Goal: Task Accomplishment & Management: Manage account settings

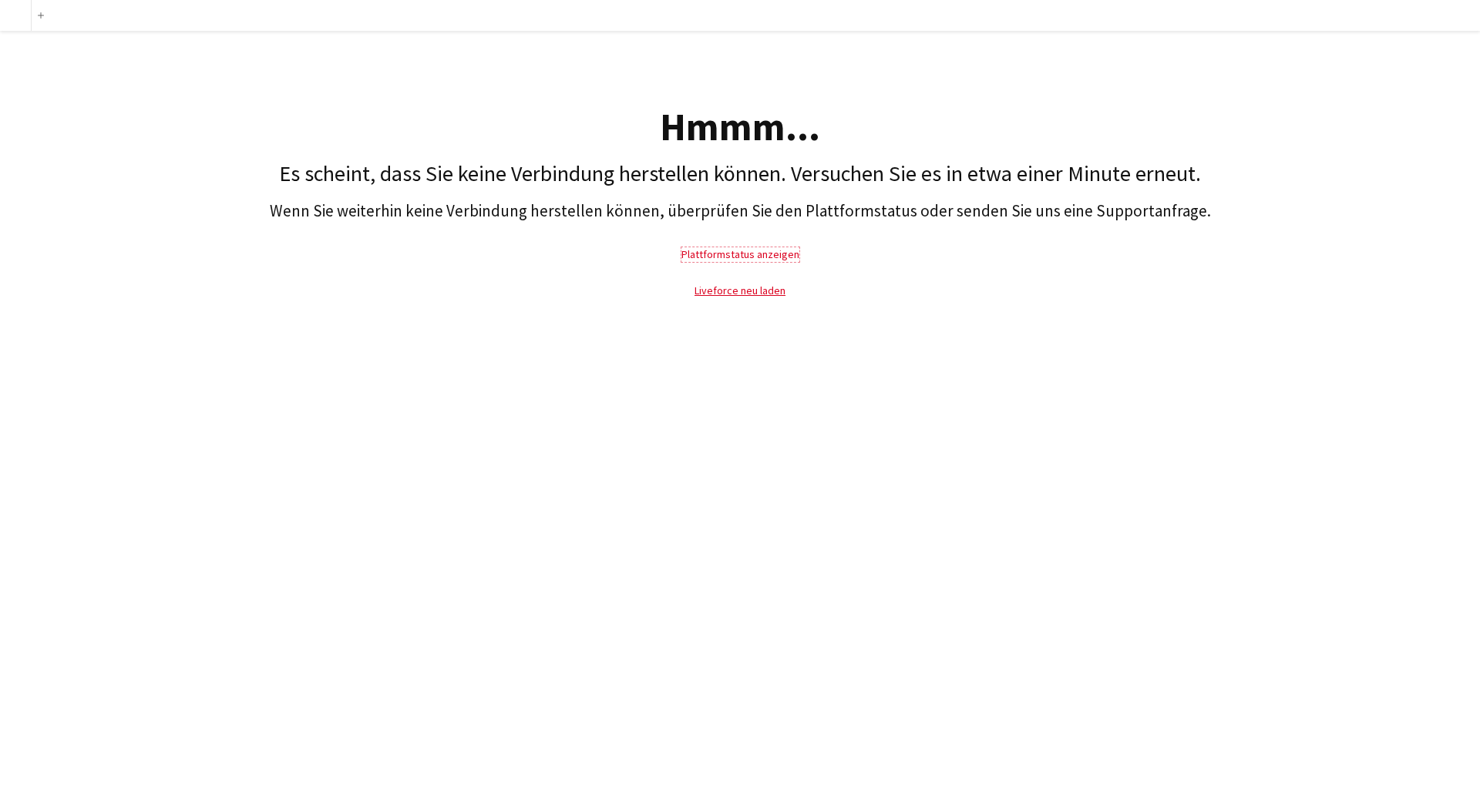
click at [710, 256] on link "Plattformstatus anzeigen" at bounding box center [740, 255] width 118 height 14
click at [10, 9] on div at bounding box center [15, 15] width 31 height 31
click at [12, 12] on div at bounding box center [15, 15] width 31 height 31
click at [755, 293] on link "Liveforce neu laden" at bounding box center [740, 290] width 91 height 14
click at [755, 294] on link "Liveforce neu laden" at bounding box center [740, 290] width 91 height 14
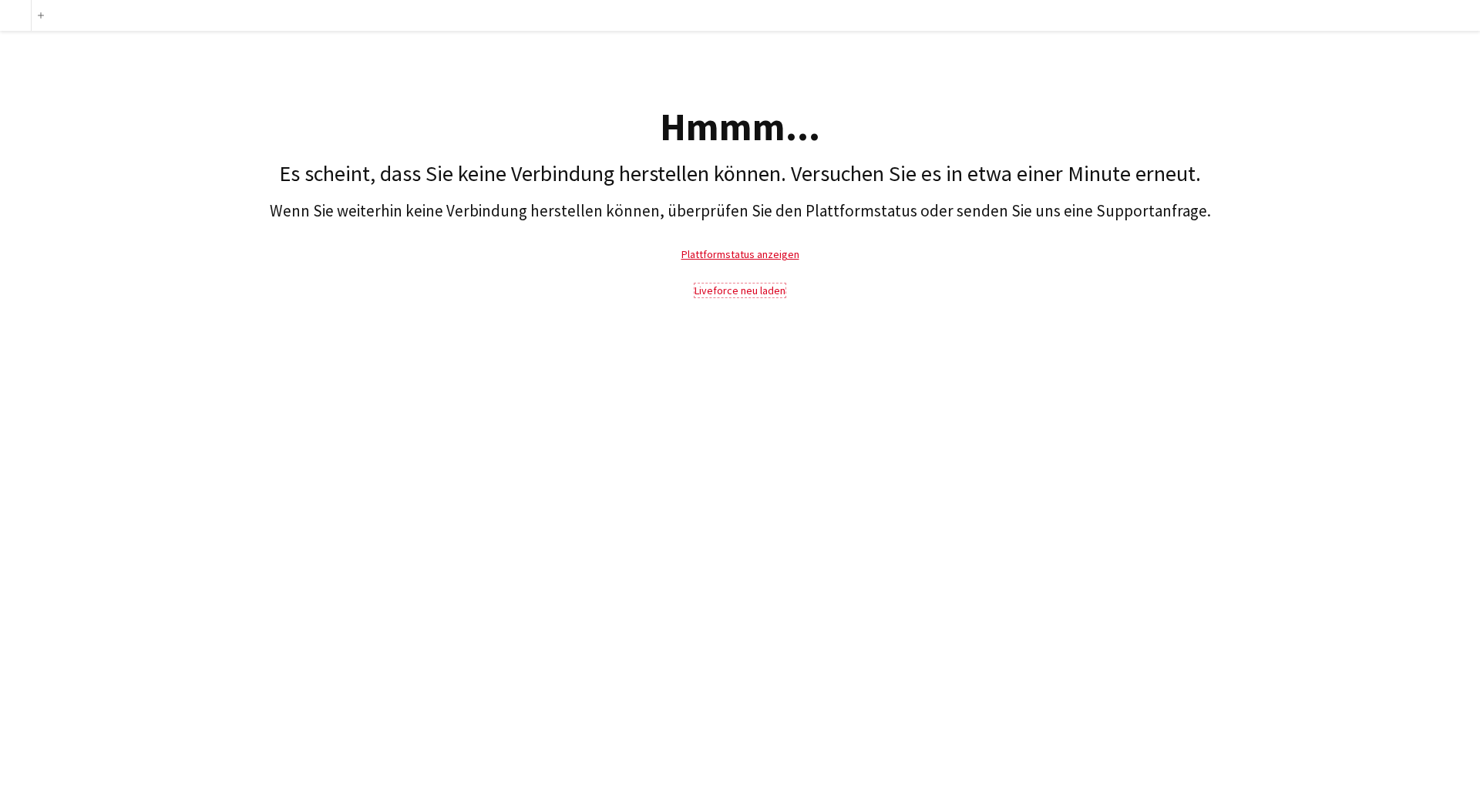
click at [755, 294] on link "Liveforce neu laden" at bounding box center [740, 290] width 91 height 14
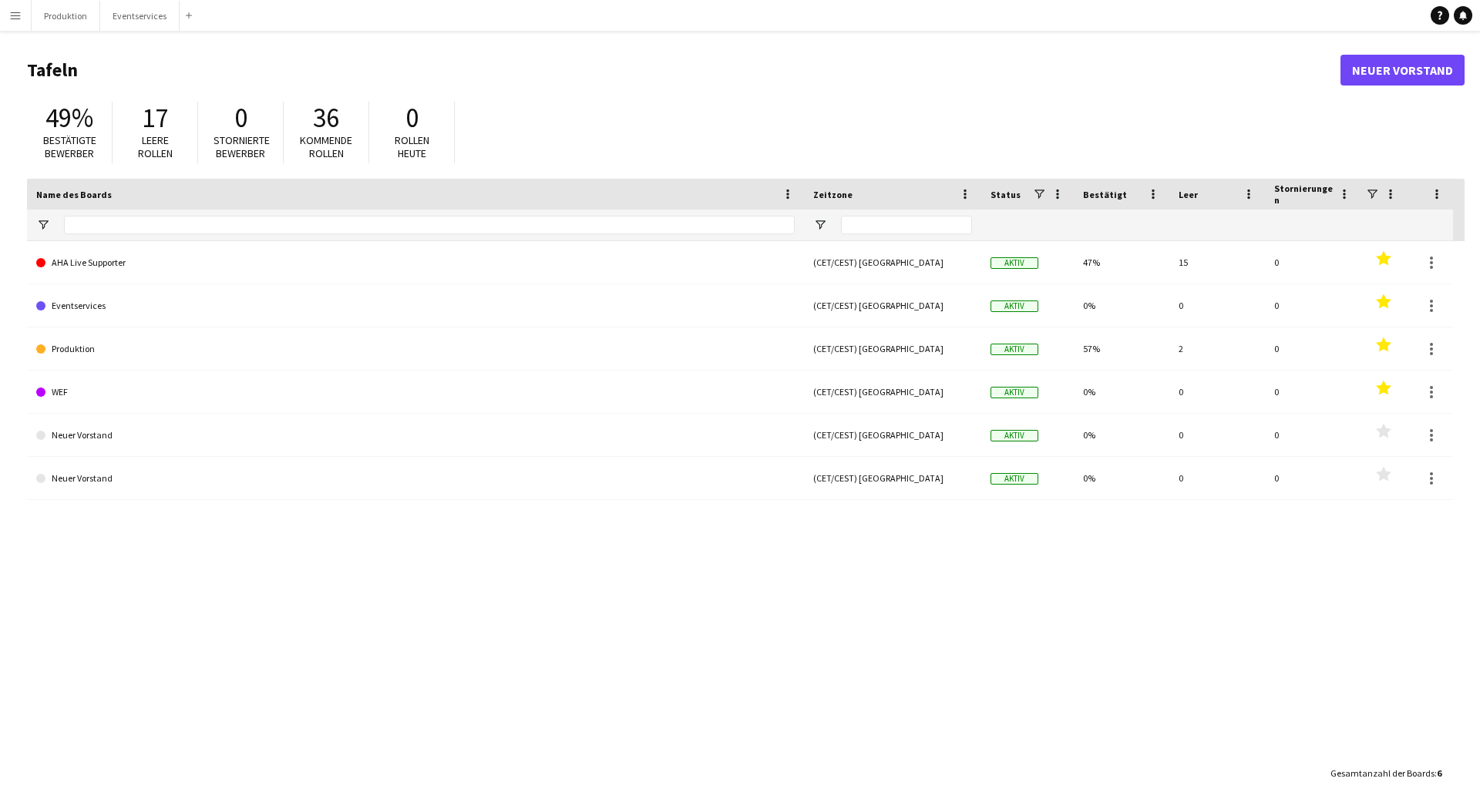
click at [17, 21] on app-icon "Menü" at bounding box center [16, 16] width 13 height 13
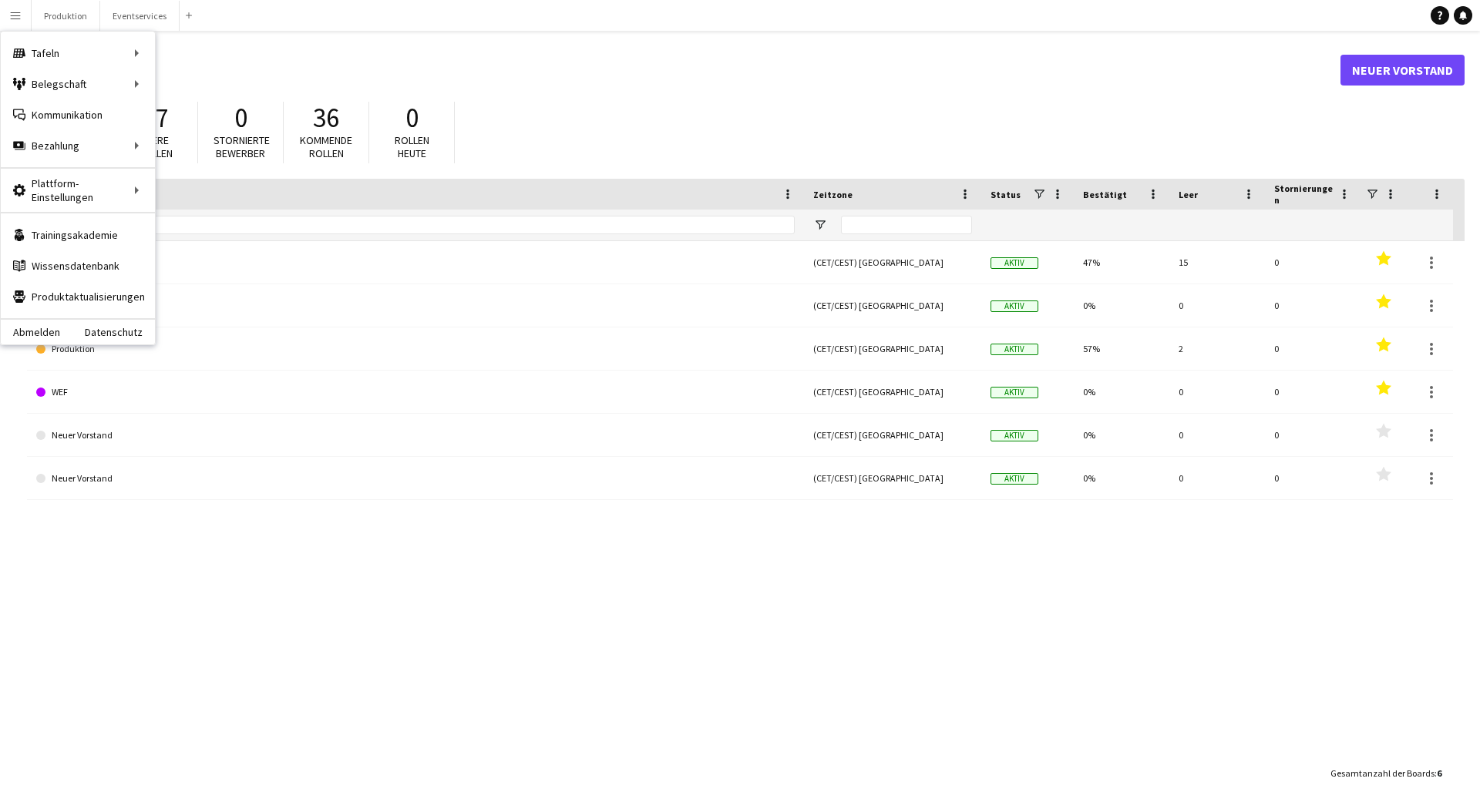
click at [1276, 106] on div "49% Bestätigte Bewerber 17 Leere Rollen 0 Stornierte Bewerber 36 Kommende Rolle…" at bounding box center [746, 136] width 1438 height 85
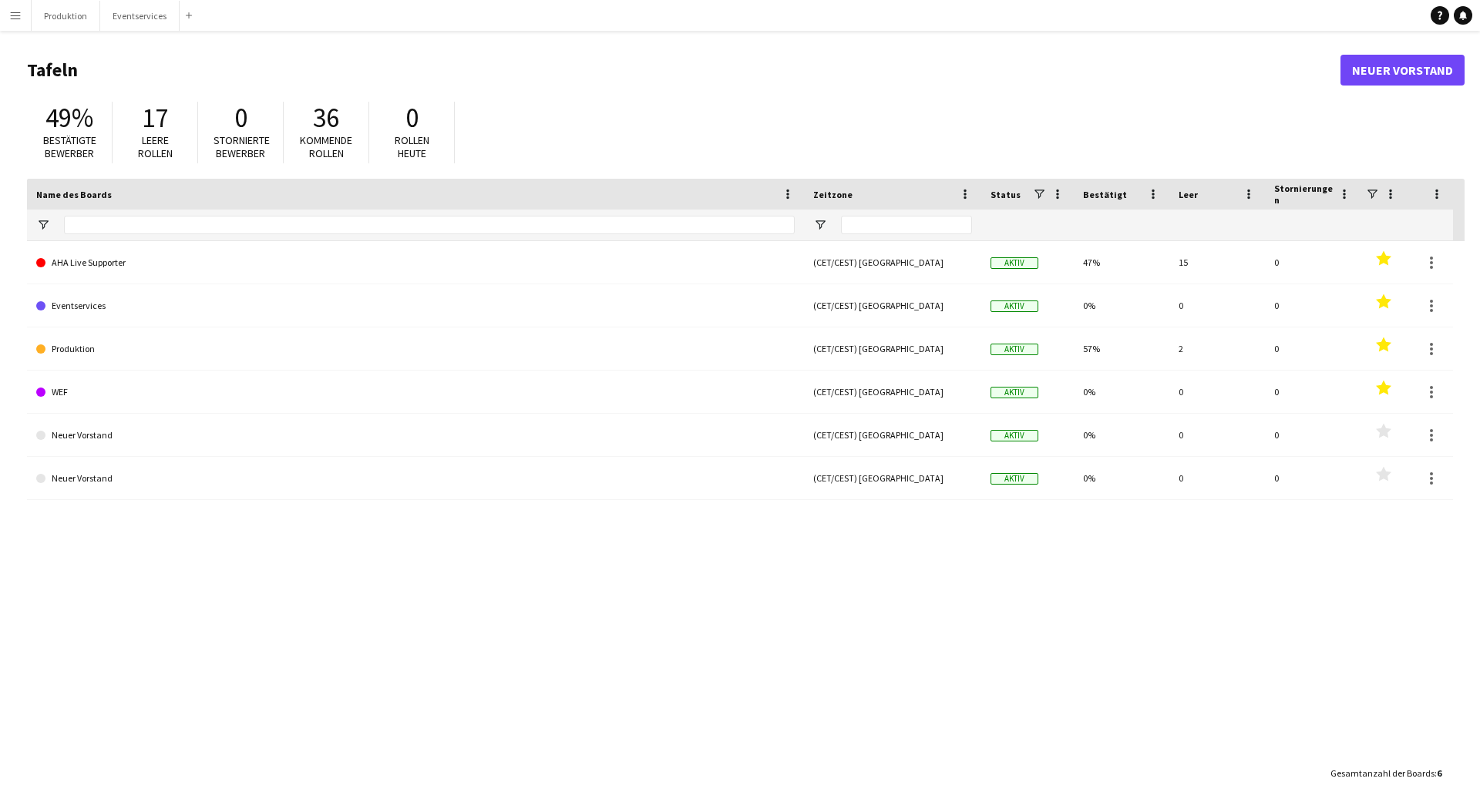
click at [8, 6] on button "Menü" at bounding box center [15, 15] width 31 height 31
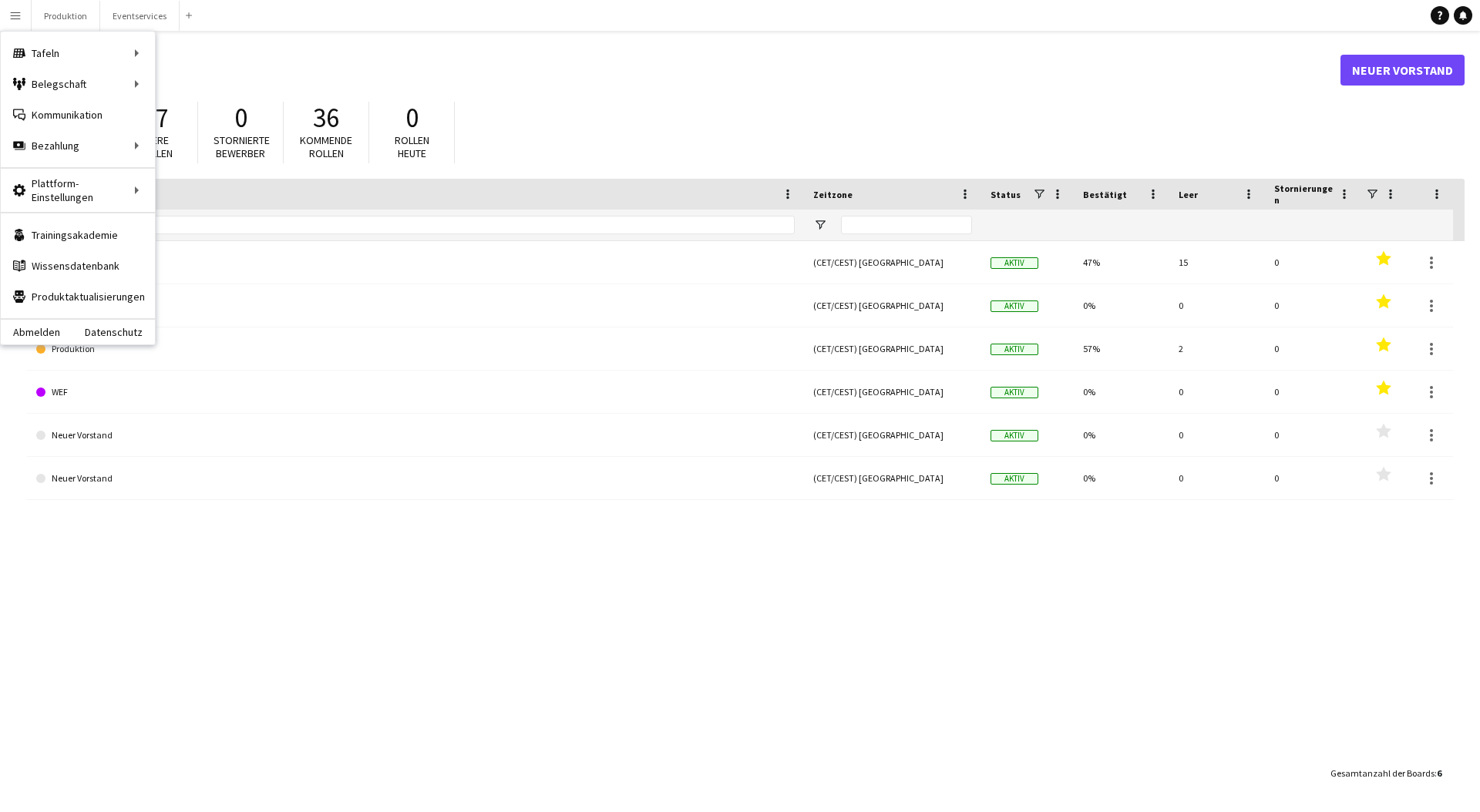
click at [321, 37] on main "Tafeln Neuer Vorstand 49% Bestätigte Bewerber 17 Leere Rollen 0 Stornierte Bewe…" at bounding box center [740, 421] width 1480 height 780
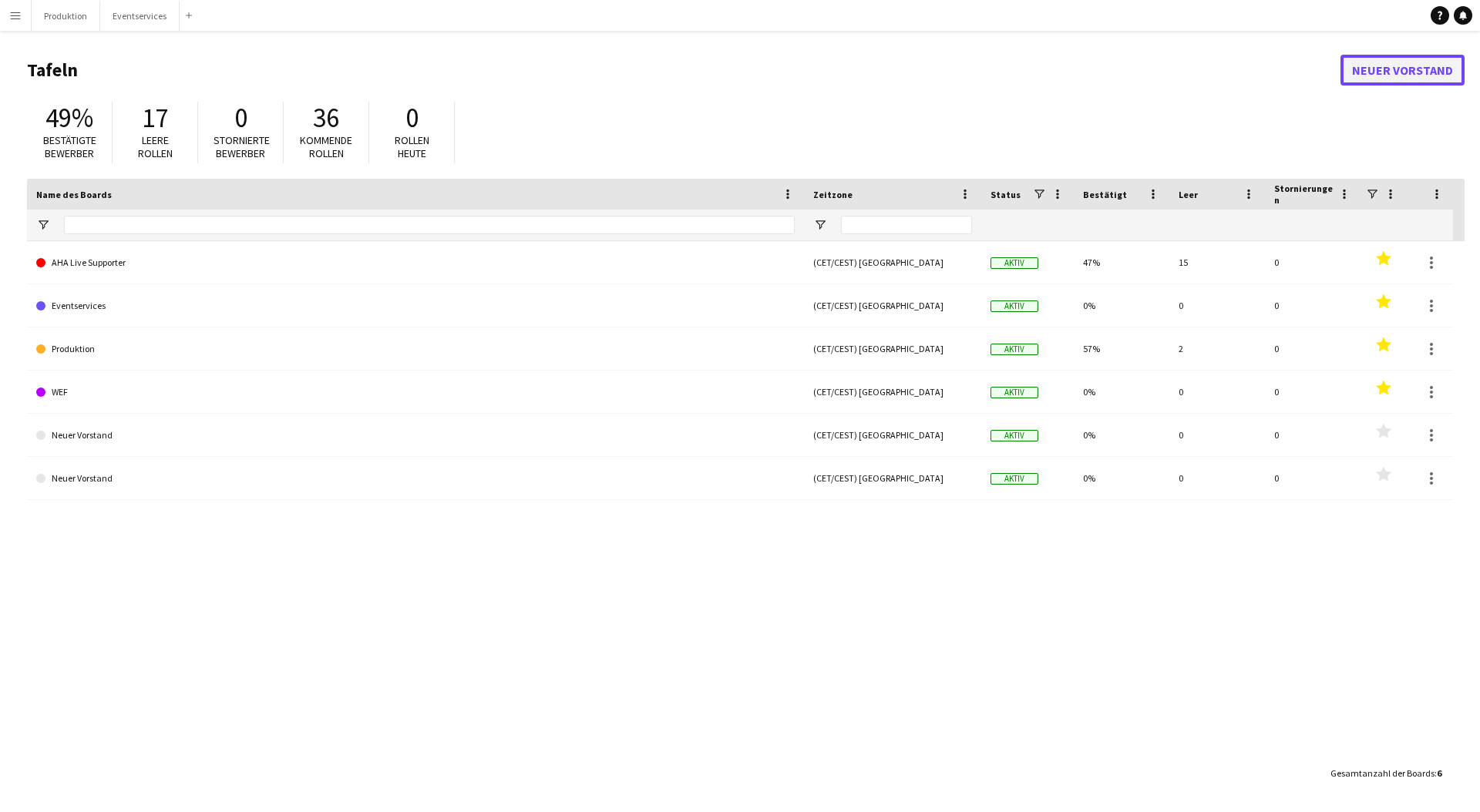
click at [1425, 68] on link "Neuer Vorstand" at bounding box center [1402, 70] width 124 height 31
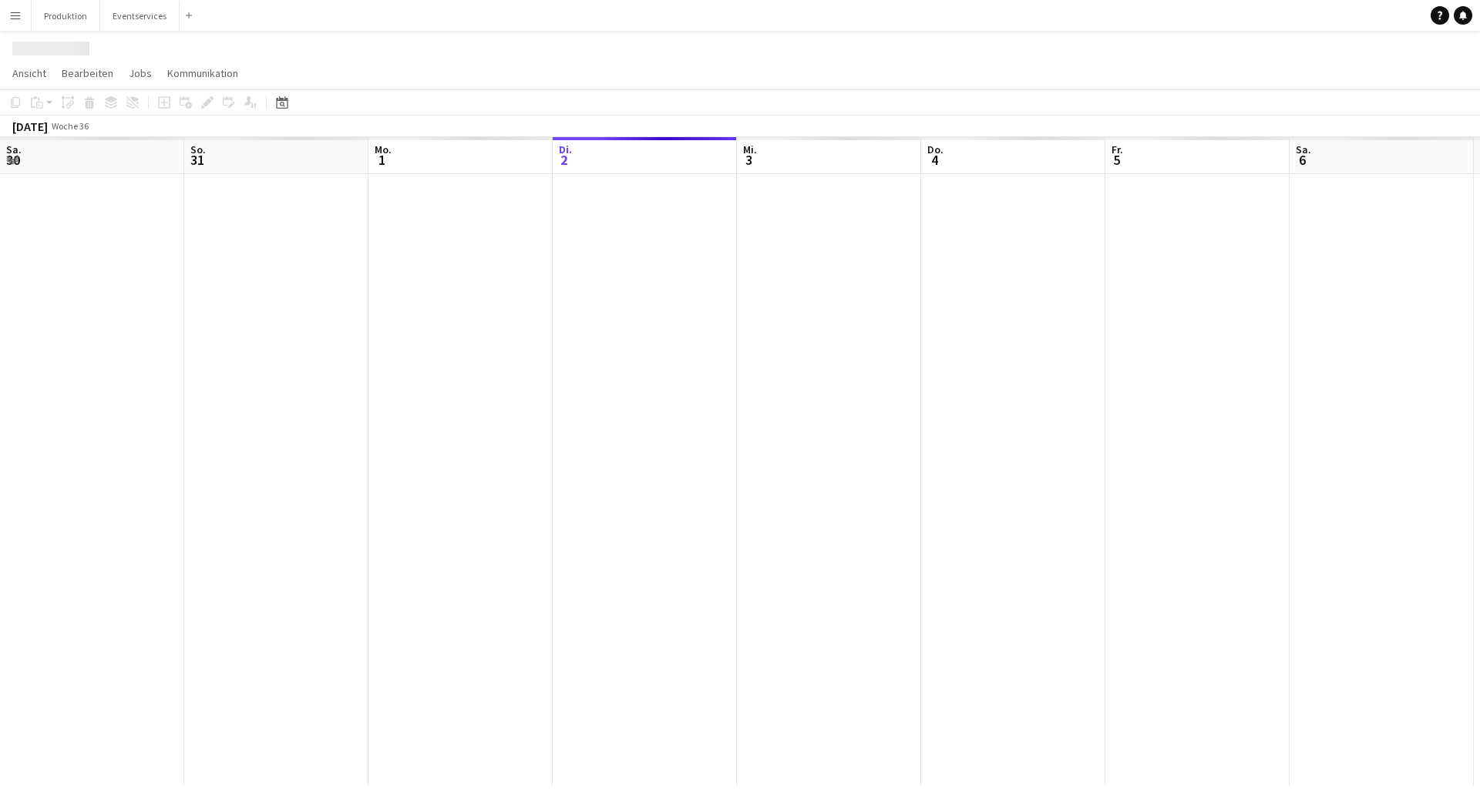
scroll to position [0, 368]
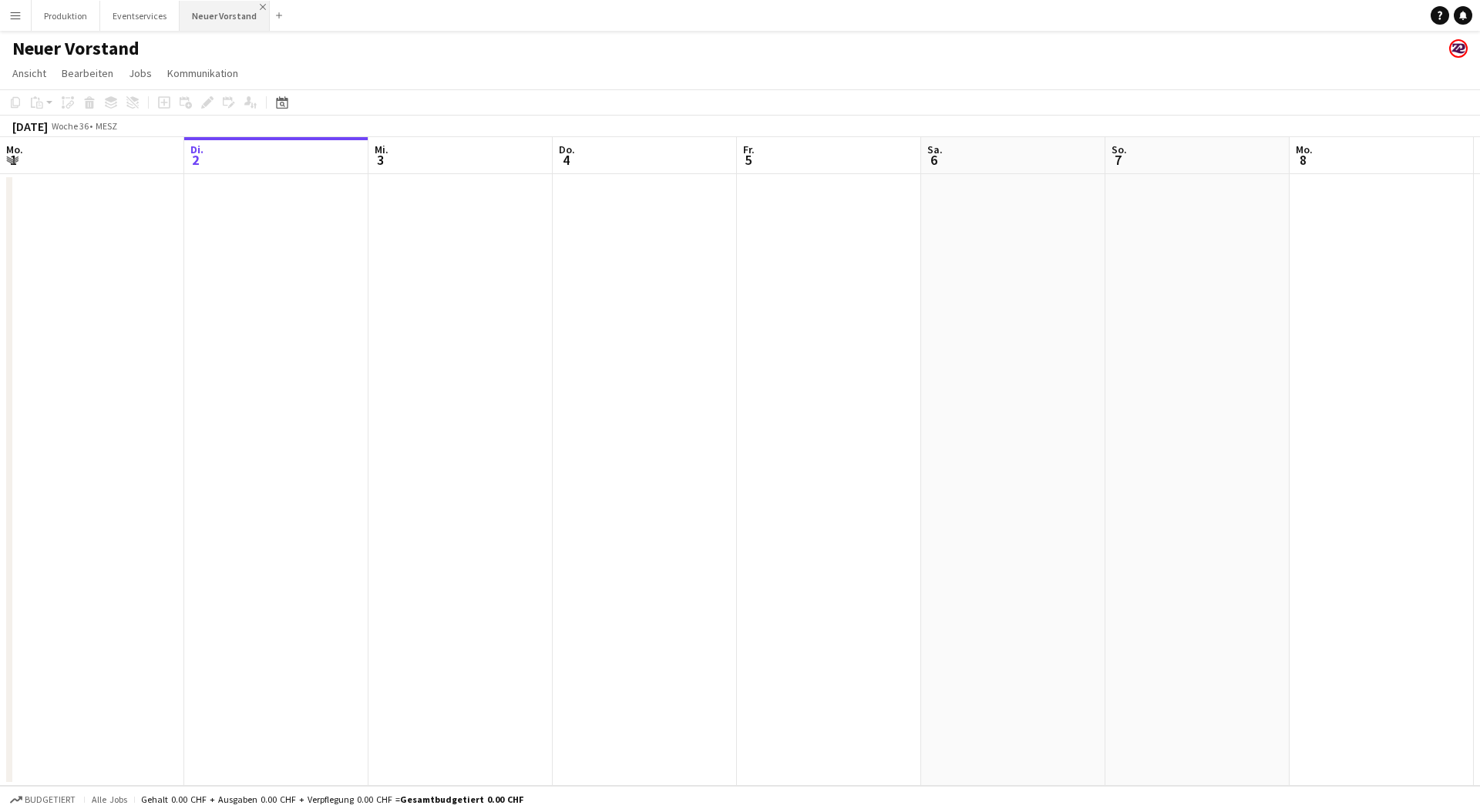
click at [260, 7] on app-icon "Schließen" at bounding box center [263, 7] width 6 height 6
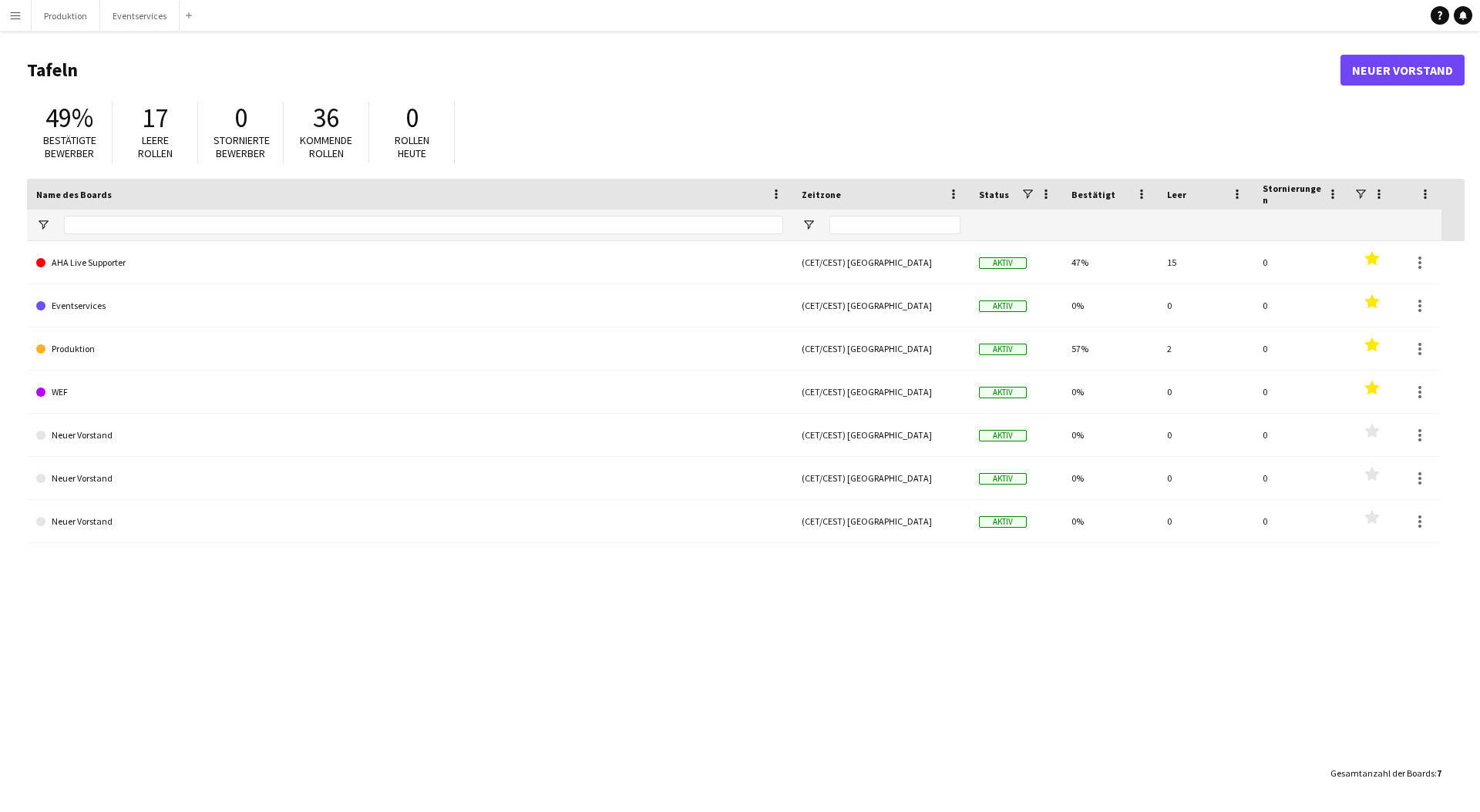
click at [2, 20] on button "Menü" at bounding box center [15, 15] width 31 height 31
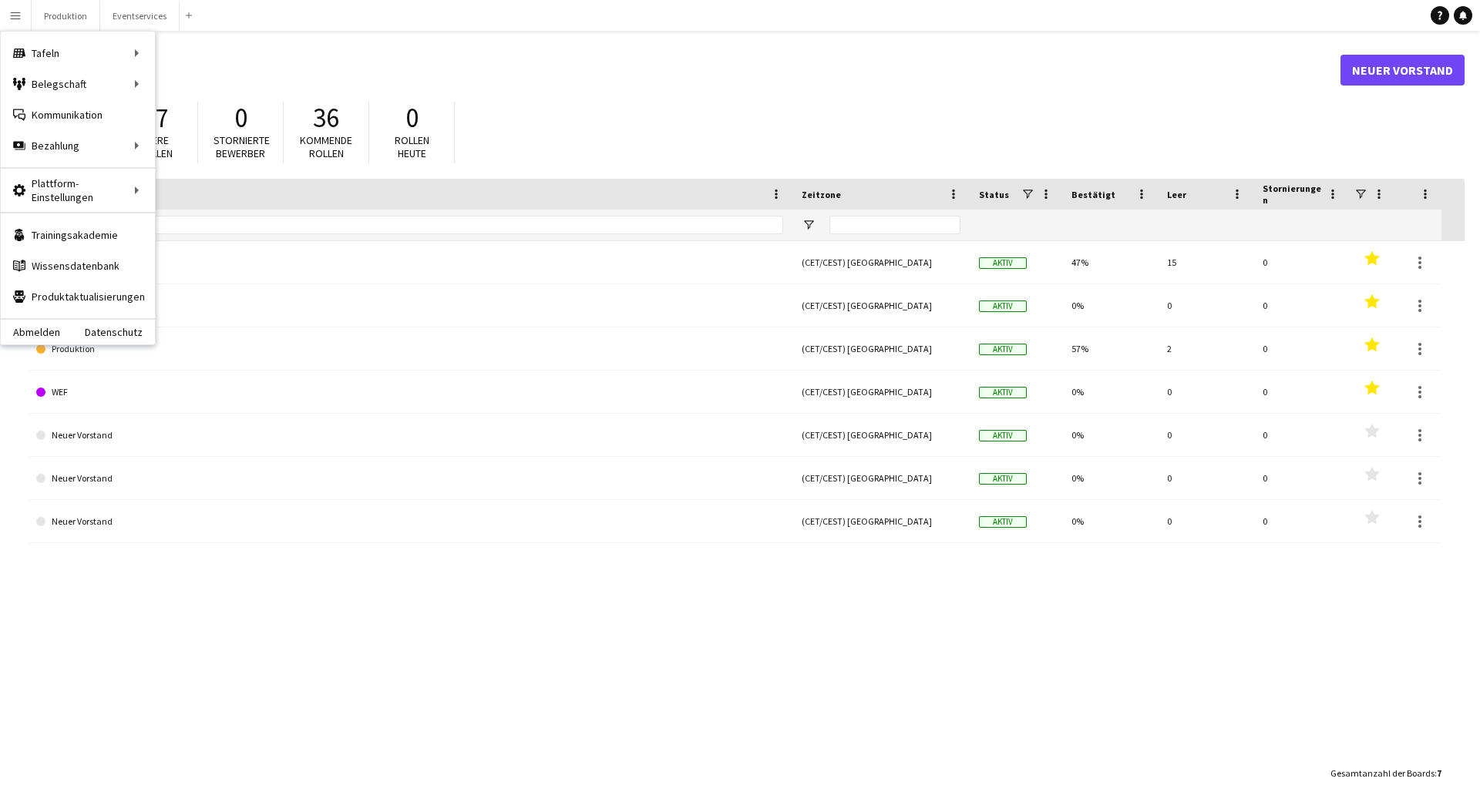
click at [538, 34] on main "Tafeln Neuer Vorstand 49% Bestätigte Bewerber 17 Leere Rollen 0 Stornierte Bewe…" at bounding box center [740, 421] width 1480 height 780
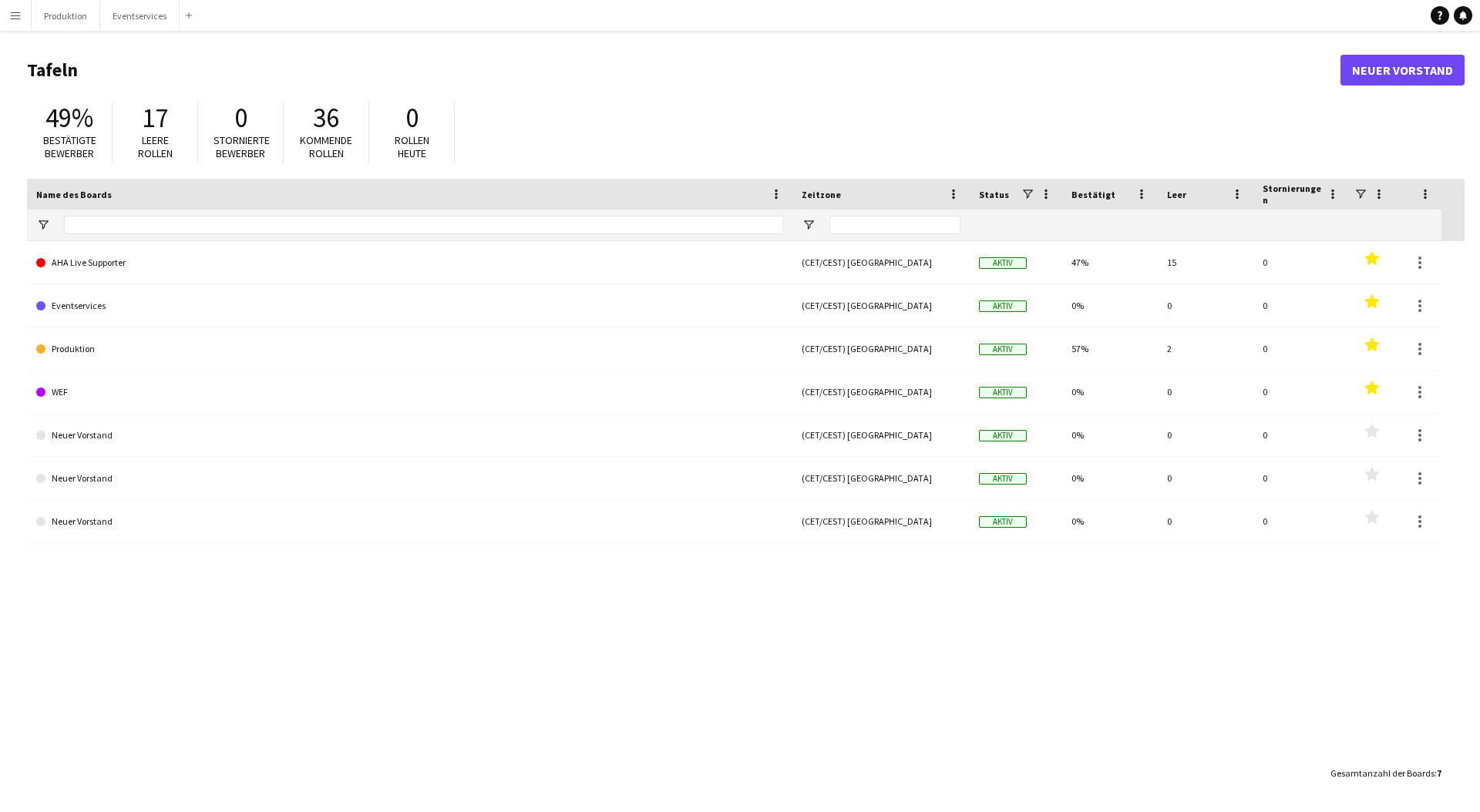
drag, startPoint x: 88, startPoint y: 74, endPoint x: 0, endPoint y: 73, distance: 88.0
click at [0, 73] on main "Tafeln Neuer Vorstand 49% Bestätigte Bewerber 17 Leere Rollen 0 Stornierte Bewe…" at bounding box center [740, 421] width 1480 height 780
drag, startPoint x: 1307, startPoint y: 72, endPoint x: 1476, endPoint y: 92, distance: 170.2
click at [1476, 92] on main "Tafeln Neuer Vorstand 49% Bestätigte Bewerber 17 Leere Rollen 0 Stornierte Bewe…" at bounding box center [740, 421] width 1480 height 780
drag, startPoint x: 193, startPoint y: 199, endPoint x: 16, endPoint y: 196, distance: 177.0
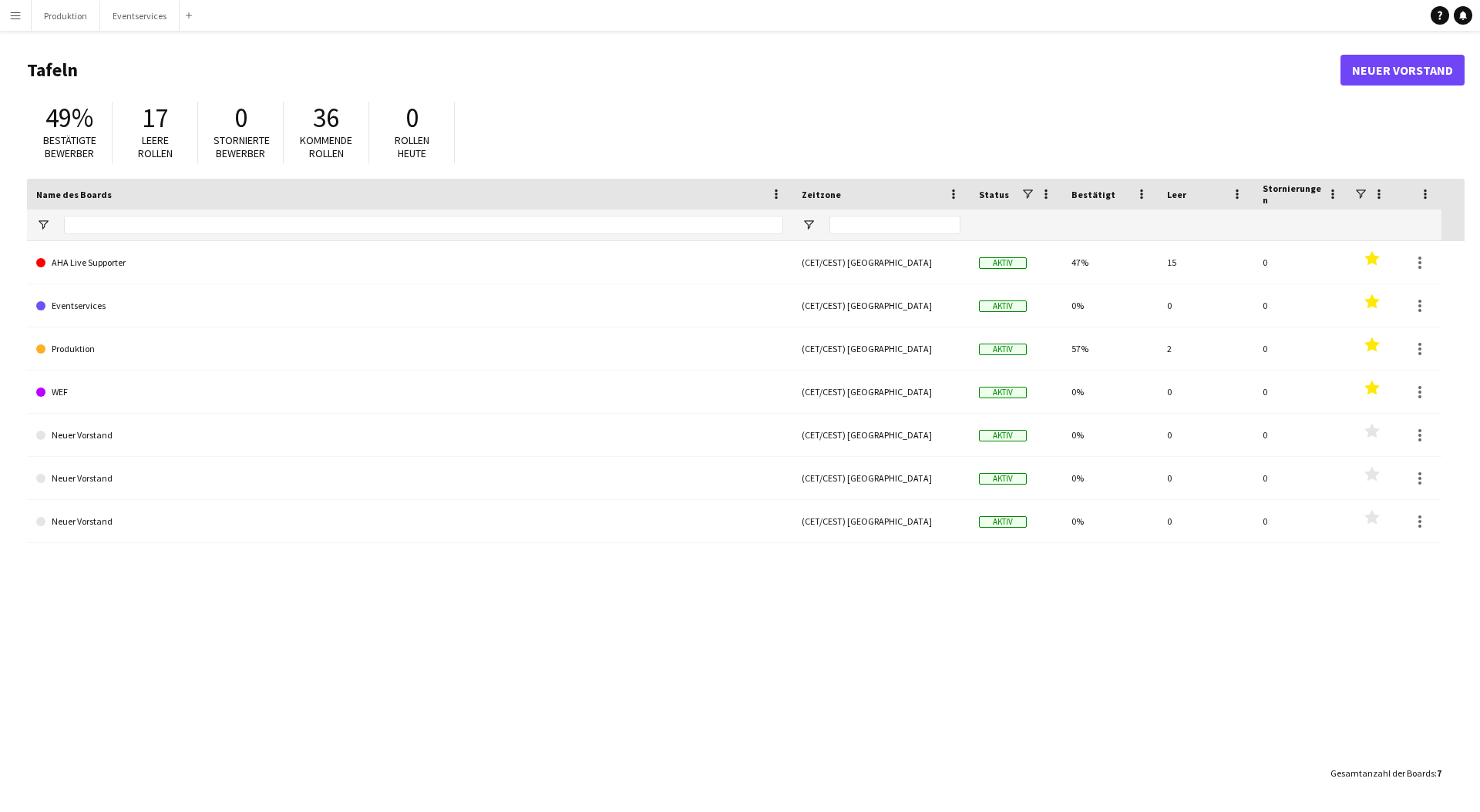
click at [16, 196] on main "Tafeln Neuer Vorstand 49% Bestätigte Bewerber 17 Leere Rollen 0 Stornierte Bewe…" at bounding box center [740, 421] width 1480 height 780
click at [238, 670] on div "AHA Live Supporter (CET/CEST) [GEOGRAPHIC_DATA] Aktiv 47% 15 0 Favoriten Events…" at bounding box center [746, 499] width 1438 height 517
click at [63, 12] on button "Produktion Schließen" at bounding box center [66, 16] width 69 height 30
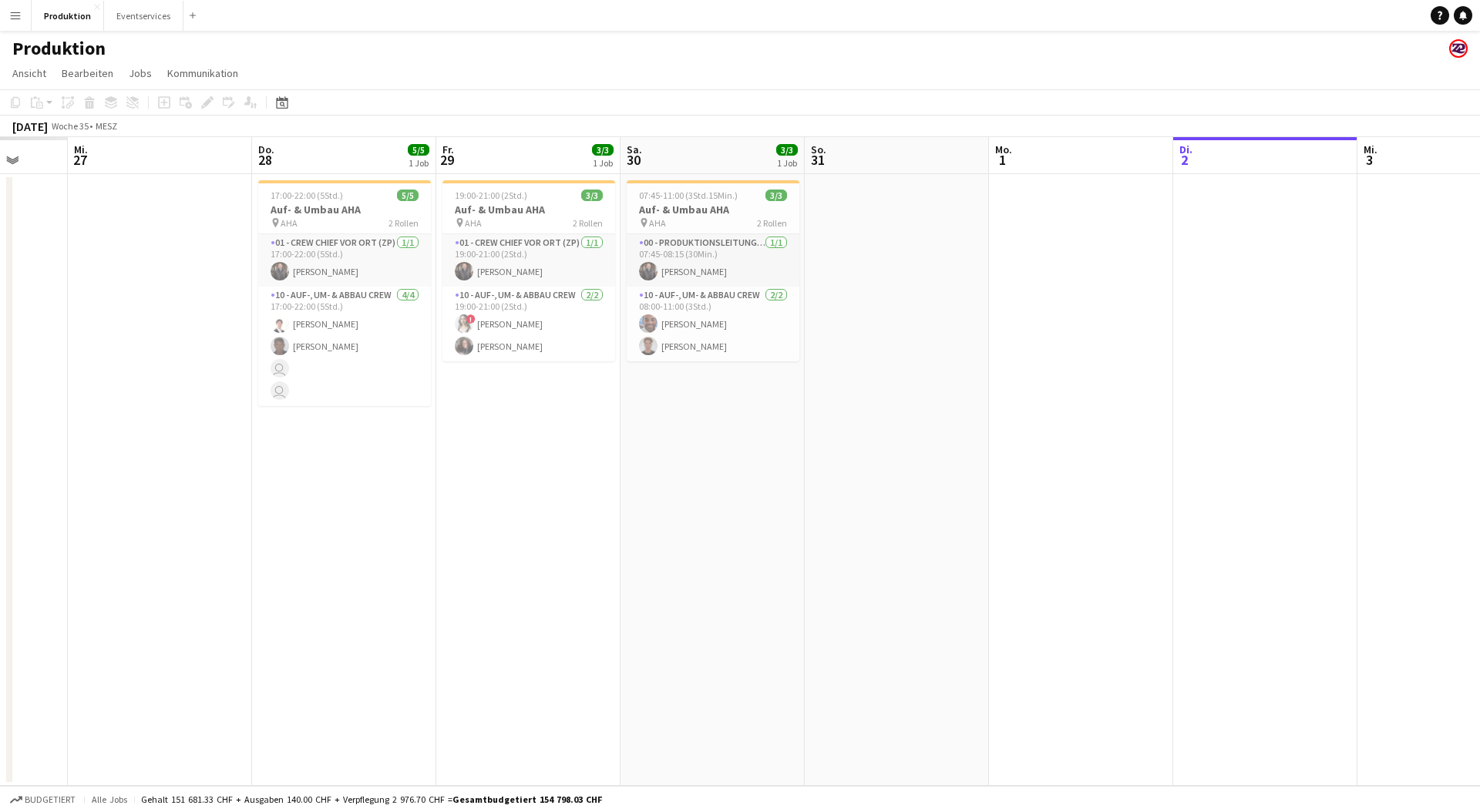
scroll to position [0, 372]
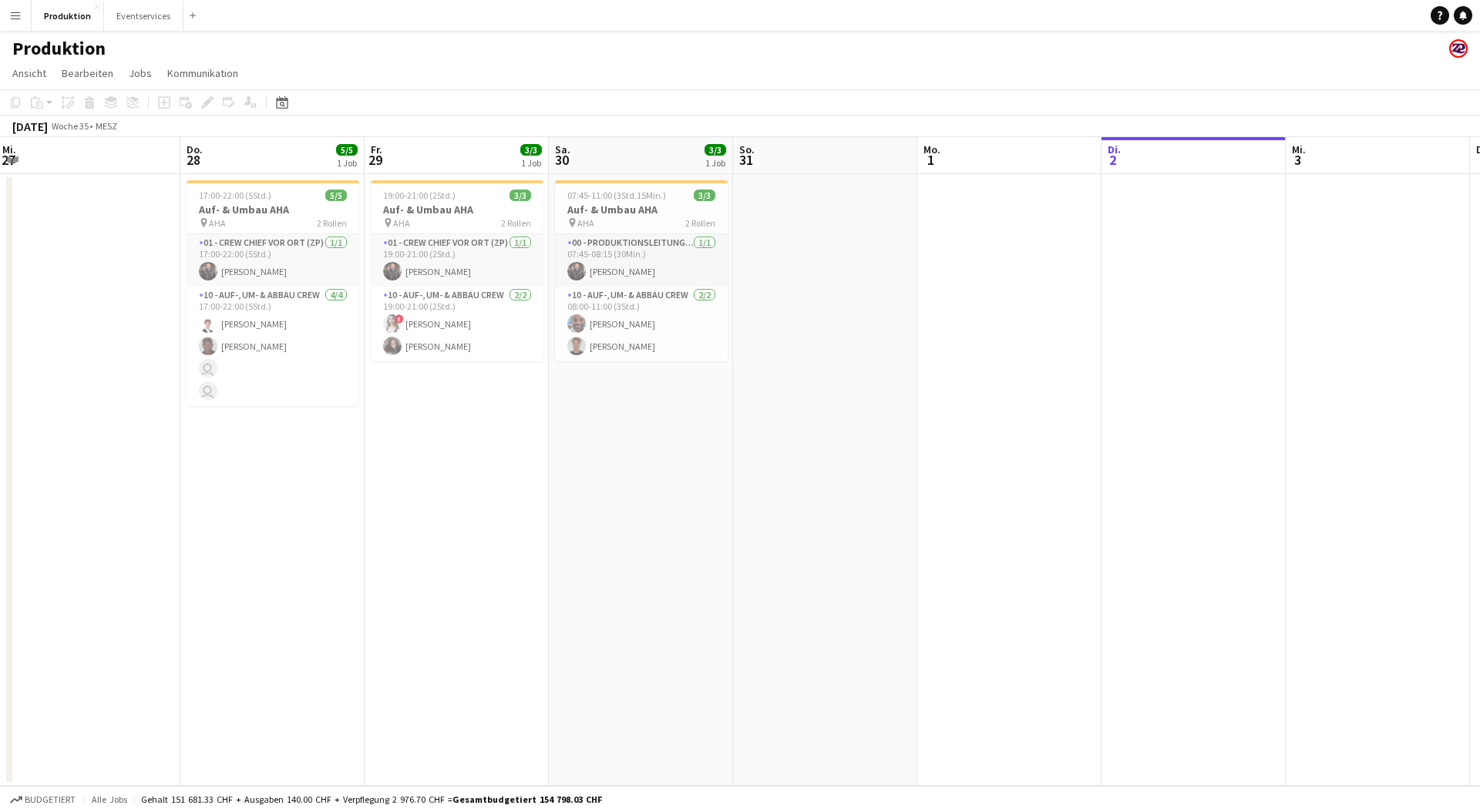
drag, startPoint x: 1037, startPoint y: 406, endPoint x: 1474, endPoint y: 310, distance: 447.4
click at [1477, 312] on app-calendar-viewport "Mo. 25 Di. 26 Mi. 27 Do. 28 5/5 1 Job Fr. 29 3/3 1 Job Sa. 30 3/3 1 Job So. 31 …" at bounding box center [740, 461] width 1480 height 649
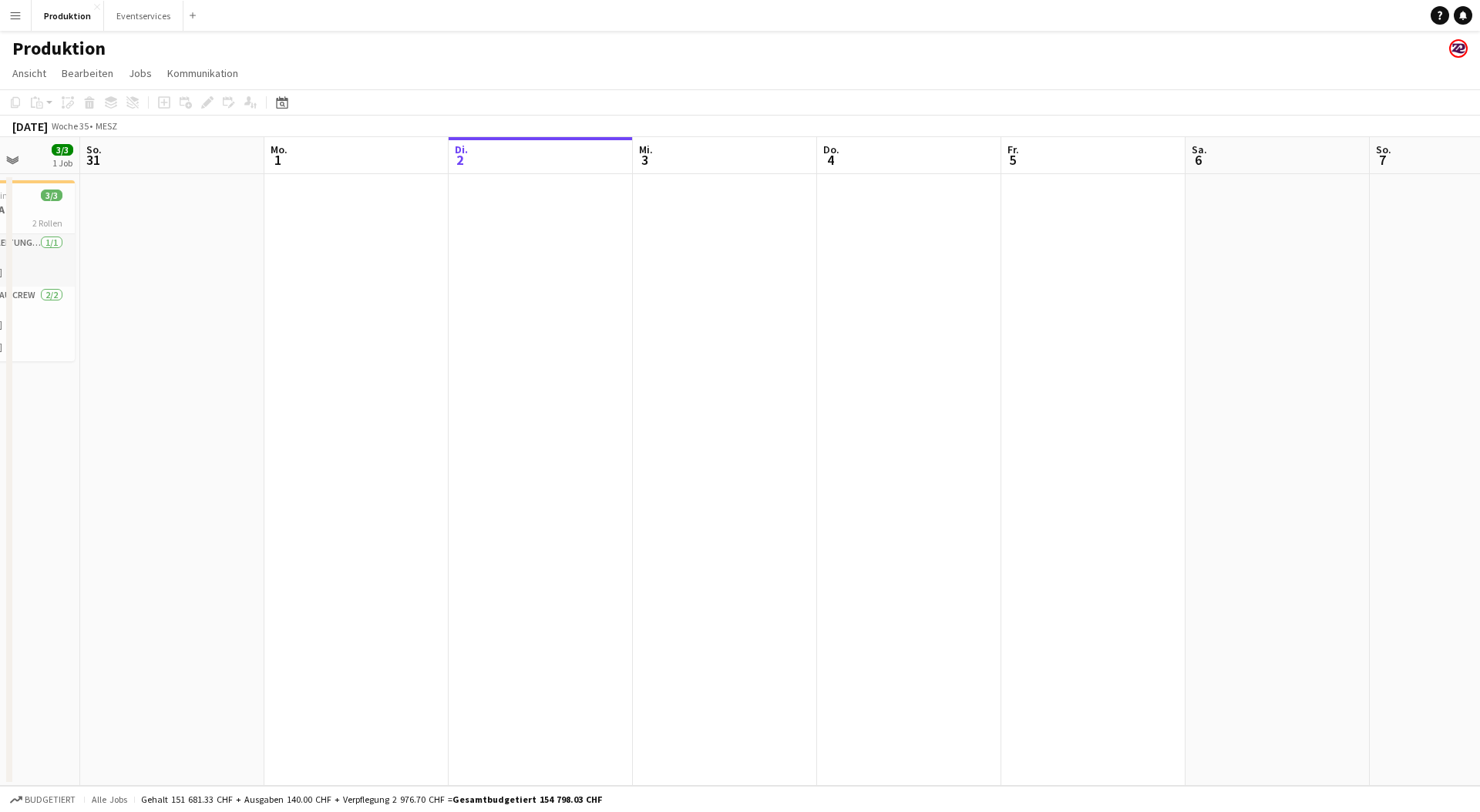
drag, startPoint x: 1268, startPoint y: 307, endPoint x: 320, endPoint y: 362, distance: 949.6
click at [302, 369] on app-calendar-viewport "Do. 28 5/5 1 Job Fr. 29 3/3 1 Job Sa. 30 3/3 1 Job So. 31 Mo. 1 Di. 2 Mi. 3 Do.…" at bounding box center [740, 461] width 1480 height 649
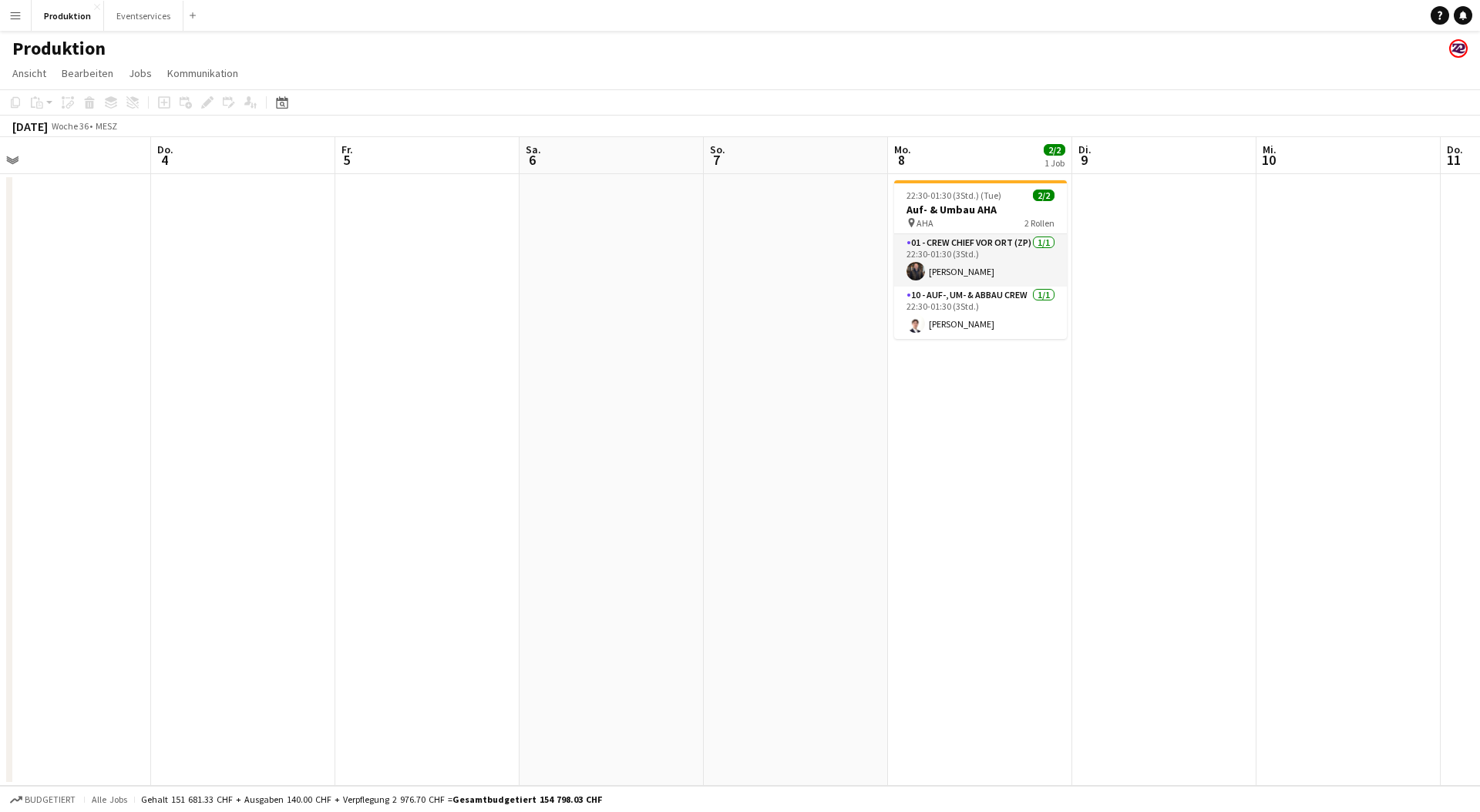
drag, startPoint x: 842, startPoint y: 412, endPoint x: 238, endPoint y: 412, distance: 604.0
click at [262, 415] on app-calendar-viewport "Mo. 1 Di. 2 Mi. 3 Do. 4 Fr. 5 Sa. 6 So. 7 Mo. 8 2/2 1 Job Di. 9 Mi. 10 Do. 11 F…" at bounding box center [740, 461] width 1480 height 649
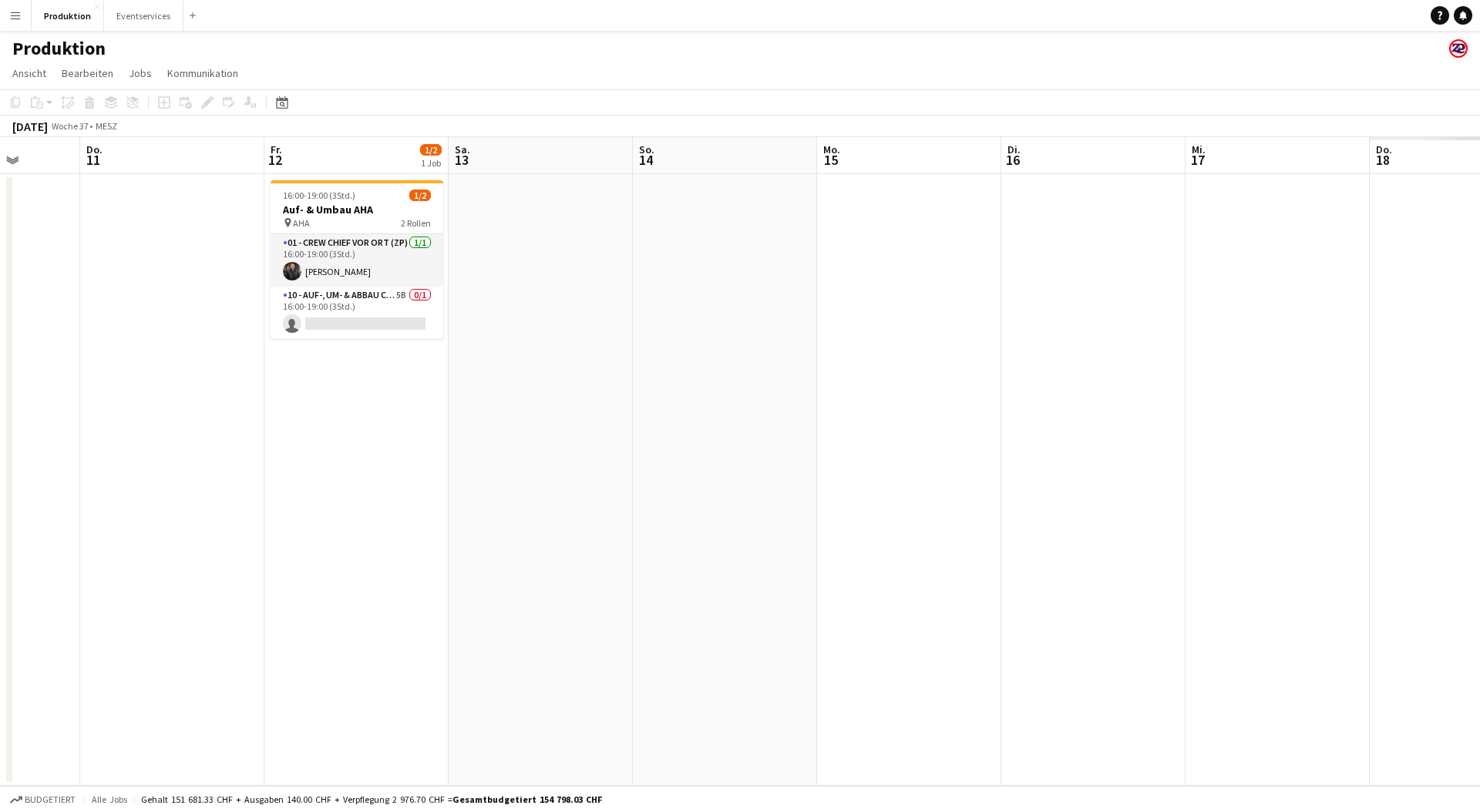
drag, startPoint x: 984, startPoint y: 419, endPoint x: 625, endPoint y: 395, distance: 359.8
click at [264, 433] on app-calendar-viewport "So. 7 Mo. 8 2/2 1 Job Di. 9 Mi. 10 Do. 11 Fr. 12 1/2 1 Job Sa. 13 So. 14 Mo. 15…" at bounding box center [740, 461] width 1480 height 649
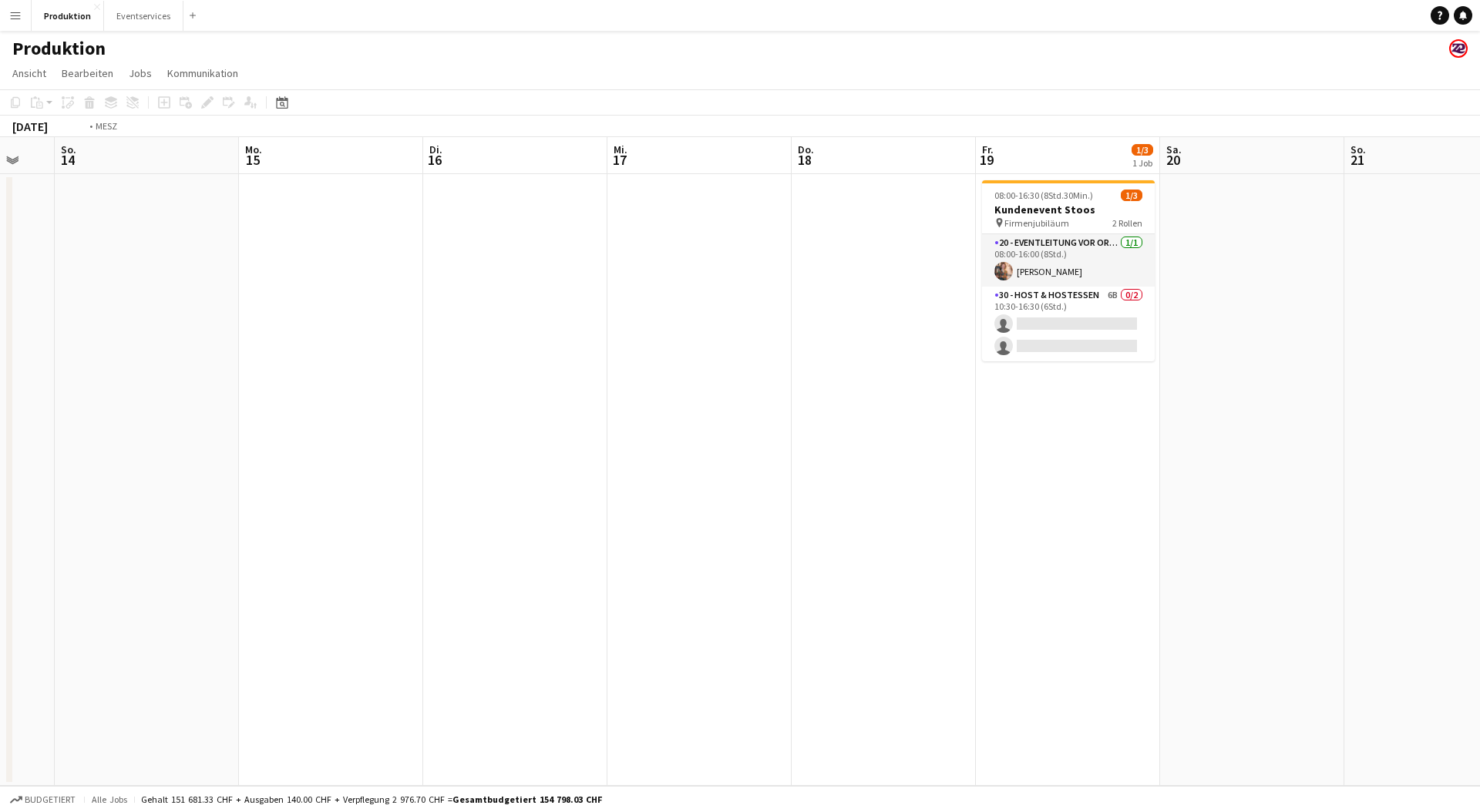
scroll to position [0, 598]
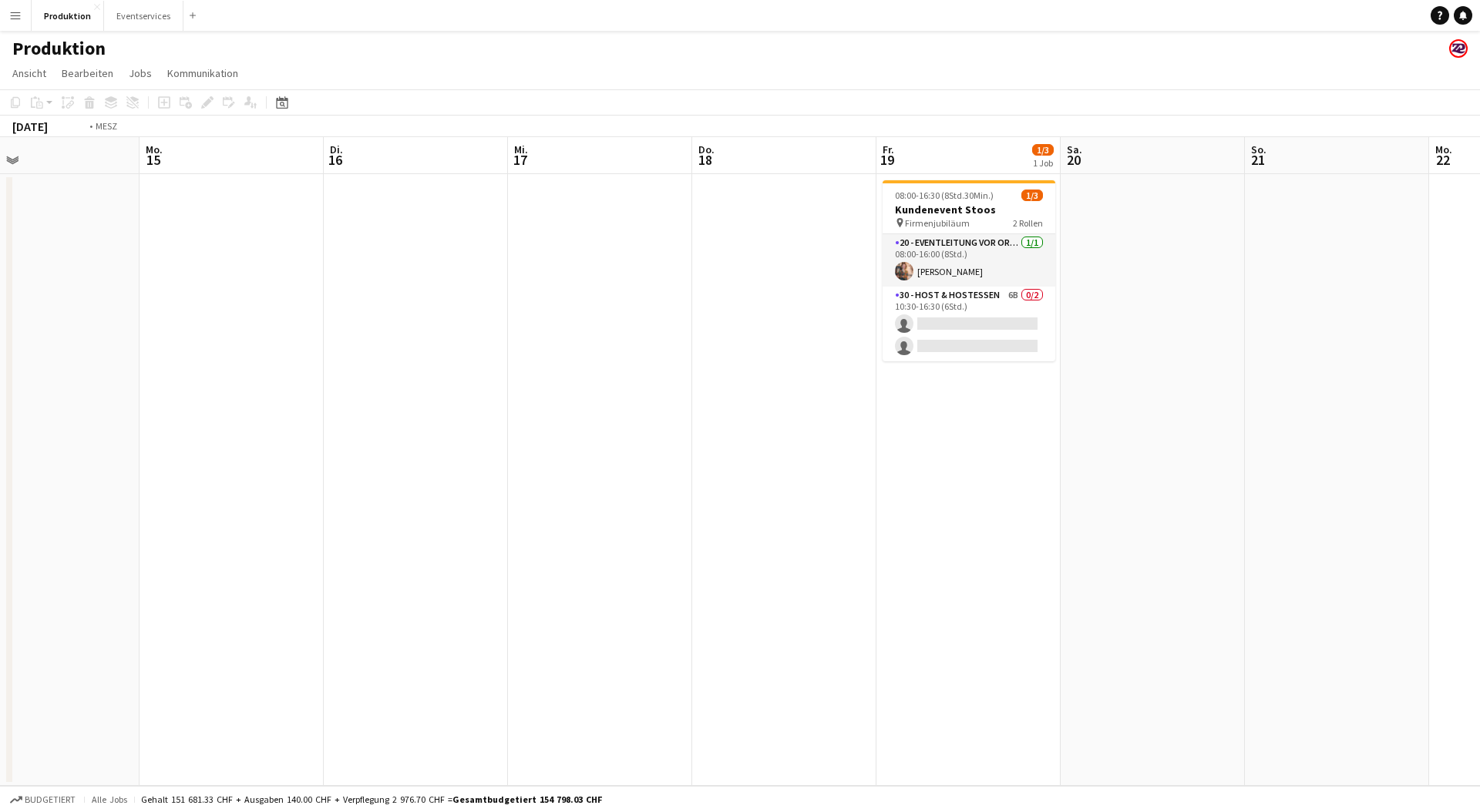
drag, startPoint x: 996, startPoint y: 396, endPoint x: 24, endPoint y: 400, distance: 972.0
click at [0, 410] on app-calendar-viewport "Do. 11 Fr. 12 1/2 1 Job Sa. 13 So. 14 Mo. 15 Di. 16 Mi. 17 Do. 18 Fr. 19 1/3 1 …" at bounding box center [740, 461] width 1480 height 649
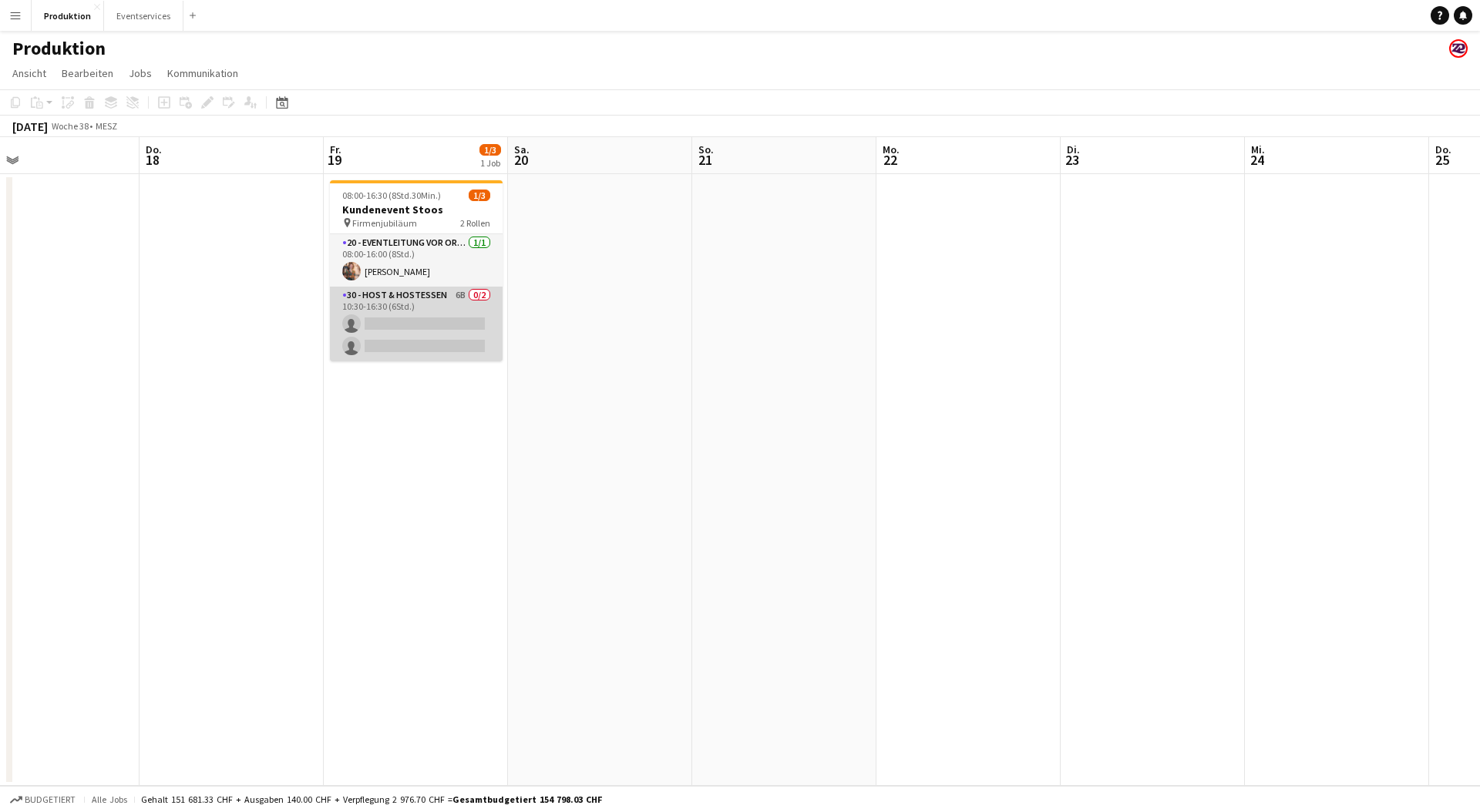
click at [430, 305] on app-card-role "30 - Host & Hostessen 6B 0/2 10:30-16:30 (6Std.) single-neutral-actions single-…" at bounding box center [417, 324] width 173 height 74
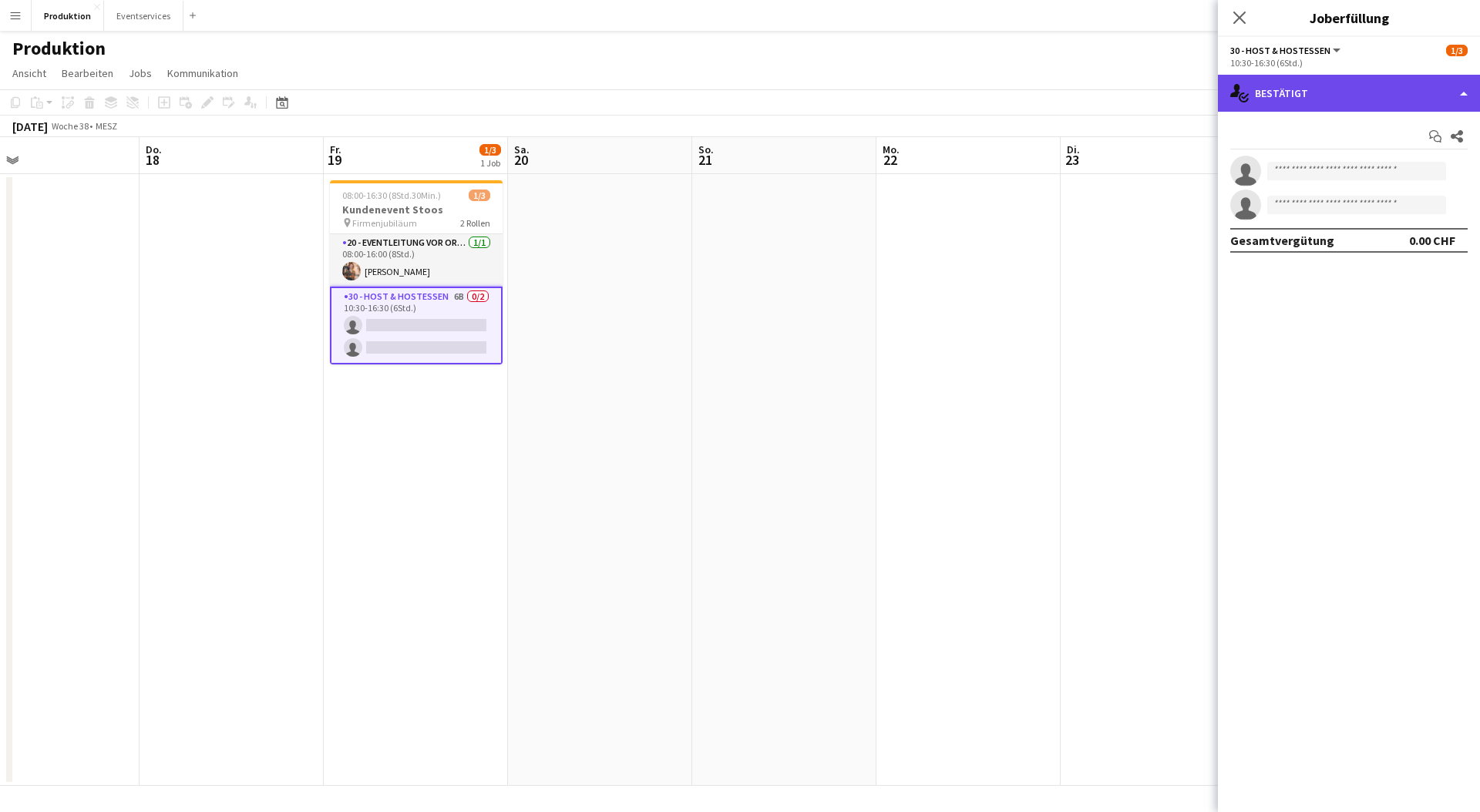
click at [1405, 86] on div "single-neutral-actions-check-2 Bestätigt" at bounding box center [1349, 93] width 262 height 37
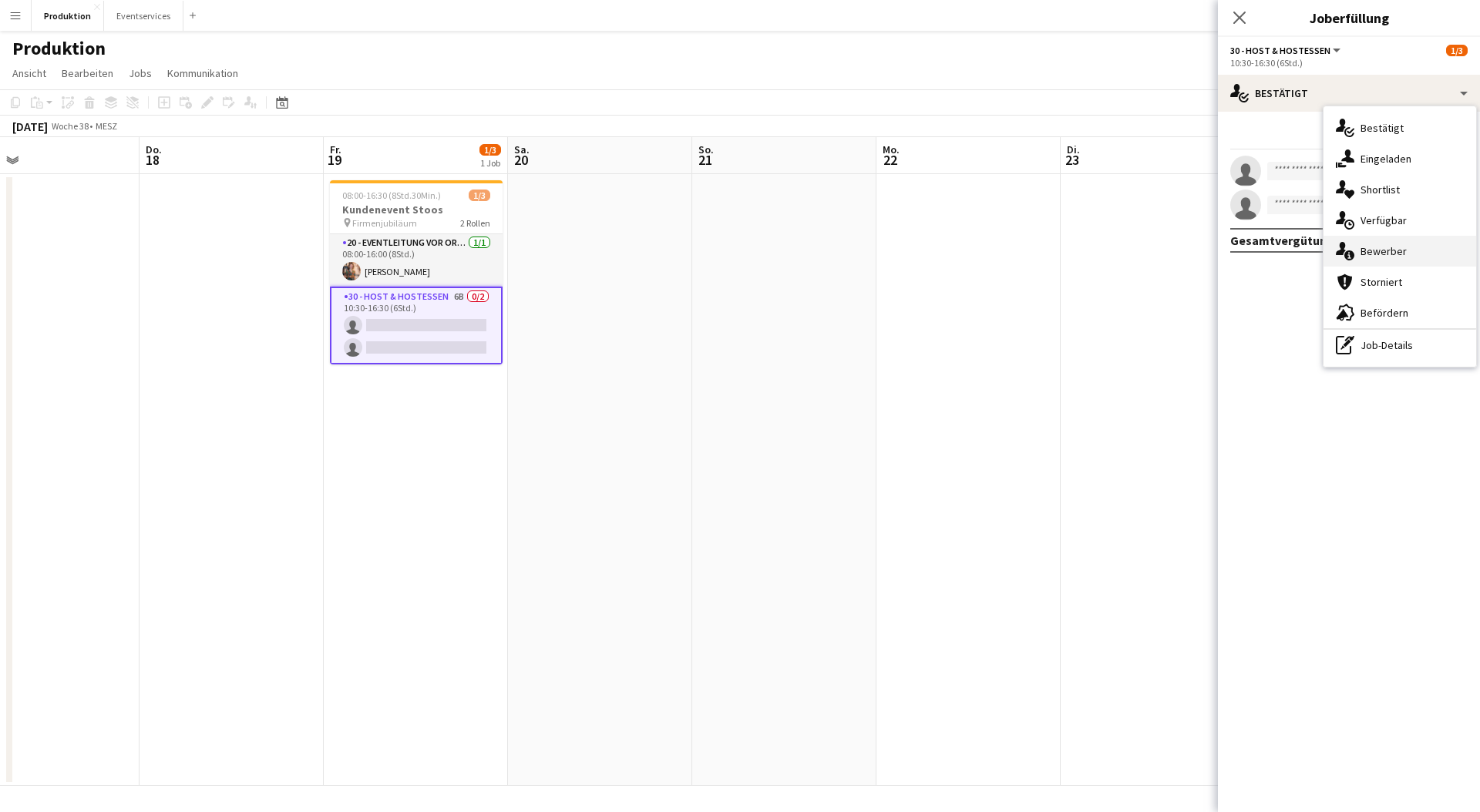
click at [1407, 246] on div "single-neutral-actions-information Bewerber" at bounding box center [1400, 251] width 153 height 31
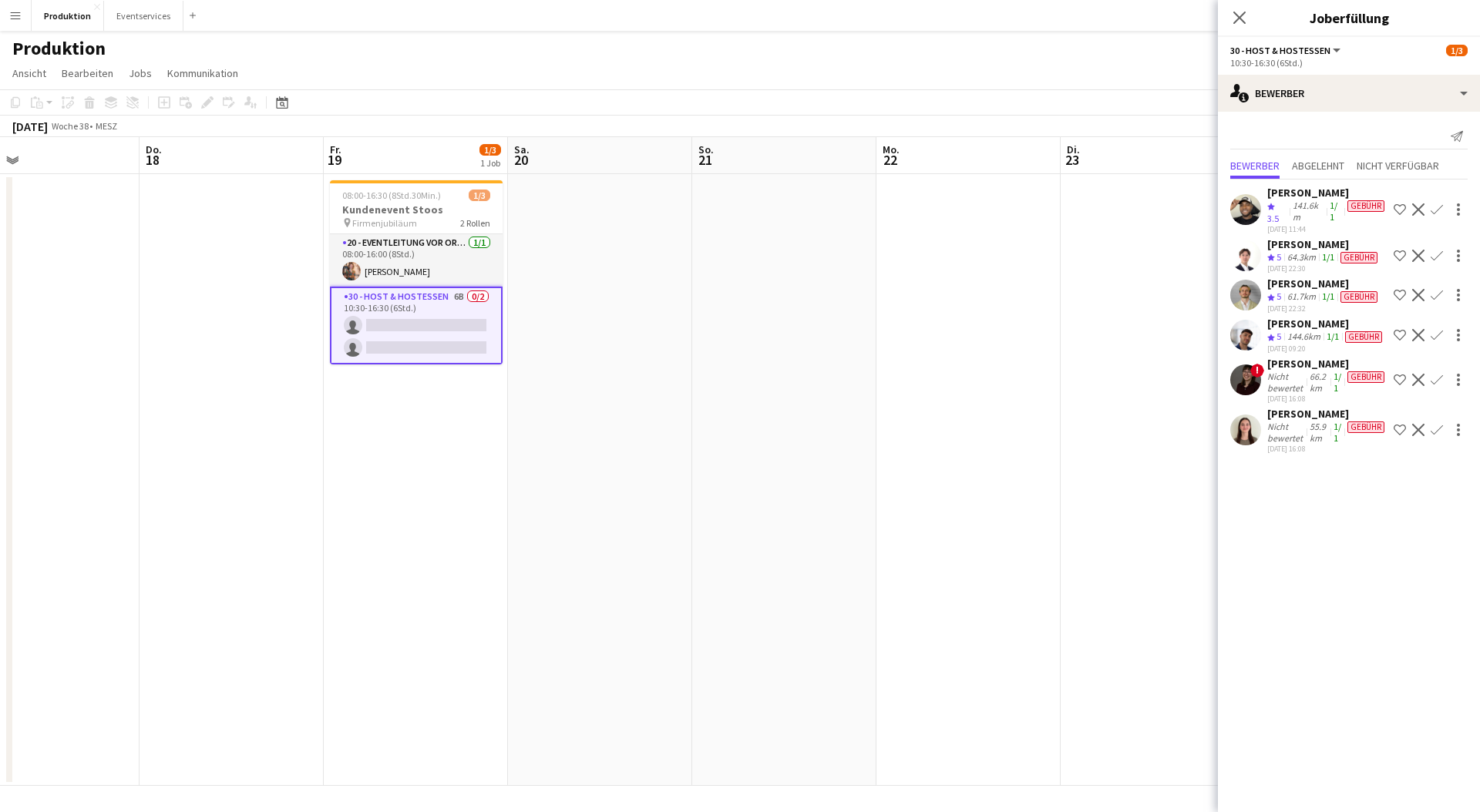
click at [1249, 395] on app-user-avatar at bounding box center [1246, 380] width 31 height 31
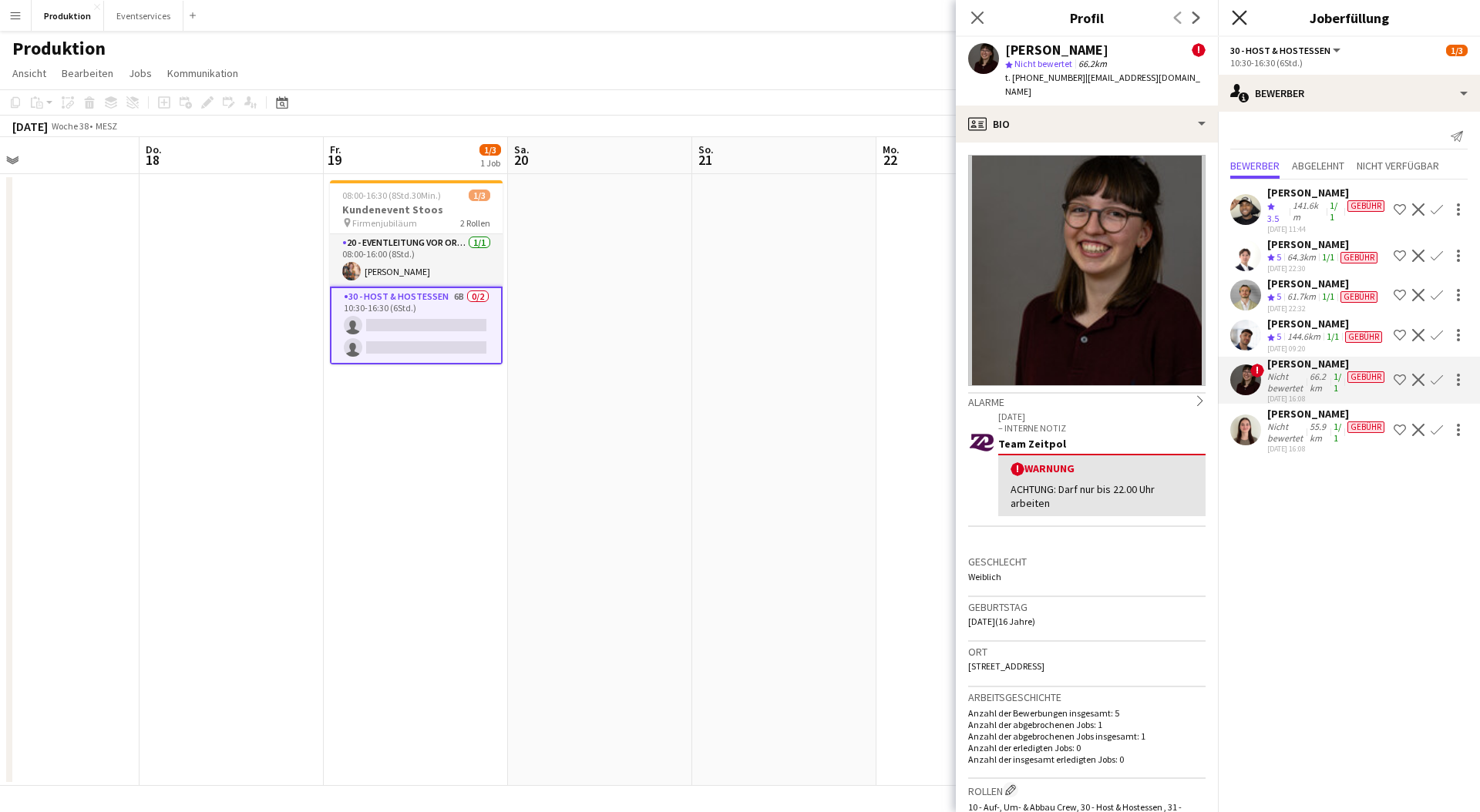
click at [1242, 20] on icon at bounding box center [1239, 17] width 14 height 14
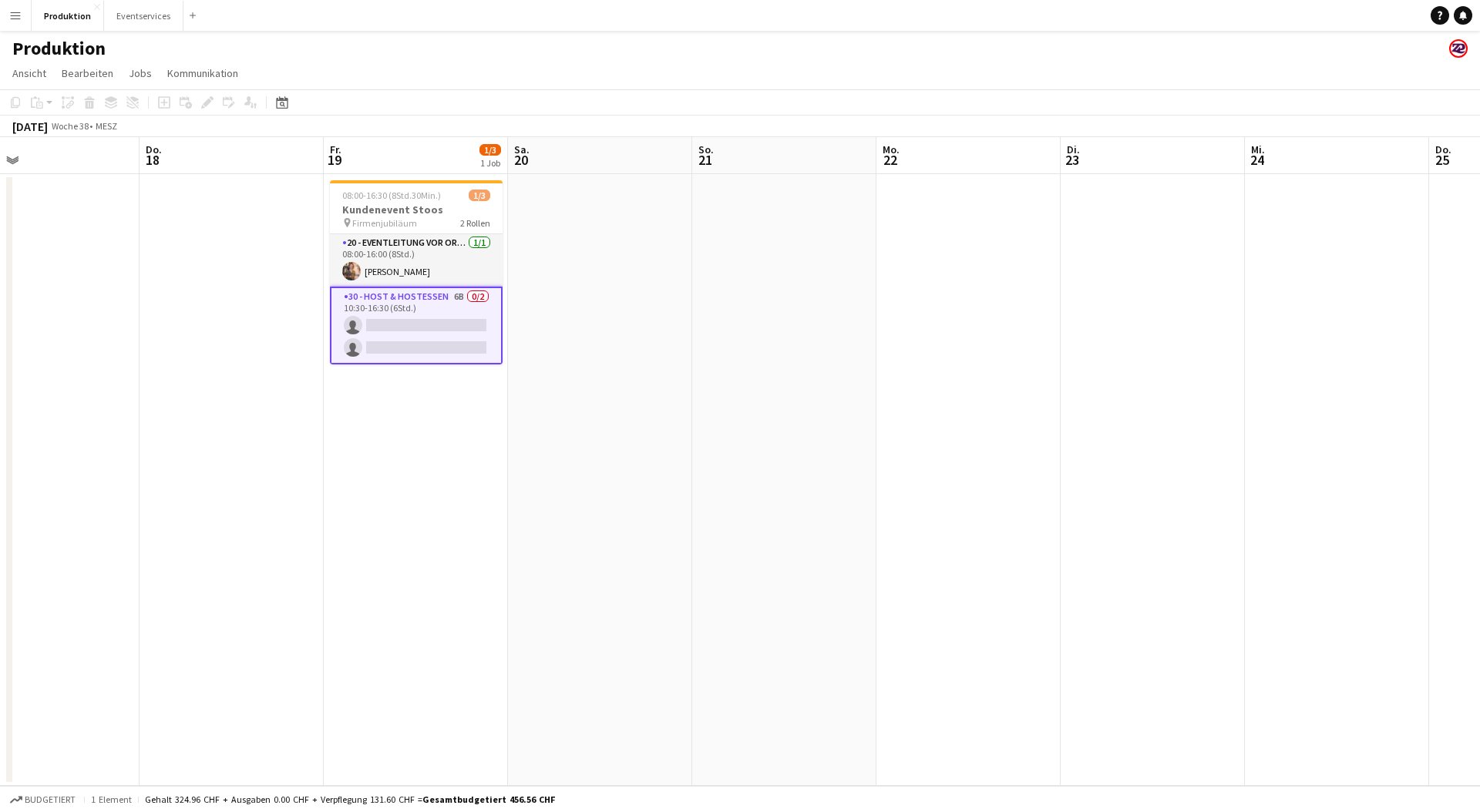
click at [523, 32] on div "Produktion" at bounding box center [740, 45] width 1480 height 29
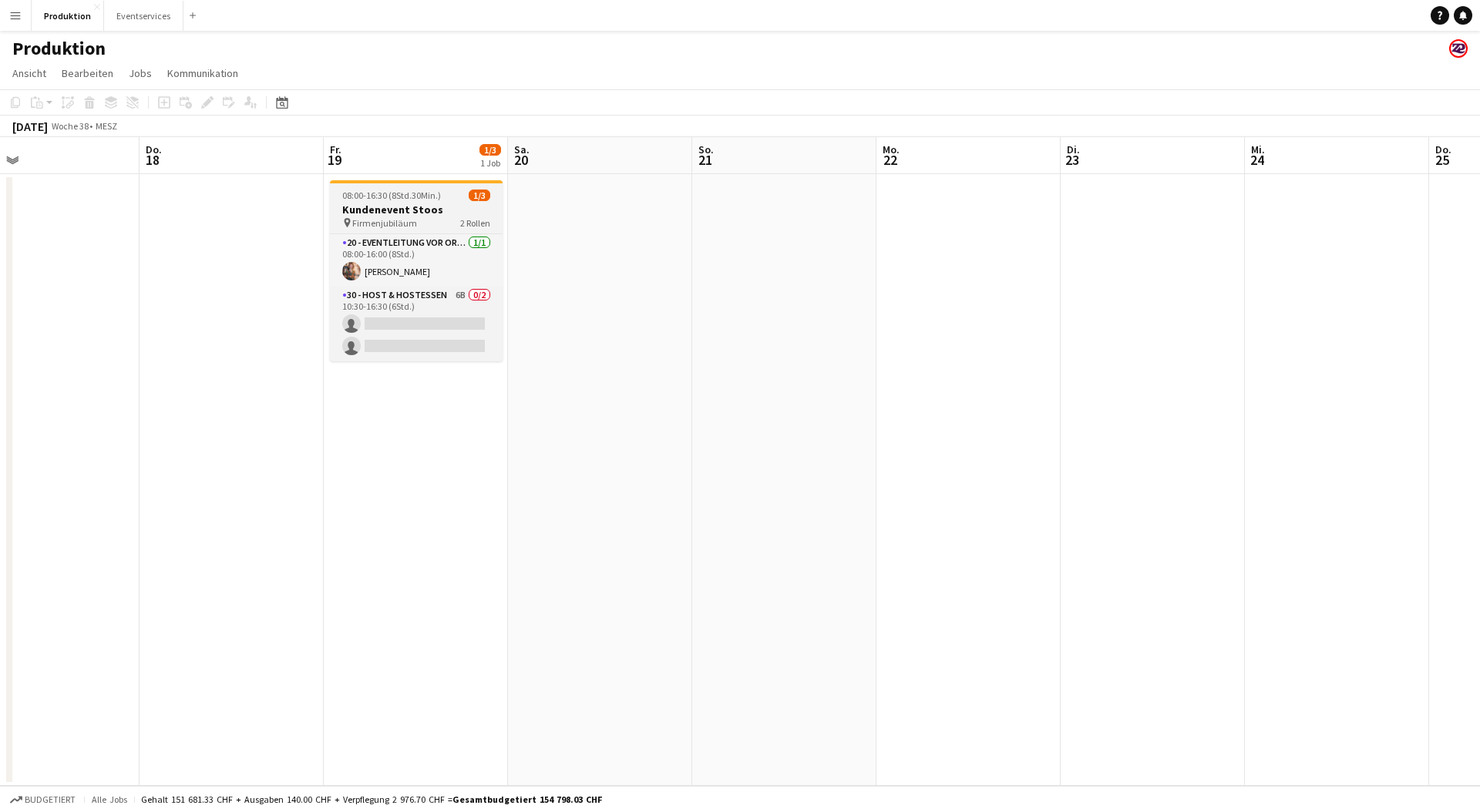
click at [421, 207] on h3 "Kundenevent Stoos" at bounding box center [417, 210] width 173 height 14
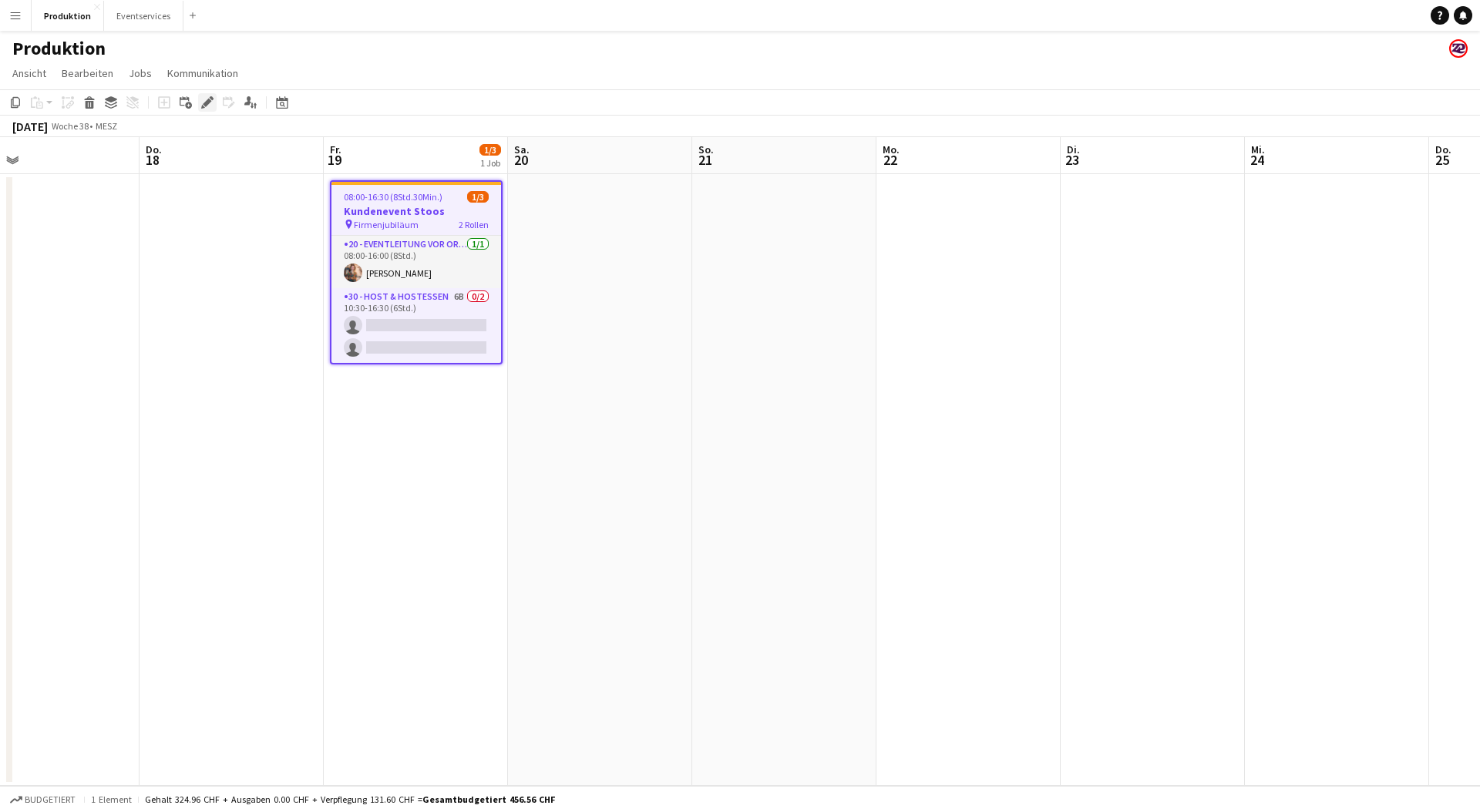
click at [209, 98] on icon "Bearbeiten" at bounding box center [207, 103] width 13 height 13
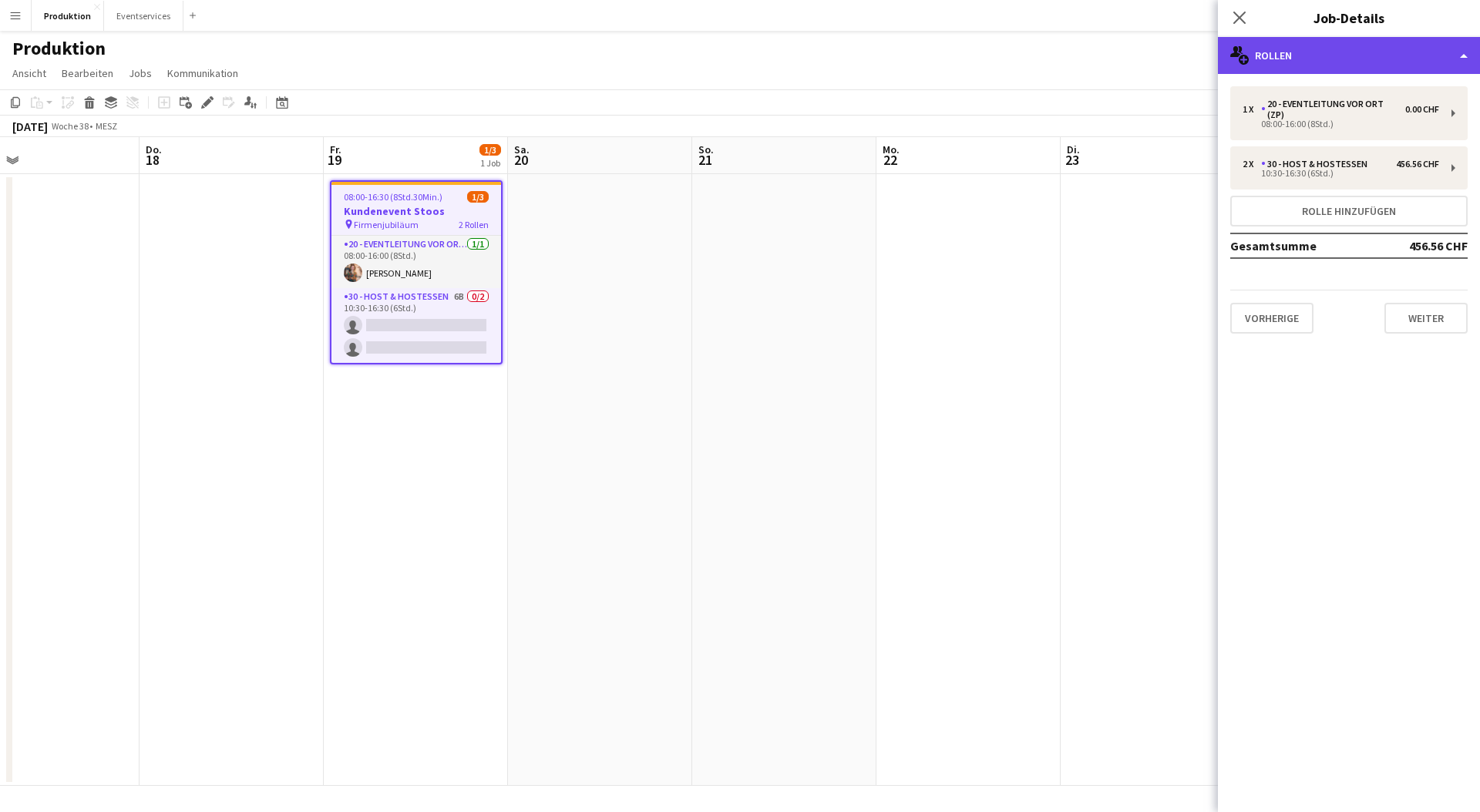
click at [1354, 49] on div "multiple-users-add Rollen" at bounding box center [1349, 55] width 262 height 37
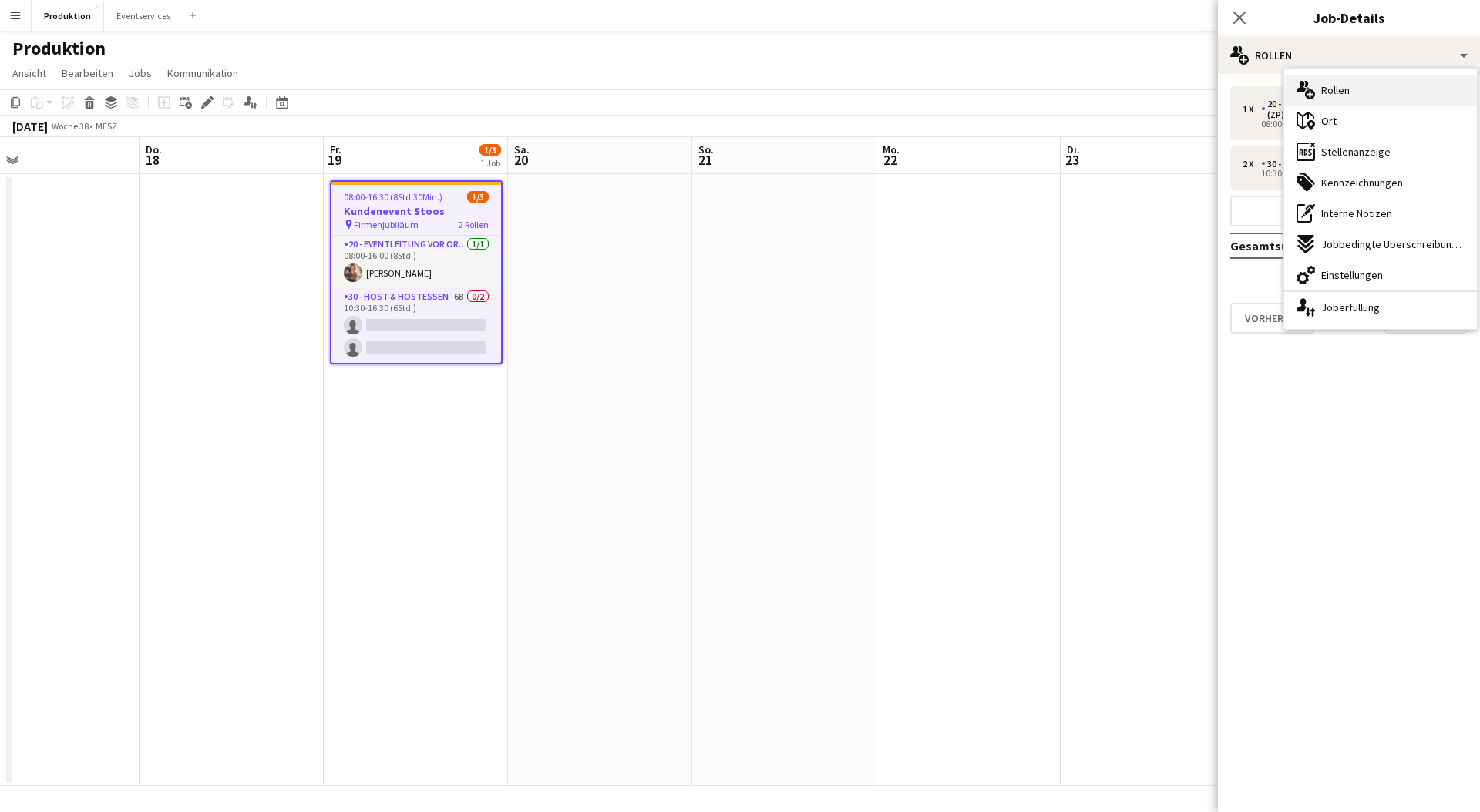
click at [1361, 85] on div "multiple-users-add Rollen" at bounding box center [1380, 89] width 192 height 31
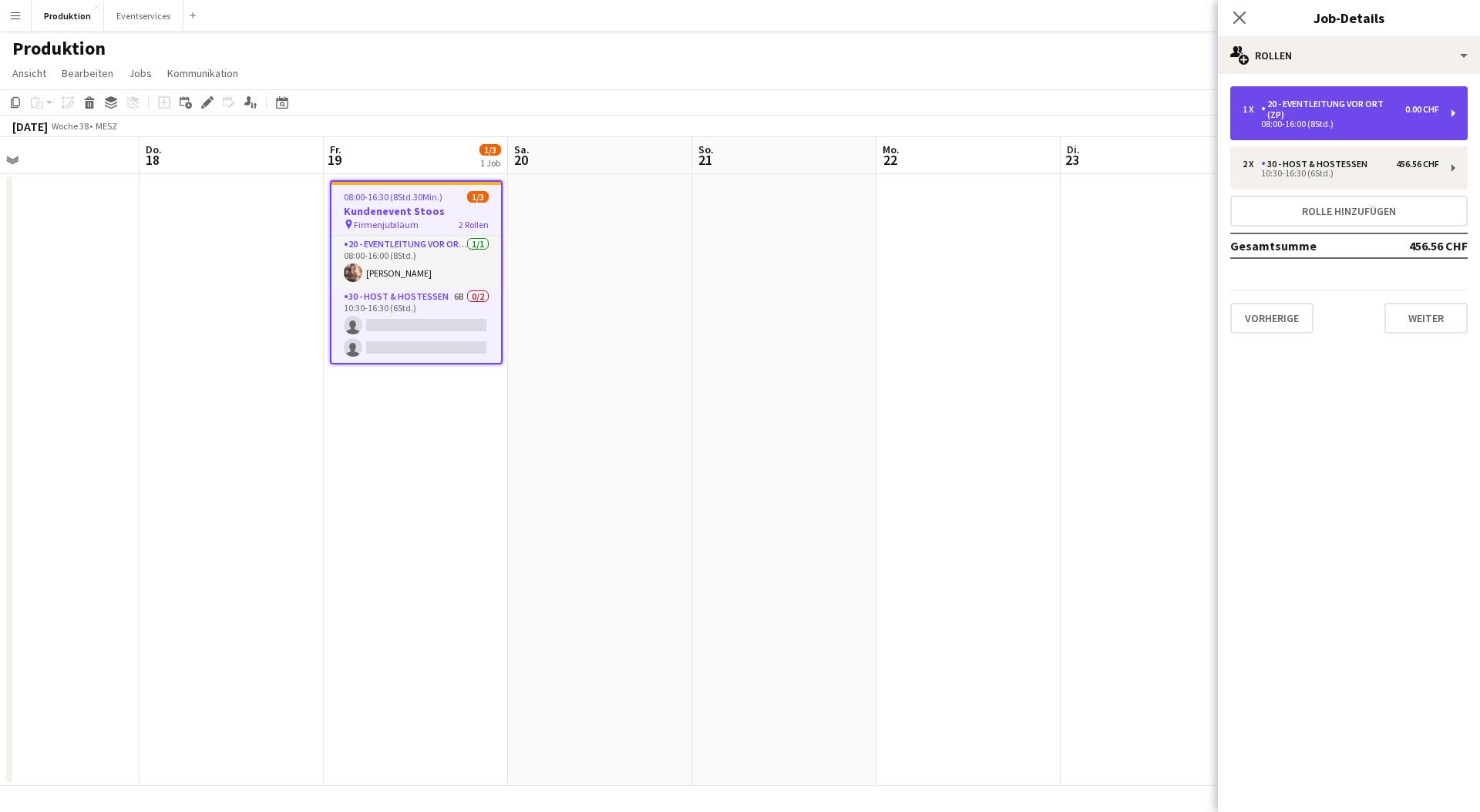
click at [1373, 121] on div "08:00-16:00 (8Std.)" at bounding box center [1341, 124] width 196 height 8
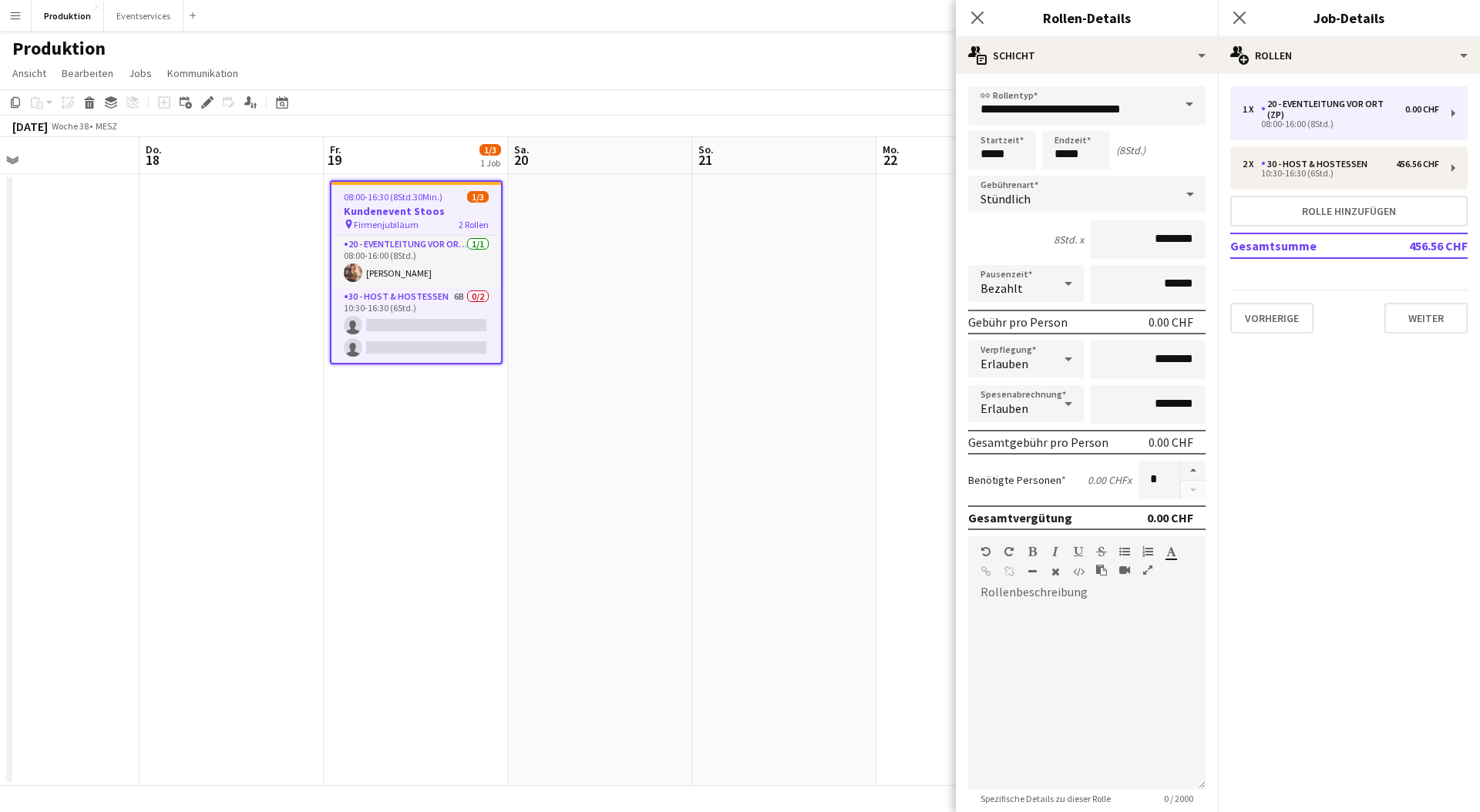
drag, startPoint x: 1135, startPoint y: 443, endPoint x: 1187, endPoint y: 440, distance: 52.1
click at [1187, 440] on div "Gesamtgebühr pro Person 0.00 CHF" at bounding box center [1087, 442] width 238 height 25
drag, startPoint x: 1242, startPoint y: 23, endPoint x: 1233, endPoint y: 29, distance: 10.8
click at [1242, 23] on icon "Pop-in schließen" at bounding box center [1240, 18] width 13 height 13
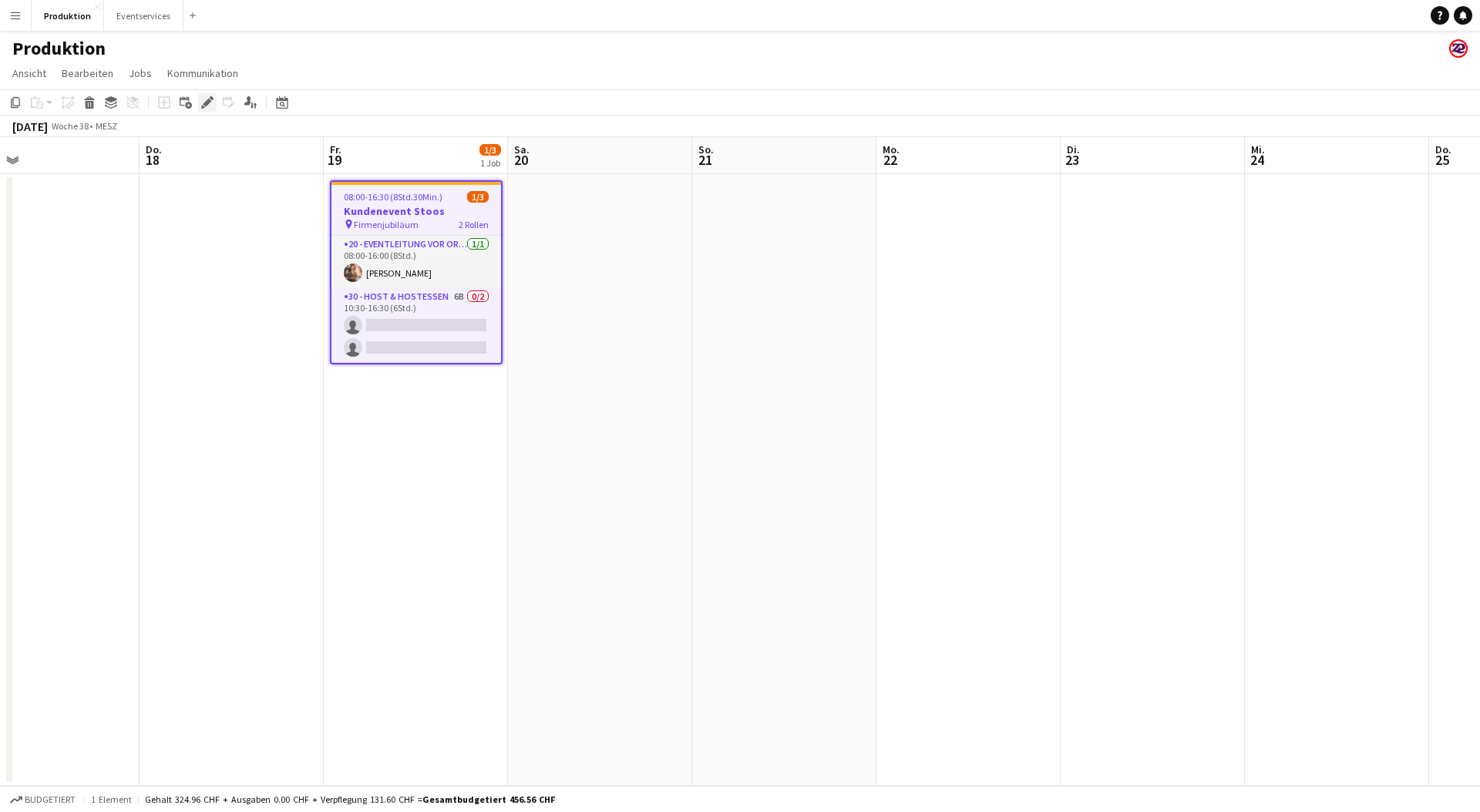
click at [209, 101] on icon at bounding box center [207, 103] width 9 height 9
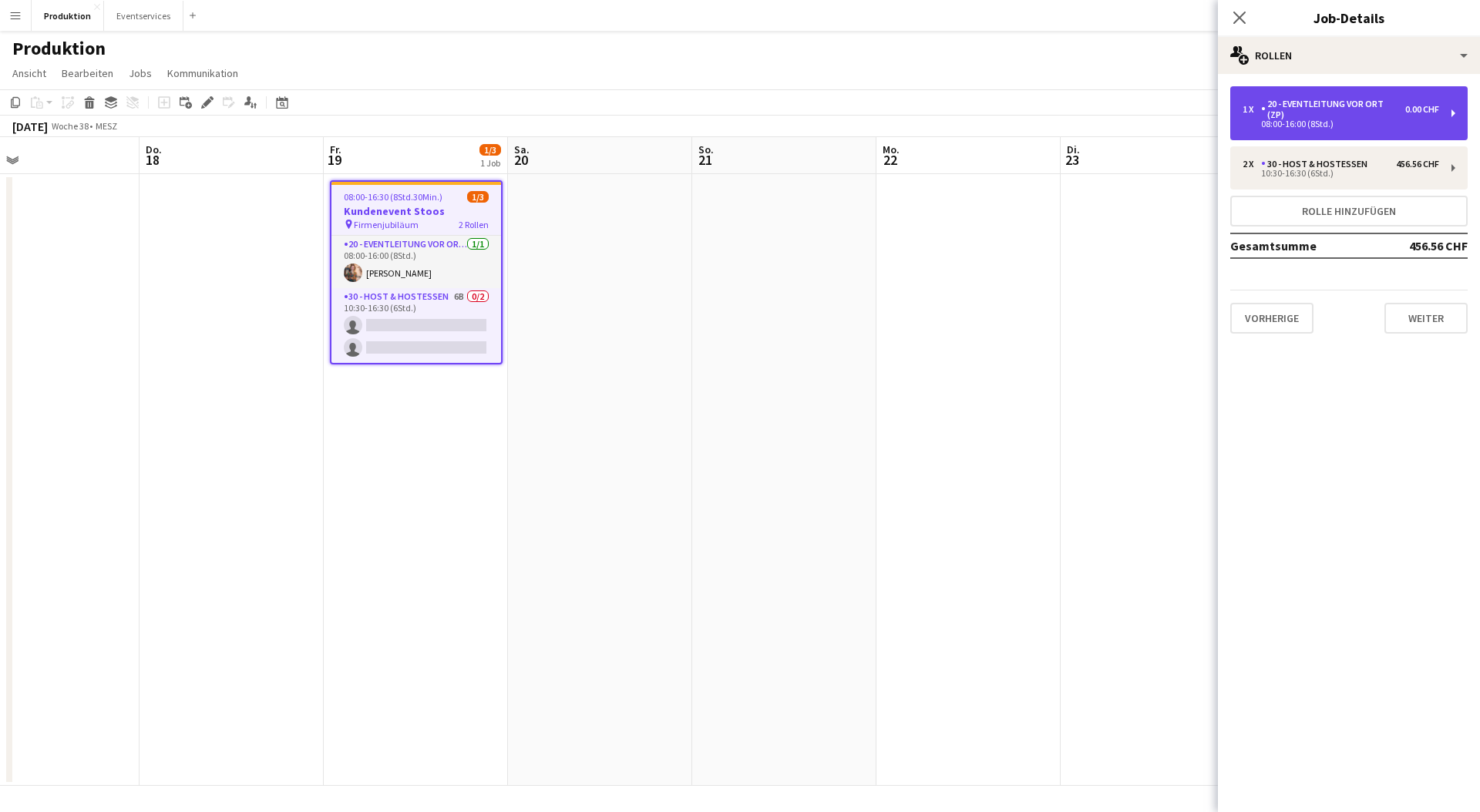
click at [1377, 112] on div "20 - Eventleitung vor Ort (ZP)" at bounding box center [1334, 109] width 144 height 21
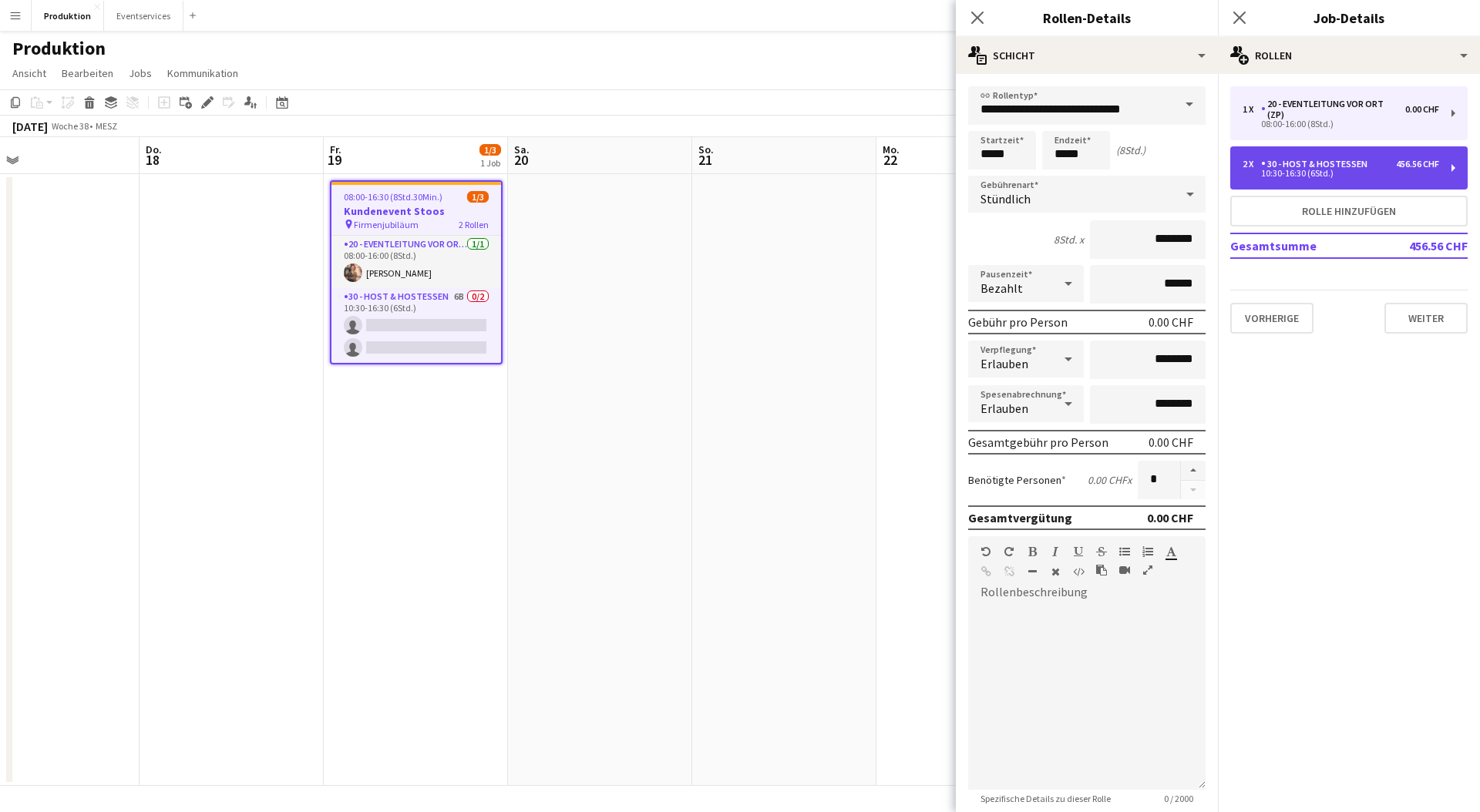
click at [1351, 172] on div "10:30-16:30 (6Std.)" at bounding box center [1341, 173] width 196 height 8
type input "**********"
type input "*****"
type input "*********"
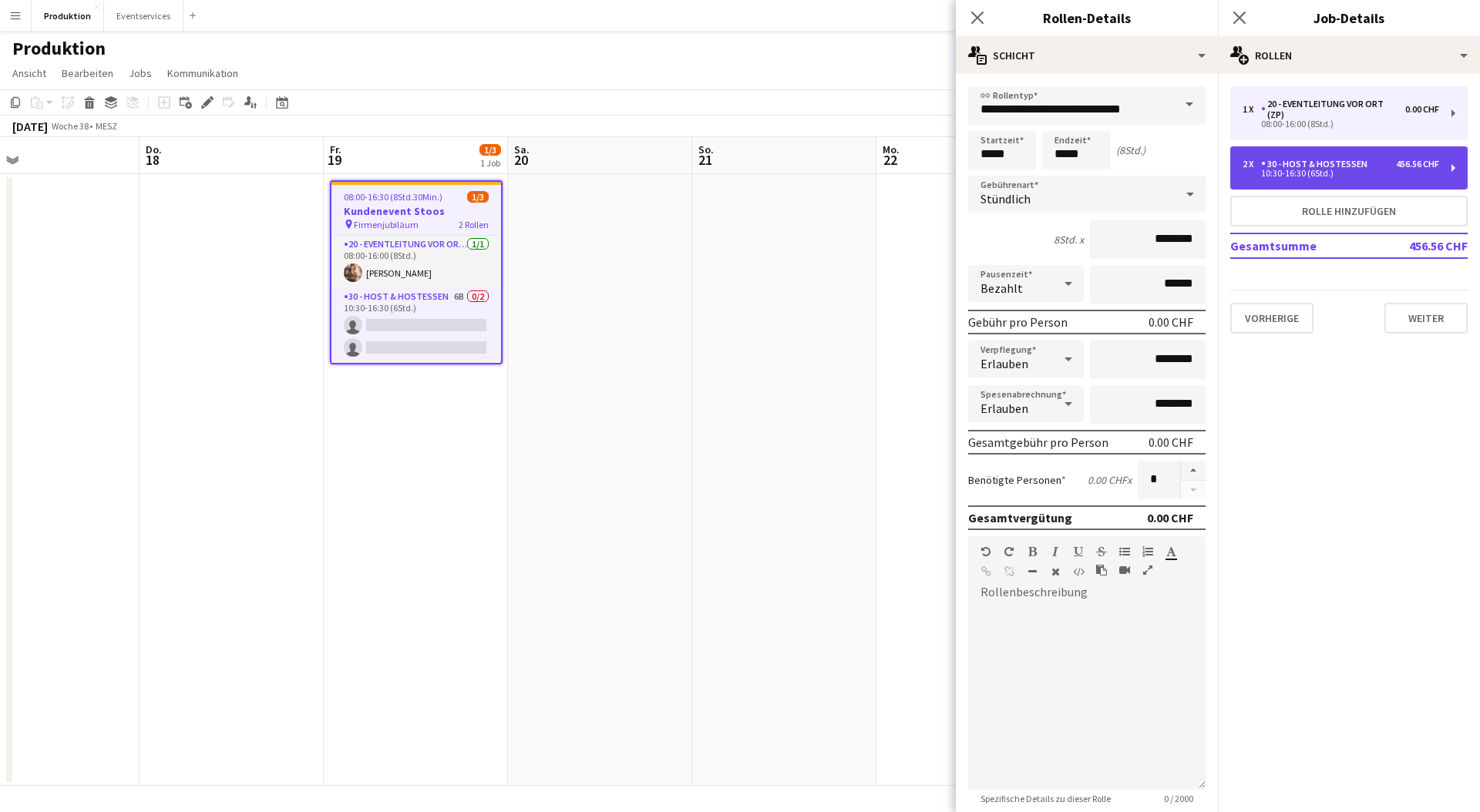
type input "*********"
type input "*"
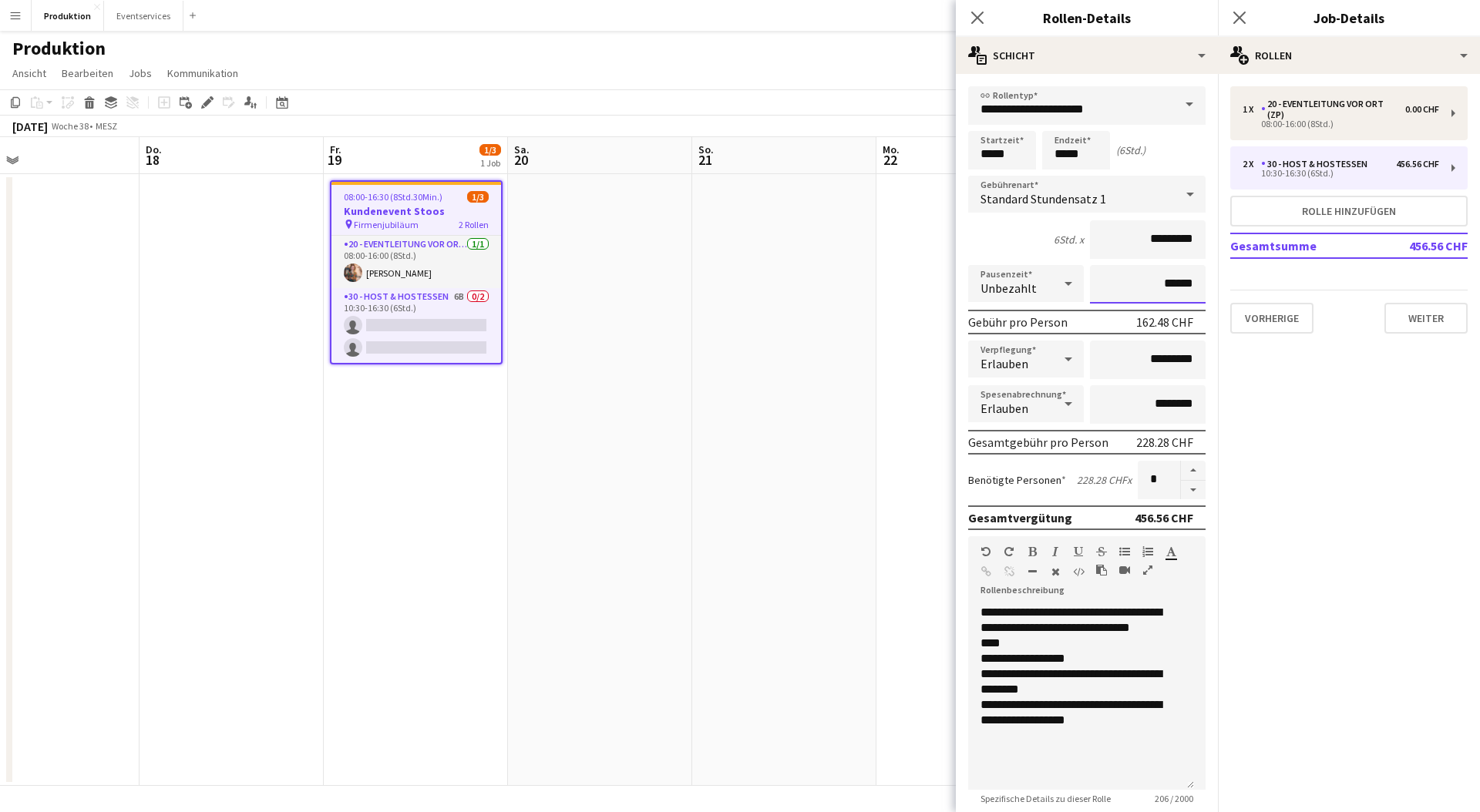
click at [1151, 285] on input "******" at bounding box center [1148, 284] width 116 height 39
type input "*******"
click at [976, 233] on div "6Std. x *********" at bounding box center [1087, 239] width 238 height 39
drag, startPoint x: 1124, startPoint y: 276, endPoint x: 1228, endPoint y: 265, distance: 104.6
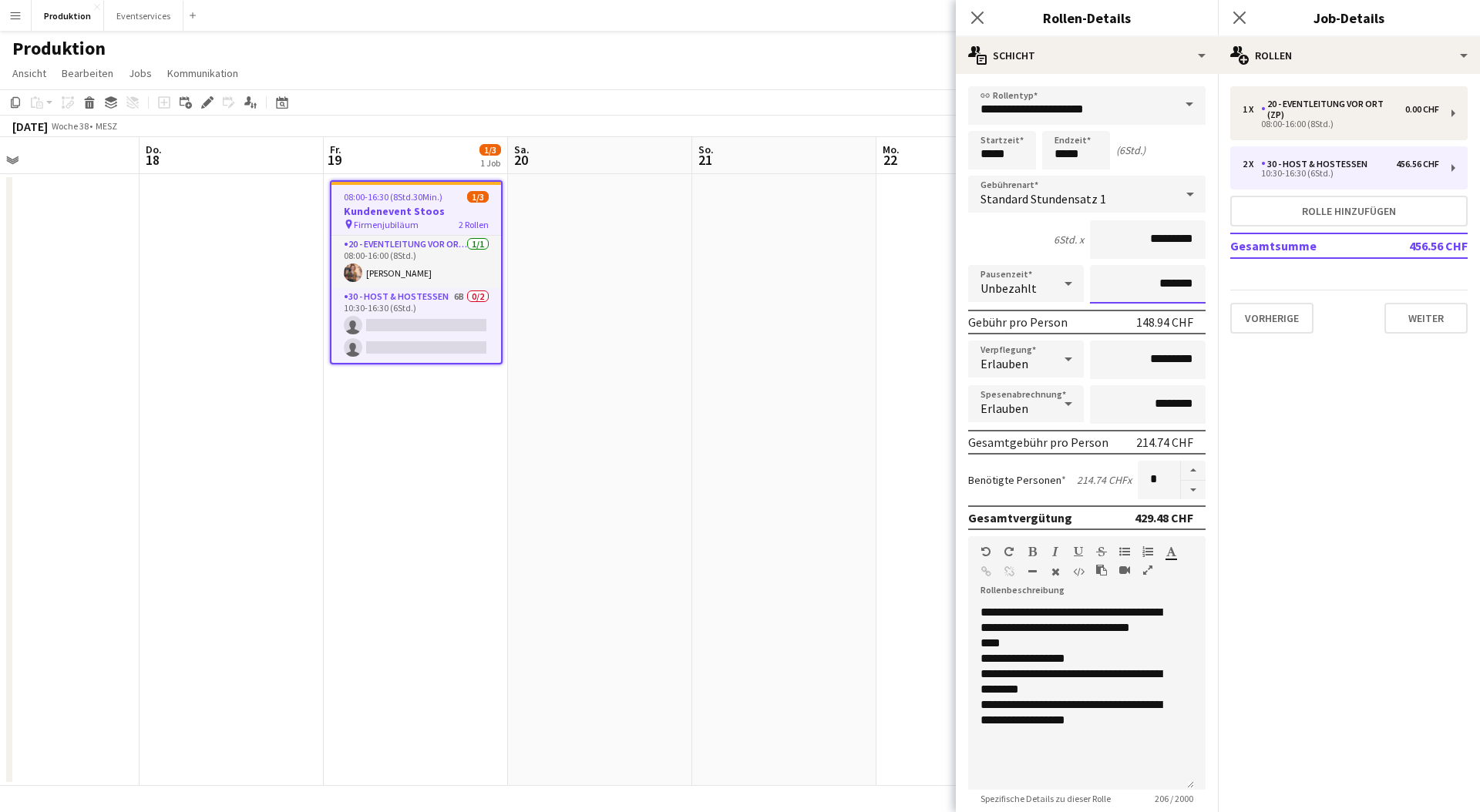
click at [1228, 265] on body "Menü Tafeln Tafeln Tafeln Alle Jobs Status Belegschaft Belegschaft Meine Belegs…" at bounding box center [740, 406] width 1480 height 812
drag, startPoint x: 1111, startPoint y: 363, endPoint x: 1189, endPoint y: 356, distance: 78.3
click at [1189, 356] on input "*********" at bounding box center [1148, 359] width 116 height 39
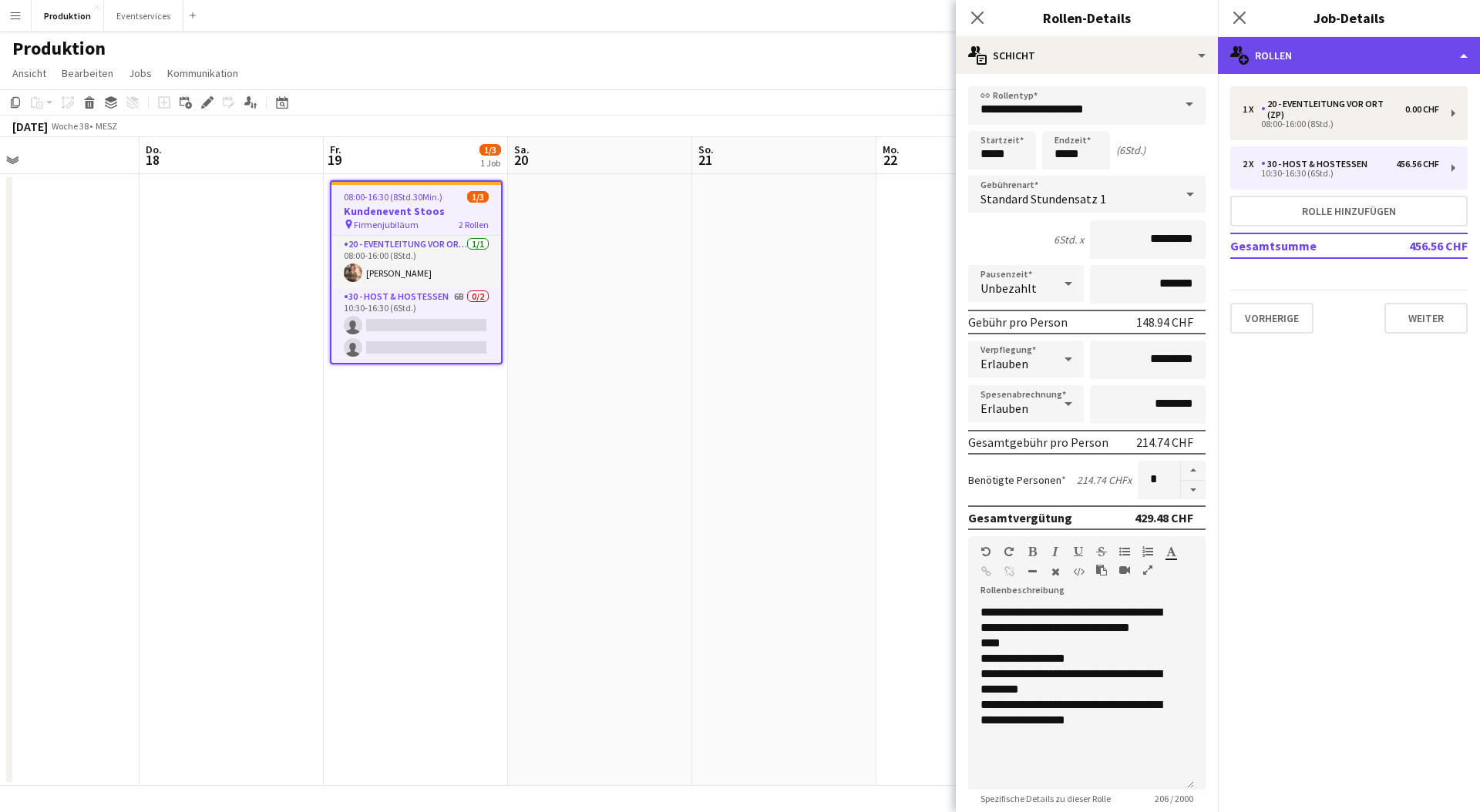
click at [1375, 52] on div "multiple-users-add Rollen" at bounding box center [1349, 55] width 262 height 37
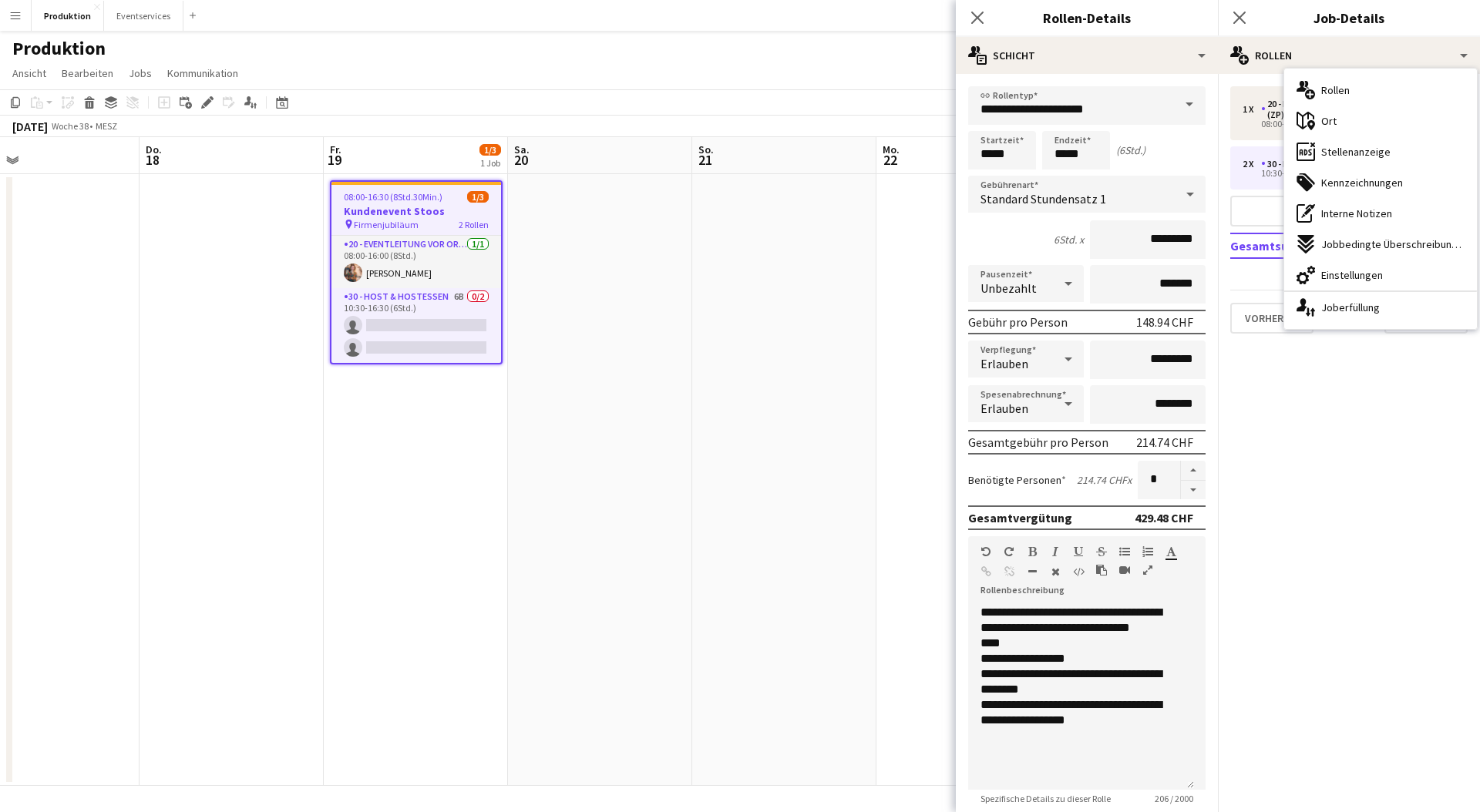
click at [1381, 433] on mat-expansion-panel "pencil3 Allgemeine Details 1 x 20 - Eventleitung vor Ort (ZP) 0.00 CHF 08:00-16…" at bounding box center [1349, 442] width 262 height 738
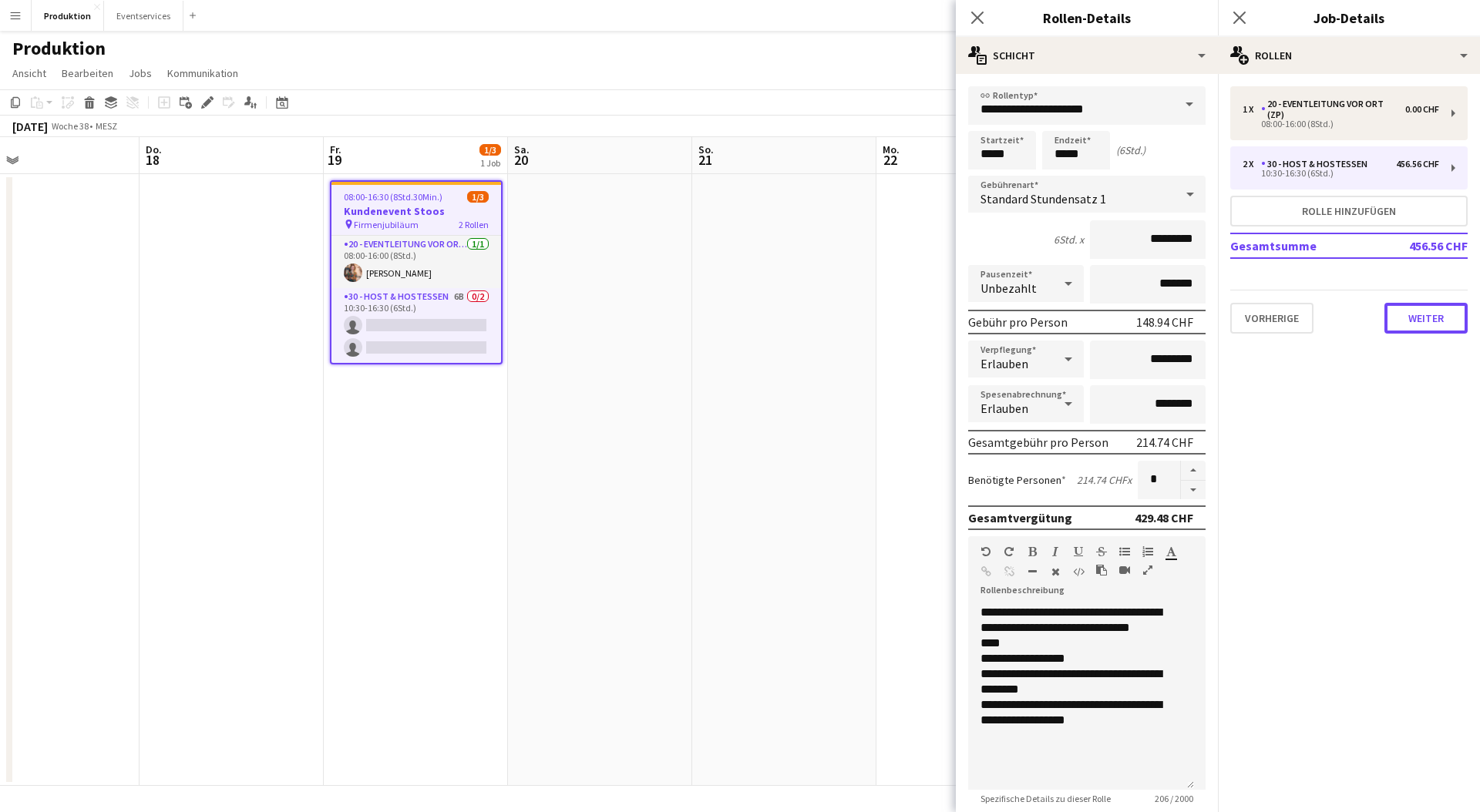
click at [1436, 321] on button "Weiter" at bounding box center [1426, 318] width 83 height 31
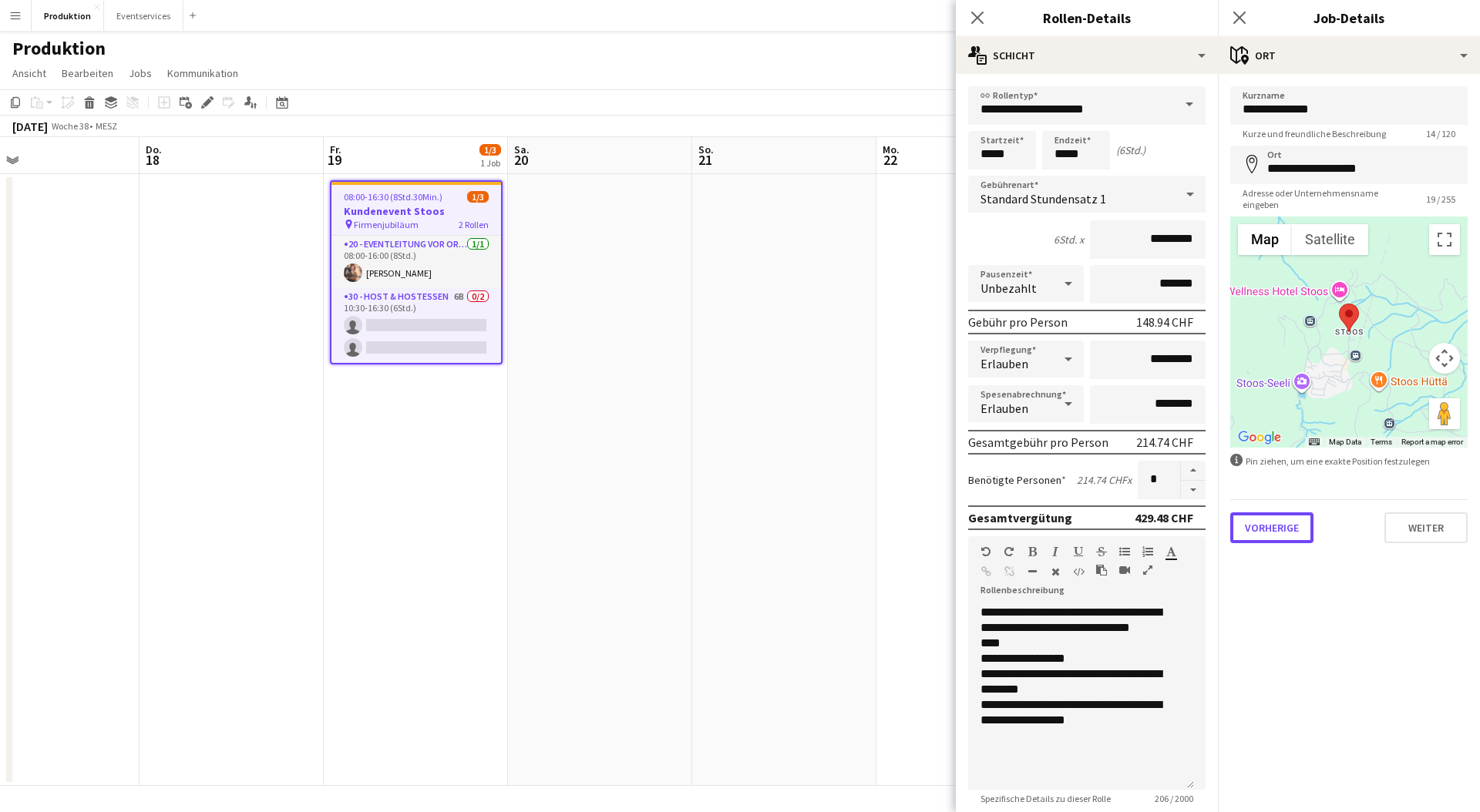
click at [1257, 528] on button "Vorherige" at bounding box center [1272, 527] width 83 height 31
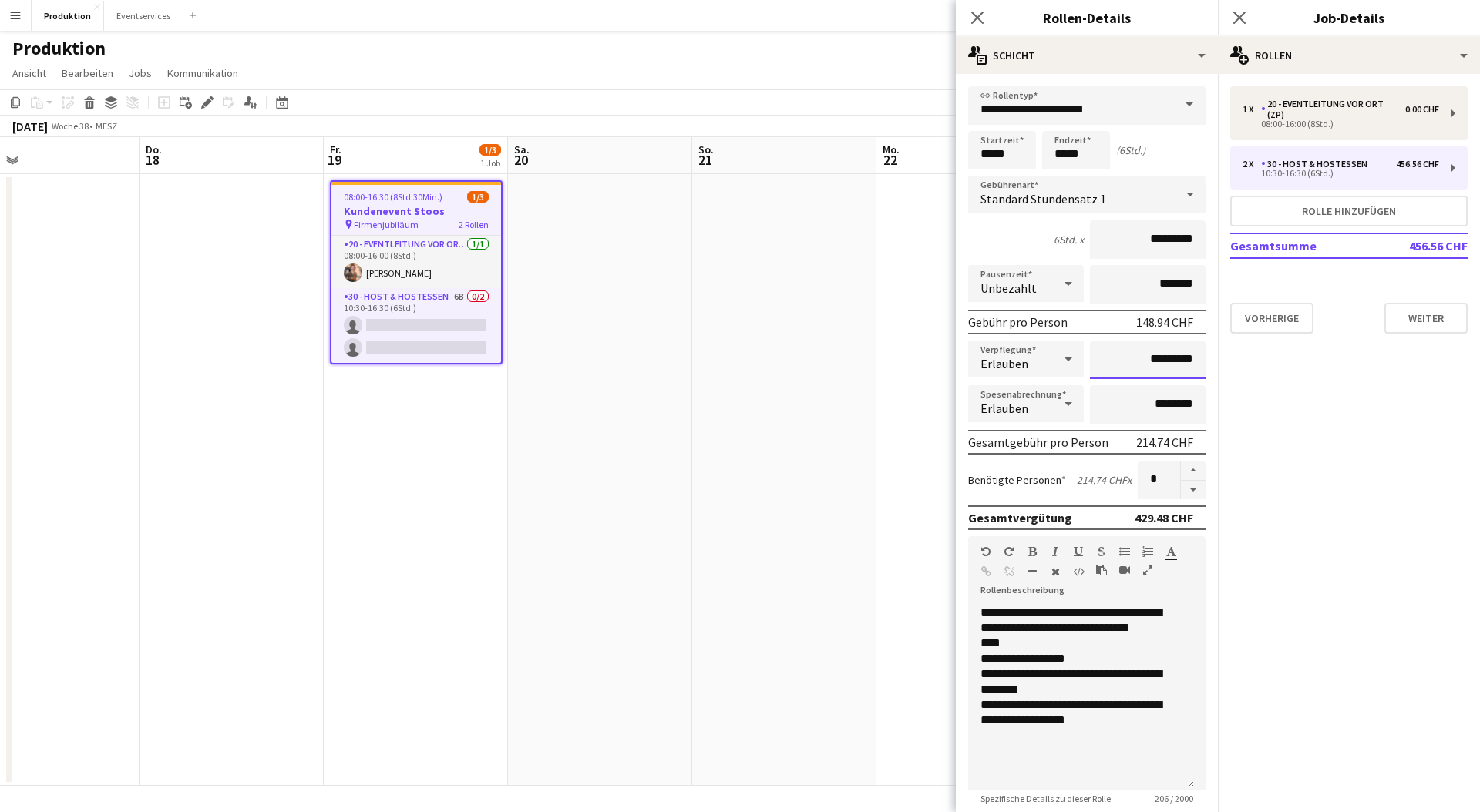
drag, startPoint x: 1130, startPoint y: 361, endPoint x: 1201, endPoint y: 357, distance: 71.1
click at [1201, 357] on form "**********" at bounding box center [1086, 610] width 262 height 1049
click at [1036, 406] on div "Erlauben" at bounding box center [1010, 404] width 85 height 37
click at [1033, 485] on span "Nicht erlauben" at bounding box center [1023, 486] width 86 height 14
click at [1143, 408] on div "Spesenabrechnung Nicht erlauben" at bounding box center [1087, 404] width 238 height 39
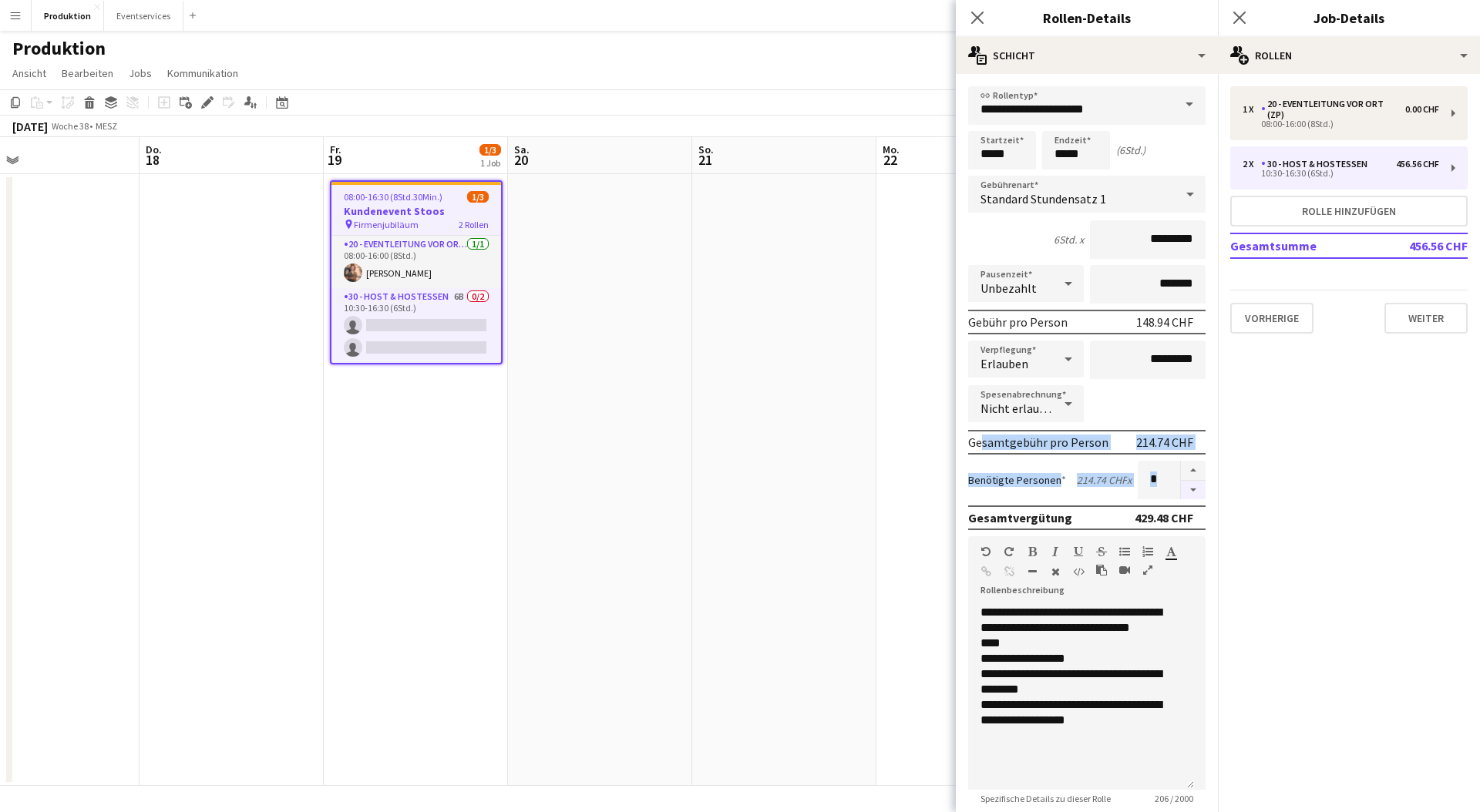
drag, startPoint x: 976, startPoint y: 442, endPoint x: 1185, endPoint y: 494, distance: 215.4
click at [1185, 494] on form "**********" at bounding box center [1086, 610] width 262 height 1049
drag, startPoint x: 989, startPoint y: 603, endPoint x: 1113, endPoint y: 716, distance: 167.8
click at [1113, 716] on div "**********" at bounding box center [1087, 692] width 238 height 195
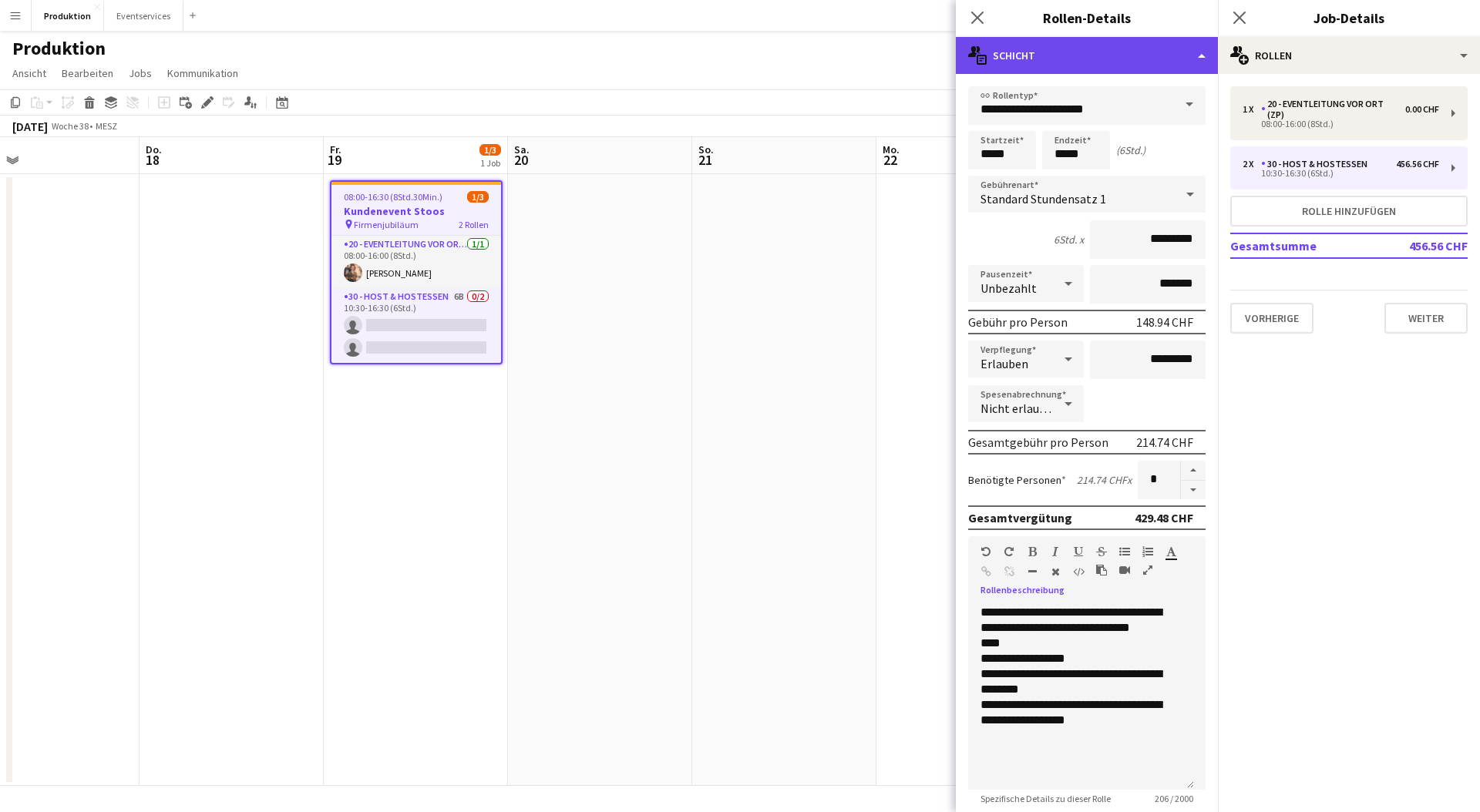
click at [1166, 57] on div "multiple-actions-text Schicht" at bounding box center [1086, 55] width 262 height 37
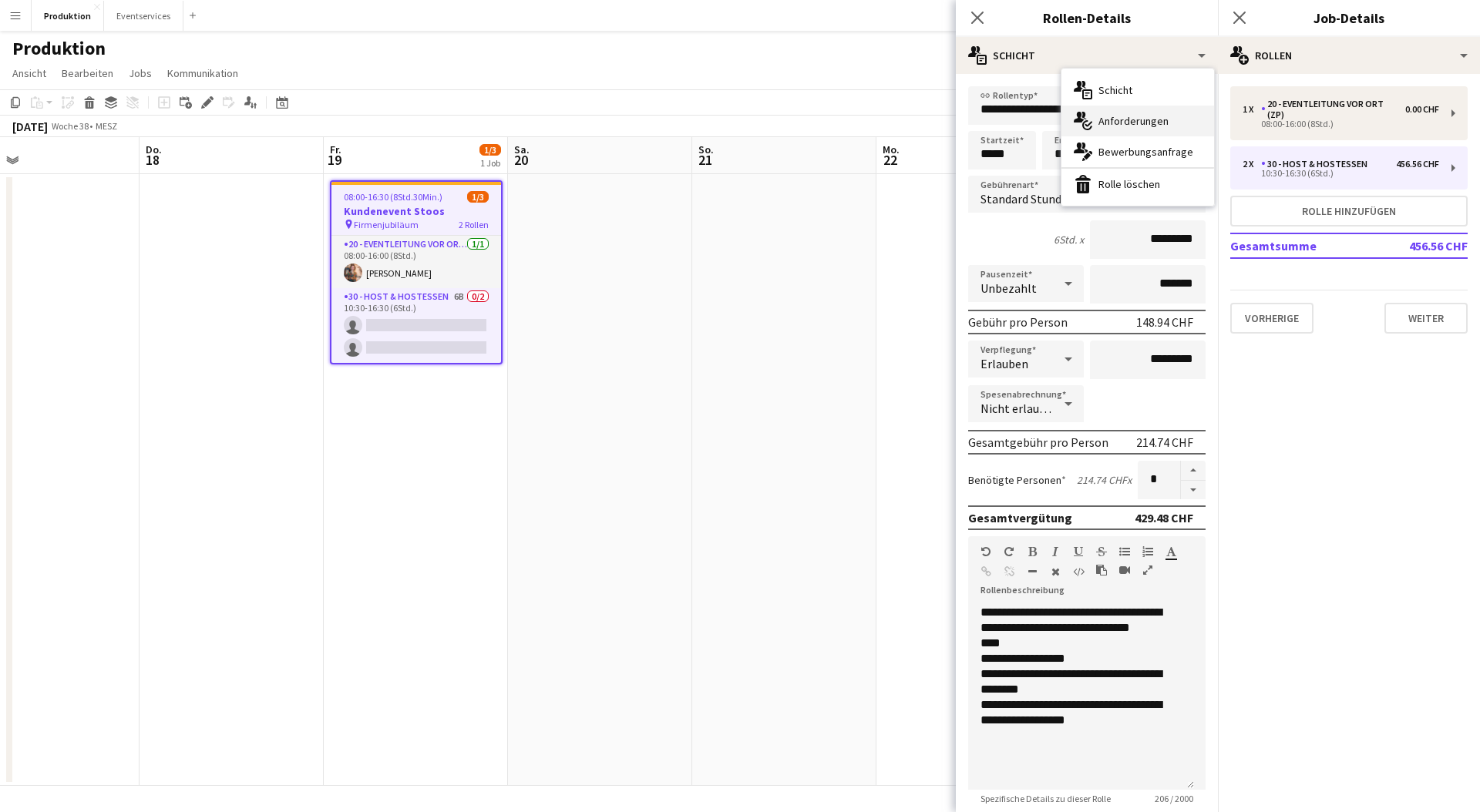
click at [1175, 108] on div "multiple-actions-check-2 Anforderungen" at bounding box center [1138, 120] width 153 height 31
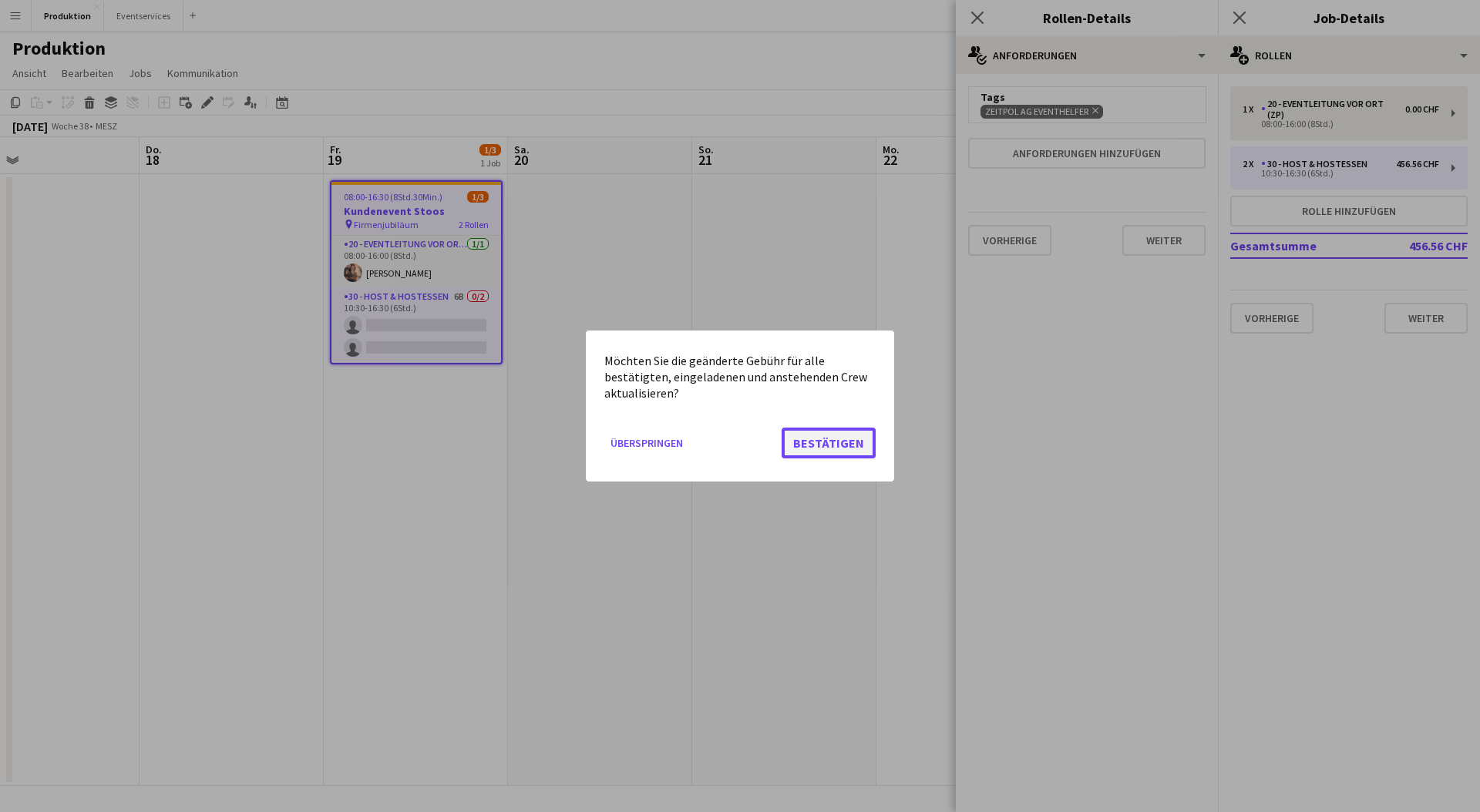
click at [834, 434] on button "Bestätigen" at bounding box center [828, 442] width 94 height 31
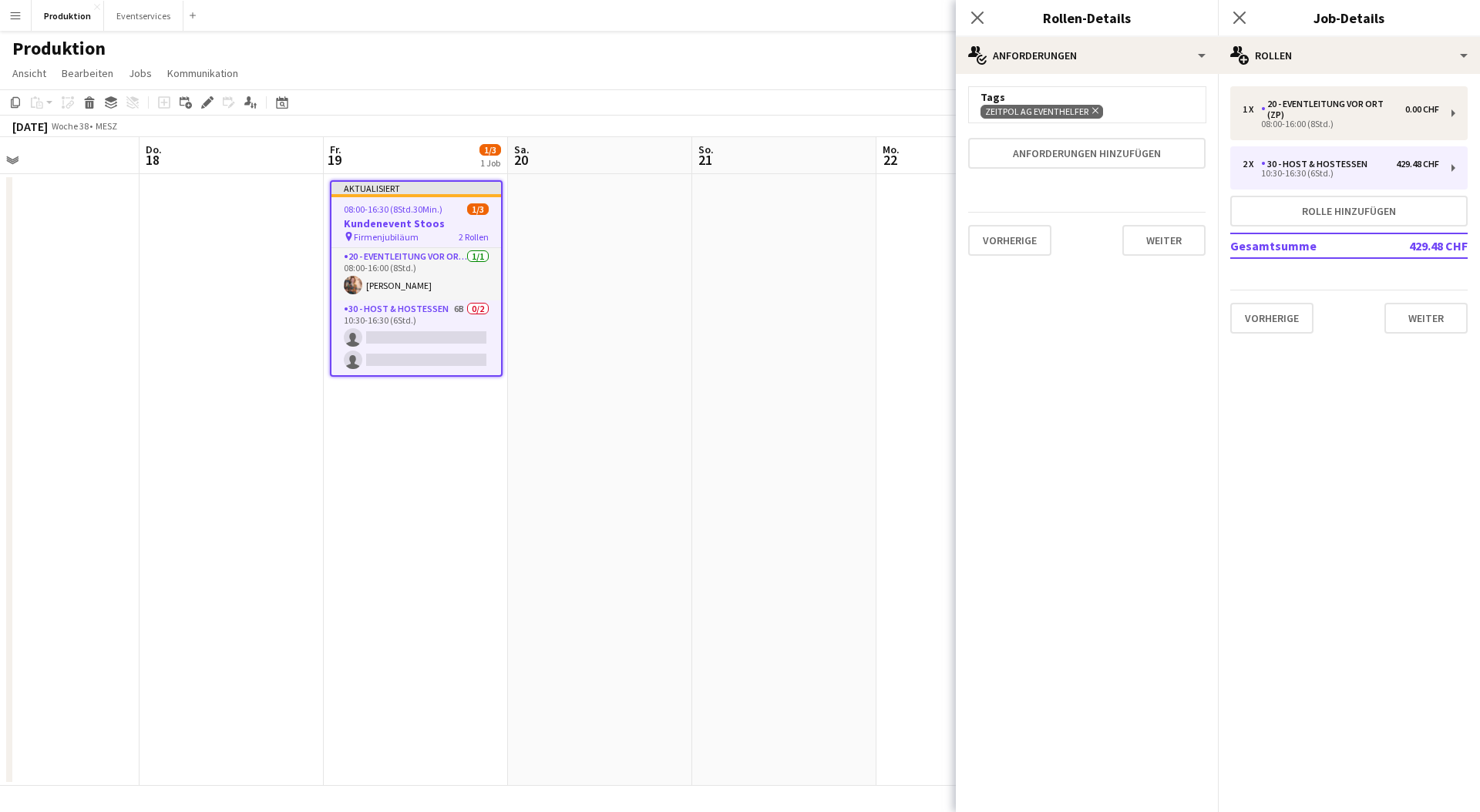
drag, startPoint x: 1143, startPoint y: 102, endPoint x: 980, endPoint y: 90, distance: 163.4
click at [980, 90] on div "Tags Zeitpol AG Eventhelfer Entfernen" at bounding box center [1087, 104] width 238 height 36
click at [1143, 100] on div "Tags" at bounding box center [1086, 97] width 213 height 14
click at [1142, 113] on div "Zeitpol AG Eventhelfer Entfernen" at bounding box center [1086, 111] width 213 height 14
click at [1150, 117] on div "Zeitpol AG Eventhelfer Entfernen" at bounding box center [1086, 111] width 213 height 14
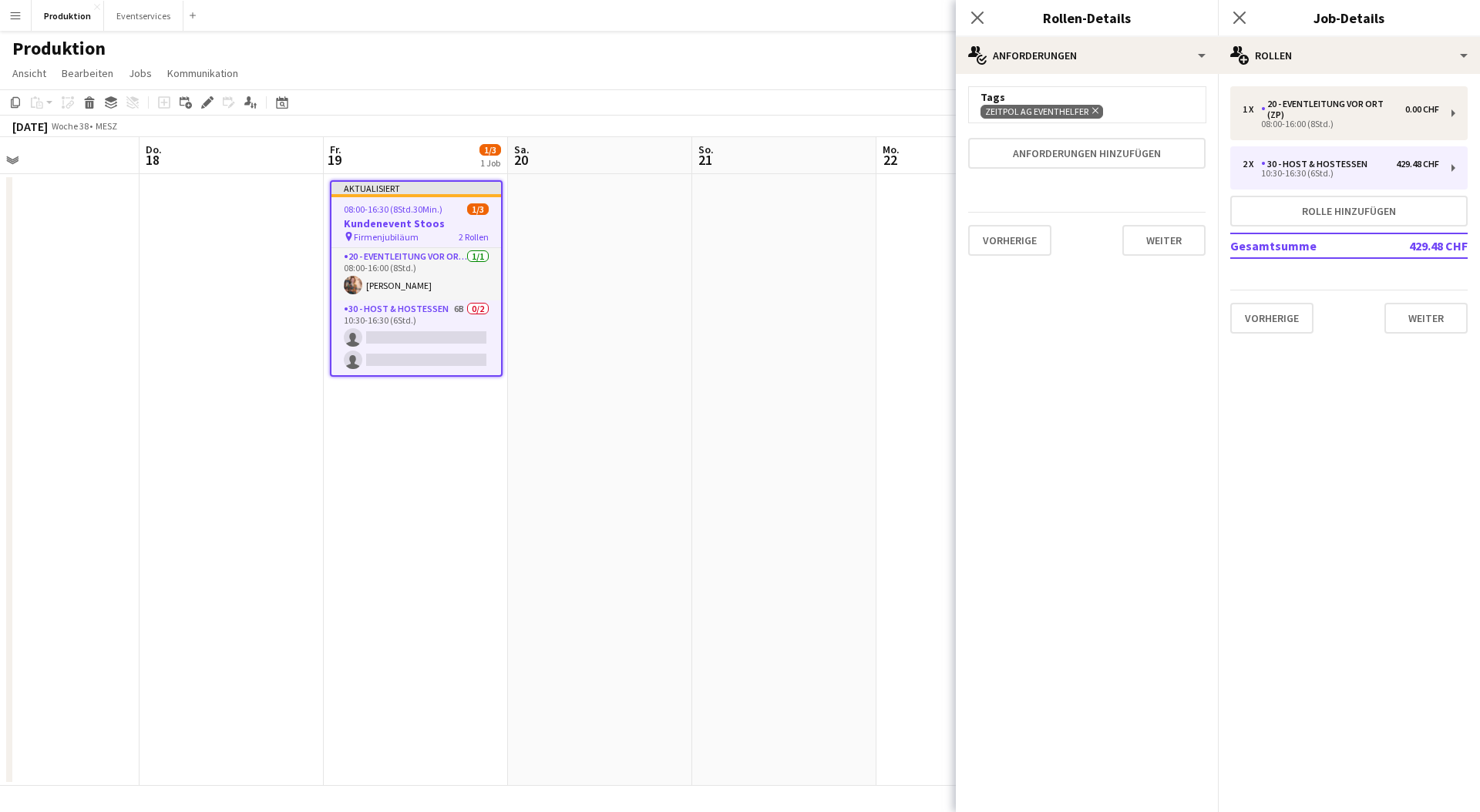
click at [1155, 104] on div "Zeitpol AG Eventhelfer Entfernen" at bounding box center [1086, 111] width 213 height 14
click at [1127, 97] on div "Tags" at bounding box center [1086, 97] width 213 height 14
click at [1130, 112] on div "Zeitpol AG Eventhelfer Entfernen" at bounding box center [1086, 111] width 213 height 14
click at [1132, 140] on button "Anforderungen hinzufügen" at bounding box center [1087, 153] width 238 height 31
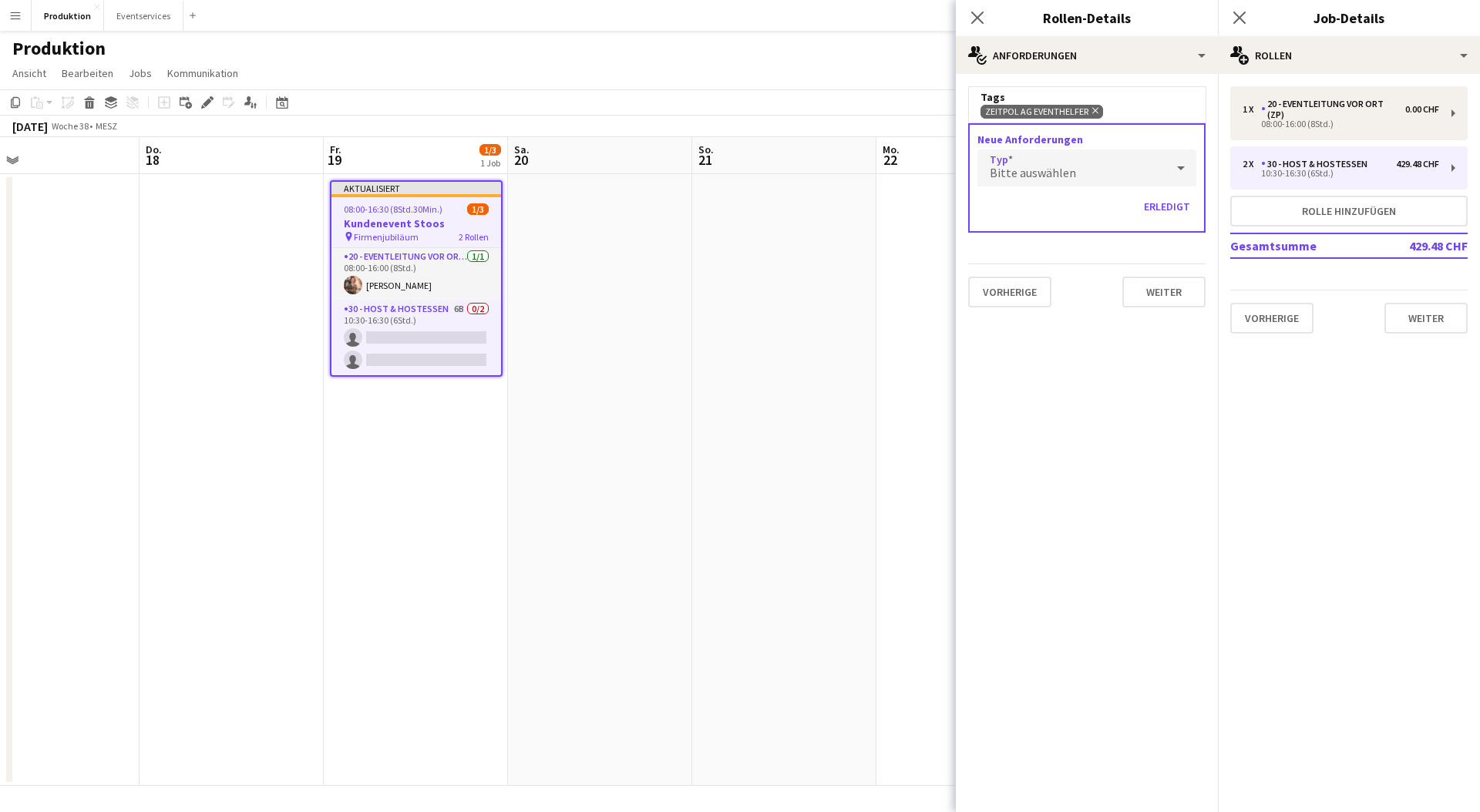
click at [1126, 165] on div "Bitte auswählen" at bounding box center [1072, 168] width 188 height 37
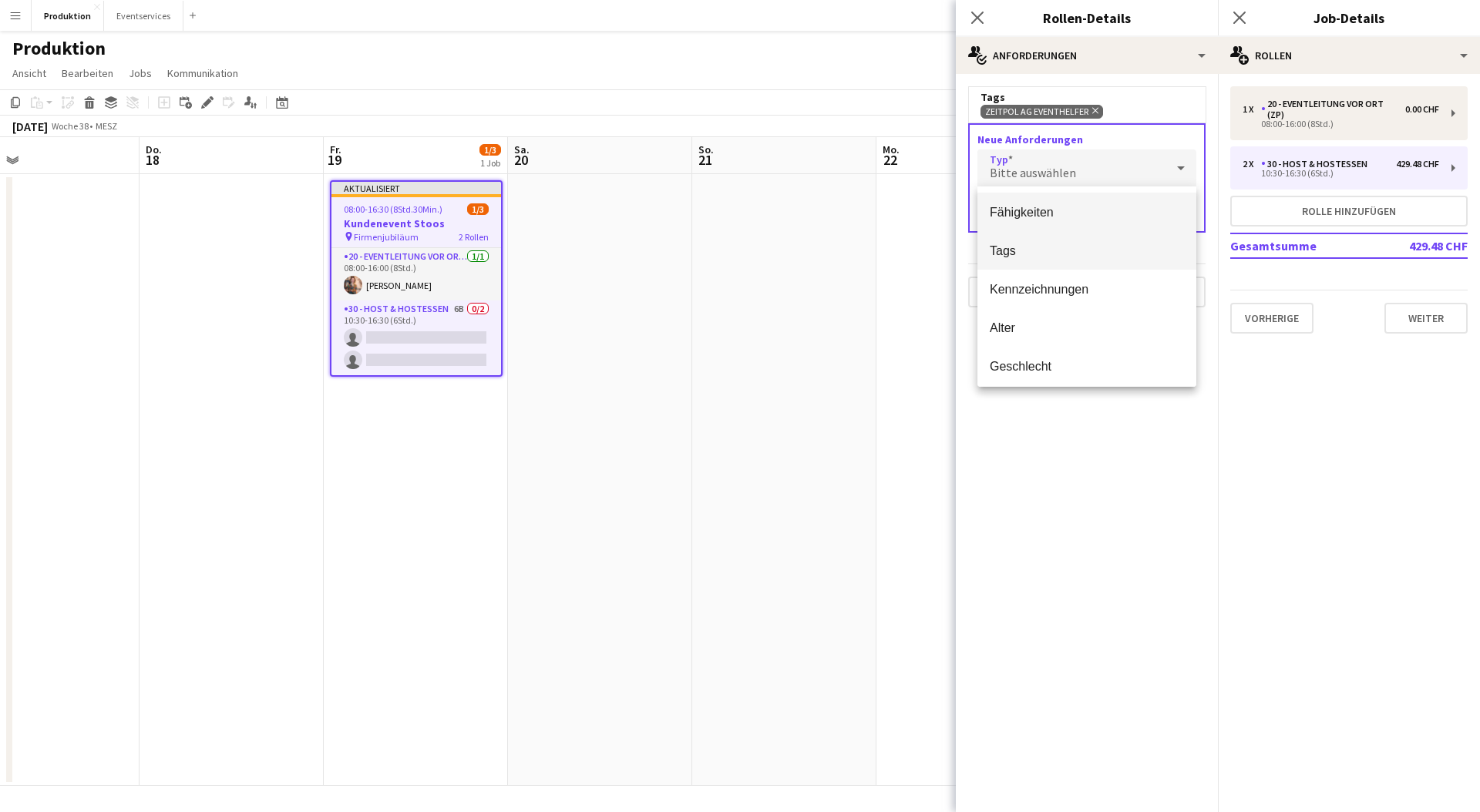
click at [1070, 241] on mat-option "Tags" at bounding box center [1087, 250] width 219 height 39
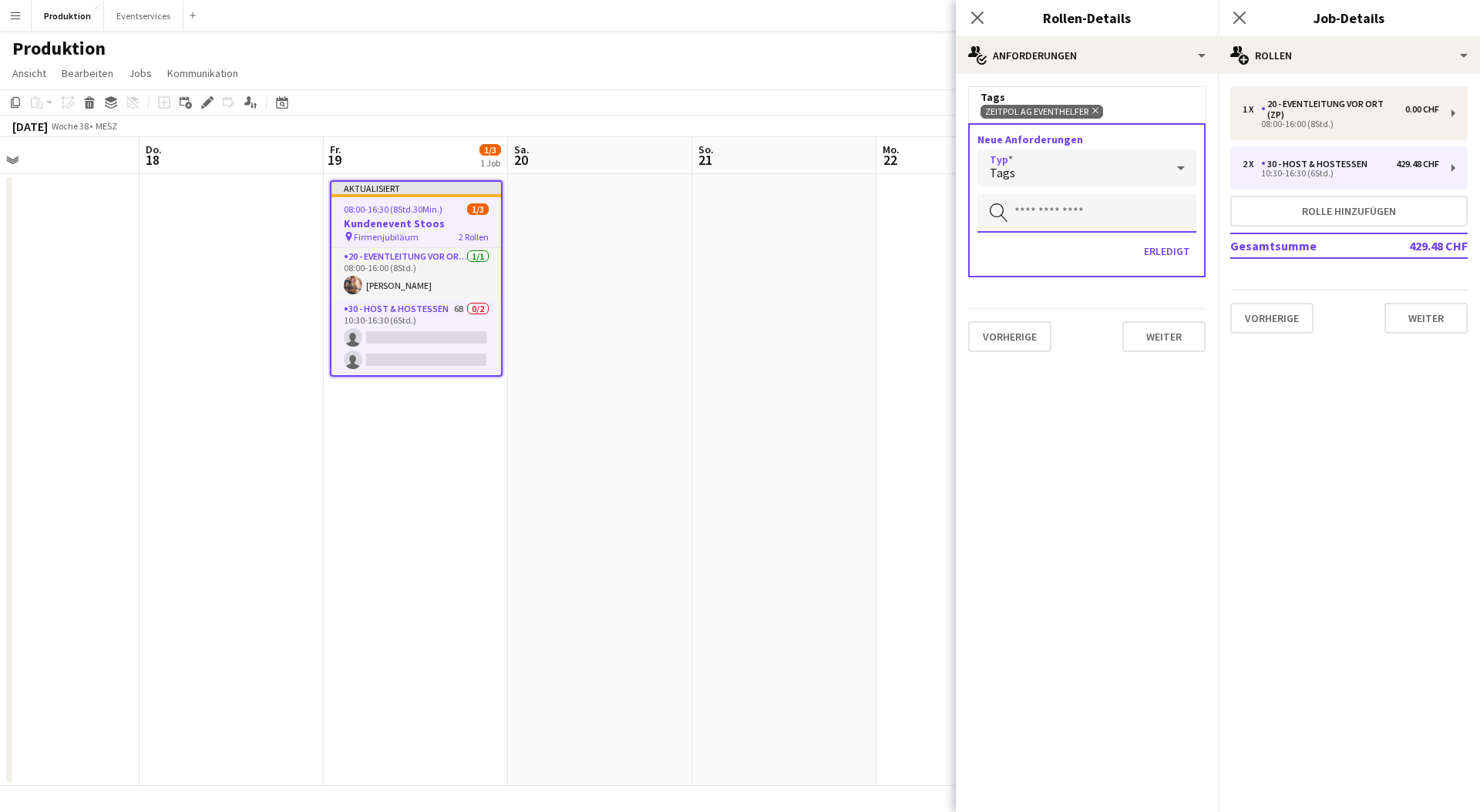
click at [1071, 227] on input "text" at bounding box center [1087, 213] width 219 height 39
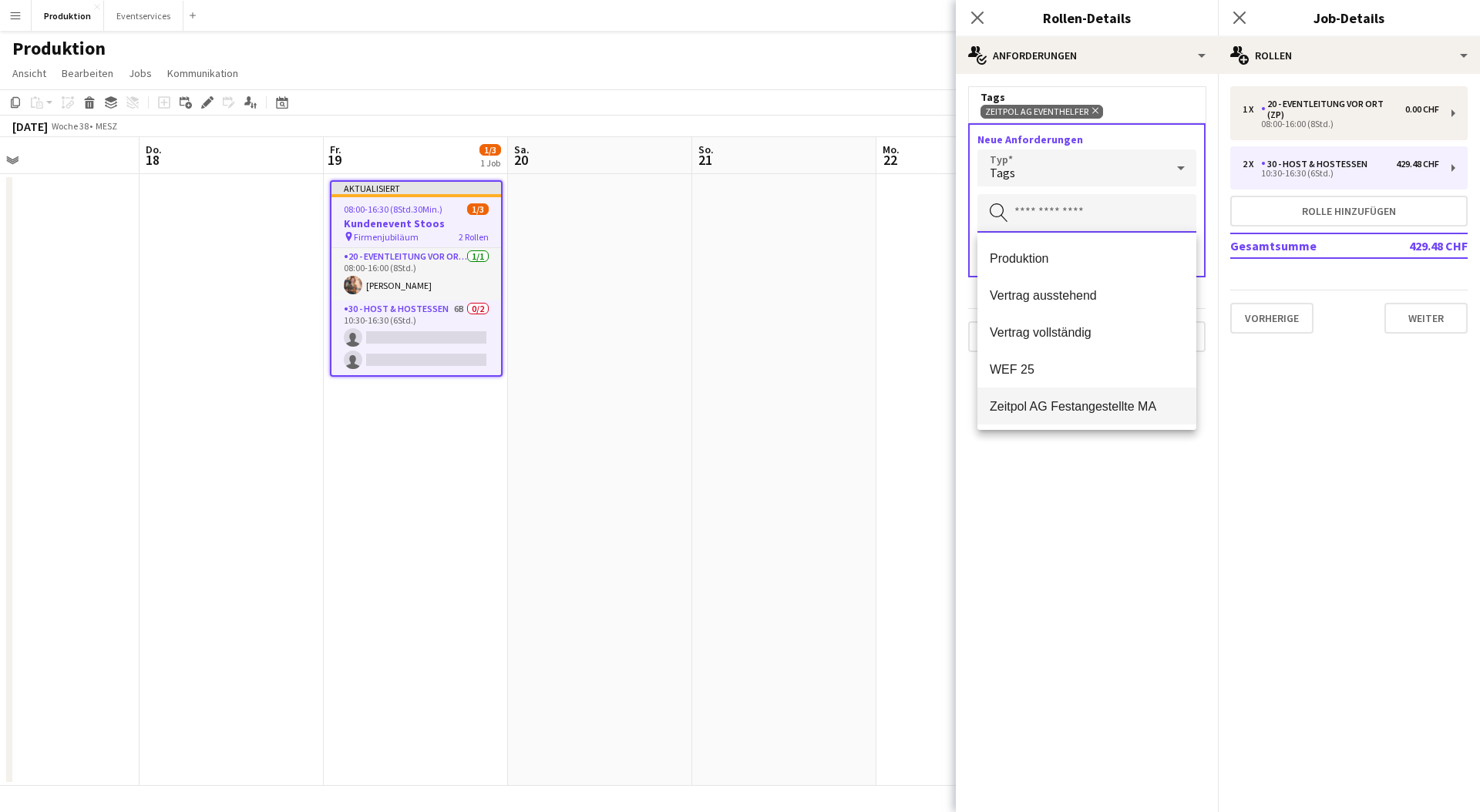
scroll to position [148, 0]
click at [1110, 89] on div "Tags Zeitpol AG Eventhelfer Entfernen" at bounding box center [1087, 104] width 238 height 36
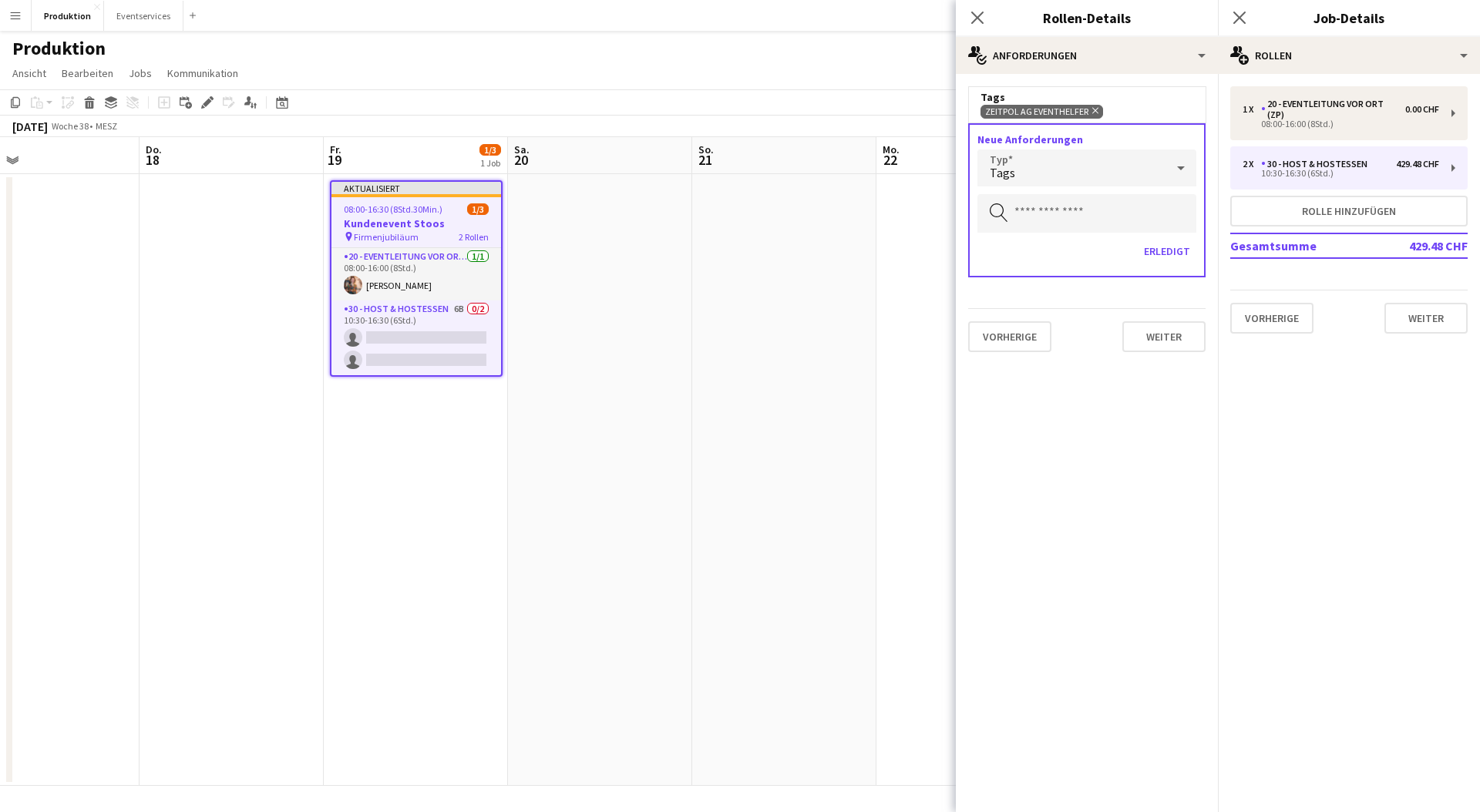
click at [1098, 365] on mat-expansion-panel "medal-empty Anforderungen Tags Zeitpol AG Eventhelfer Entfernen Neue Anforderun…" at bounding box center [1086, 442] width 262 height 738
click at [1156, 336] on button "Weiter" at bounding box center [1164, 336] width 83 height 31
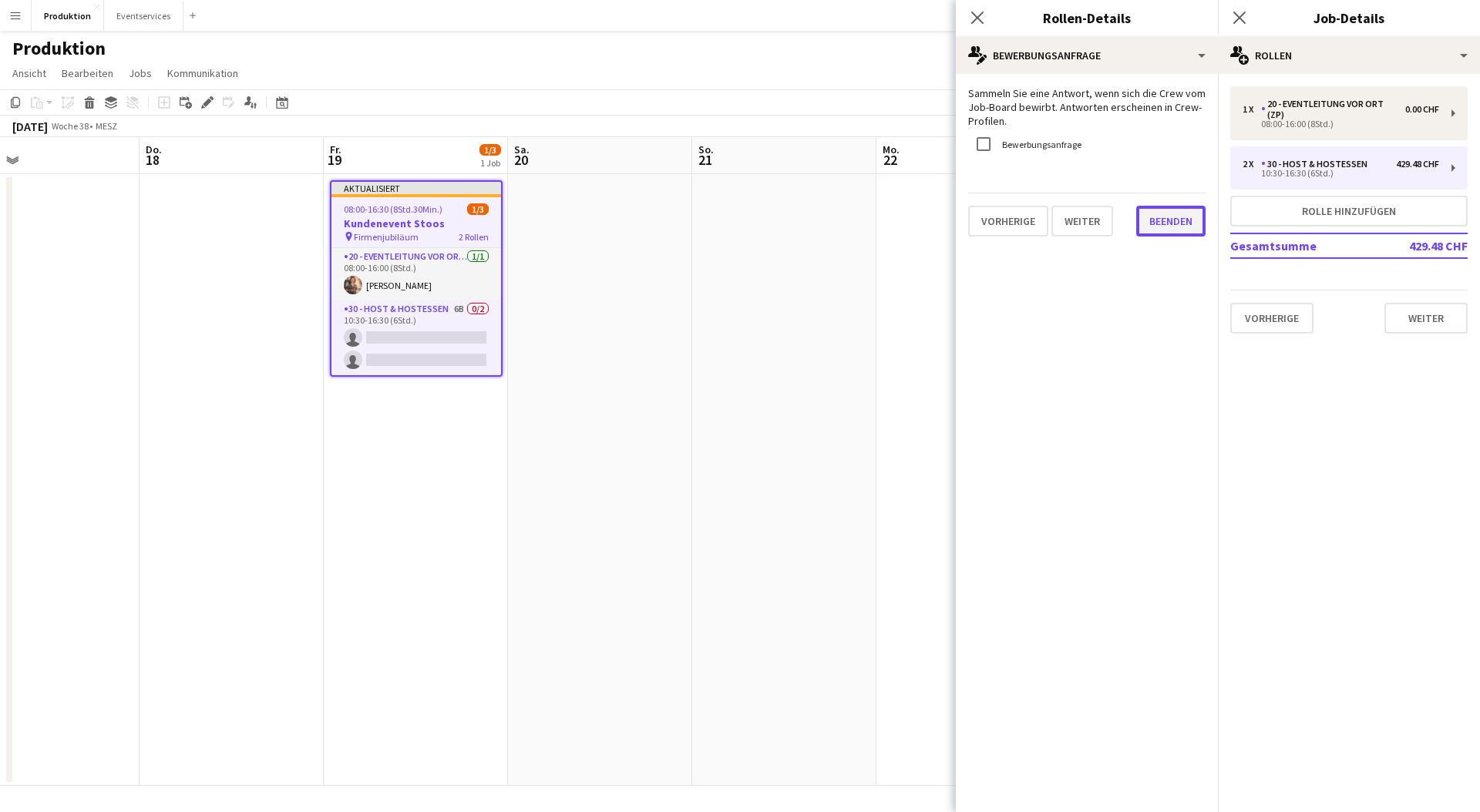
click at [1179, 227] on button "Beenden" at bounding box center [1171, 221] width 70 height 31
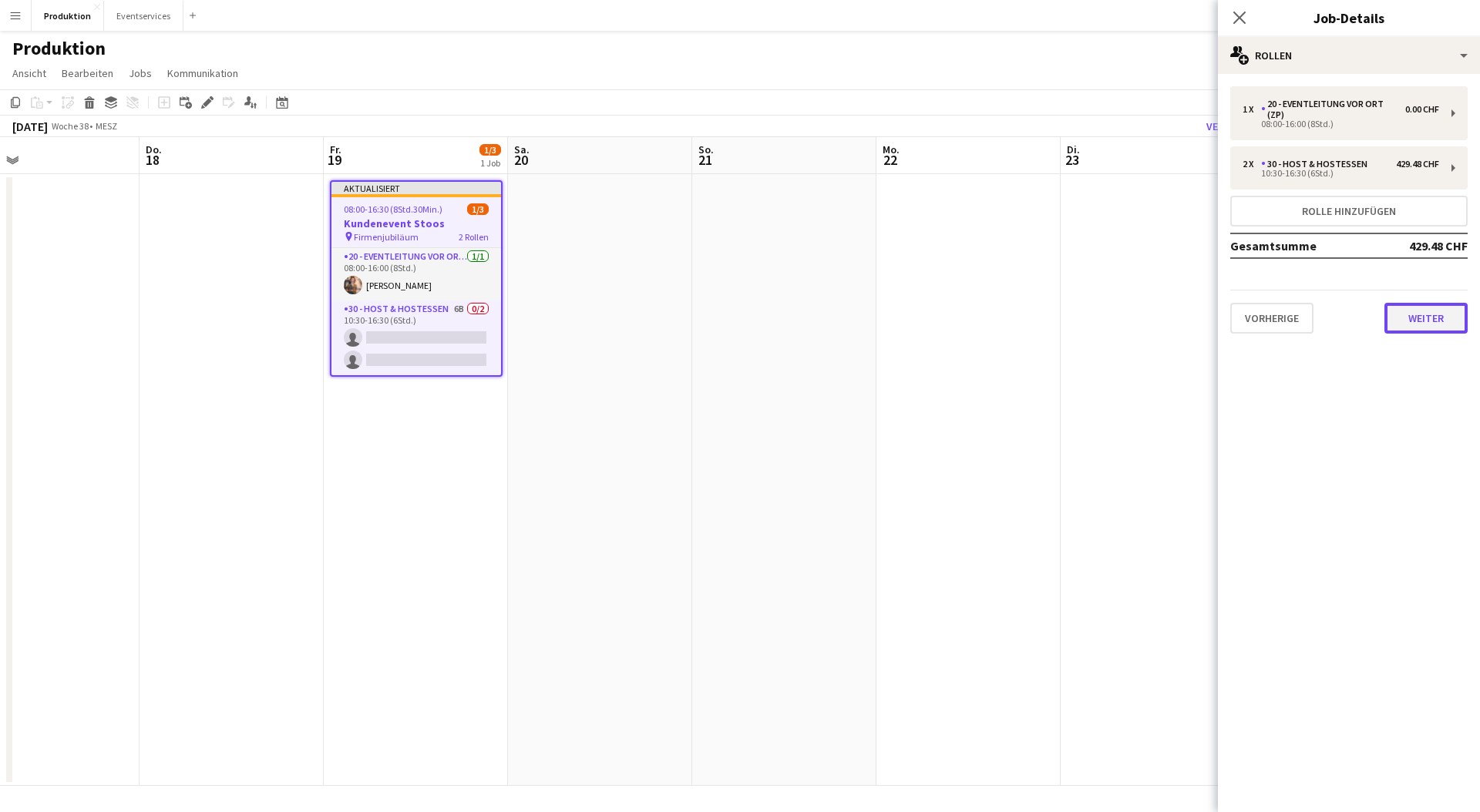
click at [1425, 331] on button "Weiter" at bounding box center [1426, 318] width 83 height 31
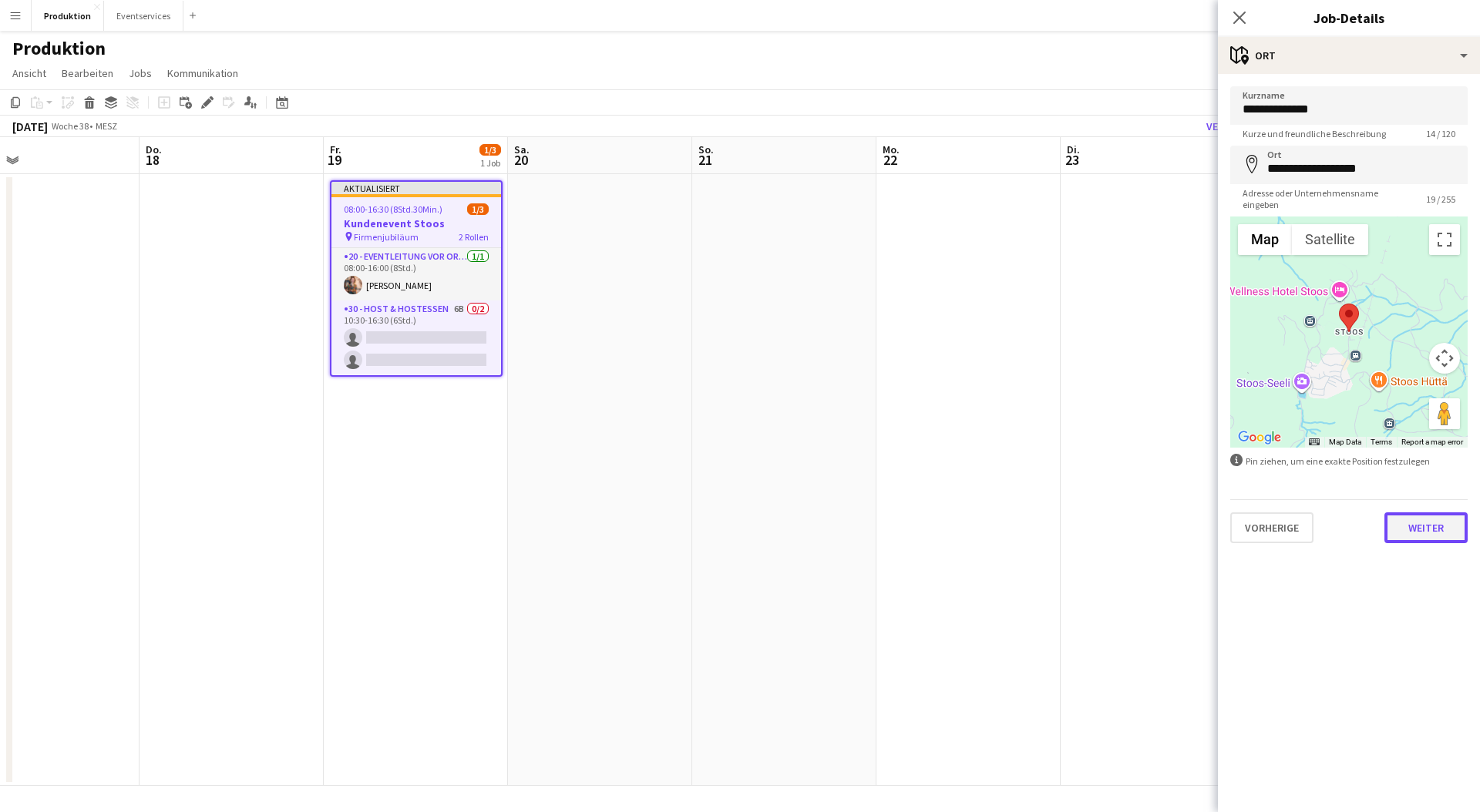
click at [1442, 518] on button "Weiter" at bounding box center [1426, 527] width 83 height 31
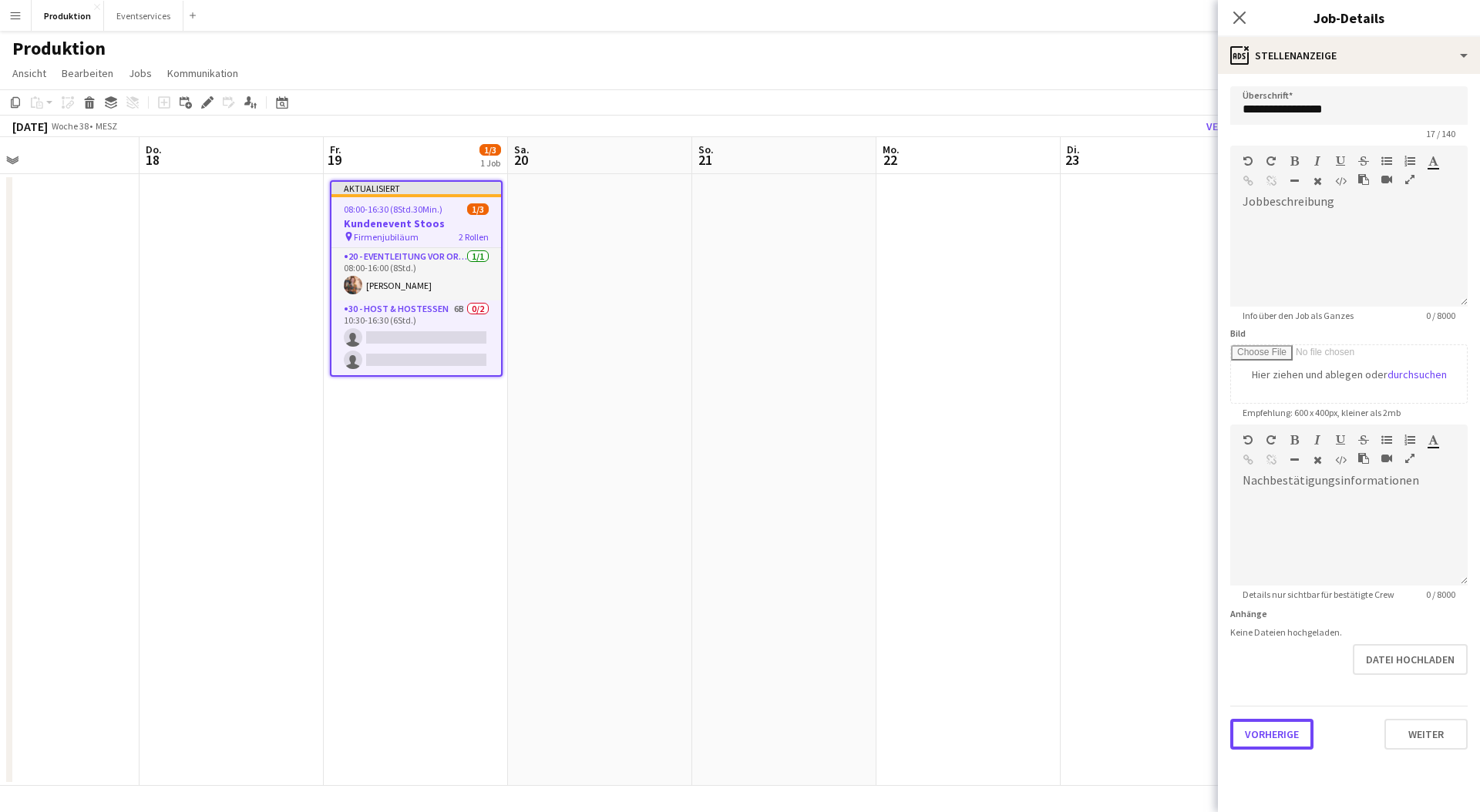
click at [1294, 751] on div "**********" at bounding box center [1349, 417] width 262 height 688
click at [1295, 742] on button "Vorherige" at bounding box center [1272, 734] width 83 height 31
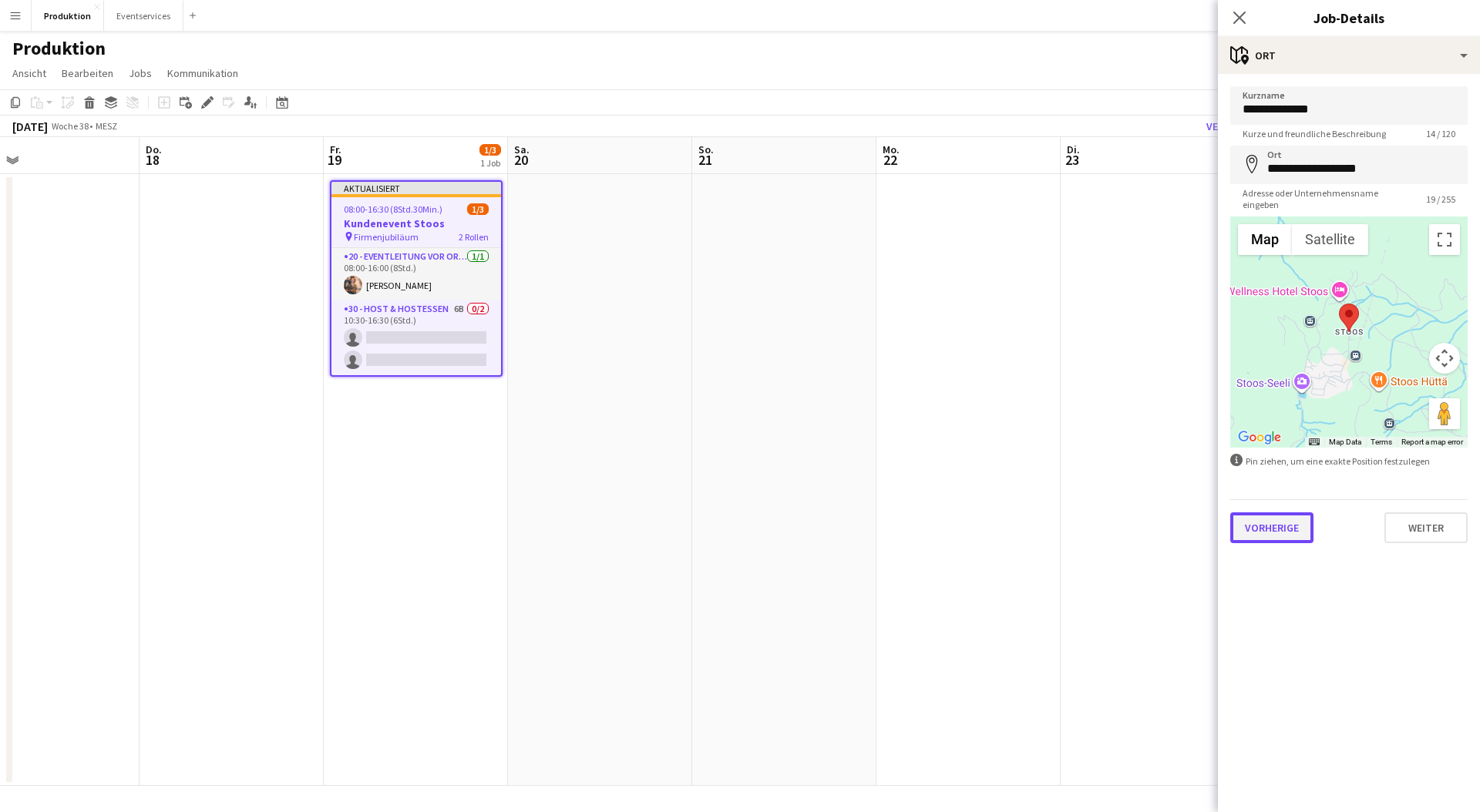
click at [1285, 522] on button "Vorherige" at bounding box center [1272, 527] width 83 height 31
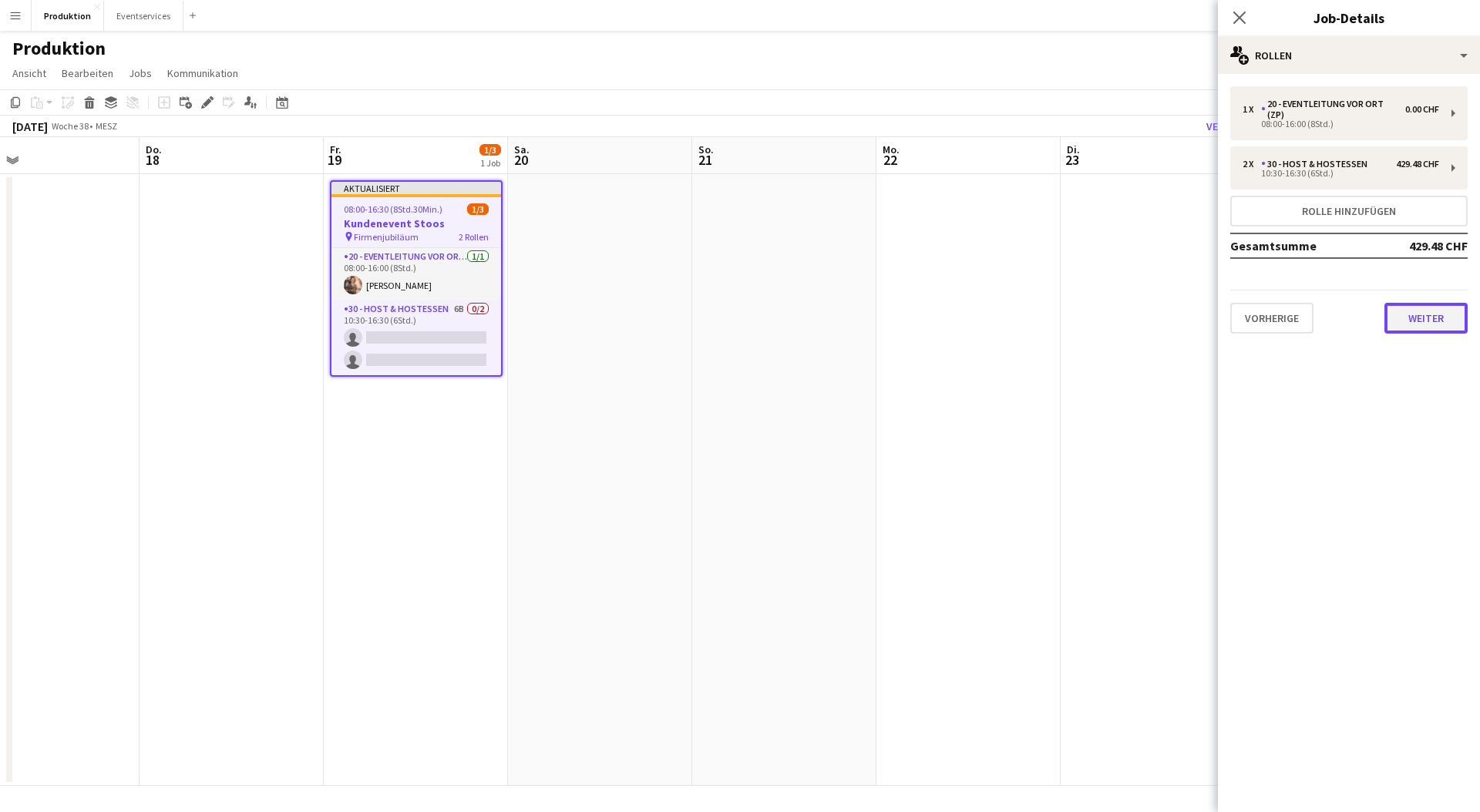
click at [1438, 325] on button "Weiter" at bounding box center [1426, 318] width 83 height 31
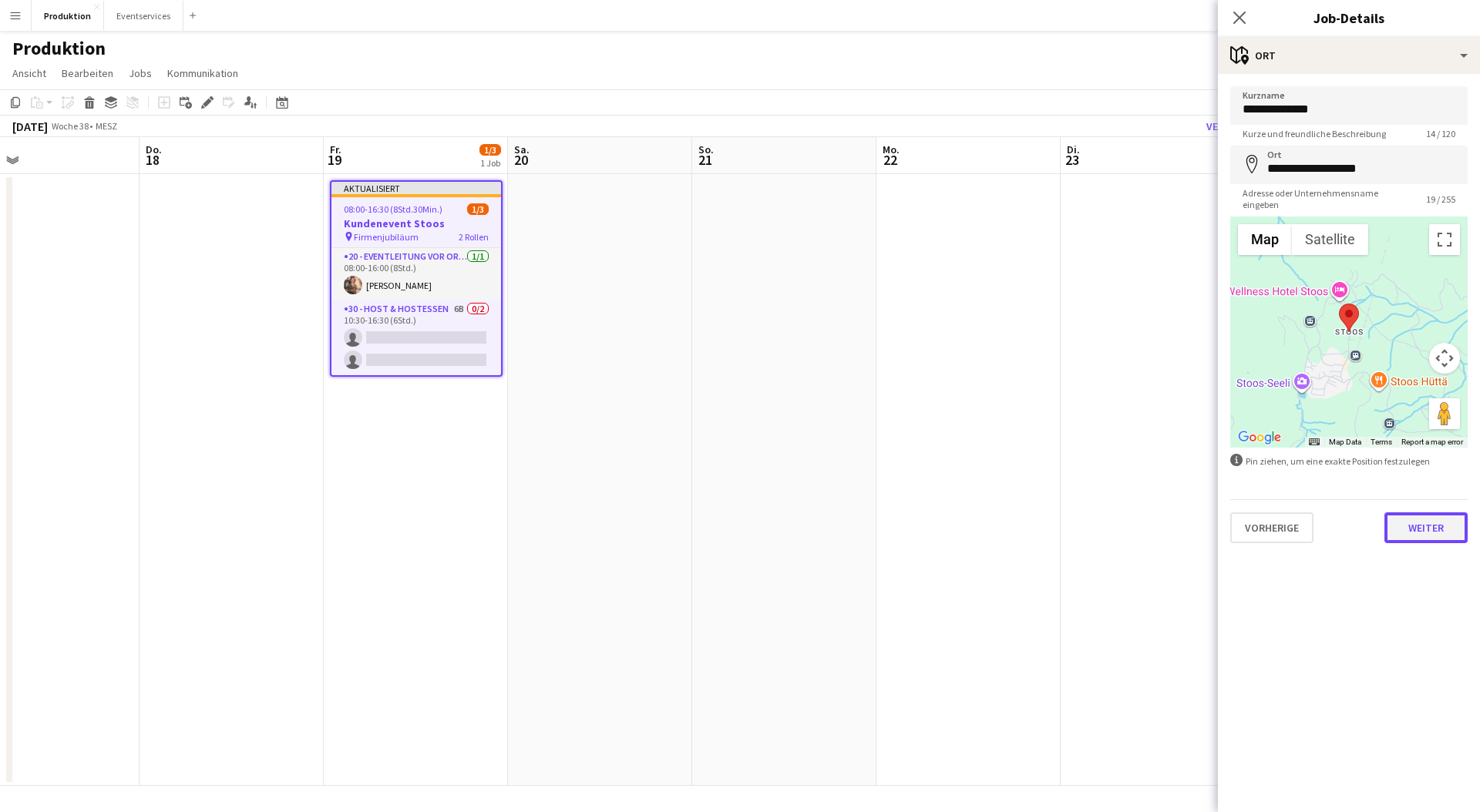
click at [1421, 540] on button "Weiter" at bounding box center [1426, 527] width 83 height 31
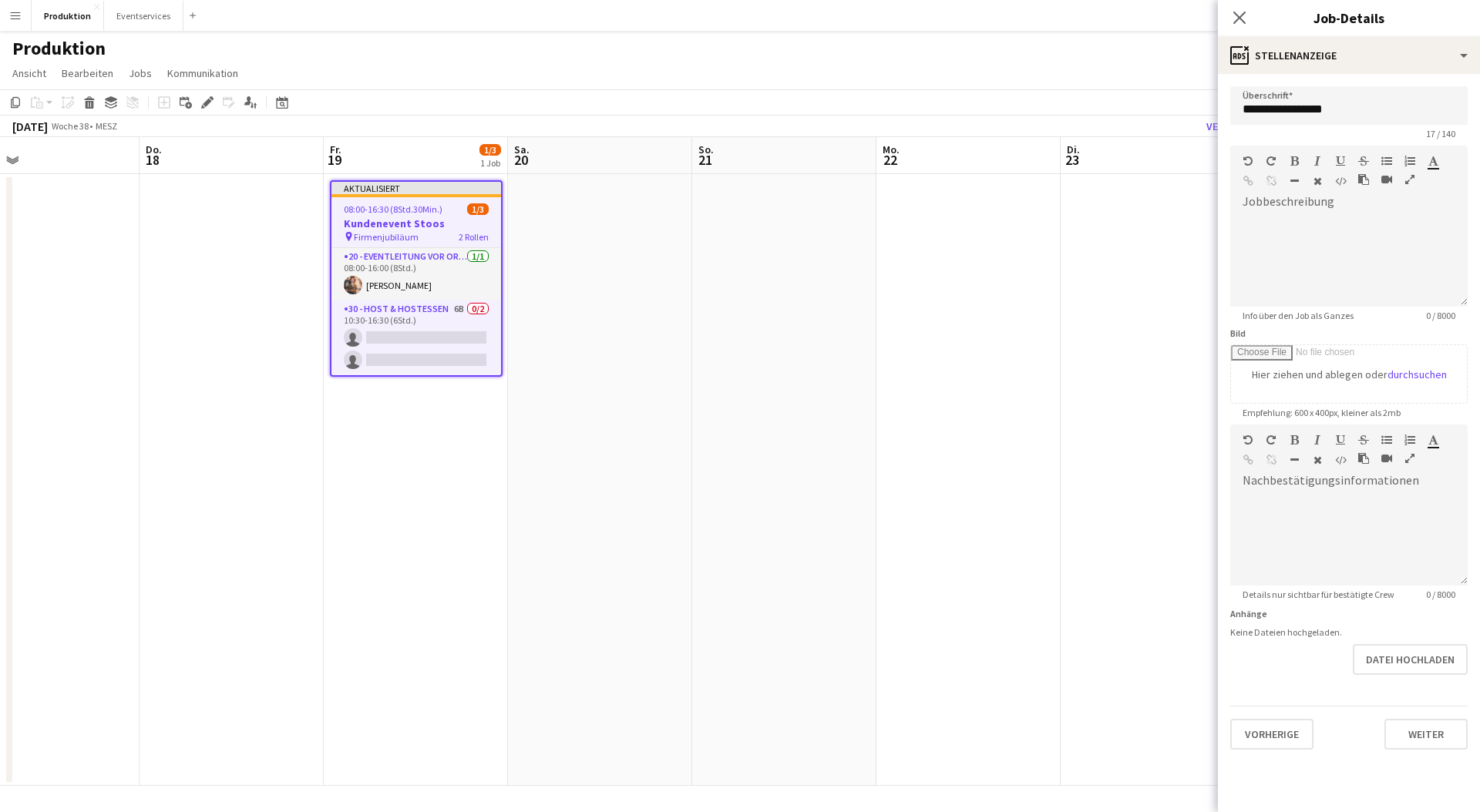
scroll to position [12, 0]
click at [1255, 746] on button "Vorherige" at bounding box center [1272, 734] width 83 height 31
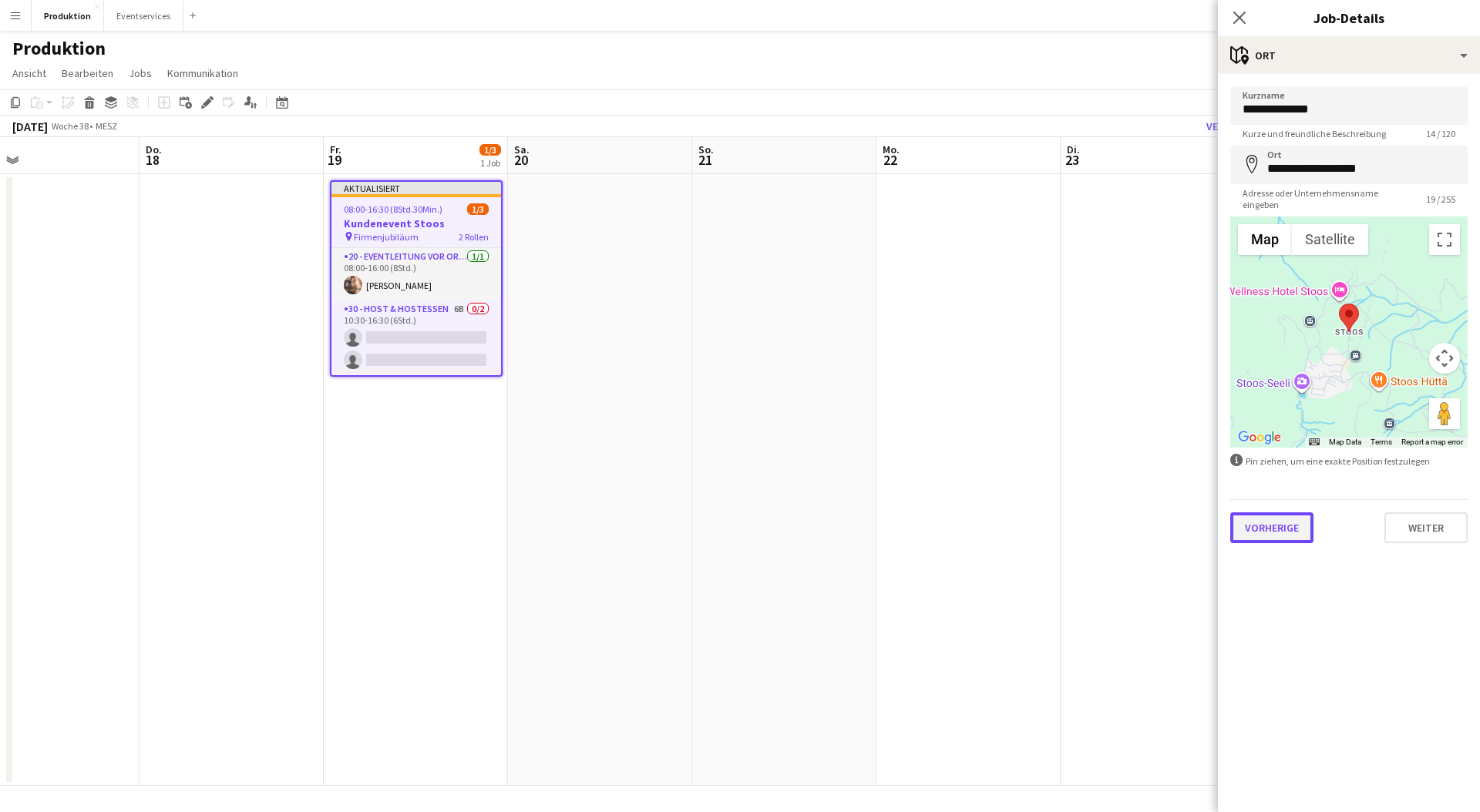
click at [1273, 531] on button "Vorherige" at bounding box center [1272, 527] width 83 height 31
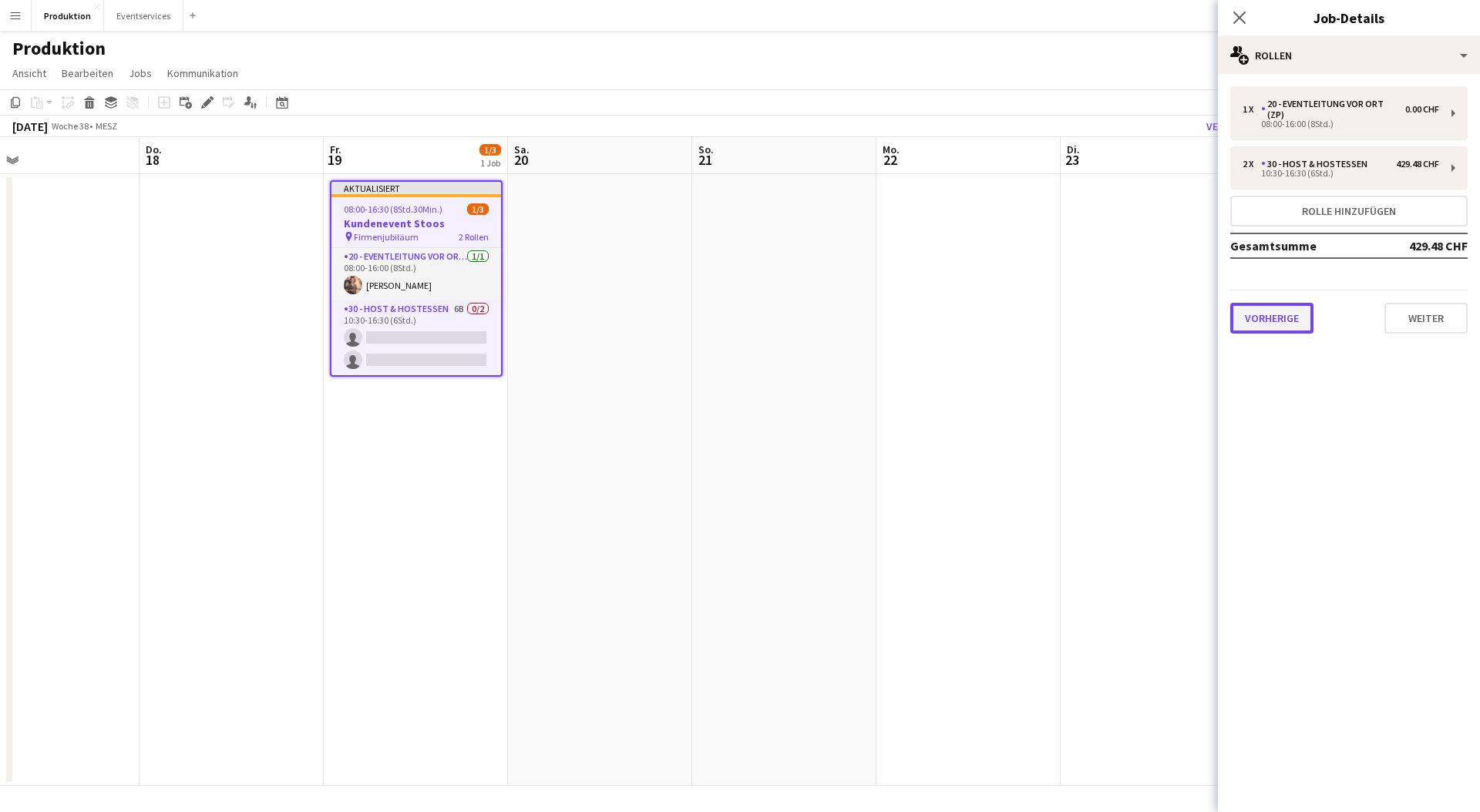
click at [1285, 310] on button "Vorherige" at bounding box center [1272, 318] width 83 height 31
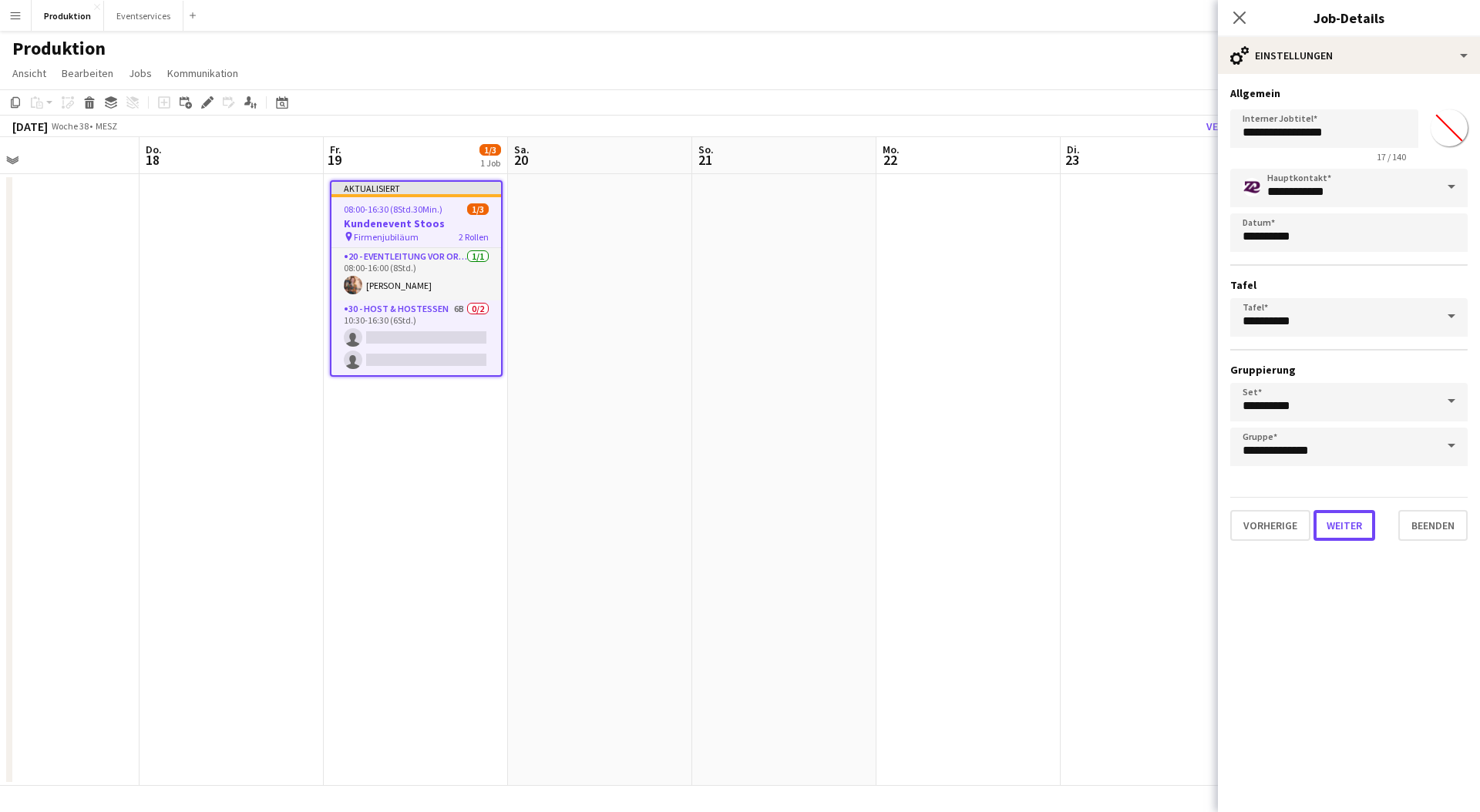
click at [1349, 522] on button "Weiter" at bounding box center [1345, 526] width 62 height 31
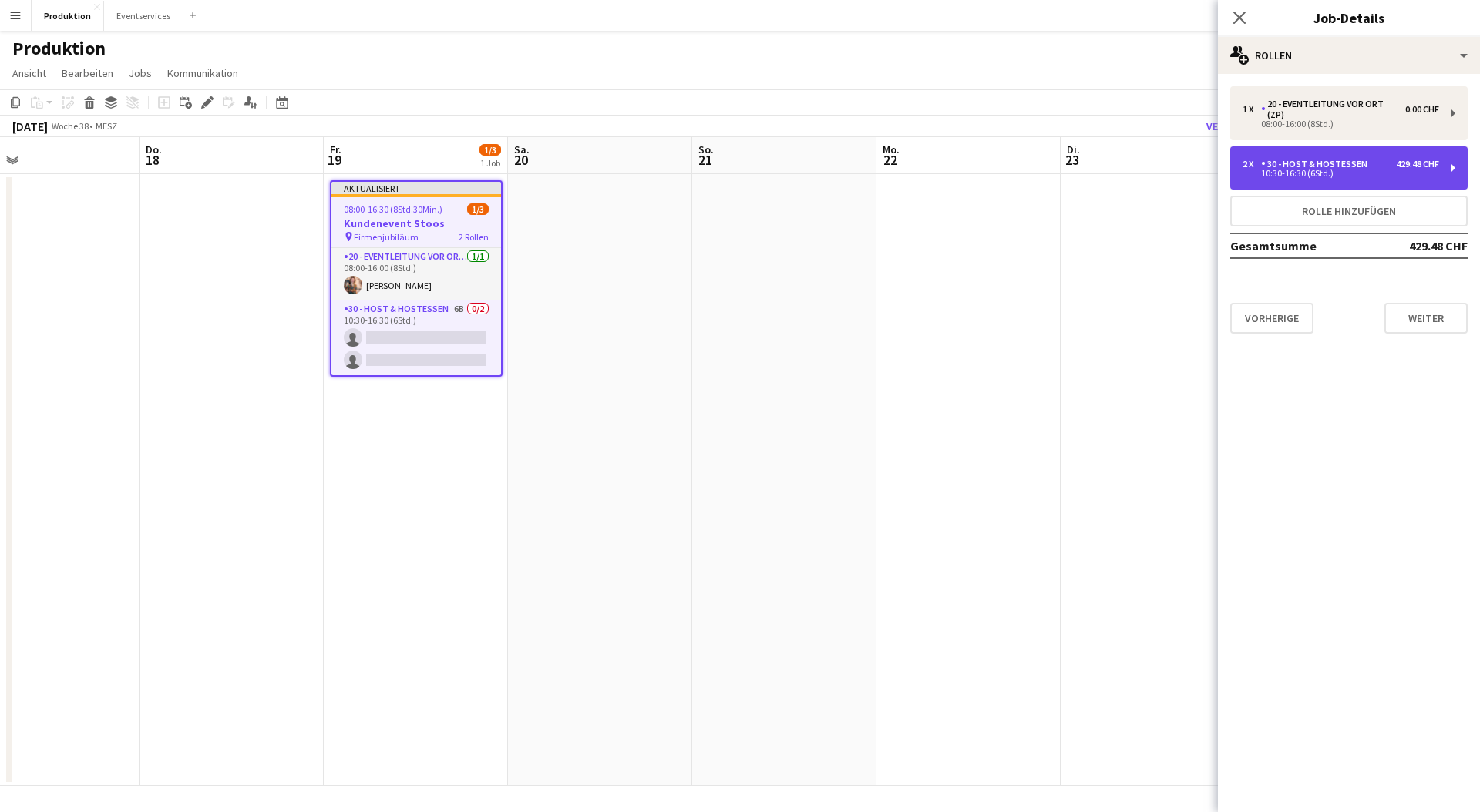
click at [1330, 156] on div "2 x 30 - Host & Hostessen 429.48 CHF 10:30-16:30 (6Std.)" at bounding box center [1349, 168] width 238 height 44
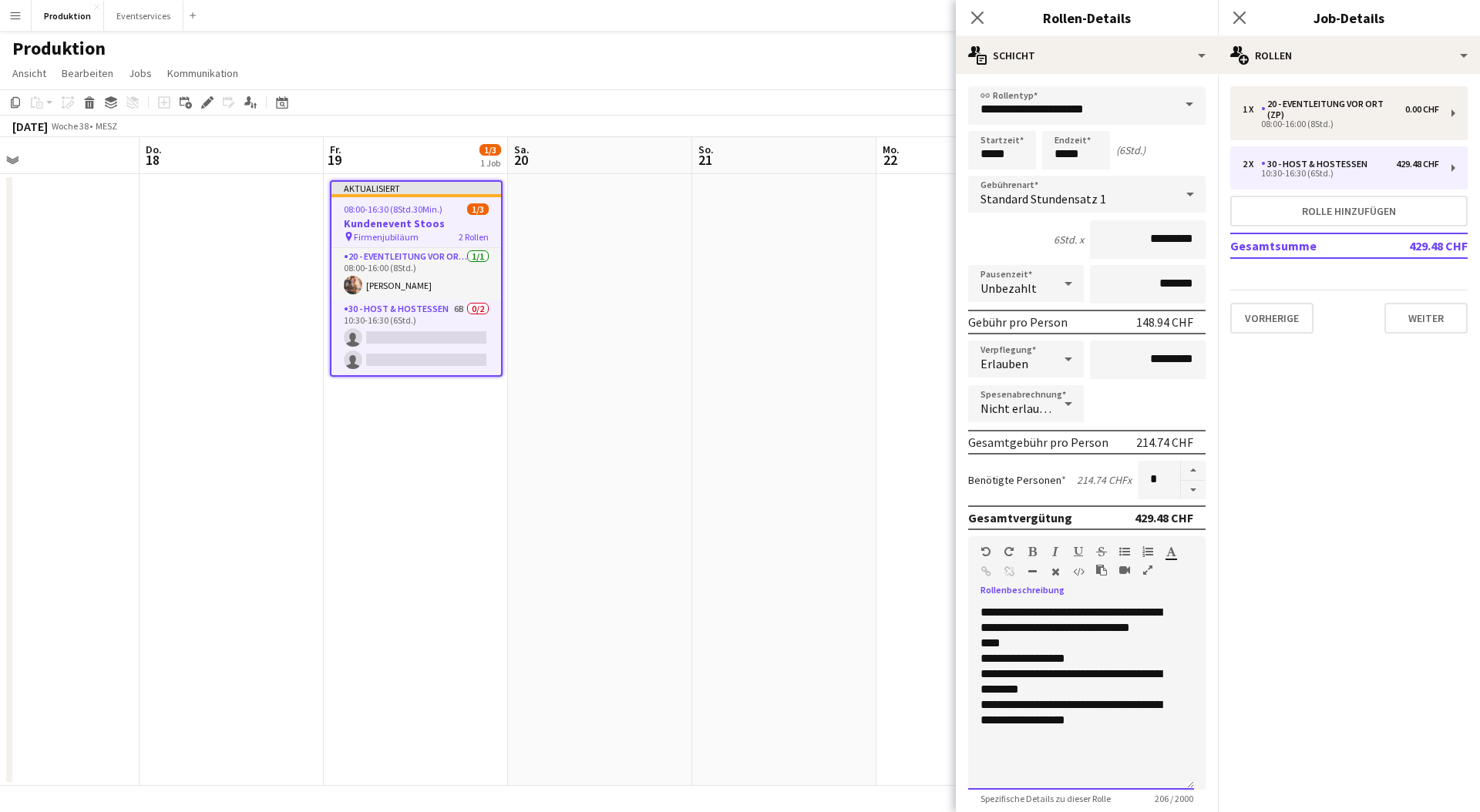
drag, startPoint x: 988, startPoint y: 606, endPoint x: 1132, endPoint y: 740, distance: 196.7
click at [1132, 740] on div "**********" at bounding box center [1081, 697] width 226 height 185
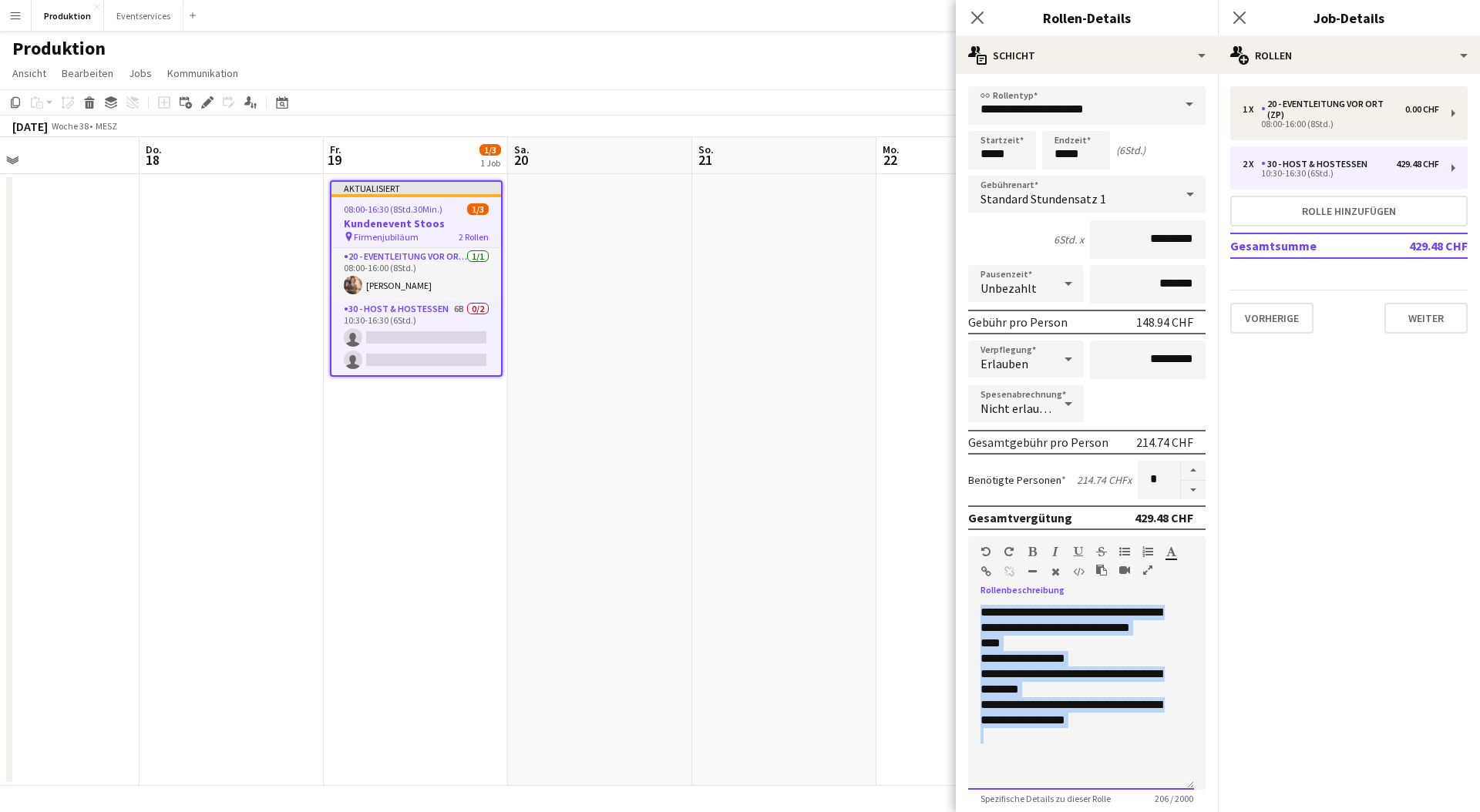
drag, startPoint x: 1128, startPoint y: 729, endPoint x: 954, endPoint y: 613, distance: 209.1
click at [954, 613] on body "Menü Tafeln Tafeln Tafeln Alle Jobs Status Belegschaft Belegschaft Meine Belegs…" at bounding box center [740, 406] width 1480 height 812
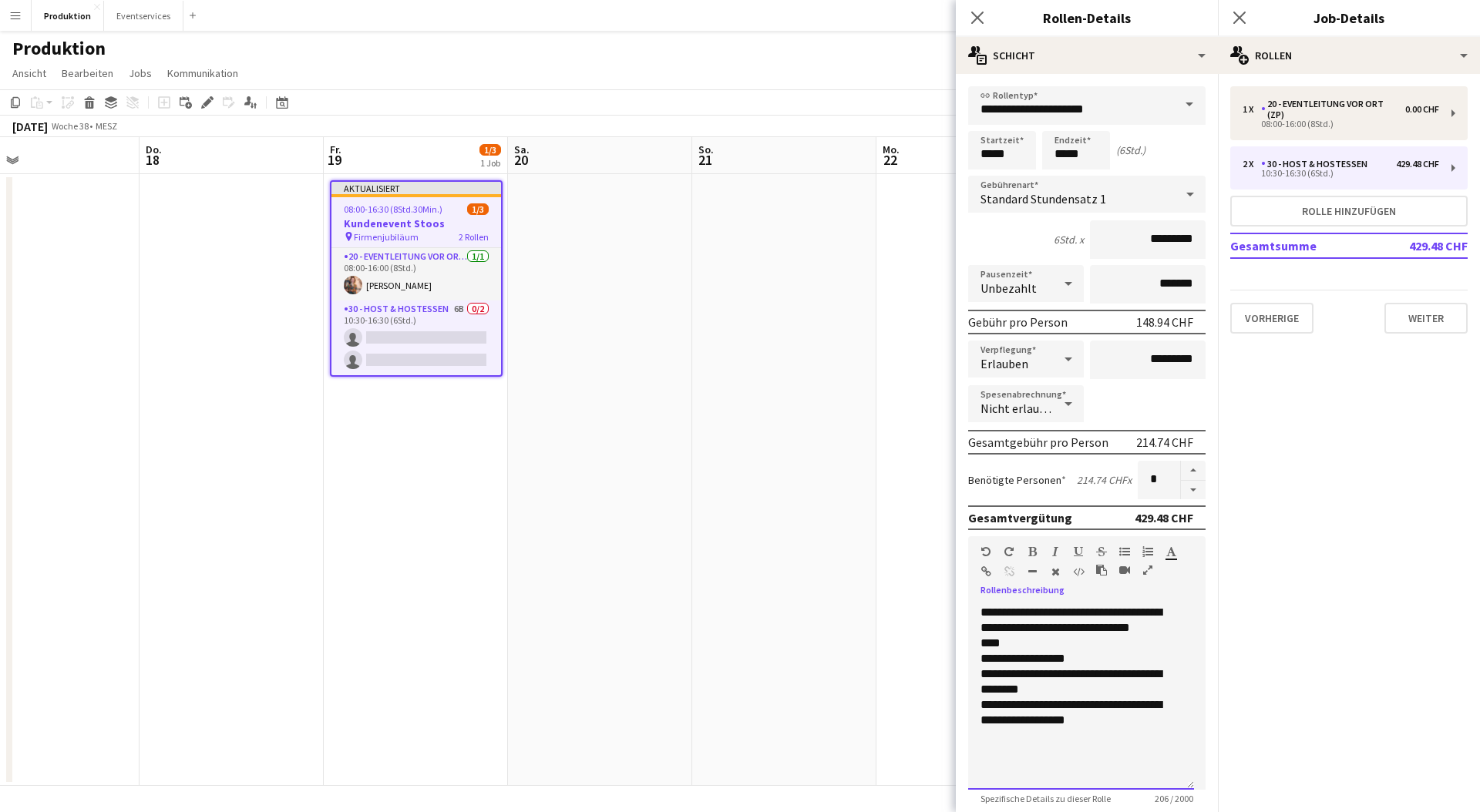
click at [1087, 744] on div "**********" at bounding box center [1081, 697] width 226 height 185
click at [1418, 308] on button "Weiter" at bounding box center [1426, 318] width 83 height 31
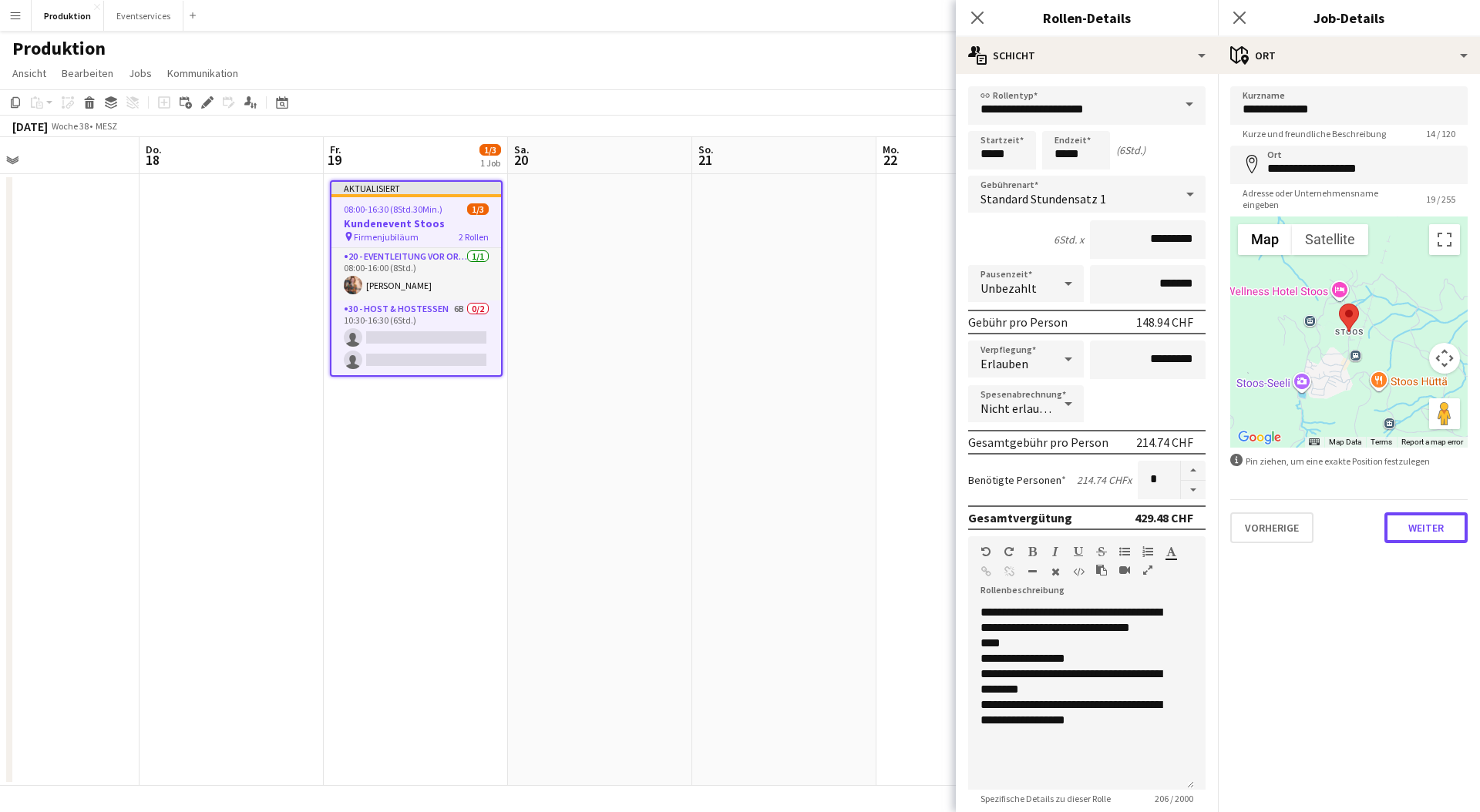
click at [1413, 514] on button "Weiter" at bounding box center [1426, 527] width 83 height 31
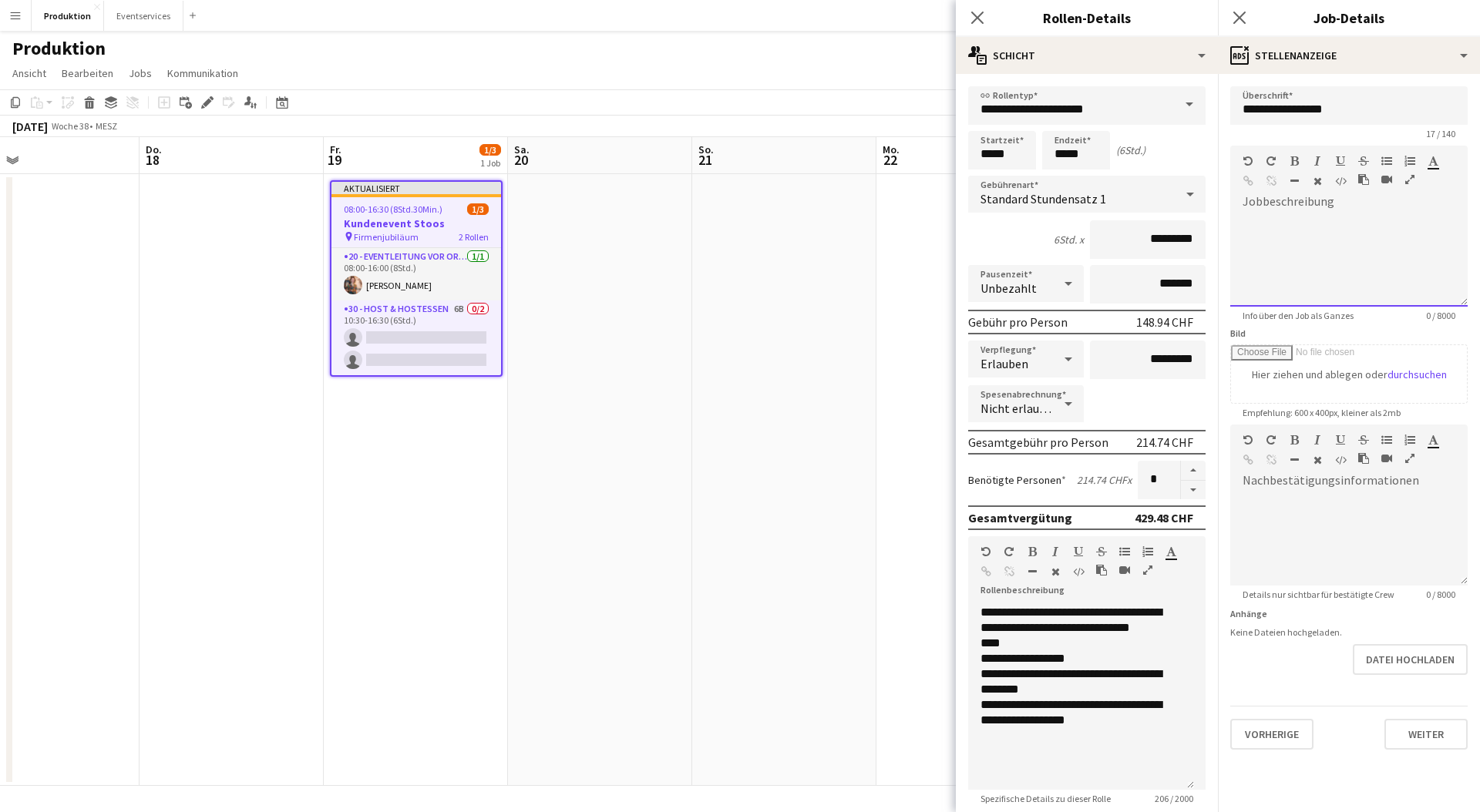
click at [1381, 283] on div at bounding box center [1349, 260] width 238 height 93
click at [10, 20] on app-icon "Menü" at bounding box center [16, 16] width 13 height 13
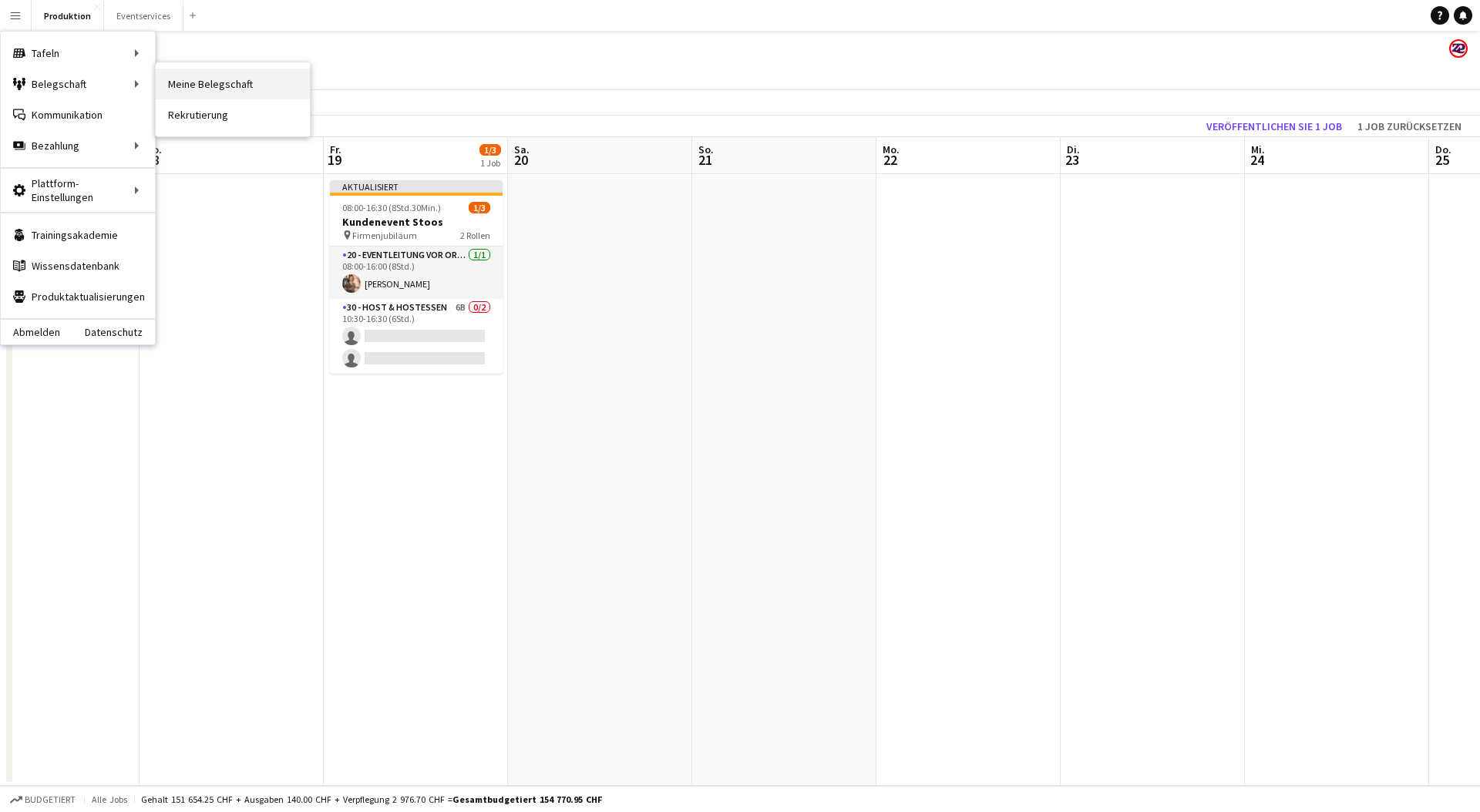
click at [179, 87] on link "Meine Belegschaft" at bounding box center [233, 84] width 154 height 31
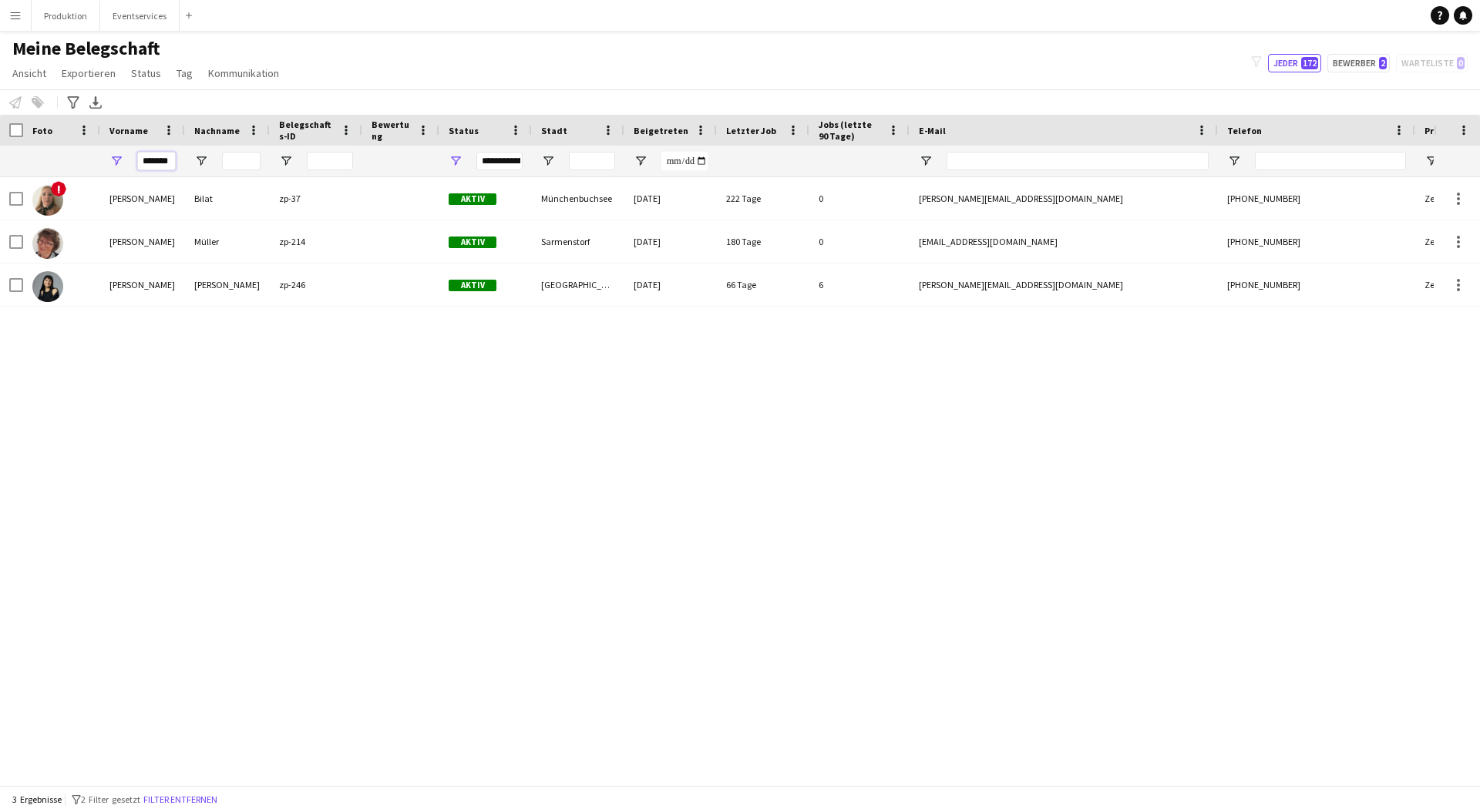
click at [149, 156] on input "*******" at bounding box center [156, 161] width 39 height 18
click at [148, 154] on input "*******" at bounding box center [156, 161] width 39 height 18
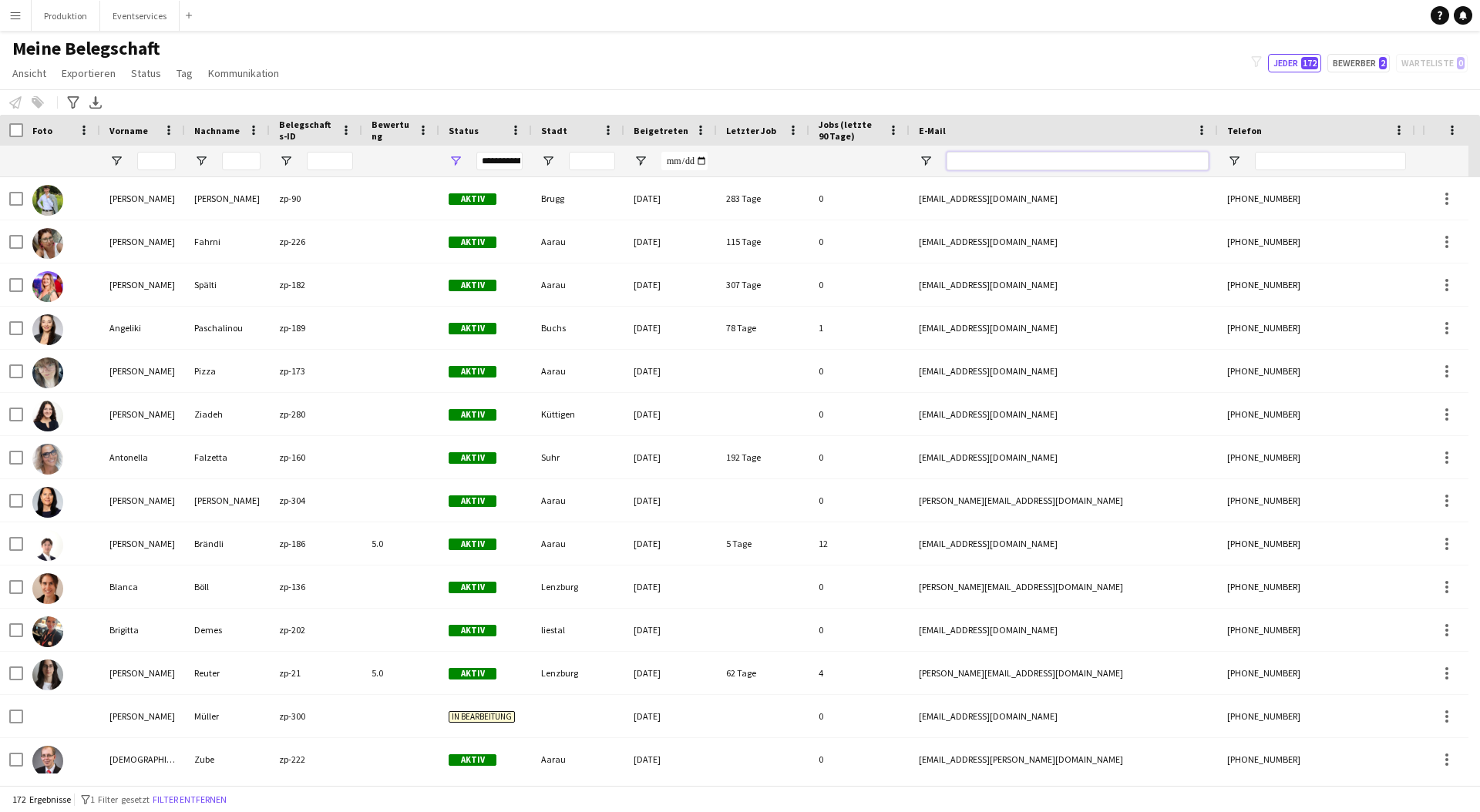
click at [973, 154] on input "E-Mail Filtereingang" at bounding box center [1078, 161] width 262 height 18
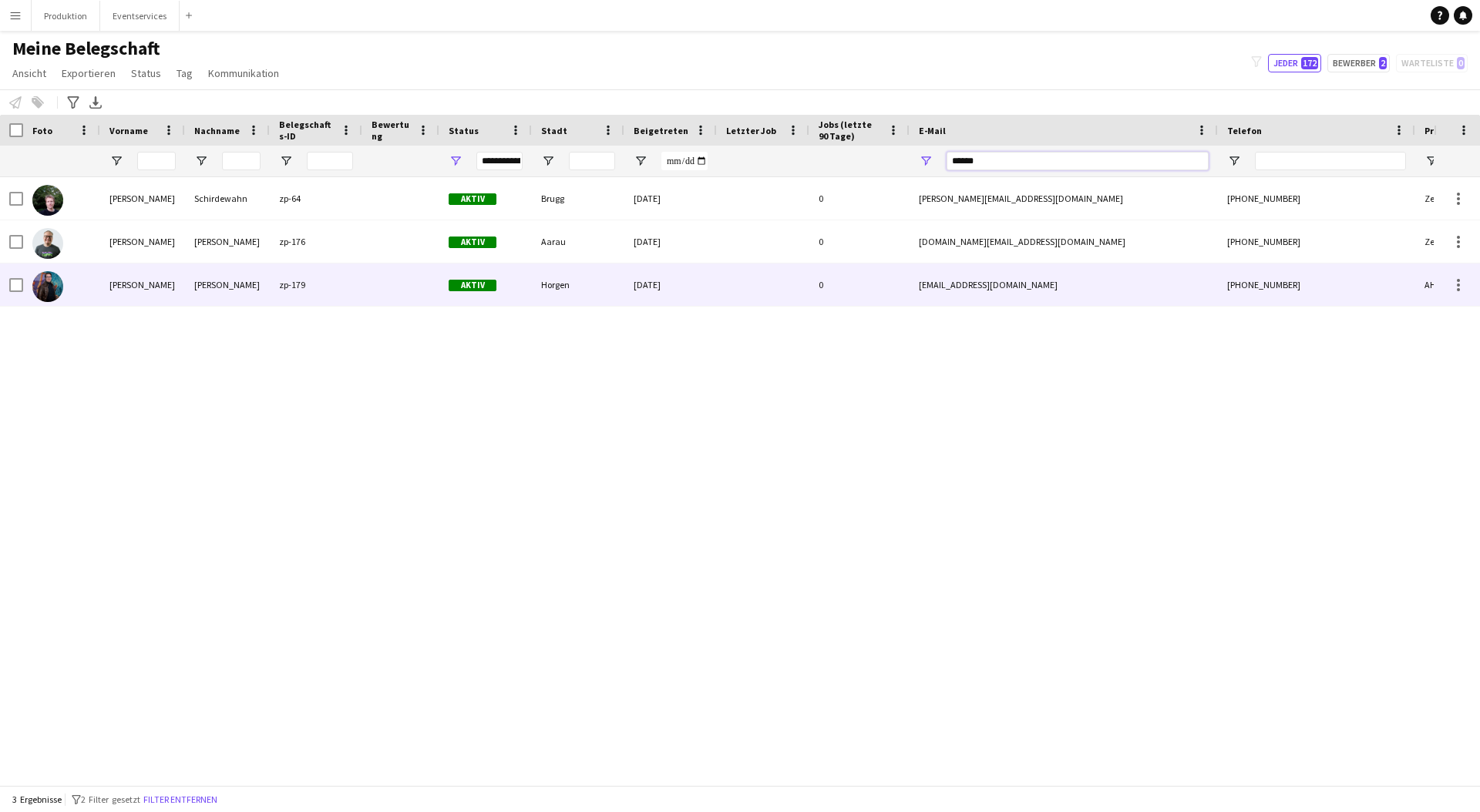
type input "******"
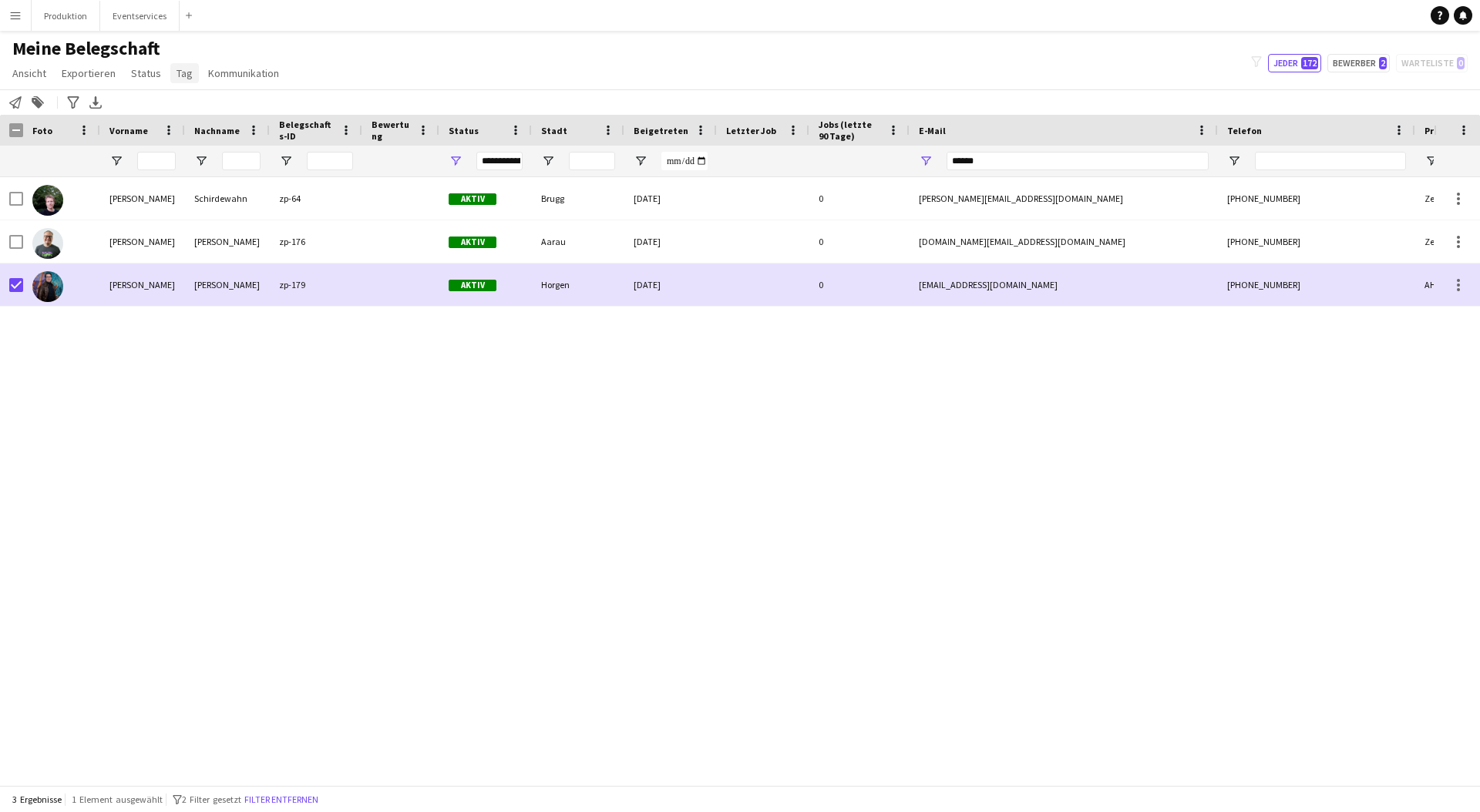
click at [189, 69] on link "Tag" at bounding box center [185, 73] width 29 height 20
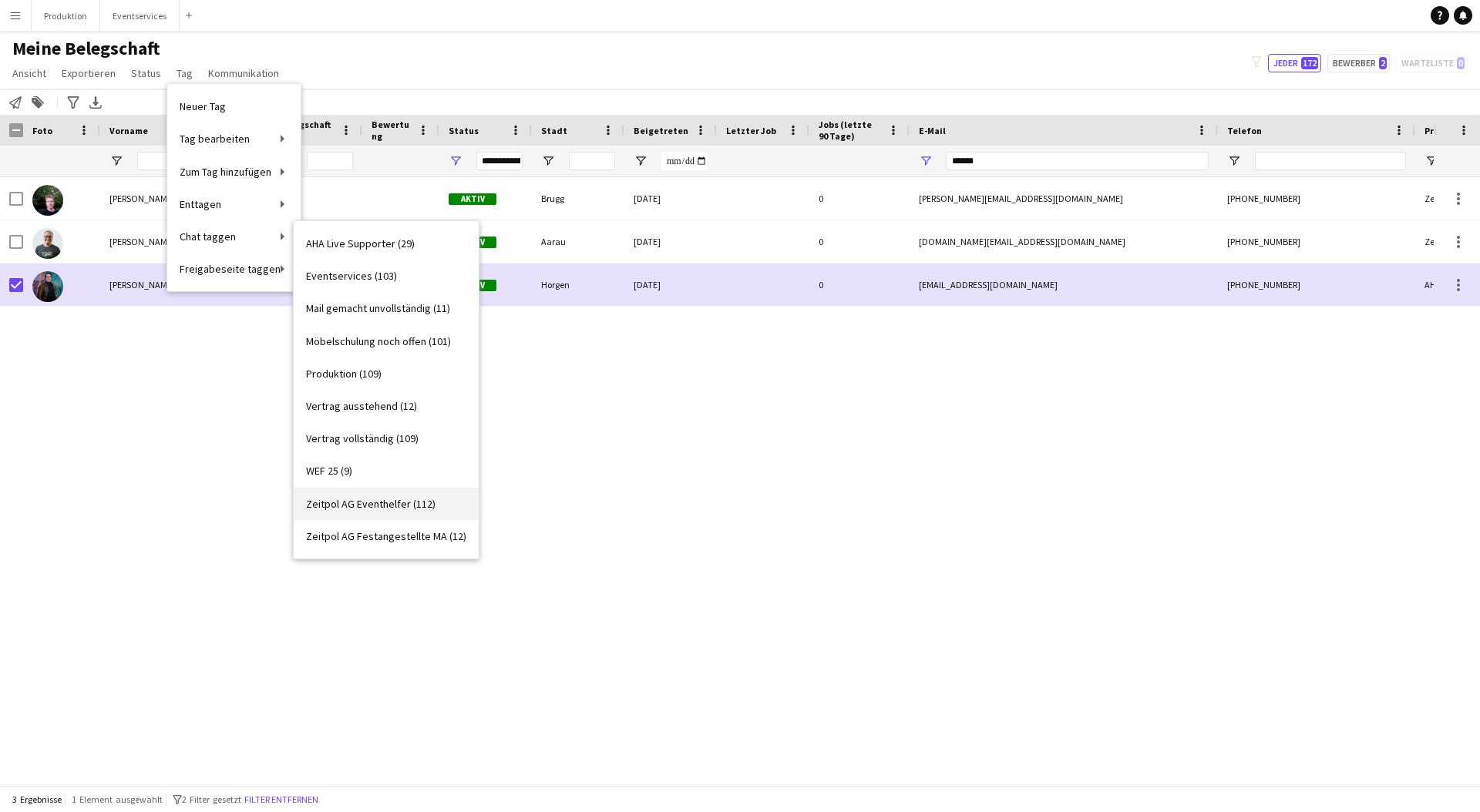
click at [401, 501] on span "Zeitpol AG Eventhelfer (112)" at bounding box center [371, 504] width 130 height 14
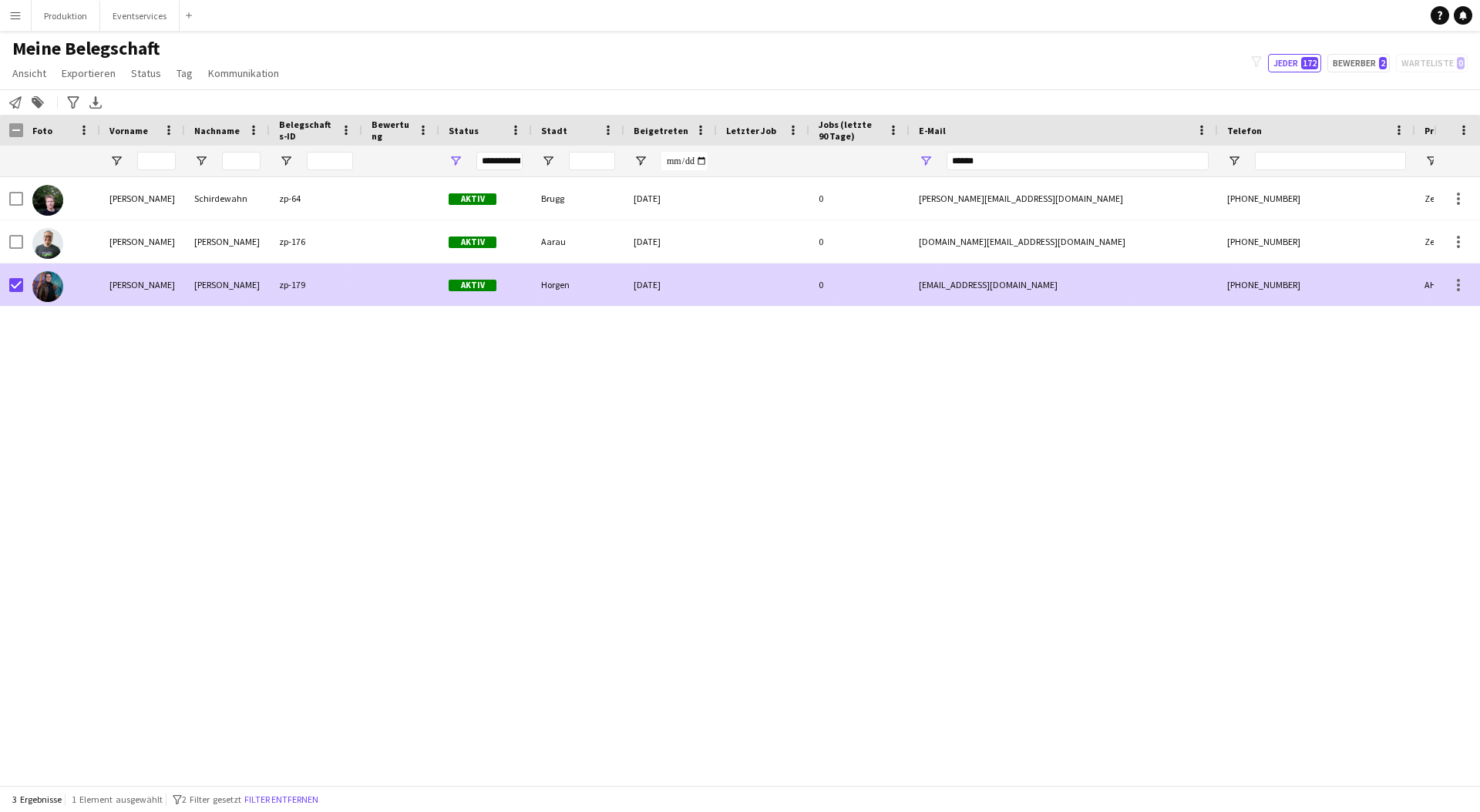
click at [293, 273] on div "zp-179" at bounding box center [316, 285] width 93 height 43
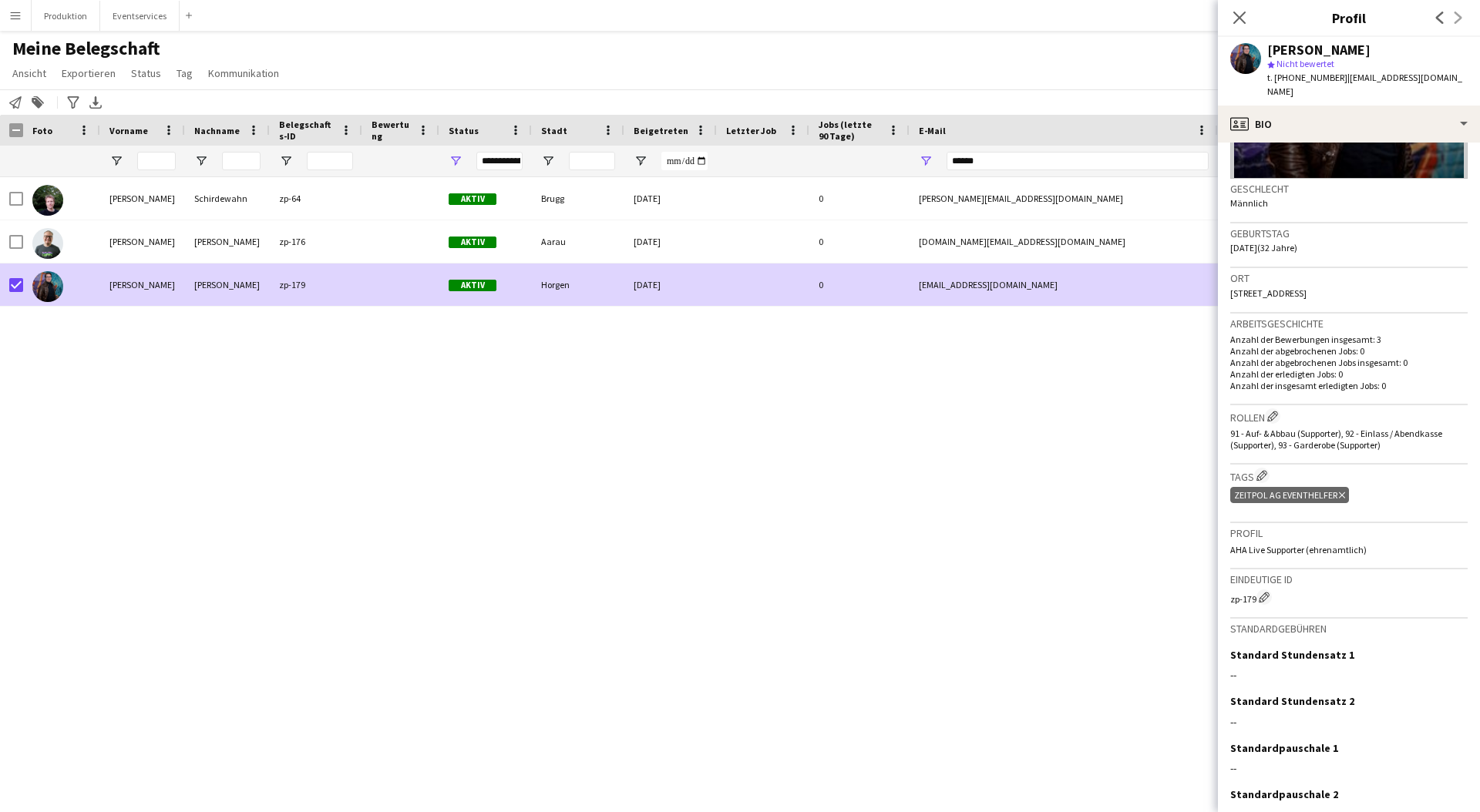
scroll to position [214, 0]
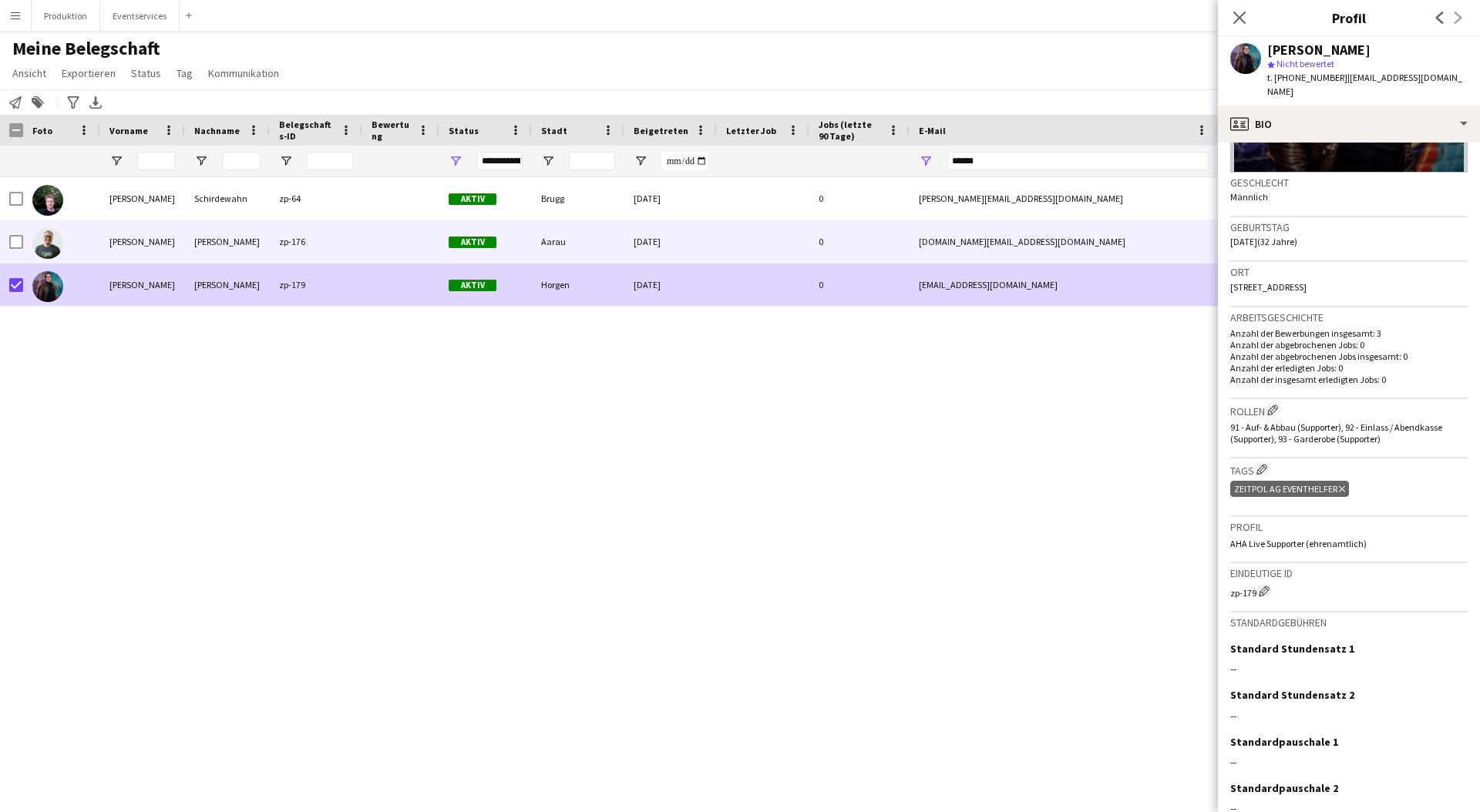
click at [131, 248] on div "[PERSON_NAME]" at bounding box center [143, 241] width 85 height 43
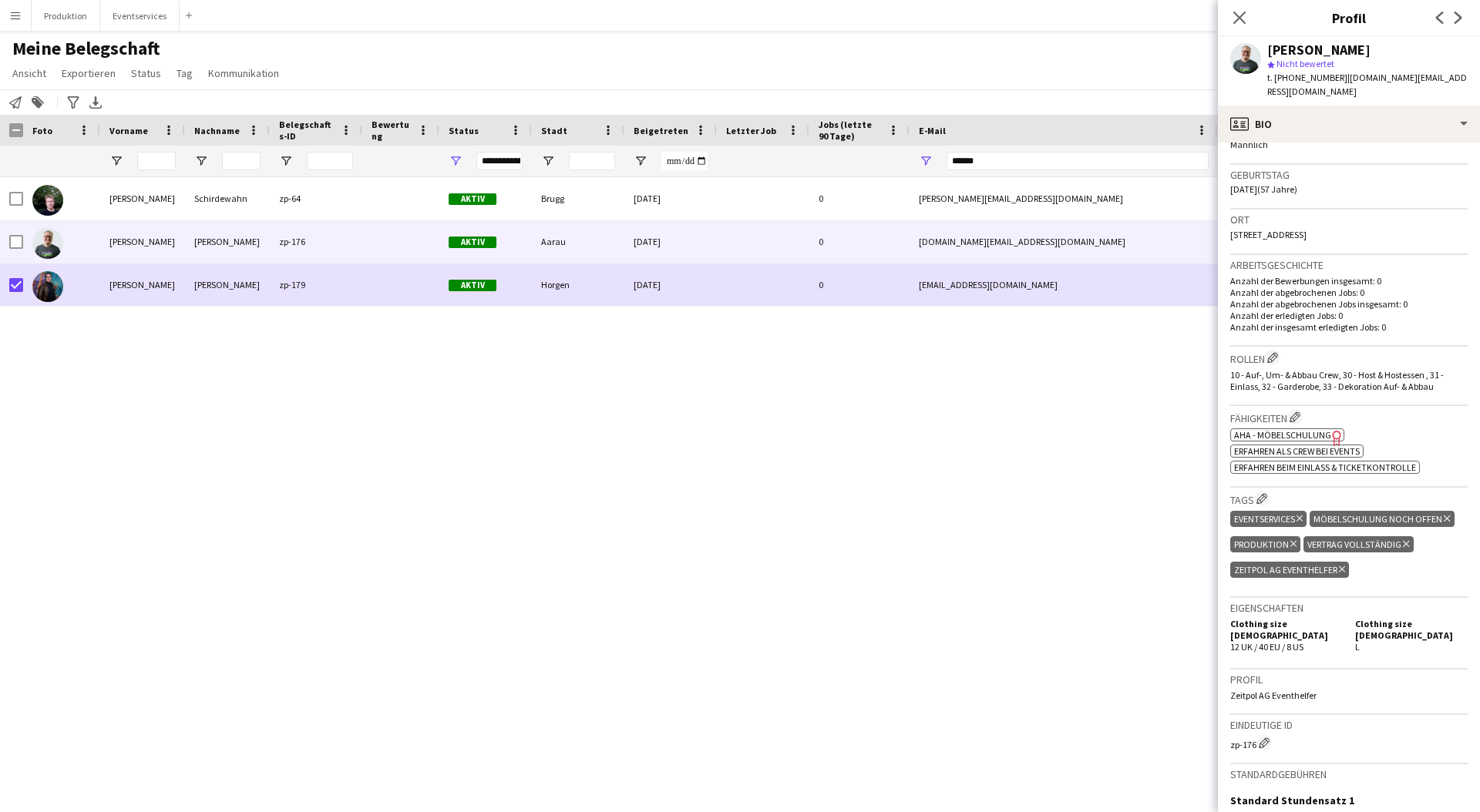
scroll to position [464, 0]
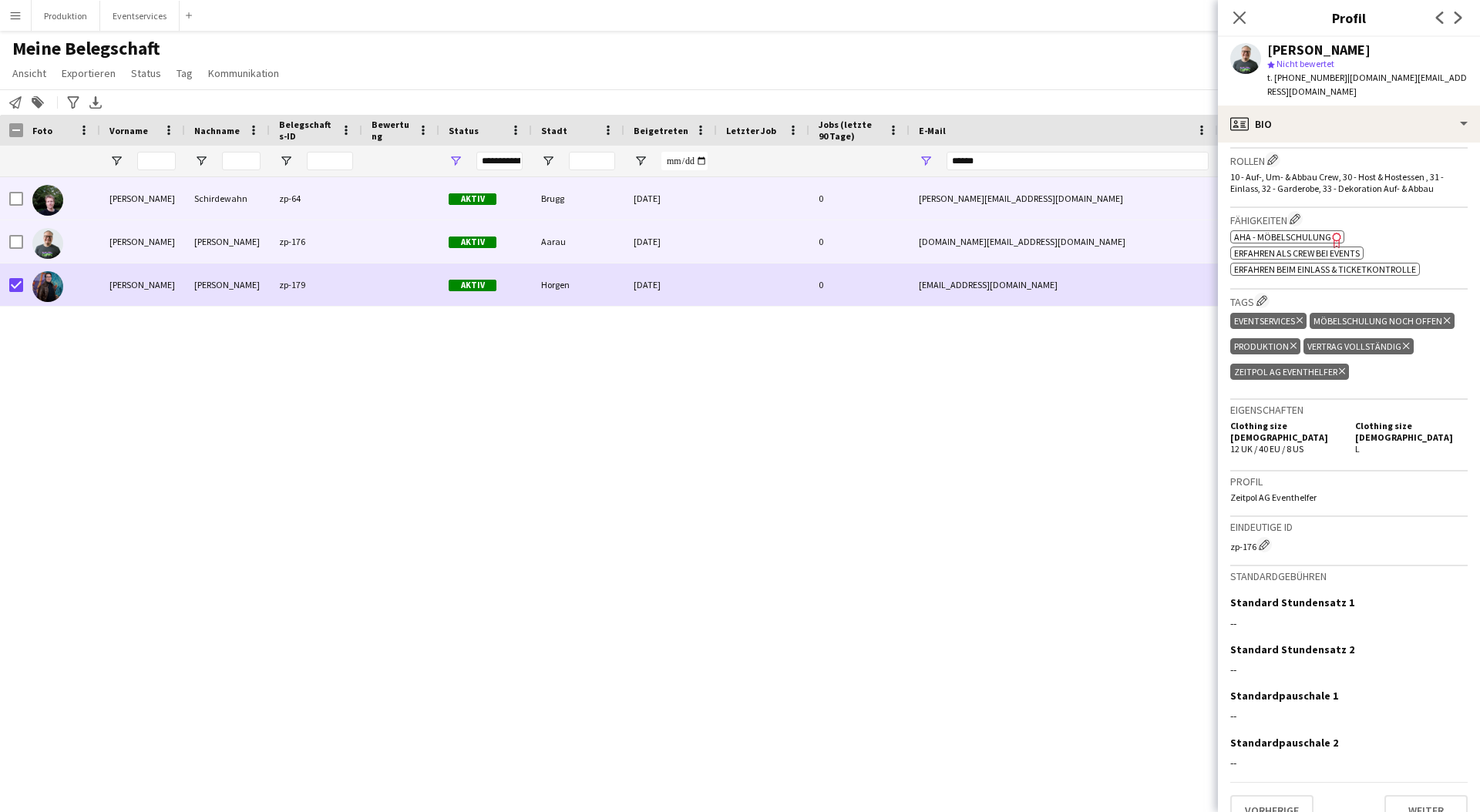
click at [101, 207] on div "[PERSON_NAME]" at bounding box center [143, 199] width 85 height 43
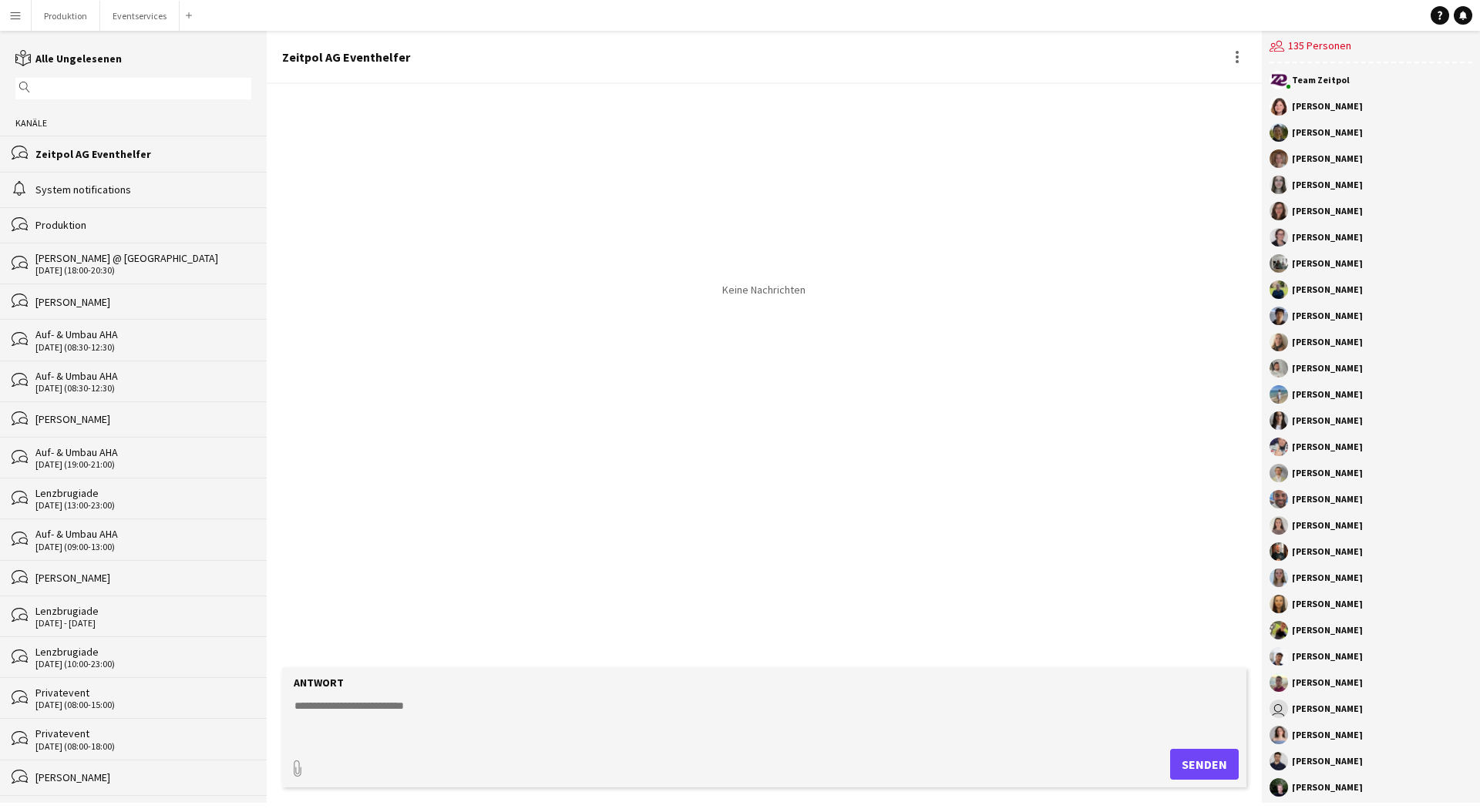
click at [12, 12] on app-icon "Menü" at bounding box center [16, 16] width 13 height 13
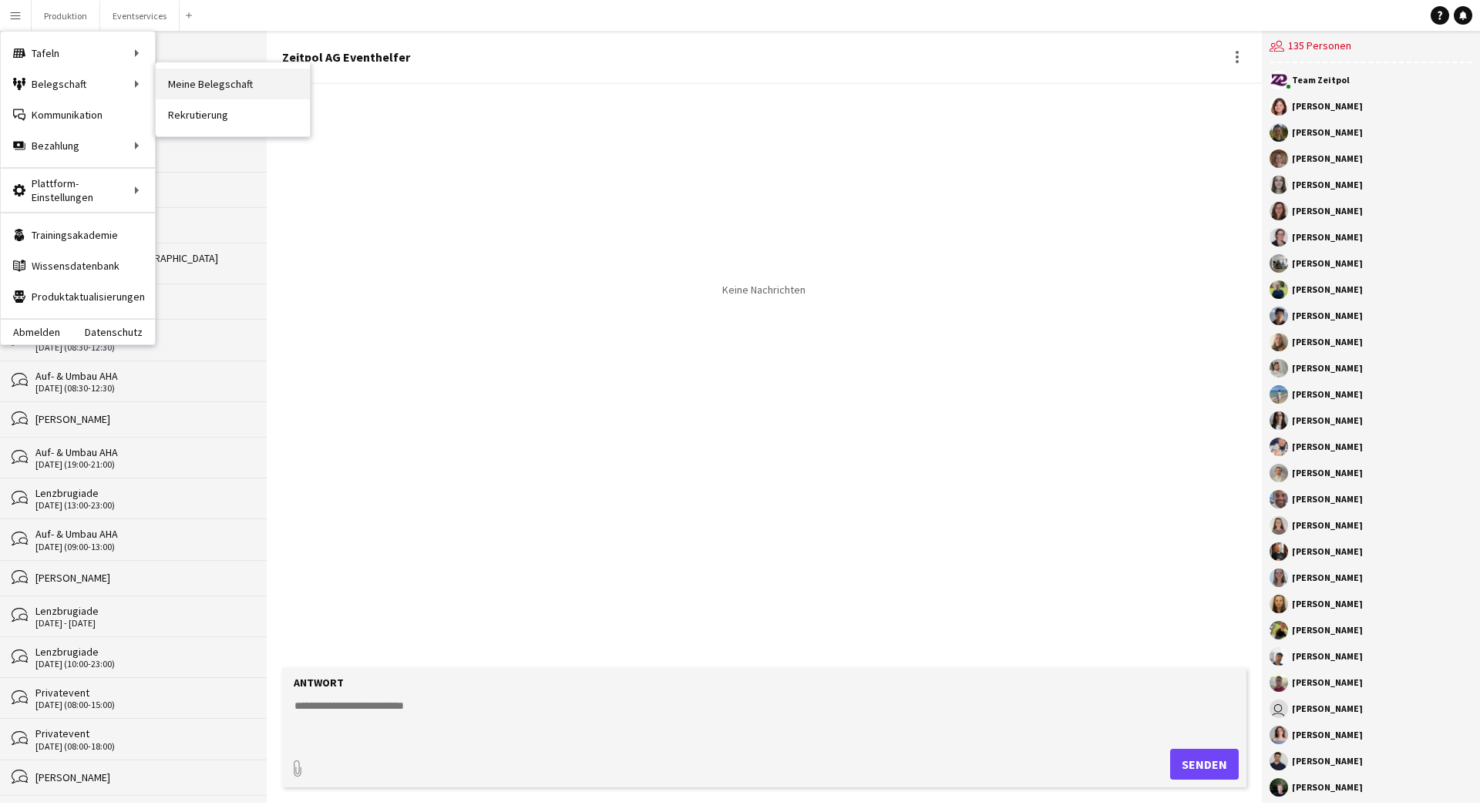
click at [209, 86] on link "Meine Belegschaft" at bounding box center [233, 84] width 154 height 31
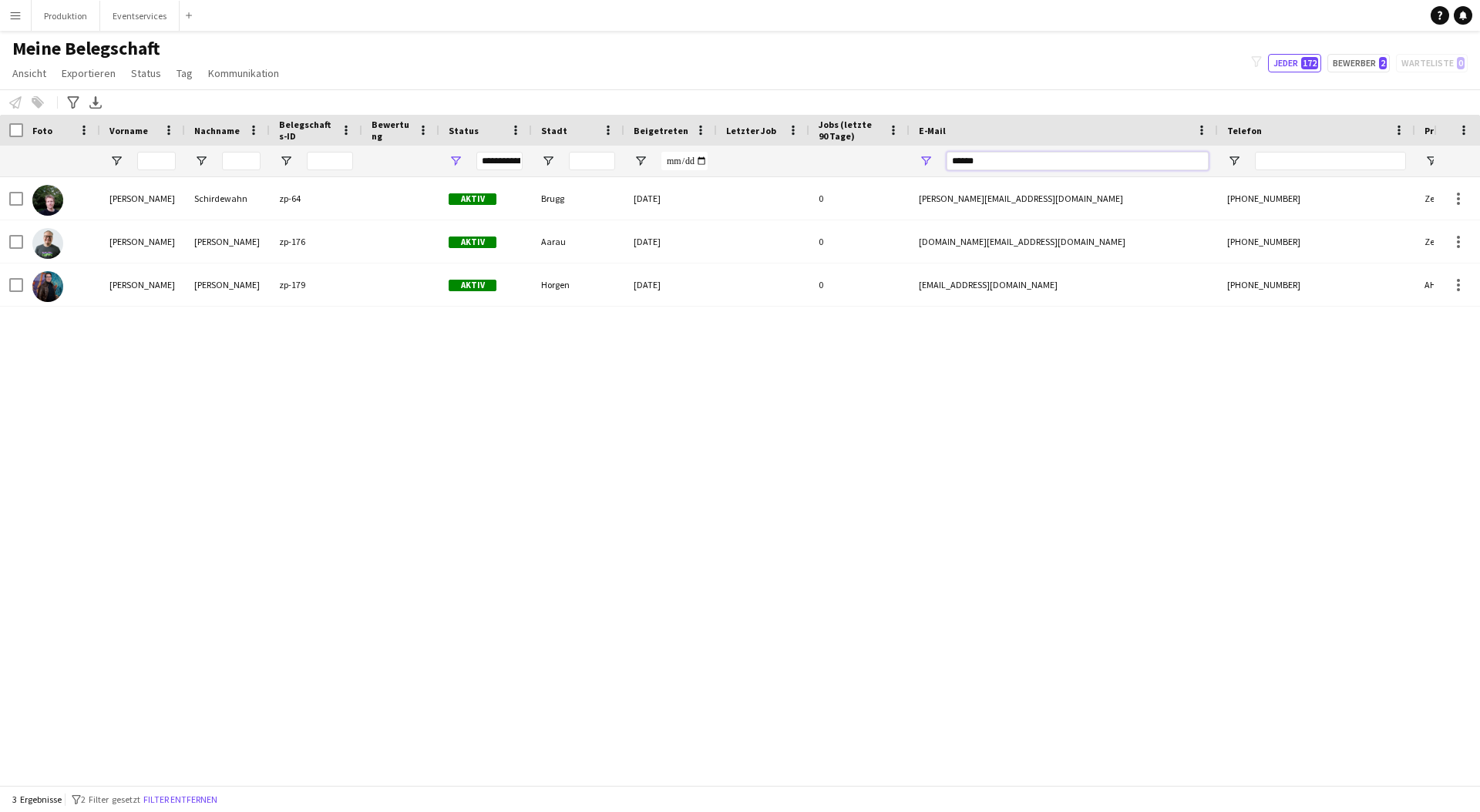
click at [1010, 161] on input "******" at bounding box center [1078, 161] width 262 height 18
click at [1010, 161] on input "******" at bounding box center [1078, 161] width 262 height 18
click at [190, 78] on link "Tag" at bounding box center [185, 73] width 29 height 20
click at [271, 426] on div "[PERSON_NAME] zp-64 Aktiv Brugg [DATE] 0 [EMAIL_ADDRESS][DOMAIN_NAME] [PHONE_NU…" at bounding box center [717, 476] width 1434 height 597
click at [1025, 160] on input "******" at bounding box center [1078, 161] width 262 height 18
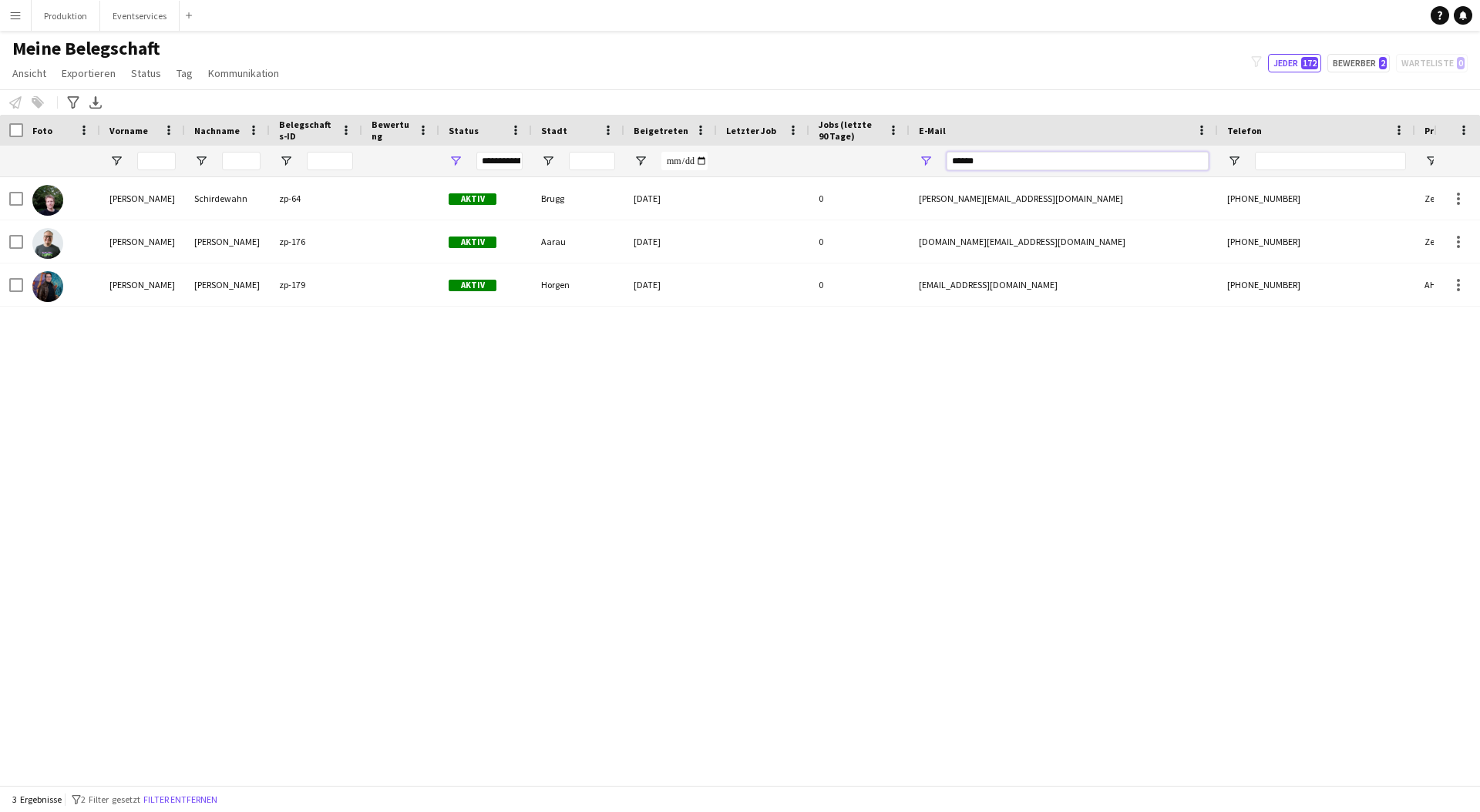
click at [1025, 160] on input "******" at bounding box center [1078, 161] width 262 height 18
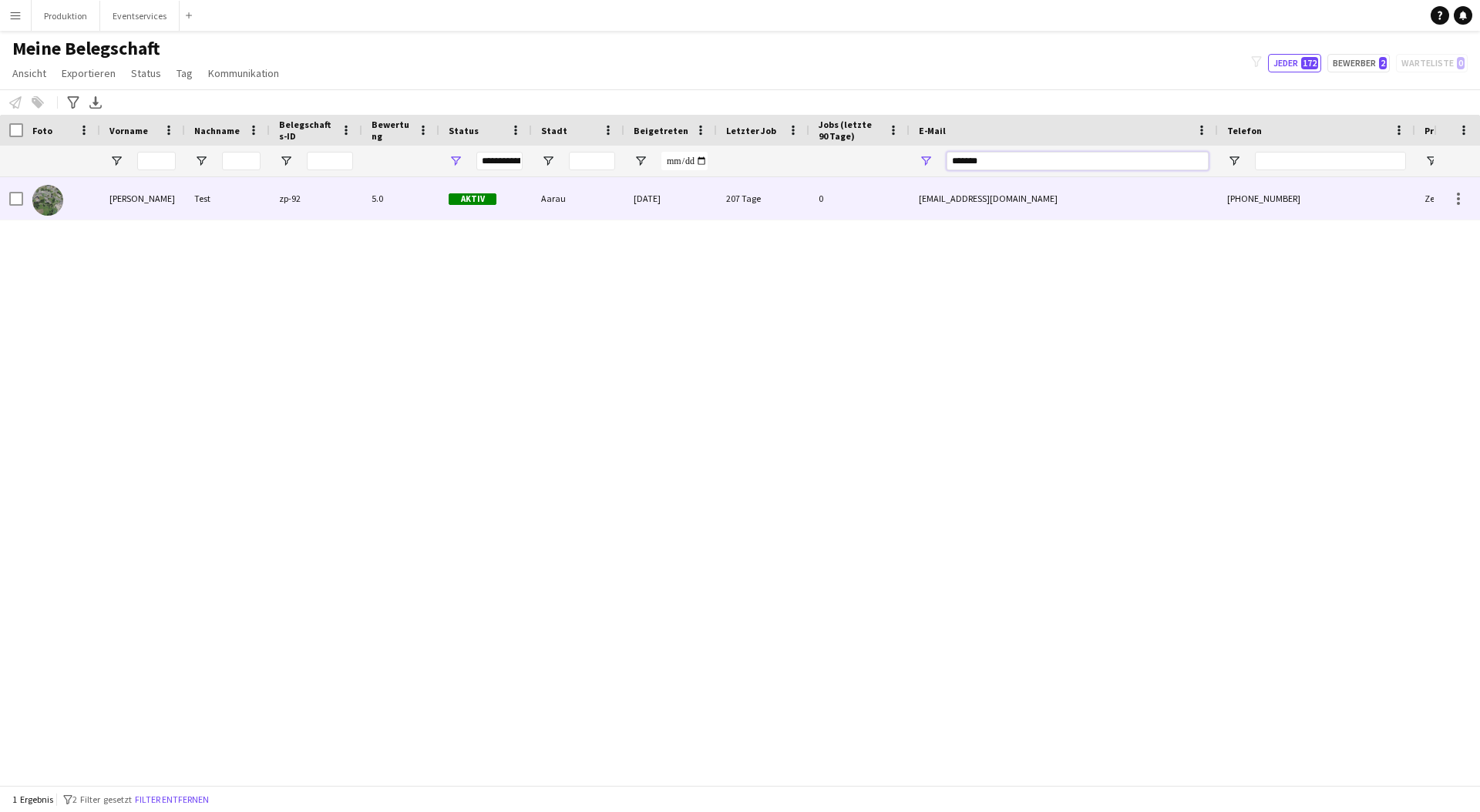
type input "*******"
click at [246, 178] on div "Test" at bounding box center [227, 199] width 85 height 43
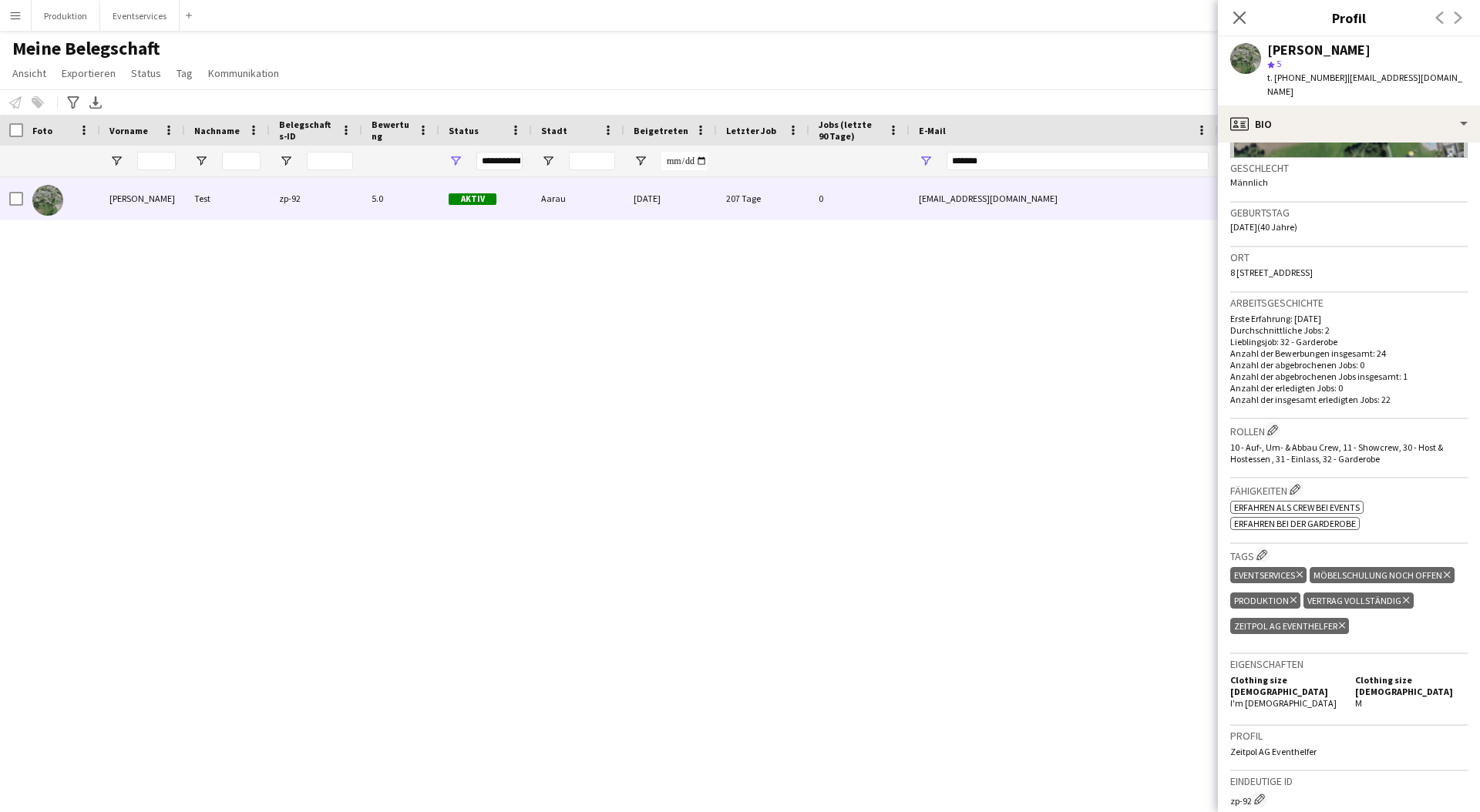
scroll to position [235, 0]
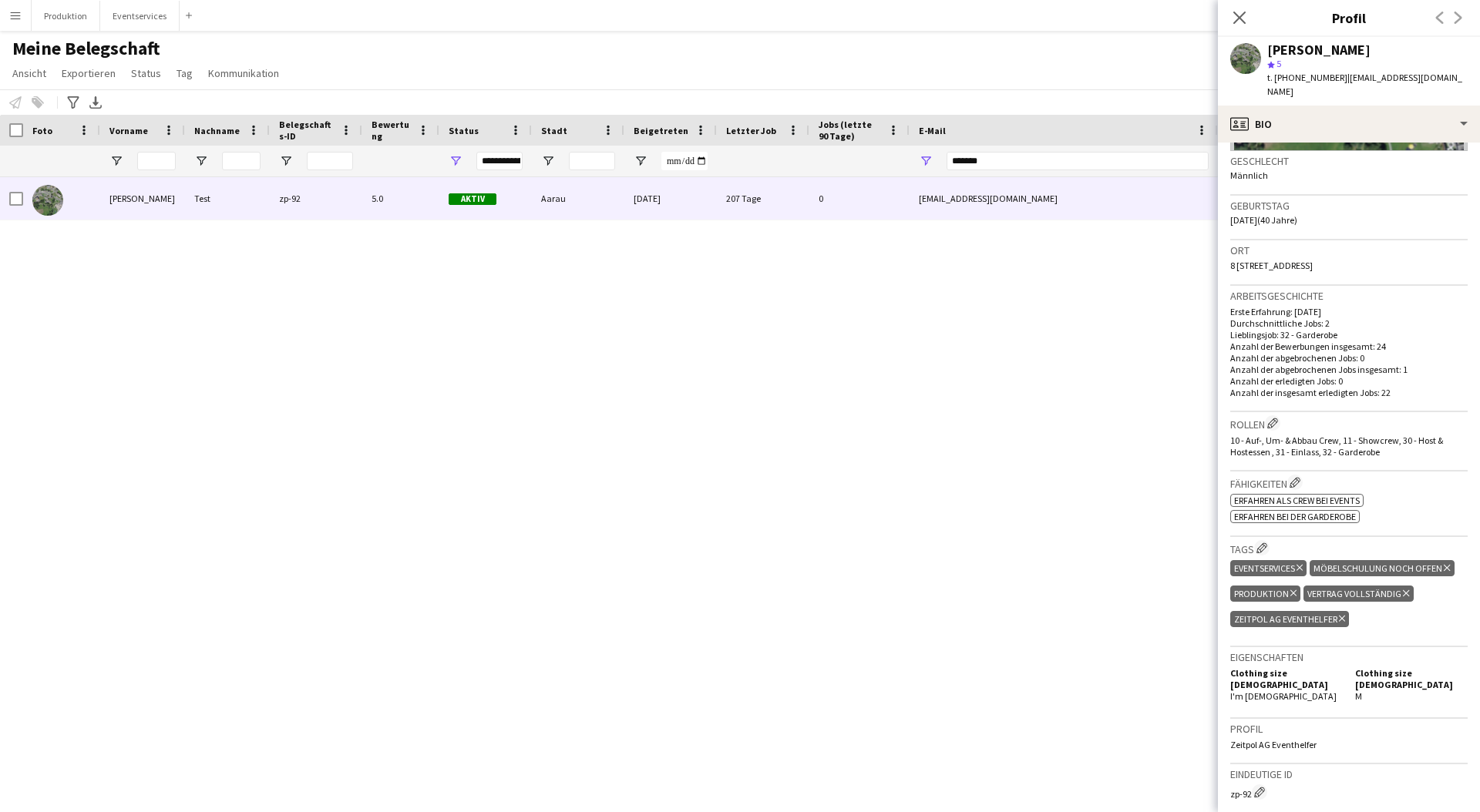
click at [629, 613] on div "[PERSON_NAME] zp-92 5.0 Aktiv Aarau [DATE] 207 Tage 0 [EMAIL_ADDRESS][DOMAIN_NA…" at bounding box center [717, 476] width 1434 height 597
click at [61, 21] on button "Produktion Schließen" at bounding box center [66, 16] width 69 height 30
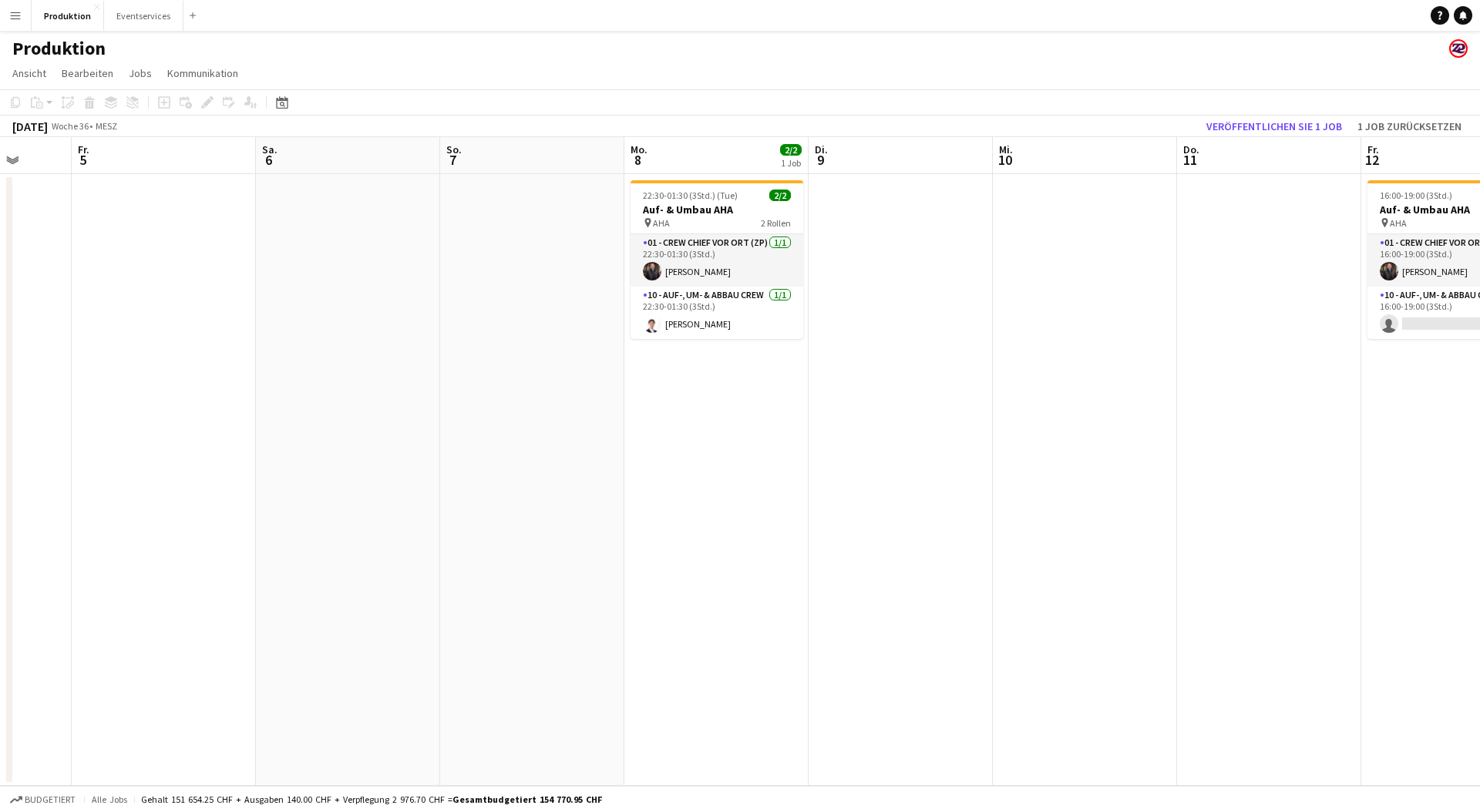
scroll to position [0, 507]
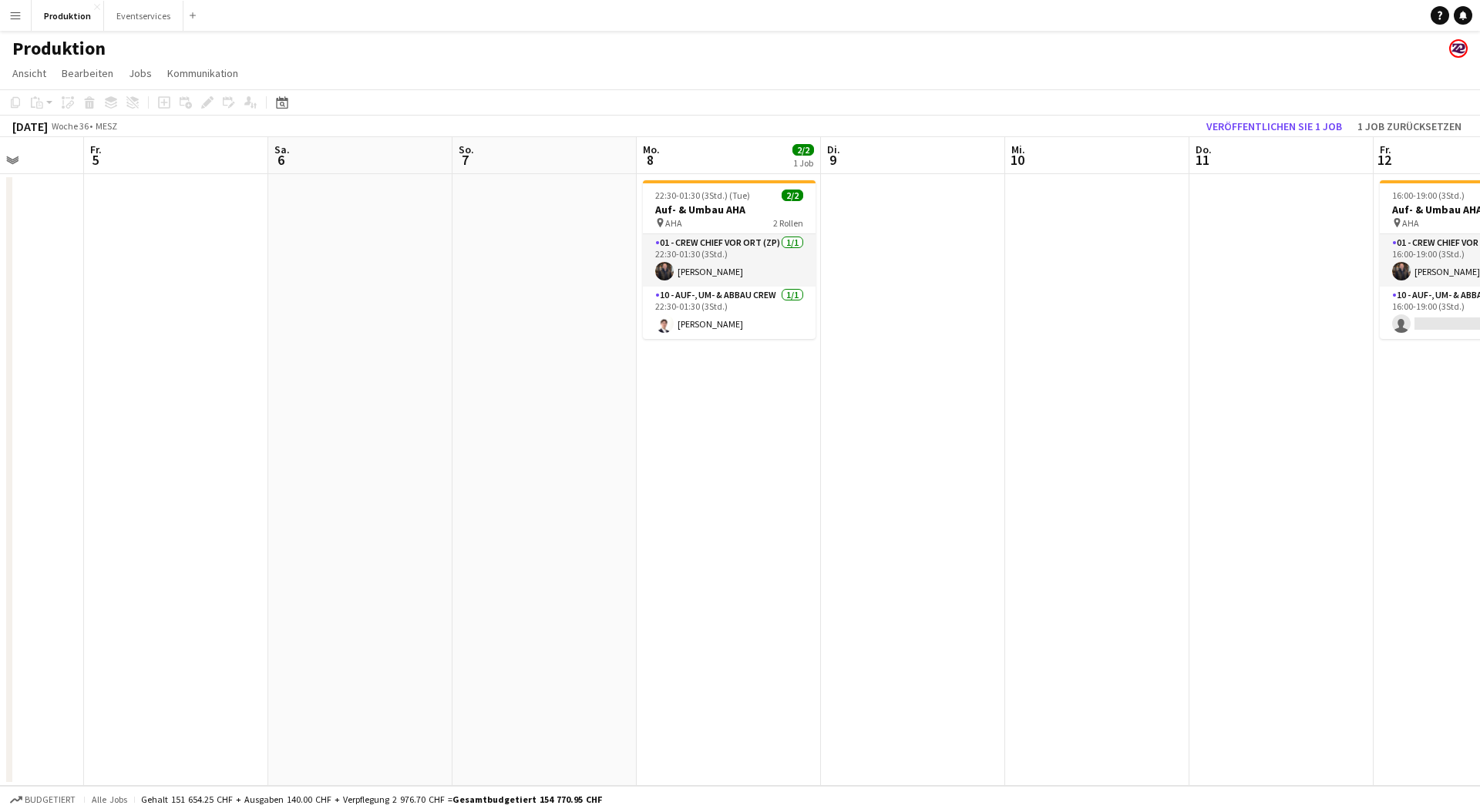
drag, startPoint x: 1109, startPoint y: 353, endPoint x: 411, endPoint y: 514, distance: 716.3
click at [59, 490] on app-calendar-viewport "Di. 2 Mi. 3 Do. 4 Fr. 5 Sa. 6 So. 7 Mo. 8 2/2 1 Job Di. 9 Mi. 10 Do. 11 Fr. 12 …" at bounding box center [740, 461] width 1480 height 649
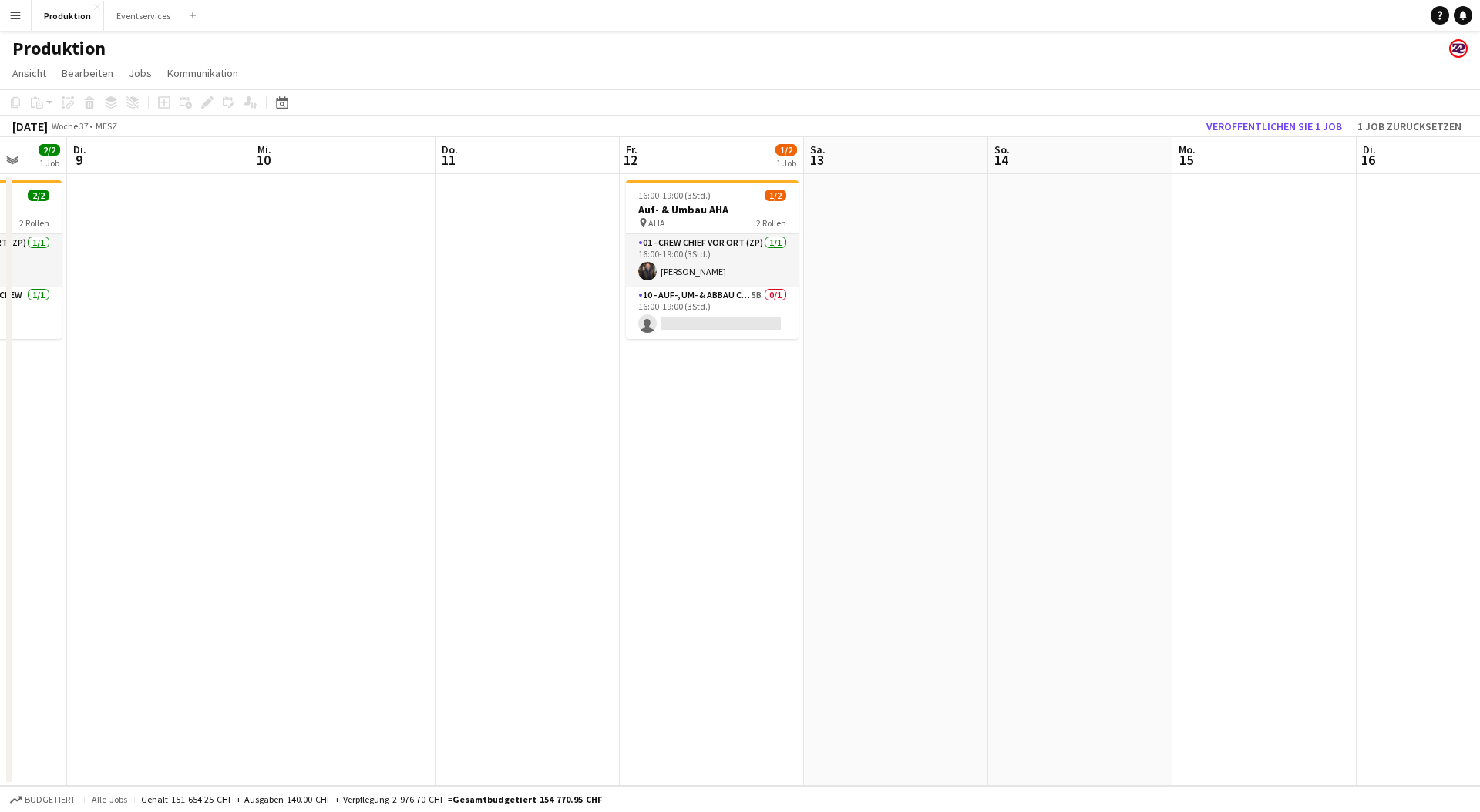
drag, startPoint x: 1277, startPoint y: 381, endPoint x: 687, endPoint y: 487, distance: 599.4
click at [546, 493] on app-calendar-viewport "Sa. 6 So. 7 Mo. 8 2/2 1 Job Di. 9 Mi. 10 Do. 11 Fr. 12 1/2 1 Job Sa. 13 So. 14 …" at bounding box center [740, 461] width 1480 height 649
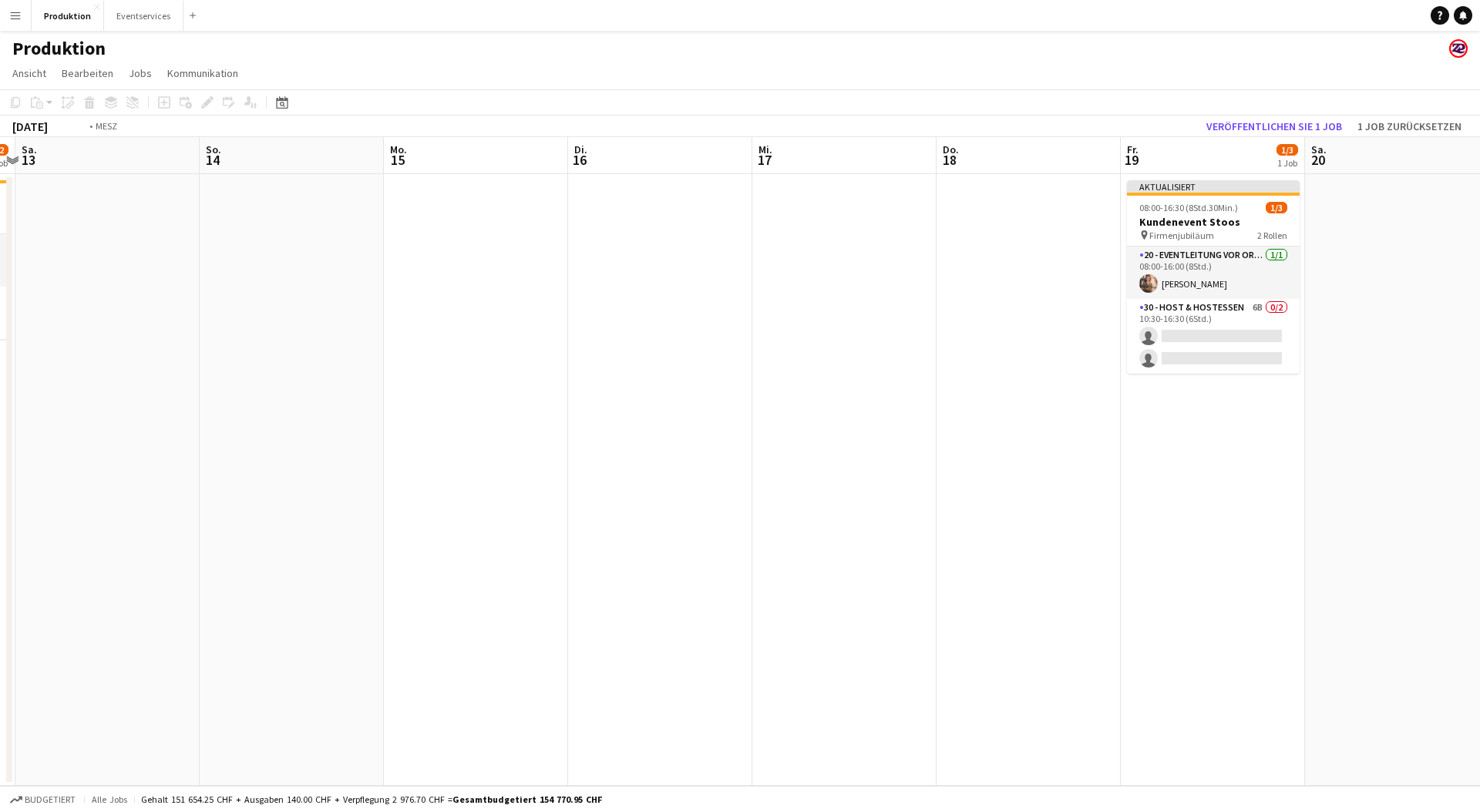
drag, startPoint x: 1264, startPoint y: 389, endPoint x: 436, endPoint y: 466, distance: 831.6
click at [364, 465] on app-calendar-viewport "Mi. 10 Do. 11 Fr. 12 1/2 1 Job Sa. 13 So. 14 Mo. 15 Di. 16 Mi. 17 Do. 18 Fr. 19…" at bounding box center [740, 461] width 1480 height 649
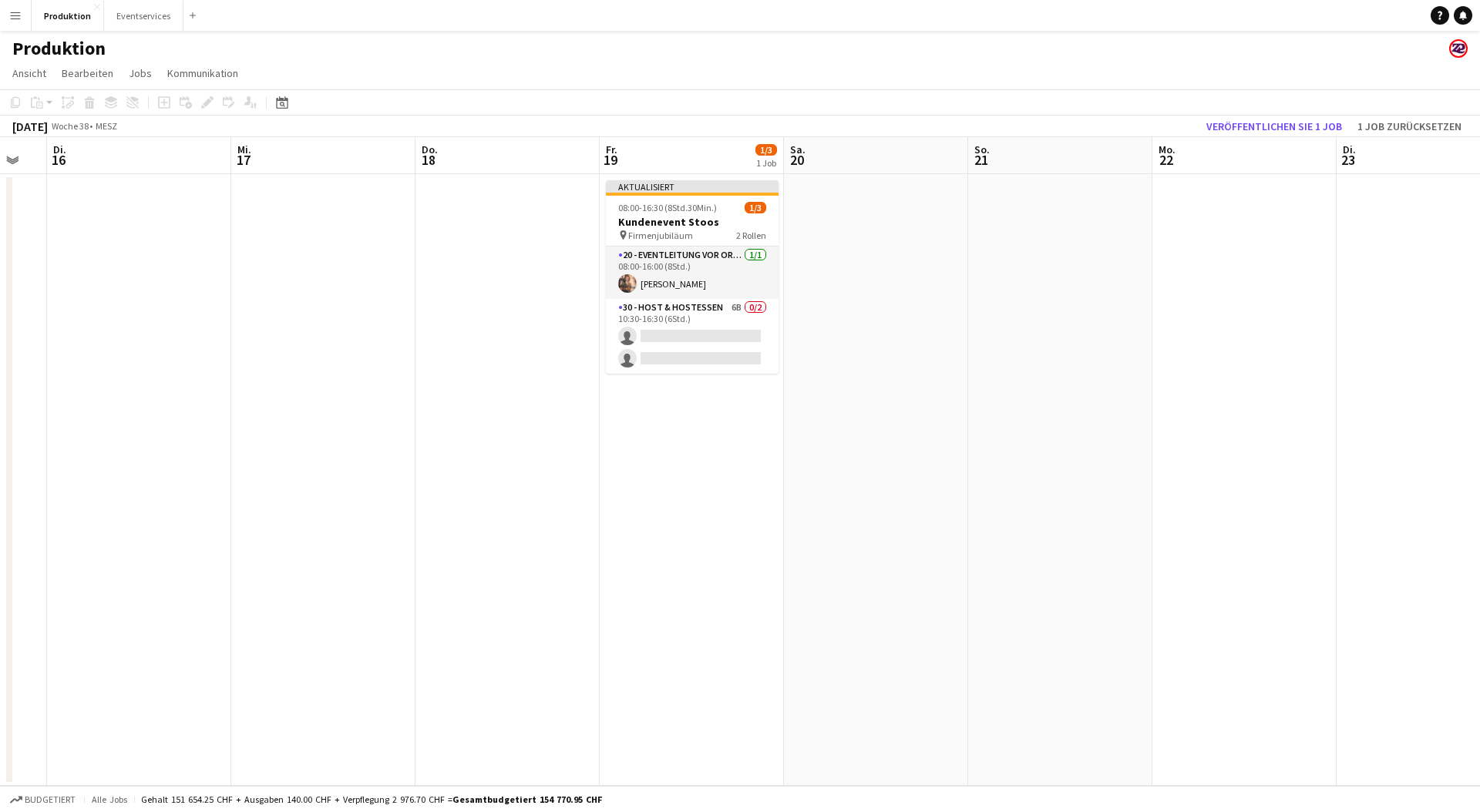
click at [599, 218] on app-date-cell "Aktualisiert 08:00-16:30 (8Std.30Min.) 1/3 Kundenevent Stoos pin Firmenjubiläum…" at bounding box center [691, 480] width 185 height 612
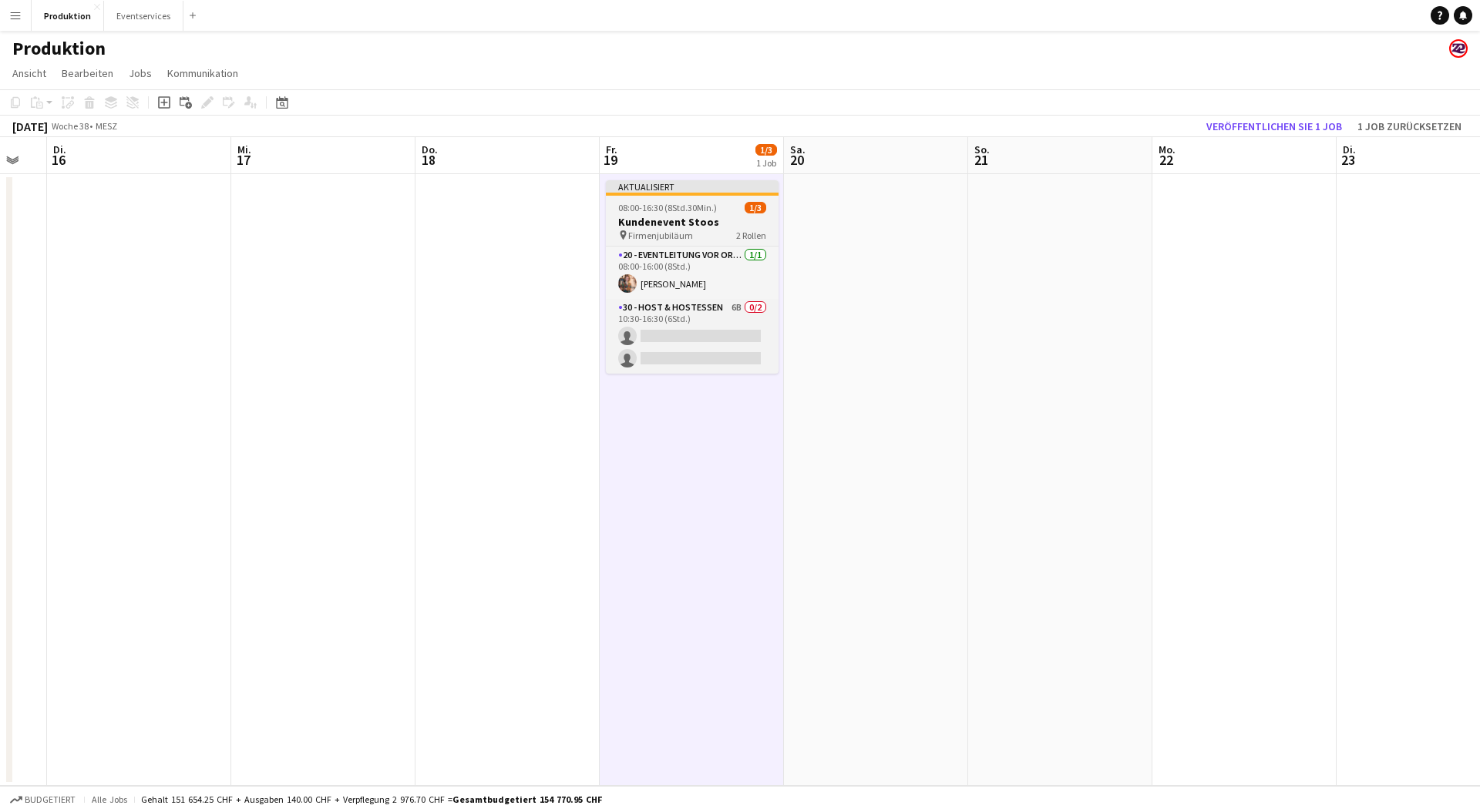
click at [657, 217] on h3 "Kundenevent Stoos" at bounding box center [692, 222] width 173 height 14
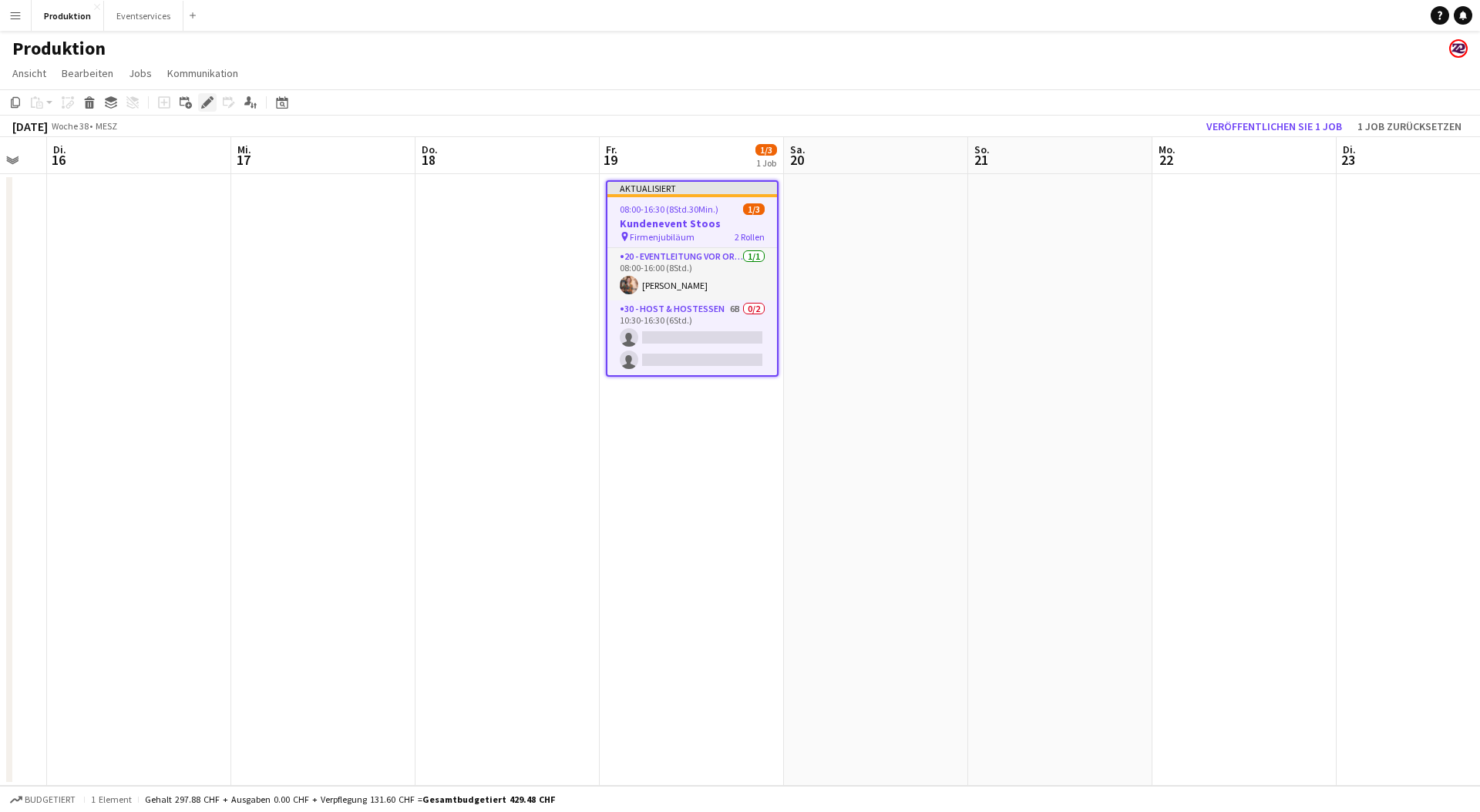
click at [202, 101] on icon "Bearbeiten" at bounding box center [207, 103] width 13 height 13
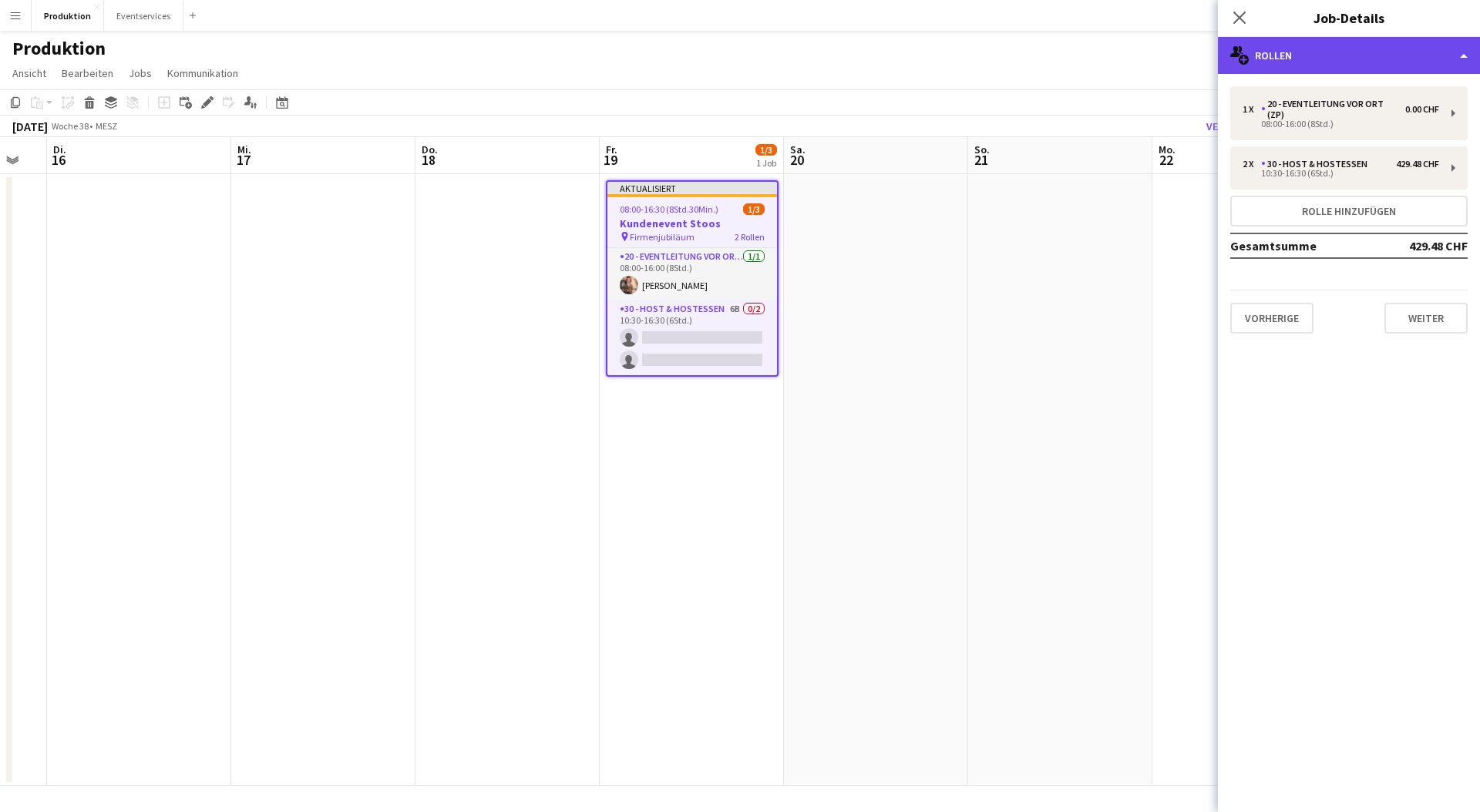
click at [1291, 49] on div "multiple-users-add Rollen" at bounding box center [1349, 55] width 262 height 37
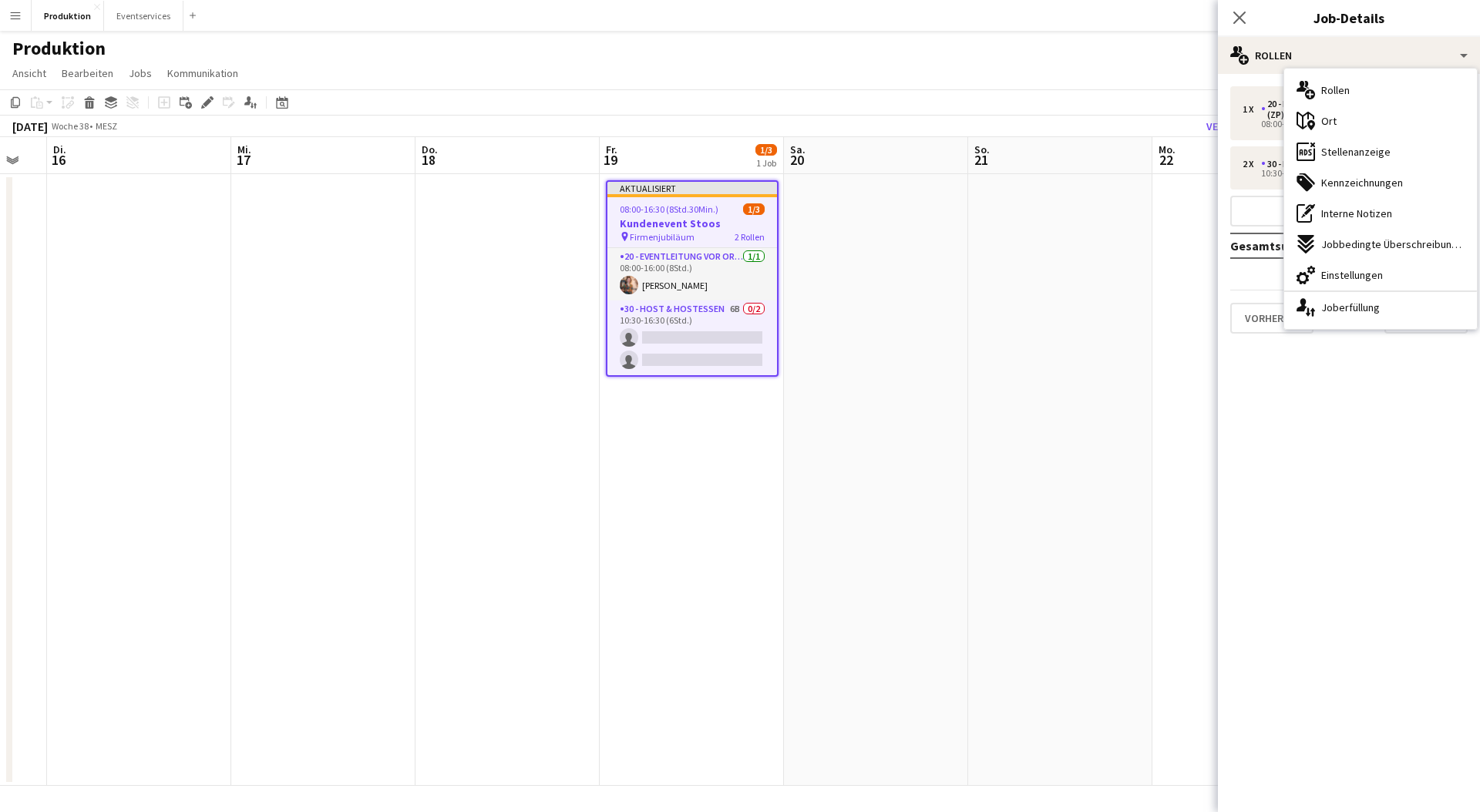
click at [1347, 156] on span "Stellenanzeige" at bounding box center [1356, 152] width 70 height 14
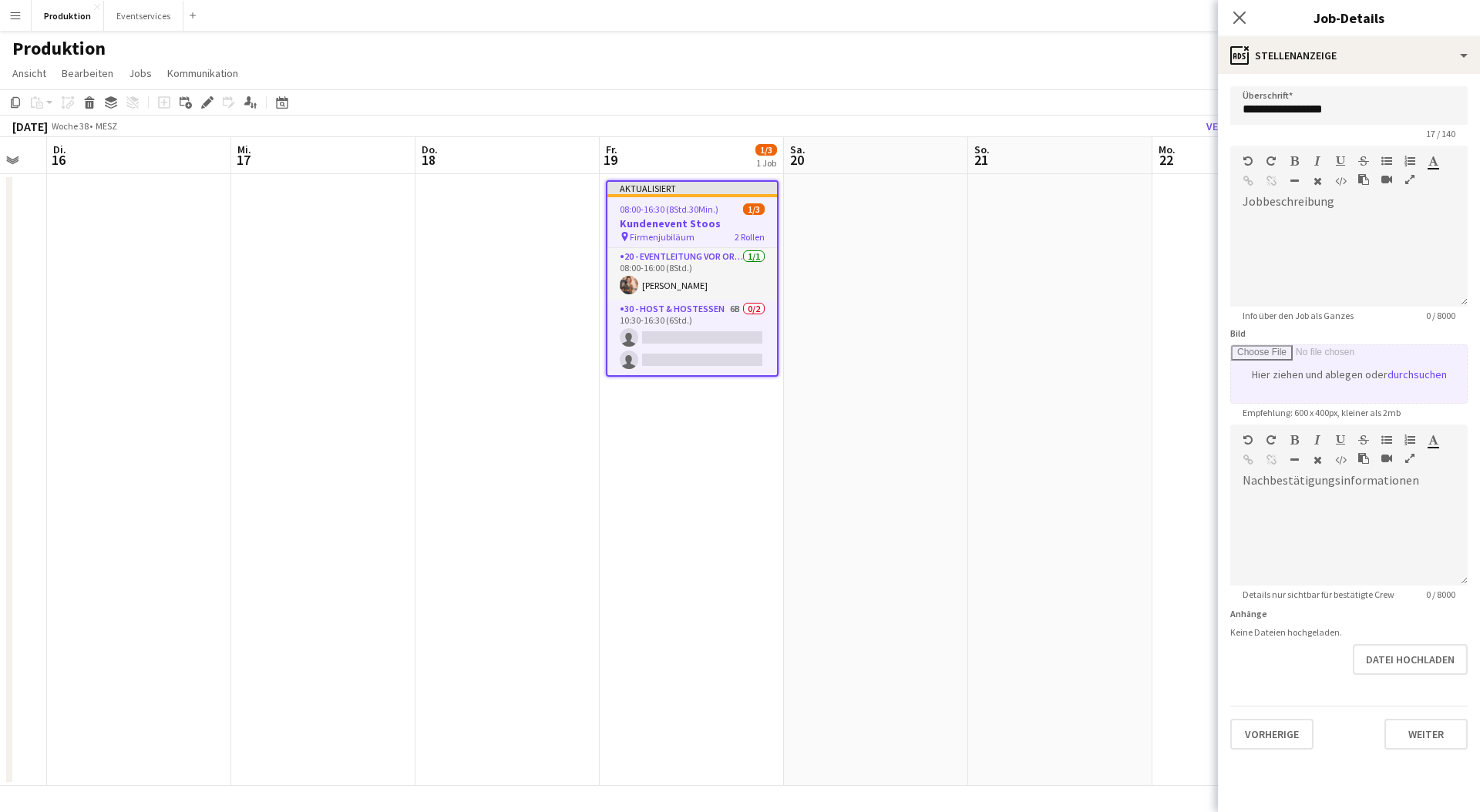
click at [1405, 374] on input "Bild" at bounding box center [1349, 374] width 236 height 58
type input "**********"
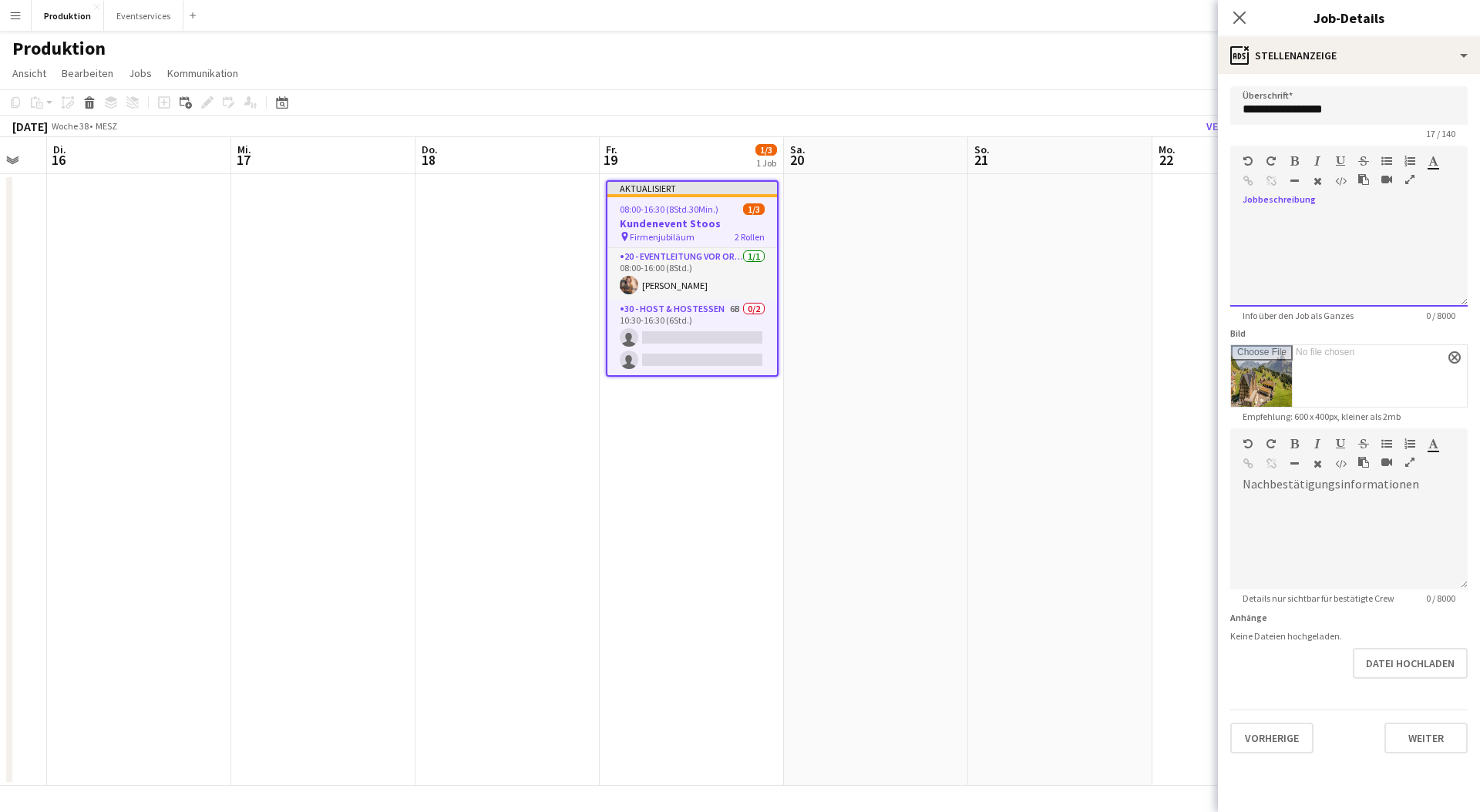
click at [1297, 222] on div at bounding box center [1349, 260] width 238 height 93
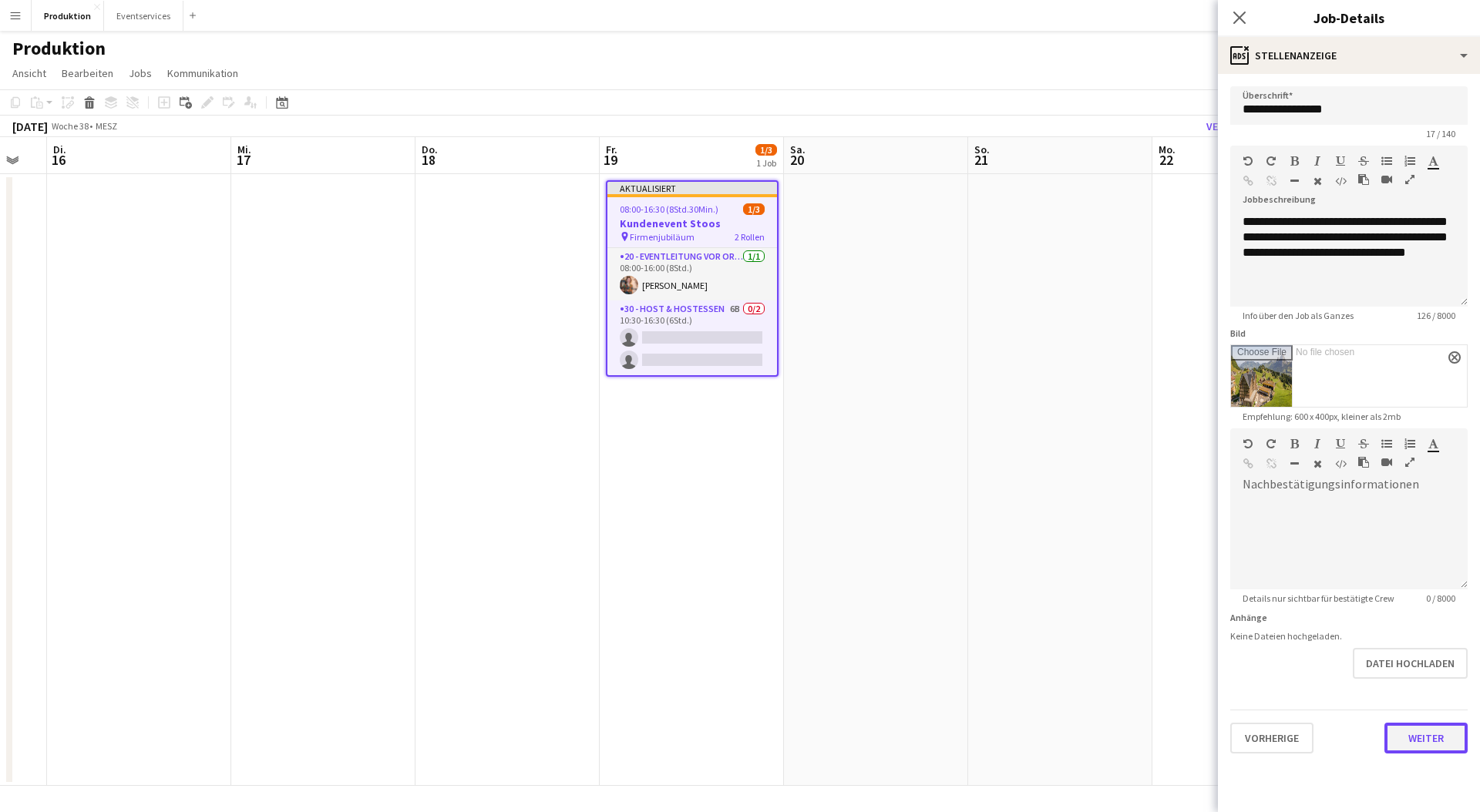
click at [1407, 731] on button "Weiter" at bounding box center [1426, 738] width 83 height 31
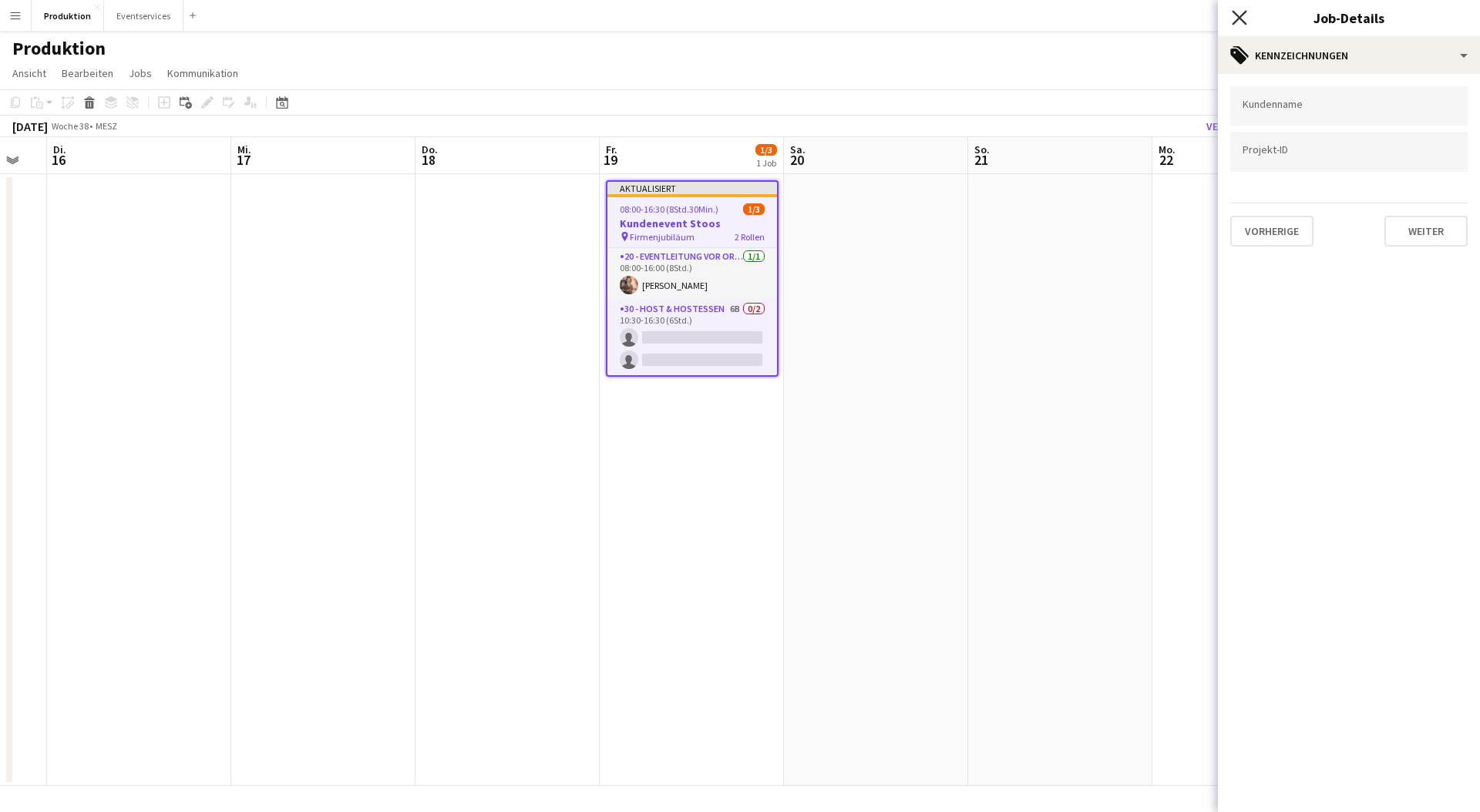
click at [1236, 14] on icon at bounding box center [1239, 17] width 14 height 14
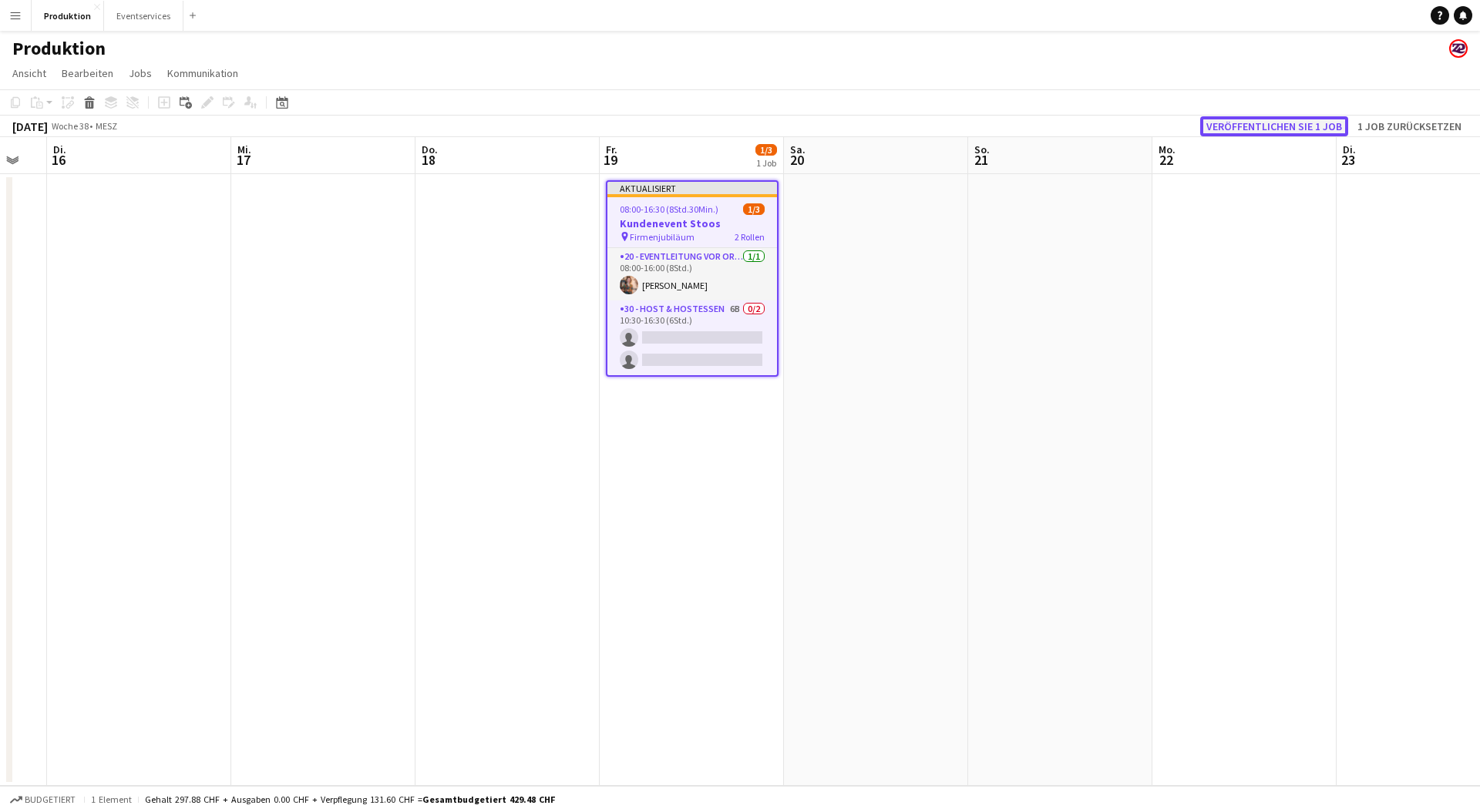
click at [1227, 131] on button "Veröffentlichen Sie 1 Job" at bounding box center [1274, 126] width 148 height 20
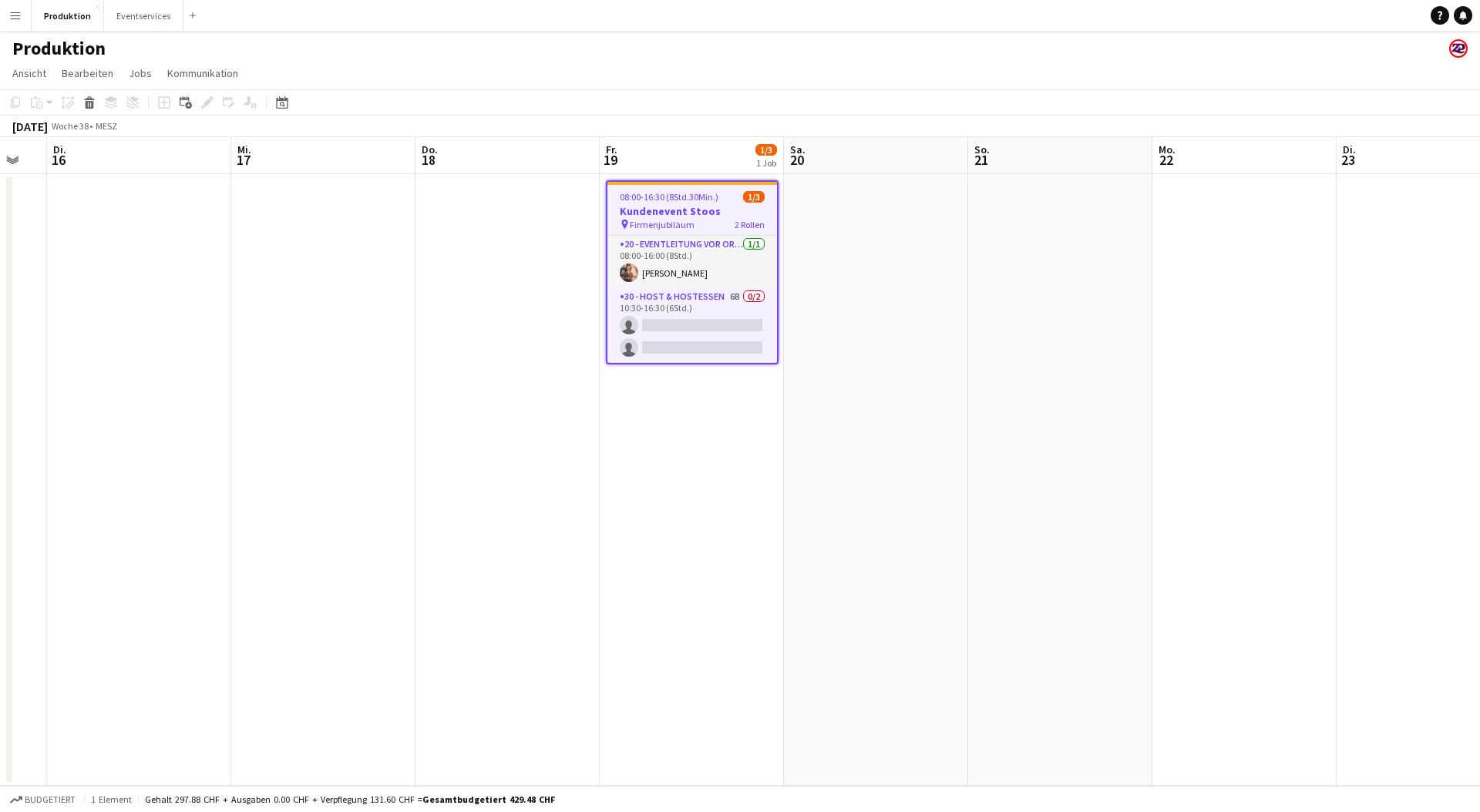
click at [686, 207] on h3 "Kundenevent Stoos" at bounding box center [692, 211] width 169 height 14
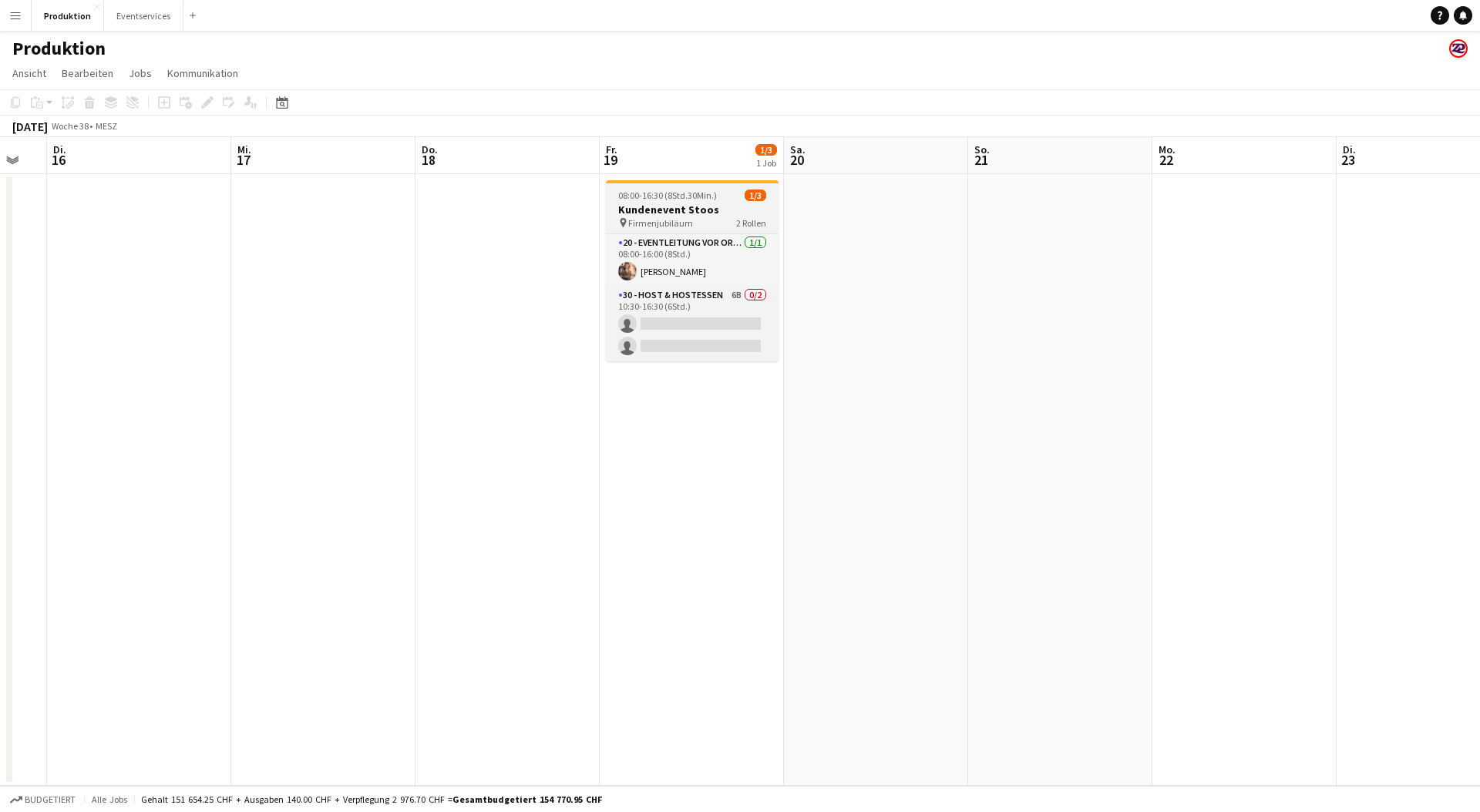
click at [687, 208] on h3 "Kundenevent Stoos" at bounding box center [692, 210] width 173 height 14
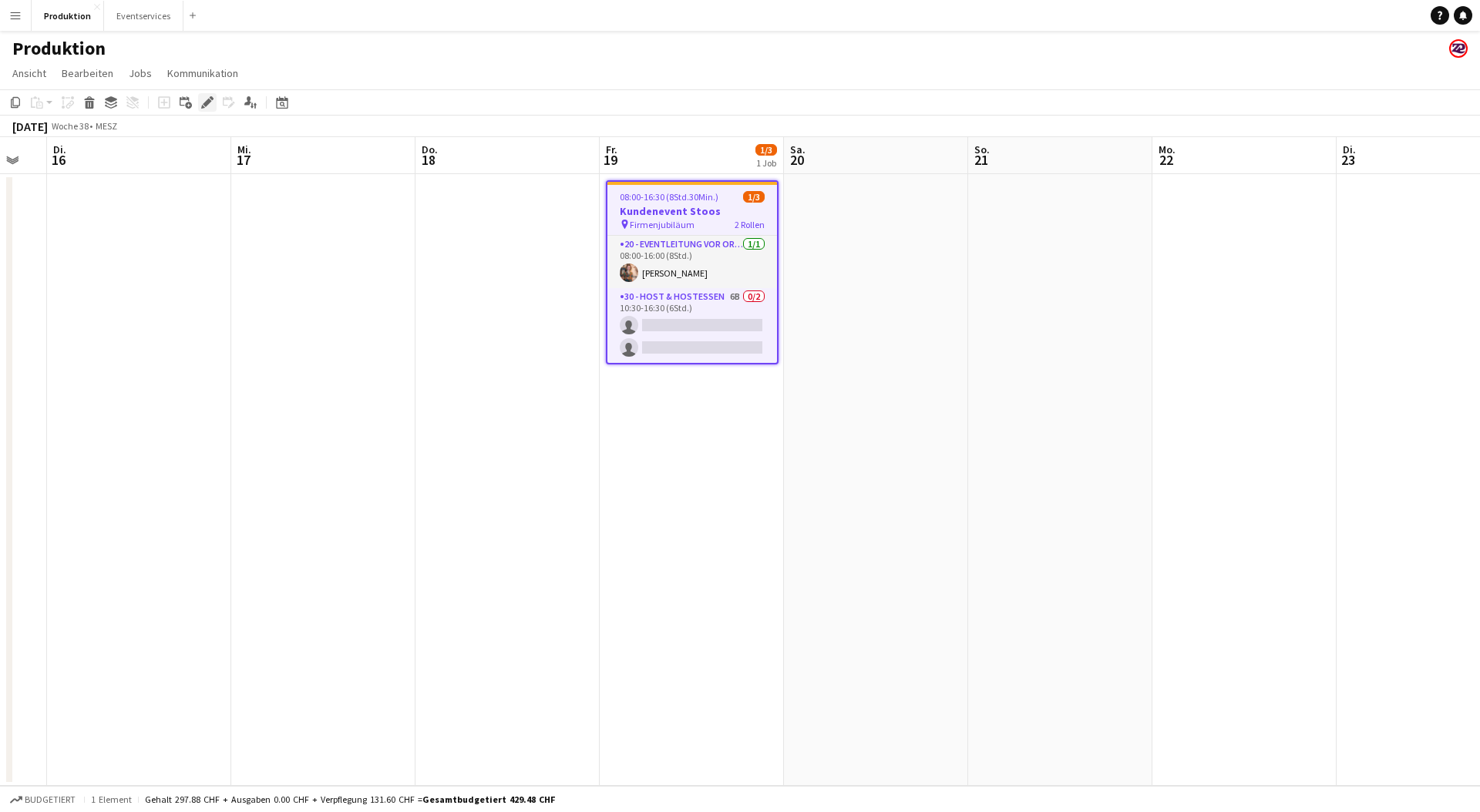
click at [211, 98] on icon at bounding box center [211, 98] width 4 height 4
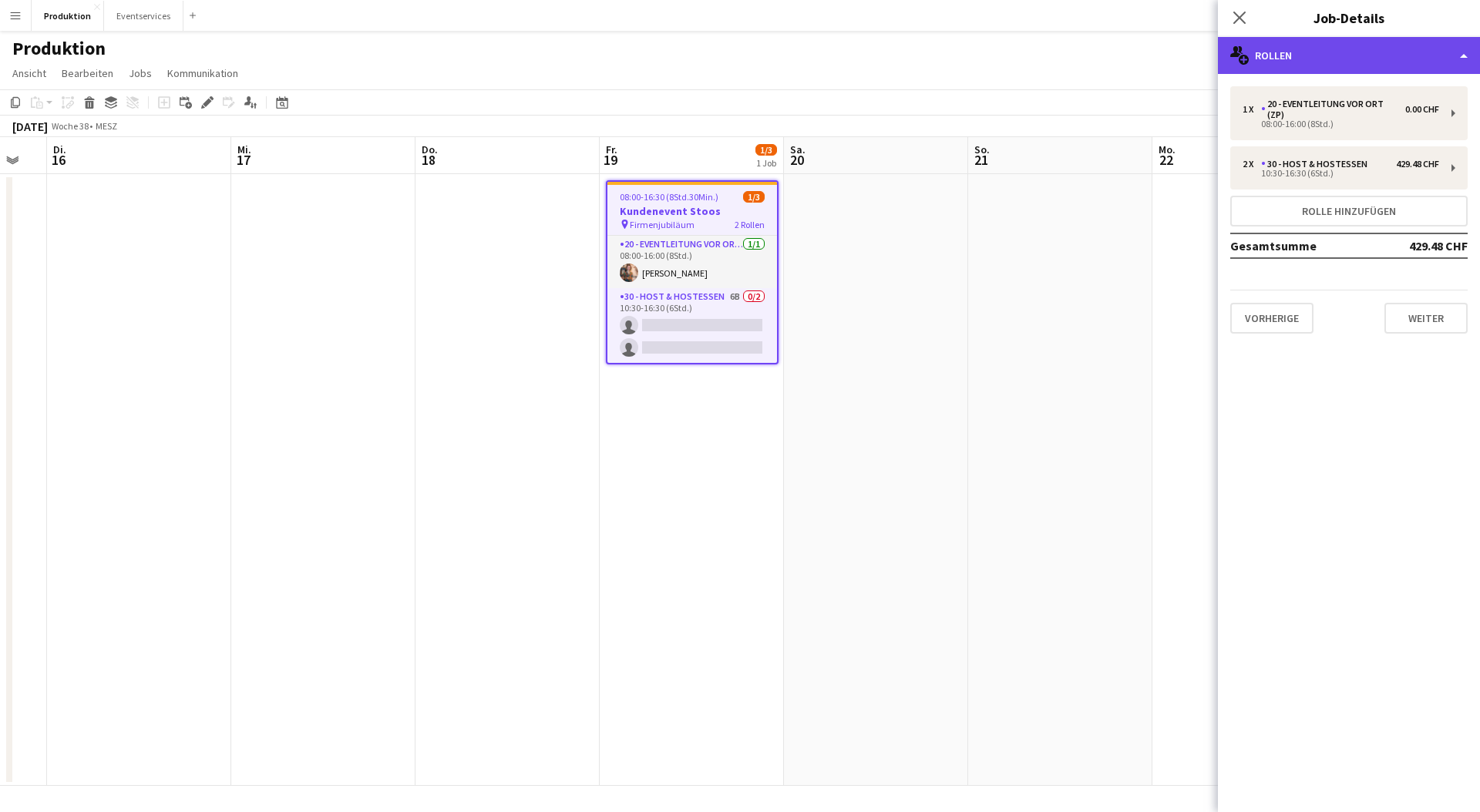
click at [1345, 55] on div "multiple-users-add Rollen" at bounding box center [1349, 55] width 262 height 37
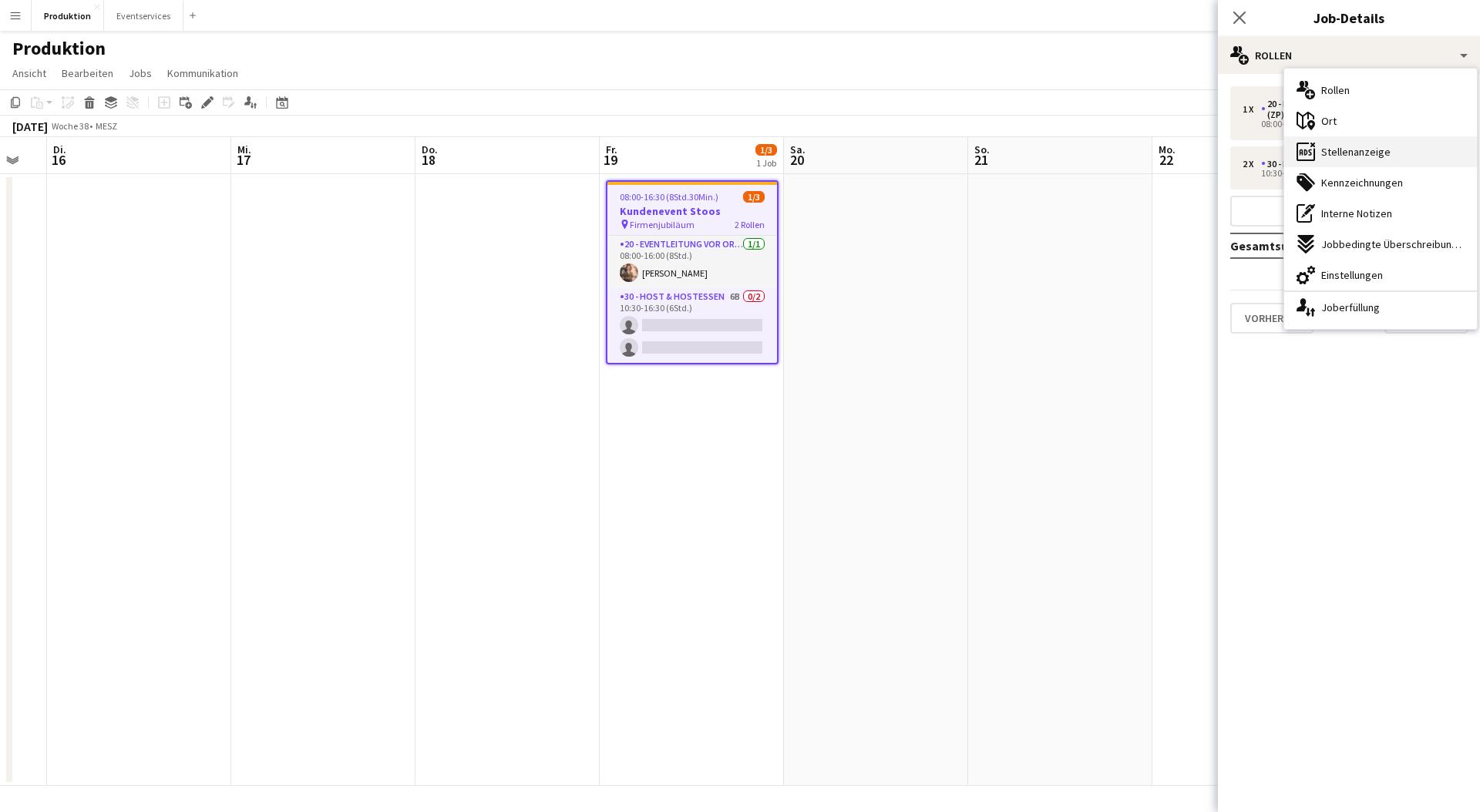
click at [1360, 147] on span "Stellenanzeige" at bounding box center [1356, 152] width 70 height 14
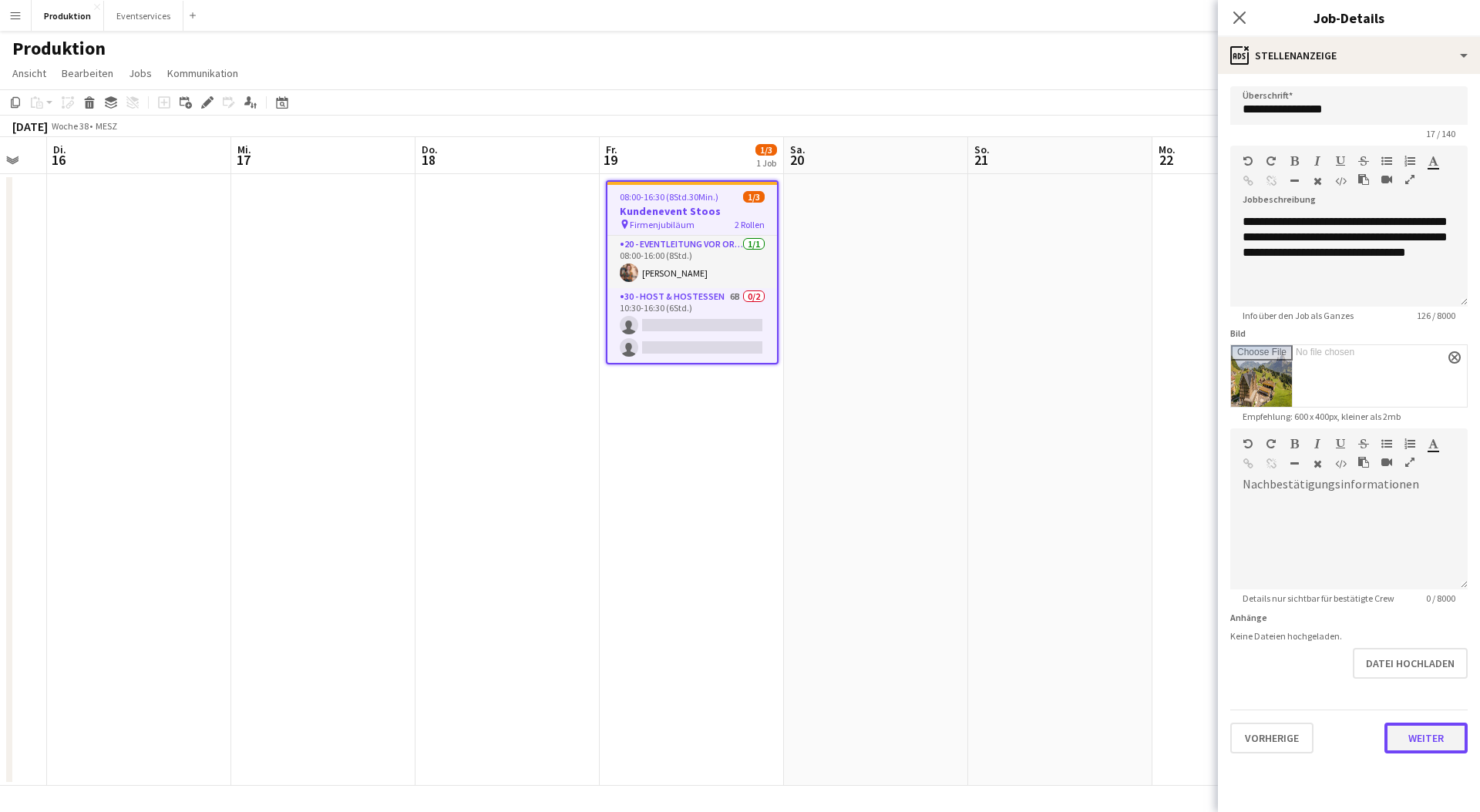
click at [1408, 738] on button "Weiter" at bounding box center [1426, 738] width 83 height 31
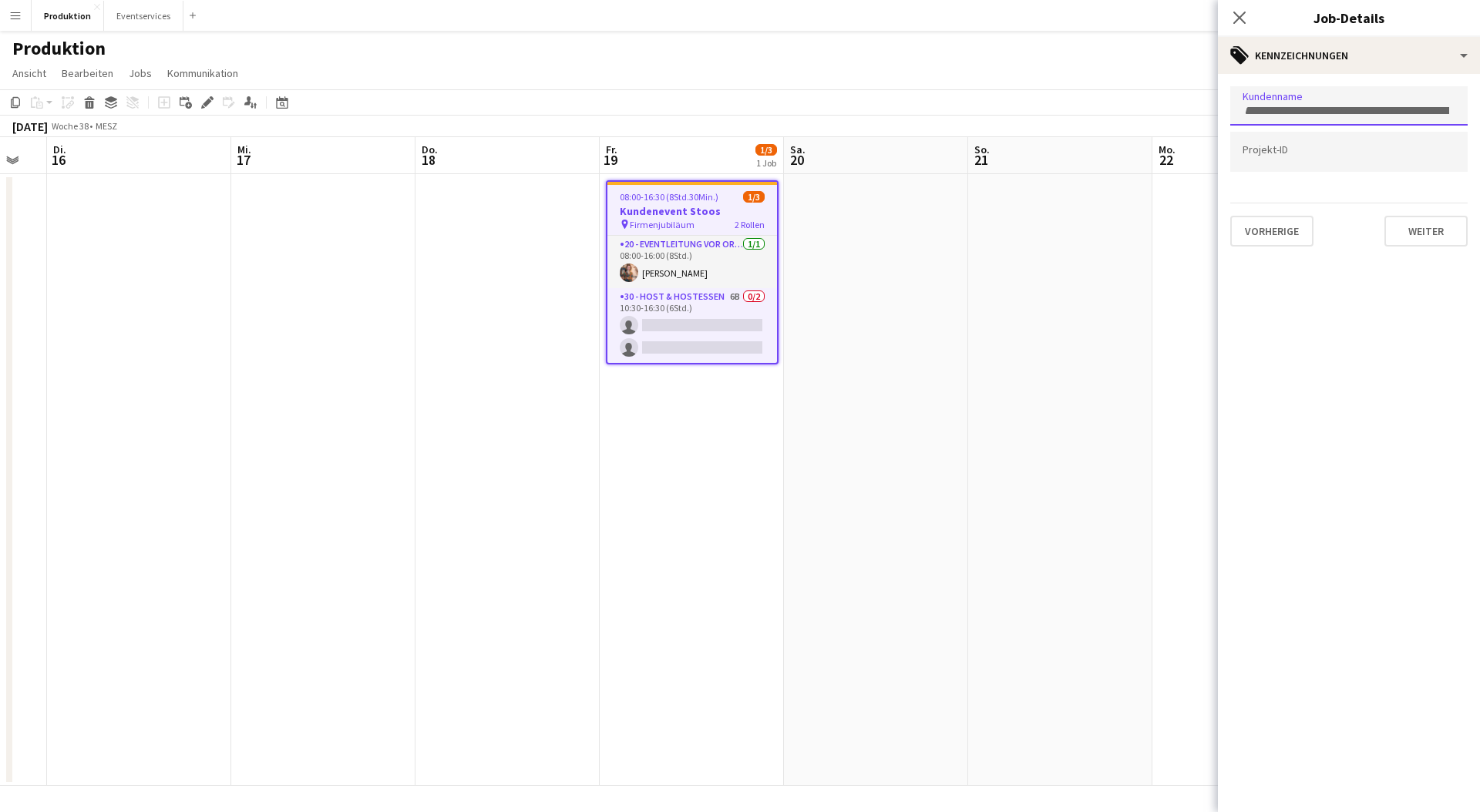
click at [1320, 108] on input "Zum Suchen von Kundenkennzeichnungen tippen..." at bounding box center [1349, 111] width 213 height 14
type input "****"
click at [1332, 145] on div "Zeitpol AG" at bounding box center [1349, 153] width 238 height 37
click at [1316, 109] on icon "Remove tag" at bounding box center [1316, 110] width 7 height 7
click at [1317, 109] on input "Zum Suchen von Kundenkennzeichnungen tippen..." at bounding box center [1349, 111] width 213 height 14
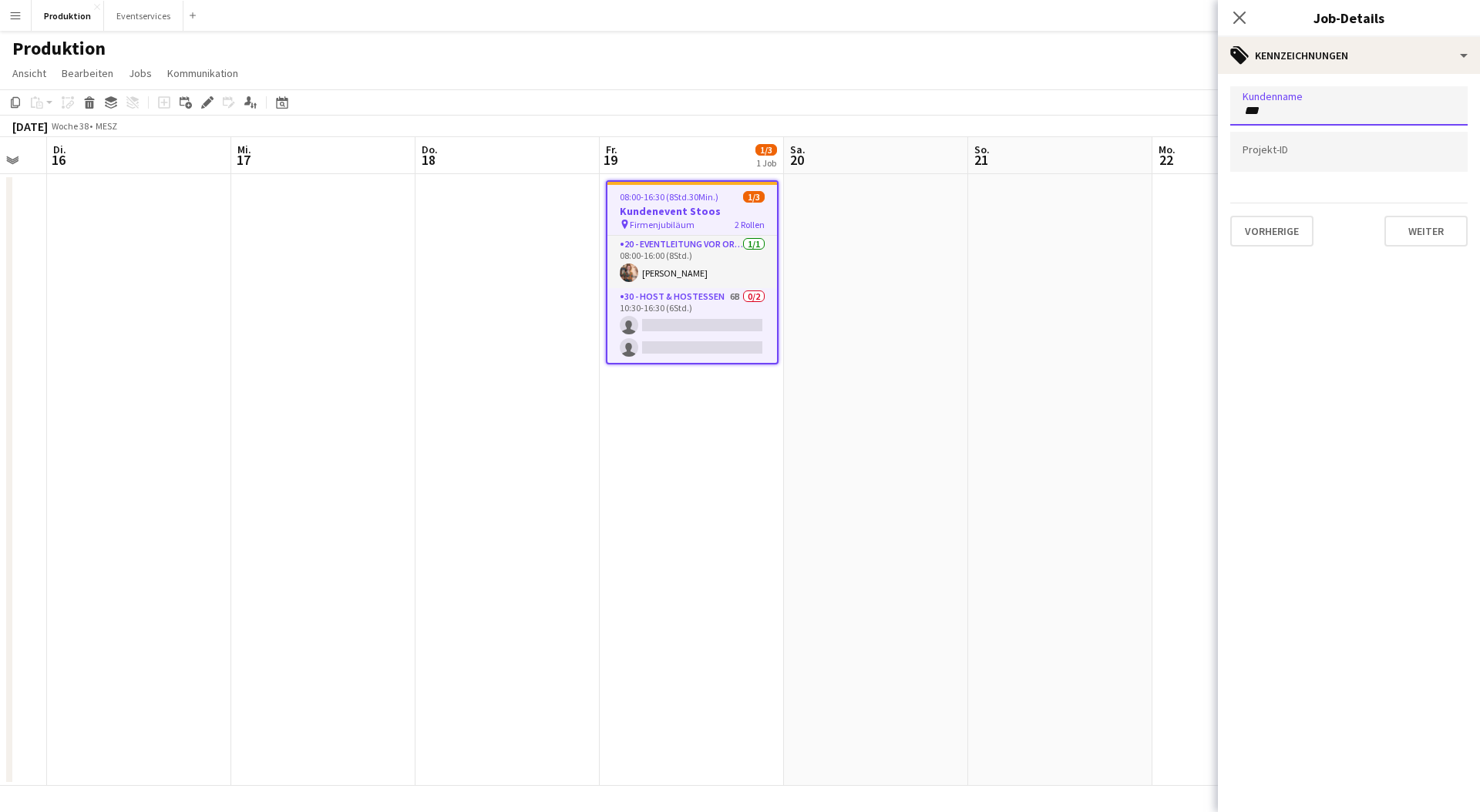
type input "***"
type input "**********"
click at [1315, 97] on div "***" at bounding box center [1349, 106] width 238 height 40
click at [1448, 226] on button "Weiter" at bounding box center [1426, 231] width 83 height 31
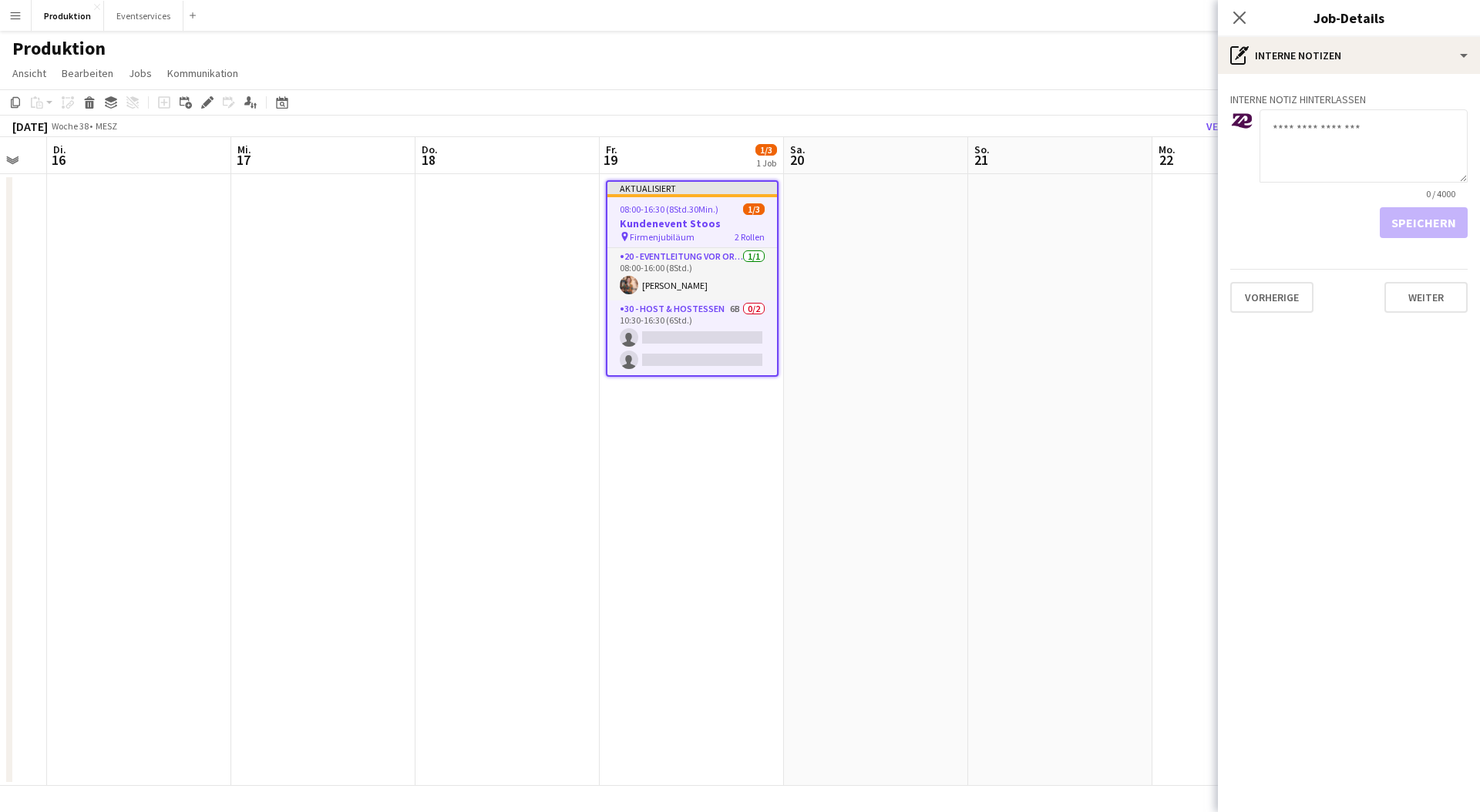
click at [1365, 140] on textarea at bounding box center [1364, 146] width 208 height 73
click at [1400, 302] on button "Weiter" at bounding box center [1426, 297] width 83 height 31
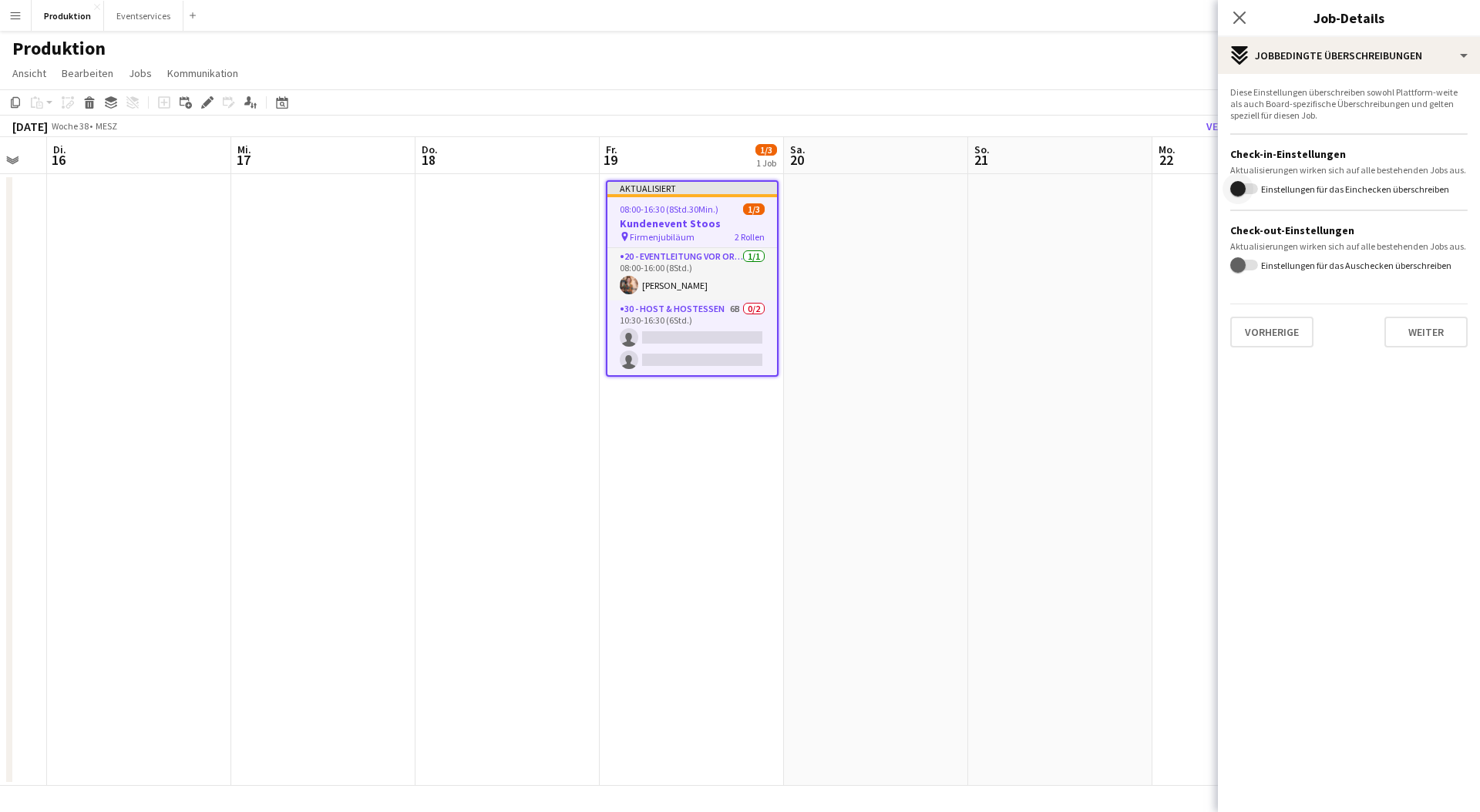
click at [1254, 194] on span "button" at bounding box center [1244, 189] width 28 height 11
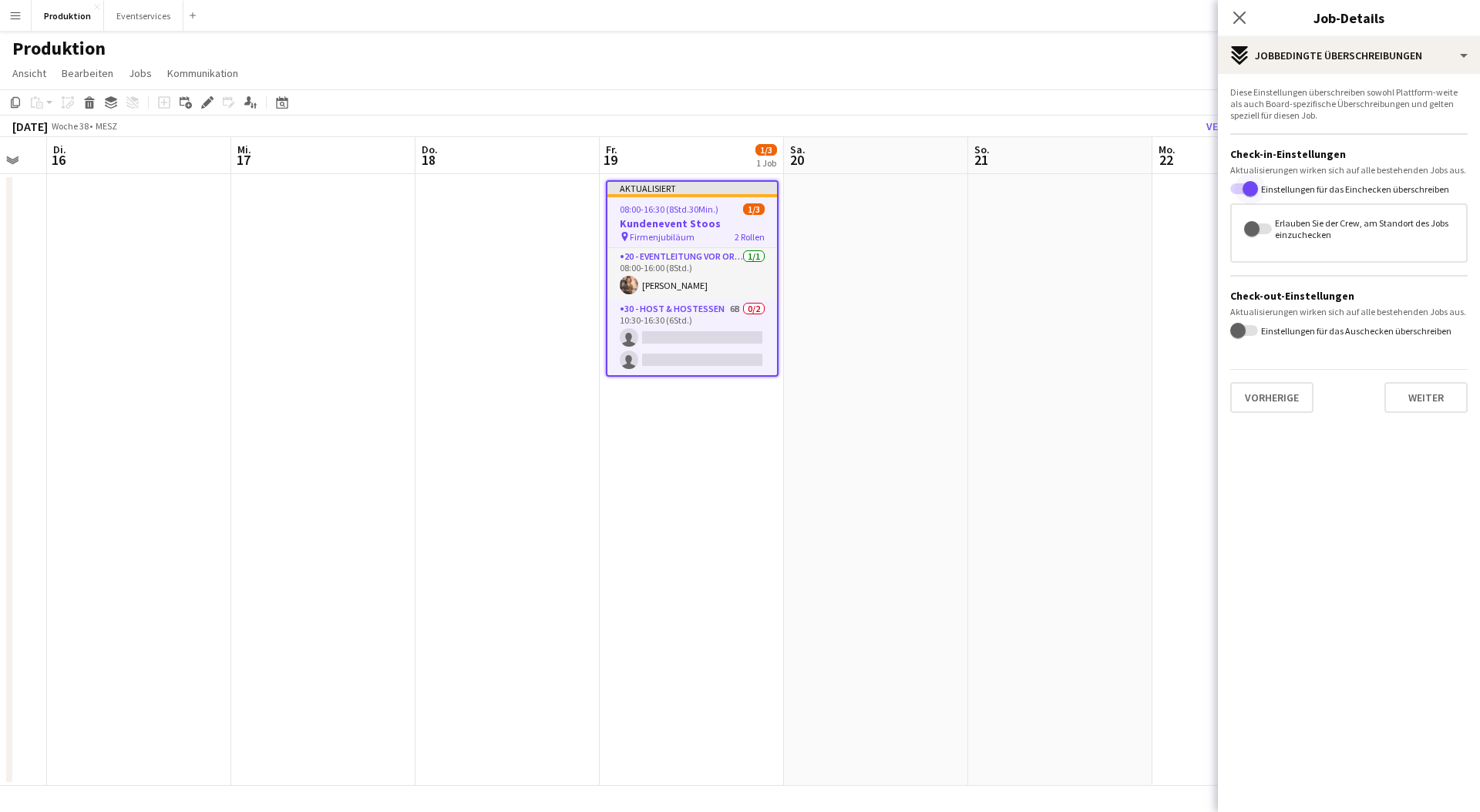
click at [1255, 192] on span "button" at bounding box center [1250, 188] width 15 height 15
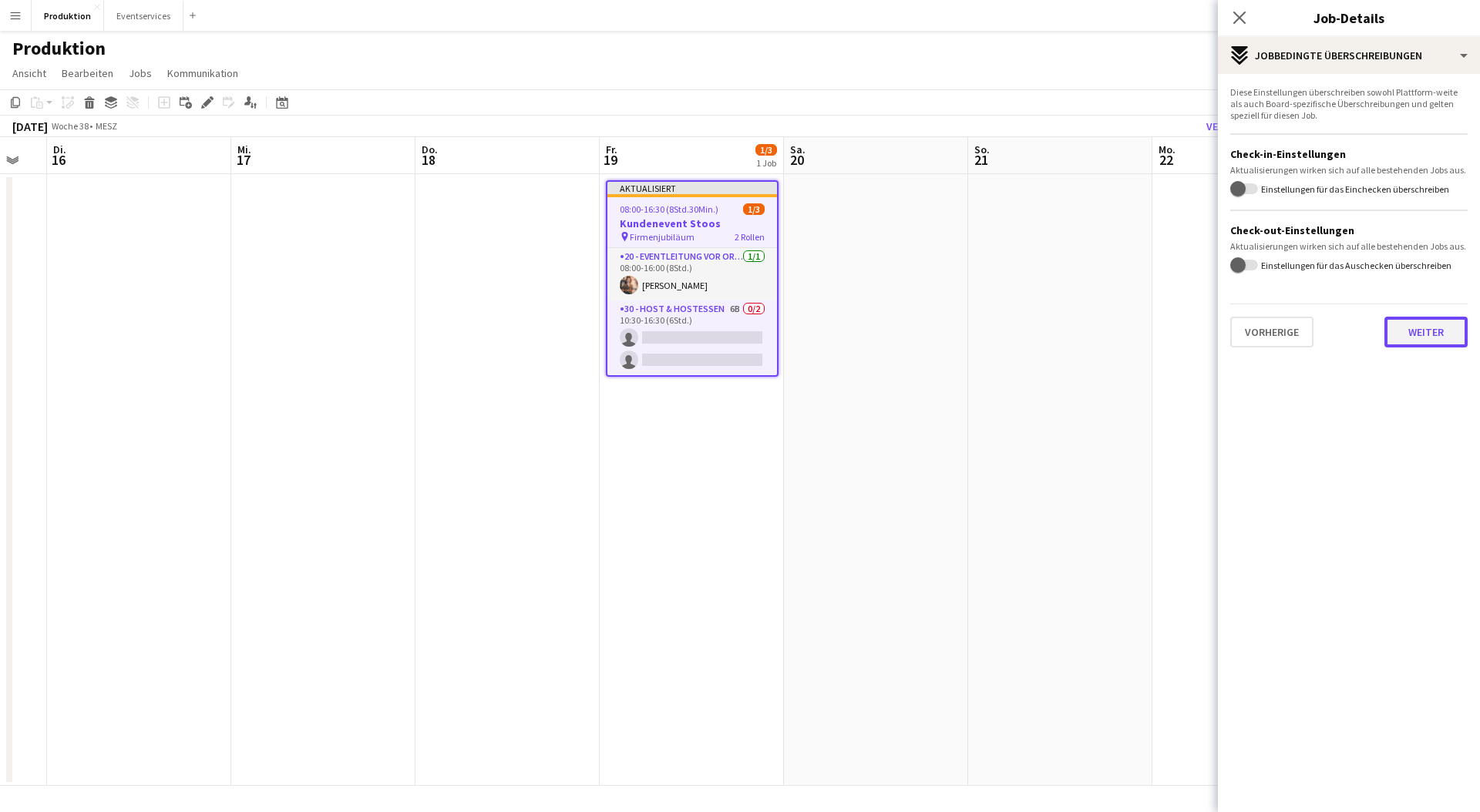
click at [1426, 343] on button "Weiter" at bounding box center [1426, 332] width 83 height 31
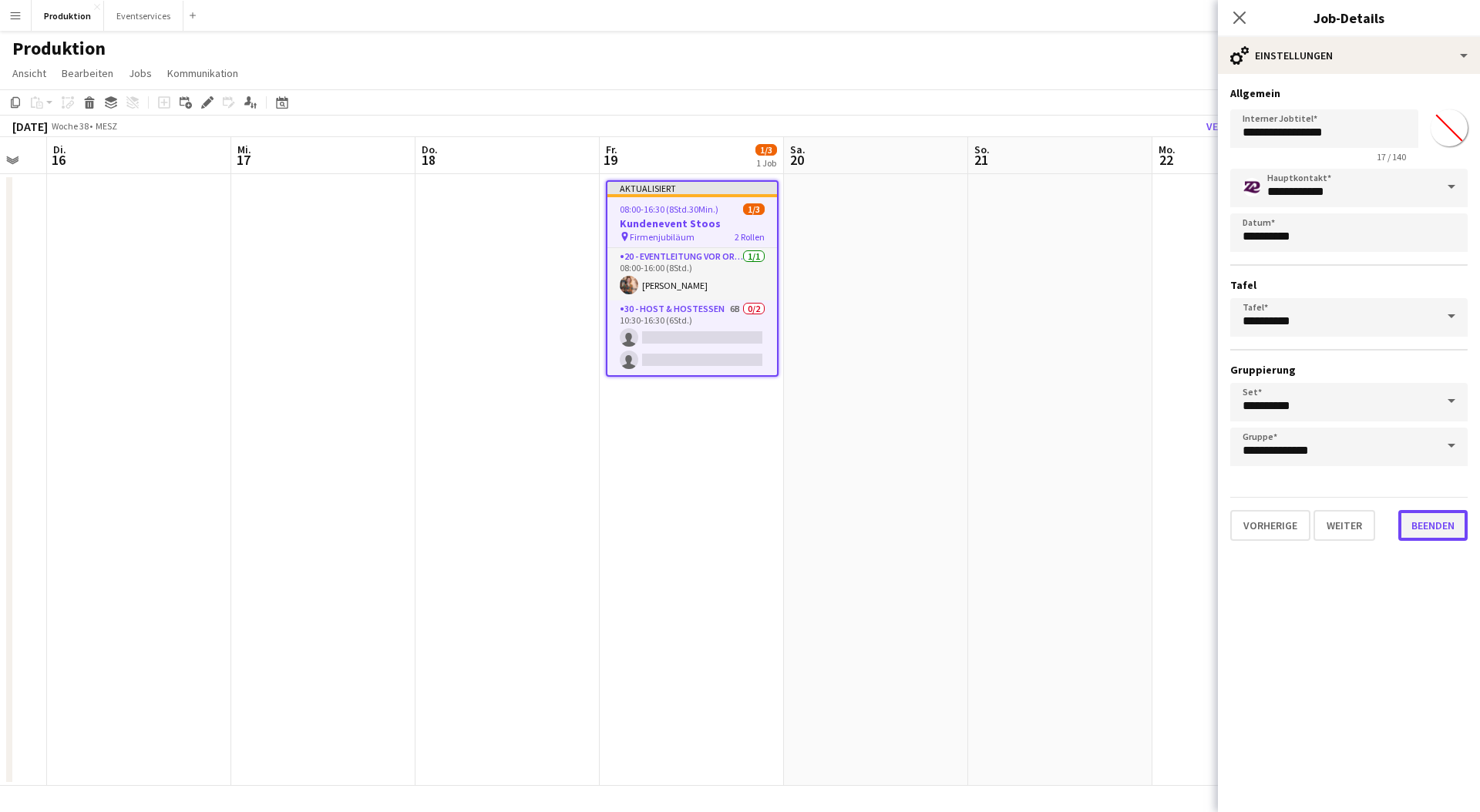
click at [1435, 529] on button "Beenden" at bounding box center [1433, 526] width 70 height 31
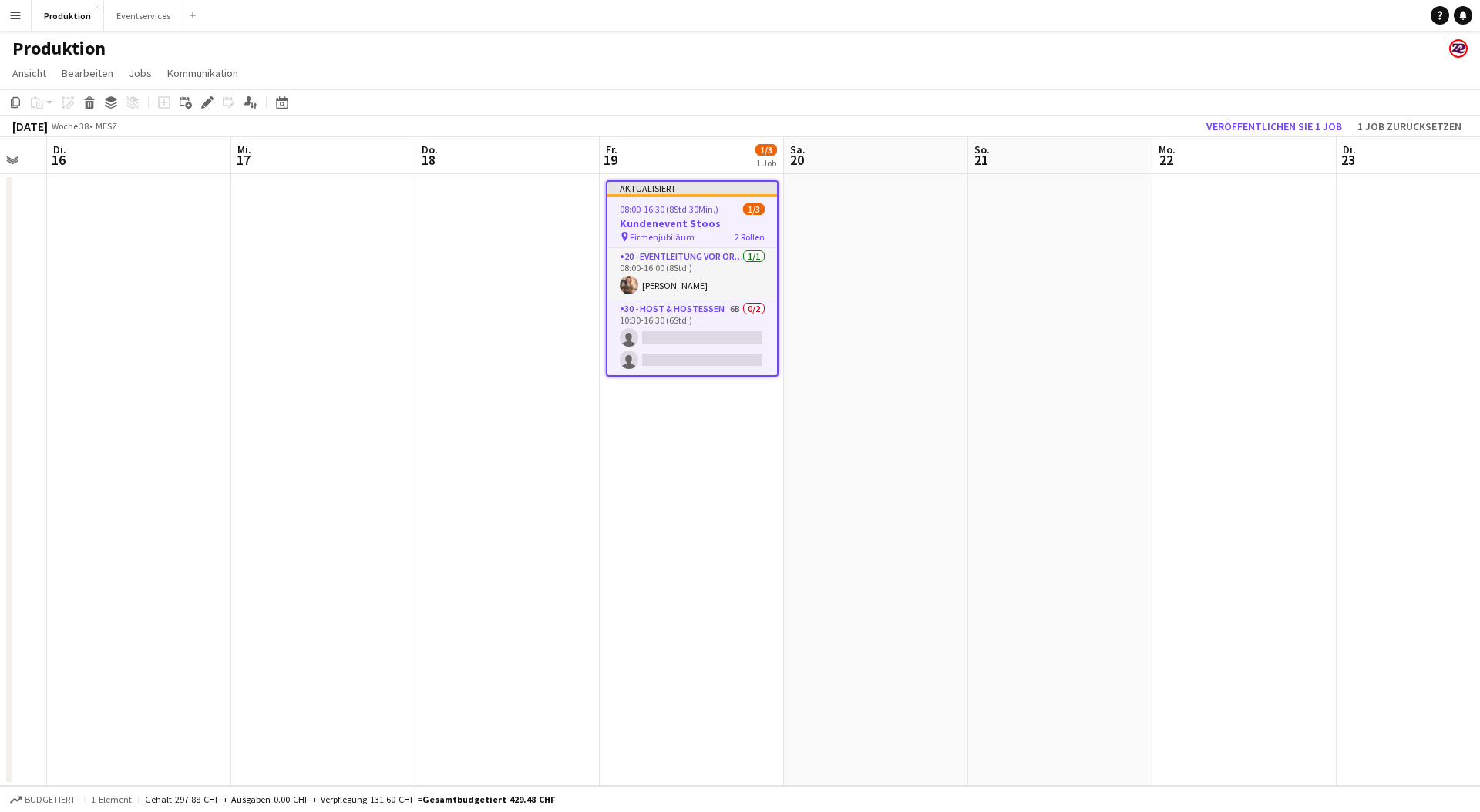
click at [1075, 58] on div "Produktion" at bounding box center [740, 45] width 1480 height 29
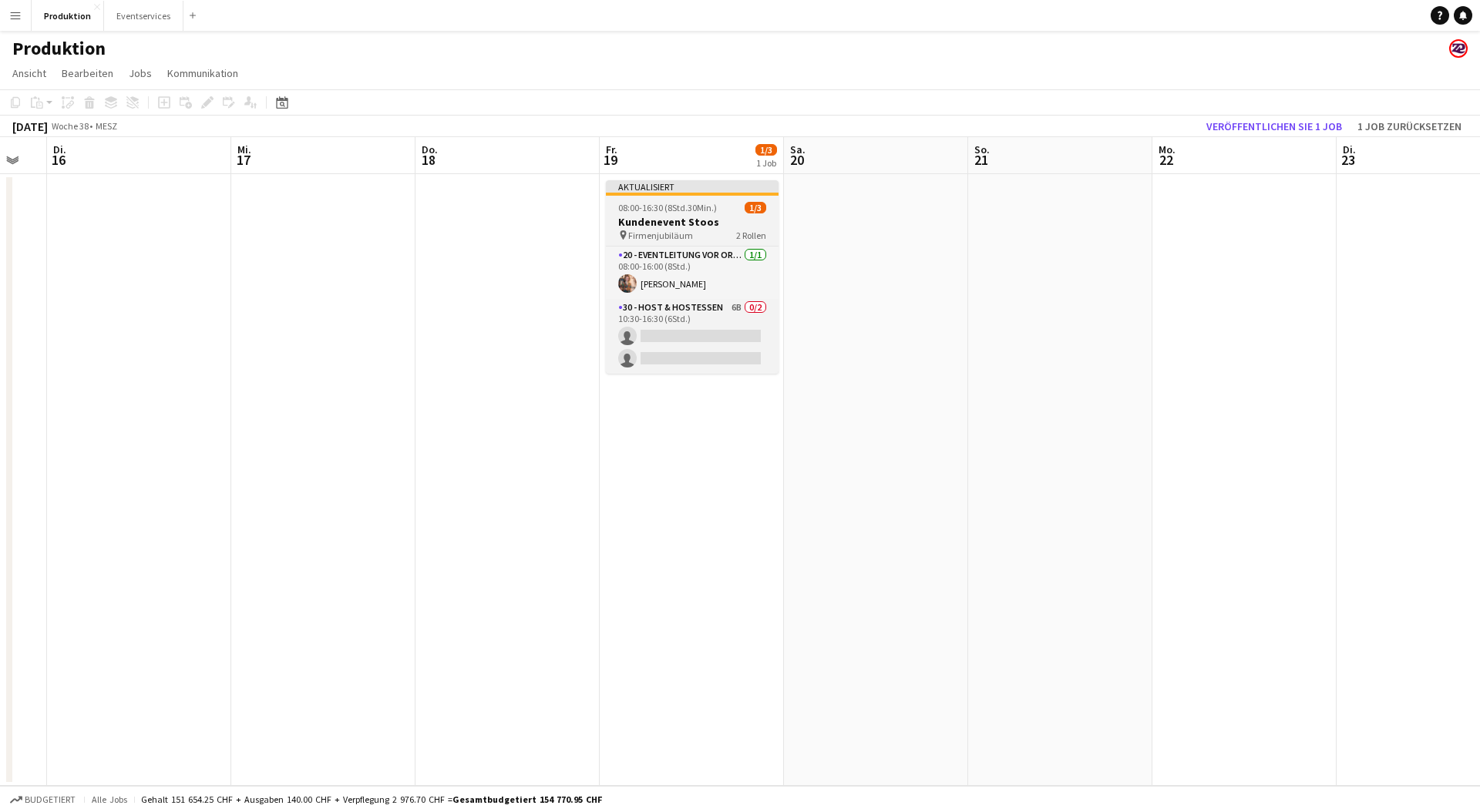
click at [703, 216] on h3 "Kundenevent Stoos" at bounding box center [692, 222] width 173 height 14
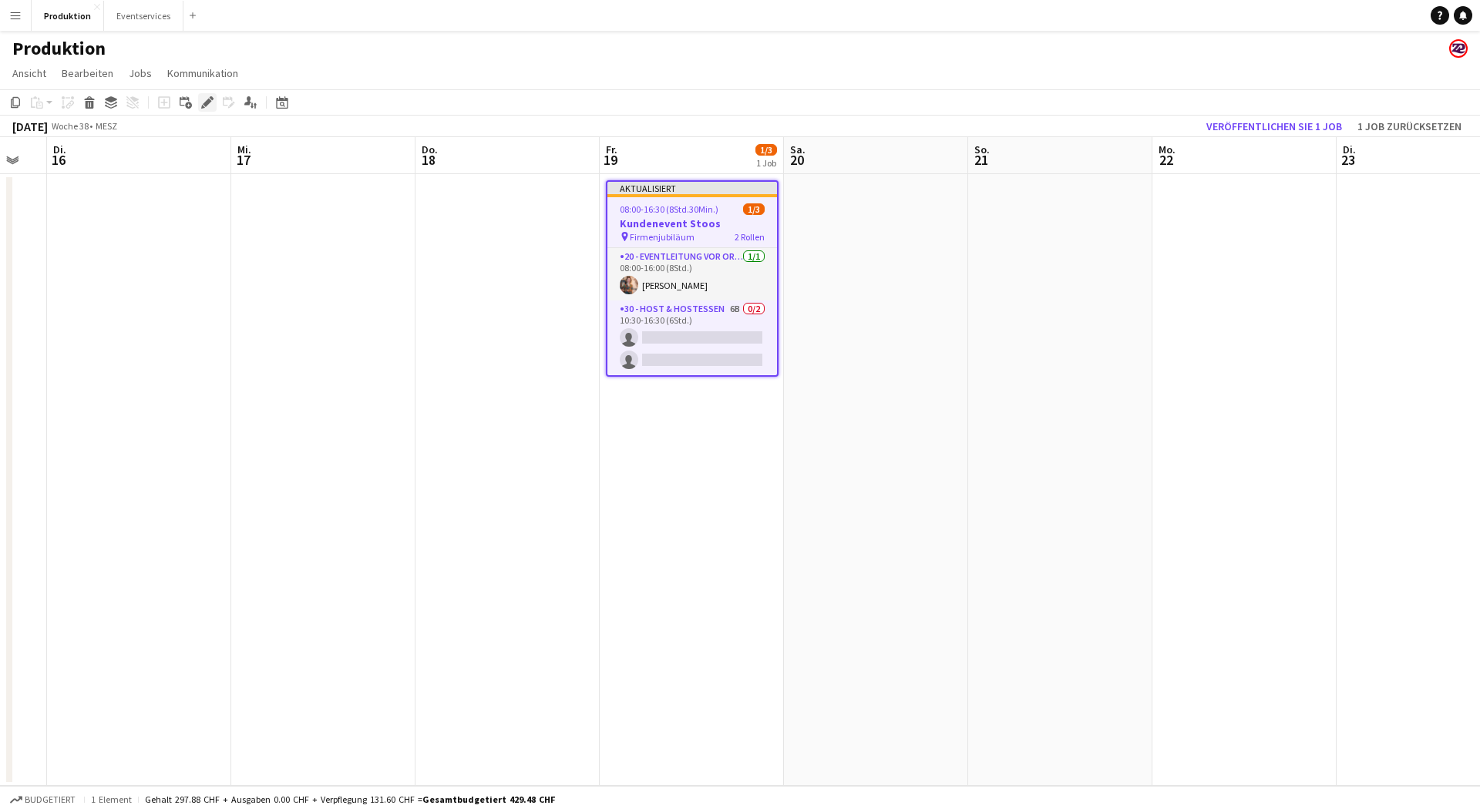
click at [207, 102] on icon at bounding box center [207, 103] width 9 height 9
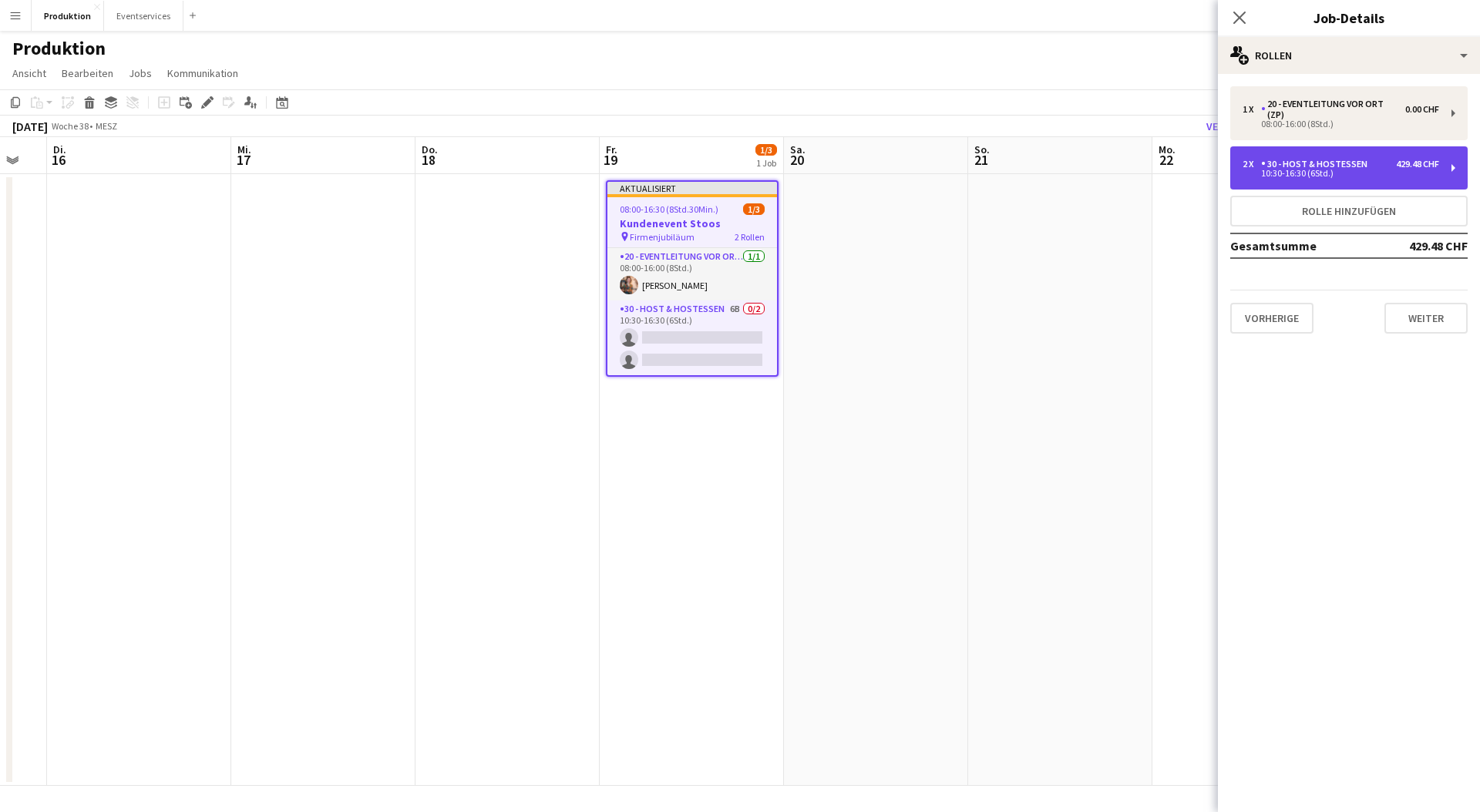
click at [1380, 161] on div "2 x 30 - Host & Hostessen 429.48 CHF" at bounding box center [1341, 165] width 196 height 11
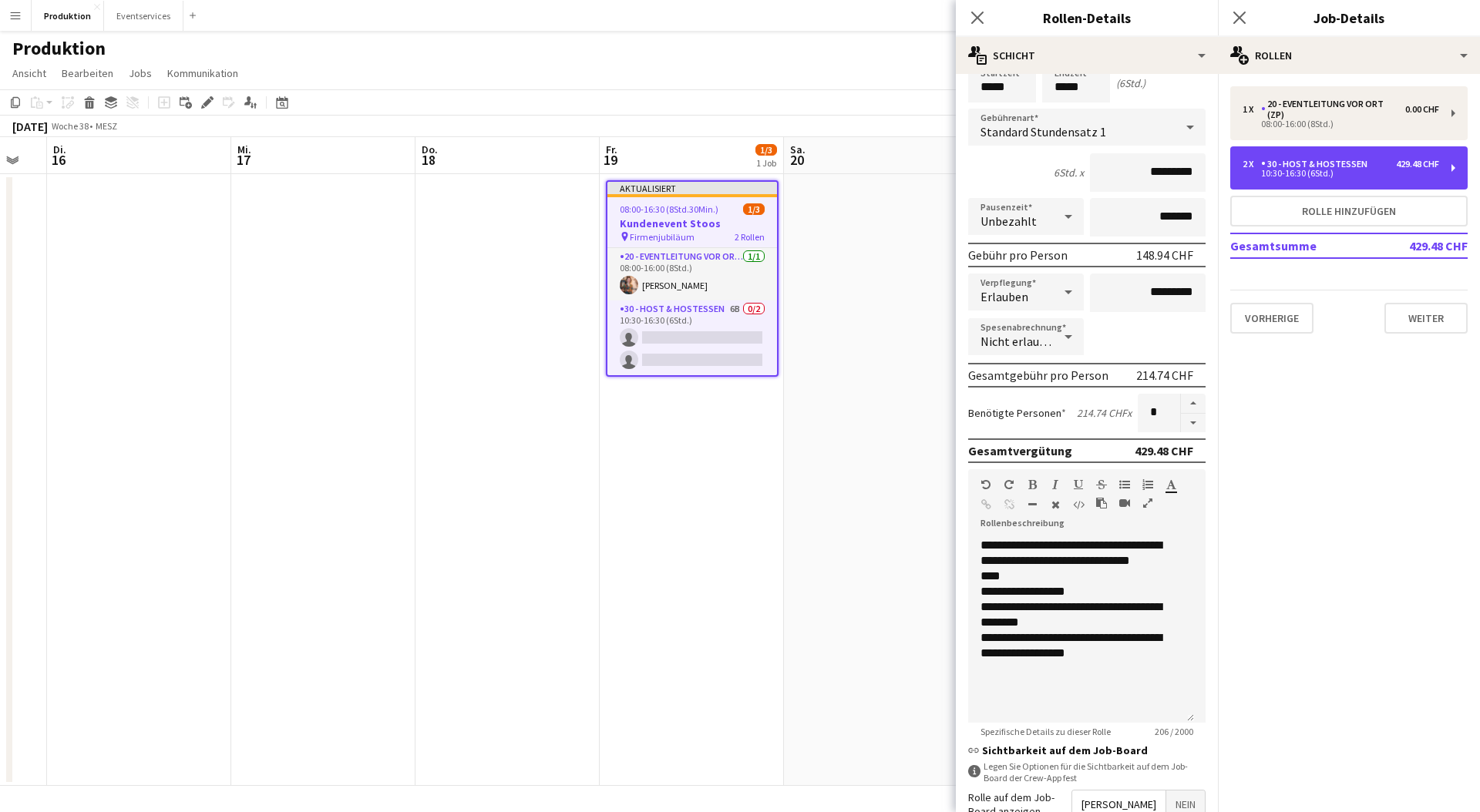
scroll to position [254, 0]
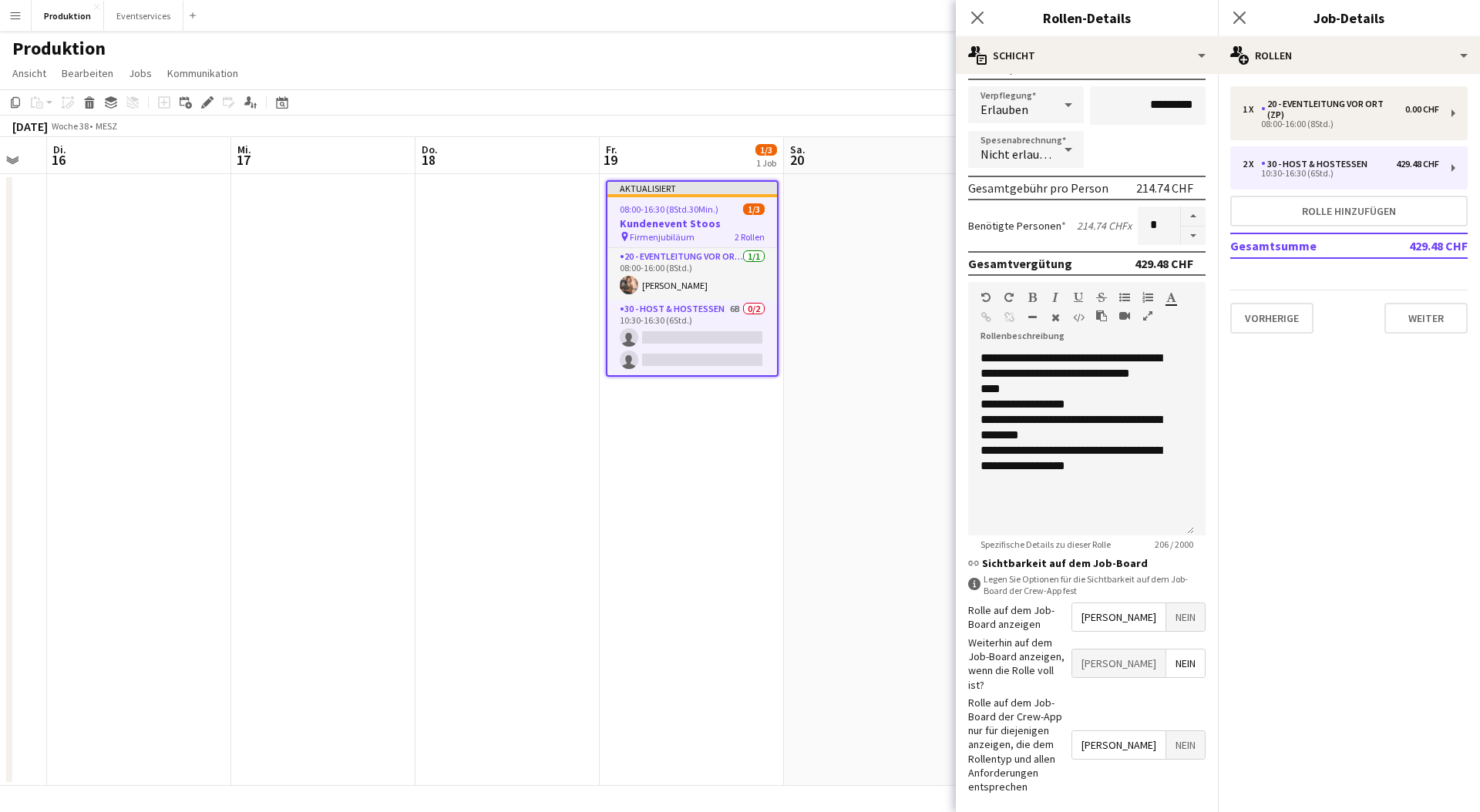
click at [815, 397] on app-date-cell at bounding box center [876, 480] width 185 height 612
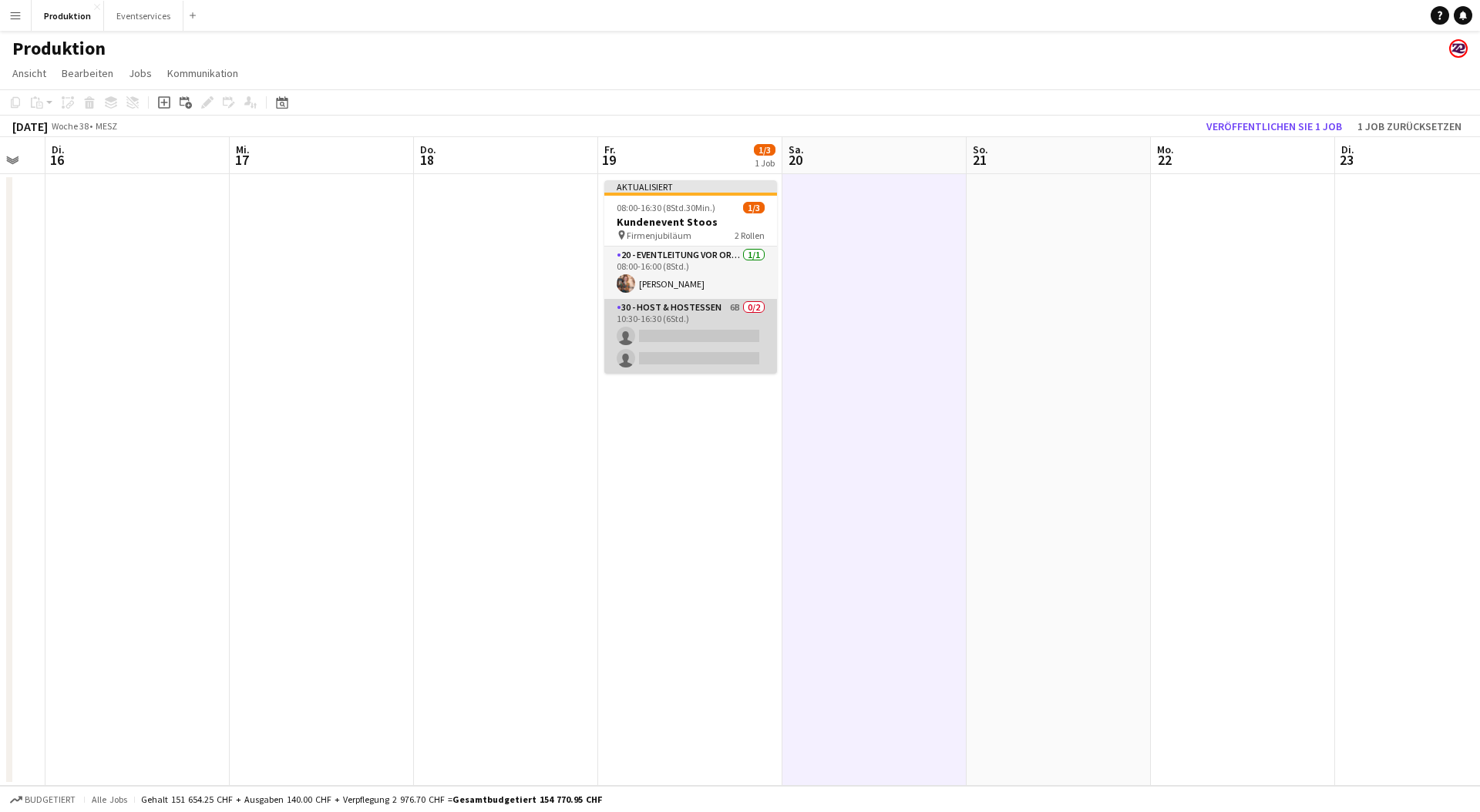
click at [674, 318] on app-card-role "30 - Host & Hostessen 6B 0/2 10:30-16:30 (6Std.) single-neutral-actions single-…" at bounding box center [691, 336] width 173 height 74
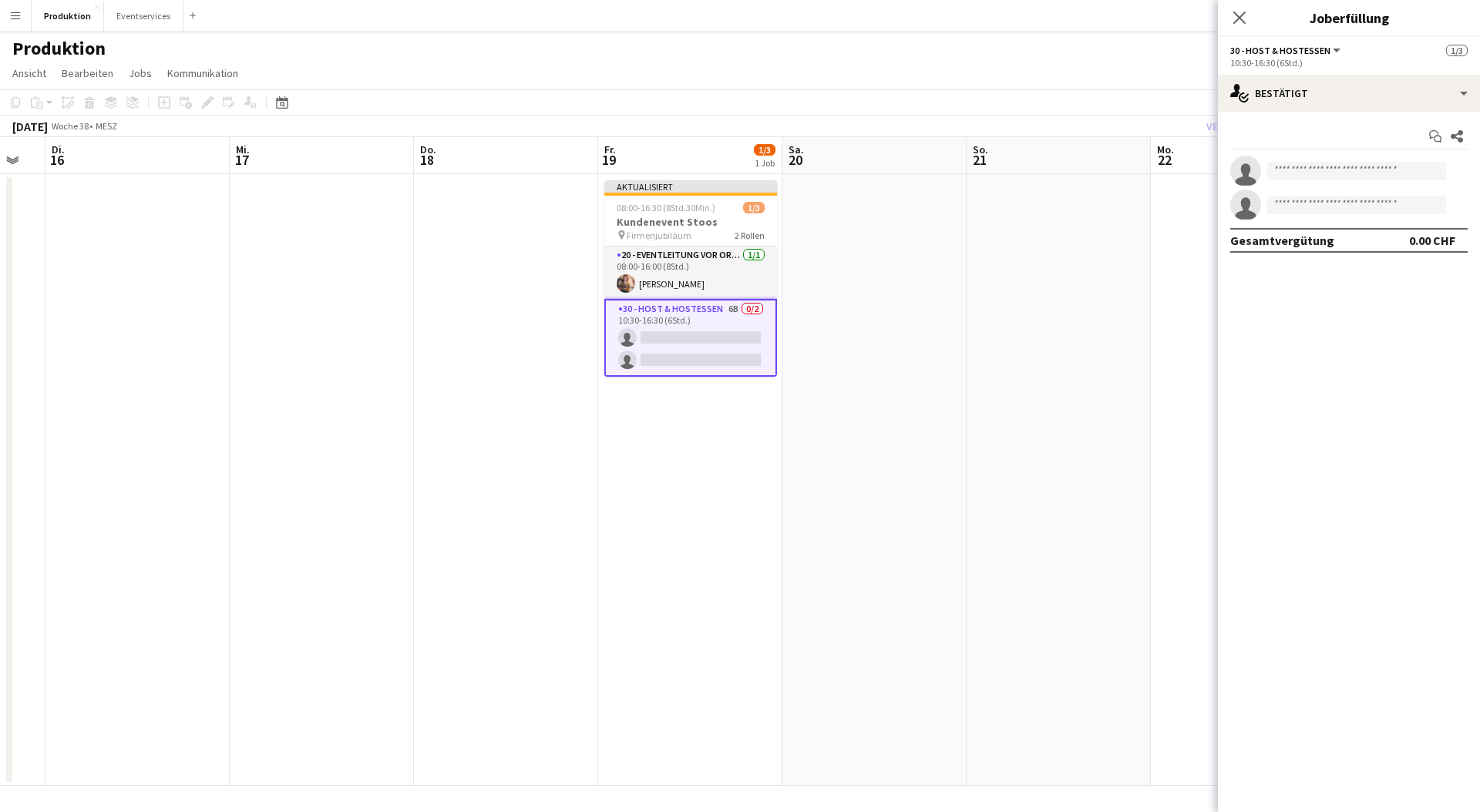
click at [1311, 116] on div "Chat starten Teilen single-neutral-actions single-neutral-actions Gesamtvergütu…" at bounding box center [1349, 188] width 262 height 154
click at [1315, 96] on div "single-neutral-actions-check-2 Bestätigt" at bounding box center [1349, 93] width 262 height 37
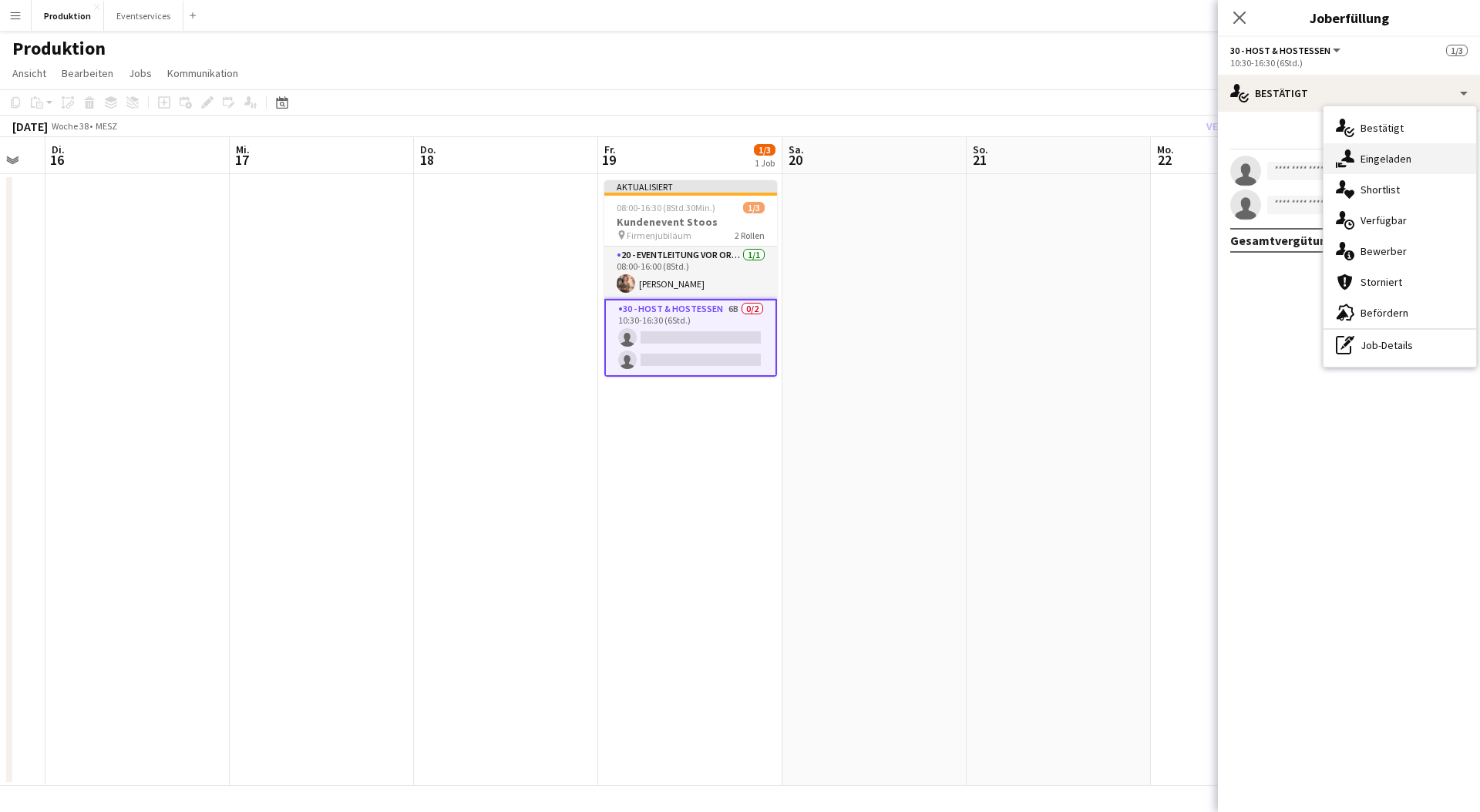
click at [1364, 165] on span "Eingeladen" at bounding box center [1386, 159] width 51 height 14
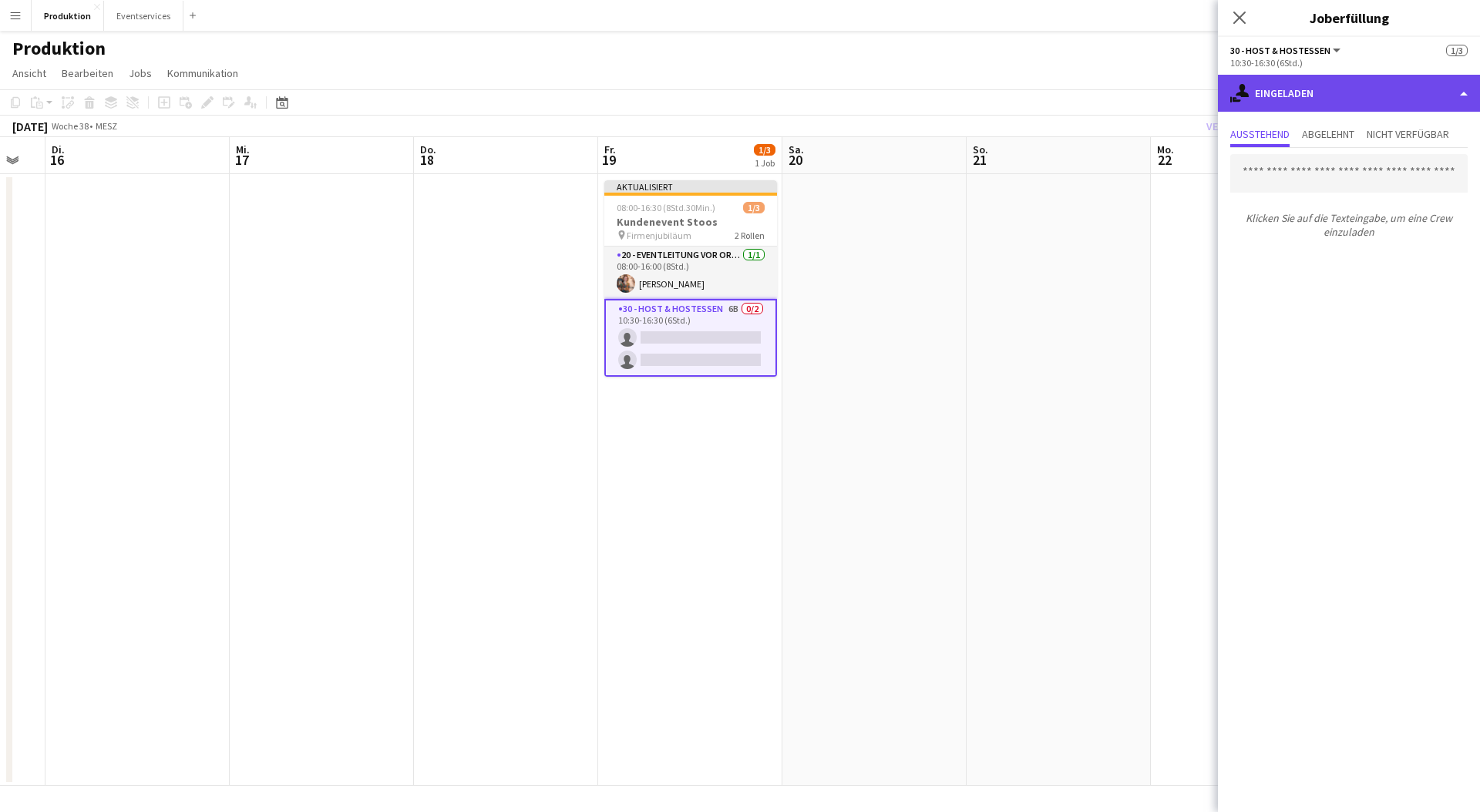
click at [1292, 108] on div "single-neutral-actions-share-1 Eingeladen" at bounding box center [1349, 93] width 262 height 37
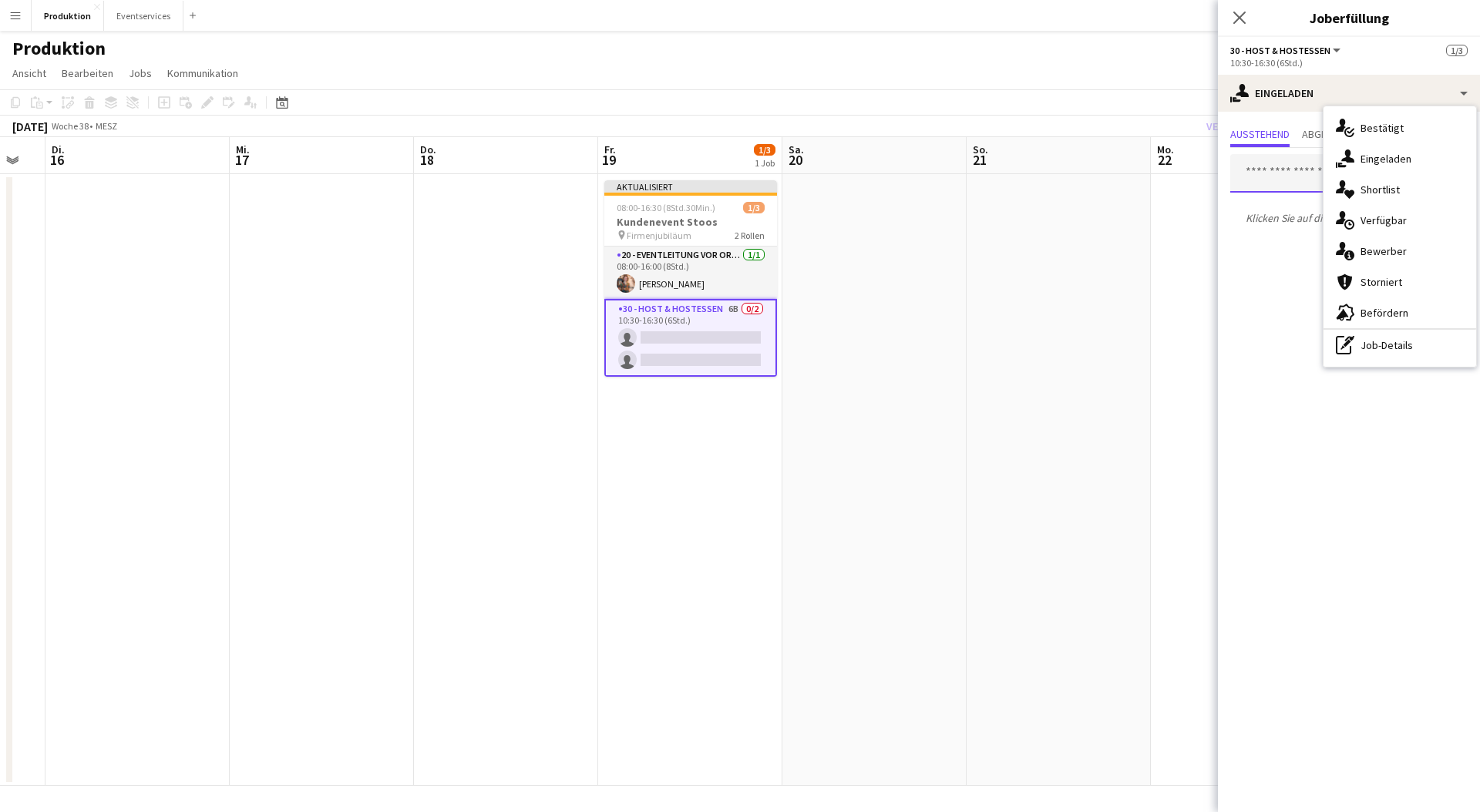
click at [1291, 177] on input "text" at bounding box center [1349, 173] width 238 height 39
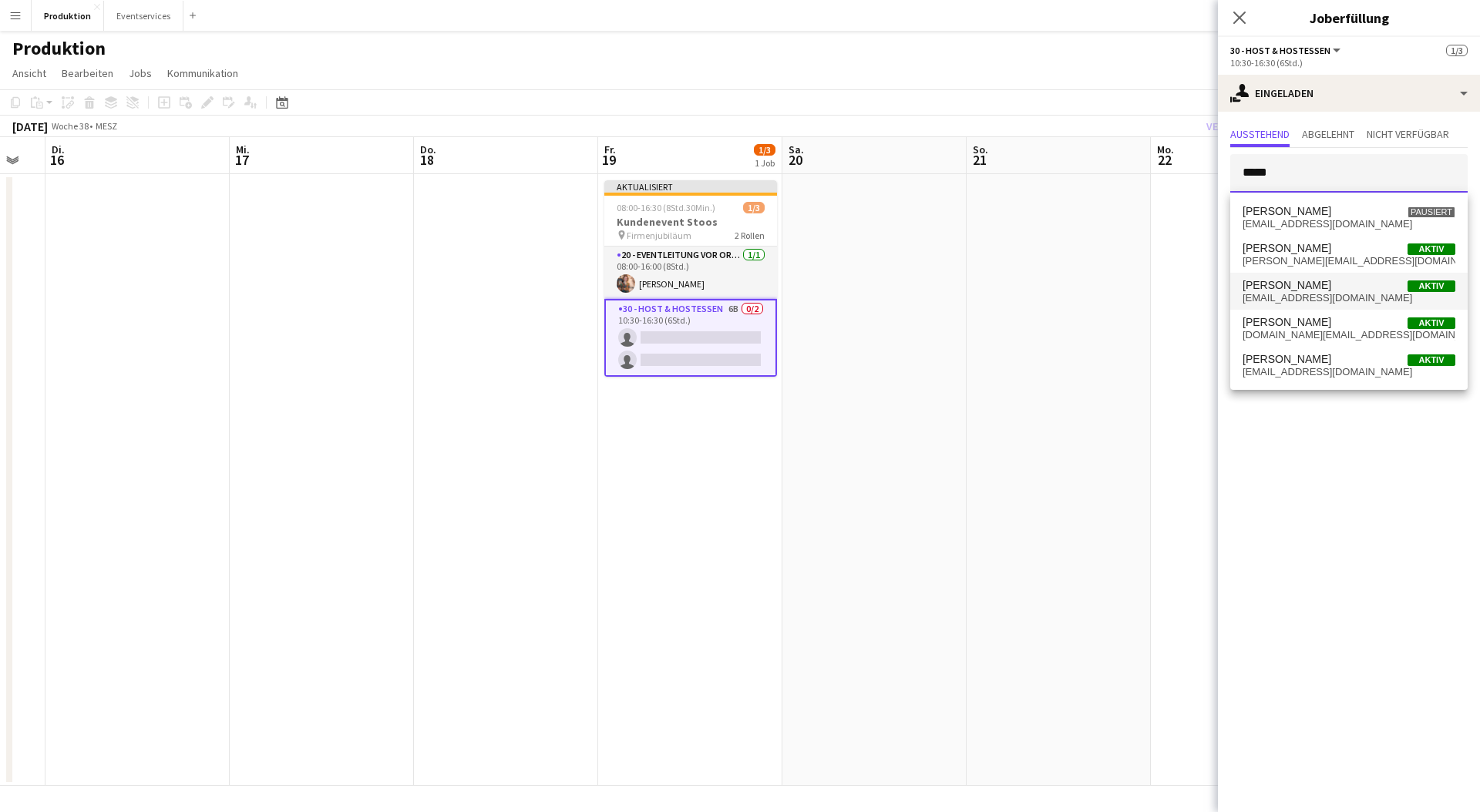
type input "*****"
click at [1333, 296] on span "[EMAIL_ADDRESS][DOMAIN_NAME]" at bounding box center [1349, 298] width 213 height 13
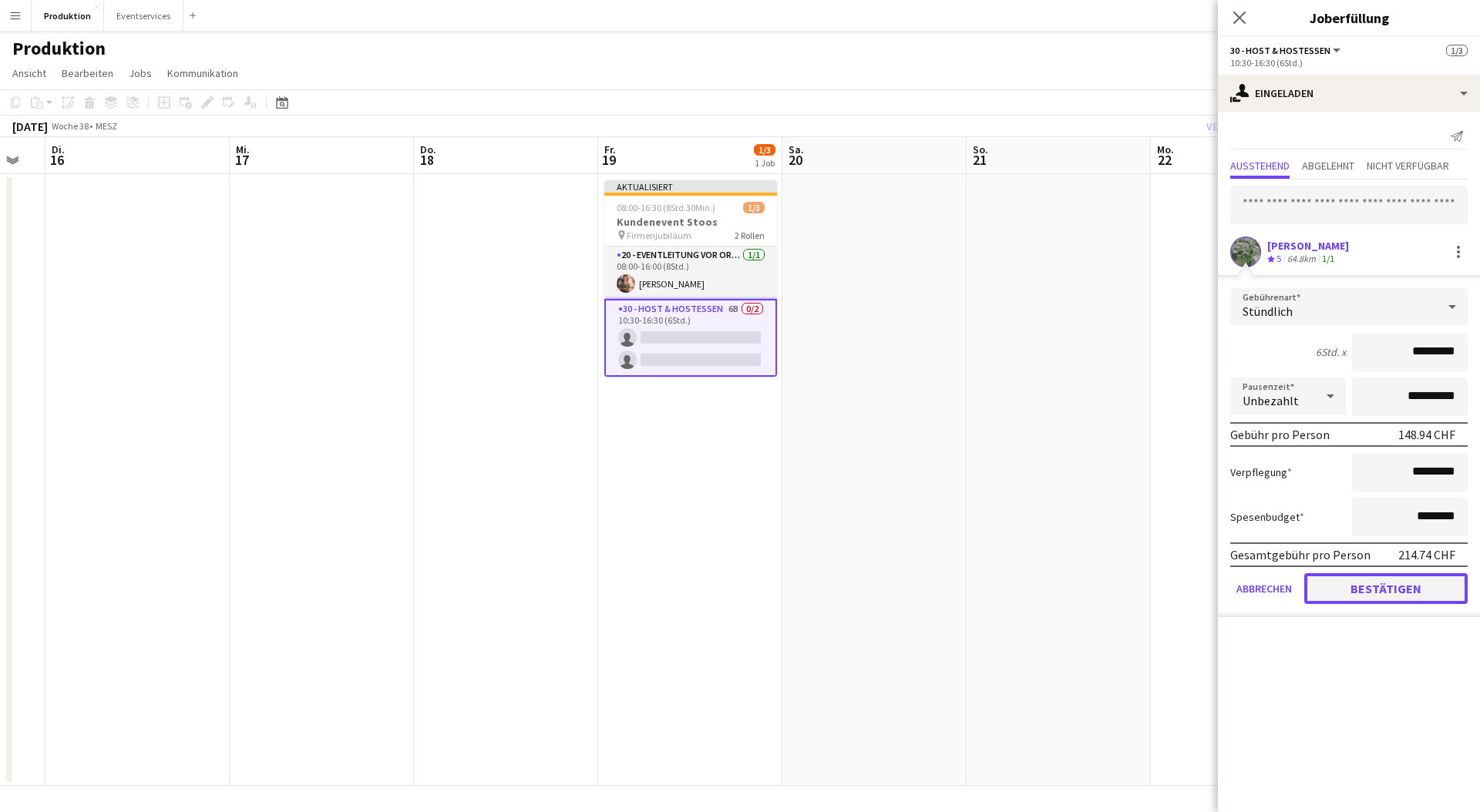
click at [1416, 590] on button "Bestätigen" at bounding box center [1386, 588] width 163 height 31
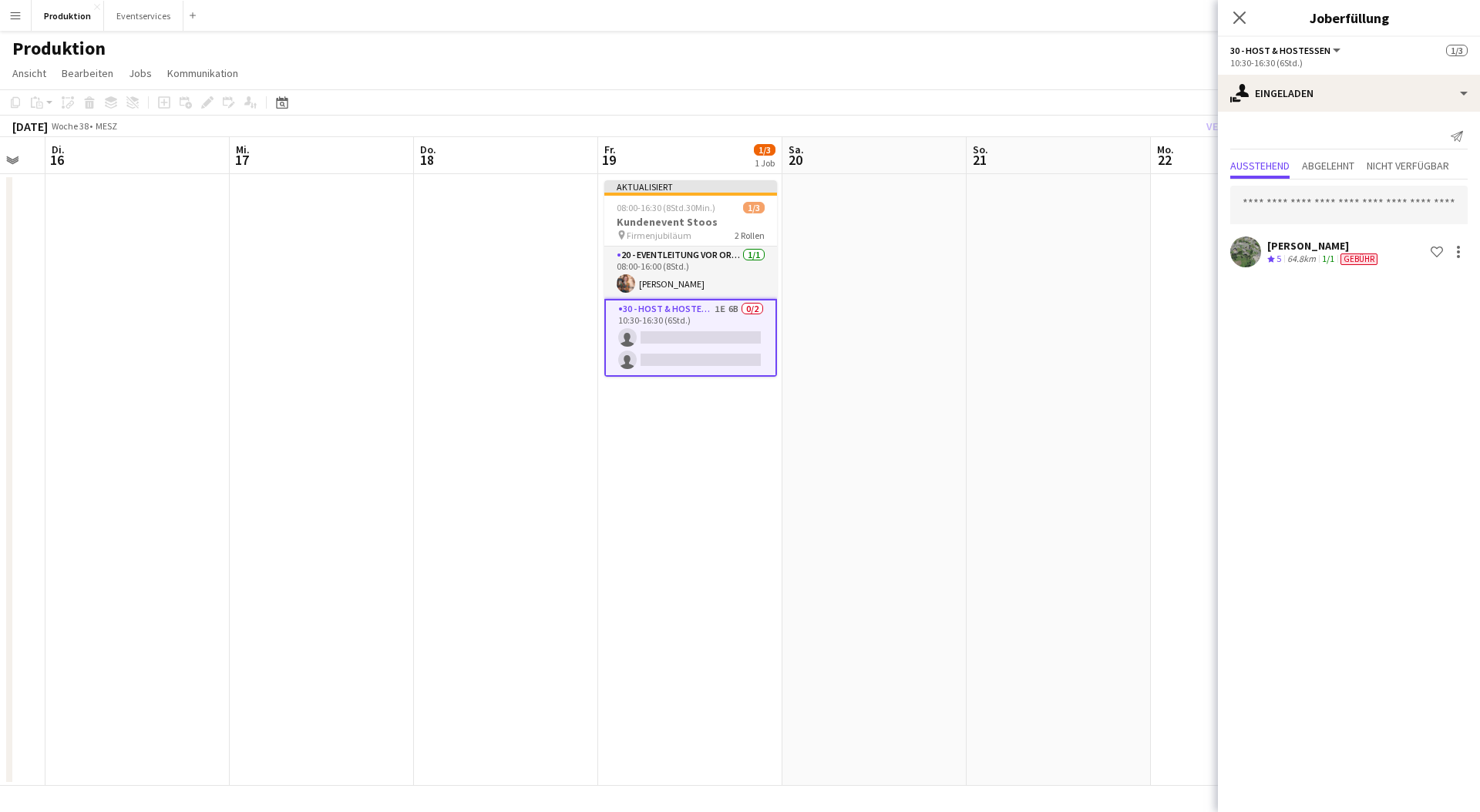
click at [1246, 6] on div "Pop-in schließen" at bounding box center [1239, 17] width 44 height 36
click at [1244, 10] on icon "Pop-in schließen" at bounding box center [1239, 17] width 14 height 14
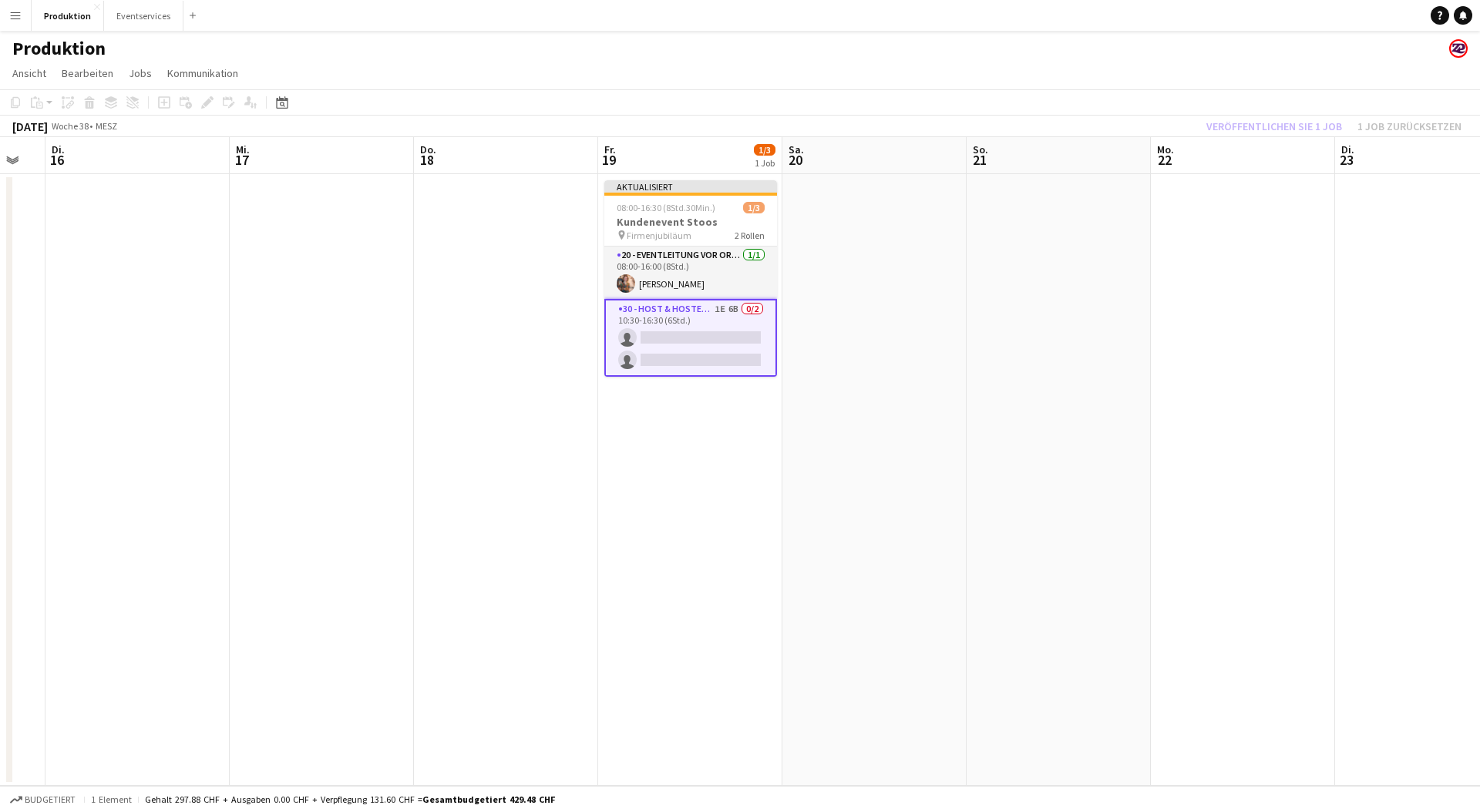
click at [1274, 123] on div "Veröffentlichen Sie 1 Job 1 Job zurücksetzen" at bounding box center [1334, 126] width 292 height 20
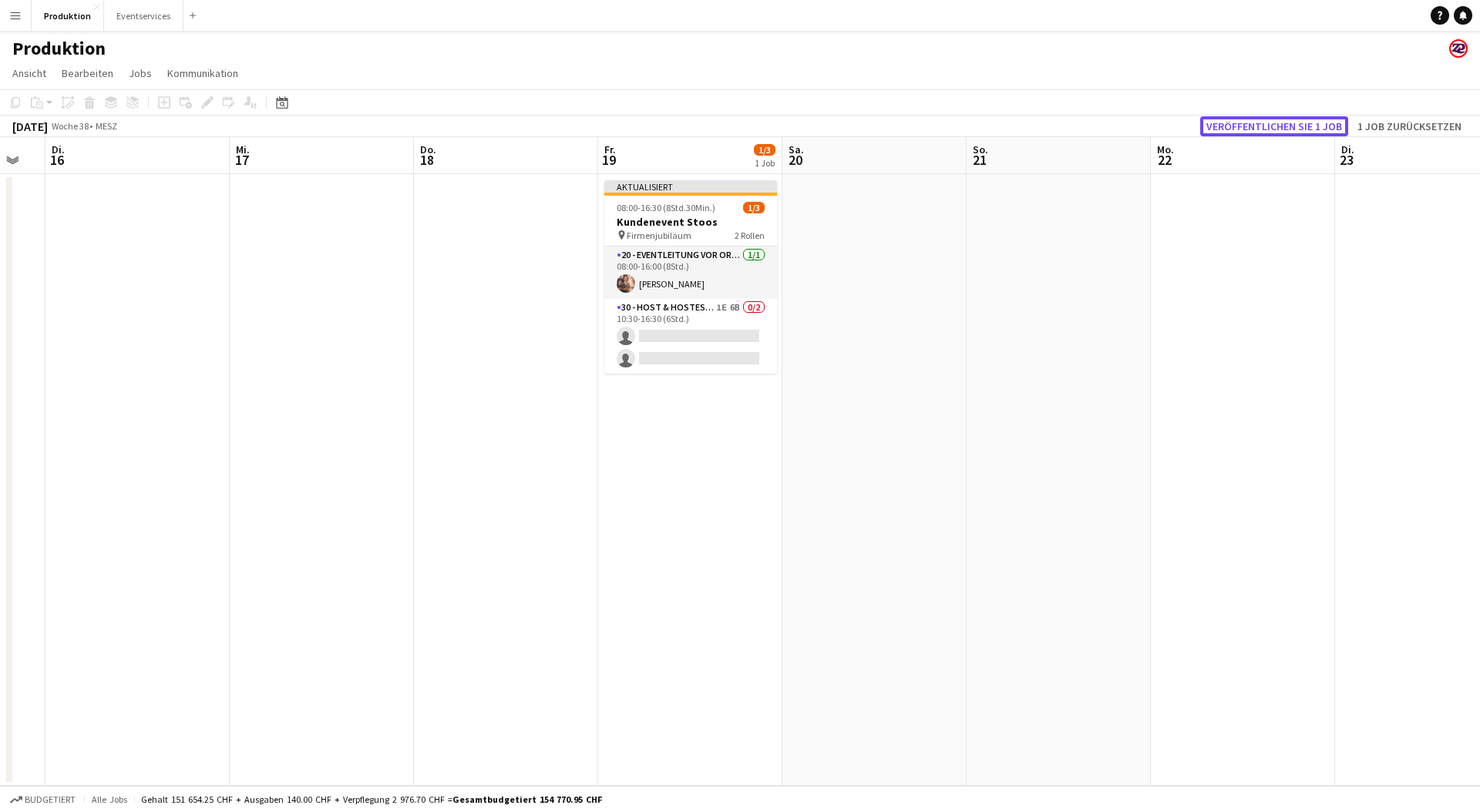
click at [1274, 123] on button "Veröffentlichen Sie 1 Job" at bounding box center [1274, 126] width 148 height 20
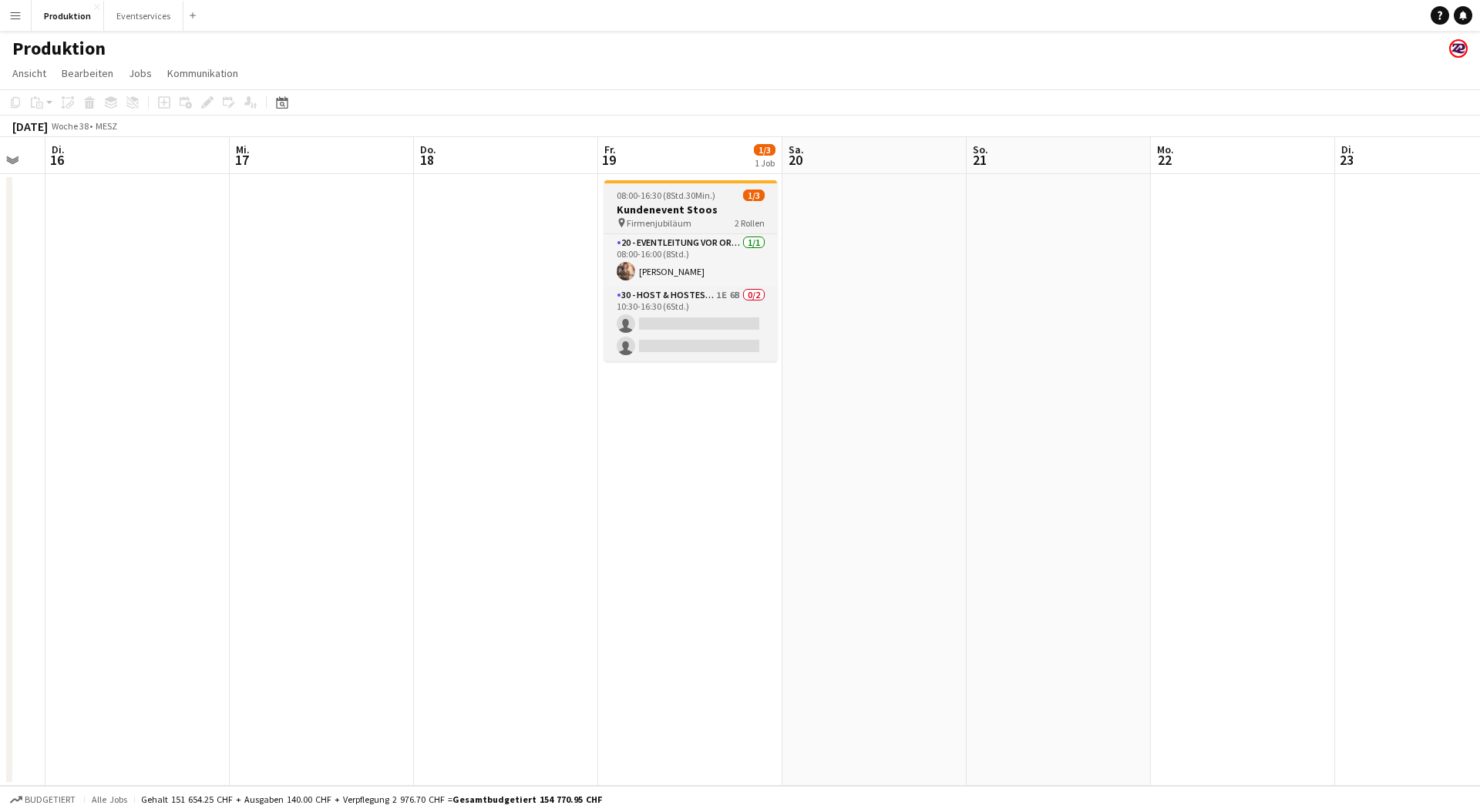
click at [695, 199] on span "08:00-16:30 (8Std.30Min.)" at bounding box center [666, 195] width 99 height 12
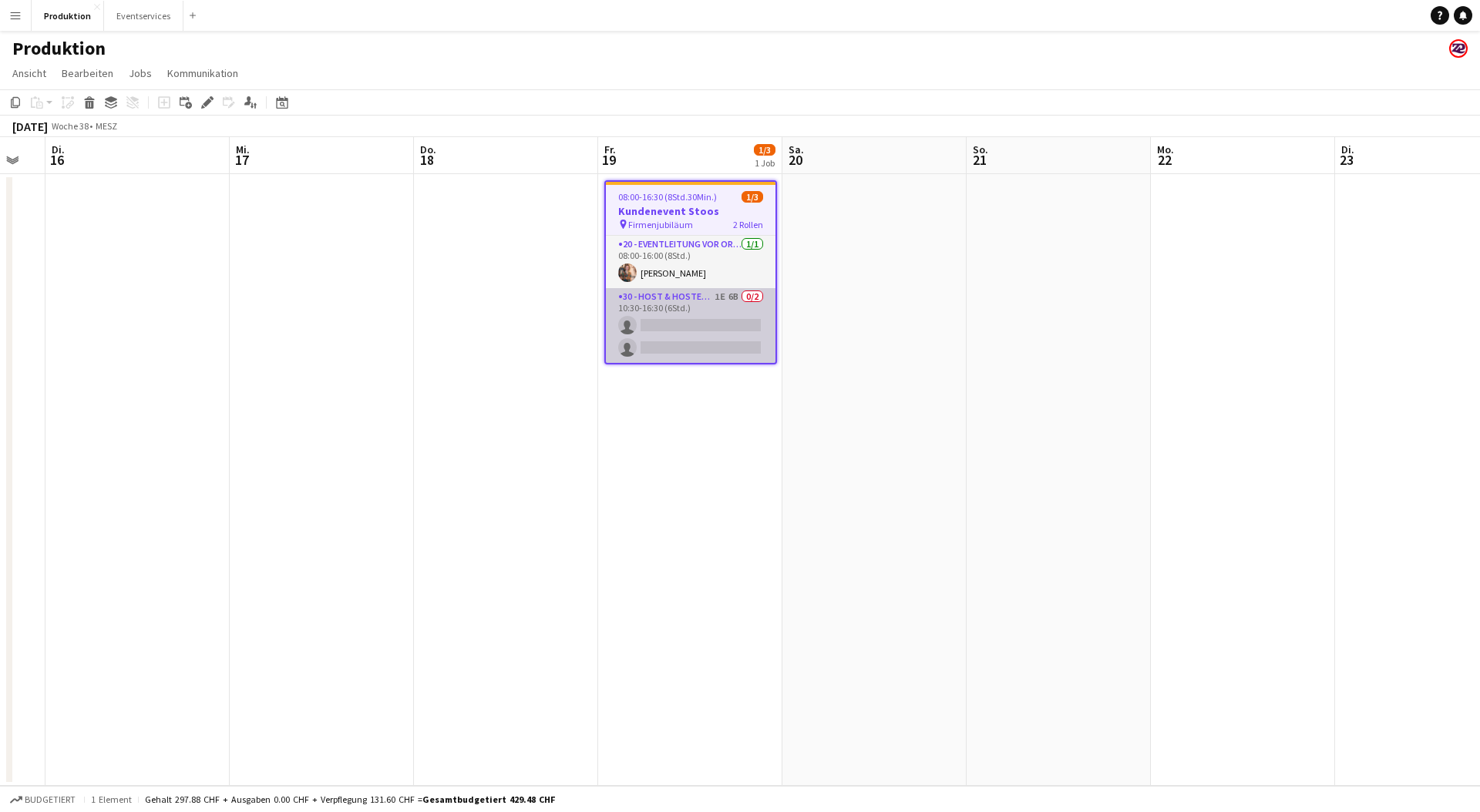
click at [667, 321] on app-card-role "30 - Host & Hostessen 1E 6B 0/2 10:30-16:30 (6Std.) single-neutral-actions sing…" at bounding box center [691, 325] width 169 height 74
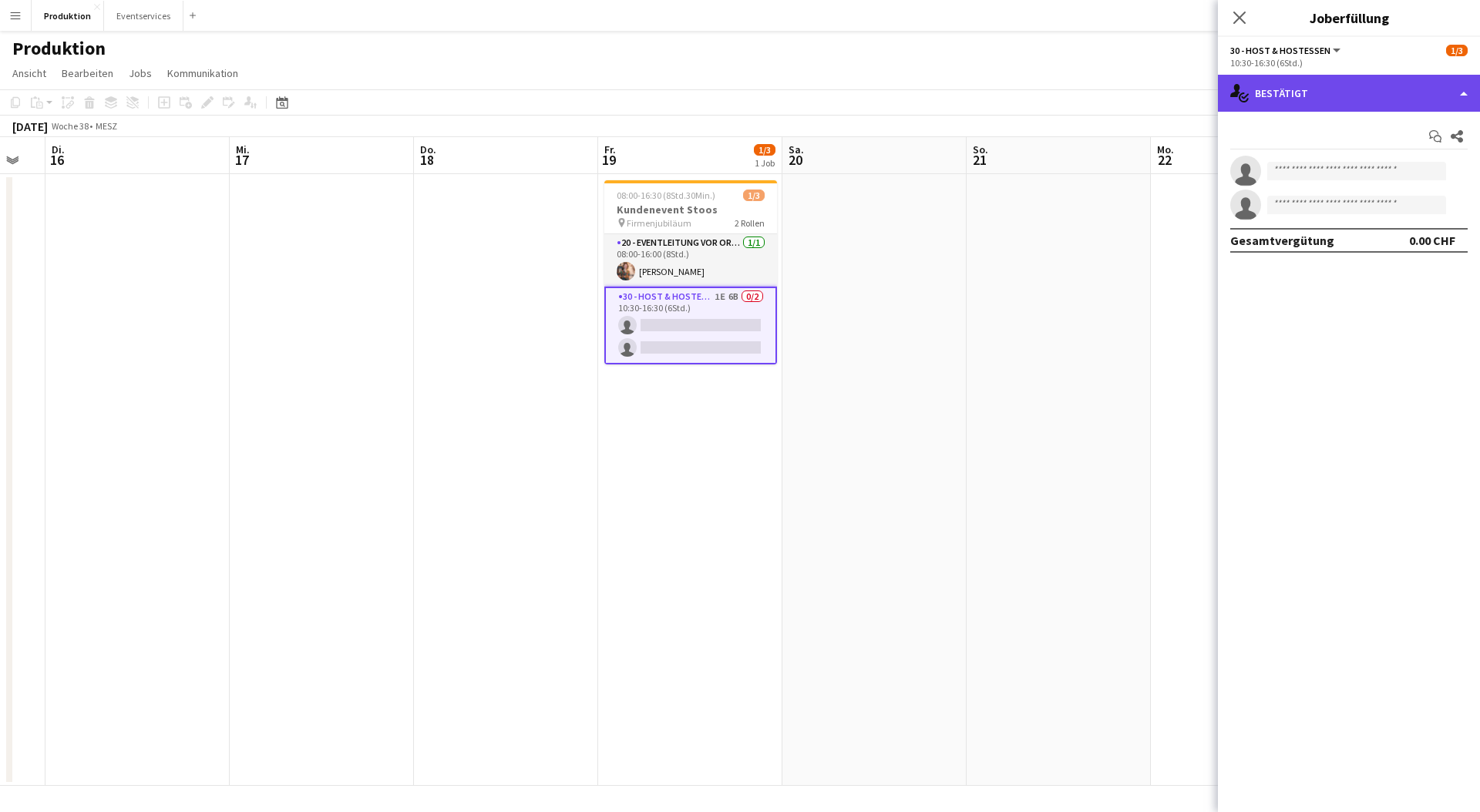
click at [1326, 93] on div "single-neutral-actions-check-2 Bestätigt" at bounding box center [1349, 93] width 262 height 37
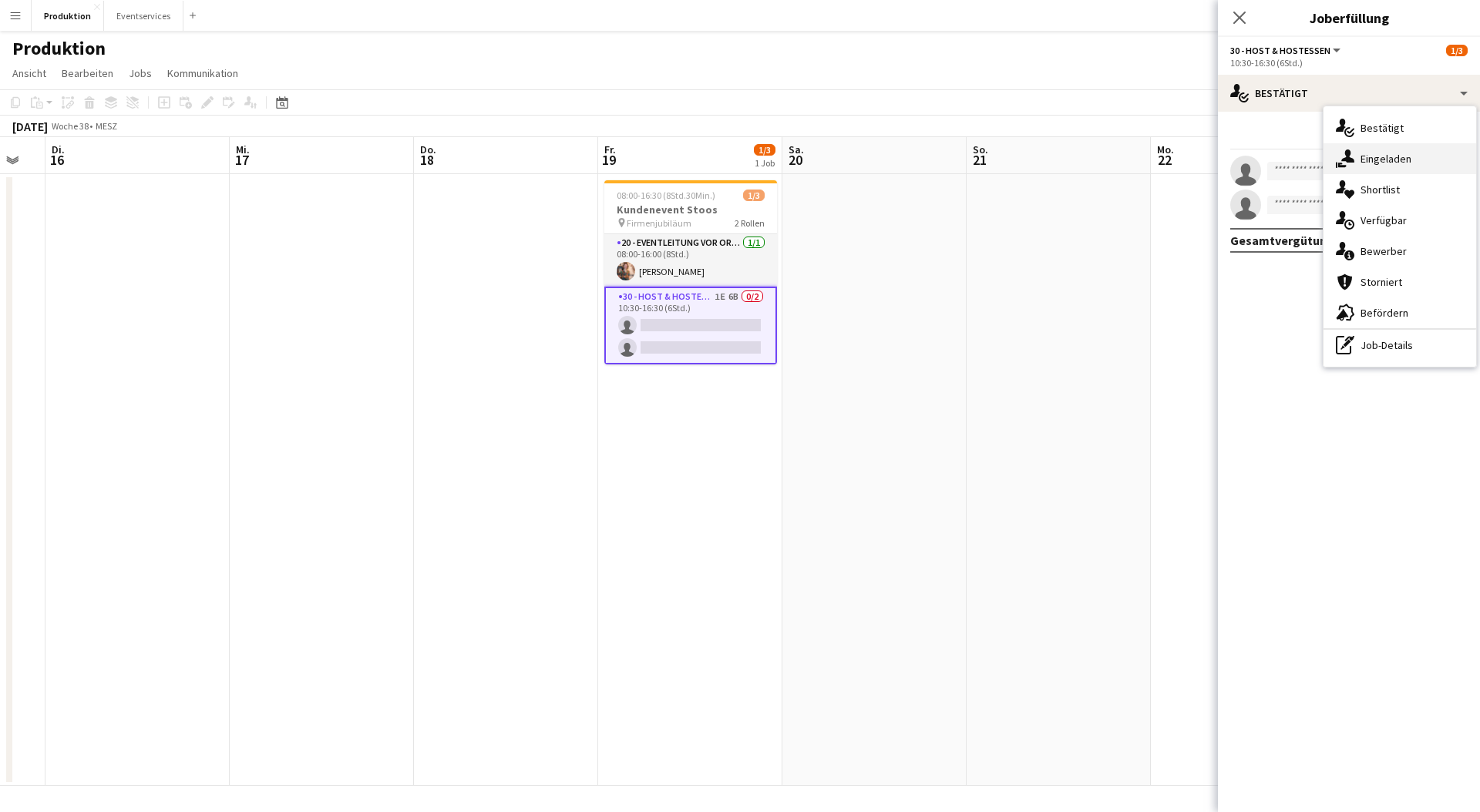
click at [1387, 150] on div "single-neutral-actions-share-1 Eingeladen" at bounding box center [1400, 158] width 153 height 31
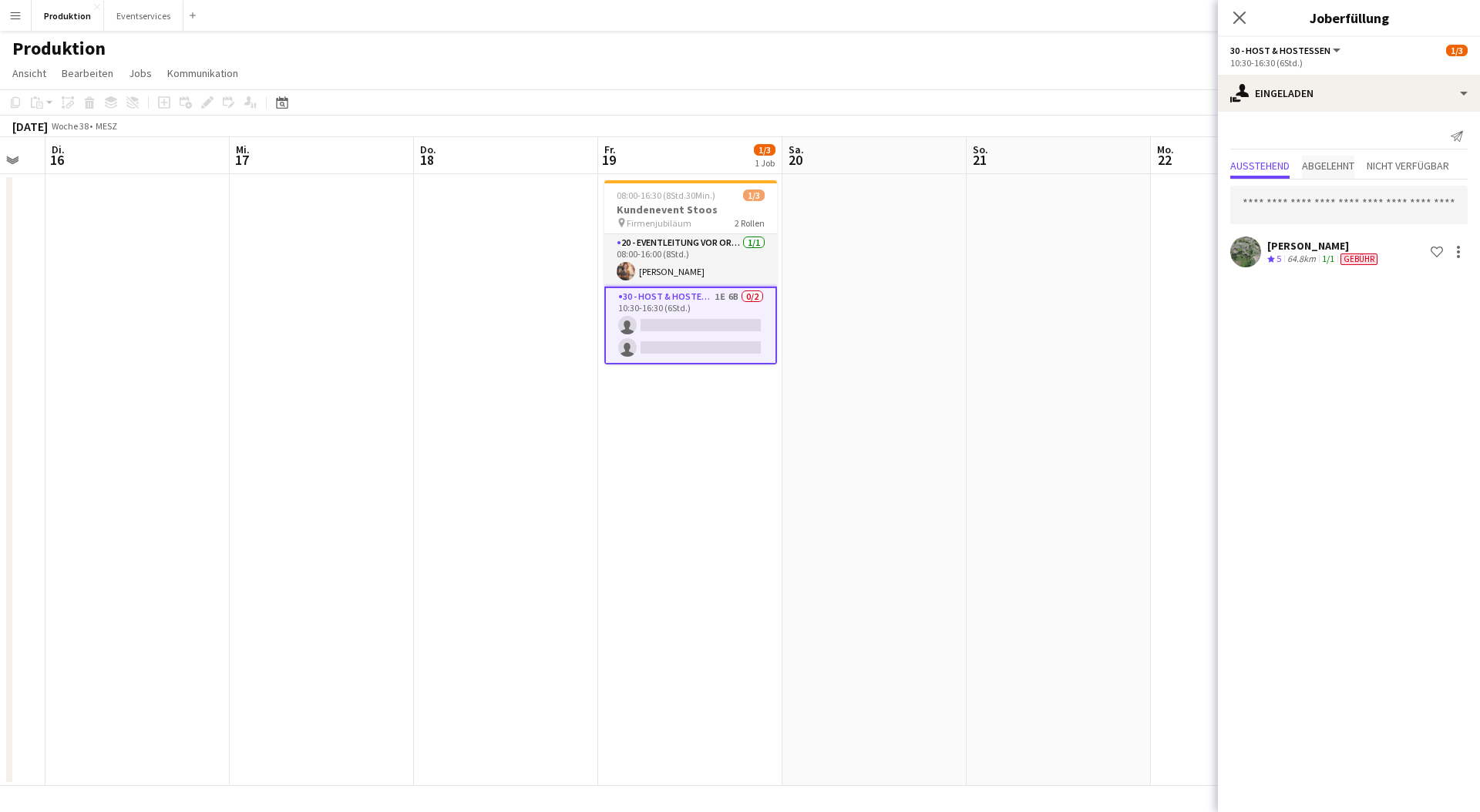
click at [1336, 161] on span "Abgelehnt" at bounding box center [1328, 166] width 52 height 11
click at [1235, 26] on div "Pop-in schließen" at bounding box center [1239, 17] width 44 height 36
click at [1243, 25] on app-icon "Pop-in schließen" at bounding box center [1240, 18] width 22 height 22
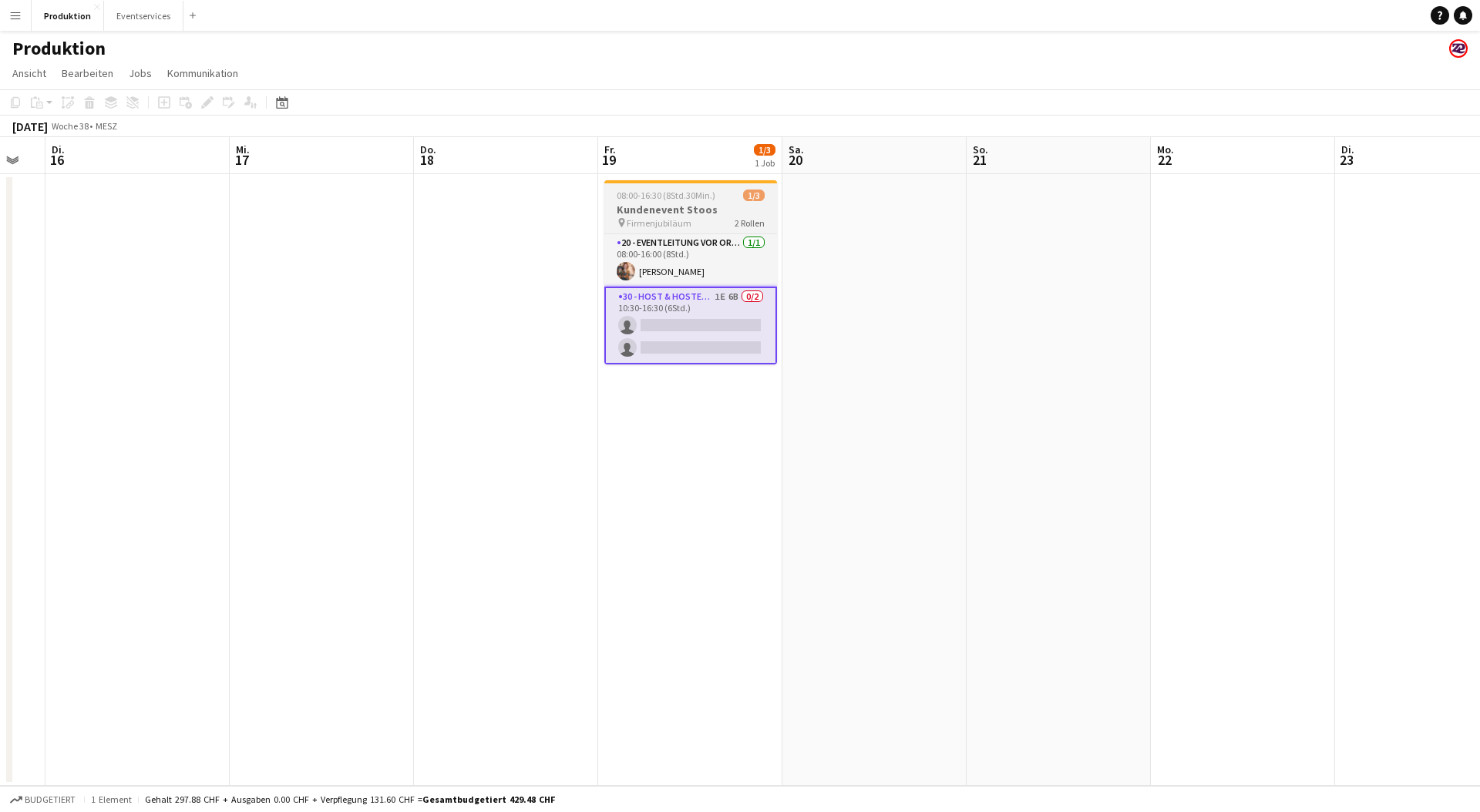
click at [660, 218] on span "Firmenjubiläum" at bounding box center [660, 223] width 65 height 12
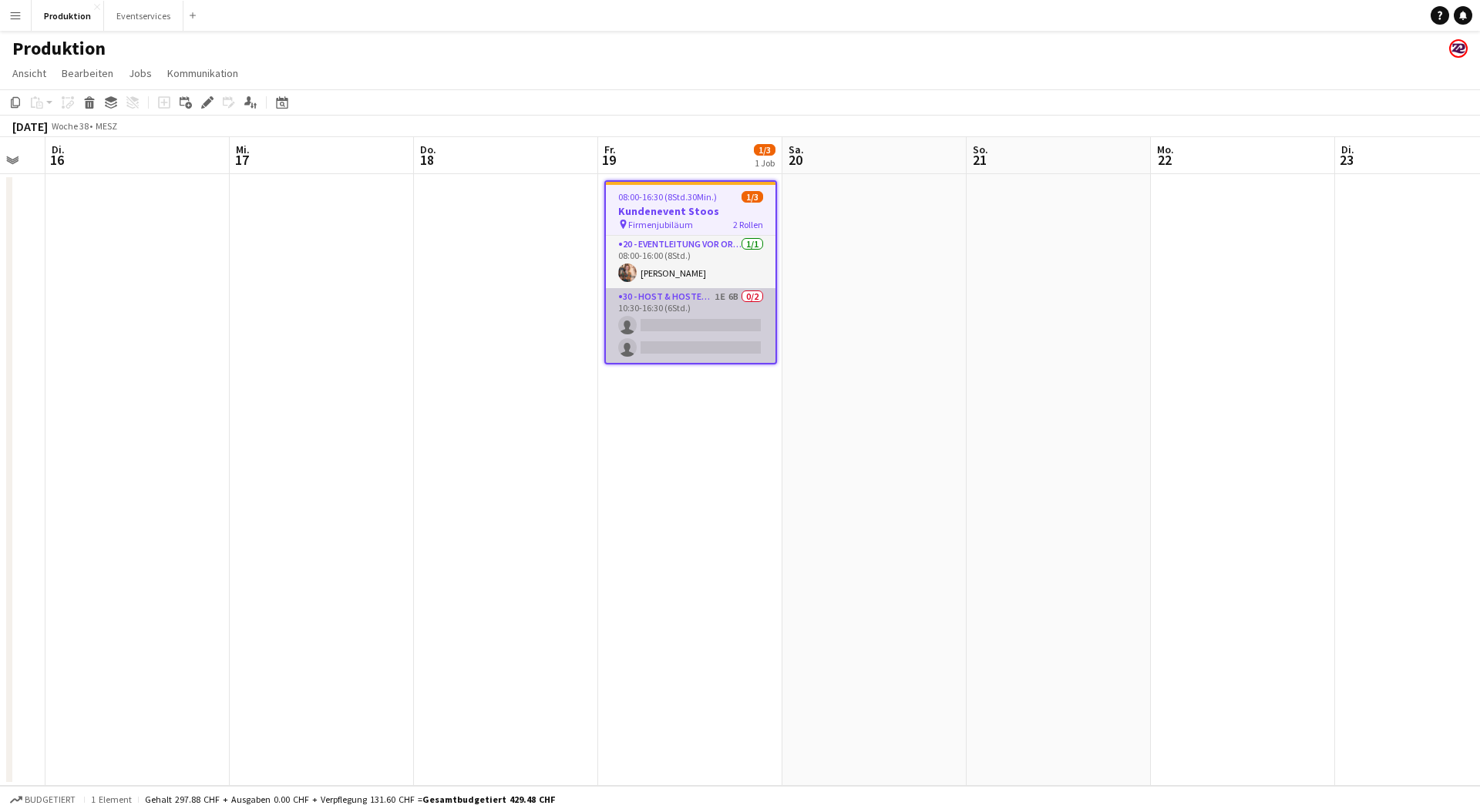
click at [718, 325] on app-card-role "30 - Host & Hostessen 1E 6B 0/2 10:30-16:30 (6Std.) single-neutral-actions sing…" at bounding box center [691, 325] width 169 height 74
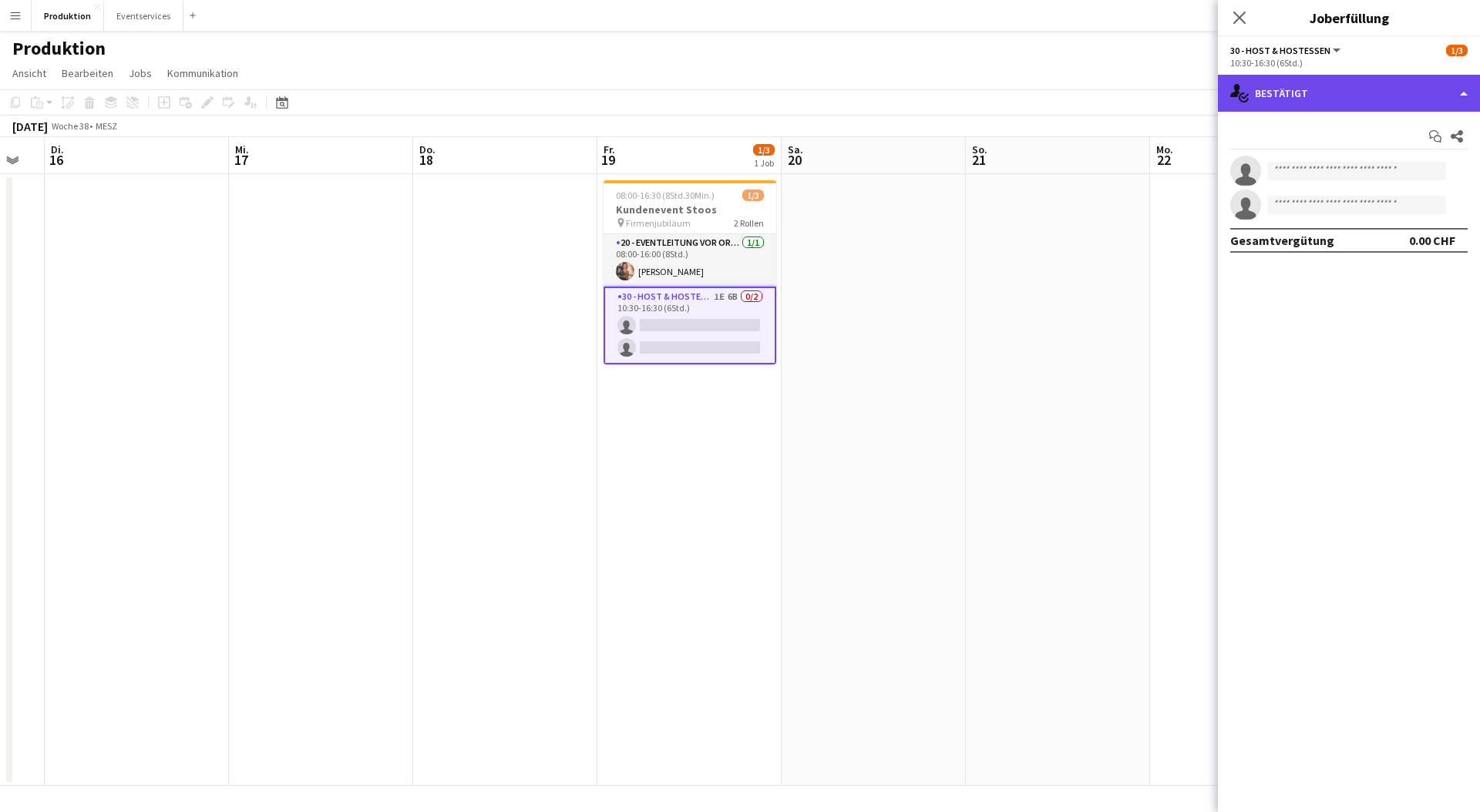
click at [1301, 81] on div "single-neutral-actions-check-2 Bestätigt" at bounding box center [1349, 93] width 262 height 37
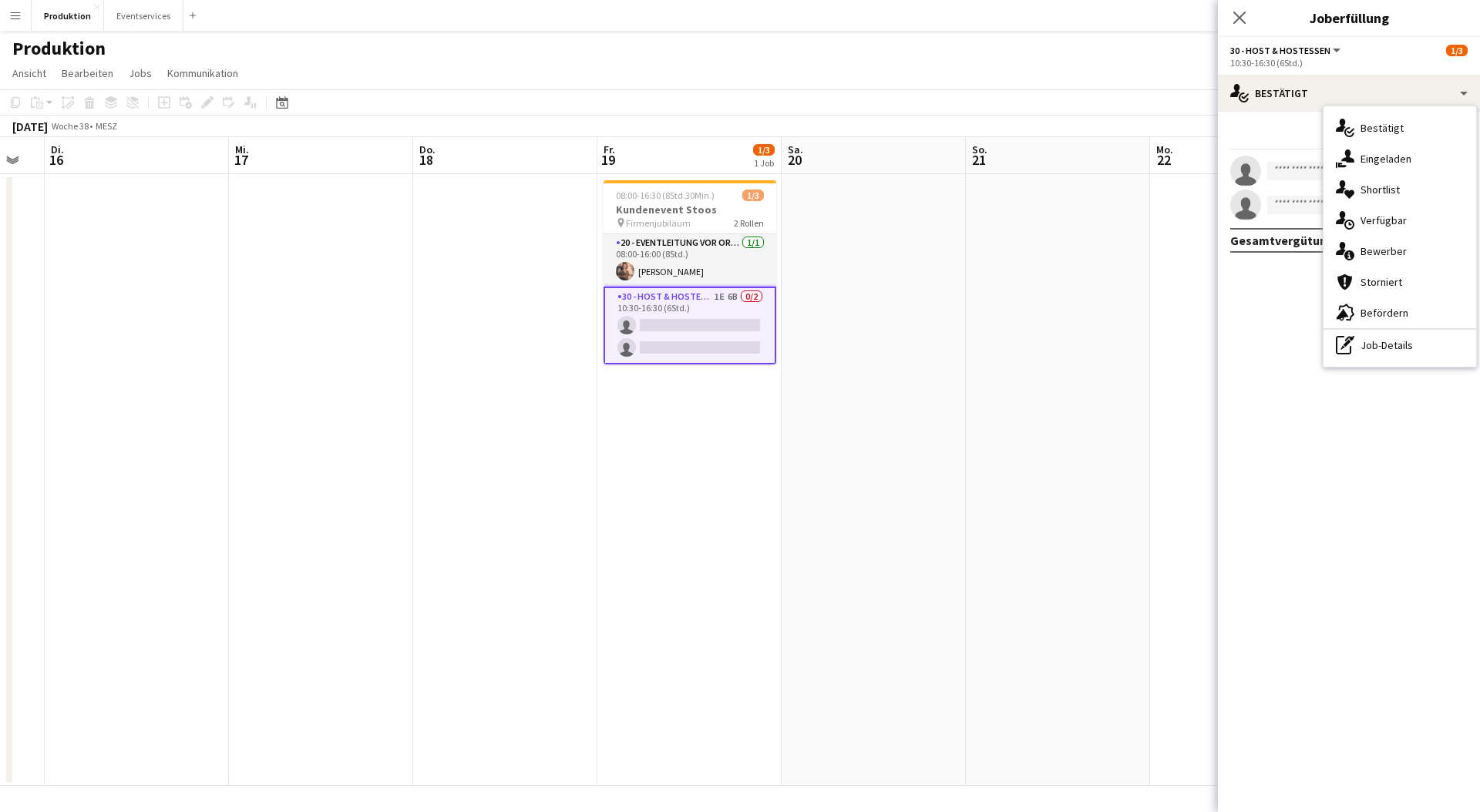
click at [1417, 309] on div "advertising-megaphone [GEOGRAPHIC_DATA]" at bounding box center [1400, 313] width 153 height 31
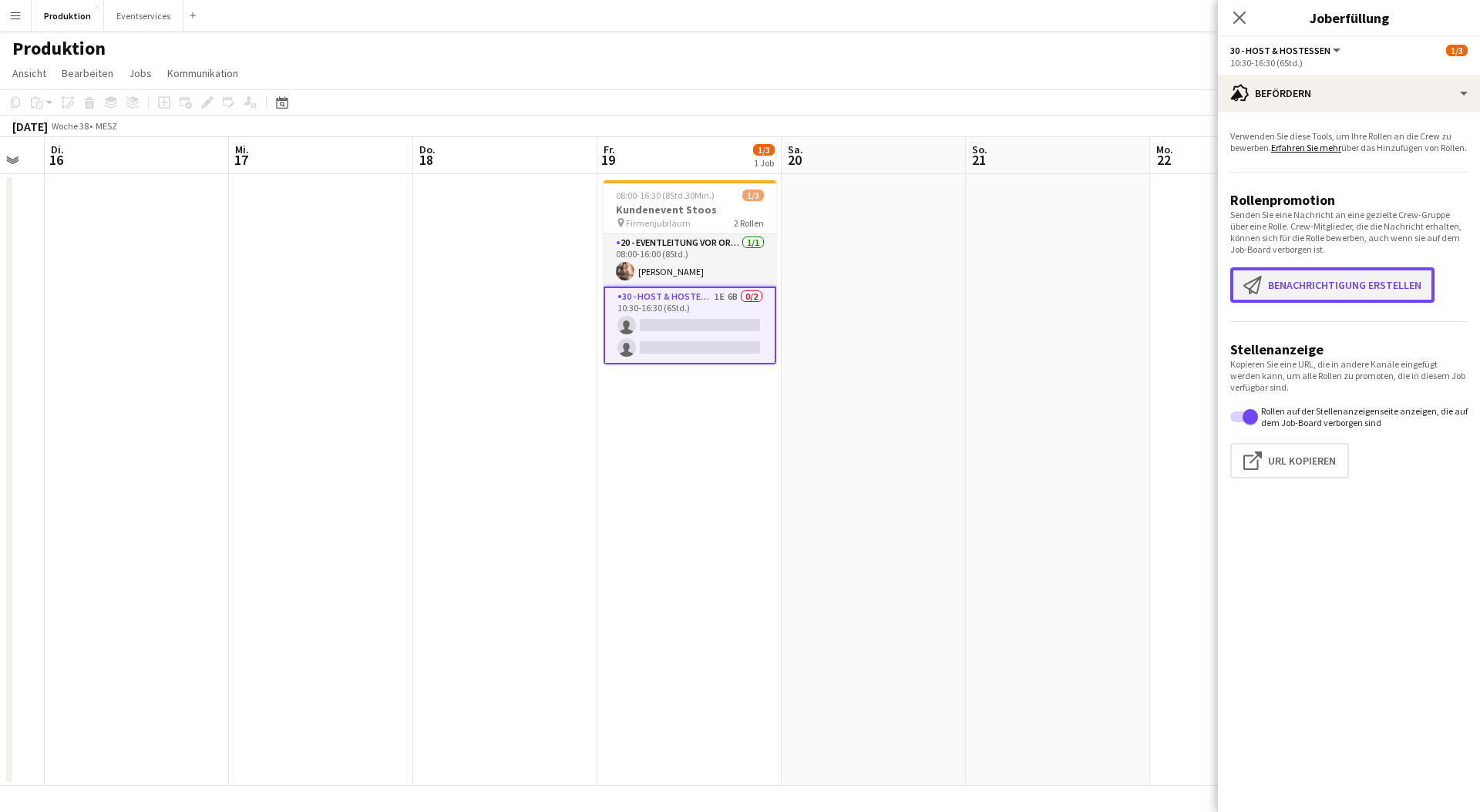
click at [1350, 294] on button "Benachrichtigung erstellen Benachrichtigung erstellen" at bounding box center [1333, 285] width 204 height 36
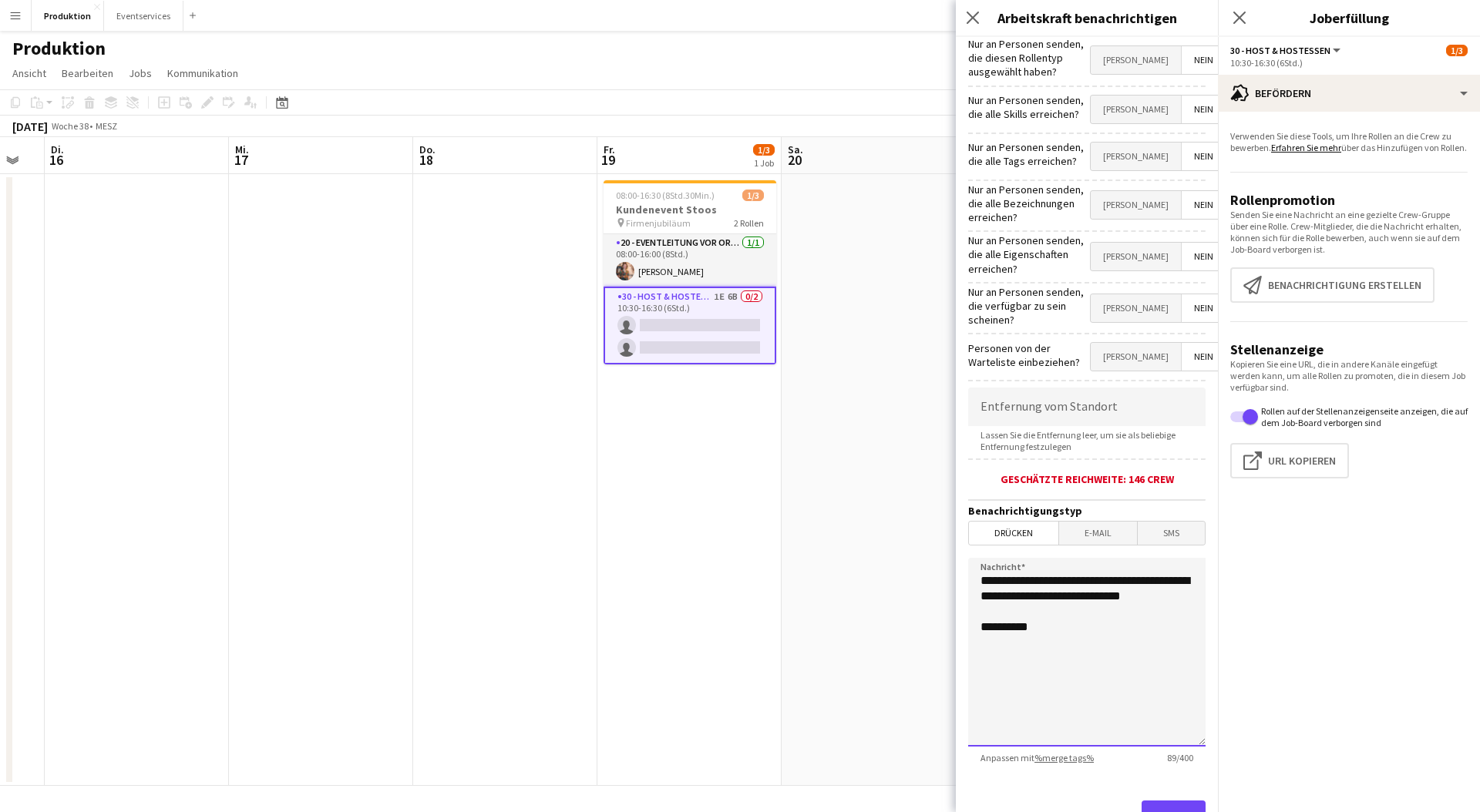
click at [1067, 594] on textarea "**********" at bounding box center [1087, 652] width 238 height 189
drag, startPoint x: 1052, startPoint y: 639, endPoint x: 958, endPoint y: 628, distance: 94.6
click at [958, 628] on form "**********" at bounding box center [1086, 457] width 262 height 840
click at [1019, 527] on span "Drücken" at bounding box center [1014, 533] width 89 height 23
click at [1020, 529] on span "Drücken" at bounding box center [1014, 533] width 89 height 23
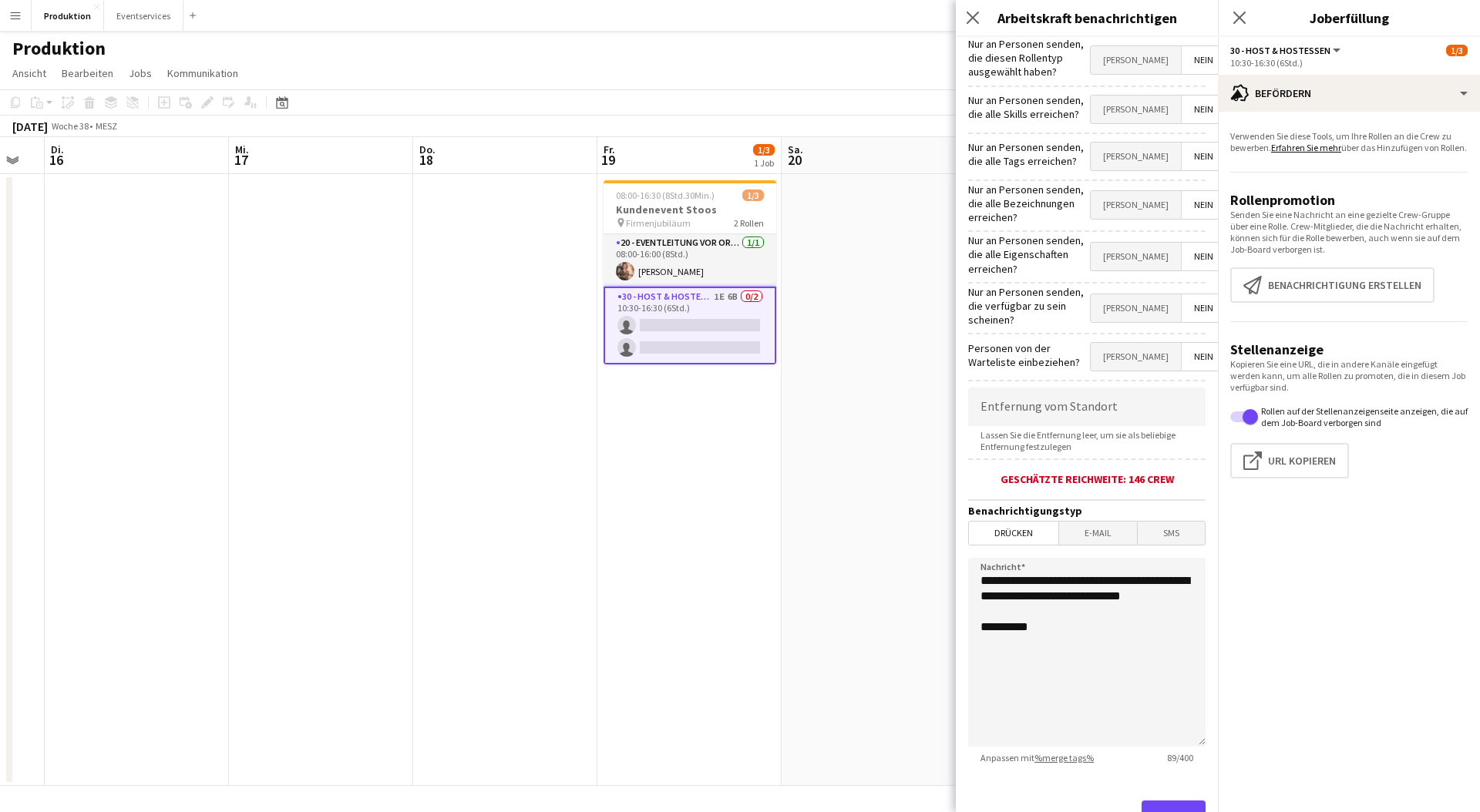
click at [1115, 523] on span "E-Mail" at bounding box center [1098, 533] width 78 height 23
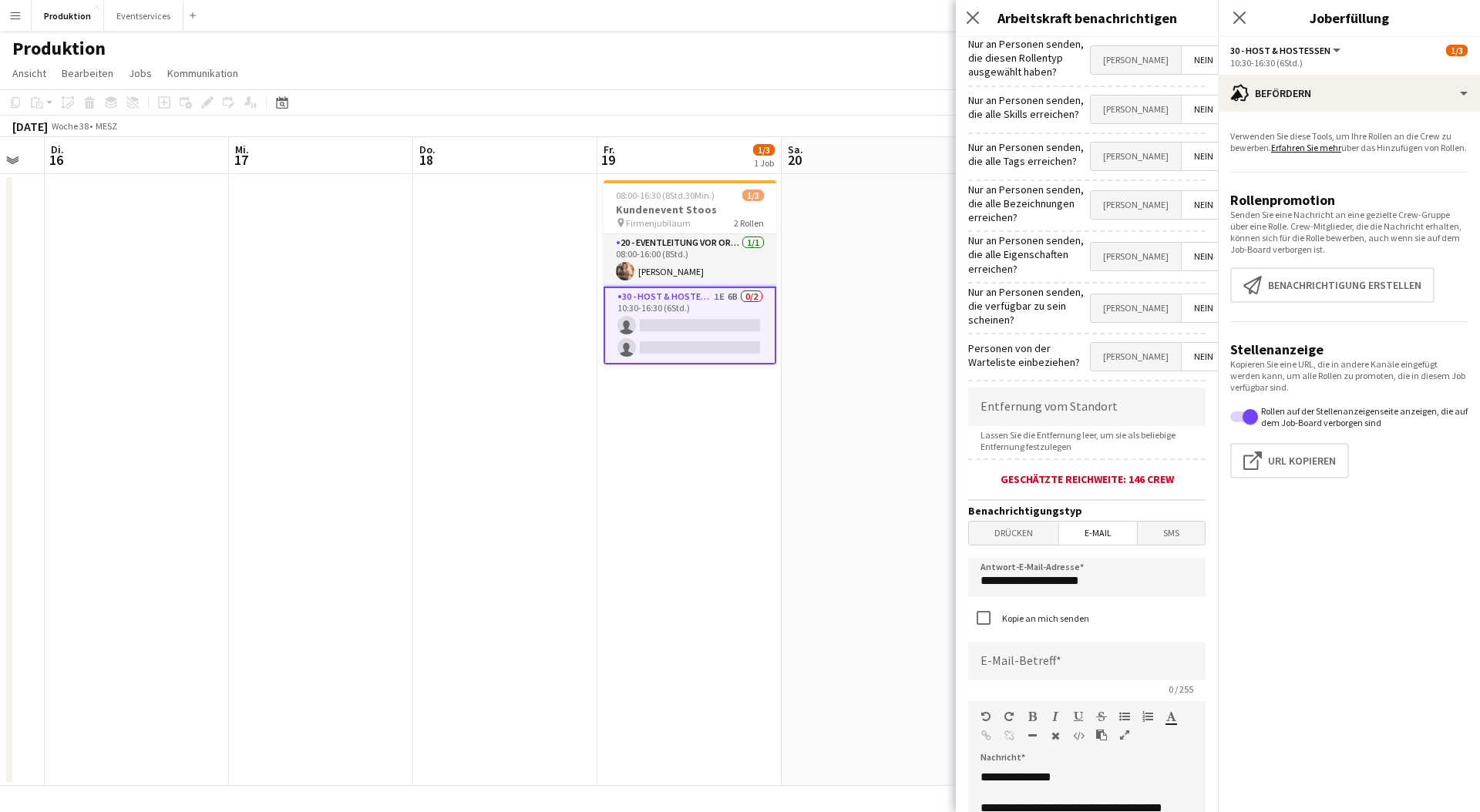
click at [1015, 522] on span "Drücken" at bounding box center [1014, 533] width 89 height 23
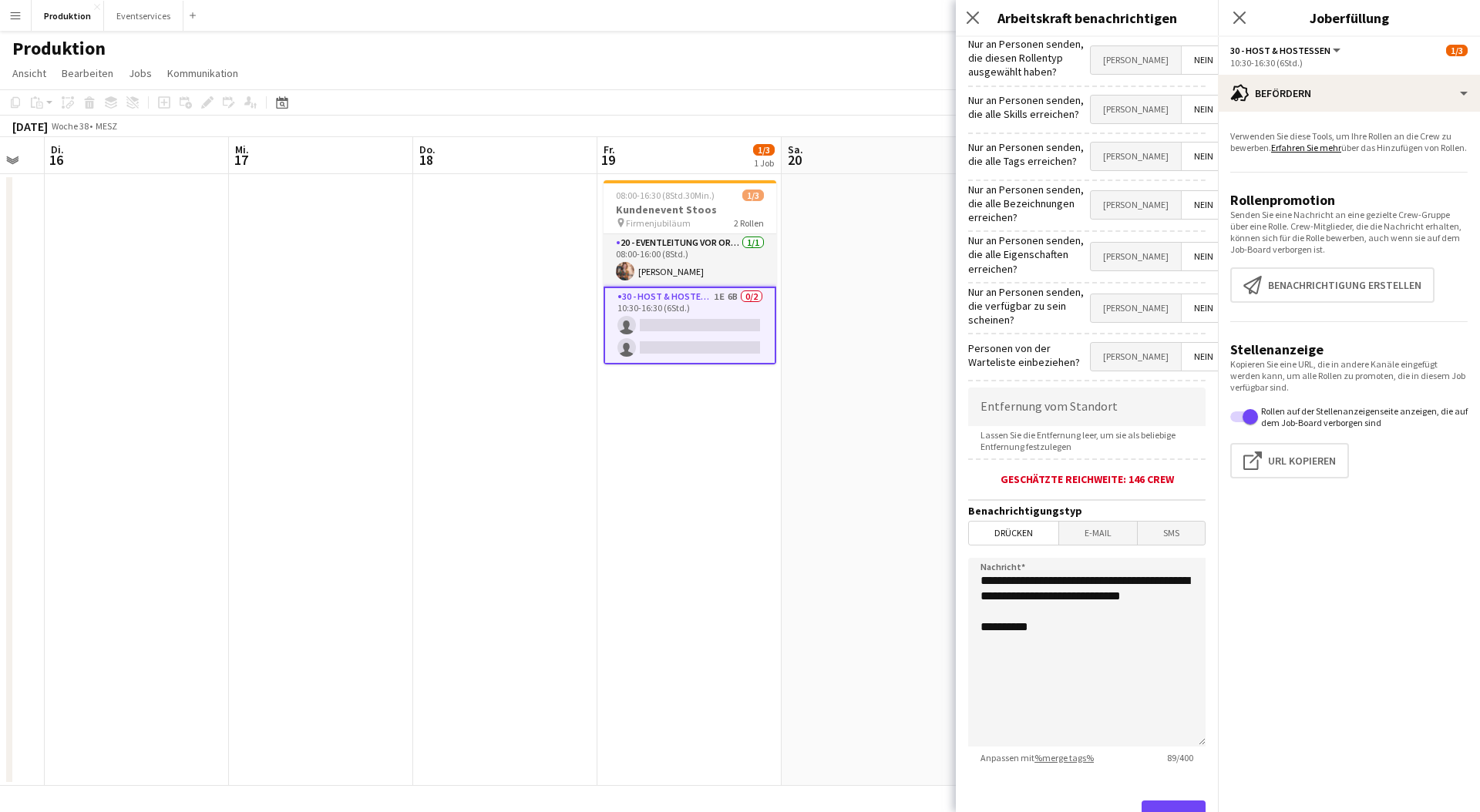
click at [1242, 12] on icon "Pop-in schließen" at bounding box center [1240, 18] width 13 height 13
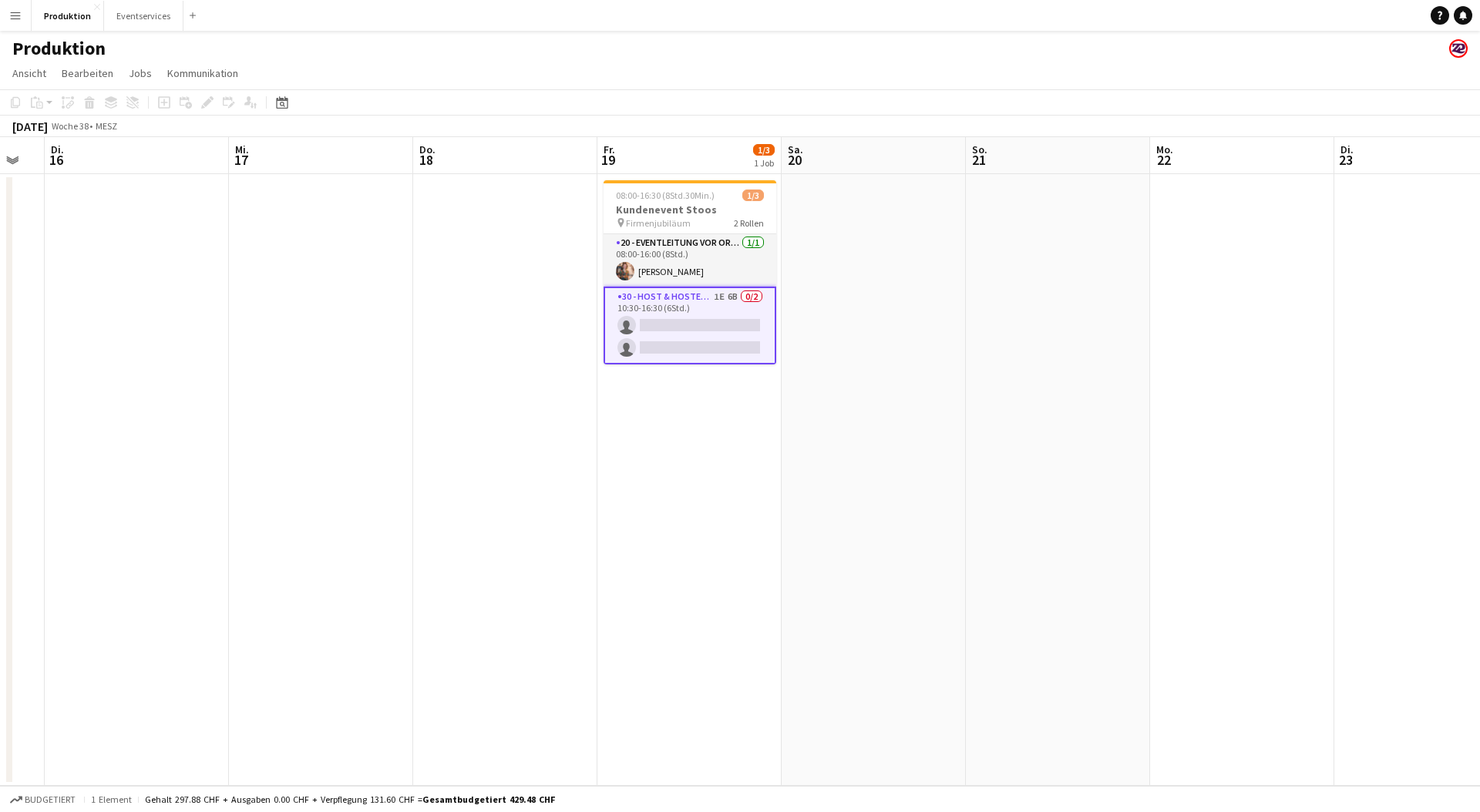
click at [658, 329] on app-card-role "30 - Host & Hostessen 1E 6B 0/2 10:30-16:30 (6Std.) single-neutral-actions sing…" at bounding box center [690, 325] width 173 height 78
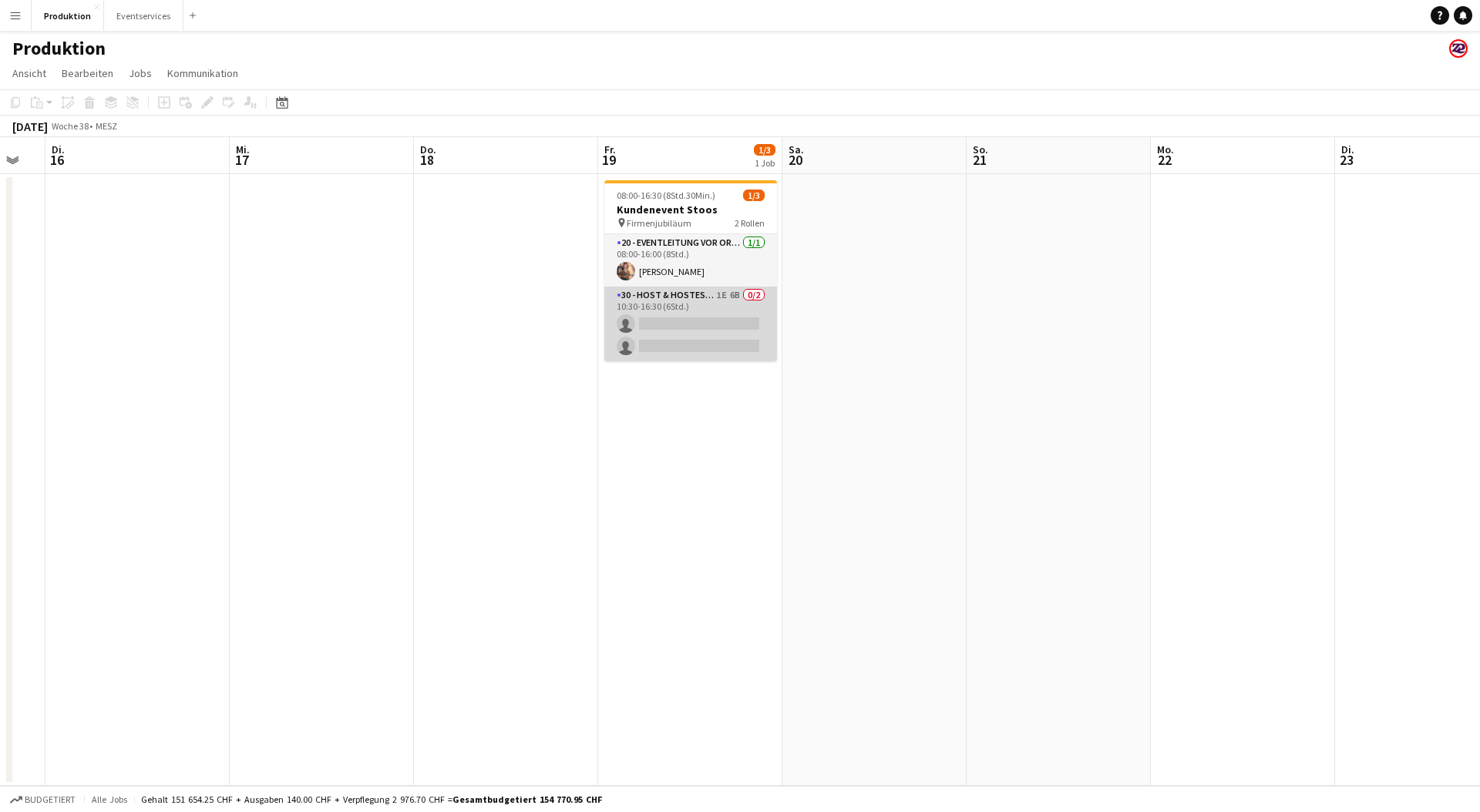
click at [658, 336] on app-card-role "30 - Host & Hostessen 1E 6B 0/2 10:30-16:30 (6Std.) single-neutral-actions sing…" at bounding box center [691, 324] width 173 height 74
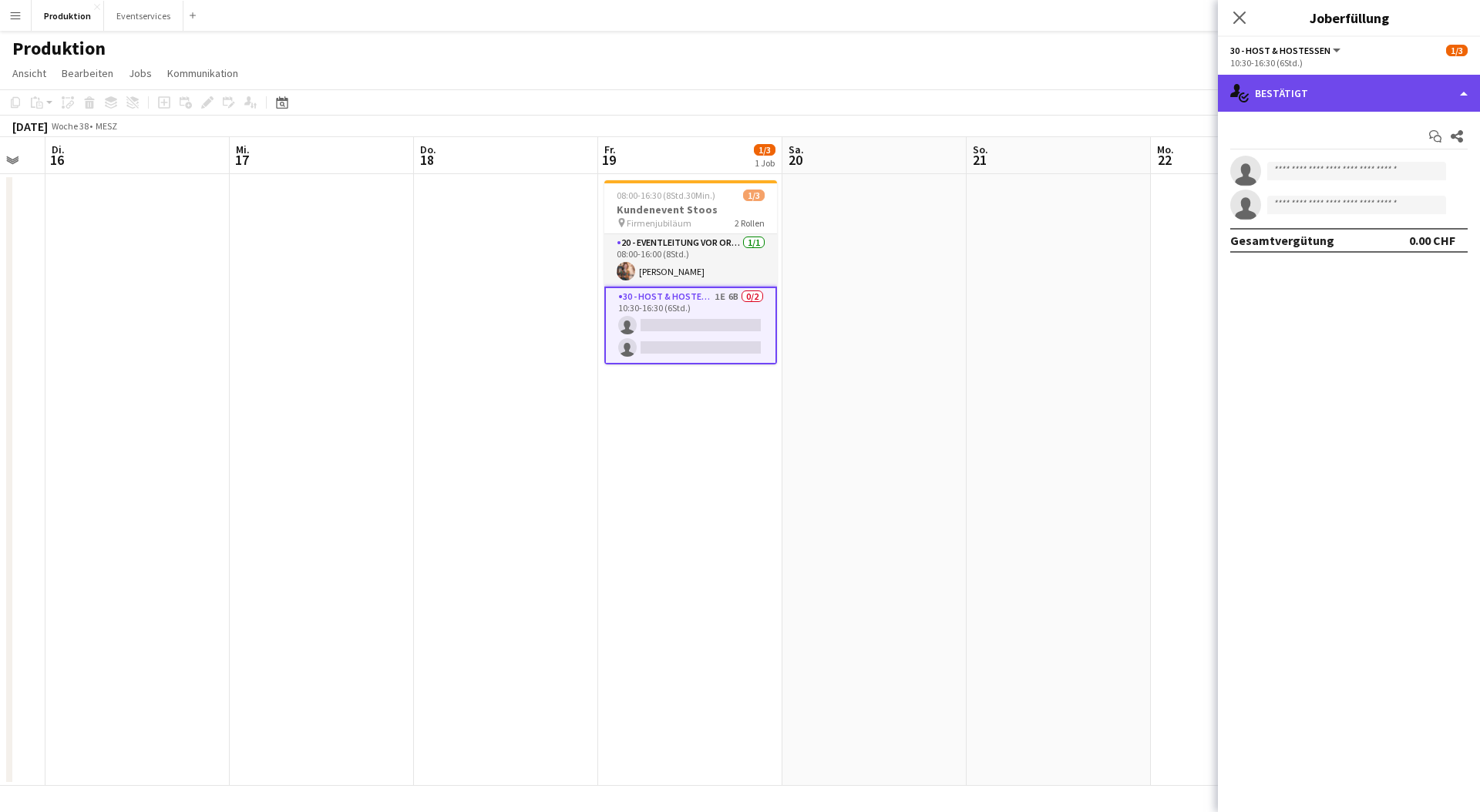
click at [1383, 77] on div "single-neutral-actions-check-2 Bestätigt" at bounding box center [1349, 93] width 262 height 37
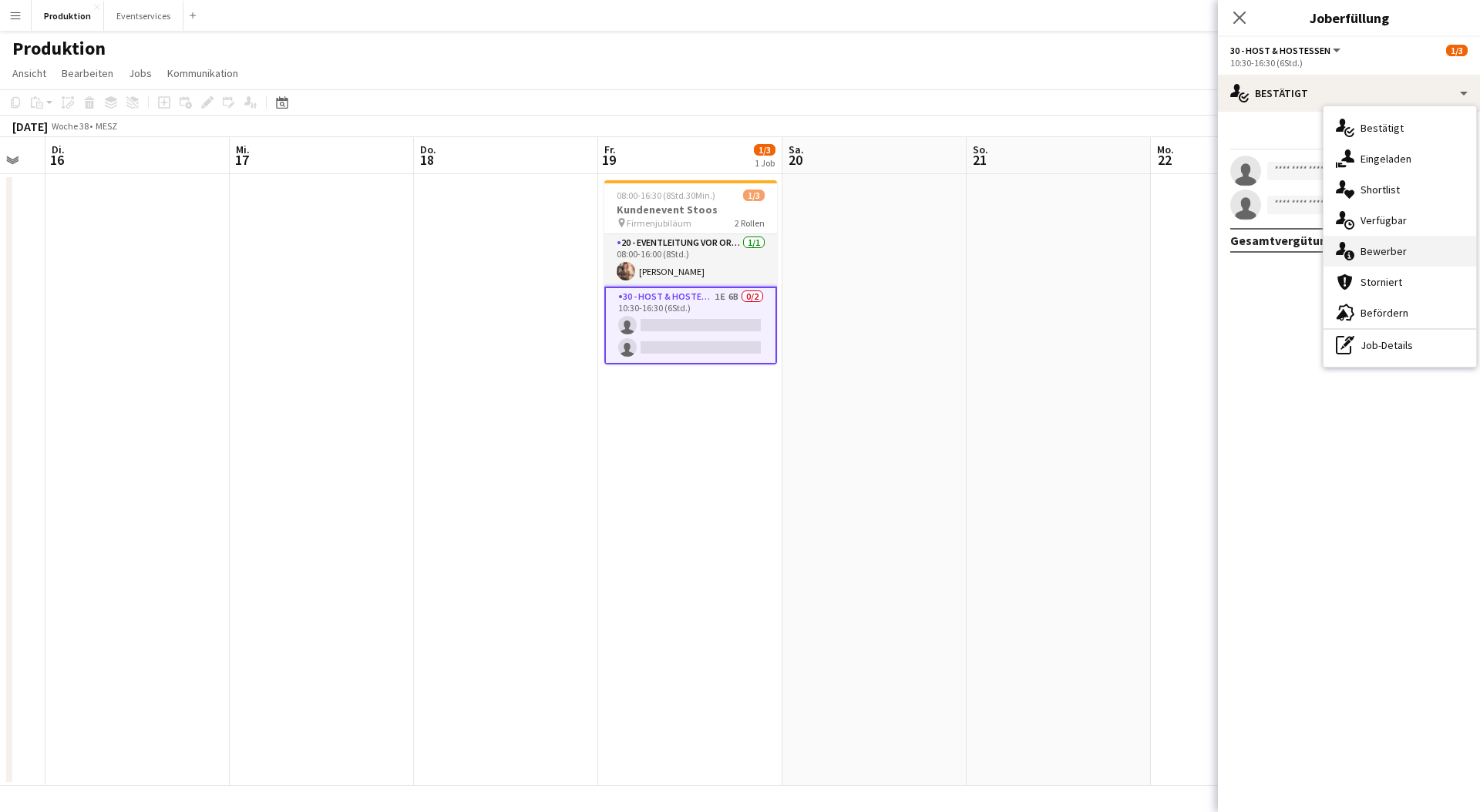
click at [1385, 252] on span "Bewerber" at bounding box center [1383, 252] width 46 height 14
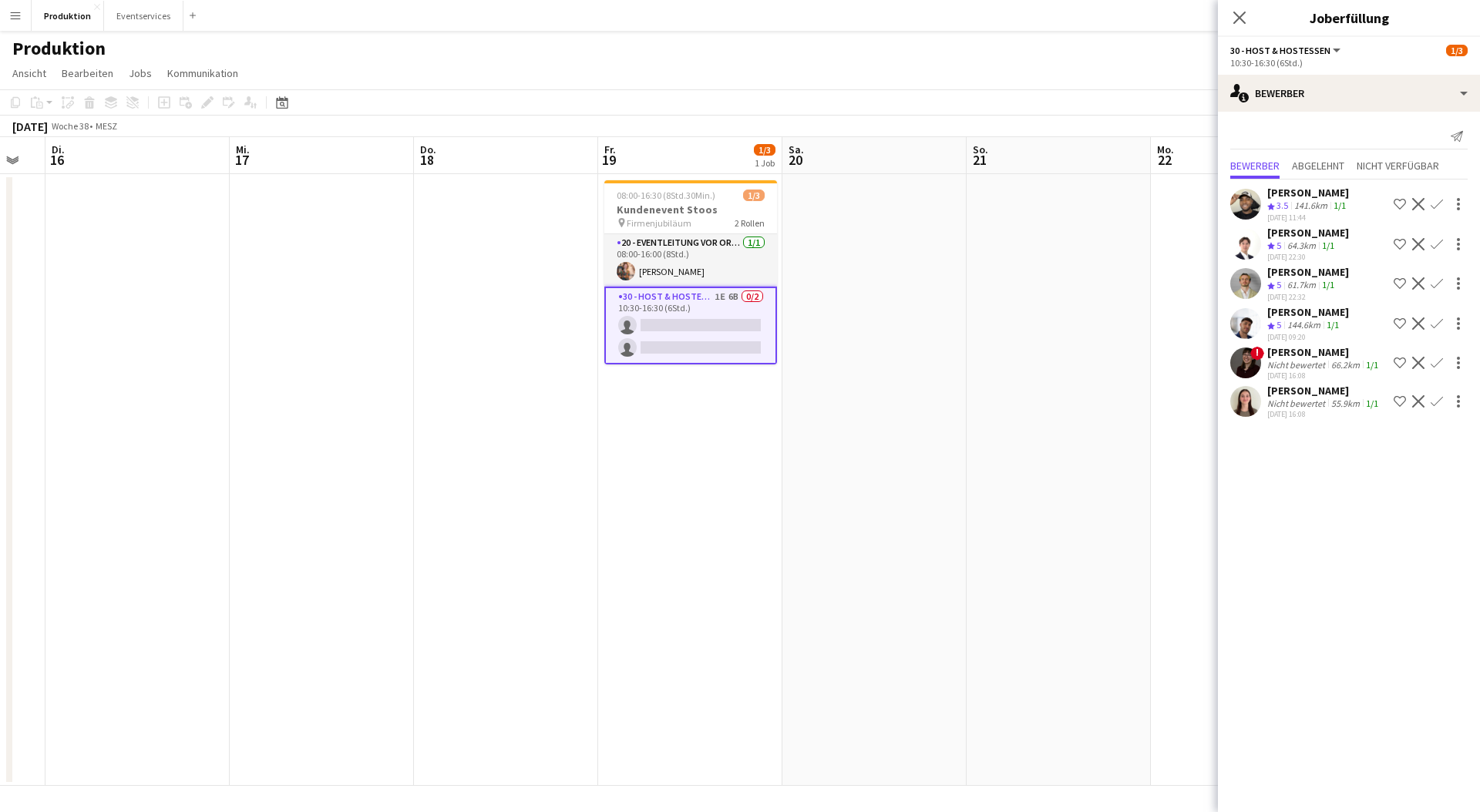
click at [1257, 404] on app-user-avatar at bounding box center [1246, 401] width 31 height 31
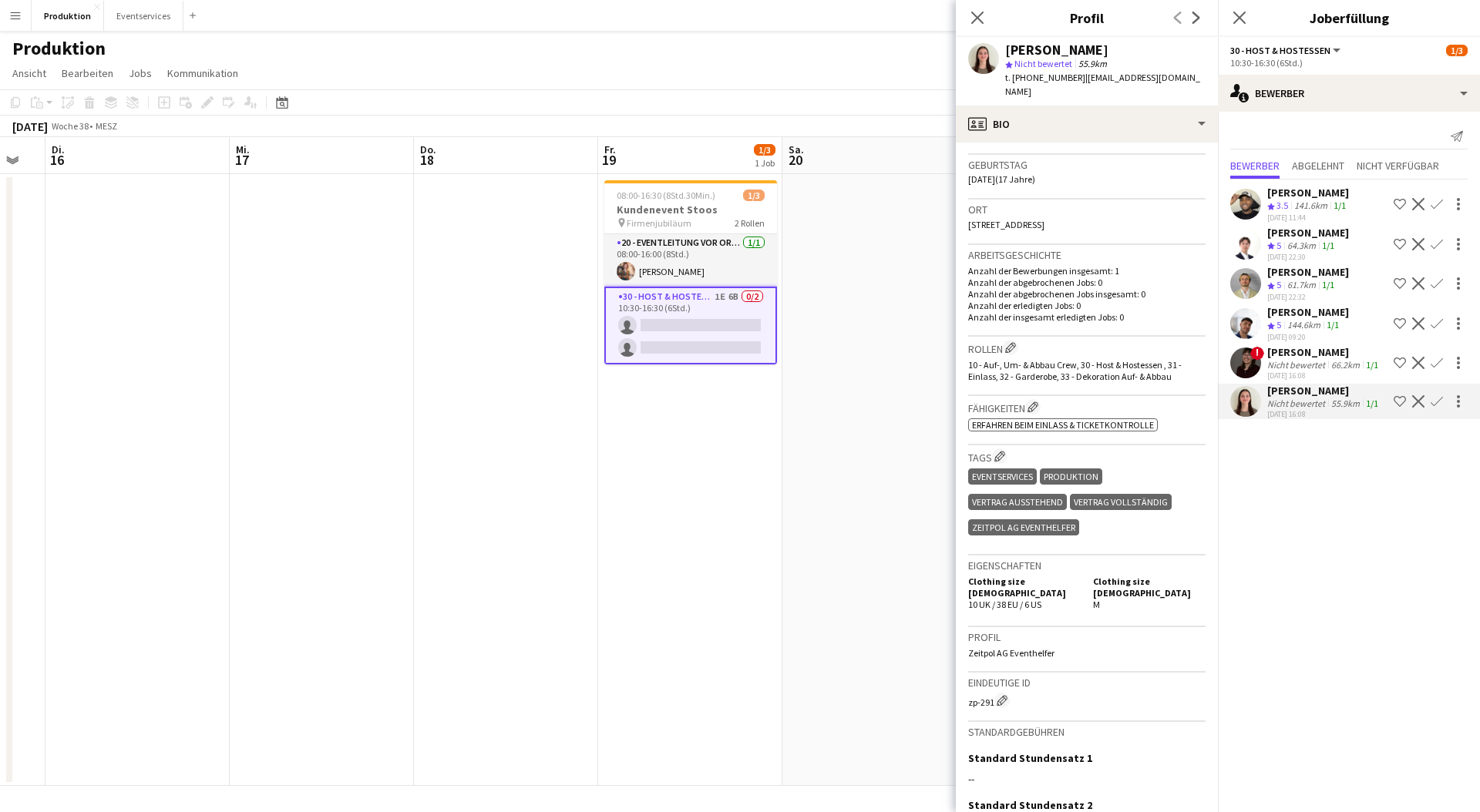
scroll to position [0, 0]
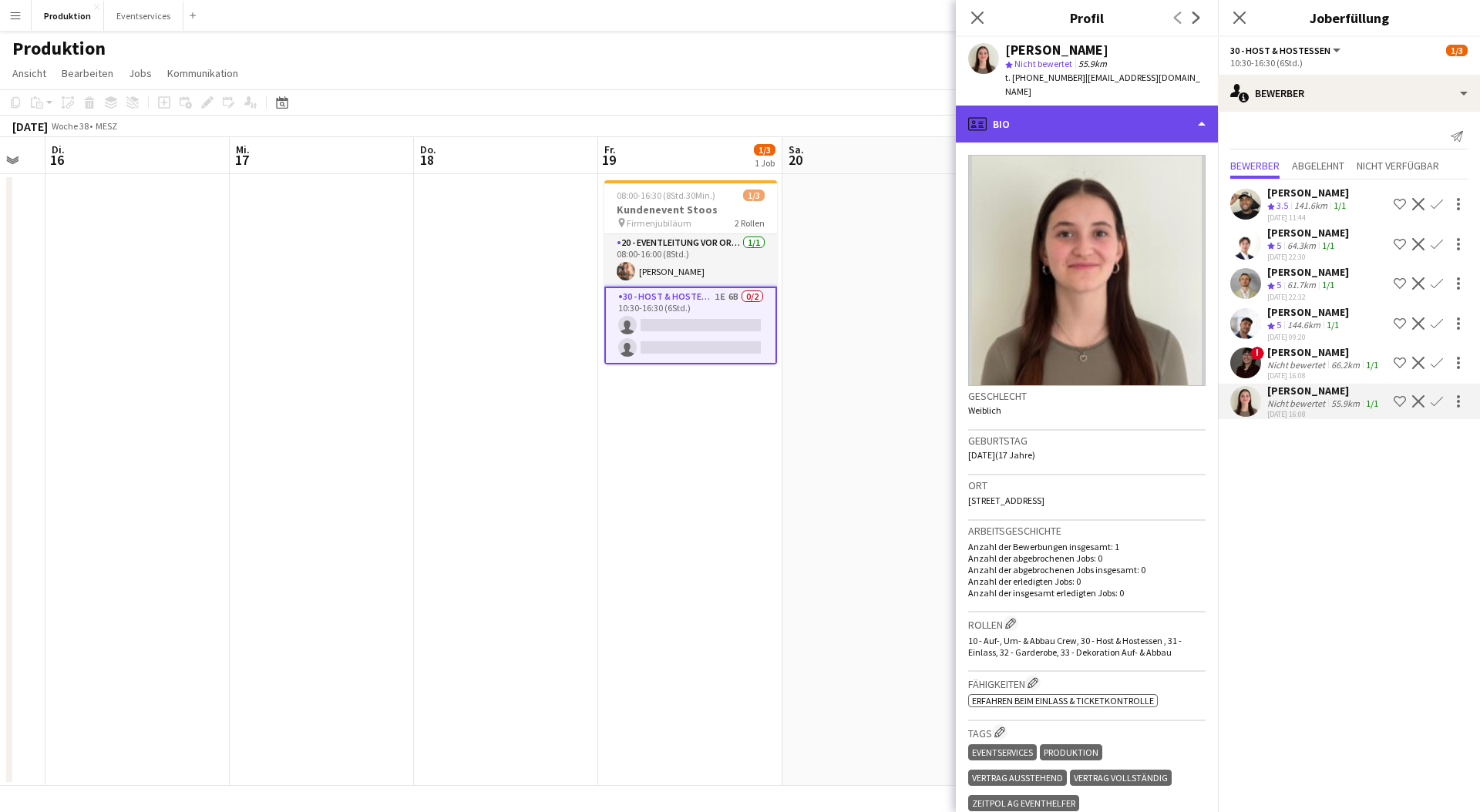
click at [1009, 105] on div "profile Bio" at bounding box center [1086, 123] width 262 height 37
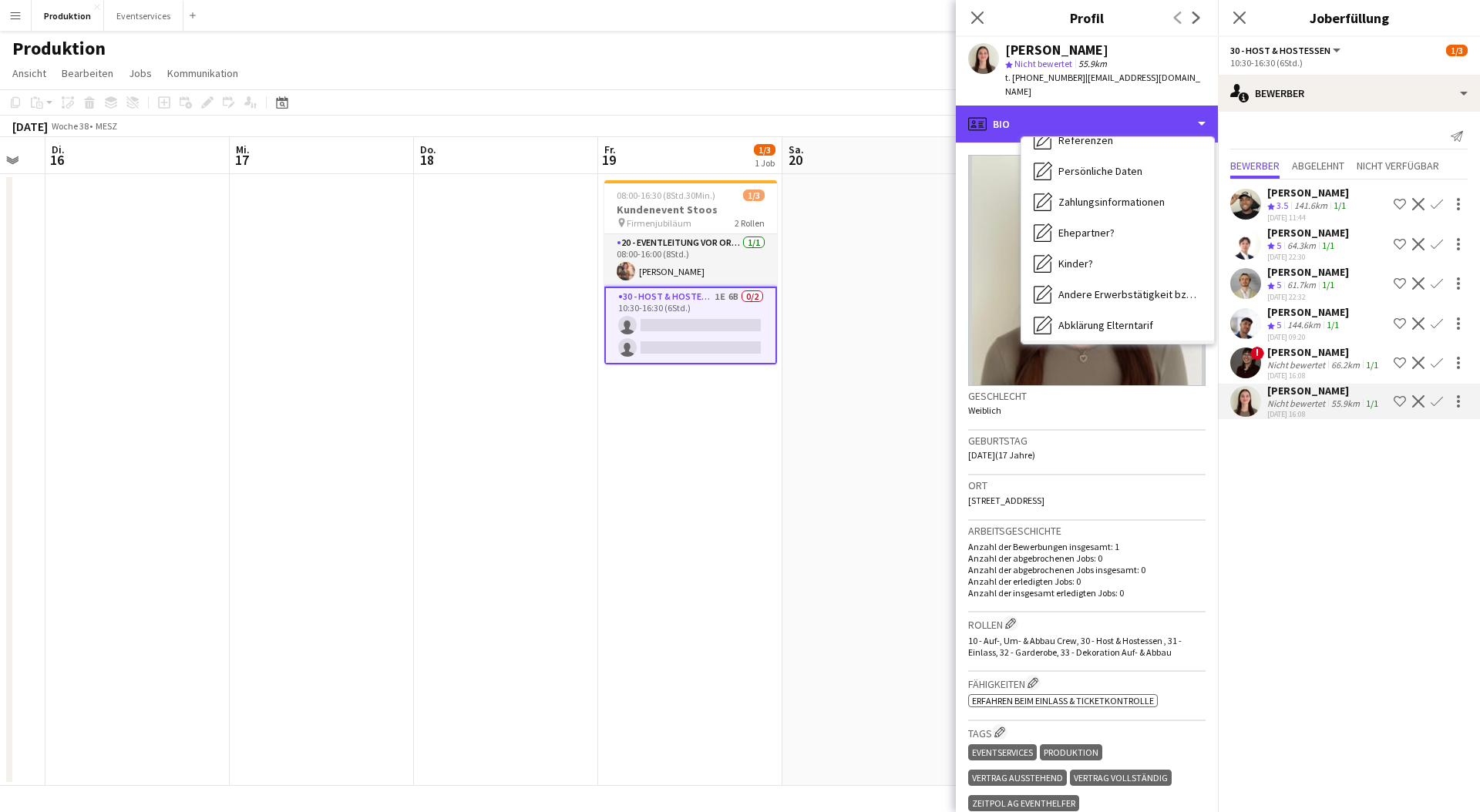
scroll to position [237, 0]
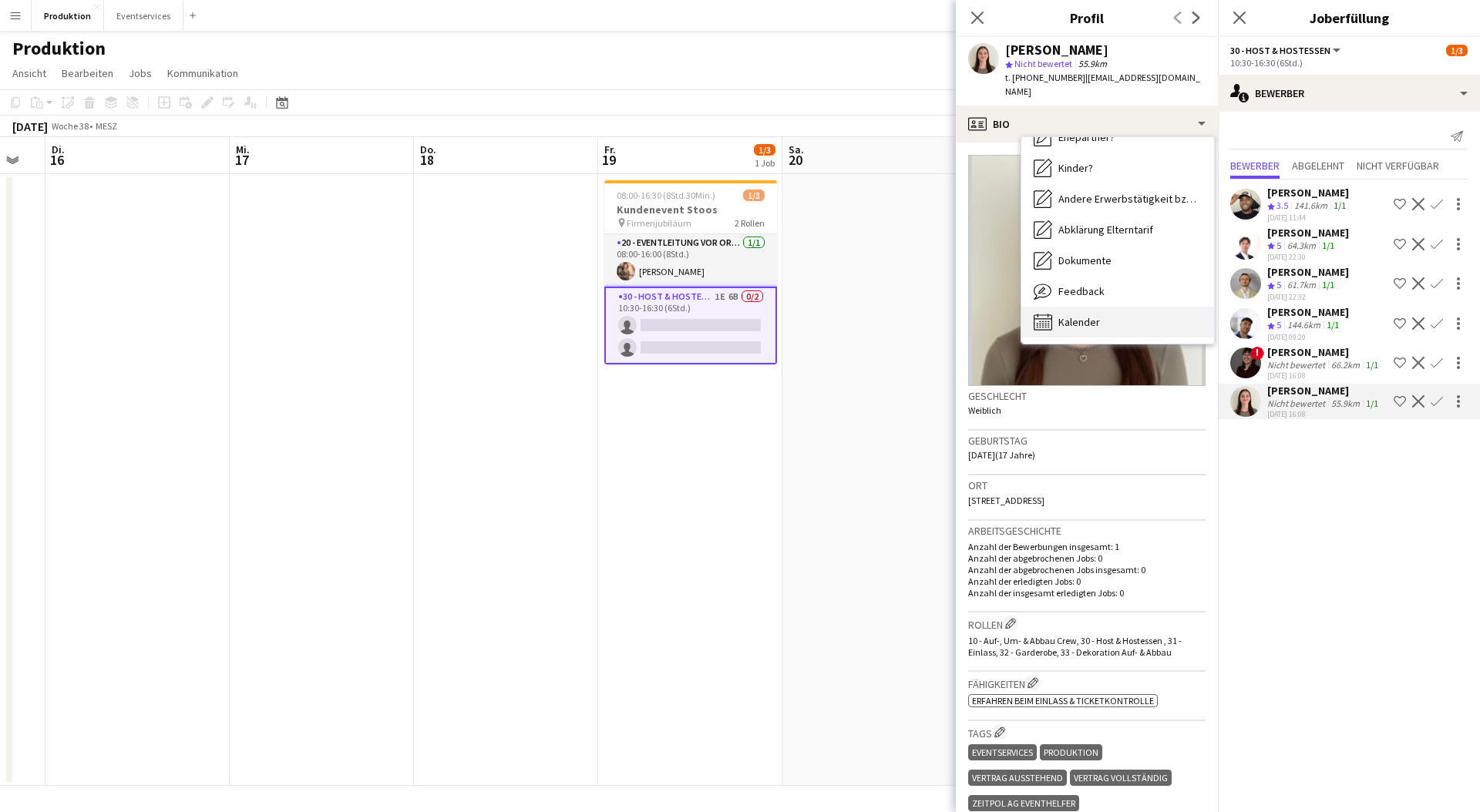
click at [1075, 307] on div "Kalender Kalender" at bounding box center [1117, 322] width 192 height 31
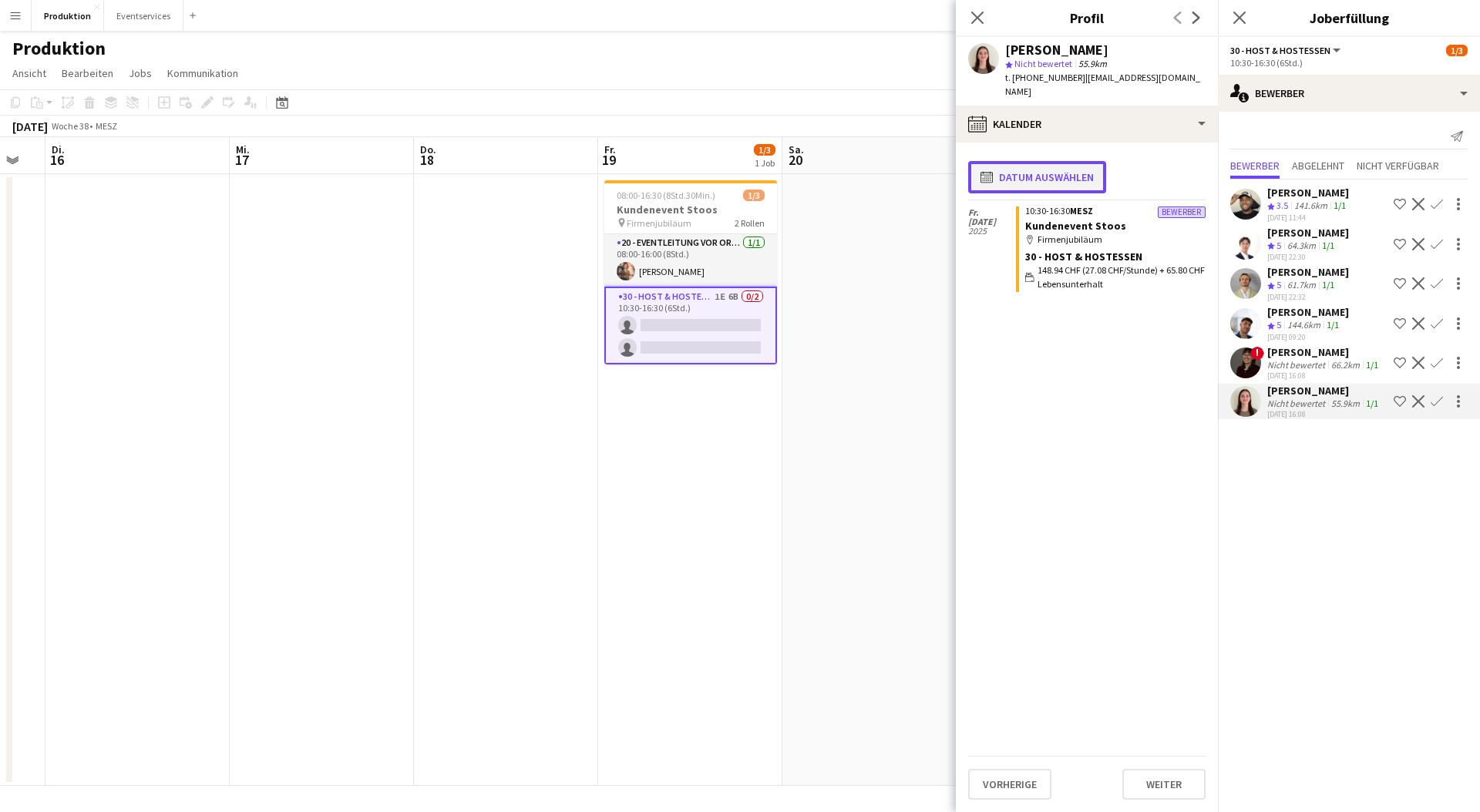
click at [1055, 161] on button "calendar-full Datum auswählen" at bounding box center [1037, 176] width 138 height 32
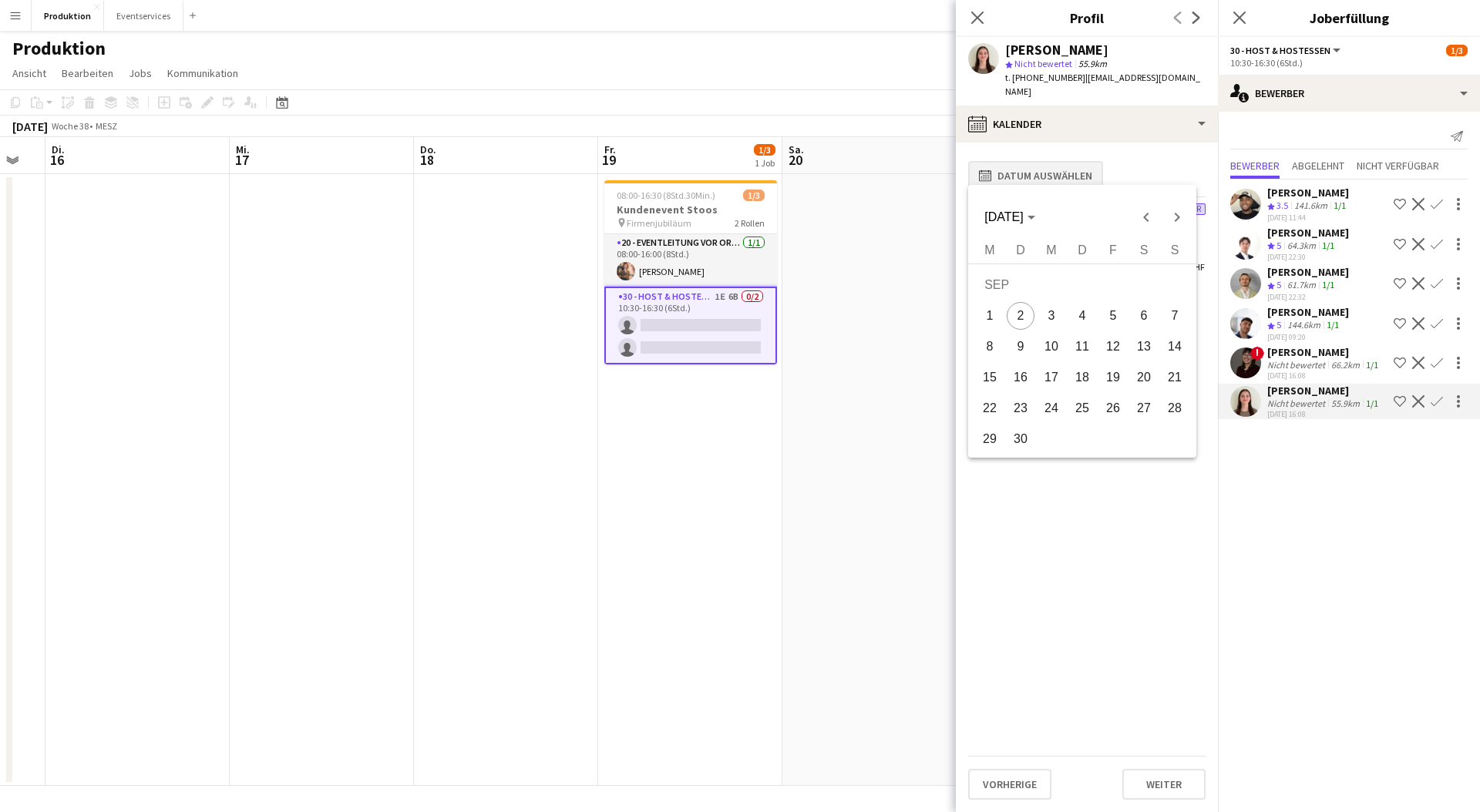
click at [1055, 149] on div at bounding box center [740, 406] width 1480 height 812
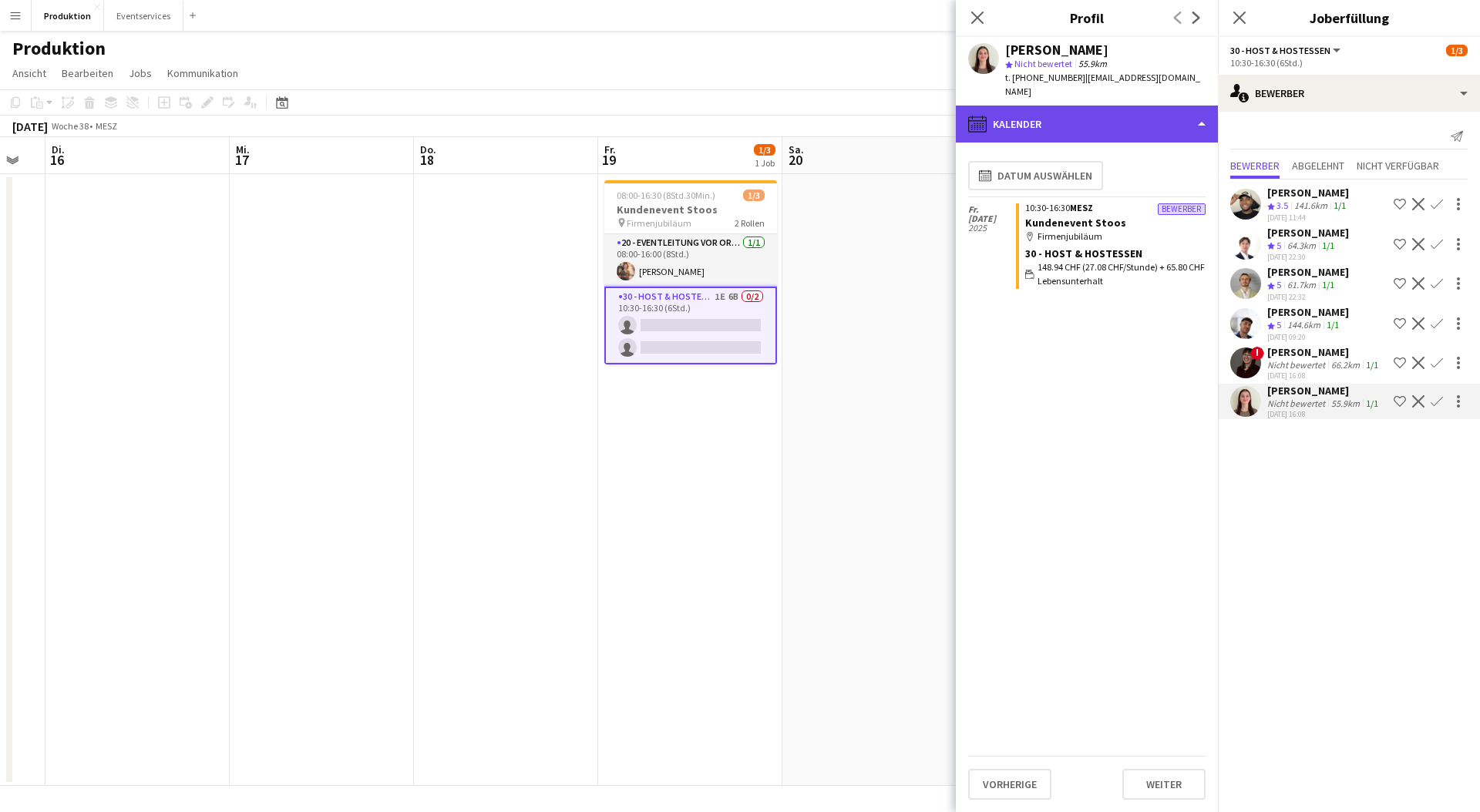
click at [1056, 120] on div "calendar-full Kalender" at bounding box center [1086, 123] width 262 height 37
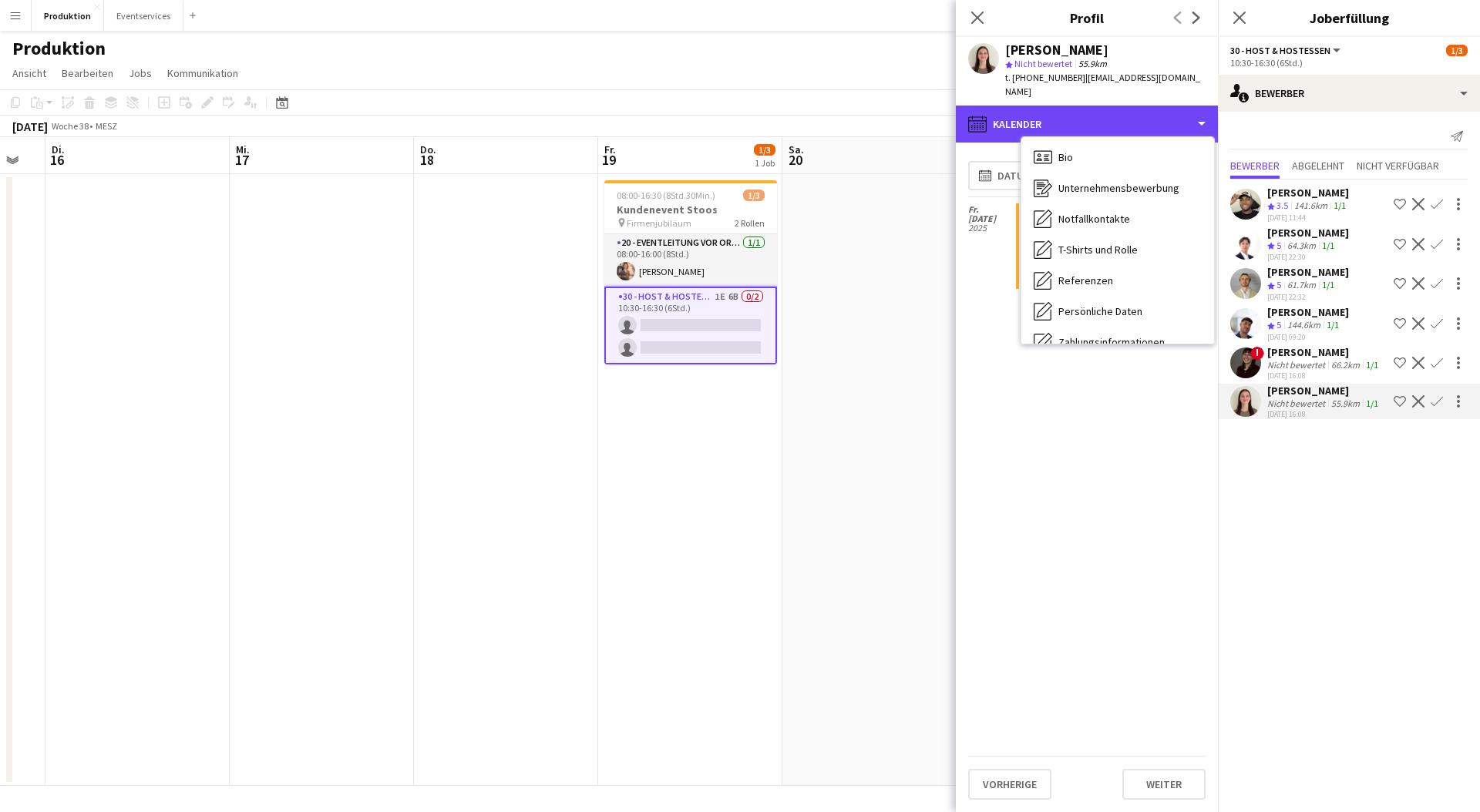
scroll to position [0, 0]
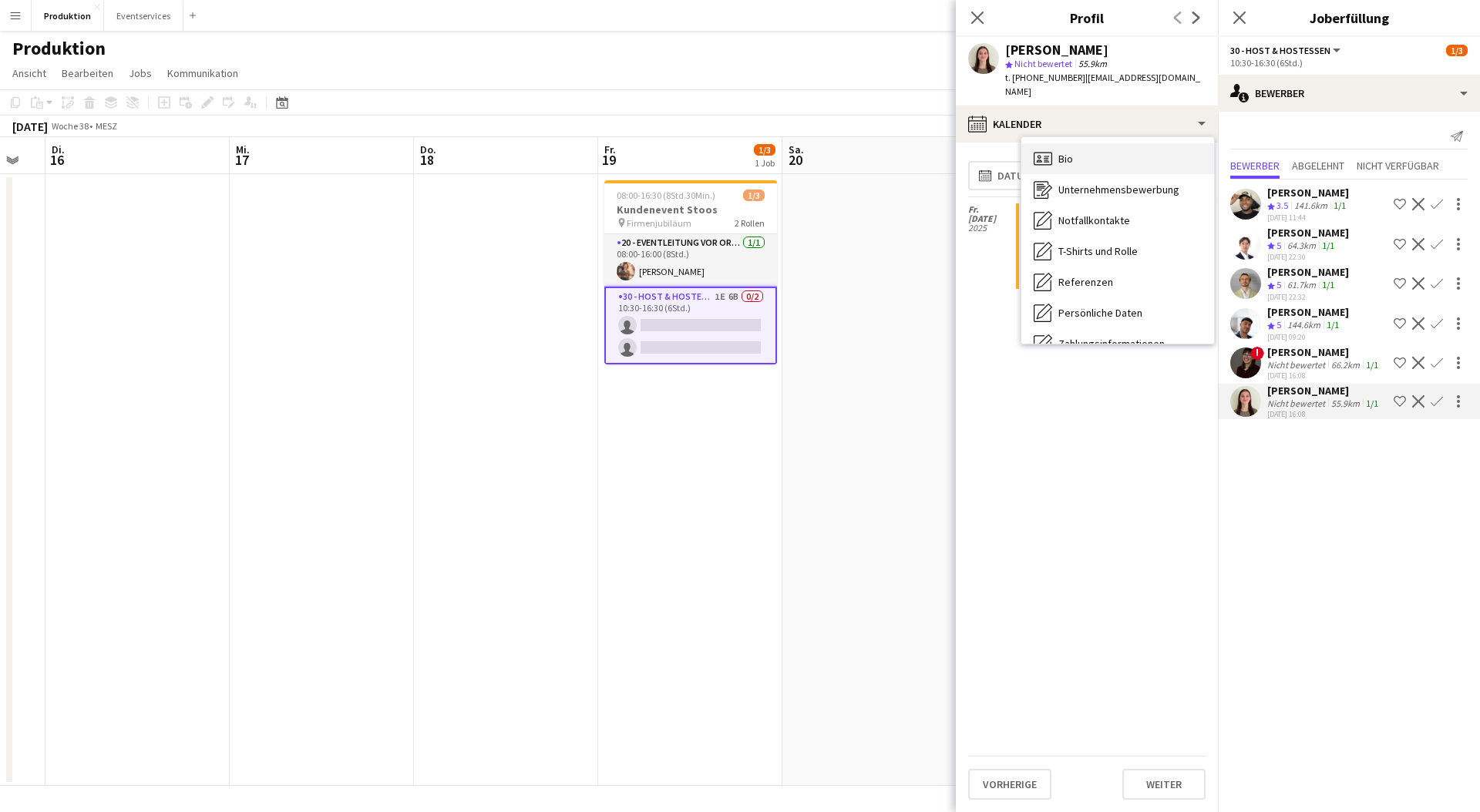
click at [1119, 152] on div "Bio Bio" at bounding box center [1117, 158] width 192 height 31
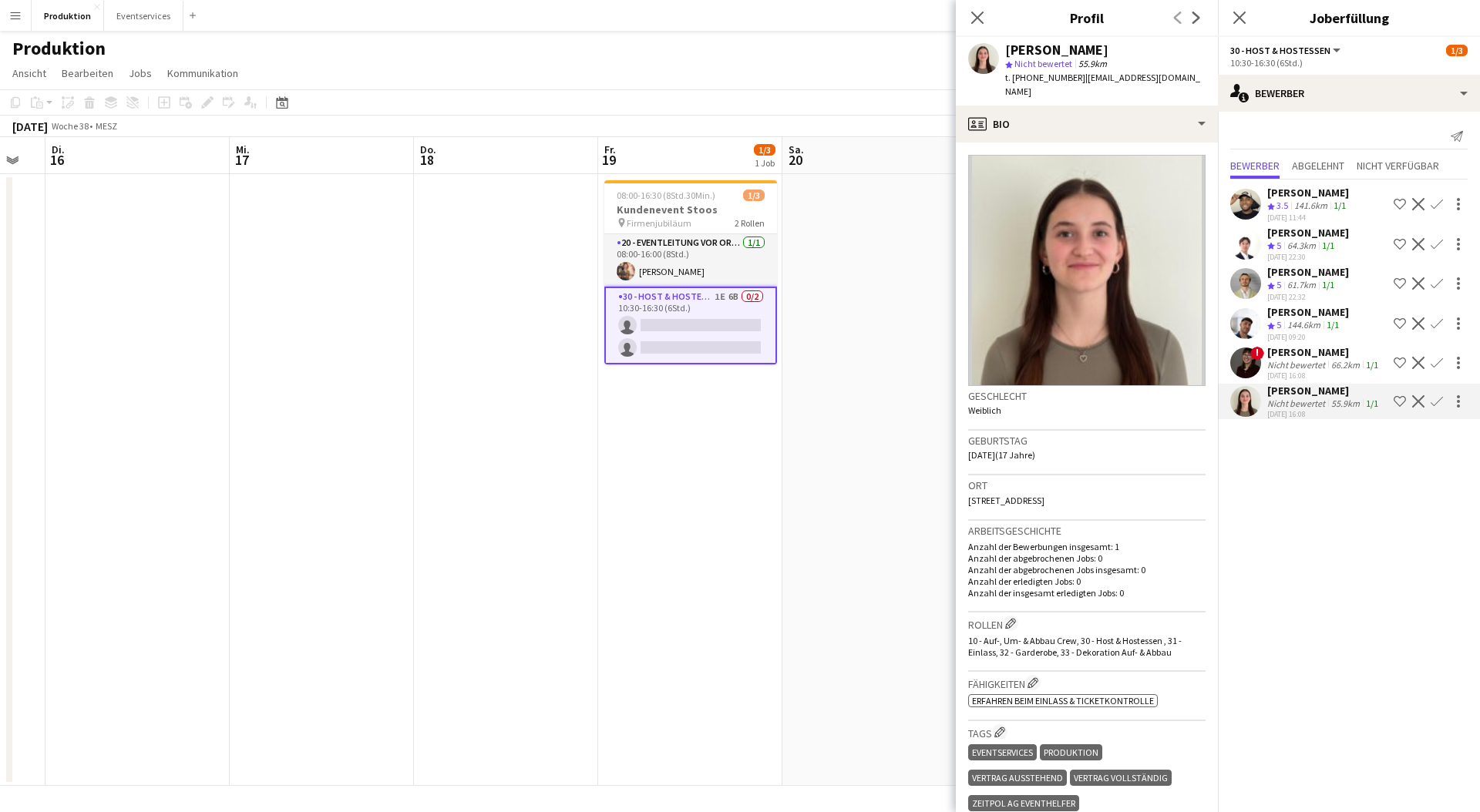
click at [1348, 253] on div "[DATE] 22:30" at bounding box center [1308, 256] width 82 height 10
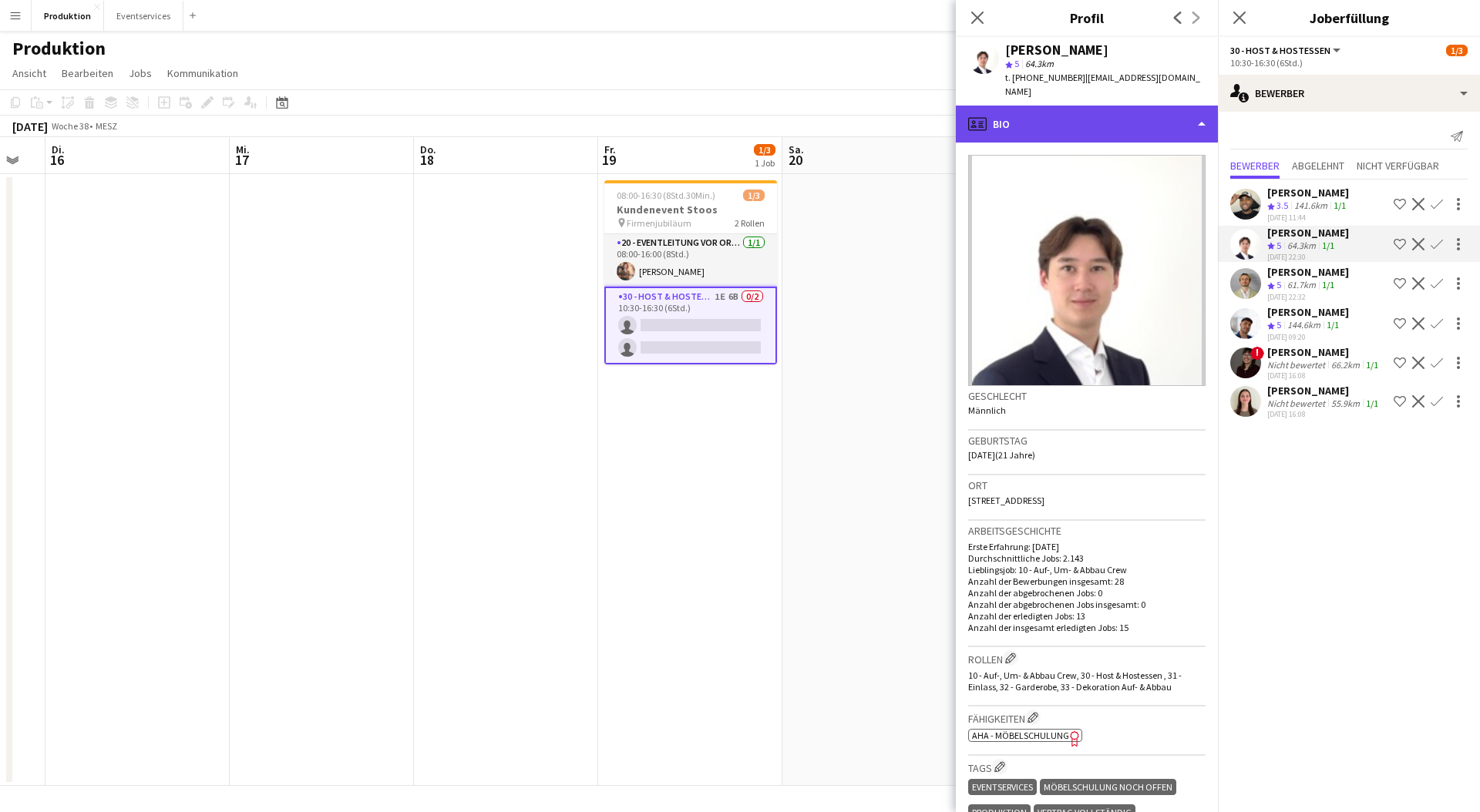
click at [1118, 108] on div "profile Bio" at bounding box center [1086, 123] width 262 height 37
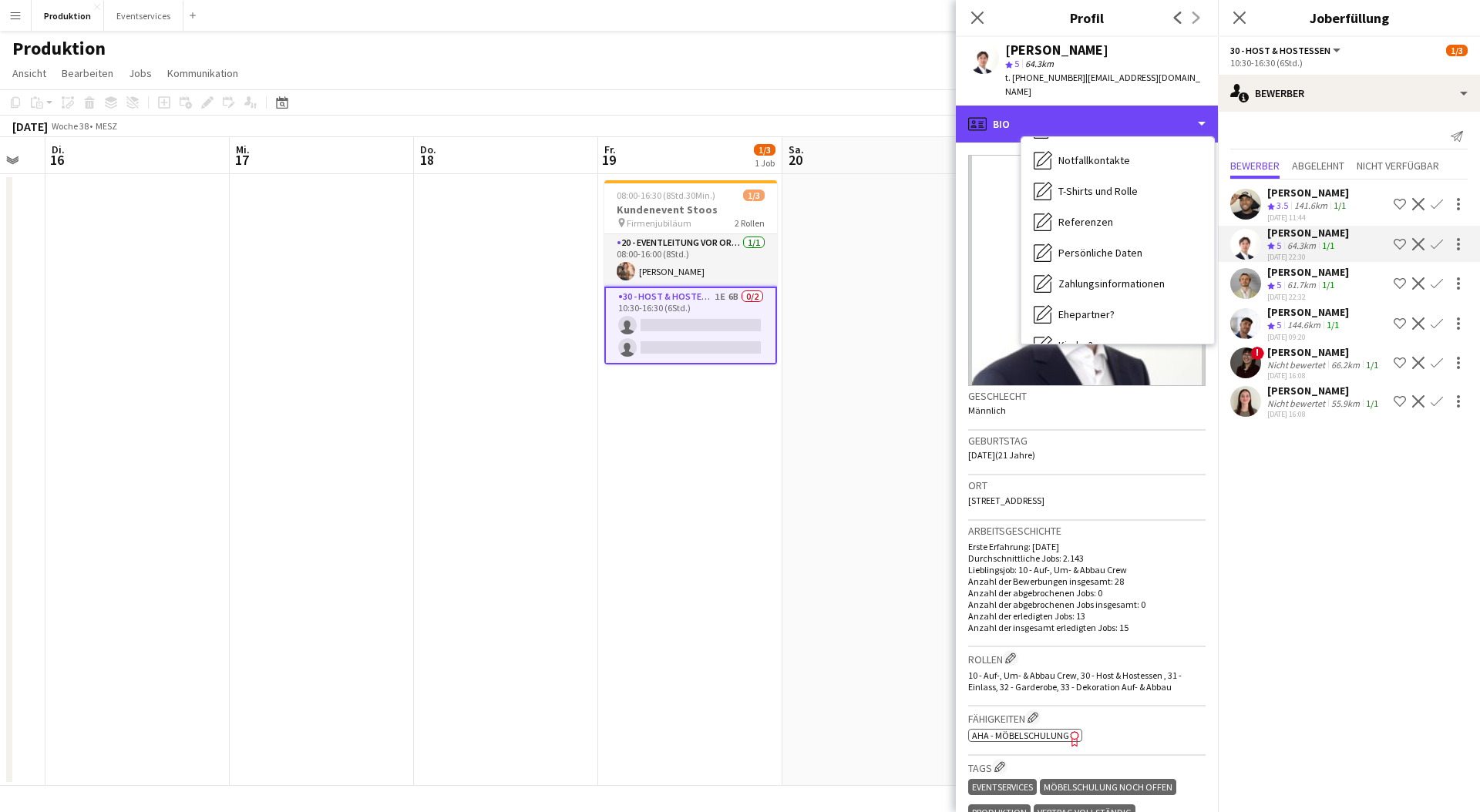
scroll to position [237, 0]
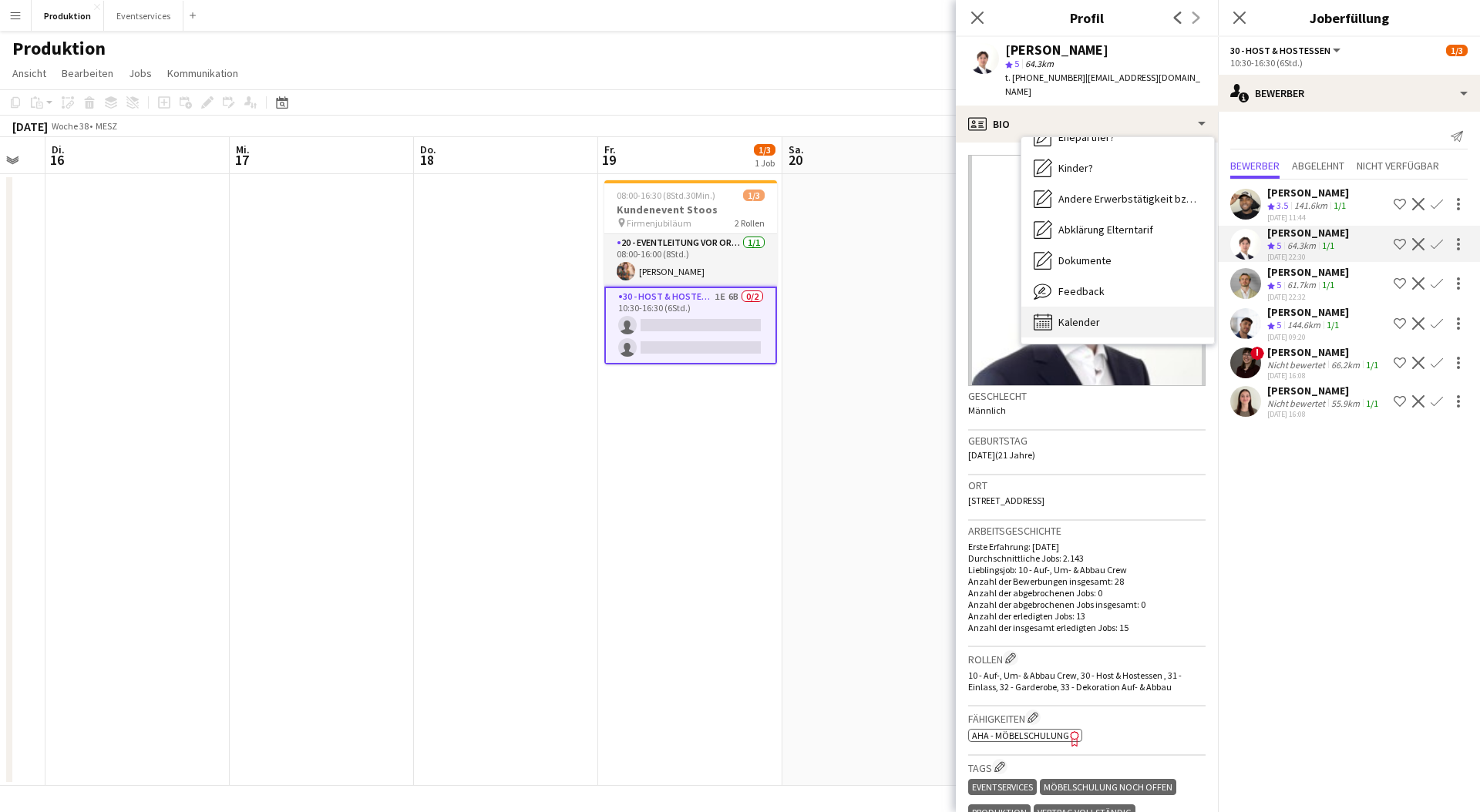
click at [1105, 310] on div "Kalender Kalender" at bounding box center [1117, 322] width 192 height 31
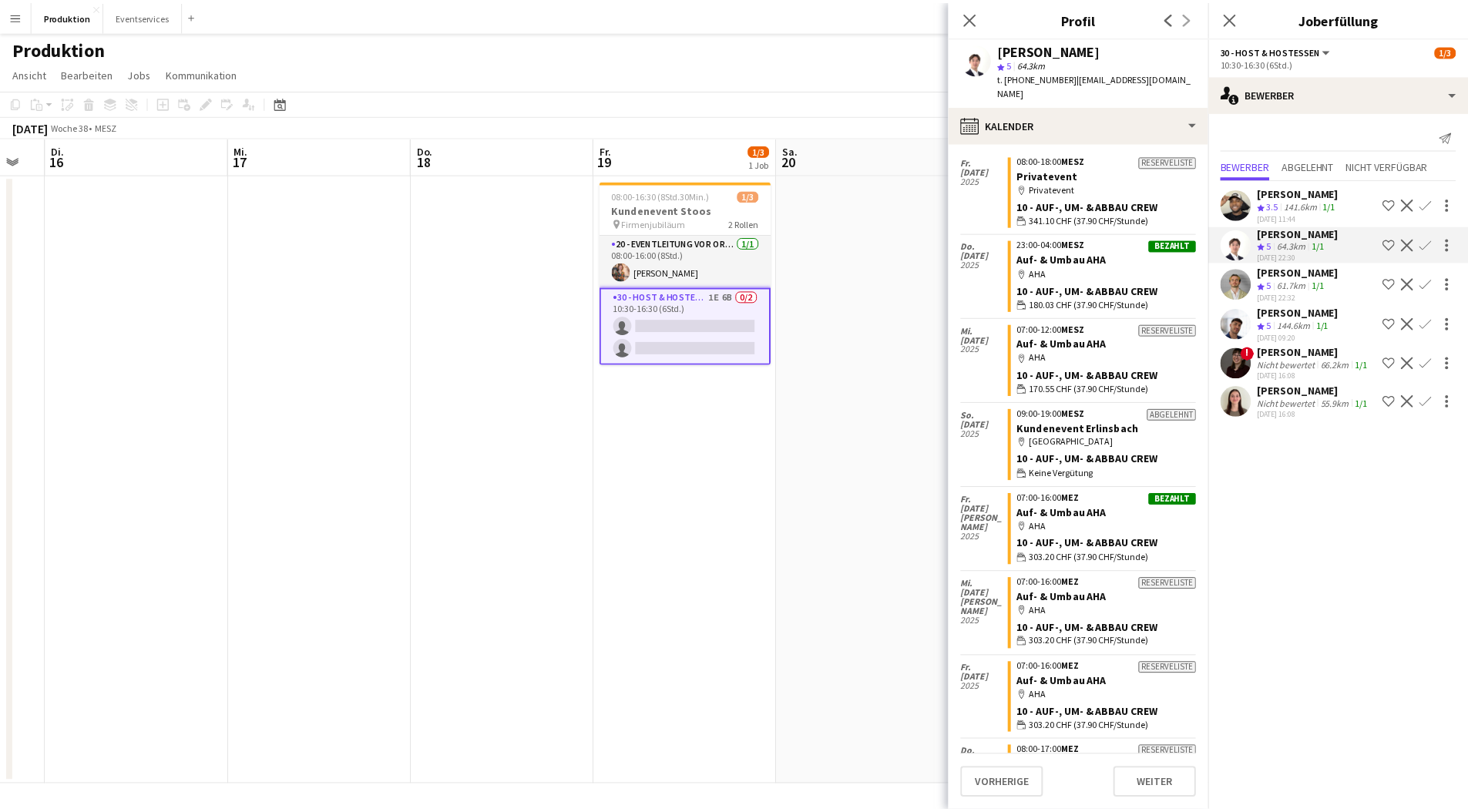
scroll to position [1654, 0]
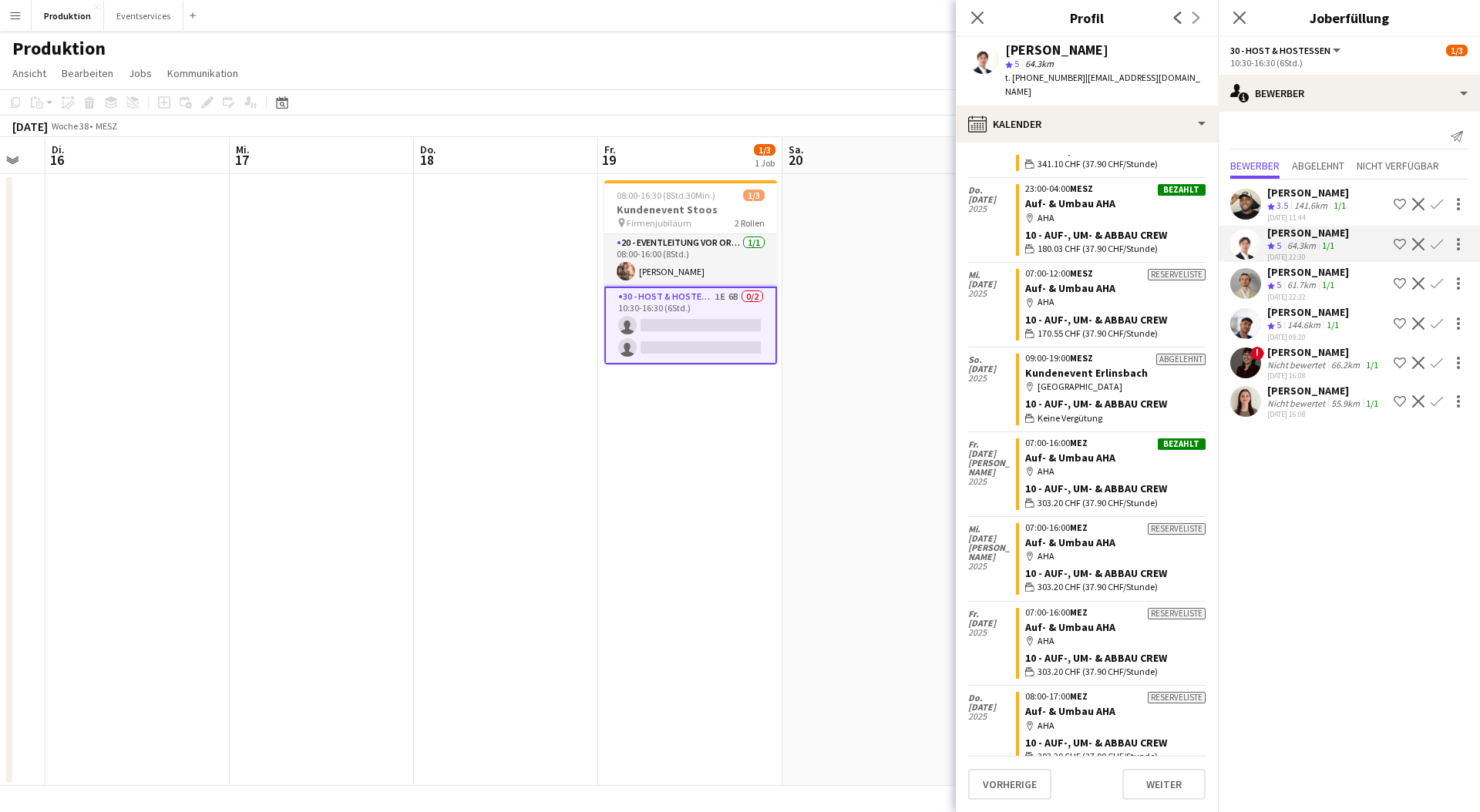
click at [1423, 563] on mat-expansion-panel "users2 Bewerber Benachrichtigung senden Bewerber Abgelehnt Nicht verfügbar Kenn…" at bounding box center [1349, 461] width 262 height 700
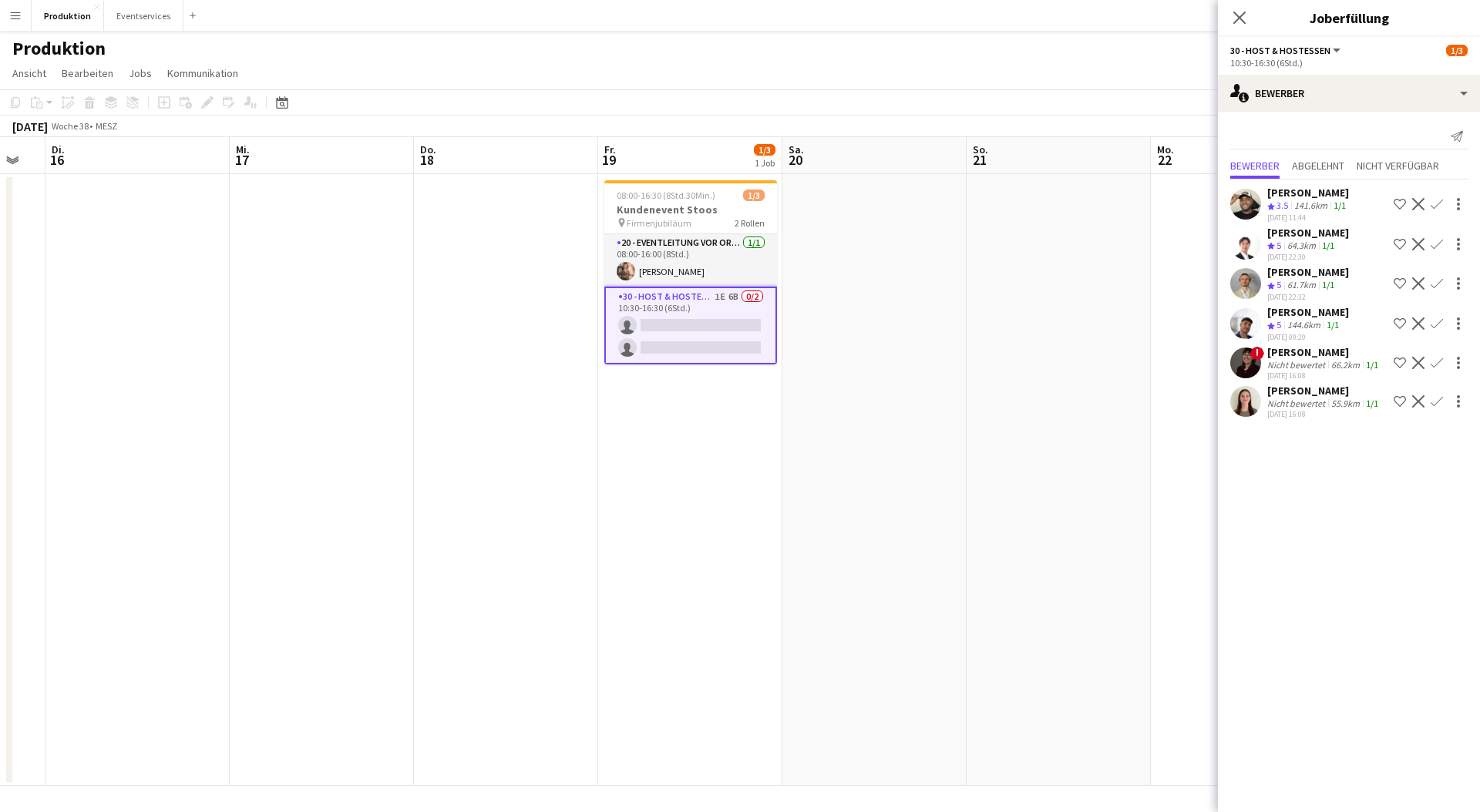
click at [1432, 241] on app-icon "Bestätigen" at bounding box center [1437, 245] width 13 height 13
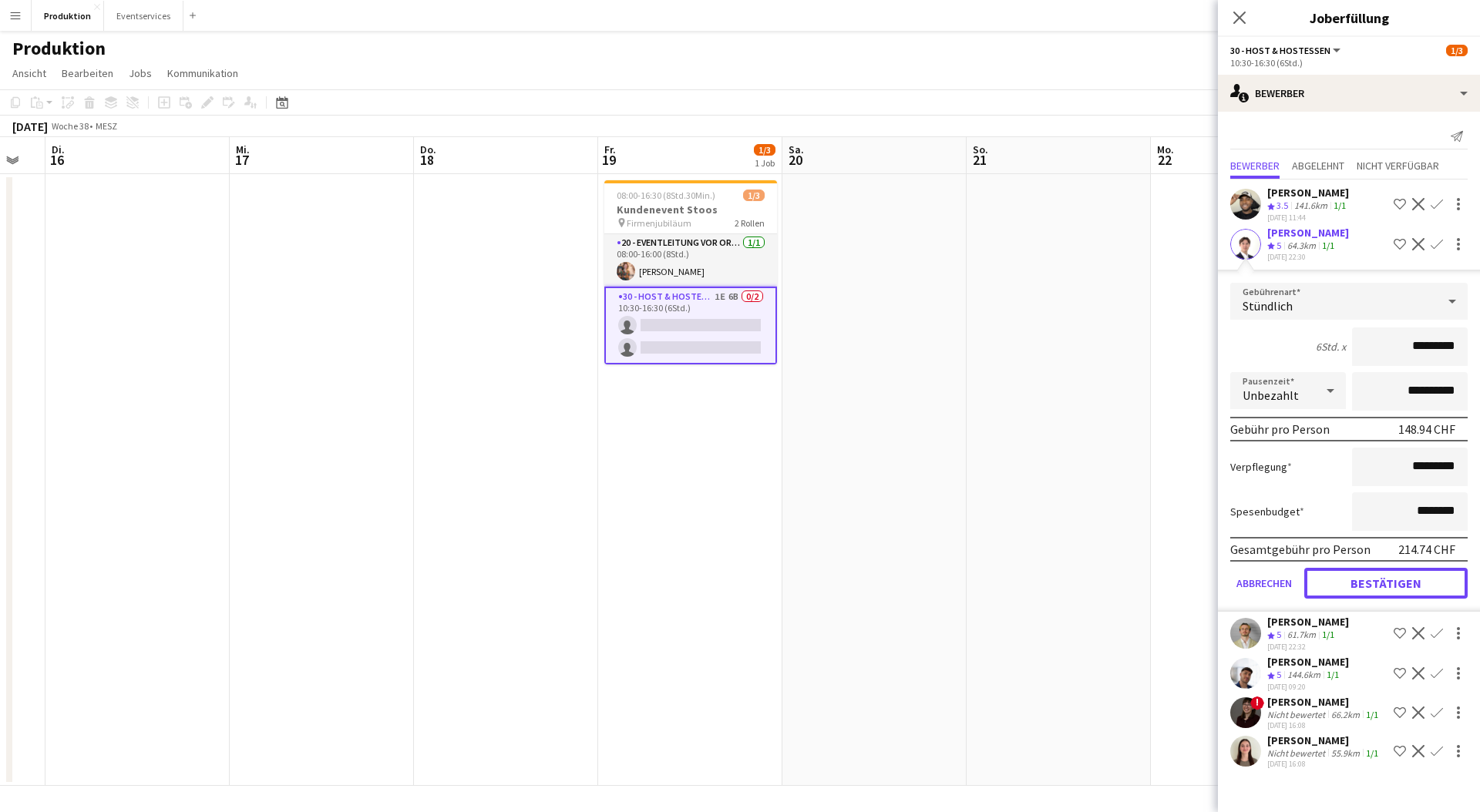
click at [1440, 581] on button "Bestätigen" at bounding box center [1386, 583] width 163 height 31
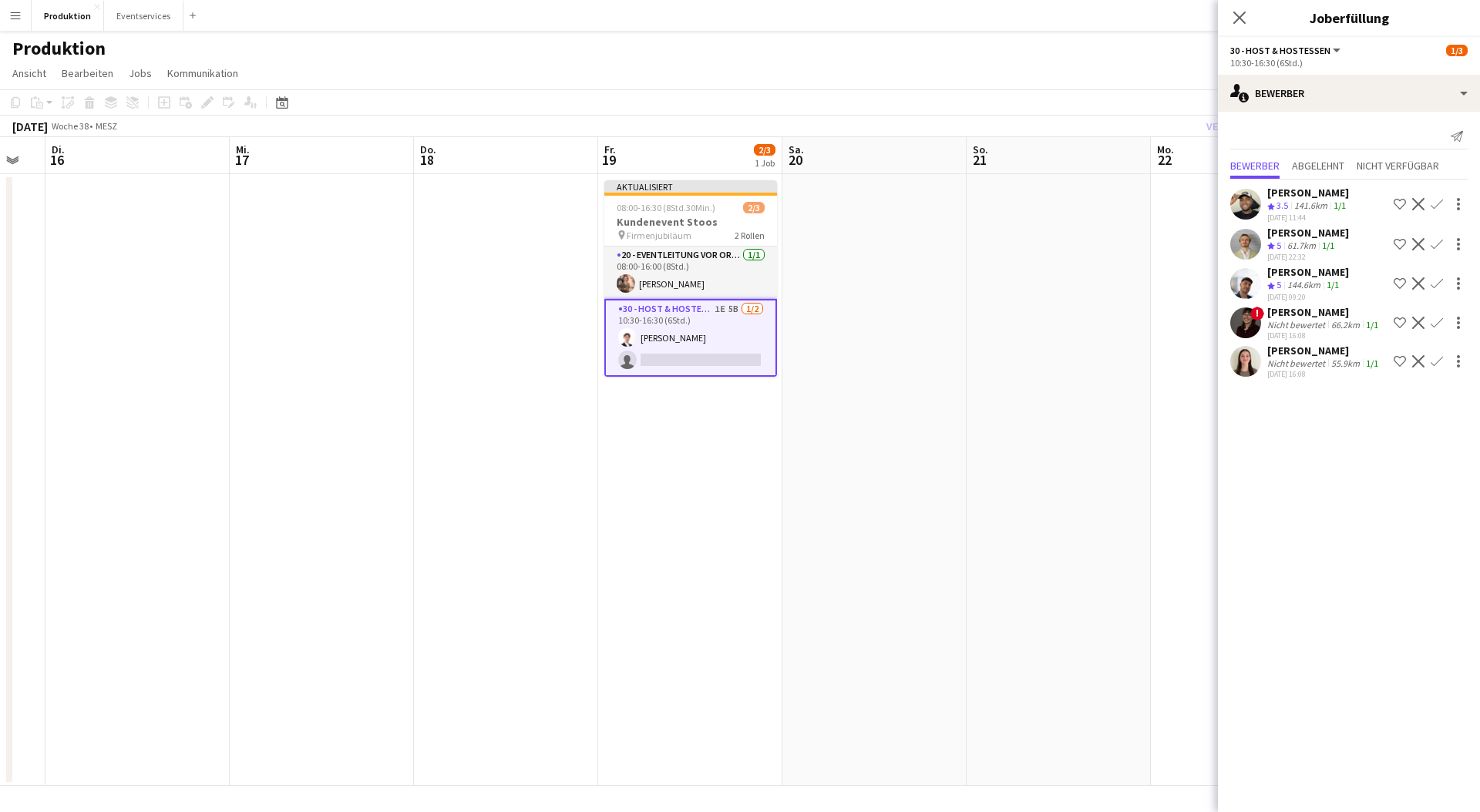
click at [1440, 359] on app-icon "Bestätigen" at bounding box center [1437, 362] width 13 height 13
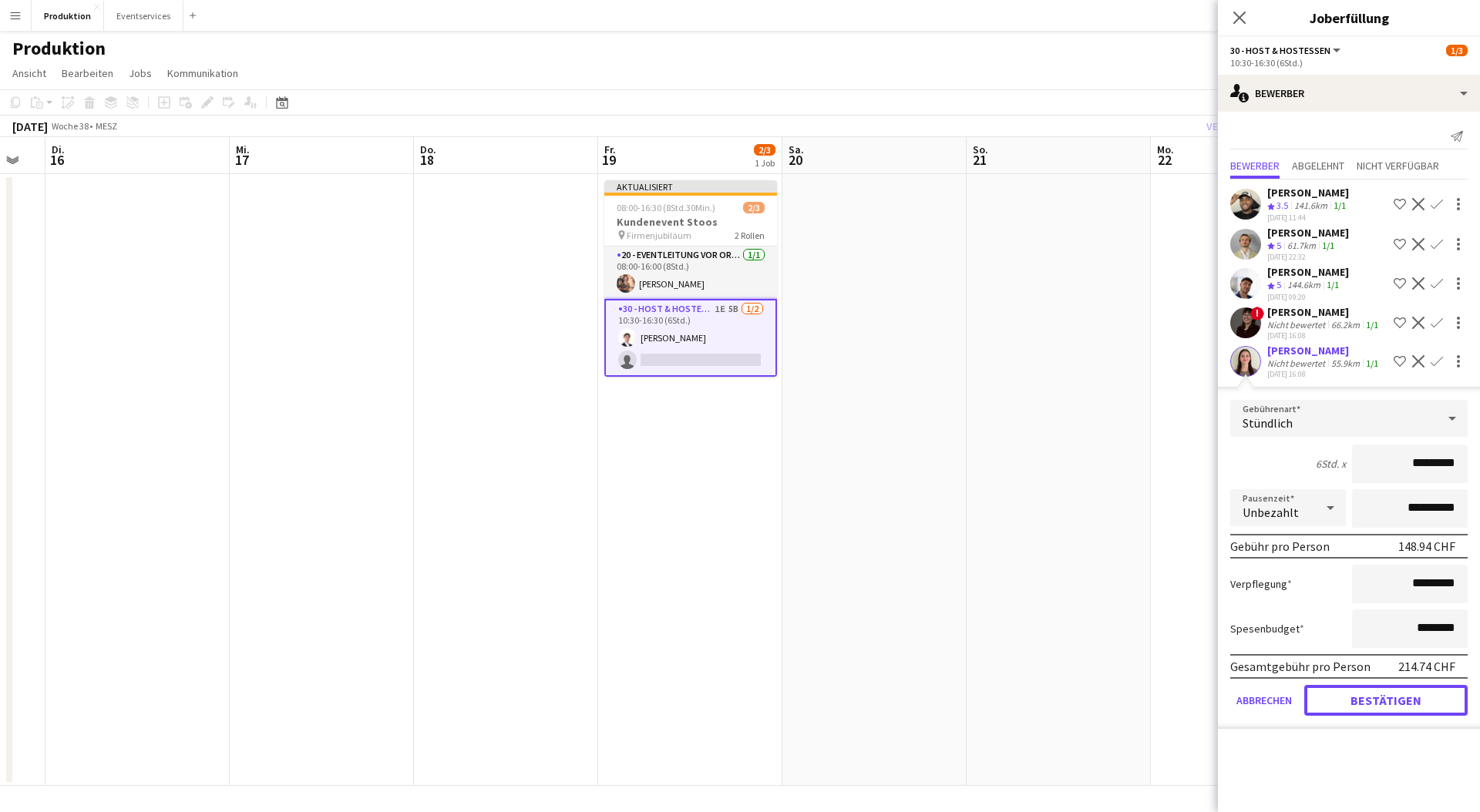
click at [1352, 700] on button "Bestätigen" at bounding box center [1386, 700] width 163 height 31
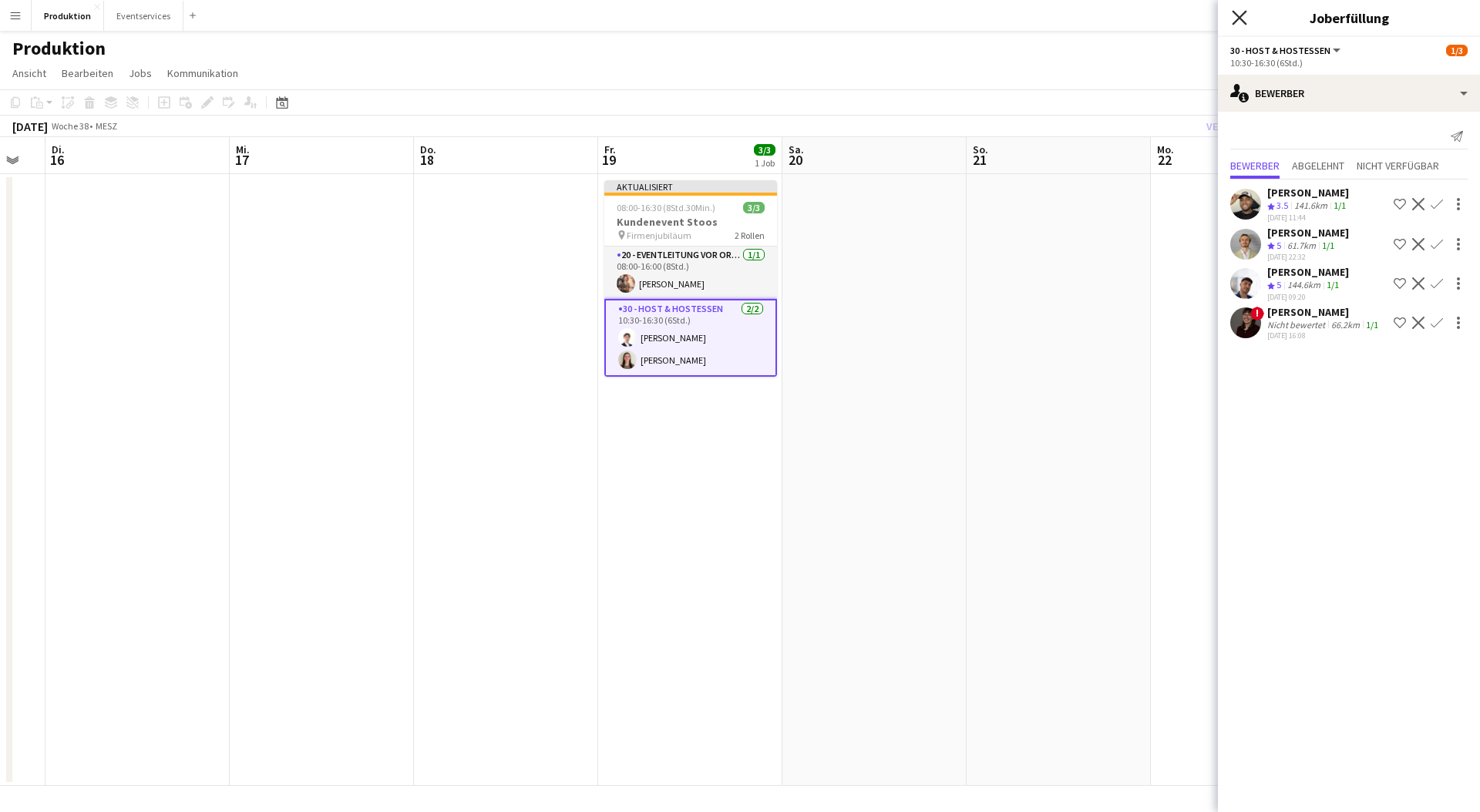
click at [1236, 22] on icon "Pop-in schließen" at bounding box center [1239, 17] width 14 height 14
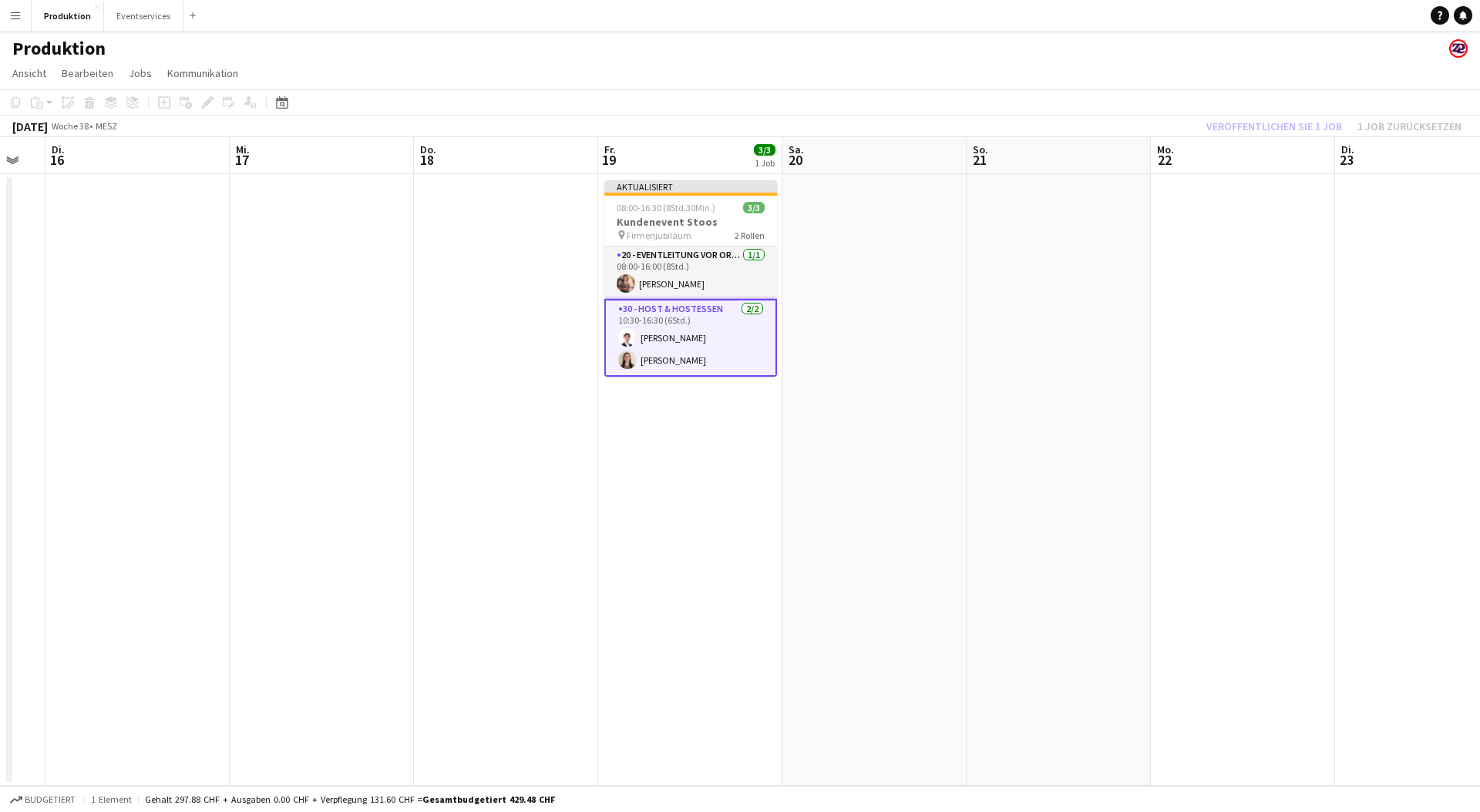
click at [1237, 119] on div "Veröffentlichen Sie 1 Job 1 Job zurücksetzen" at bounding box center [1334, 126] width 292 height 20
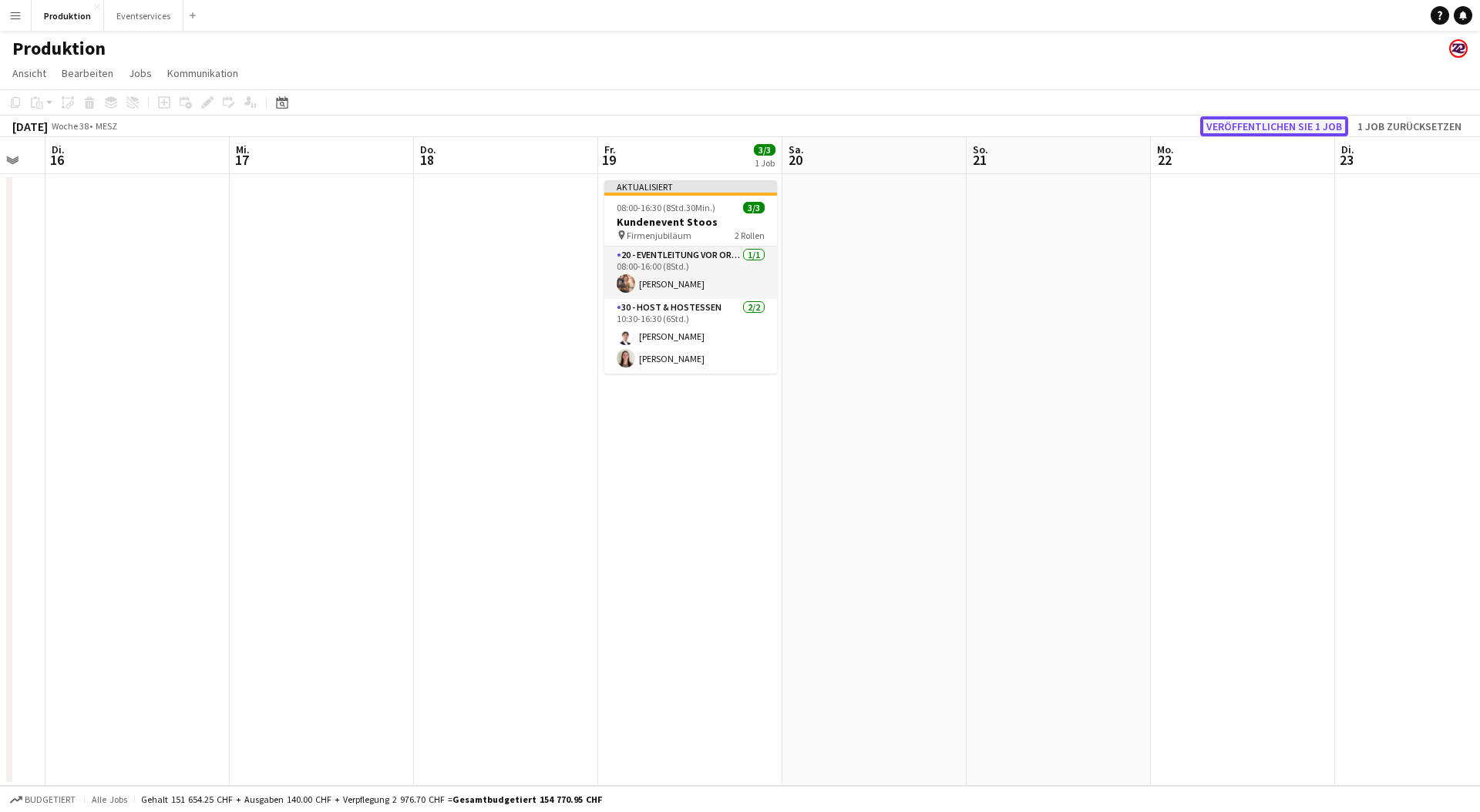
click at [1237, 120] on button "Veröffentlichen Sie 1 Job" at bounding box center [1274, 126] width 148 height 20
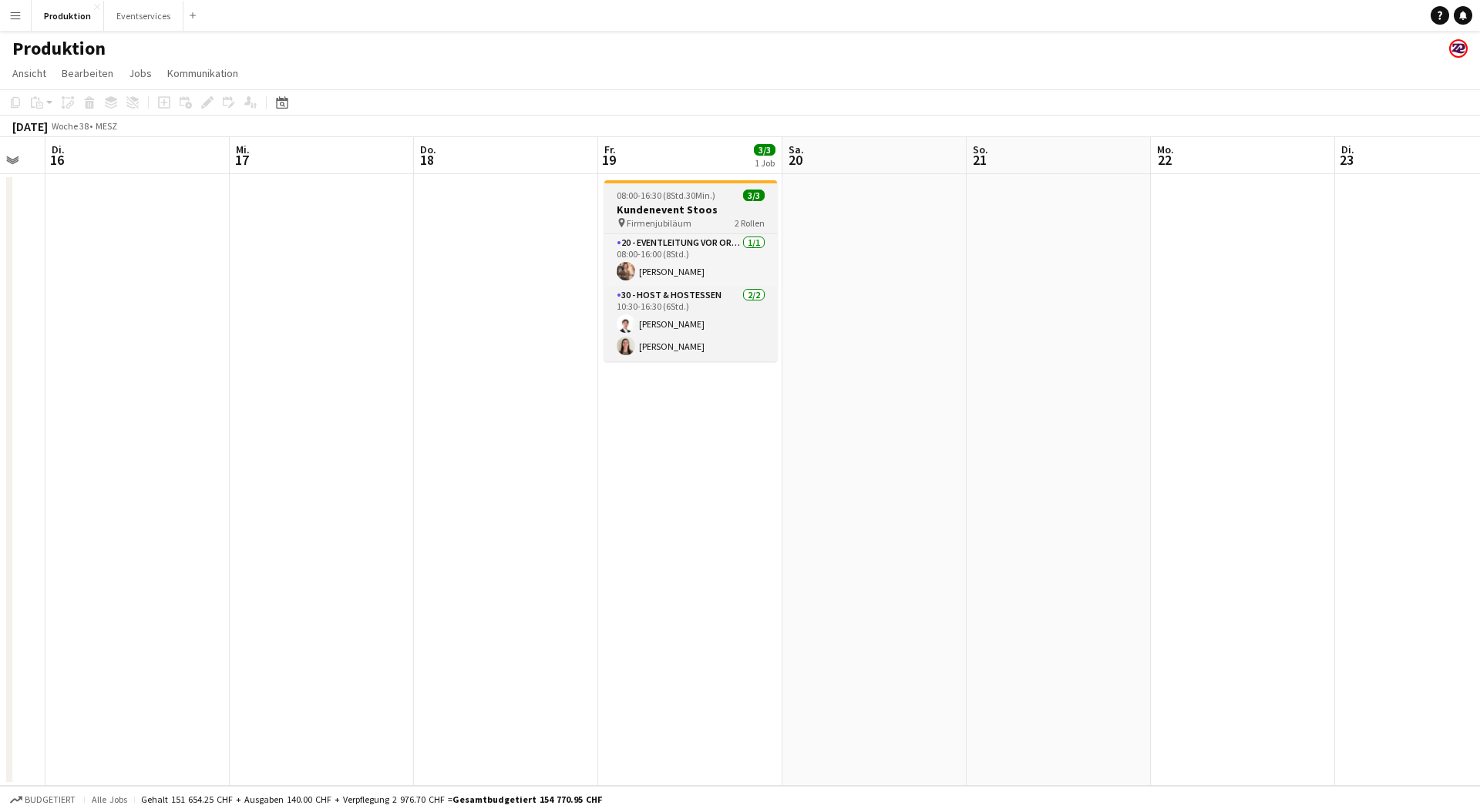
click at [670, 195] on span "08:00-16:30 (8Std.30Min.)" at bounding box center [666, 195] width 99 height 12
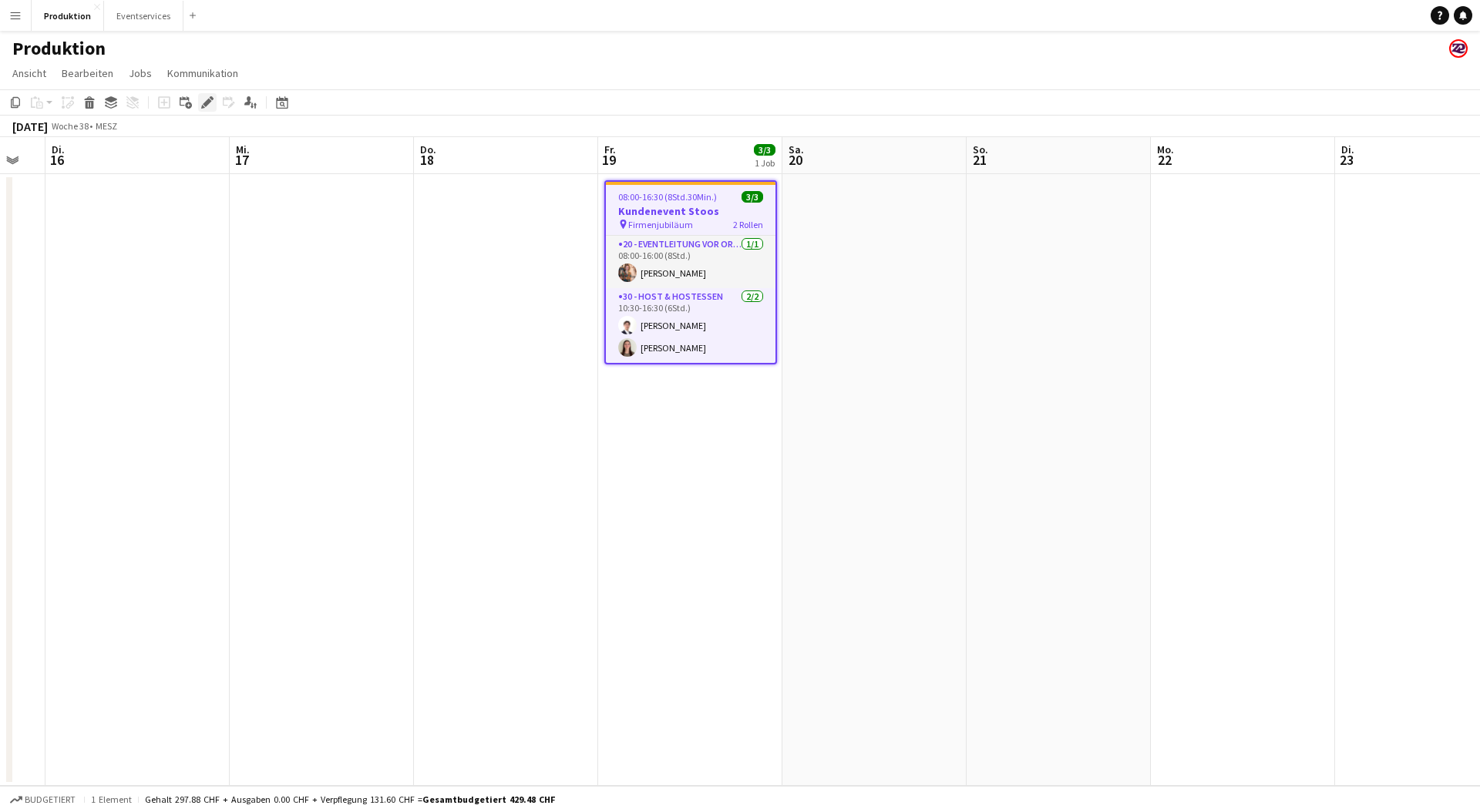
click at [213, 98] on icon at bounding box center [211, 98] width 4 height 4
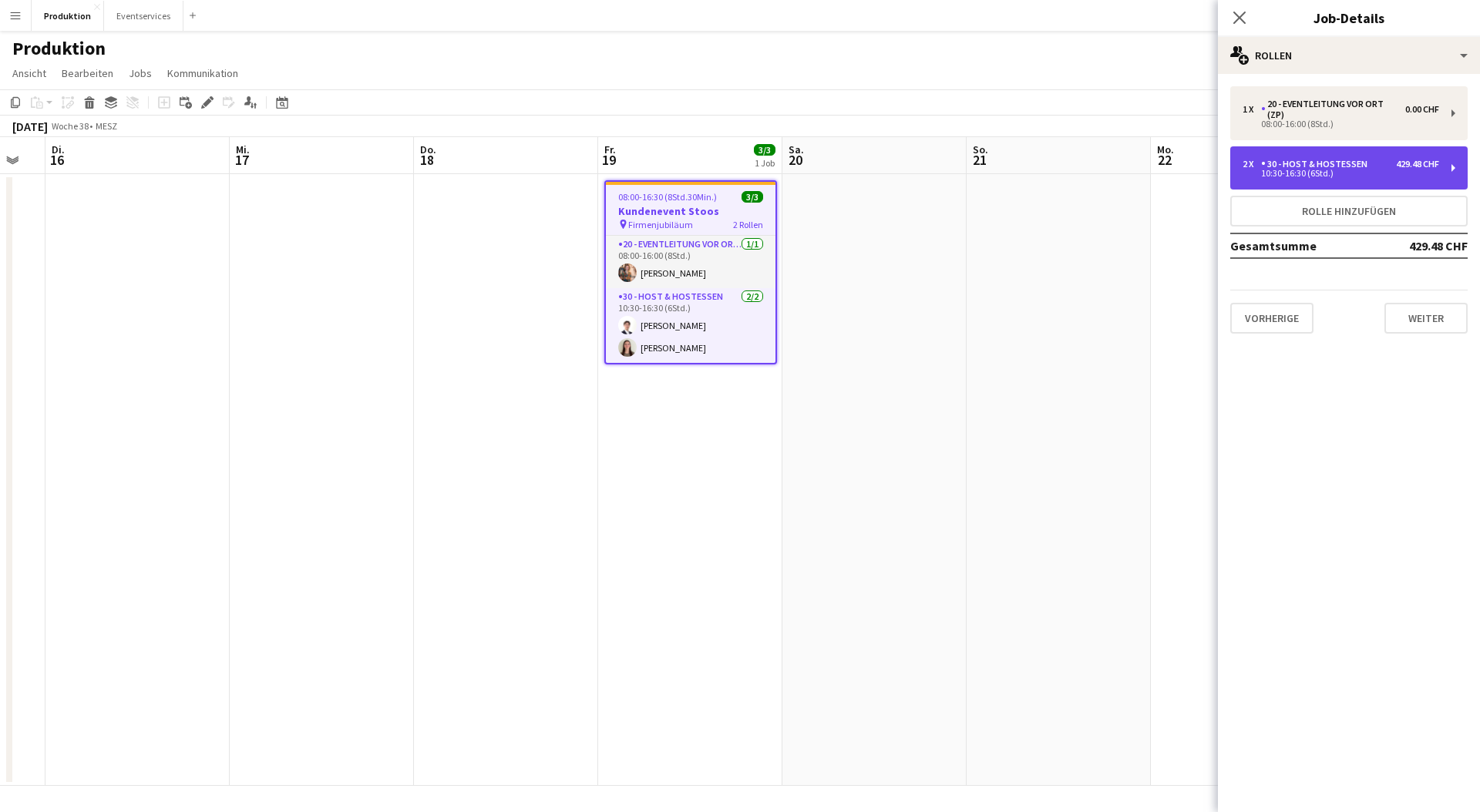
click at [1330, 161] on div "30 - Host & Hostessen" at bounding box center [1318, 165] width 112 height 11
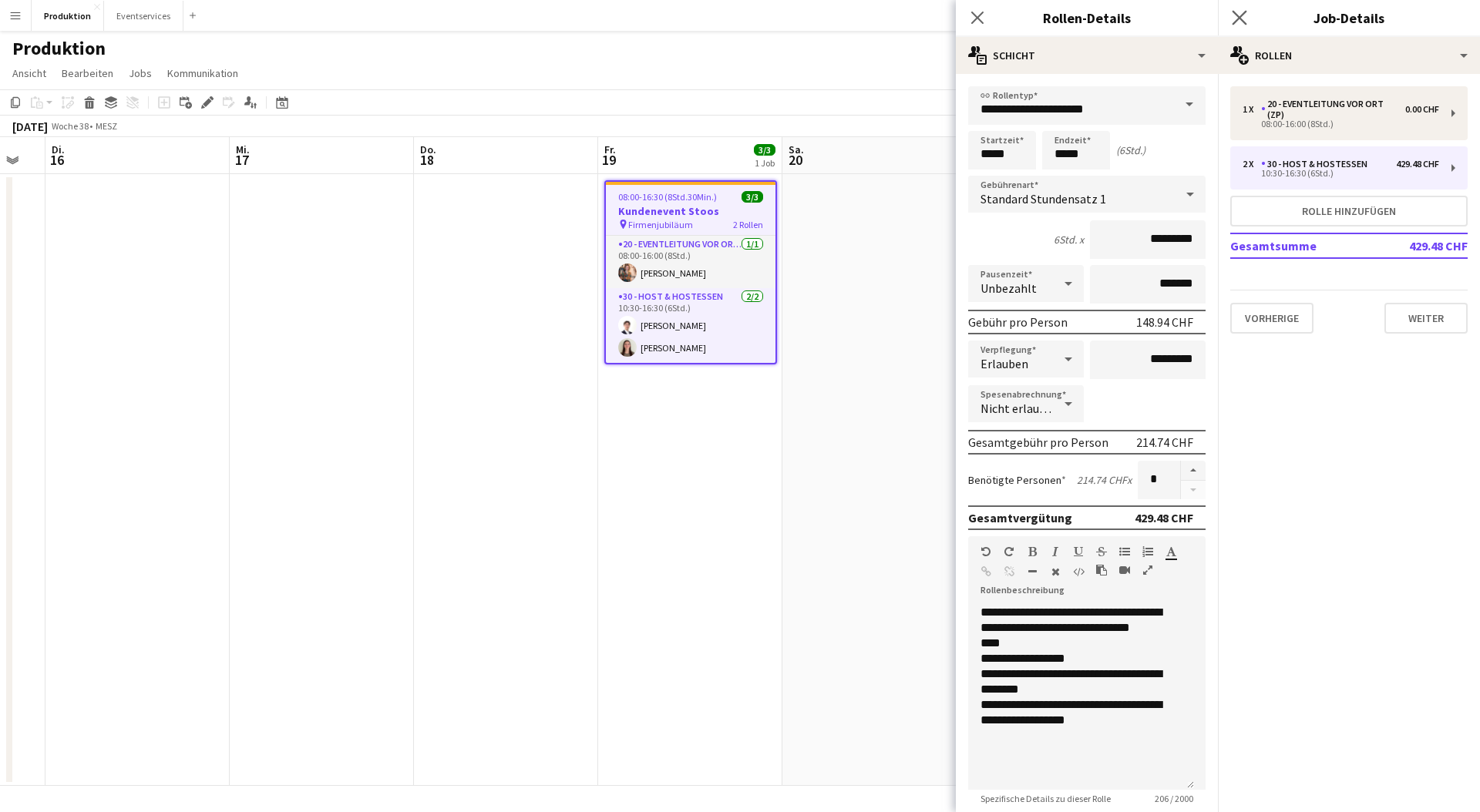
click at [1236, 8] on app-icon "Pop-in schließen" at bounding box center [1240, 18] width 22 height 22
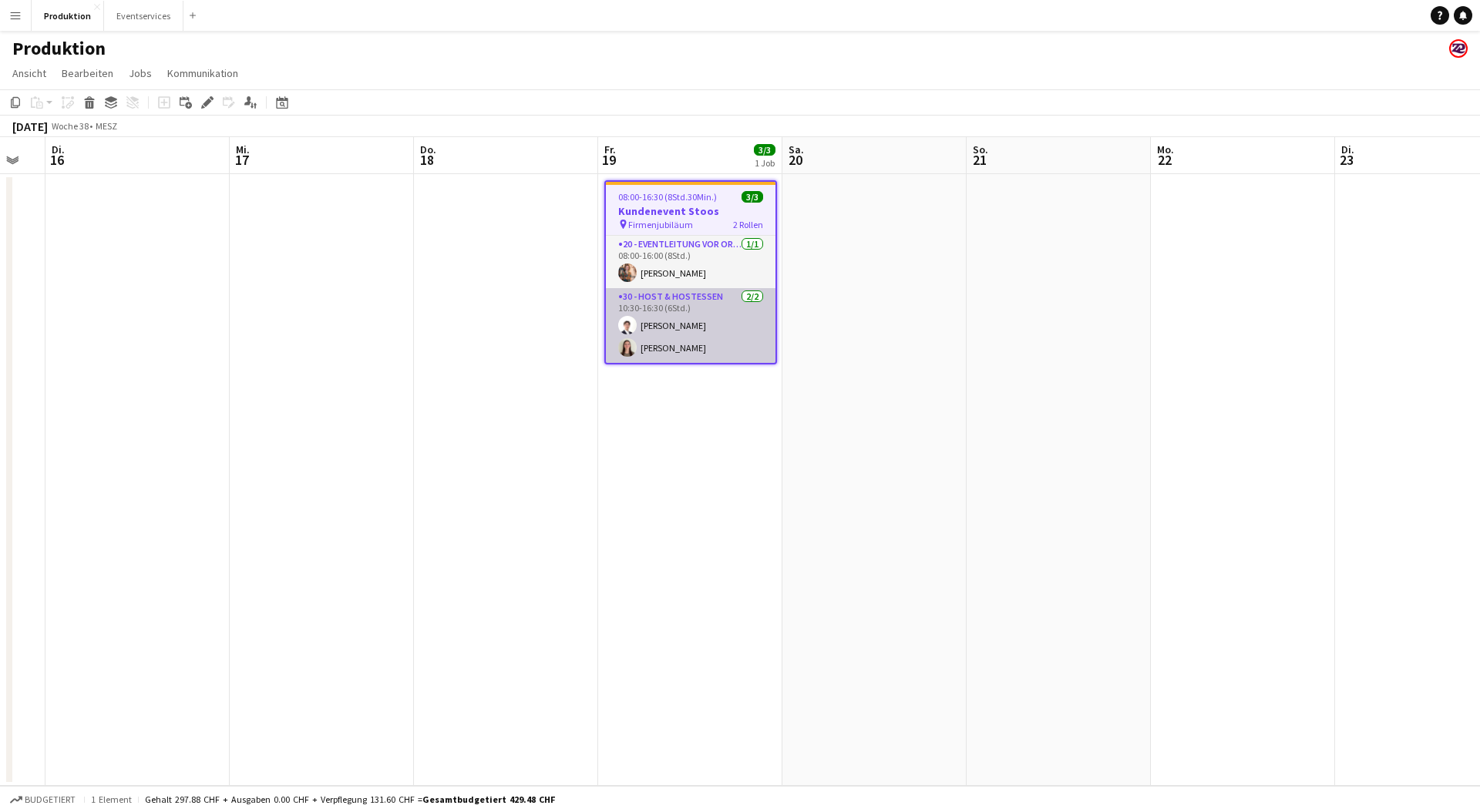
click at [695, 343] on app-card-role "30 - Host & Hostessen [DATE] 10:30-16:30 (6Std.) [PERSON_NAME] [PERSON_NAME]" at bounding box center [691, 325] width 169 height 74
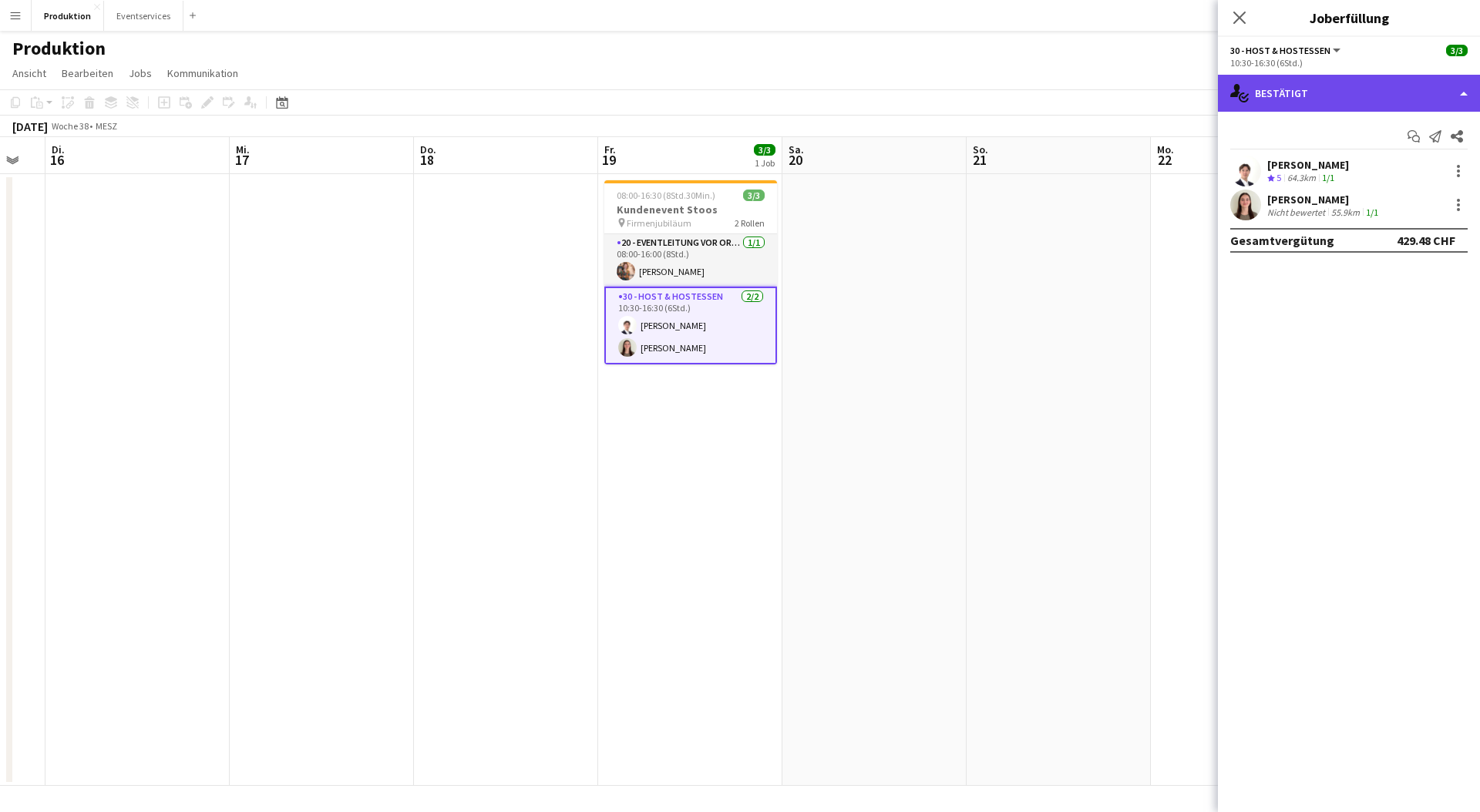
click at [1314, 97] on div "single-neutral-actions-check-2 Bestätigt" at bounding box center [1349, 93] width 262 height 37
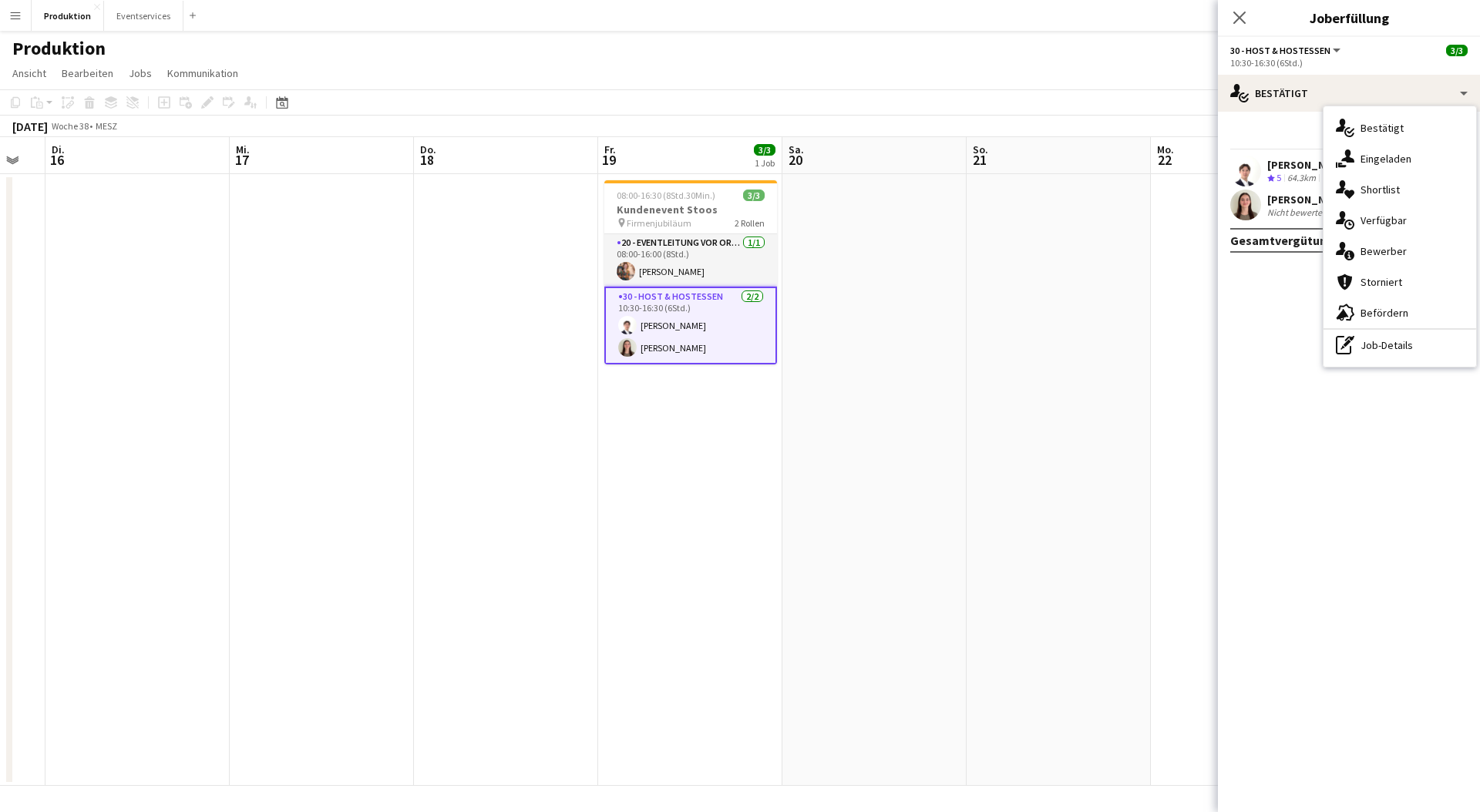
click at [1418, 252] on div "single-neutral-actions-information Bewerber" at bounding box center [1400, 251] width 153 height 31
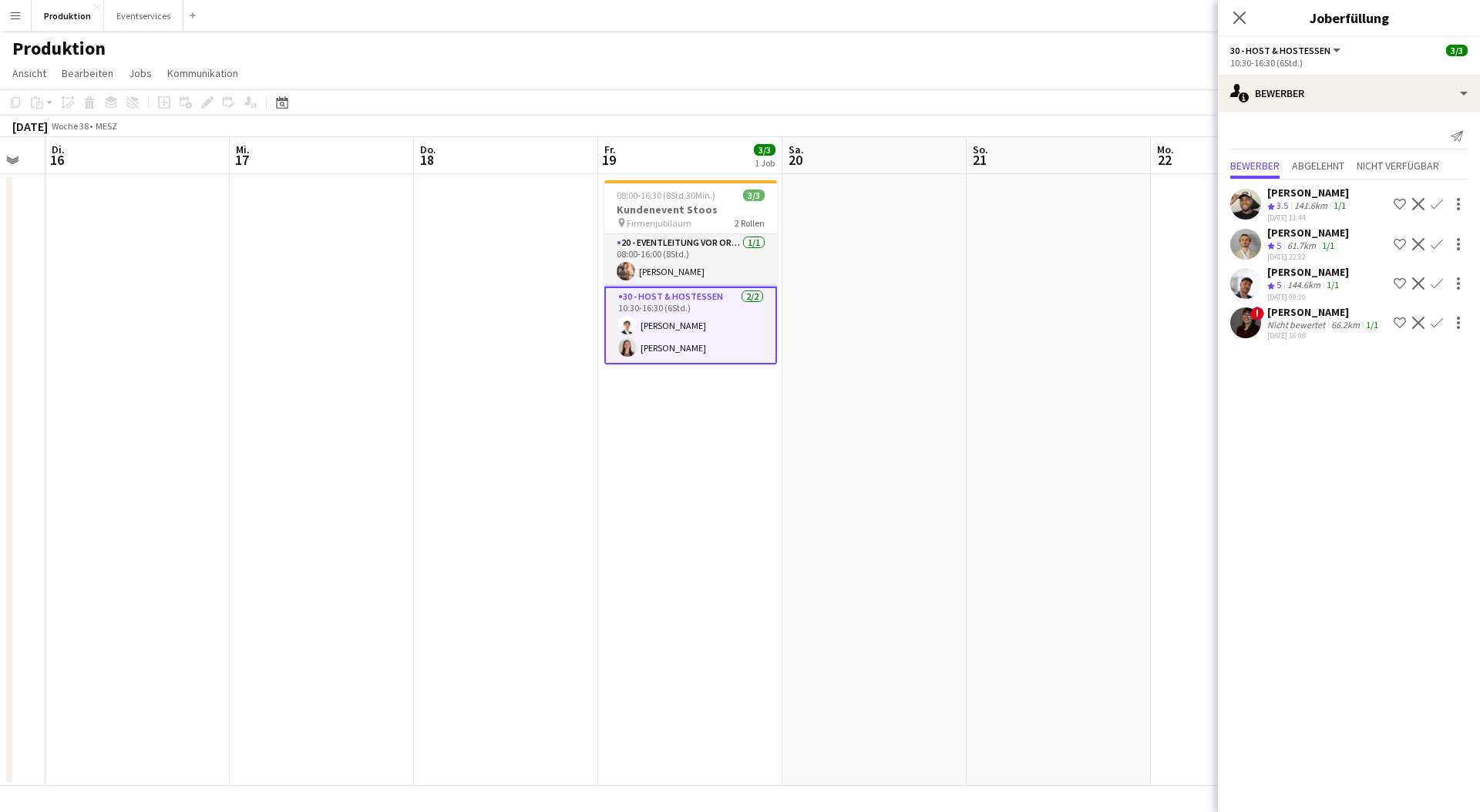
click at [1455, 256] on div "[PERSON_NAME] Crew-Bewertung 5 61.7km 1/1 [DATE] 22:32 Crew auf die Shortlist s…" at bounding box center [1349, 244] width 262 height 37
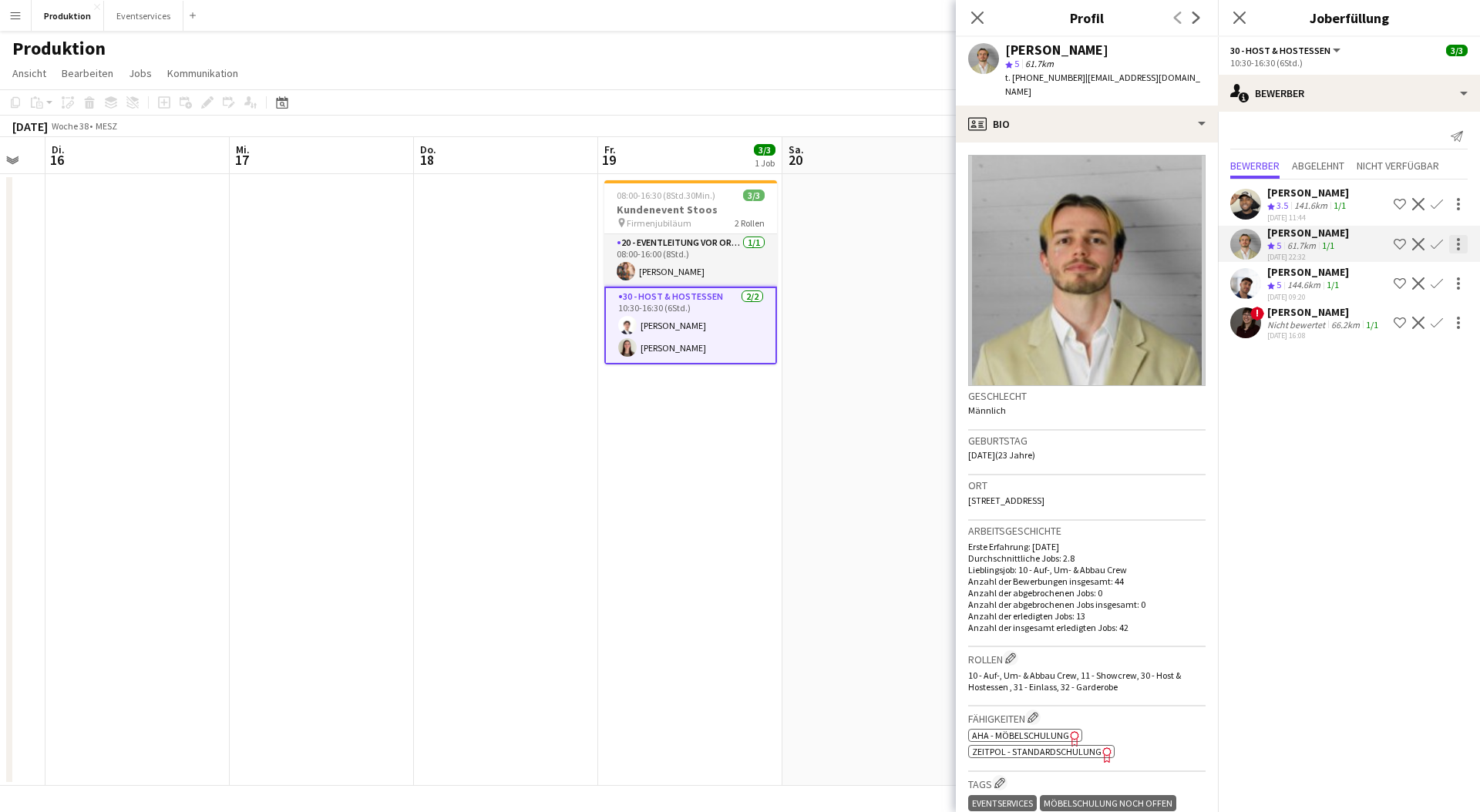
click at [1449, 241] on div at bounding box center [1458, 244] width 18 height 18
click at [1416, 483] on div at bounding box center [740, 406] width 1480 height 812
click at [977, 11] on icon "Pop-in schließen" at bounding box center [977, 17] width 14 height 14
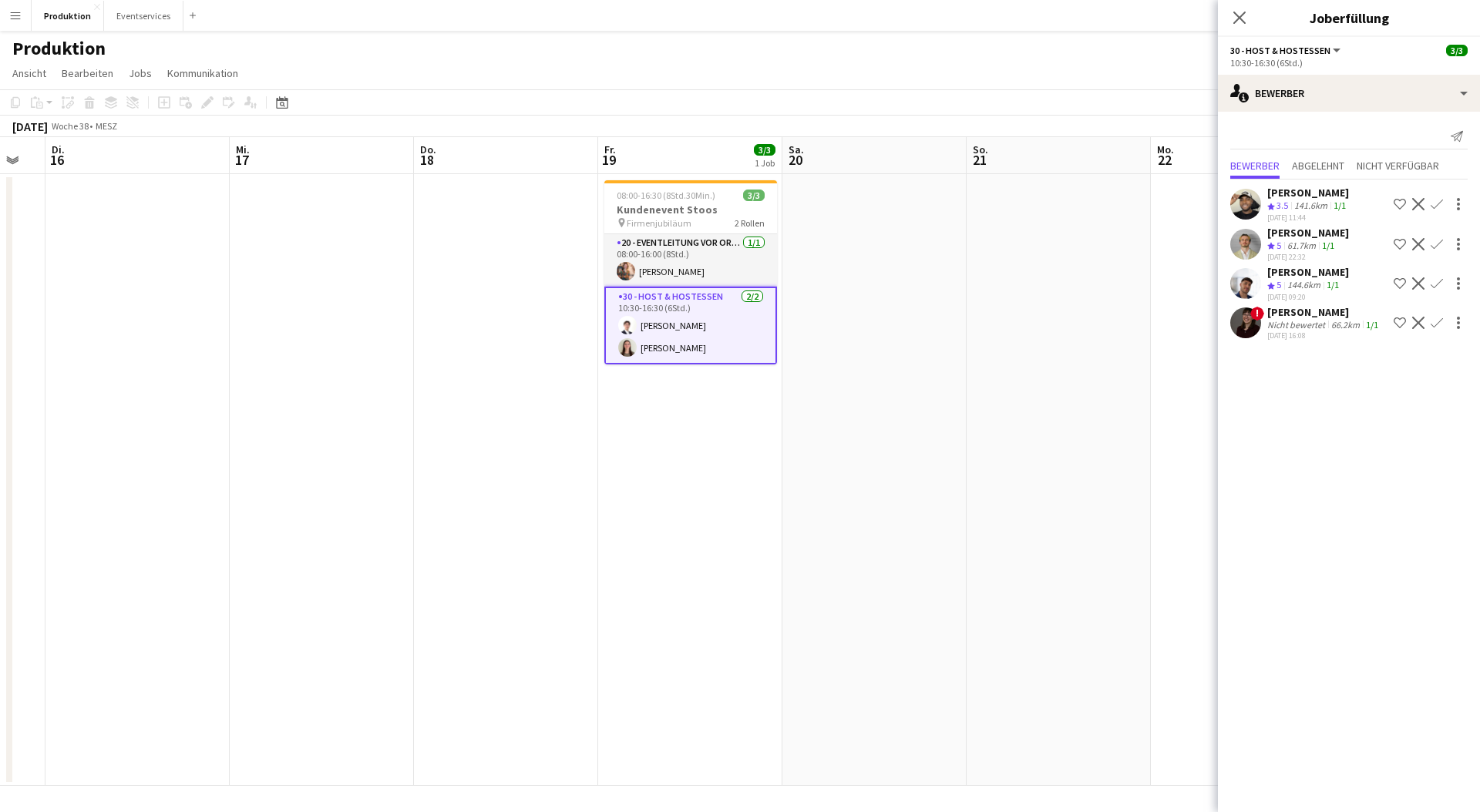
click at [21, 14] on app-icon "Menü" at bounding box center [16, 16] width 13 height 13
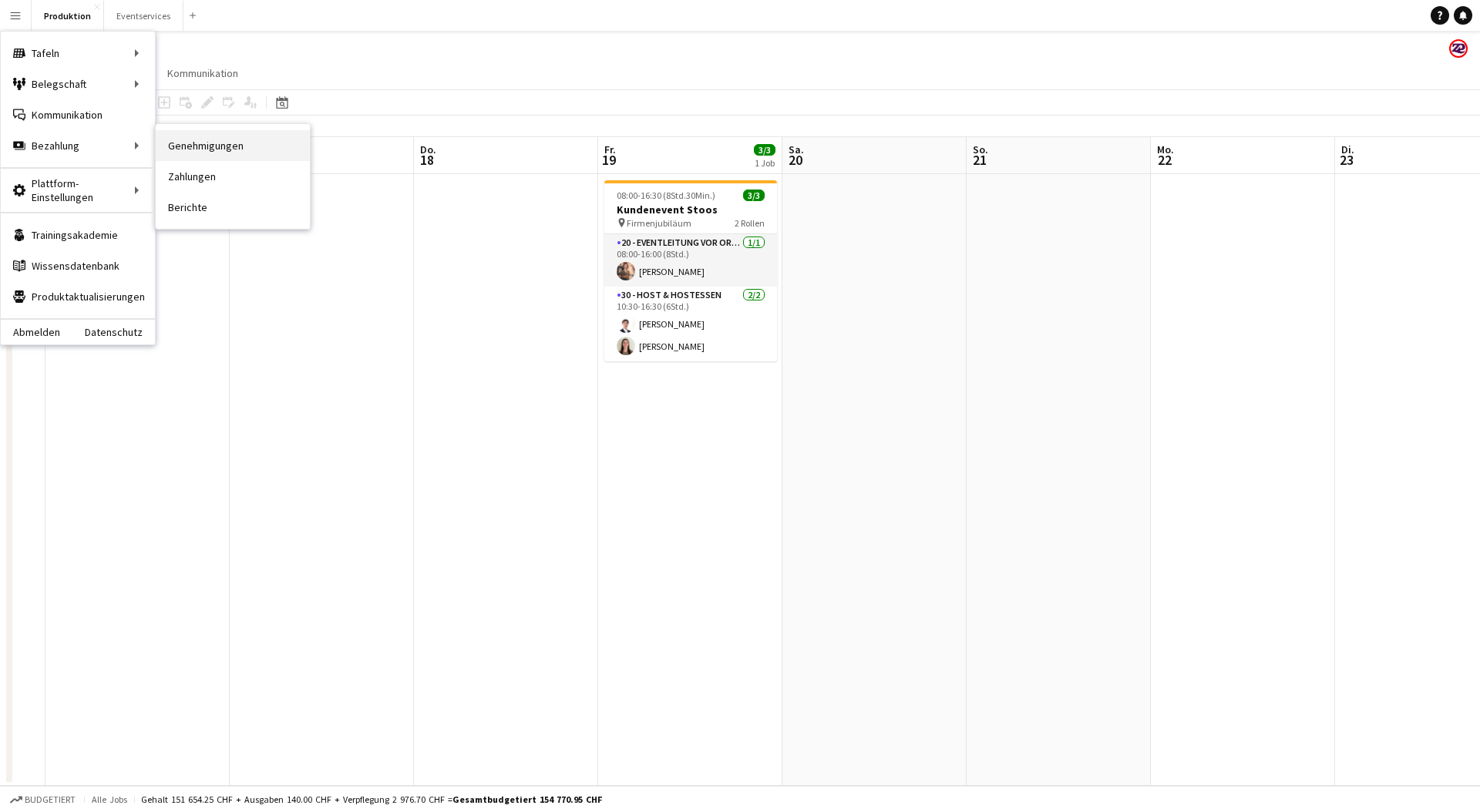
click at [222, 138] on link "Genehmigungen" at bounding box center [233, 146] width 154 height 31
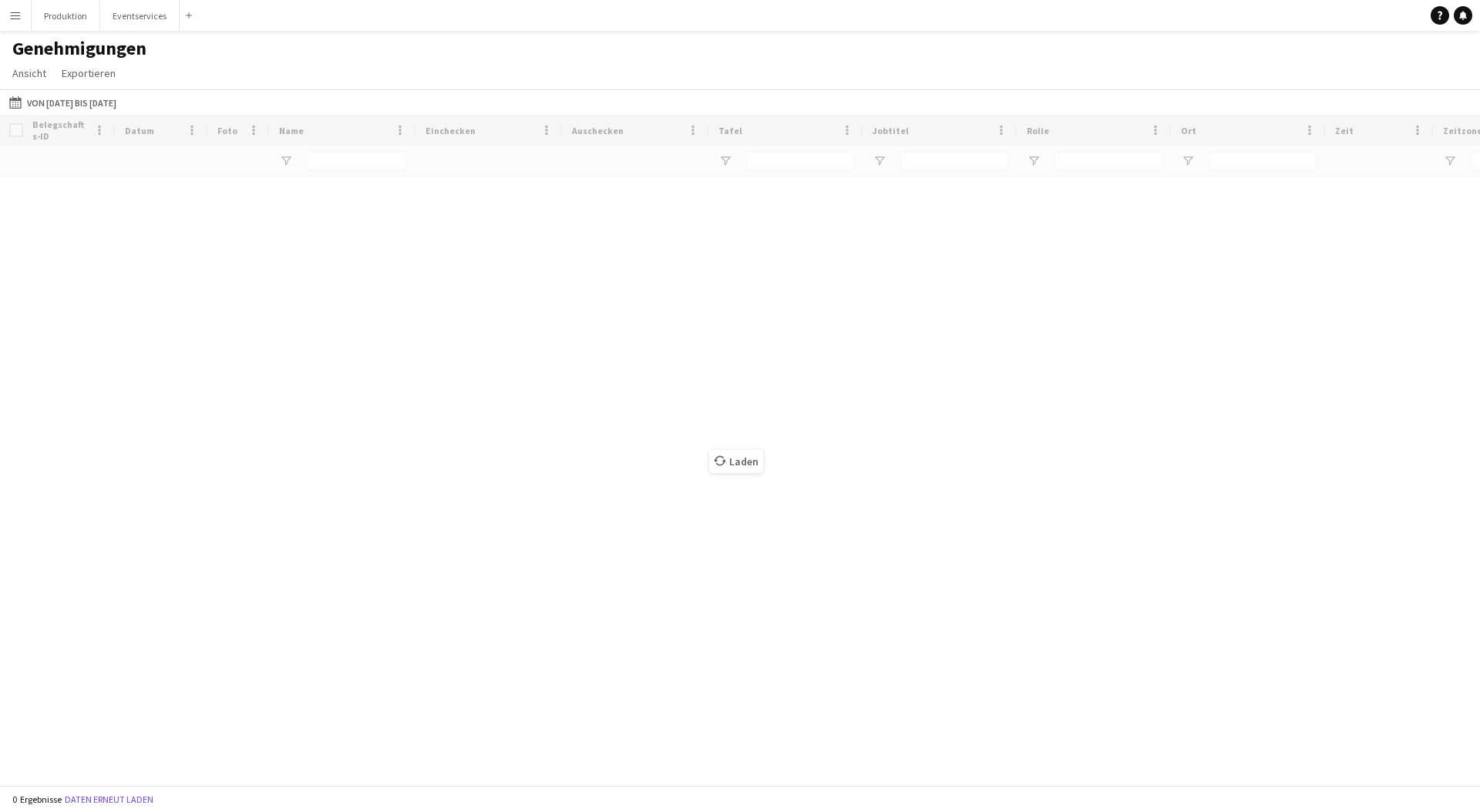
type input "****"
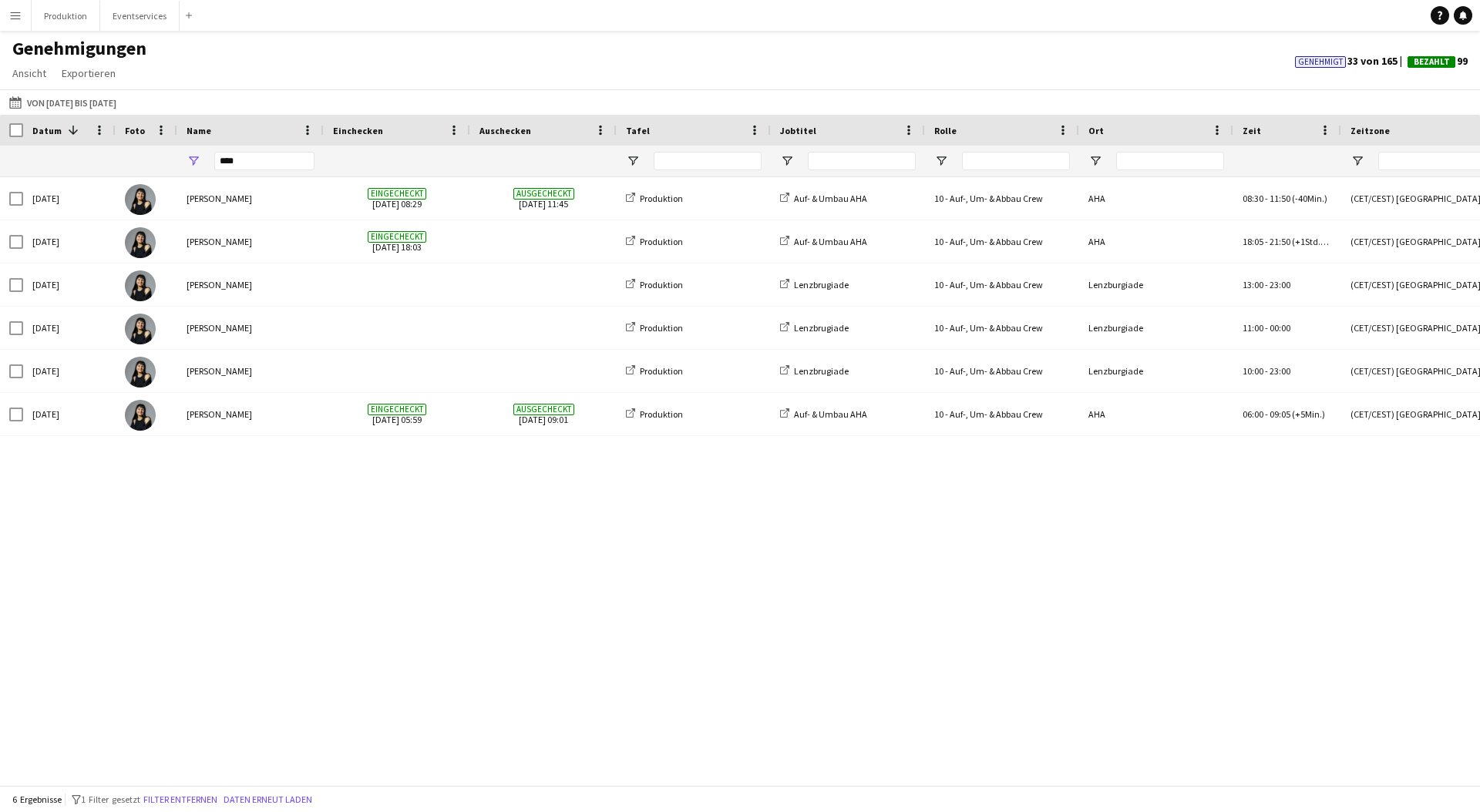
click at [278, 138] on div "Name" at bounding box center [242, 130] width 109 height 23
click at [282, 165] on input "****" at bounding box center [264, 161] width 101 height 18
click at [282, 165] on input "****" at bounding box center [264, 161] width 101 height 18
click at [315, 40] on div "Genehmigungen Ansicht Ansicht anpassen Filter anpassen Filter zurücksetzen Ansi…" at bounding box center [740, 63] width 1480 height 52
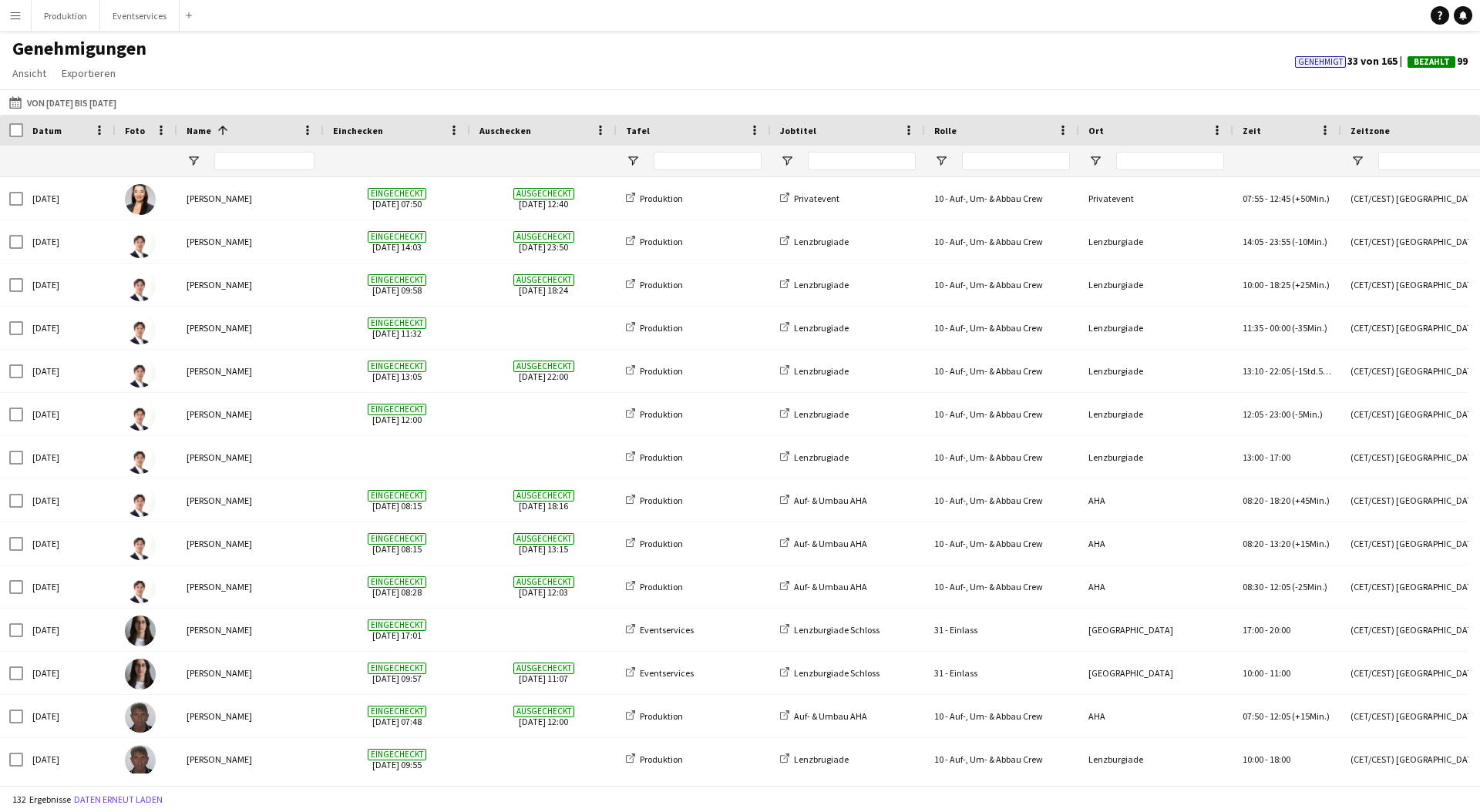
click at [54, 104] on button "Von [DATE] bis [DATE] Von [DATE] bis [DATE]" at bounding box center [63, 102] width 113 height 18
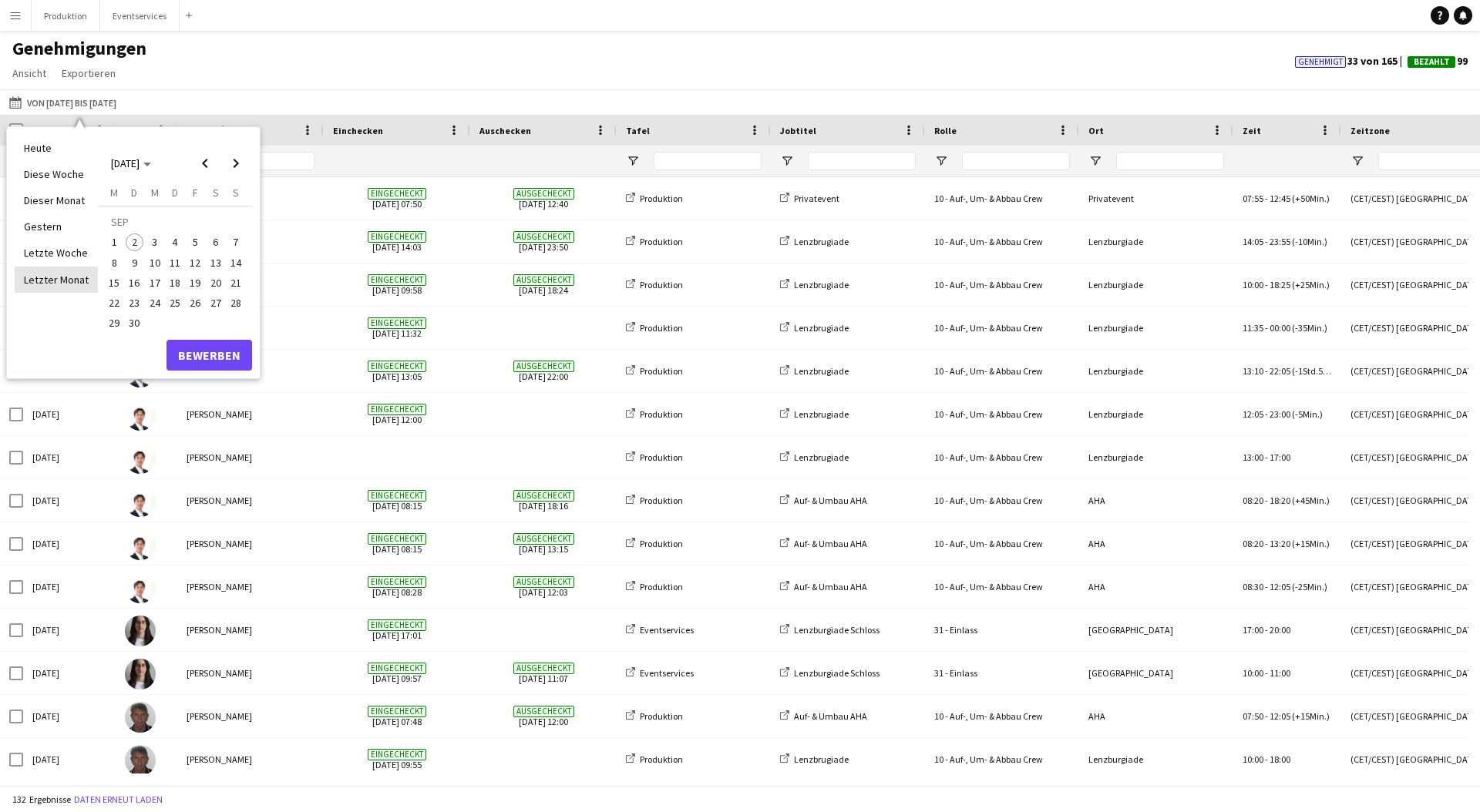
click at [81, 273] on li "Letzter Monat" at bounding box center [55, 279] width 83 height 26
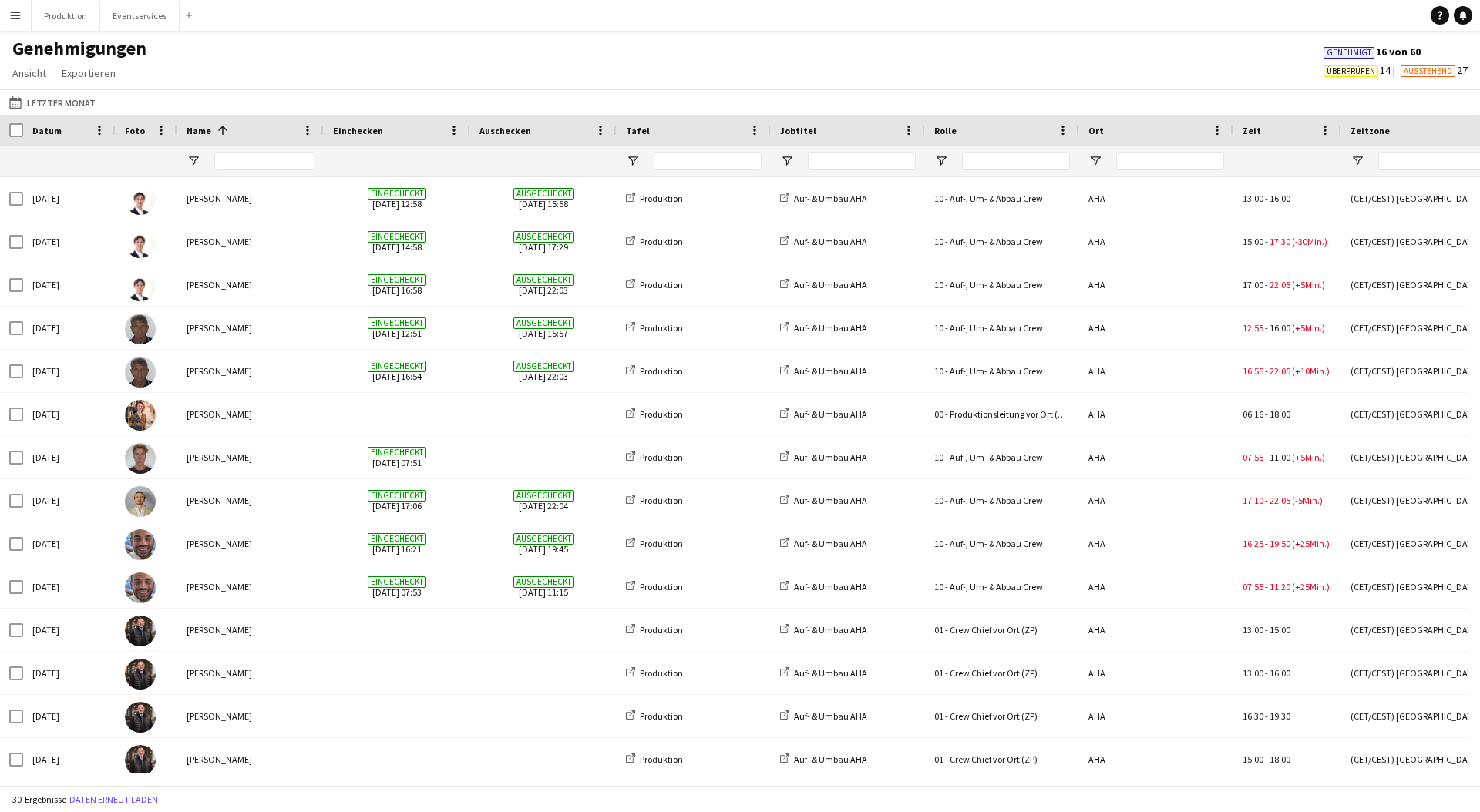
click at [17, 20] on app-icon "Menü" at bounding box center [16, 16] width 13 height 13
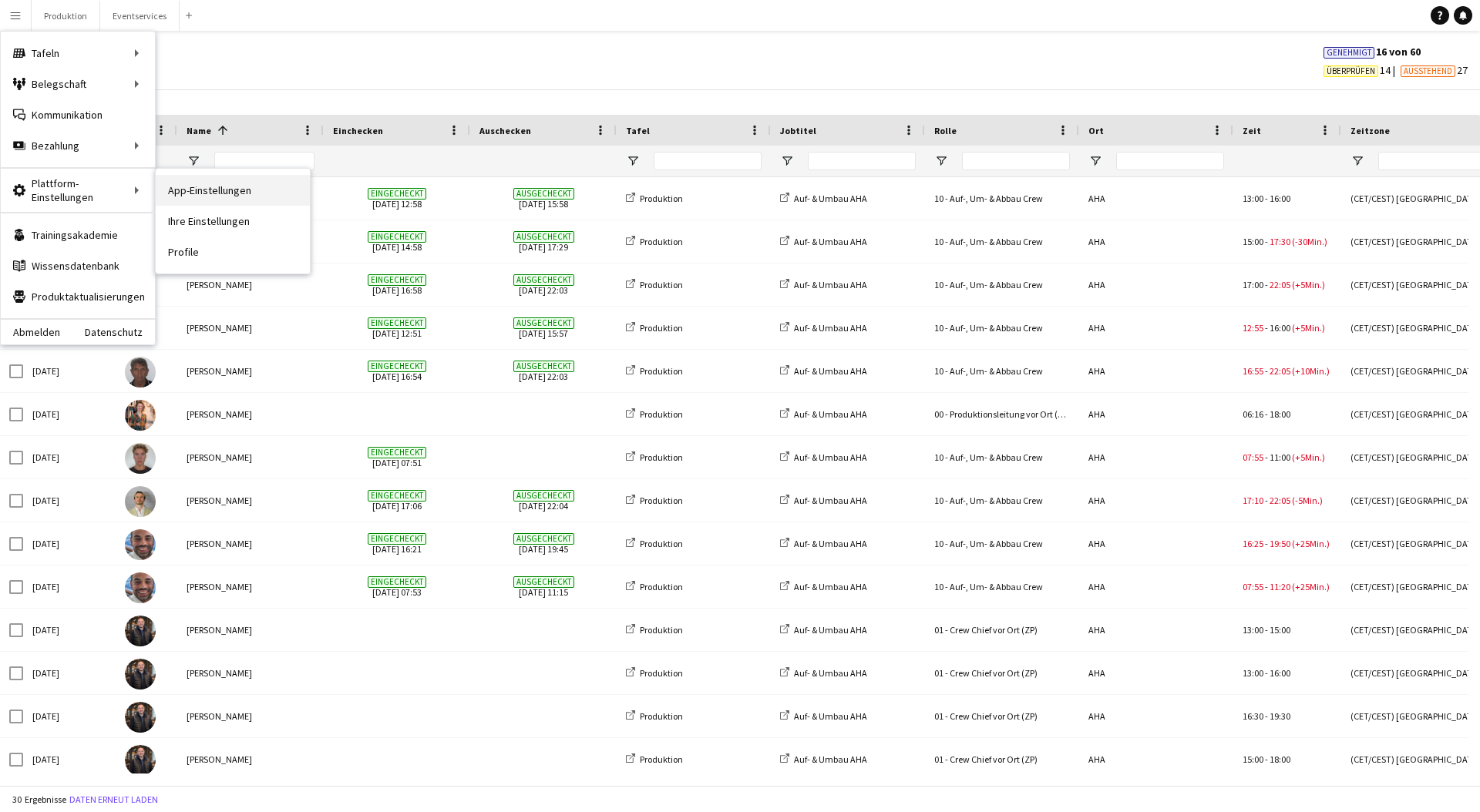
click at [219, 198] on link "App-Einstellungen" at bounding box center [233, 190] width 154 height 31
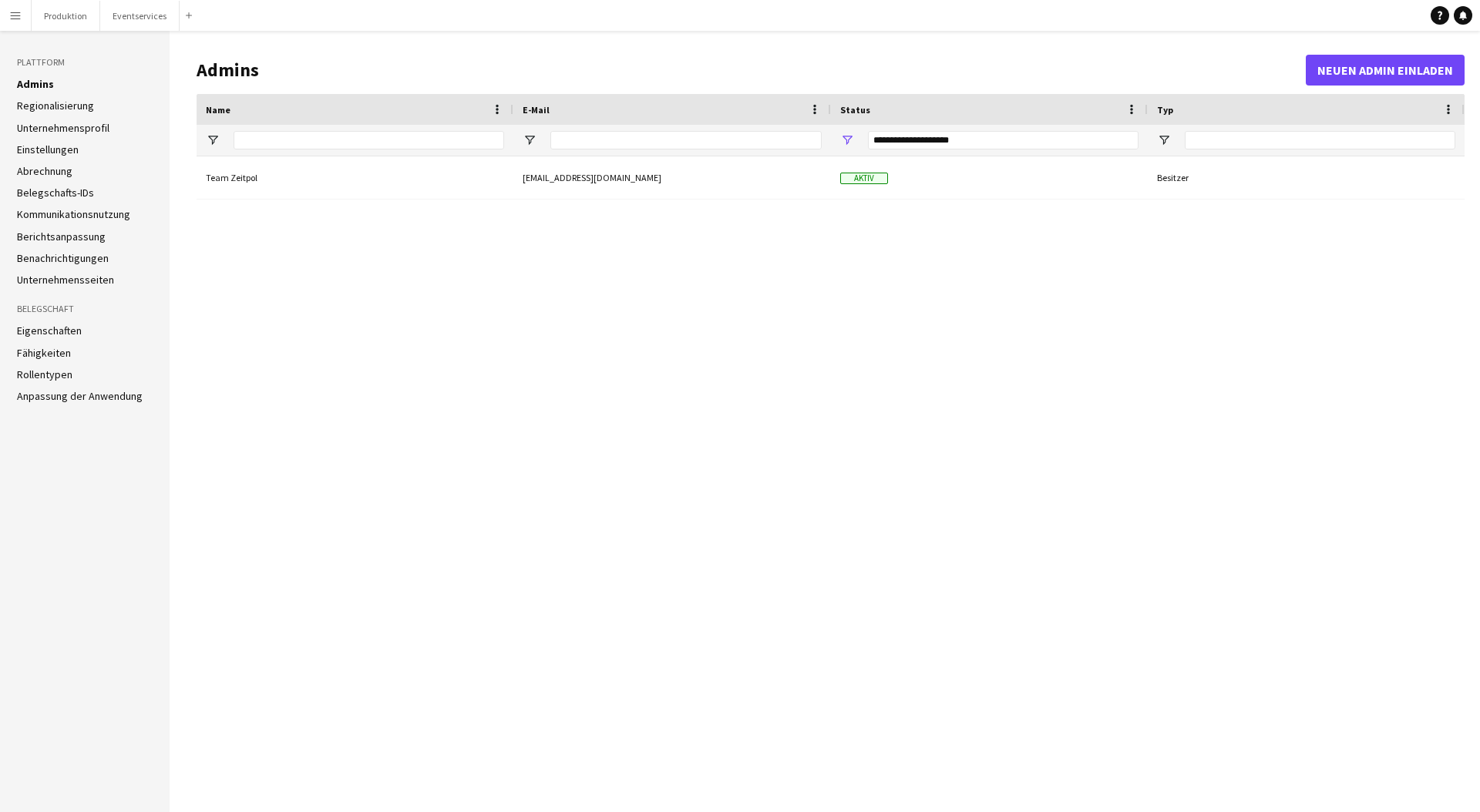
click at [17, 6] on button "Menü" at bounding box center [15, 15] width 31 height 31
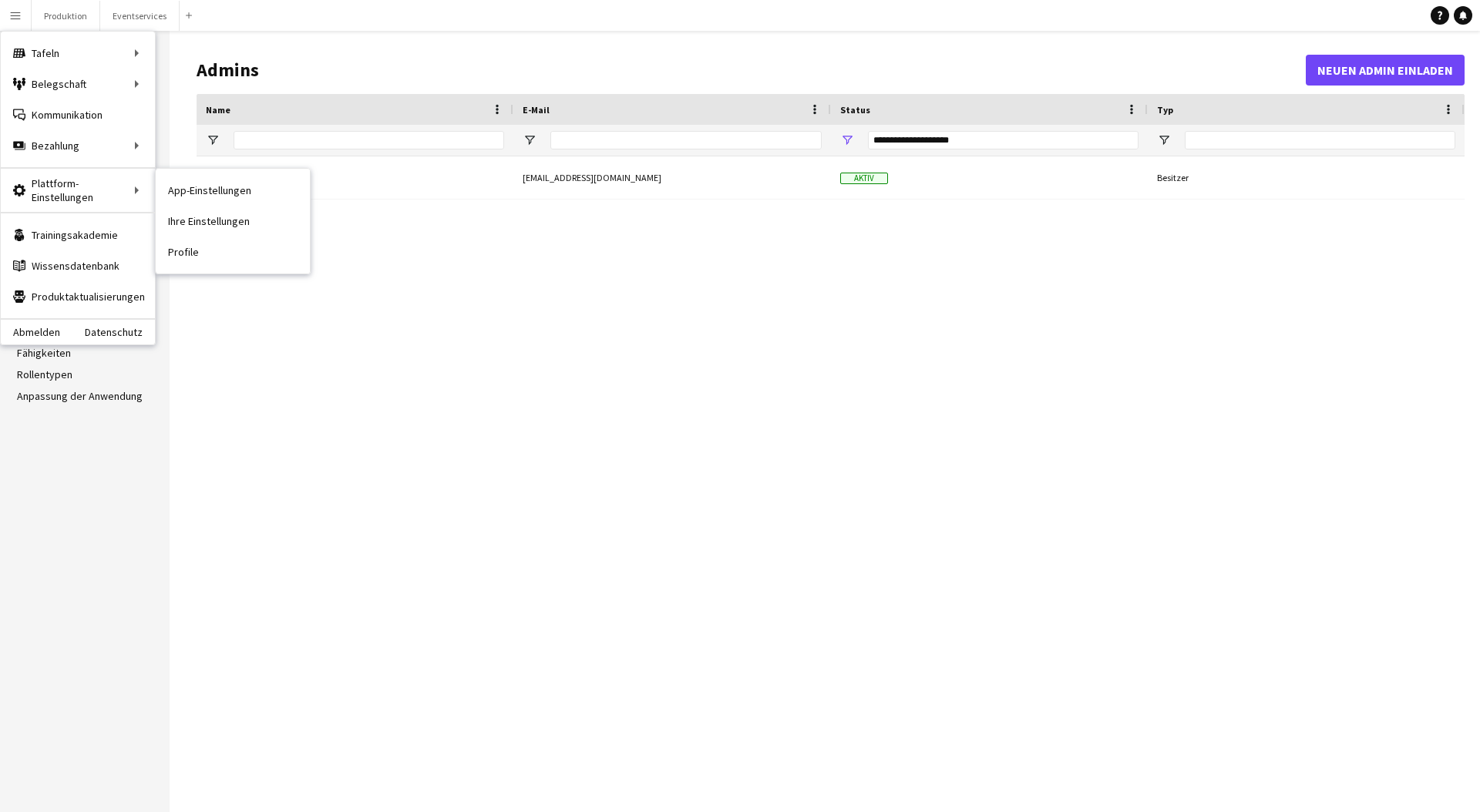
click at [184, 259] on link "Profile" at bounding box center [233, 252] width 154 height 31
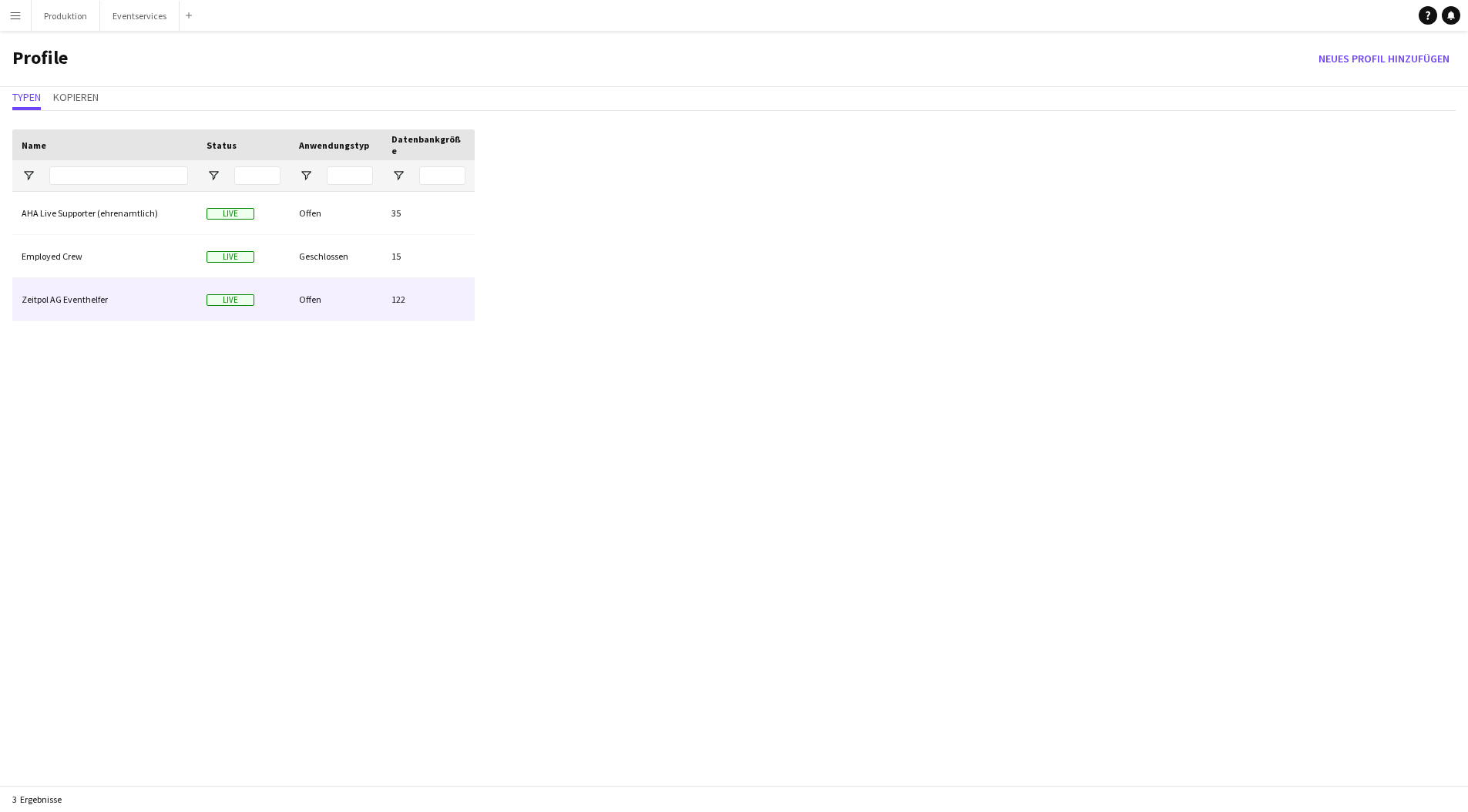
click at [97, 289] on div "Zeitpol AG Eventhelfer" at bounding box center [105, 299] width 185 height 43
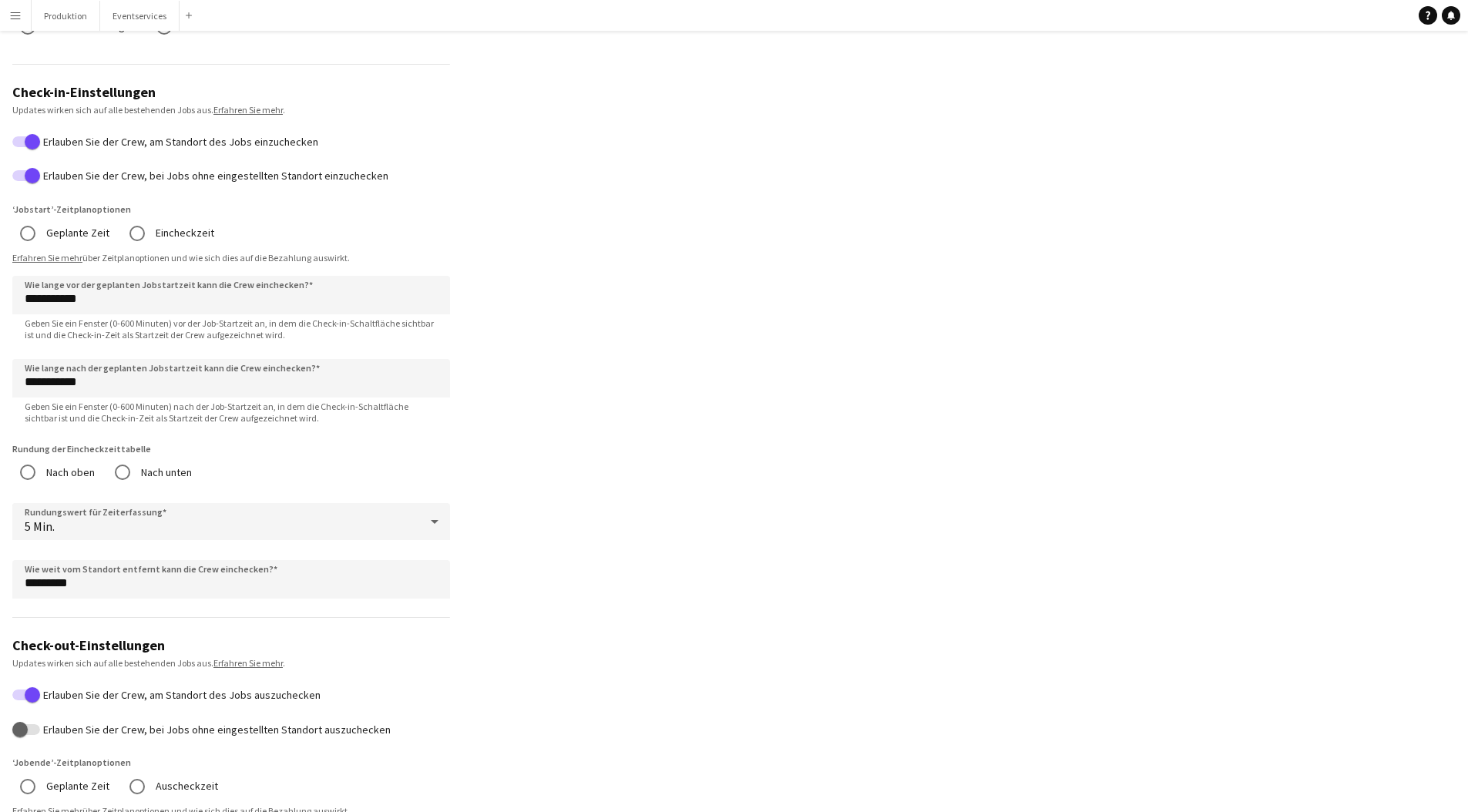
scroll to position [490, 0]
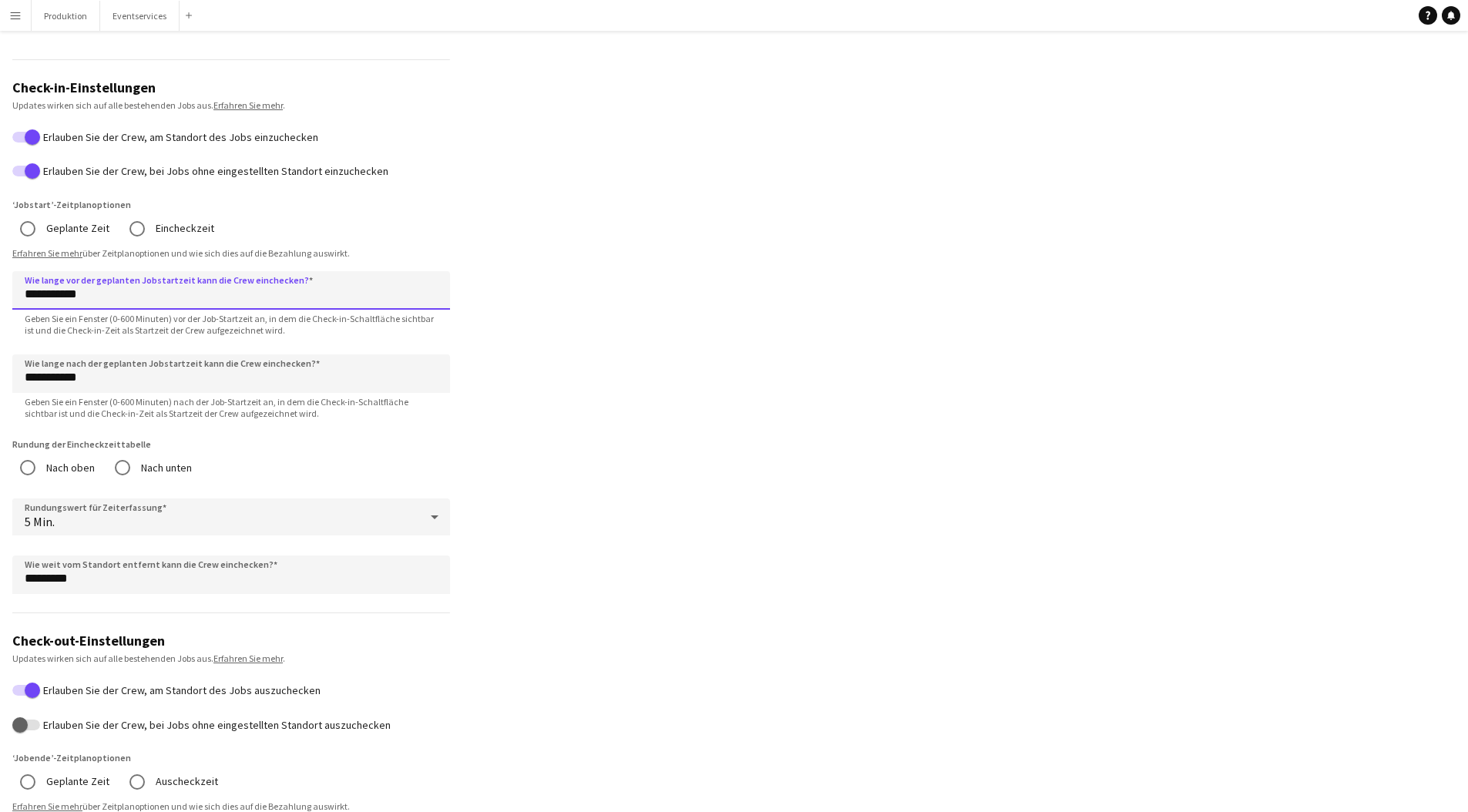
drag, startPoint x: 214, startPoint y: 298, endPoint x: 3, endPoint y: 294, distance: 211.0
click at [3, 294] on form "**********" at bounding box center [231, 503] width 462 height 1755
click at [32, 383] on input "**********" at bounding box center [231, 374] width 438 height 39
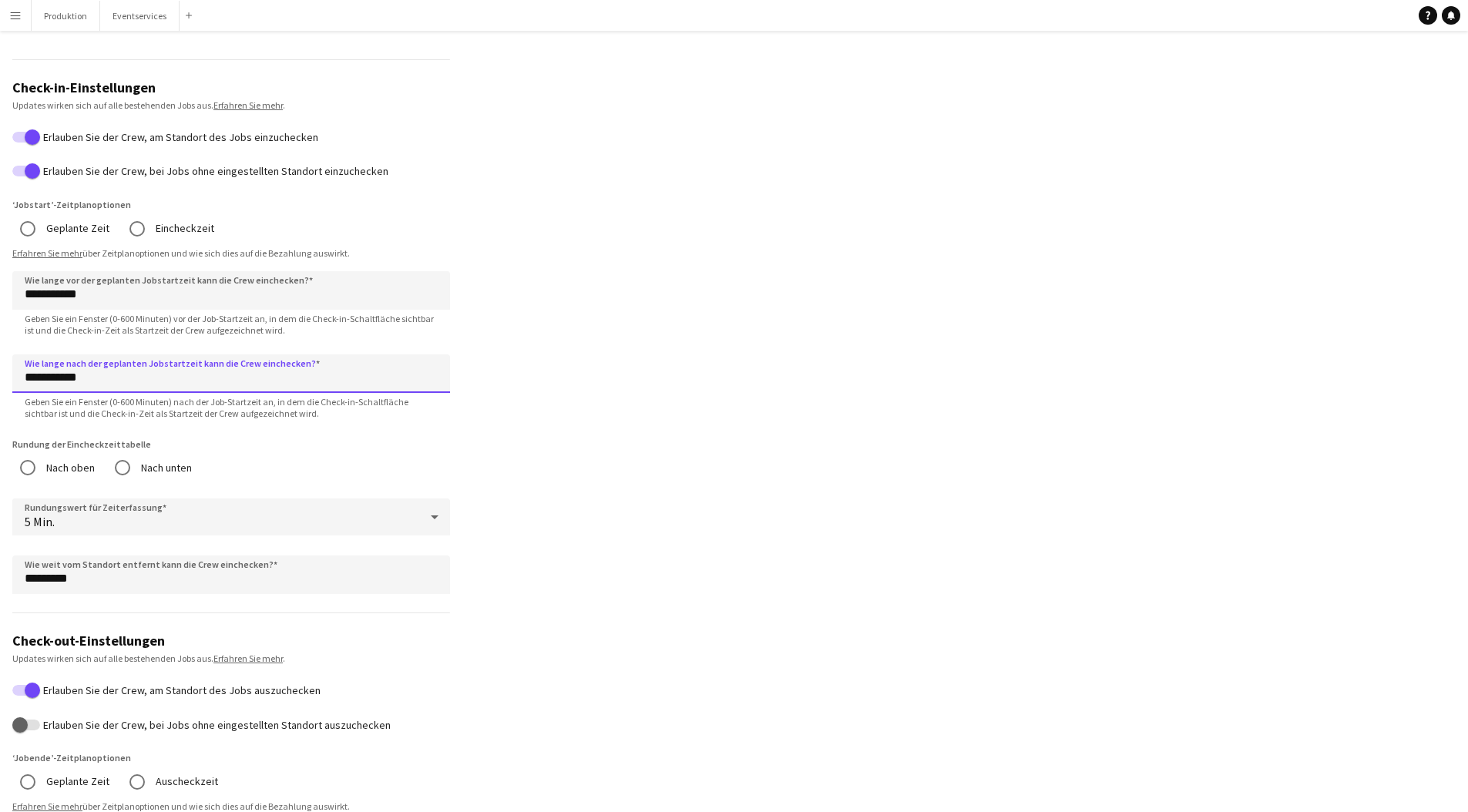
click at [32, 383] on input "**********" at bounding box center [231, 374] width 438 height 39
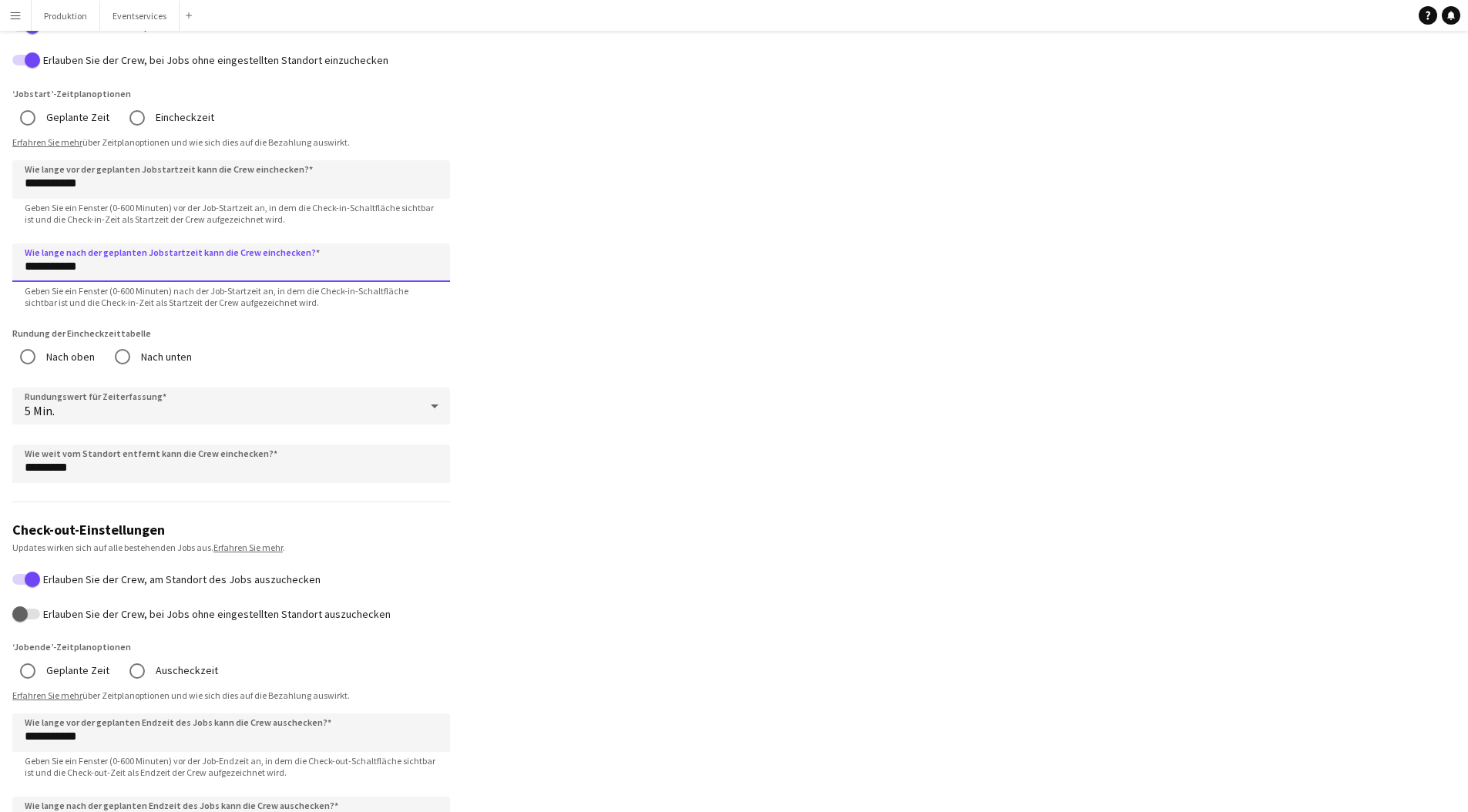
scroll to position [604, 0]
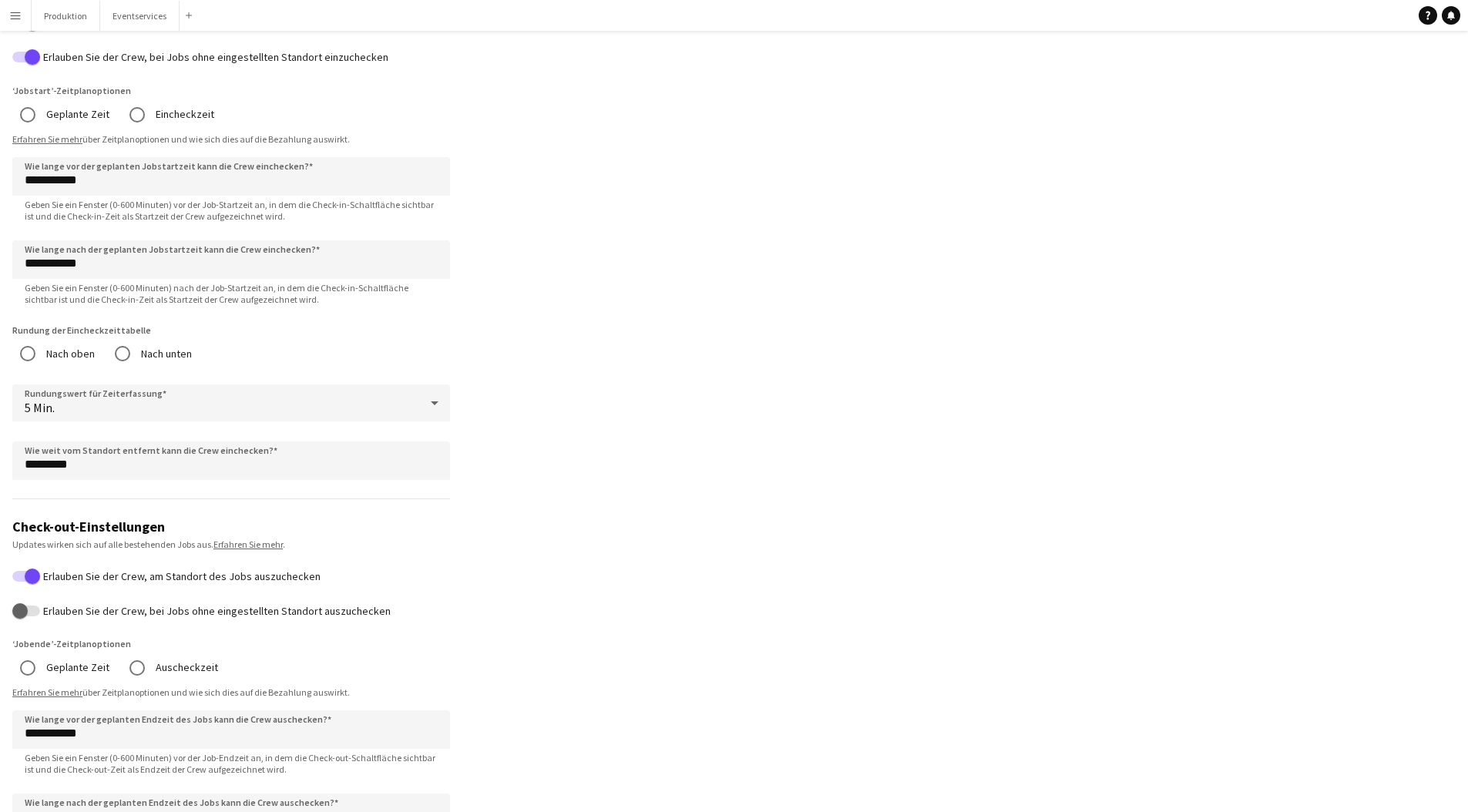
drag, startPoint x: 175, startPoint y: 332, endPoint x: 66, endPoint y: 329, distance: 109.0
click at [66, 329] on label "Rundung der Eincheckzeittabelle" at bounding box center [231, 331] width 438 height 14
click at [25, 605] on span "button" at bounding box center [20, 609] width 15 height 15
click at [711, 573] on app-profile-settings "**********" at bounding box center [734, 362] width 1468 height 1809
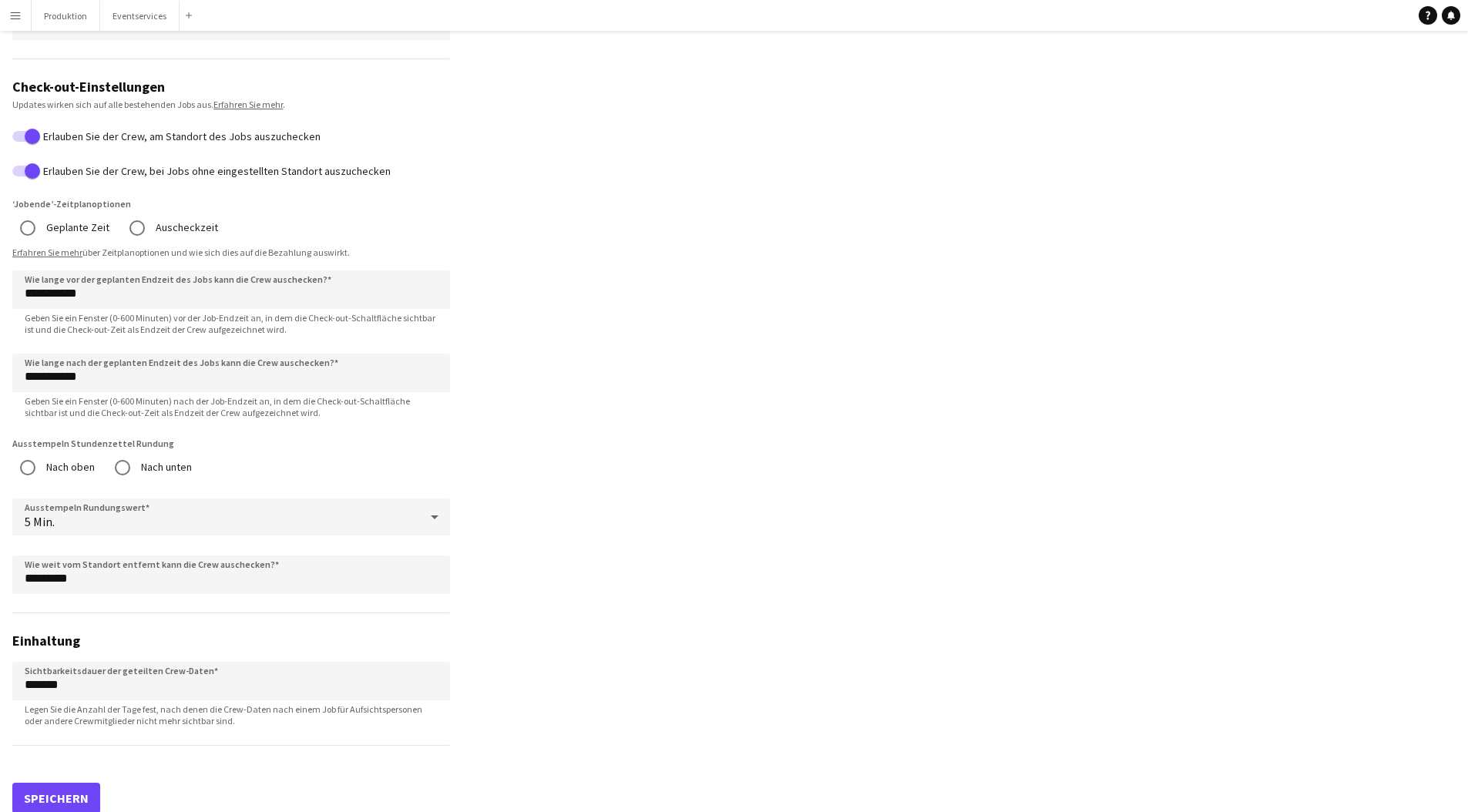
scroll to position [1058, 0]
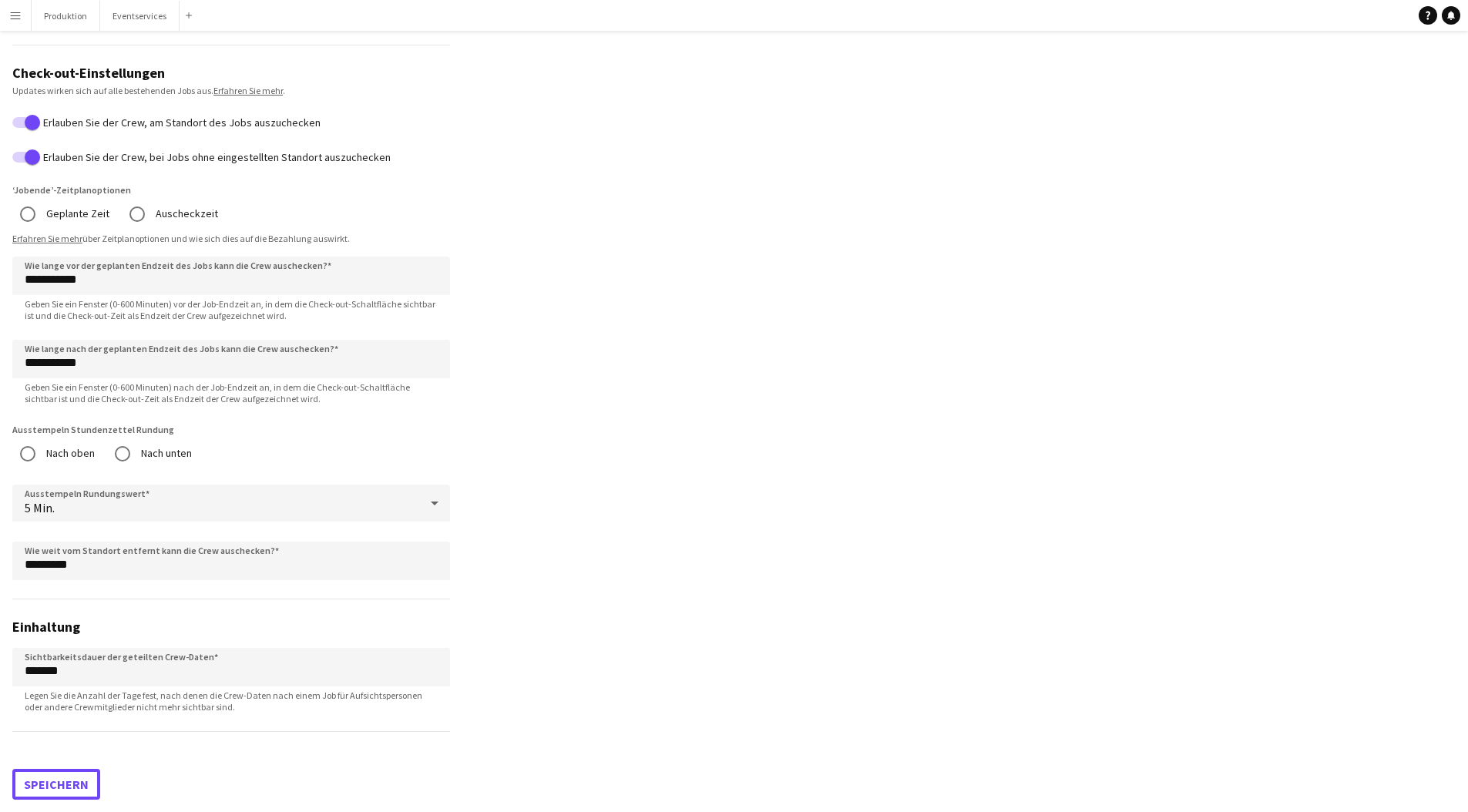
click at [59, 771] on button "Speichern" at bounding box center [56, 784] width 88 height 31
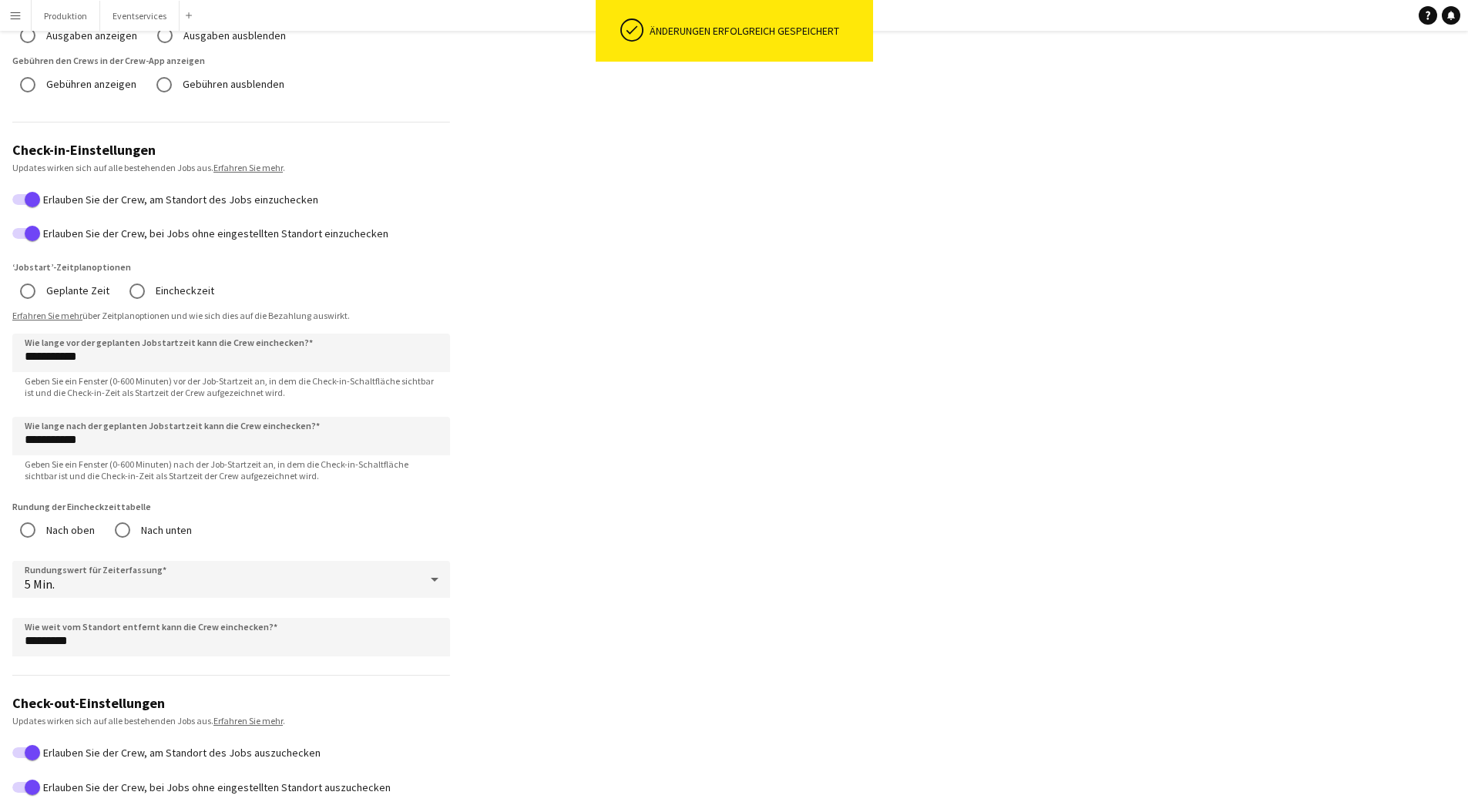
scroll to position [75, 0]
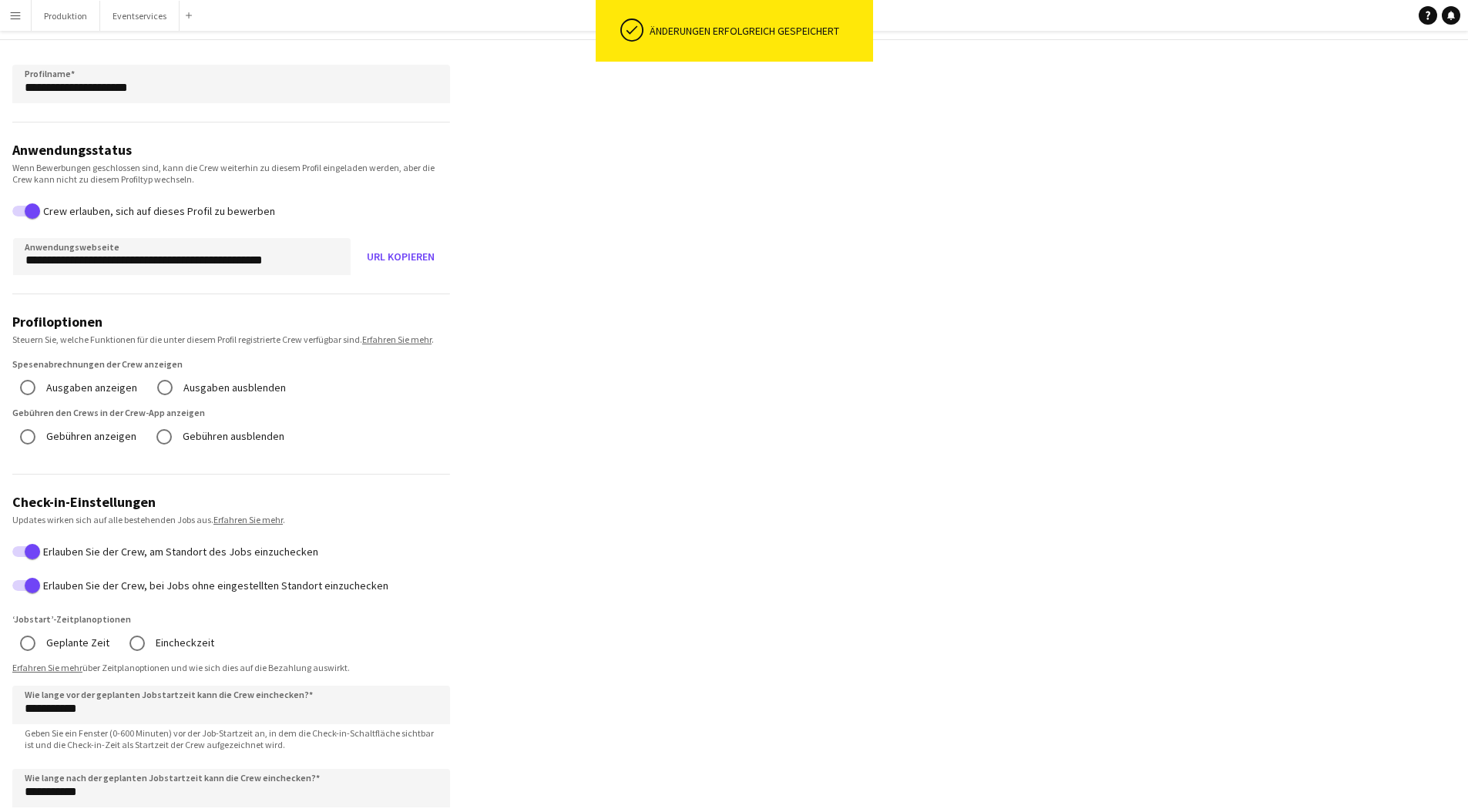
click at [21, 11] on button "Menü" at bounding box center [15, 15] width 31 height 31
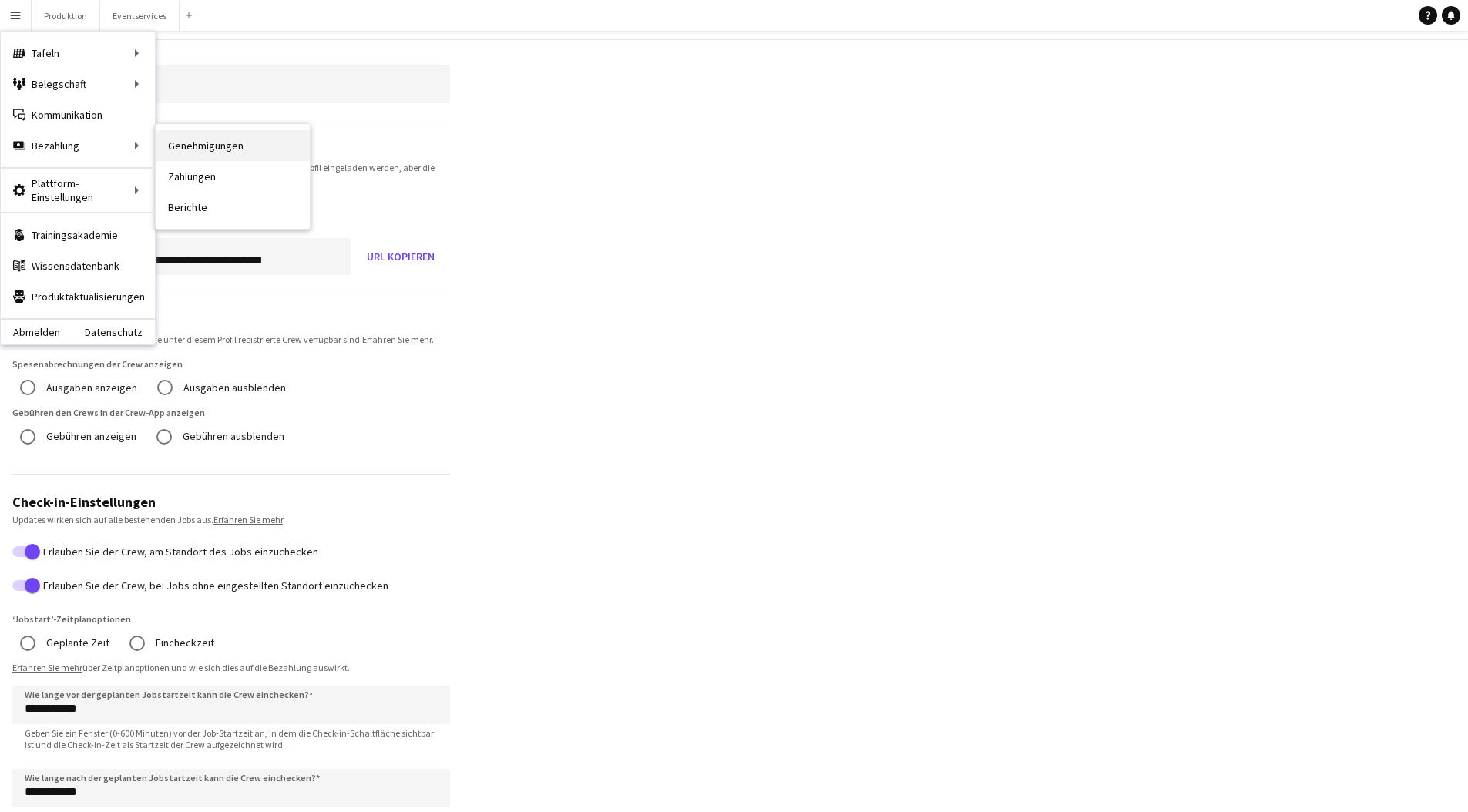
click at [180, 154] on link "Genehmigungen" at bounding box center [233, 146] width 154 height 31
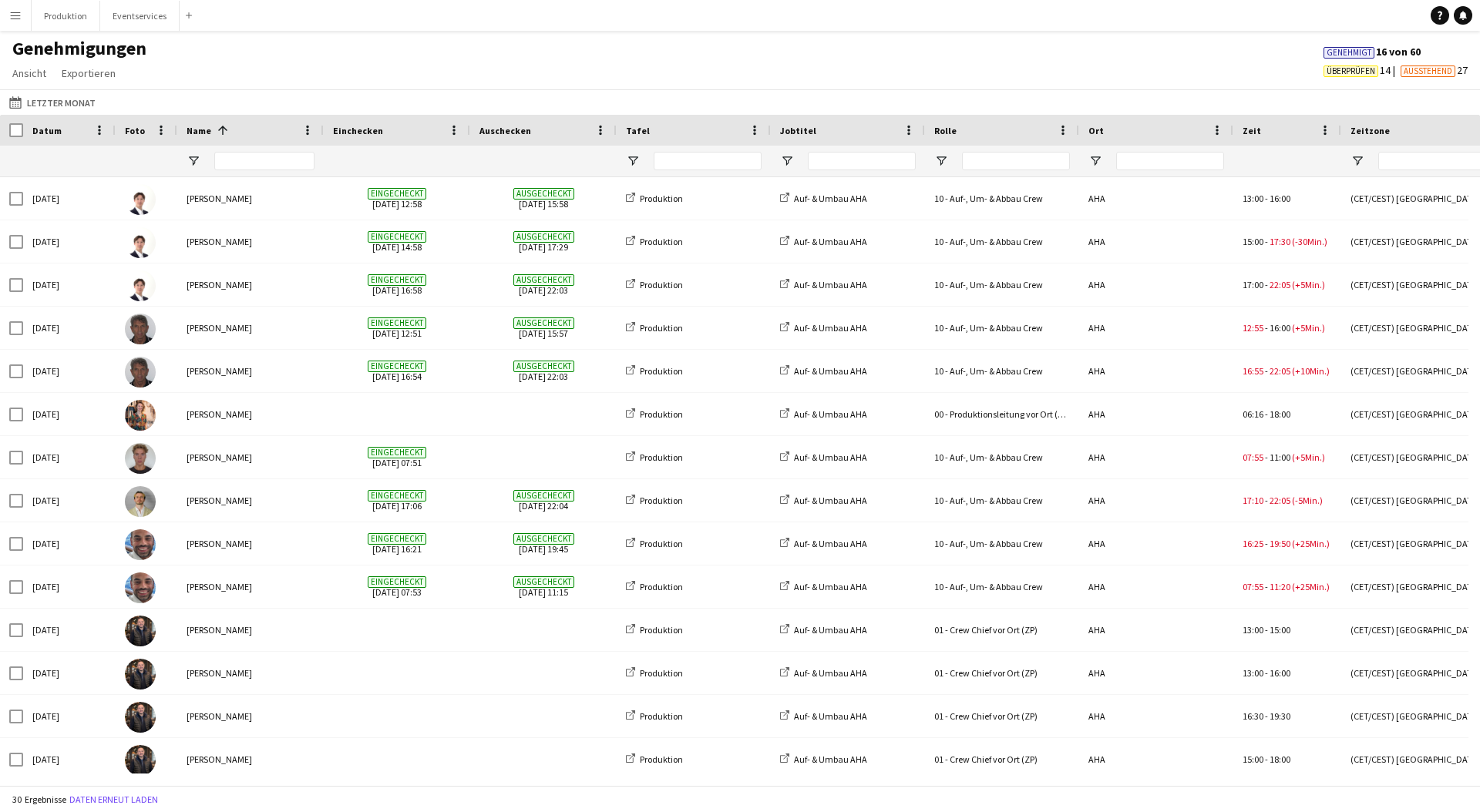
click at [50, 131] on span "Datum" at bounding box center [47, 131] width 29 height 12
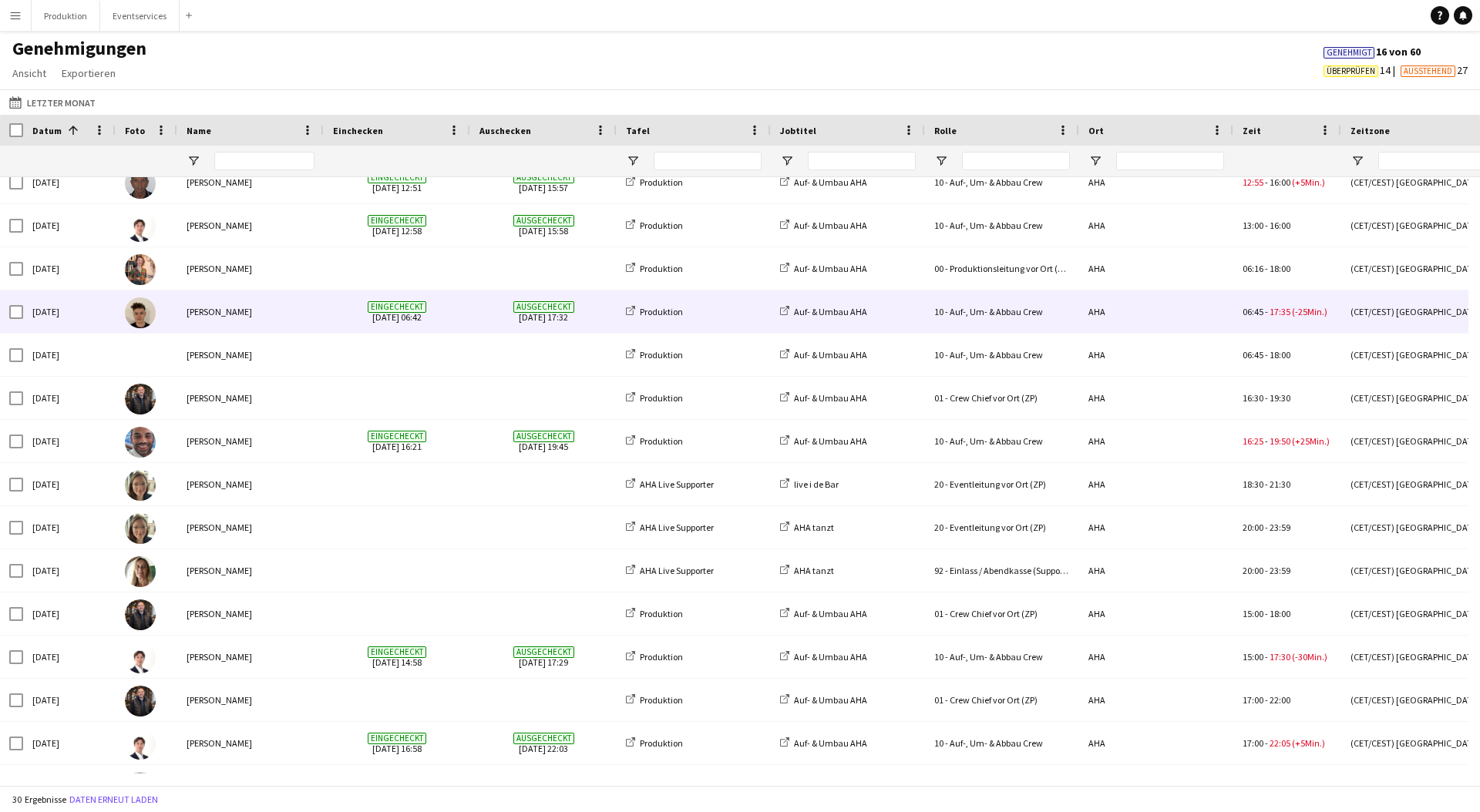
scroll to position [260, 0]
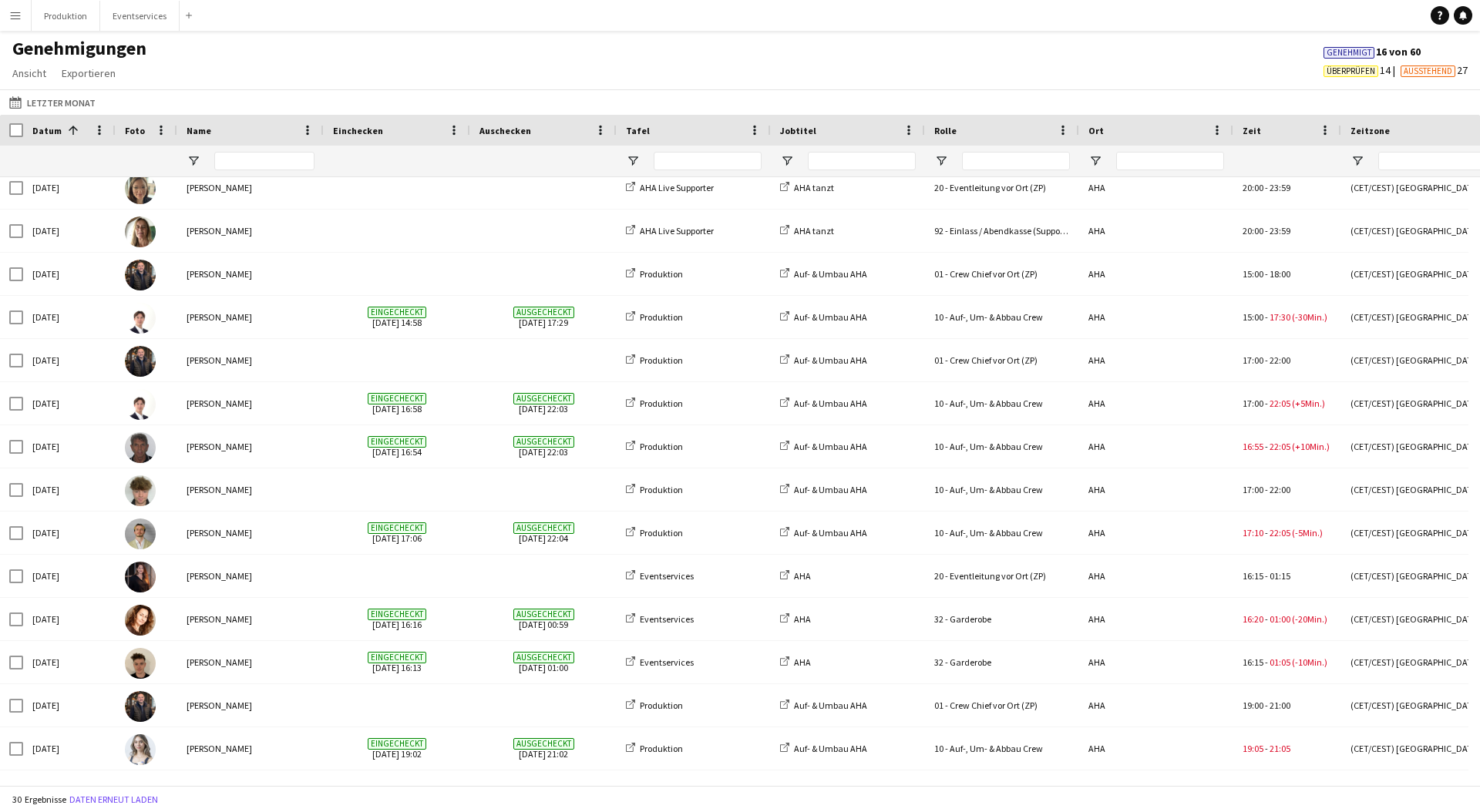
click at [19, 20] on app-icon "Menü" at bounding box center [16, 16] width 13 height 13
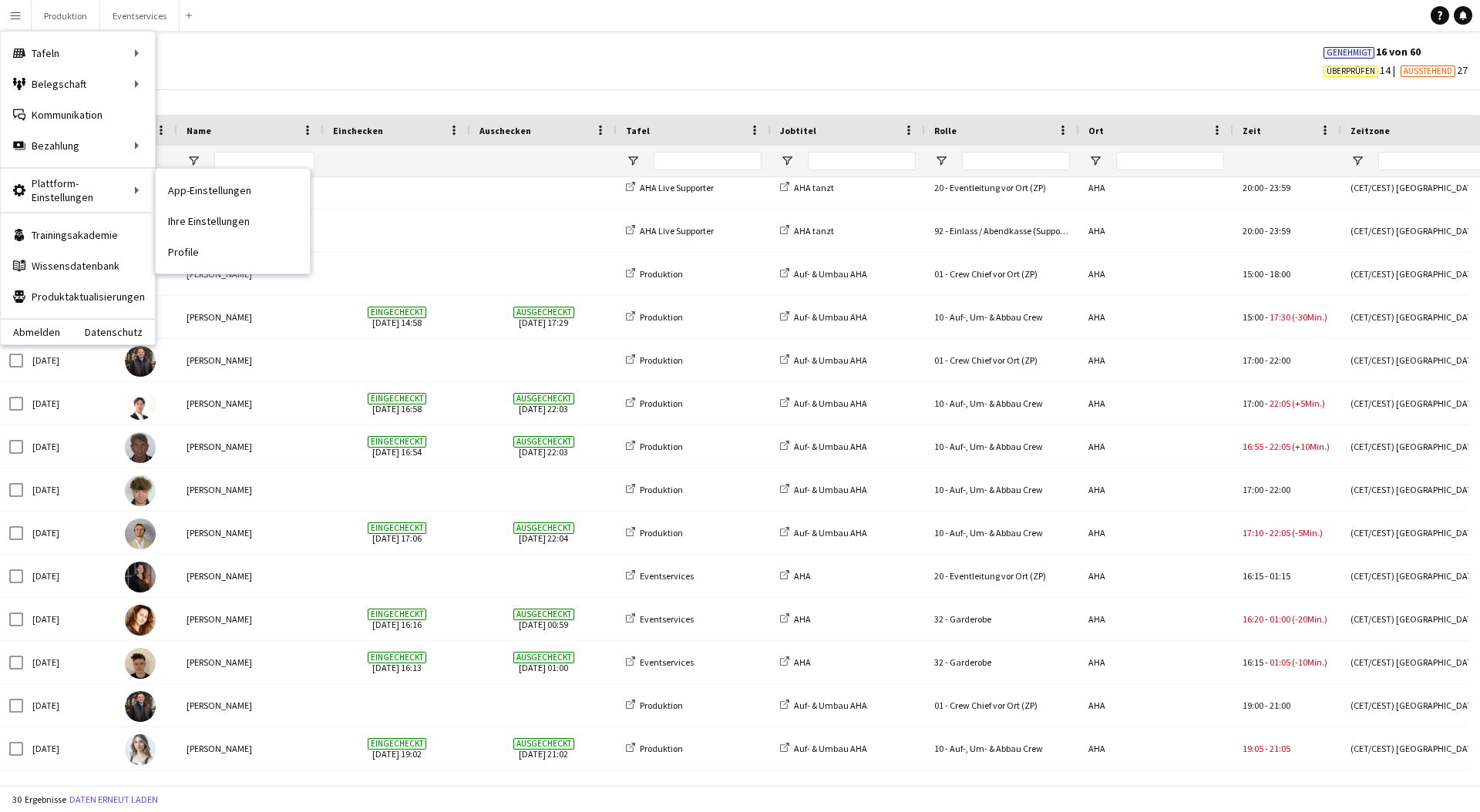
click at [193, 256] on link "Profile" at bounding box center [233, 252] width 154 height 31
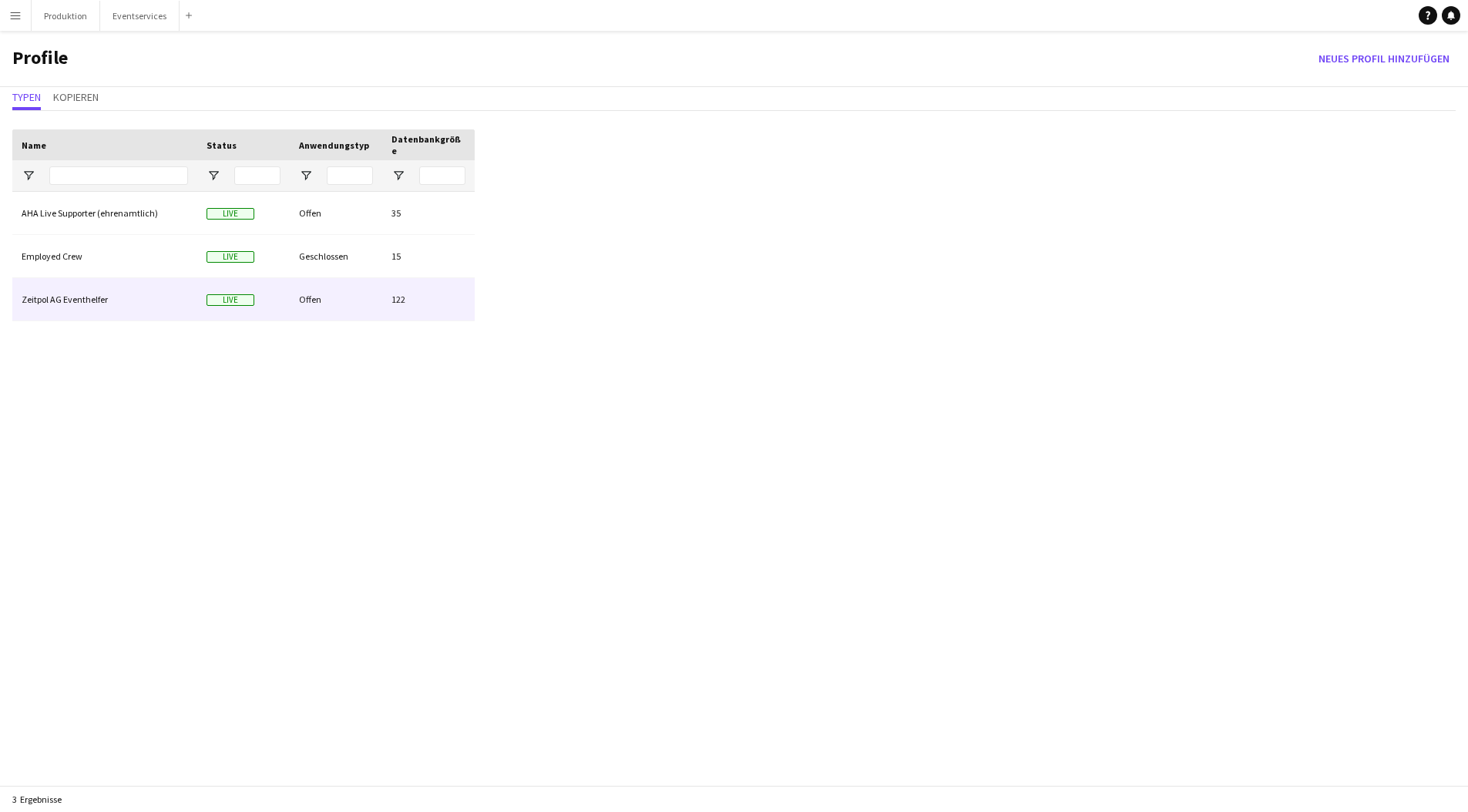
drag, startPoint x: 159, startPoint y: 292, endPoint x: 161, endPoint y: 300, distance: 8.2
click at [161, 298] on div "Zeitpol AG Eventhelfer" at bounding box center [105, 299] width 185 height 43
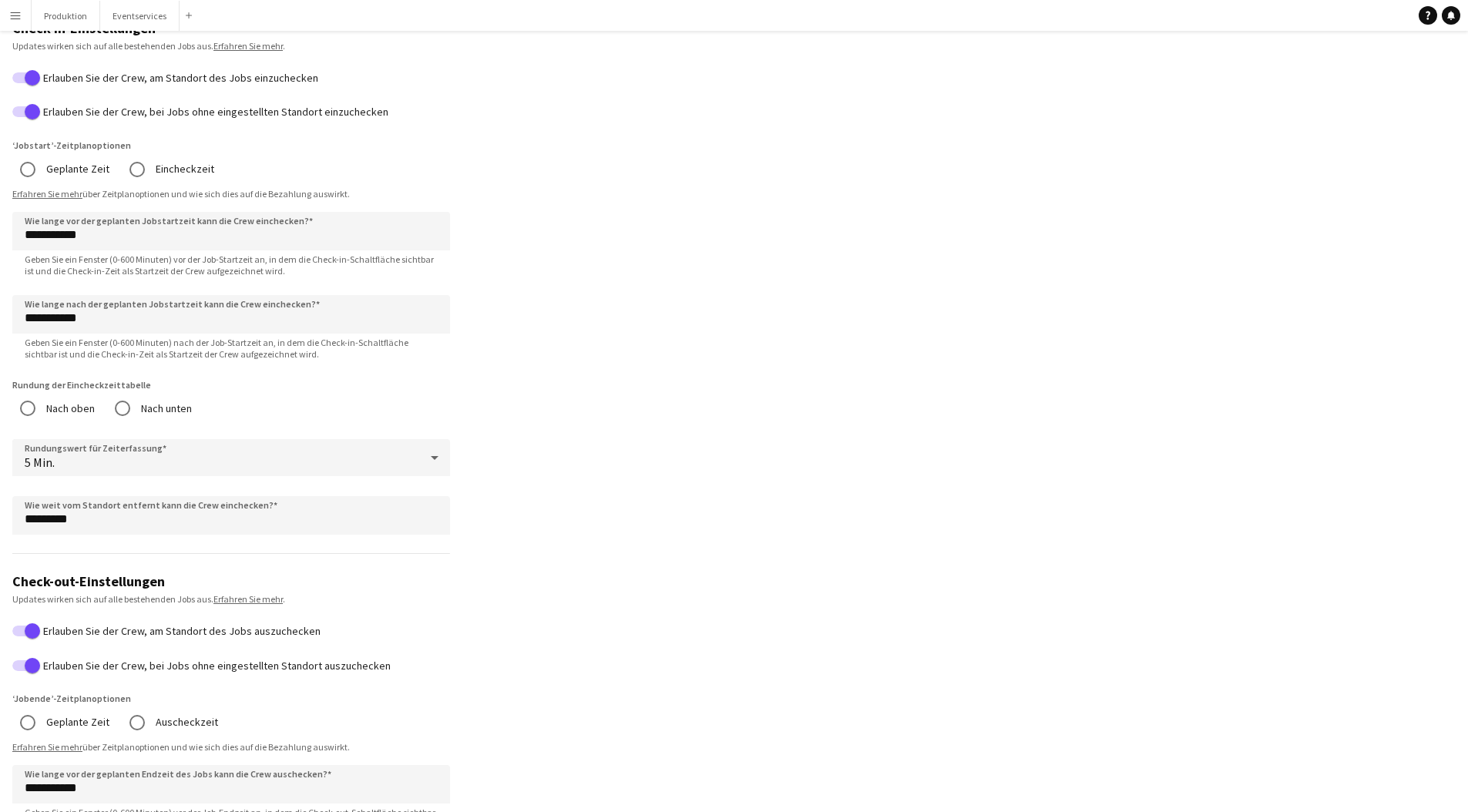
scroll to position [562, 0]
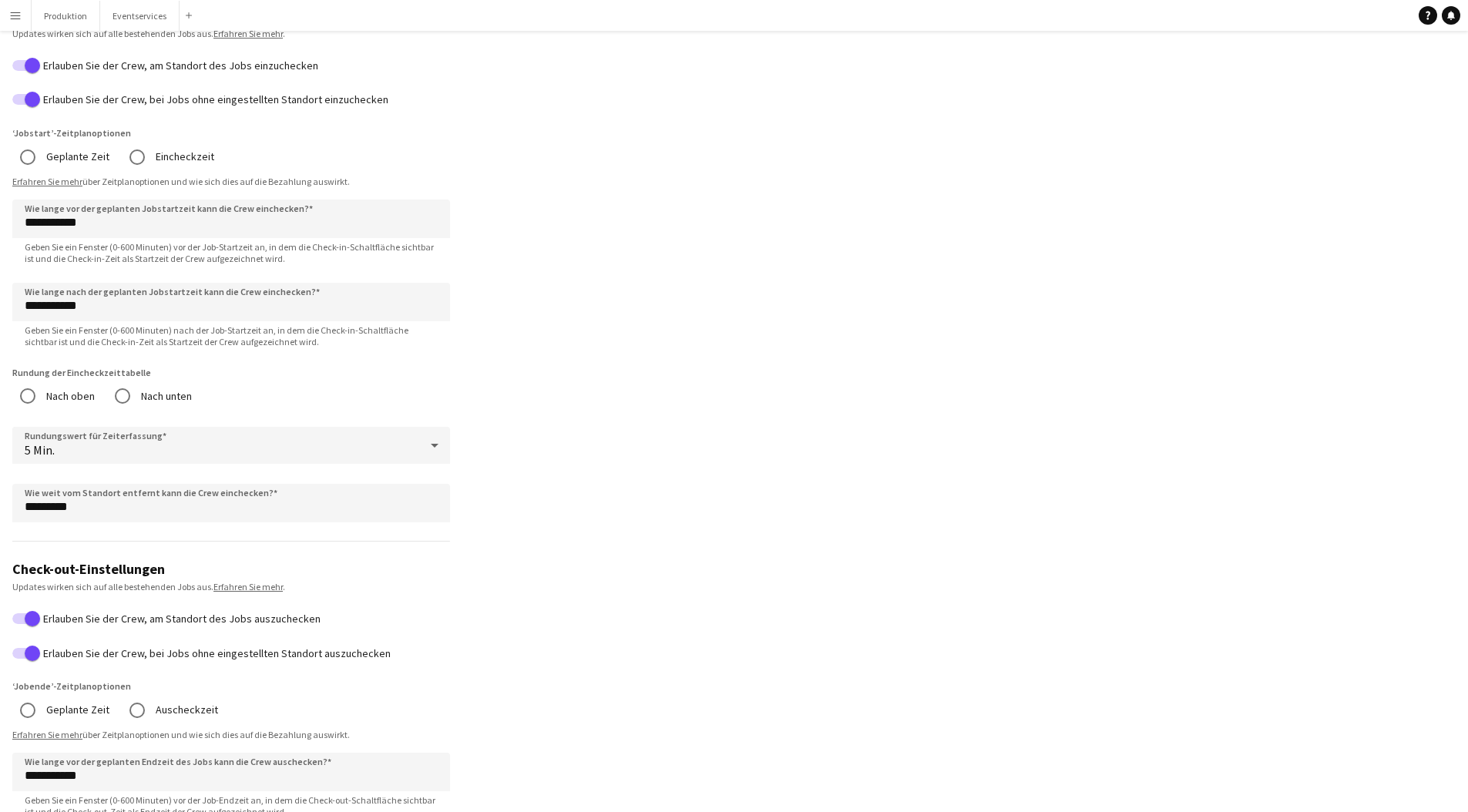
click at [99, 446] on div "5 Min." at bounding box center [216, 445] width 407 height 37
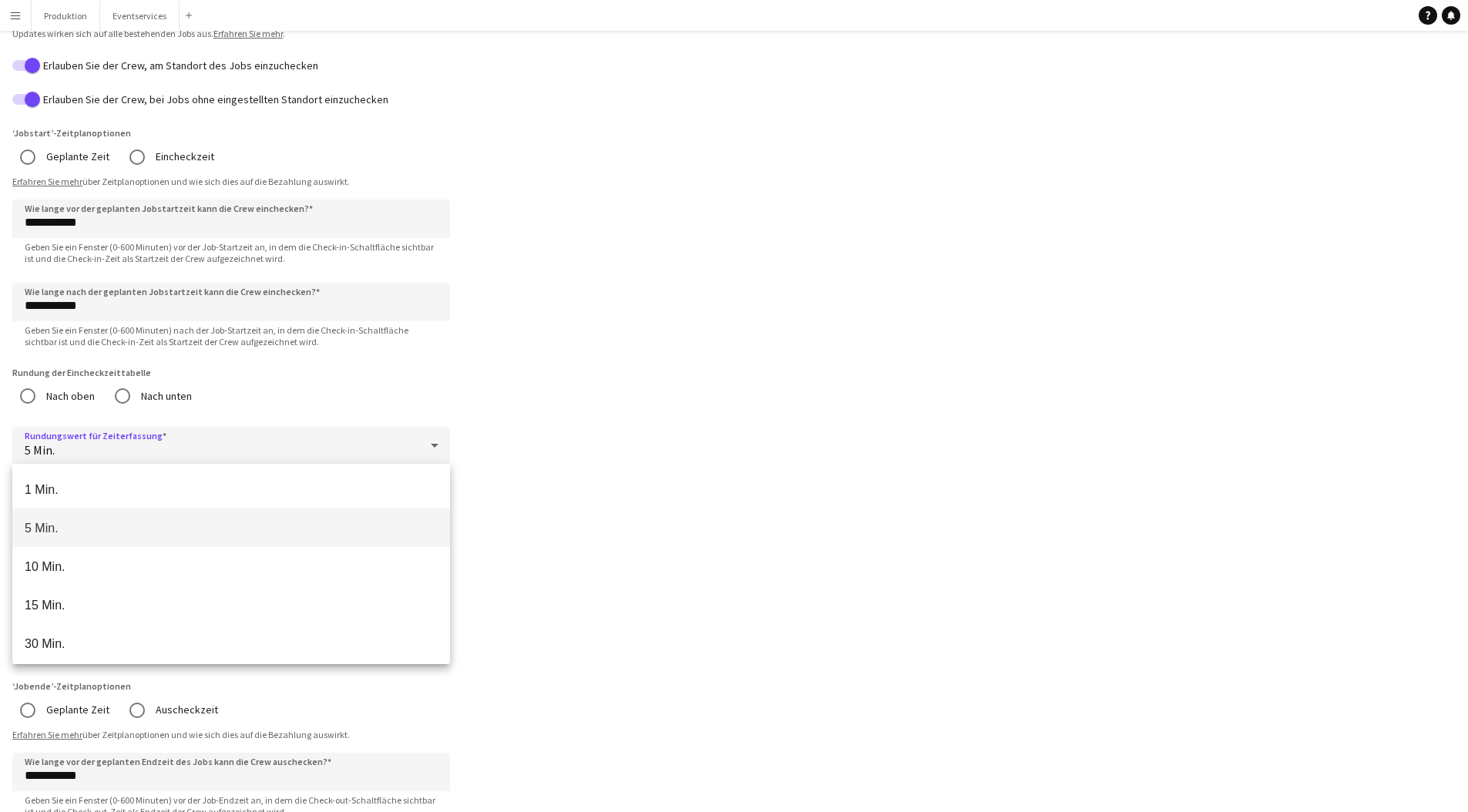
click at [149, 435] on div at bounding box center [734, 406] width 1468 height 812
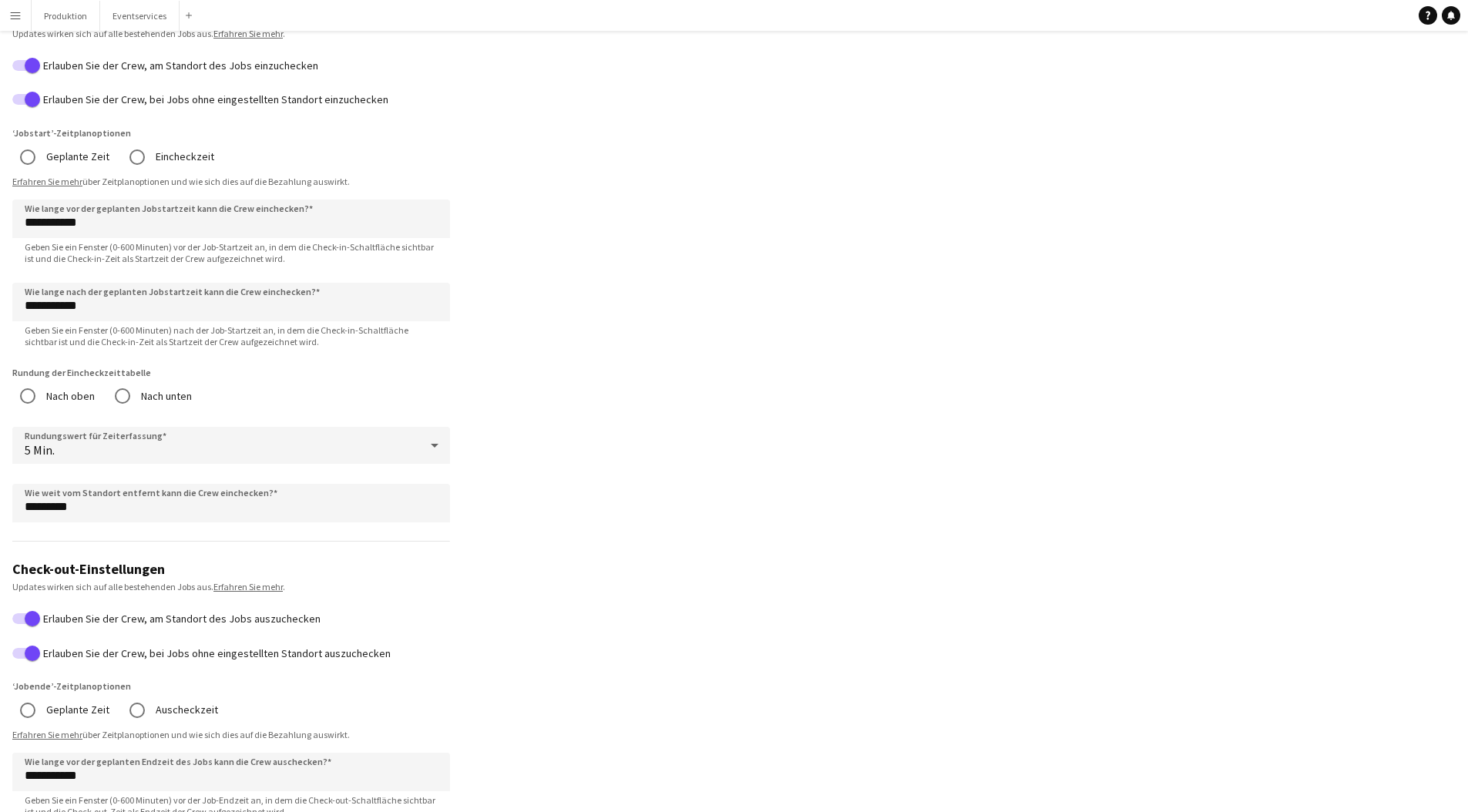
click at [154, 385] on label "Nach unten" at bounding box center [165, 397] width 54 height 24
click at [128, 440] on div "5 Min." at bounding box center [216, 445] width 407 height 37
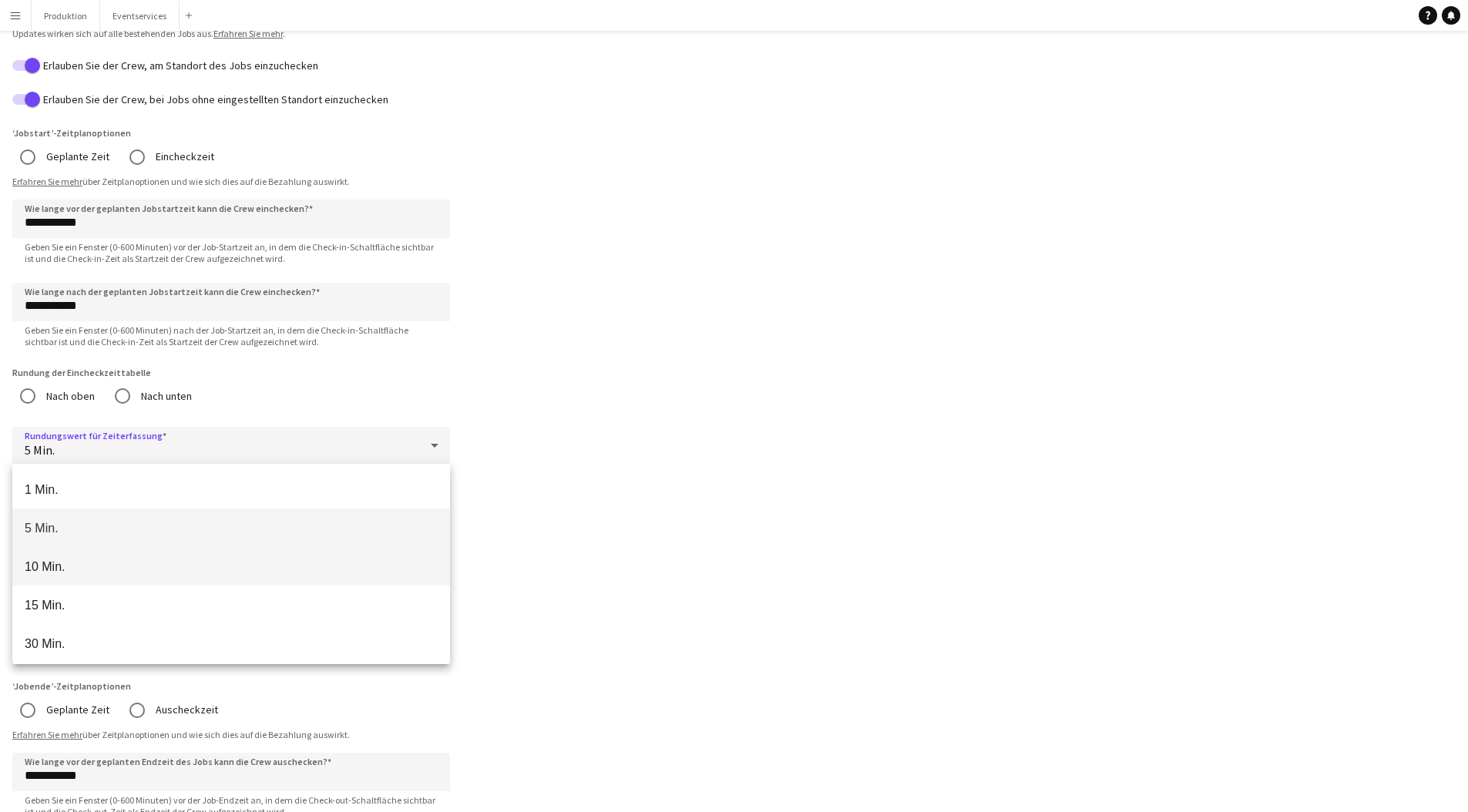
click at [144, 558] on mat-option "10 Min." at bounding box center [231, 566] width 438 height 39
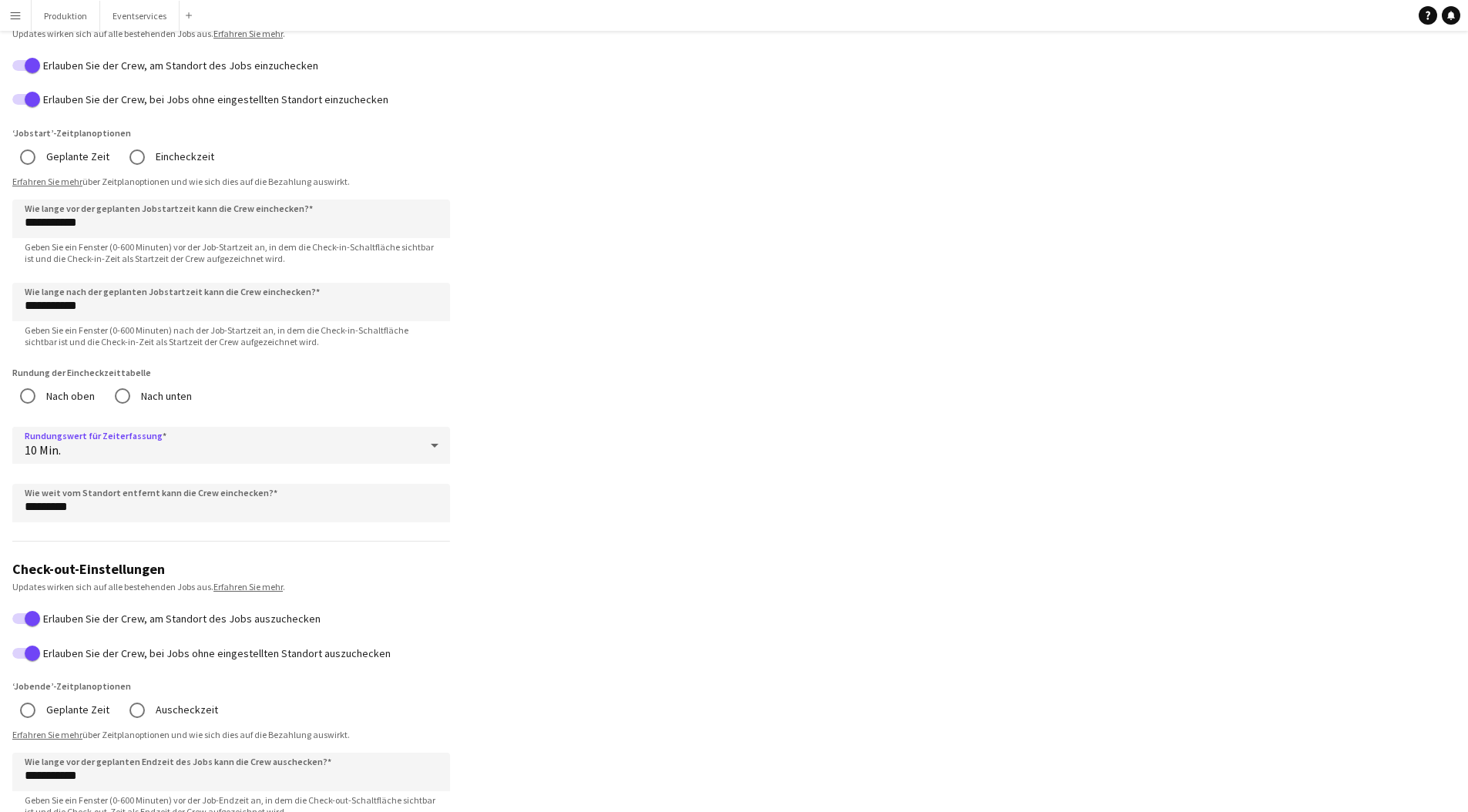
click at [118, 427] on div "10 Min." at bounding box center [216, 445] width 407 height 37
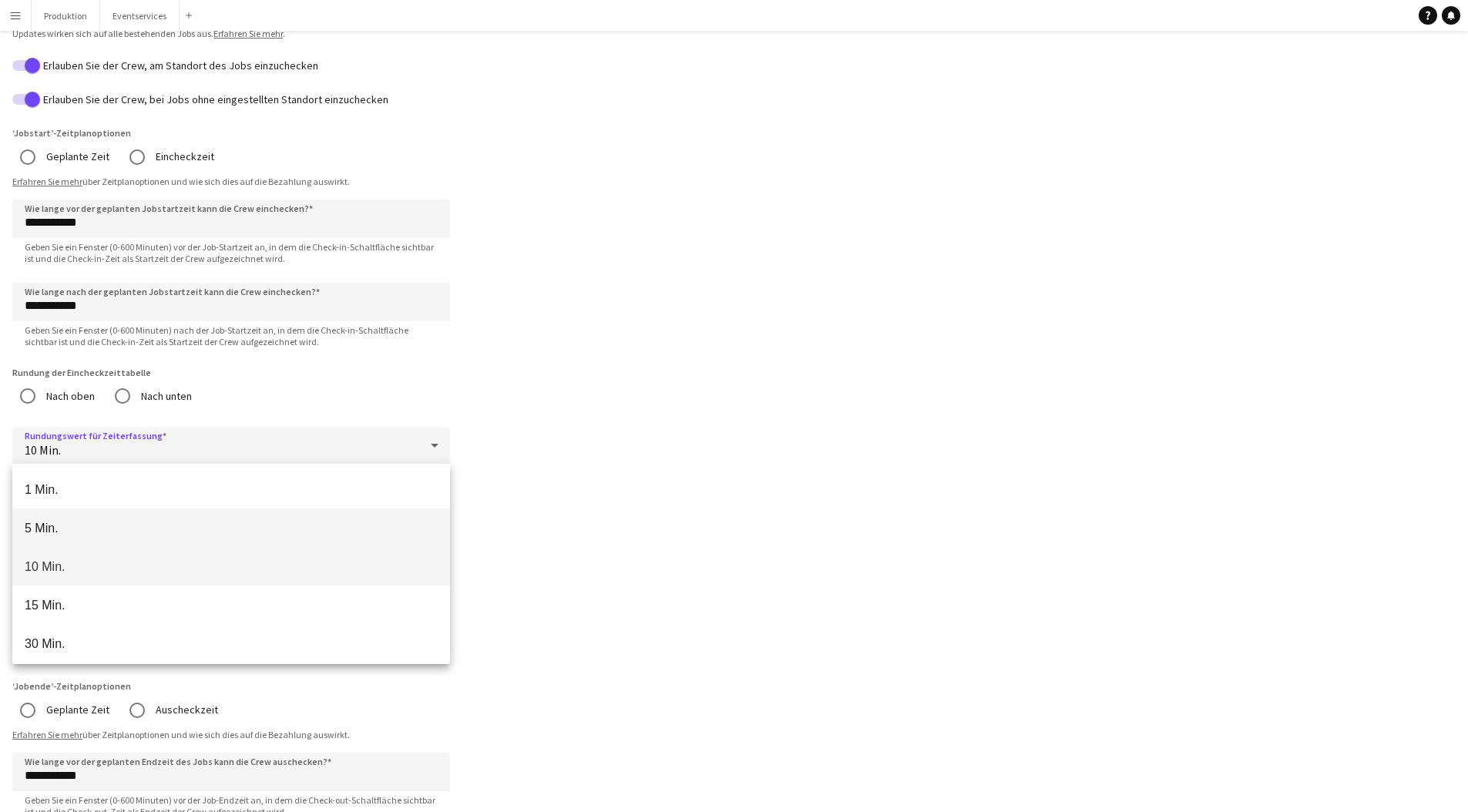
click at [116, 526] on span "5 Min." at bounding box center [231, 528] width 413 height 14
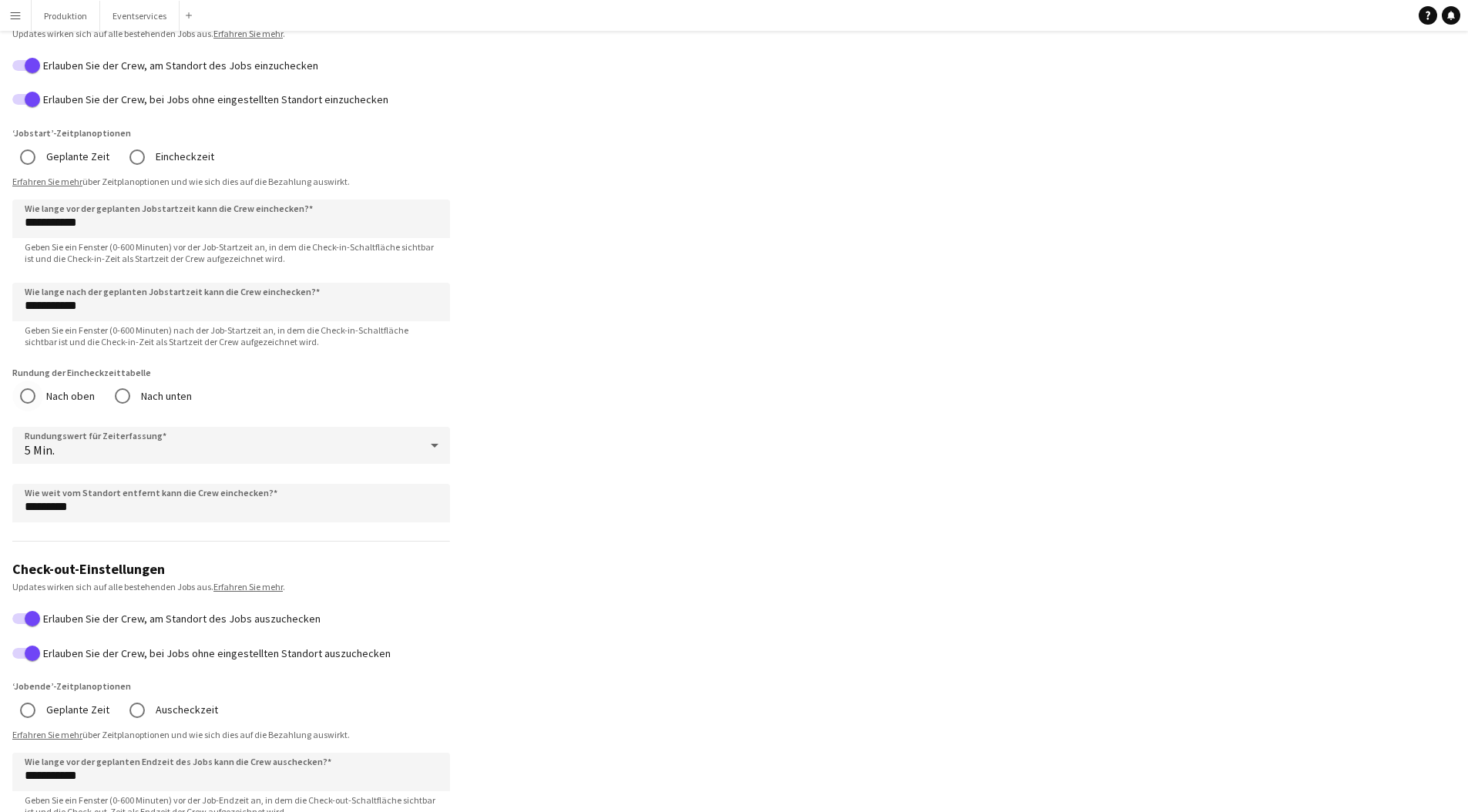
click at [70, 397] on label "Nach oben" at bounding box center [69, 397] width 51 height 24
click at [157, 394] on label "Nach unten" at bounding box center [165, 397] width 54 height 24
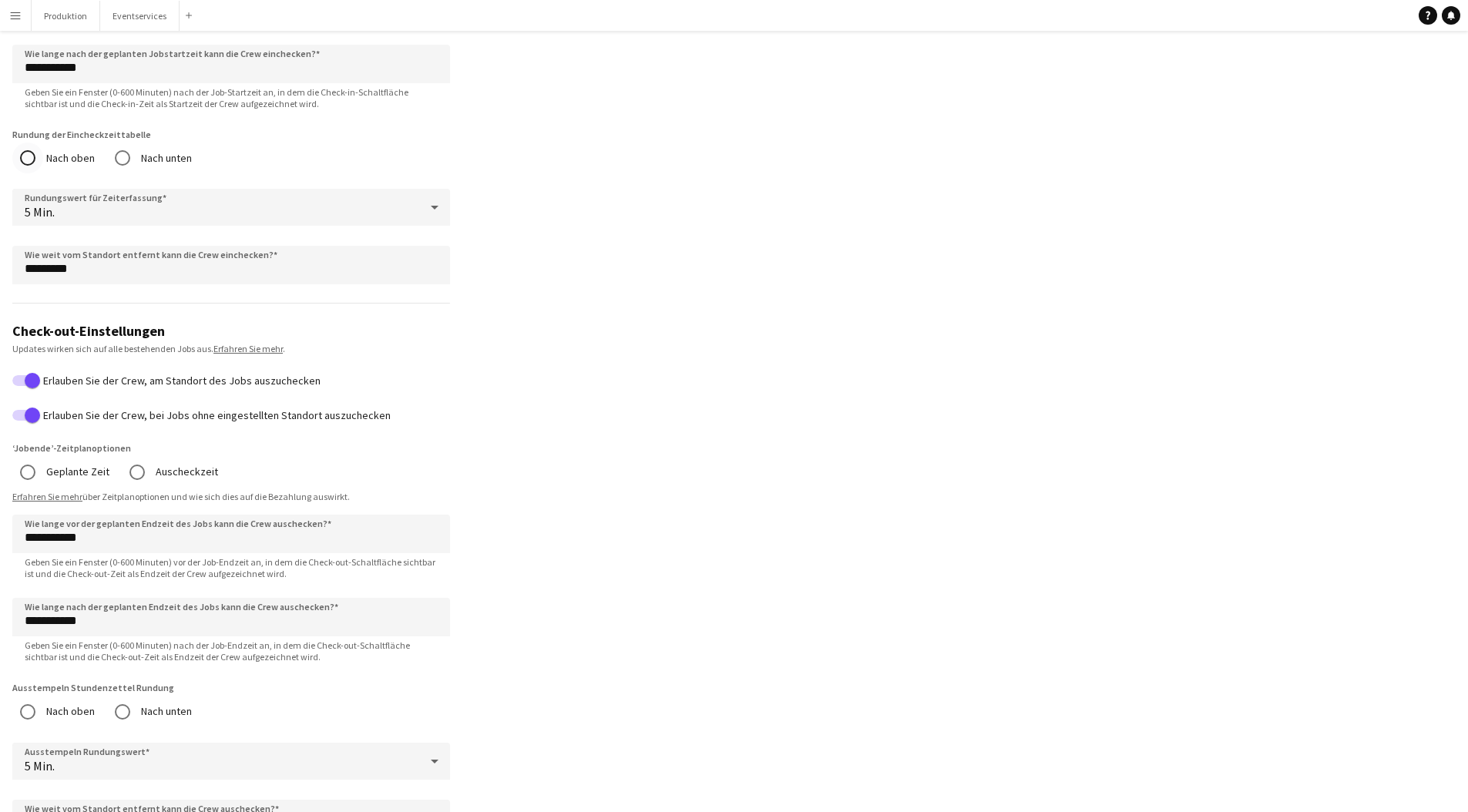
scroll to position [1058, 0]
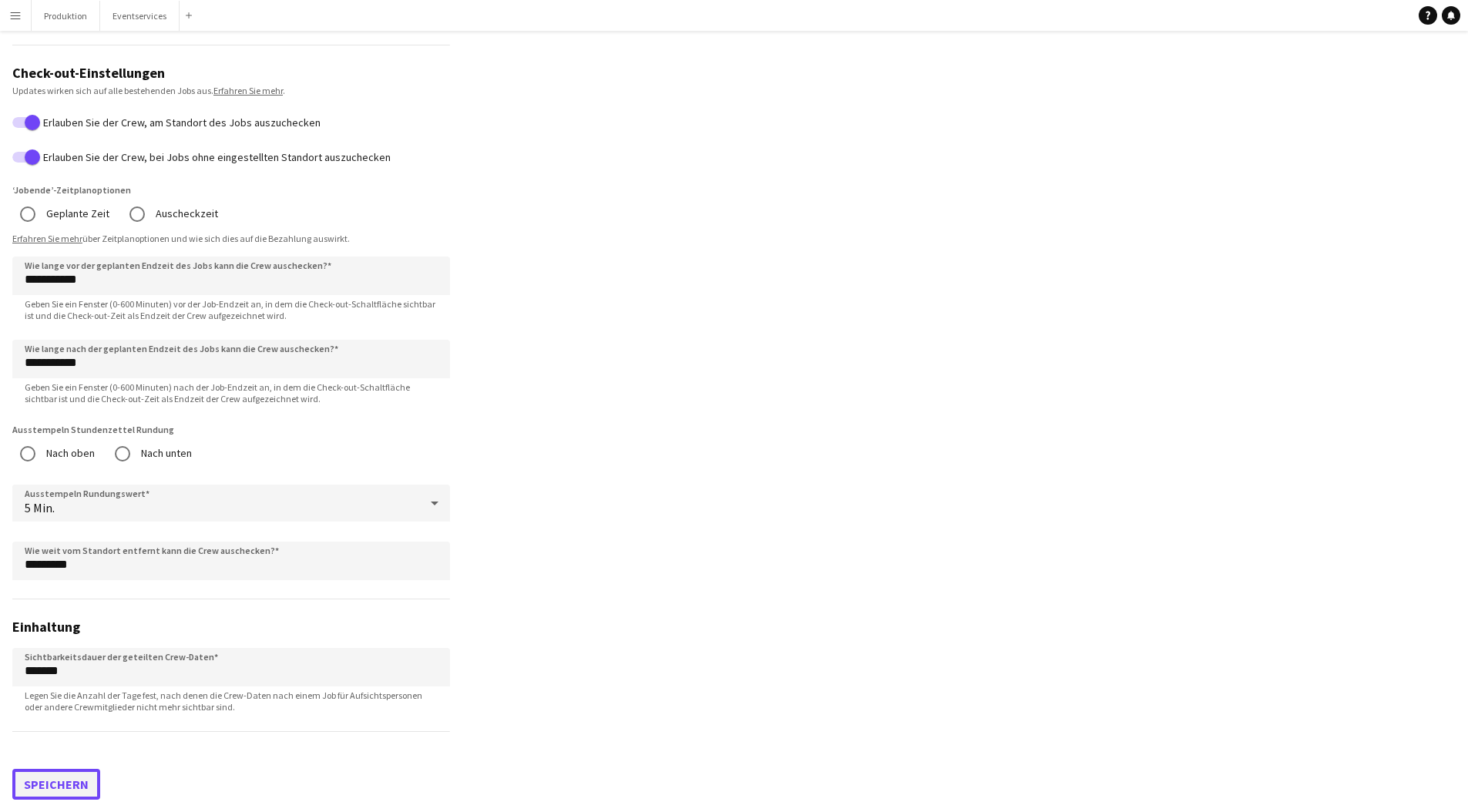
click at [90, 781] on button "Speichern" at bounding box center [56, 784] width 88 height 31
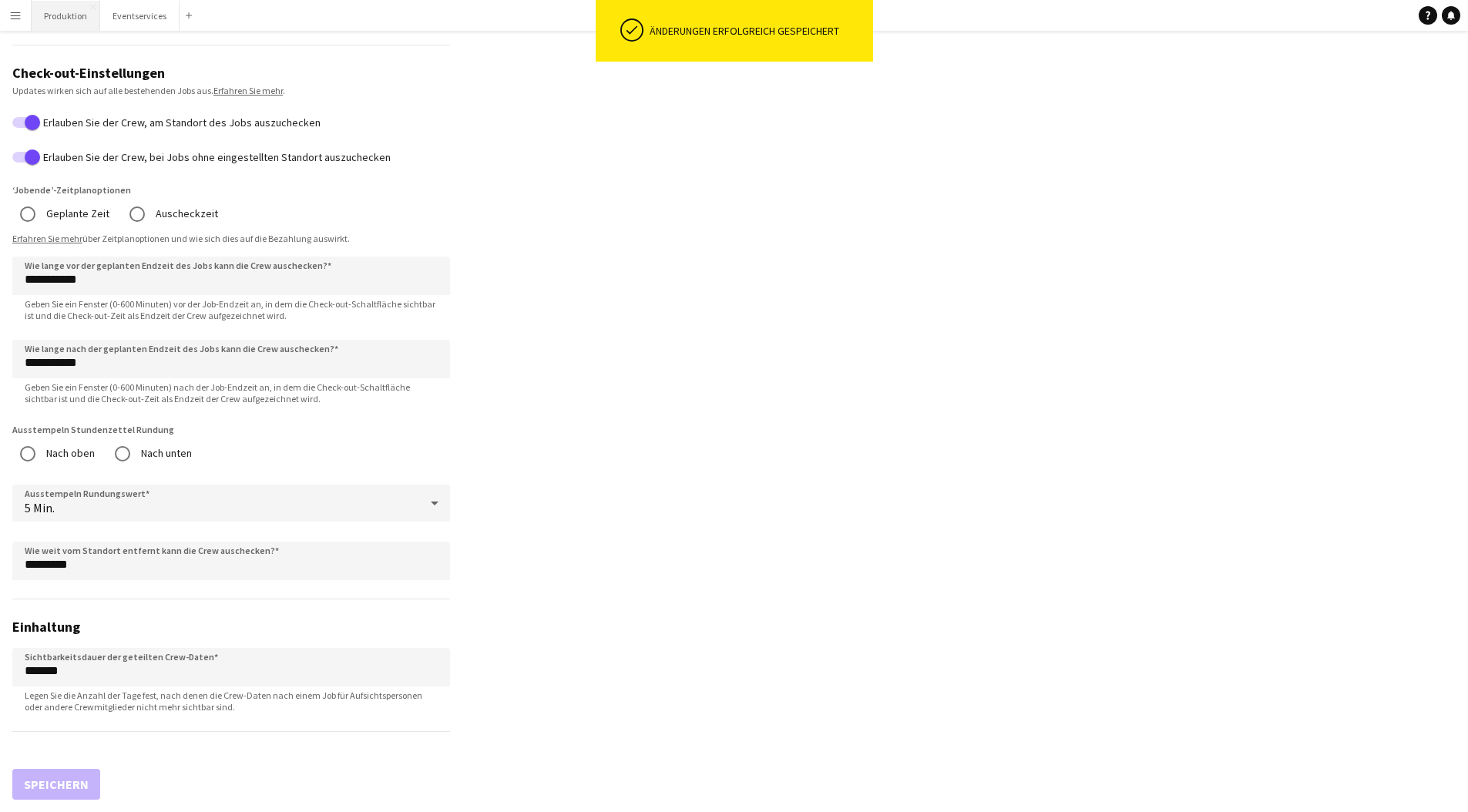
click at [55, 23] on button "Produktion Schließen" at bounding box center [66, 16] width 69 height 30
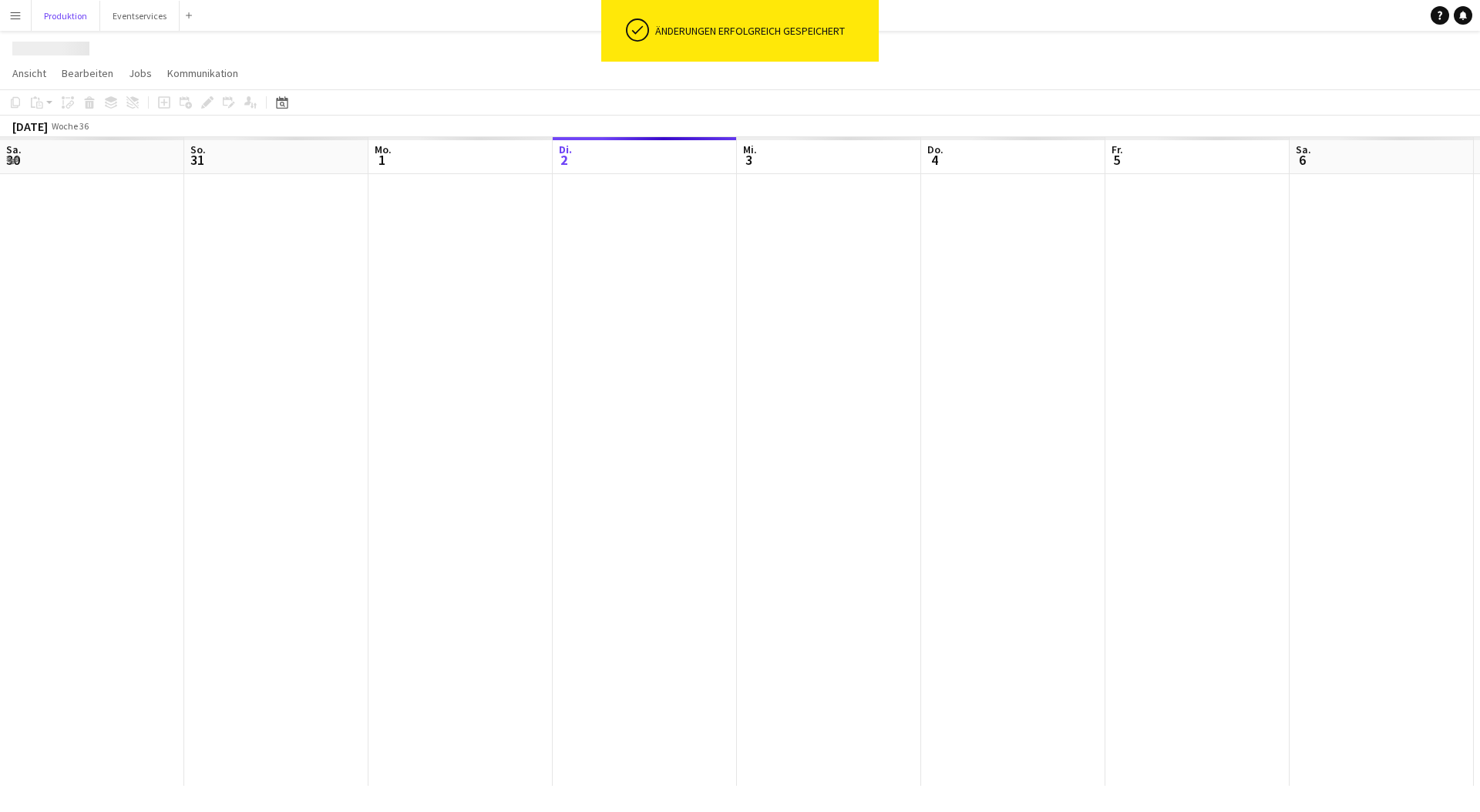
scroll to position [0, 368]
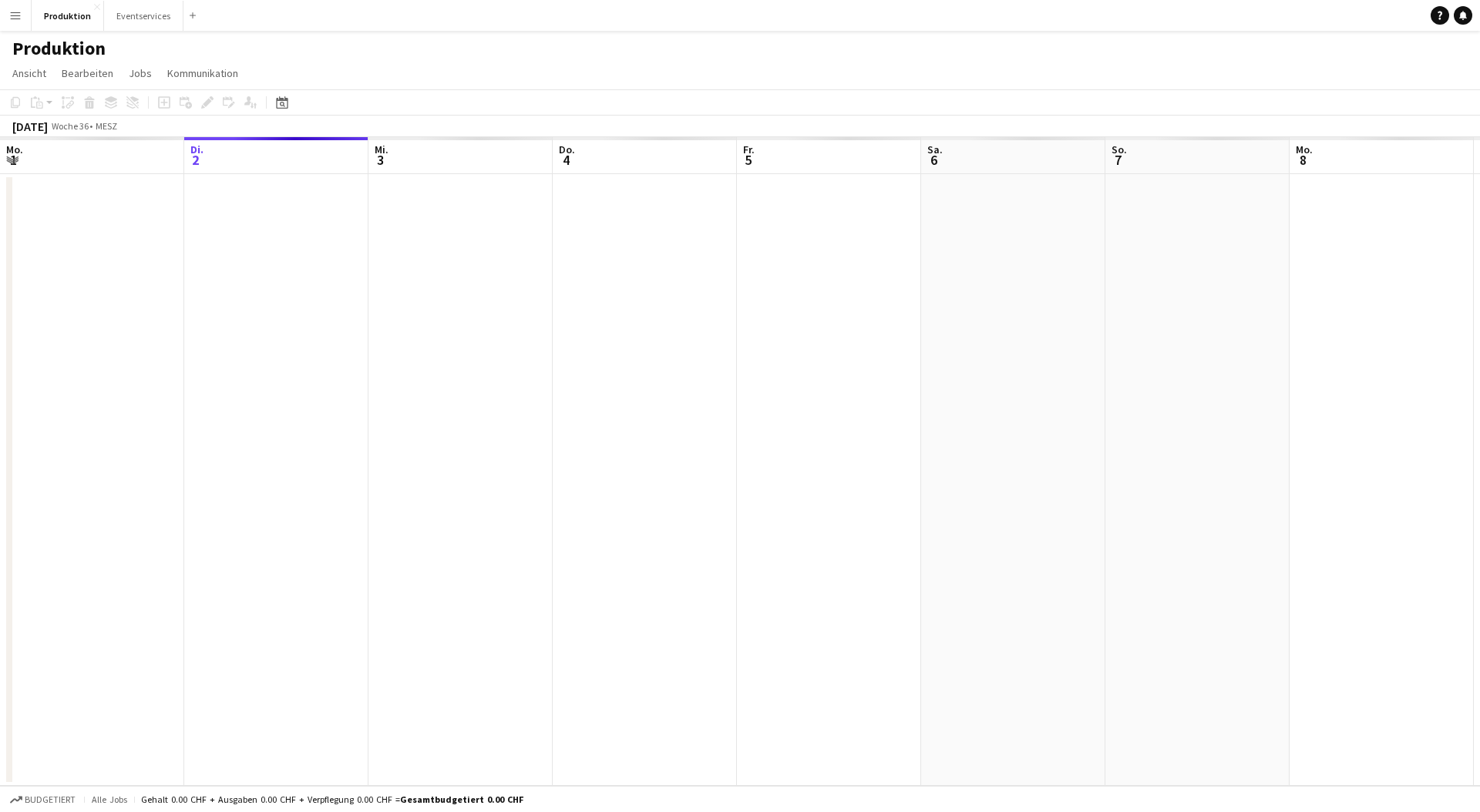
click at [14, 23] on button "Menü" at bounding box center [15, 15] width 31 height 31
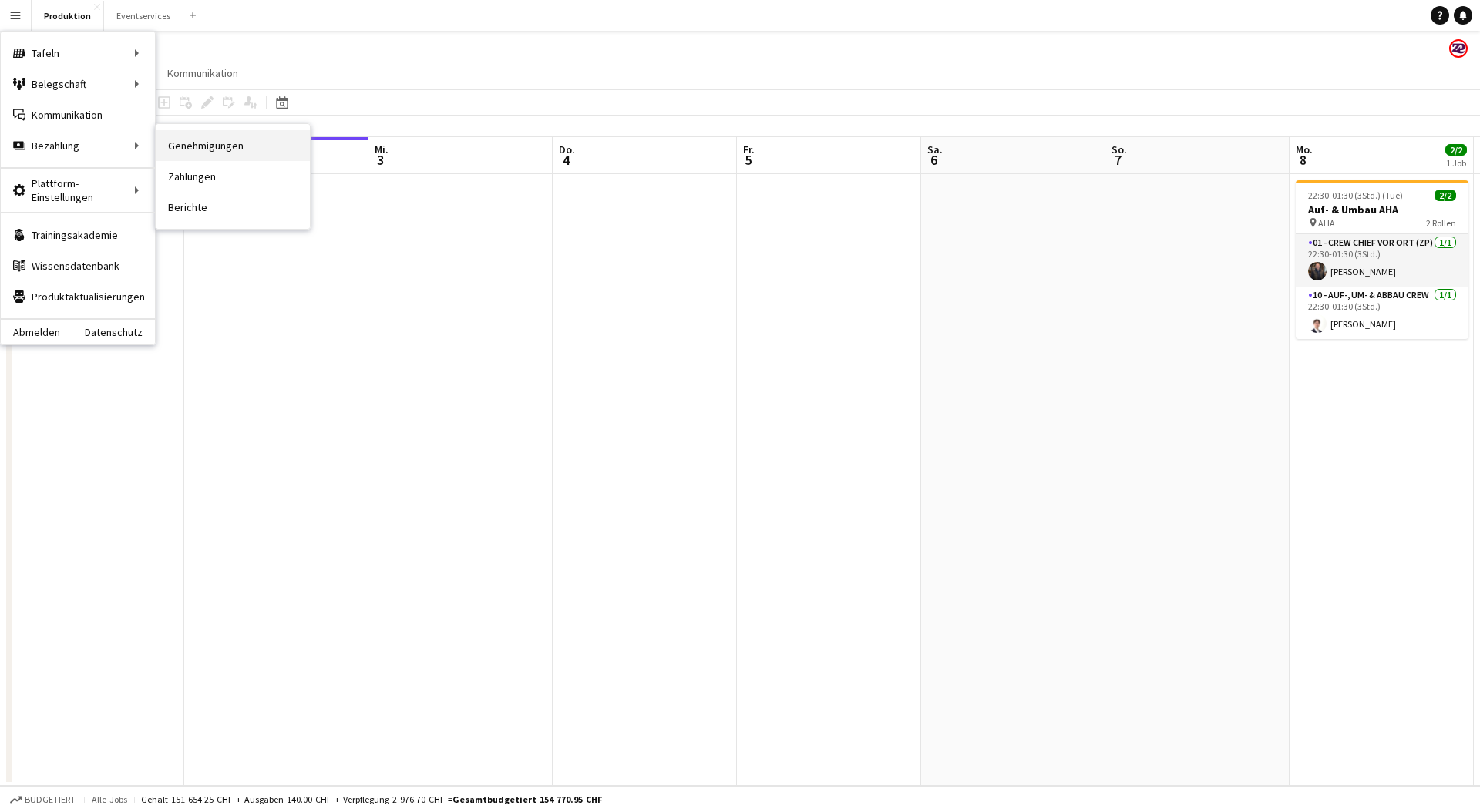
click at [166, 143] on link "Genehmigungen" at bounding box center [233, 146] width 154 height 31
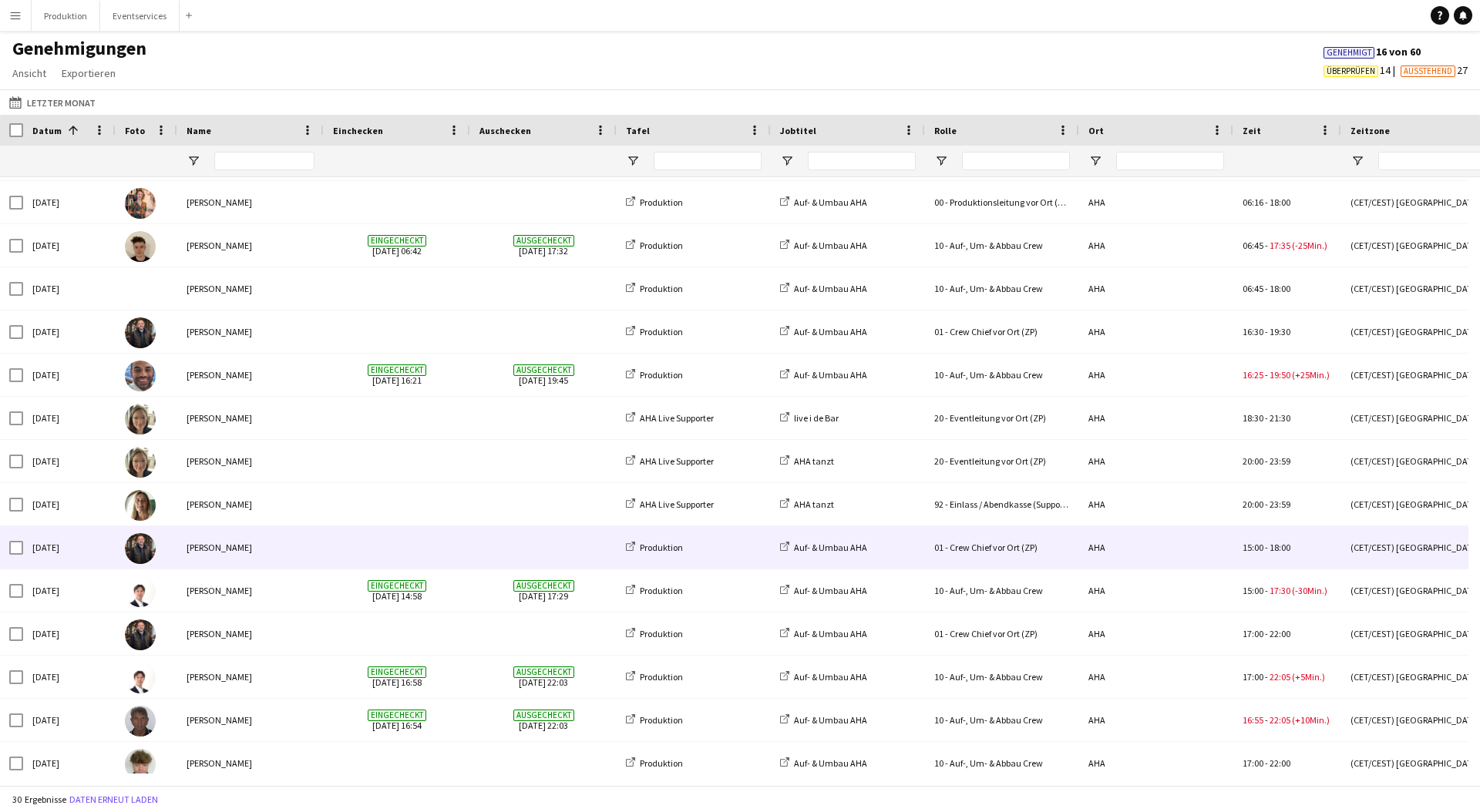
scroll to position [499, 0]
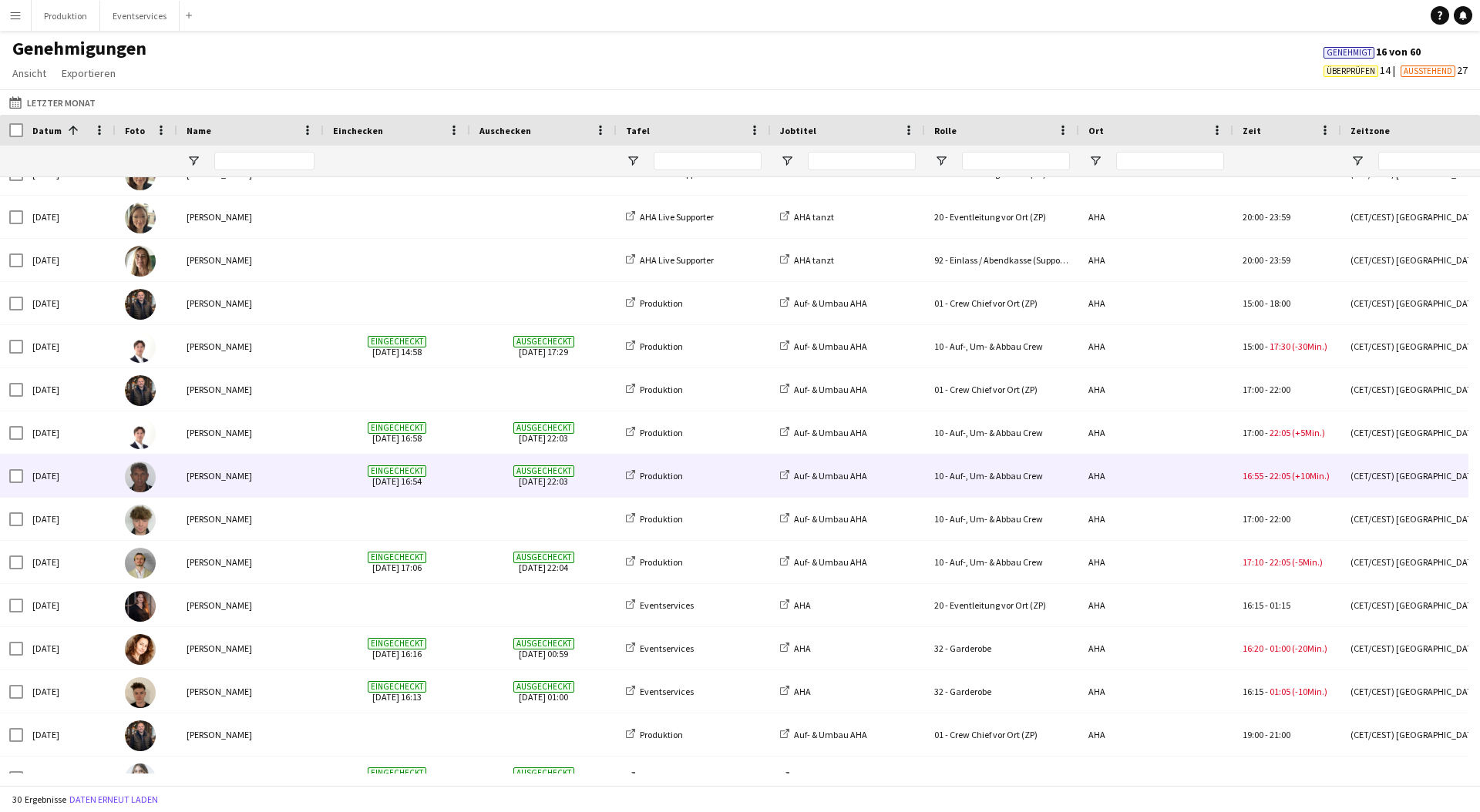
click at [972, 480] on div "10 - Auf-, Um- & Abbau Crew" at bounding box center [1002, 476] width 154 height 43
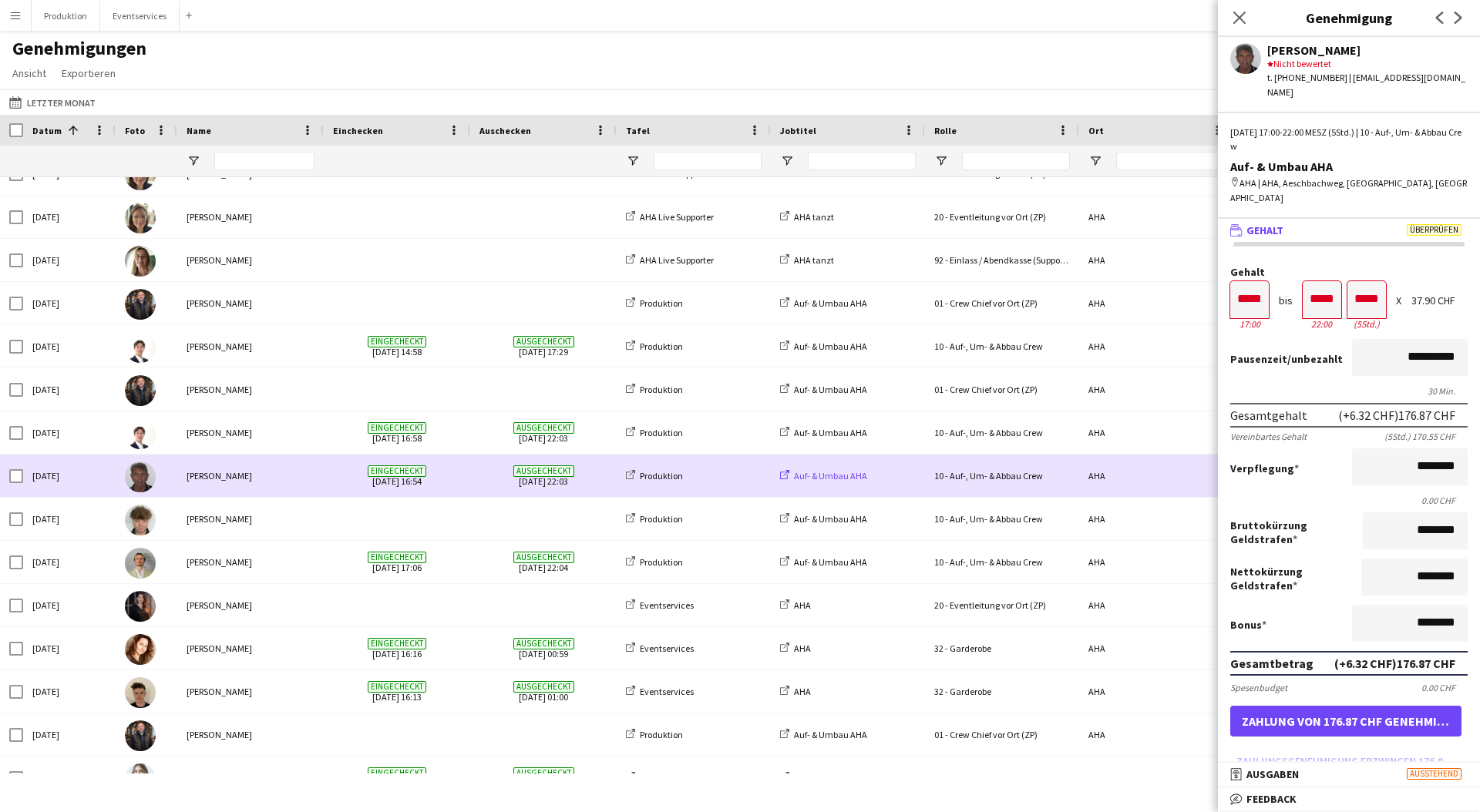
click at [853, 472] on span "Auf- & Umbau AHA" at bounding box center [831, 476] width 73 height 12
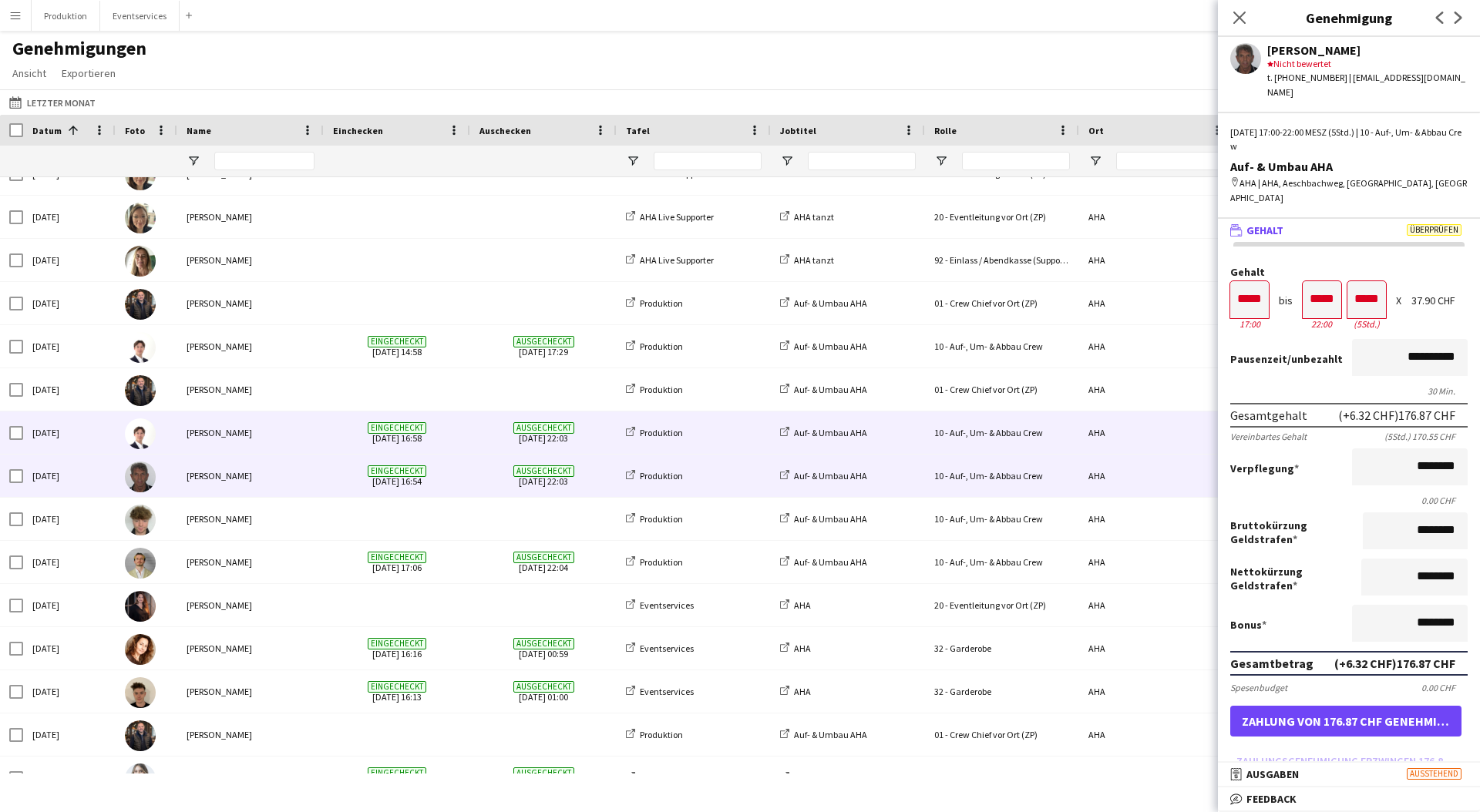
click at [448, 412] on span "Eingecheckt [DATE] 16:58" at bounding box center [398, 433] width 128 height 43
click at [472, 466] on div "Ausgecheckt [DATE] 22:03" at bounding box center [543, 476] width 146 height 43
click at [469, 441] on div "Eingecheckt [DATE] 16:58" at bounding box center [397, 433] width 146 height 43
click at [470, 474] on div "Ausgecheckt [DATE] 22:03" at bounding box center [543, 476] width 146 height 43
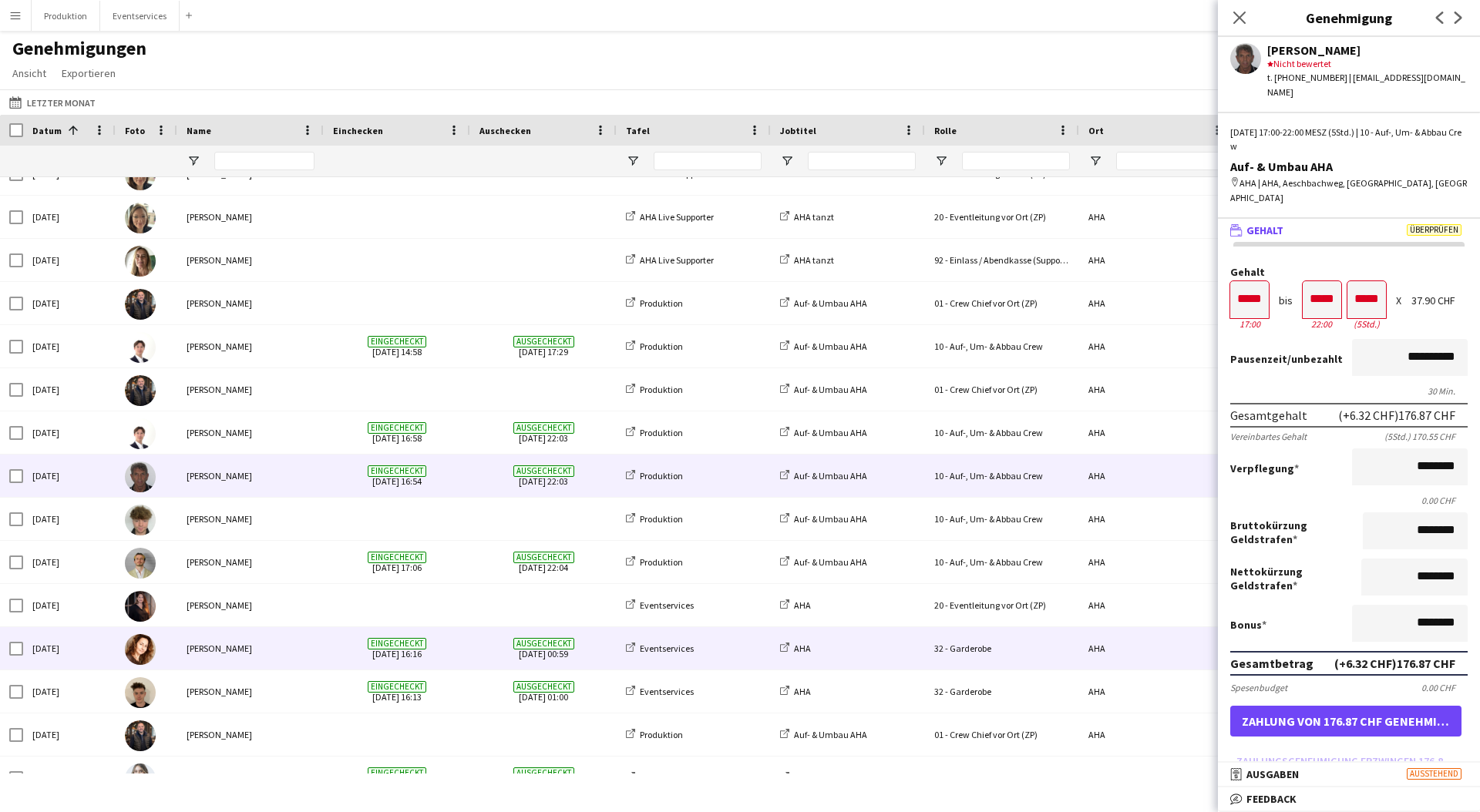
click at [445, 662] on span "Eingecheckt [DATE] 16:16" at bounding box center [398, 649] width 128 height 43
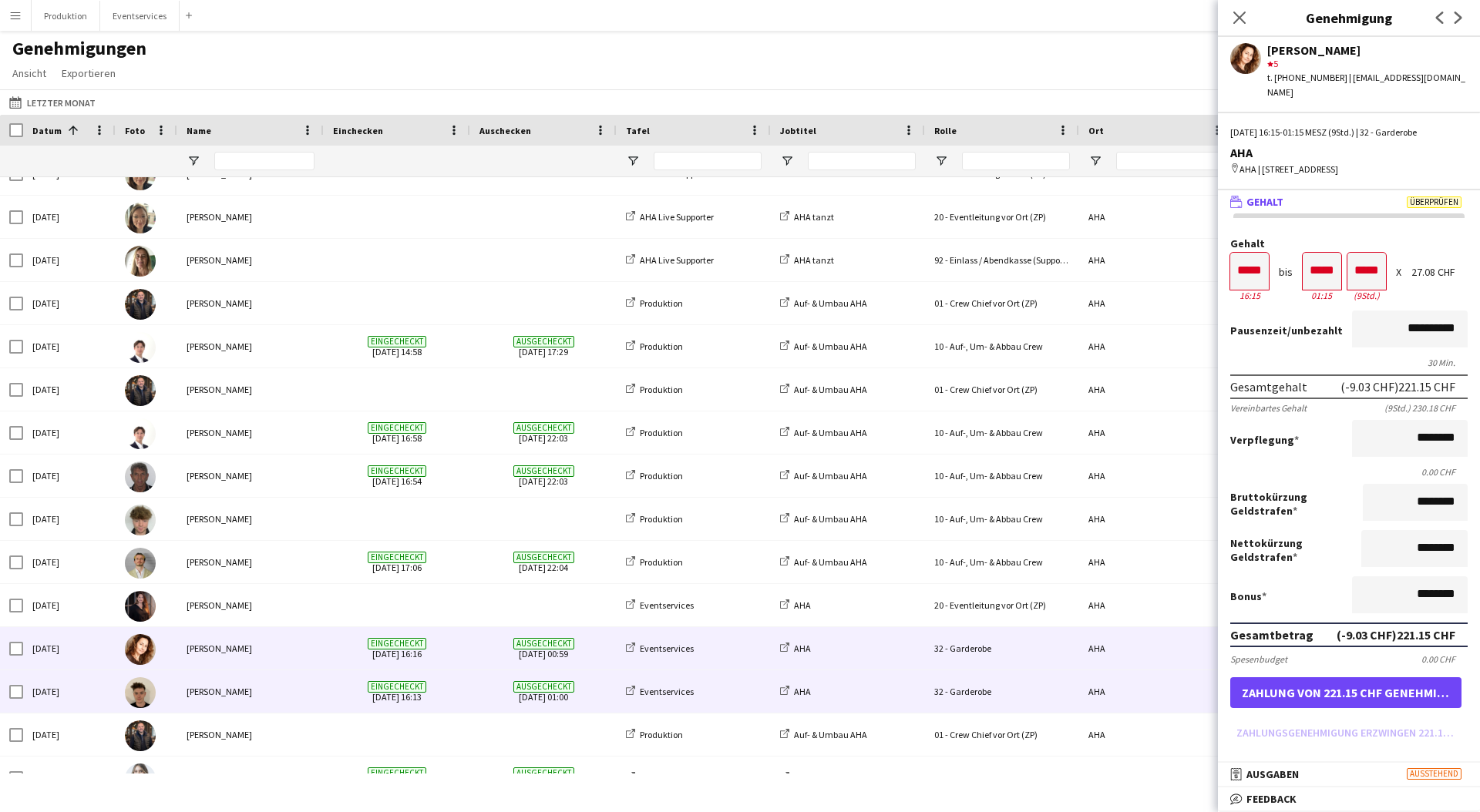
click at [447, 696] on span "Eingecheckt [DATE] 16:13" at bounding box center [398, 692] width 128 height 43
click at [448, 654] on span "Eingecheckt [DATE] 16:16" at bounding box center [398, 649] width 128 height 43
click at [435, 692] on span "Eingecheckt [DATE] 16:13" at bounding box center [398, 692] width 128 height 43
click at [447, 651] on span "Eingecheckt [DATE] 16:16" at bounding box center [398, 649] width 128 height 43
click at [447, 677] on span "Eingecheckt [DATE] 16:13" at bounding box center [398, 692] width 128 height 43
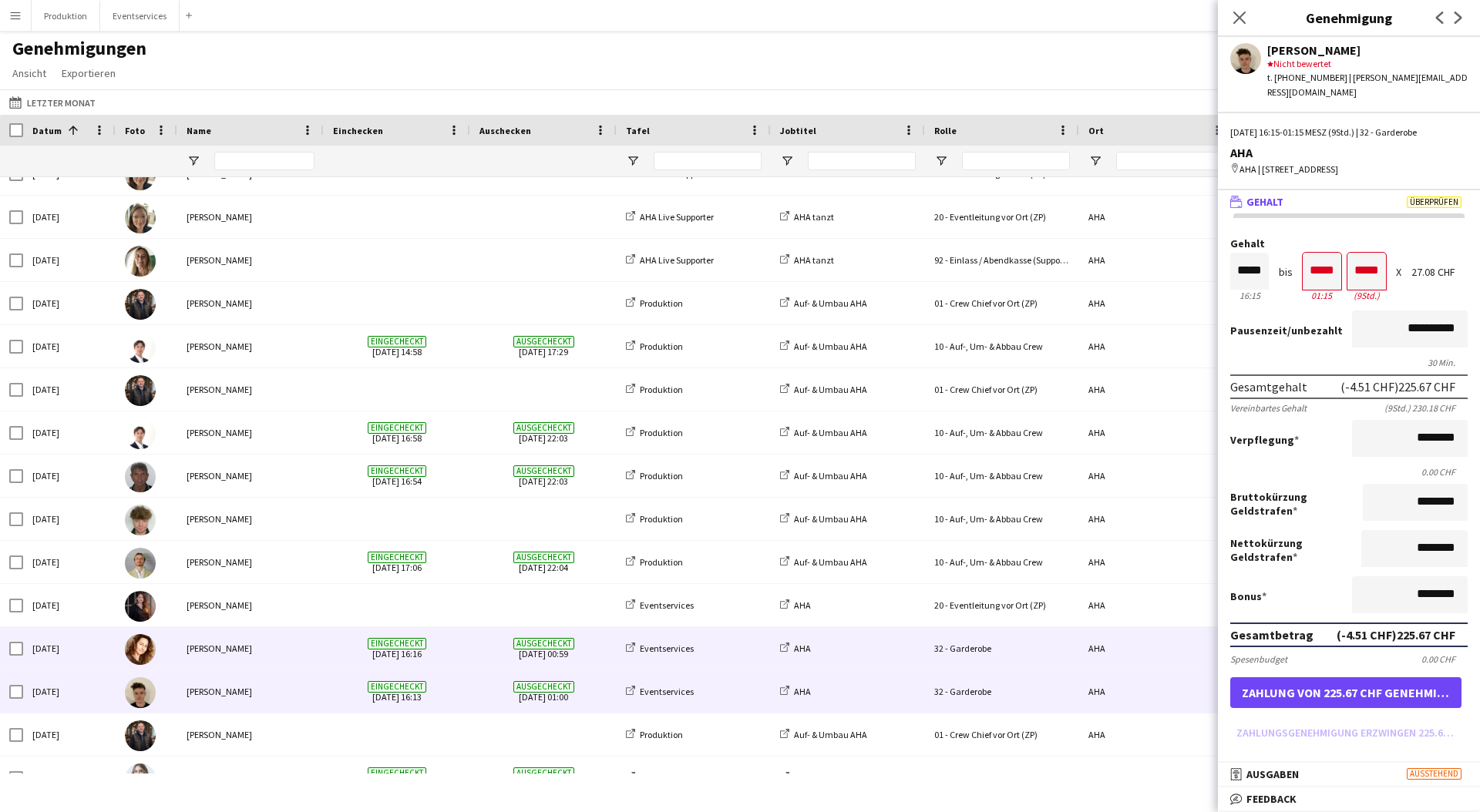
click at [451, 654] on span "Eingecheckt [DATE] 16:16" at bounding box center [398, 649] width 128 height 43
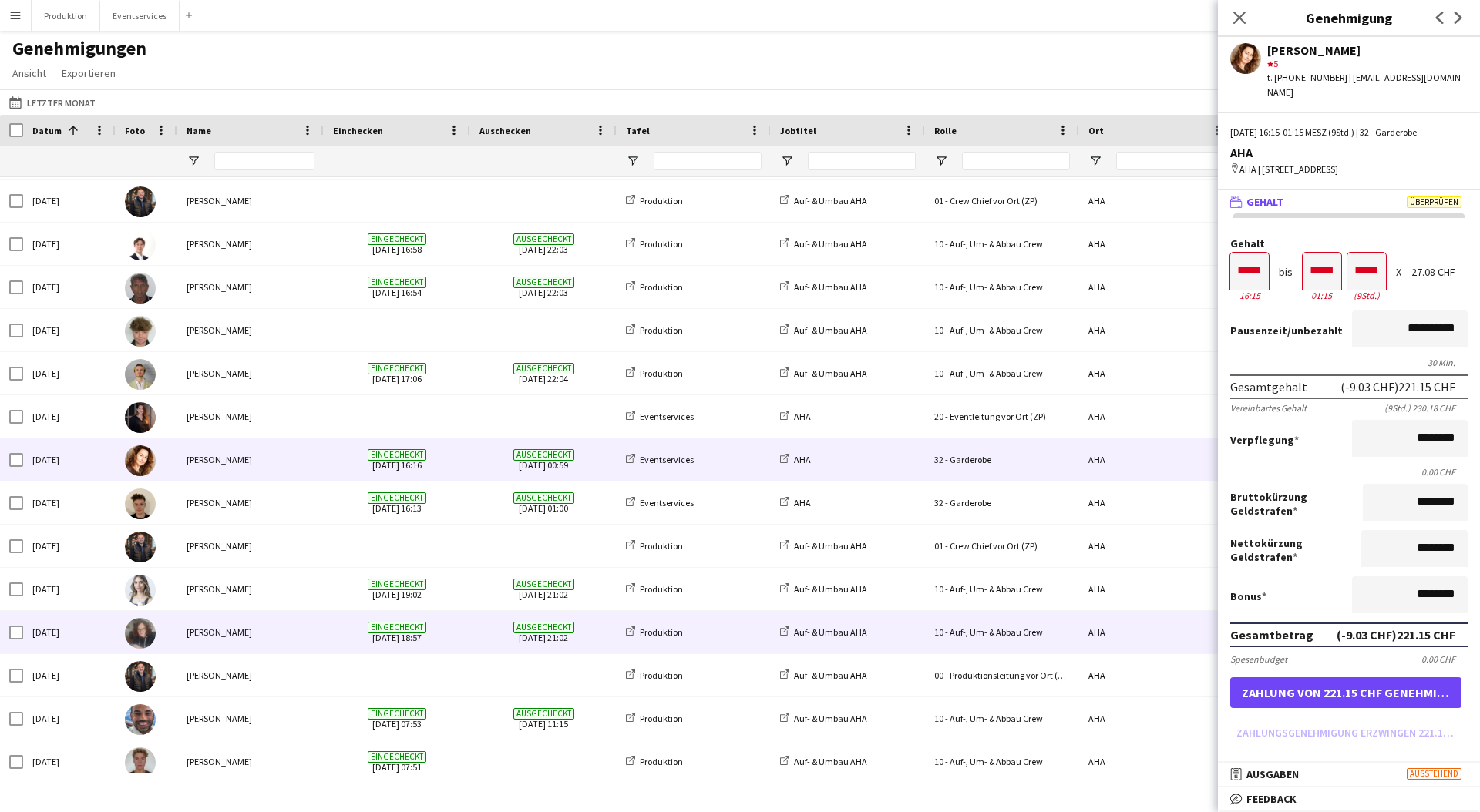
scroll to position [698, 0]
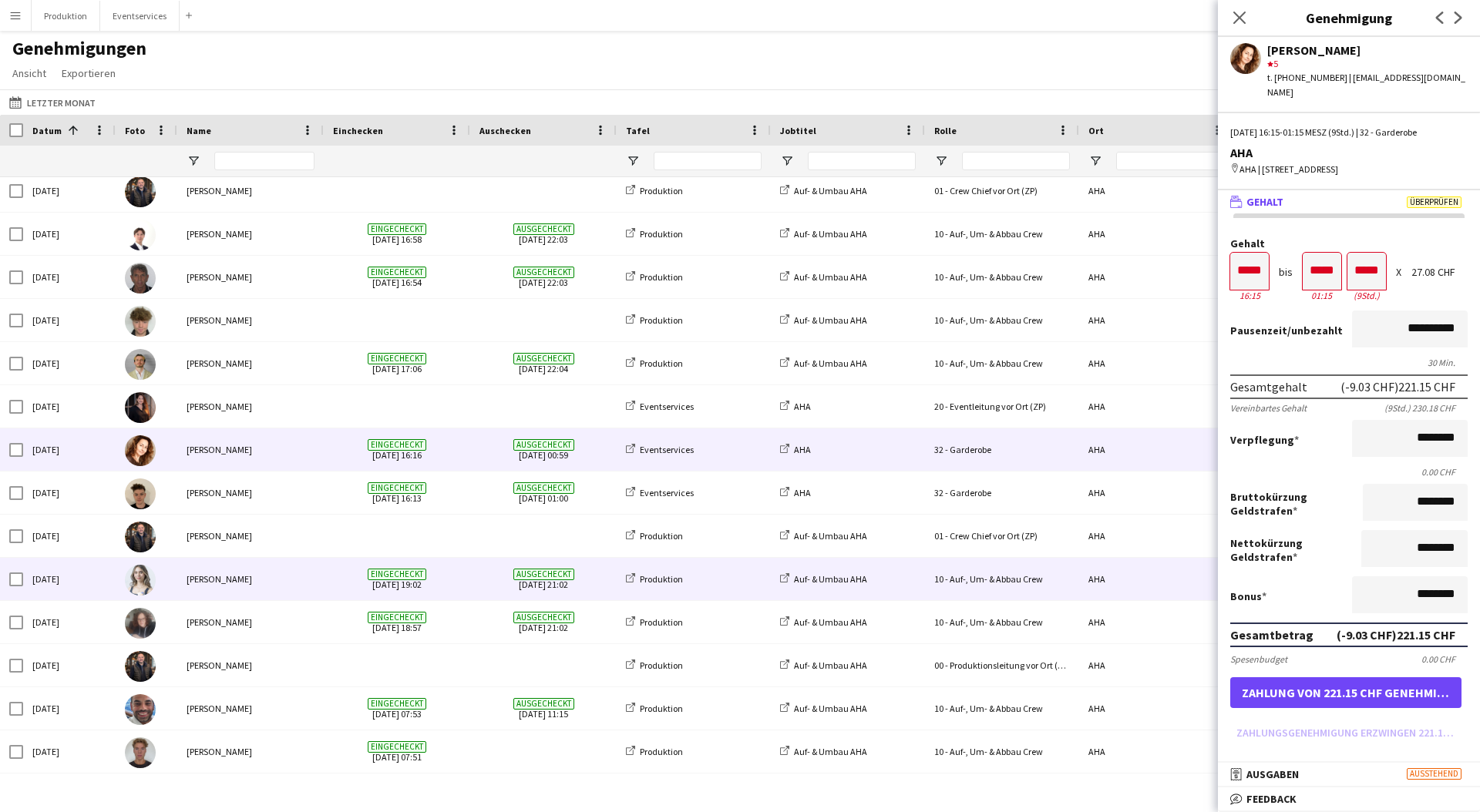
click at [464, 566] on div "Eingecheckt [DATE] 19:02" at bounding box center [397, 579] width 146 height 43
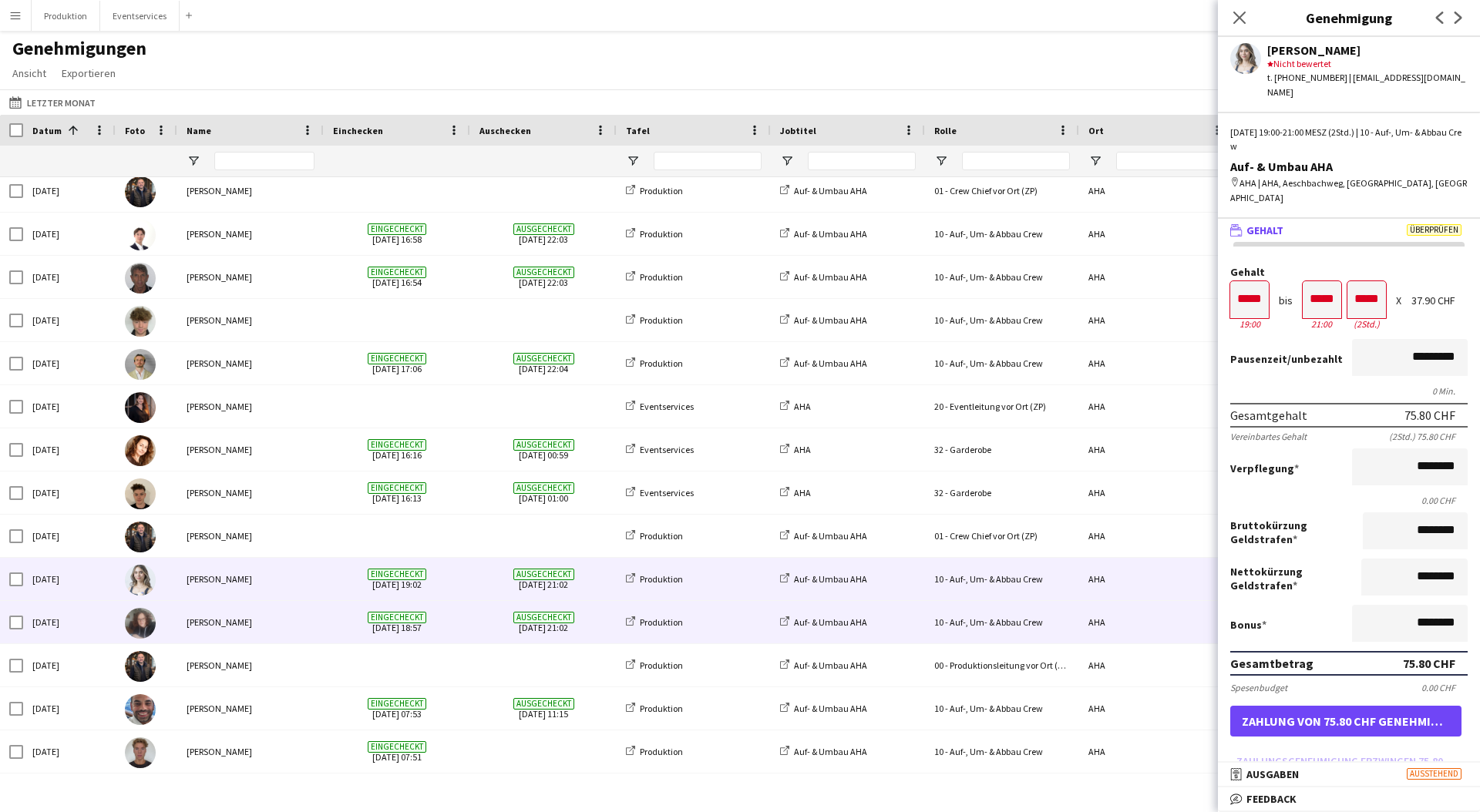
click at [455, 617] on span "Eingecheckt [DATE] 18:57" at bounding box center [398, 622] width 128 height 43
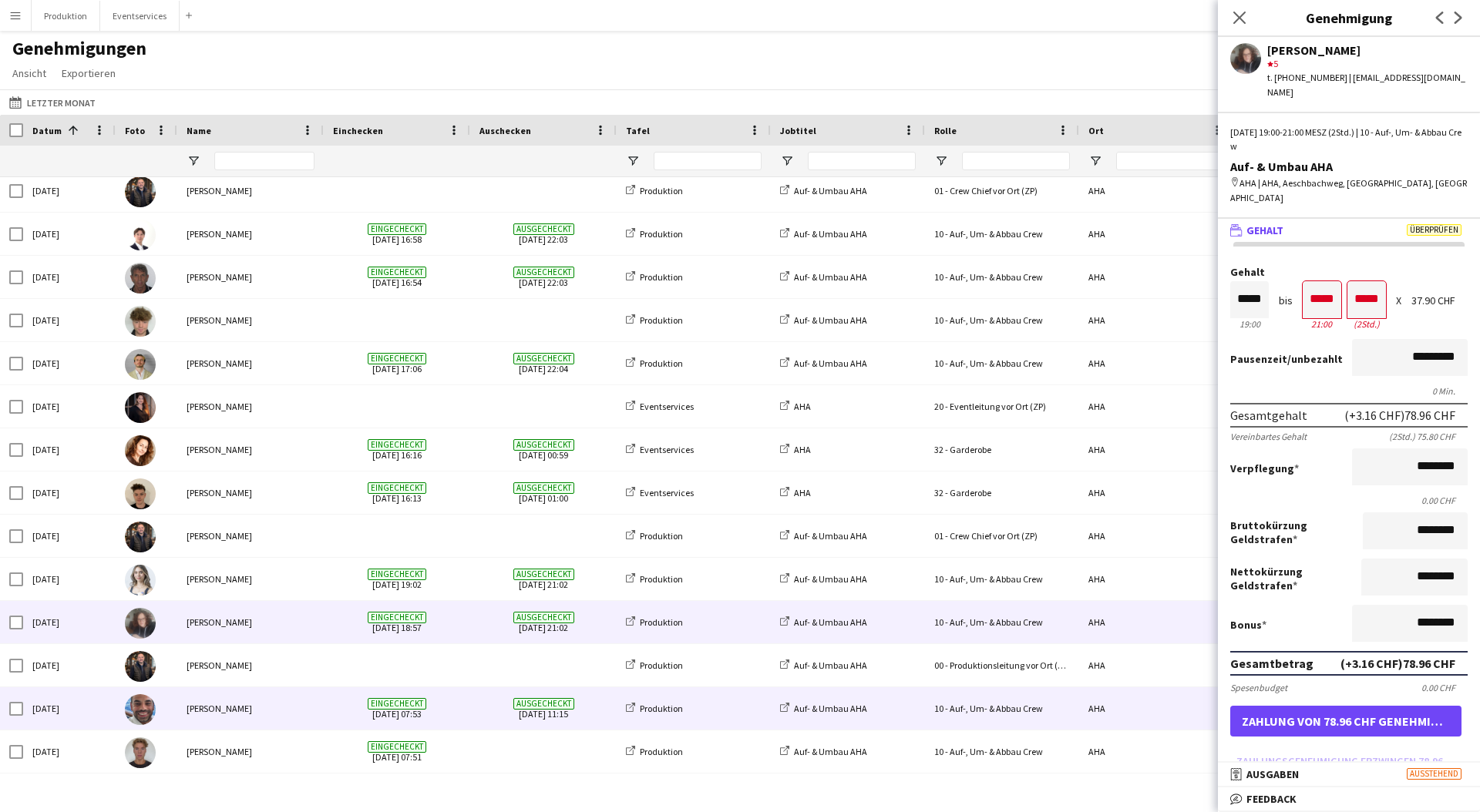
click at [439, 725] on span "Eingecheckt [DATE] 07:53" at bounding box center [398, 708] width 128 height 43
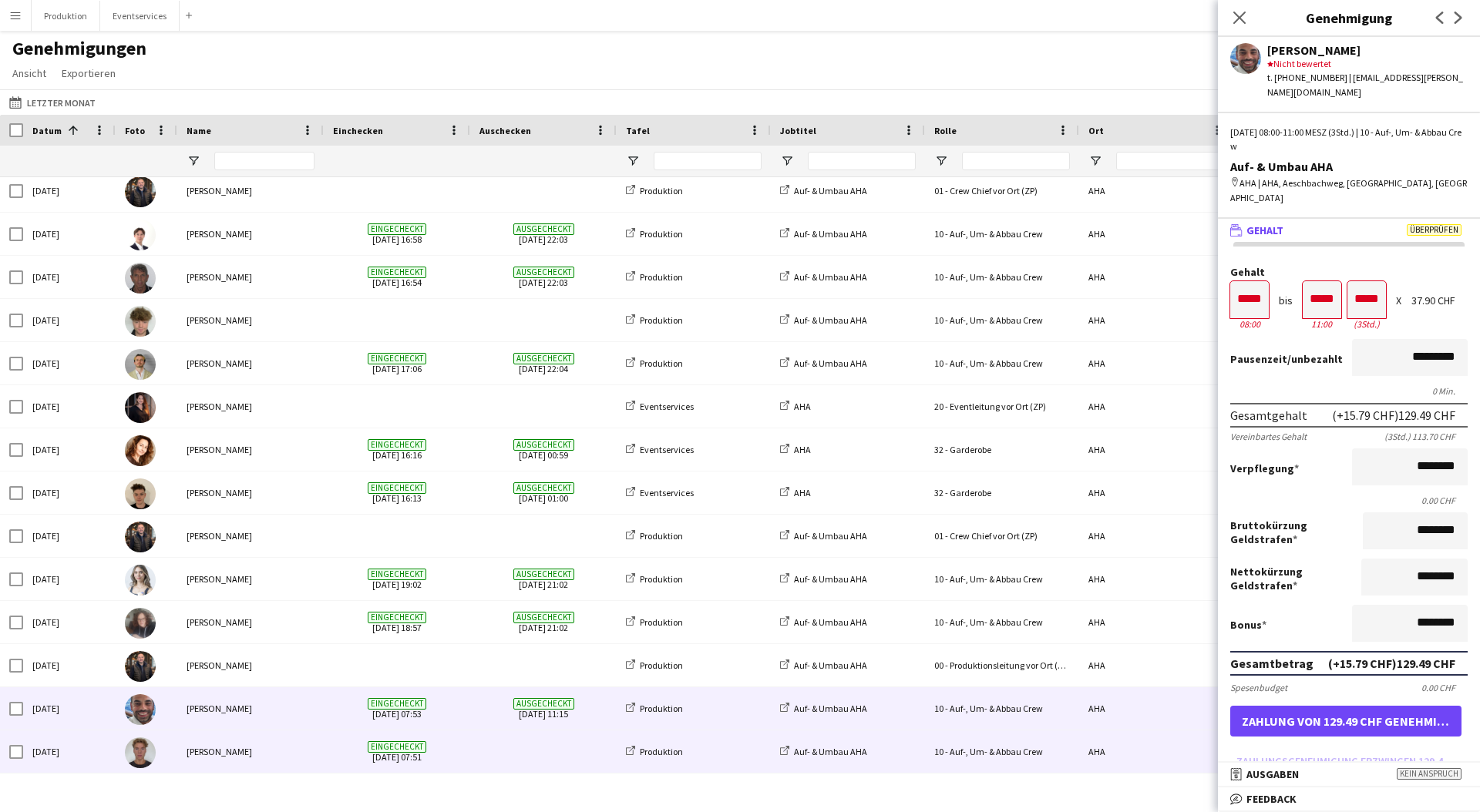
click at [438, 757] on span "Eingecheckt [DATE] 07:51" at bounding box center [398, 752] width 128 height 43
click at [438, 704] on span "Eingecheckt [DATE] 07:53" at bounding box center [398, 708] width 128 height 43
click at [444, 751] on span "Eingecheckt [DATE] 07:51" at bounding box center [398, 752] width 128 height 43
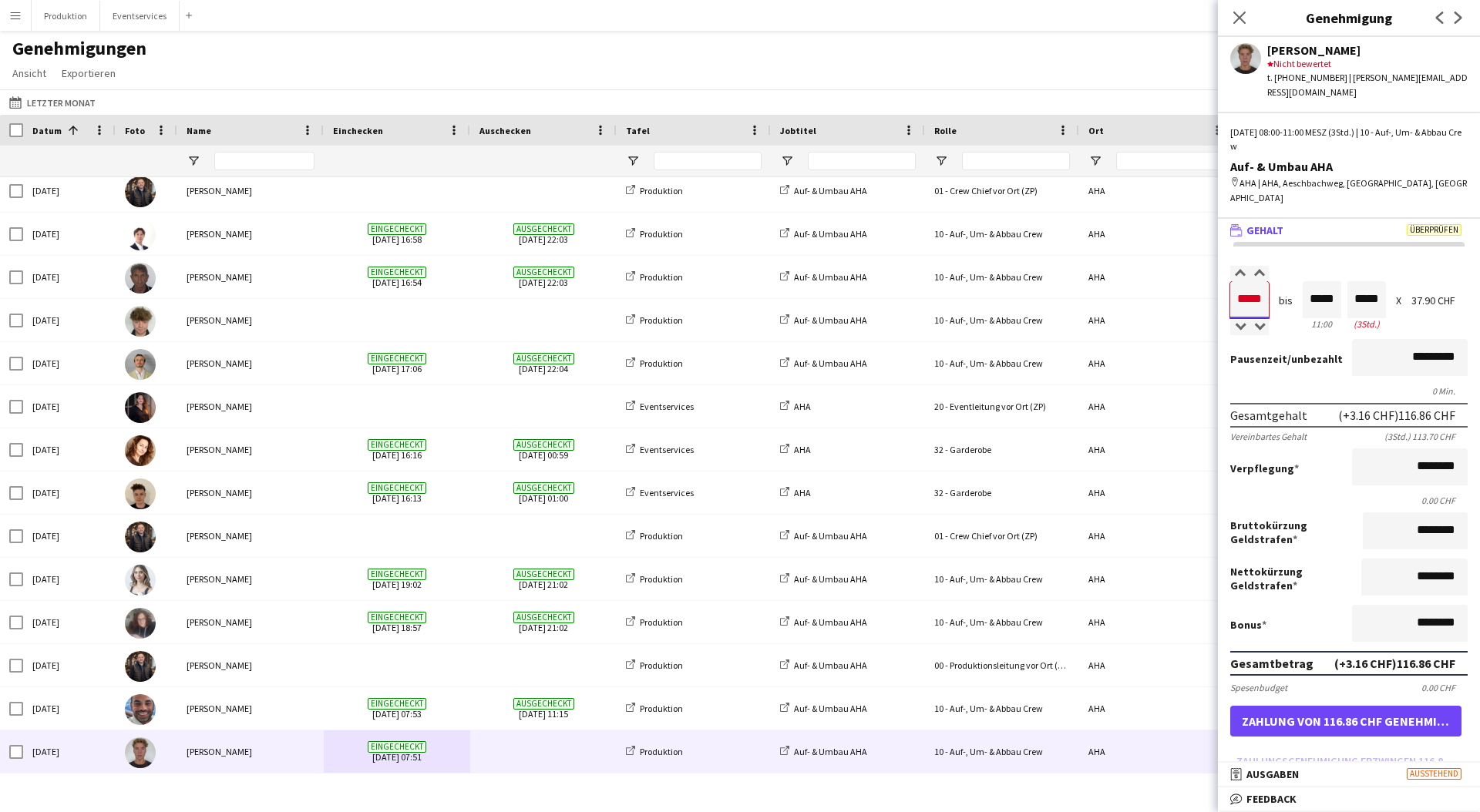
drag, startPoint x: 1261, startPoint y: 278, endPoint x: 1252, endPoint y: 272, distance: 10.8
click at [1252, 281] on input "*****" at bounding box center [1250, 299] width 39 height 37
click at [19, 23] on button "Menü" at bounding box center [15, 15] width 31 height 31
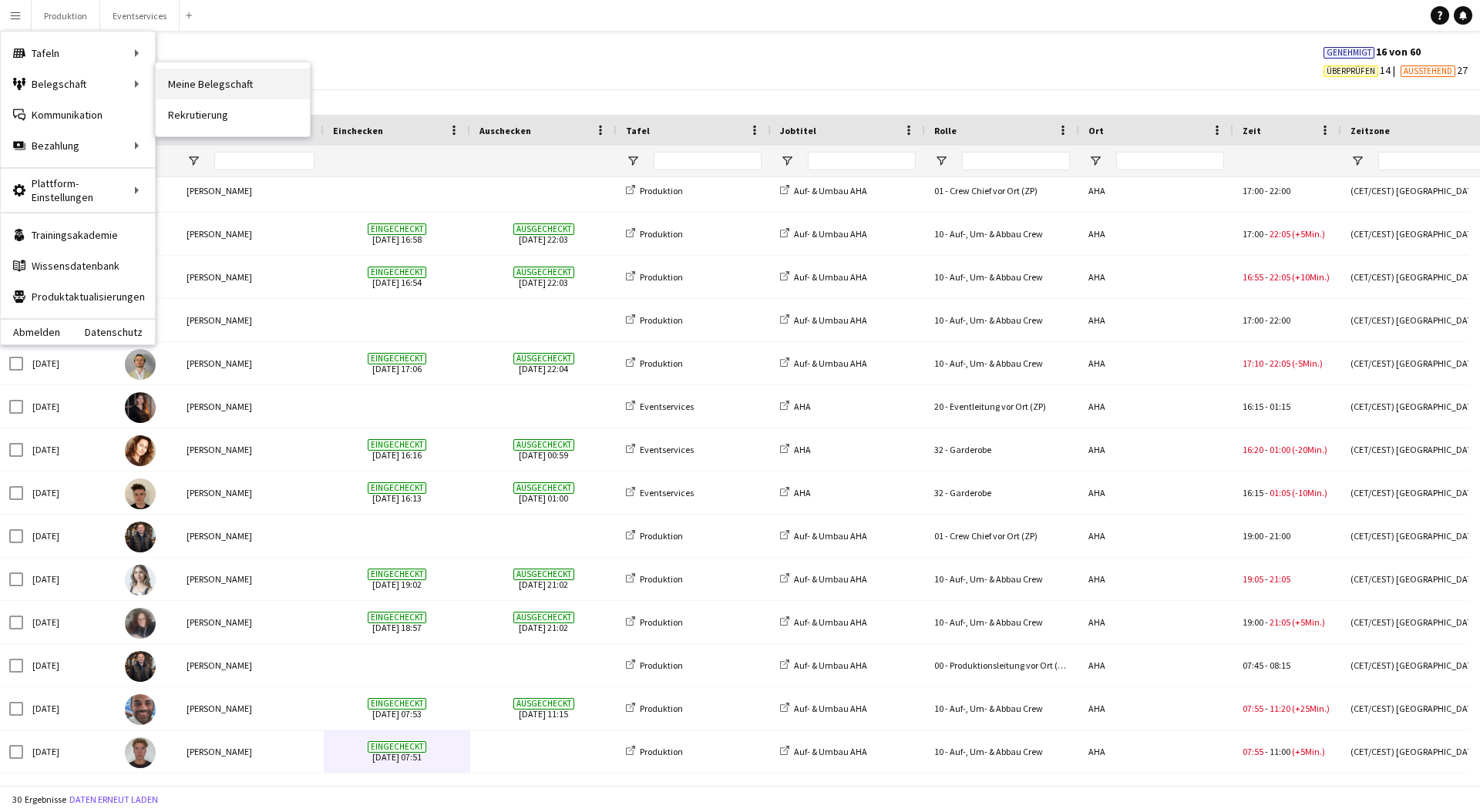
click at [234, 97] on link "Meine Belegschaft" at bounding box center [233, 84] width 154 height 31
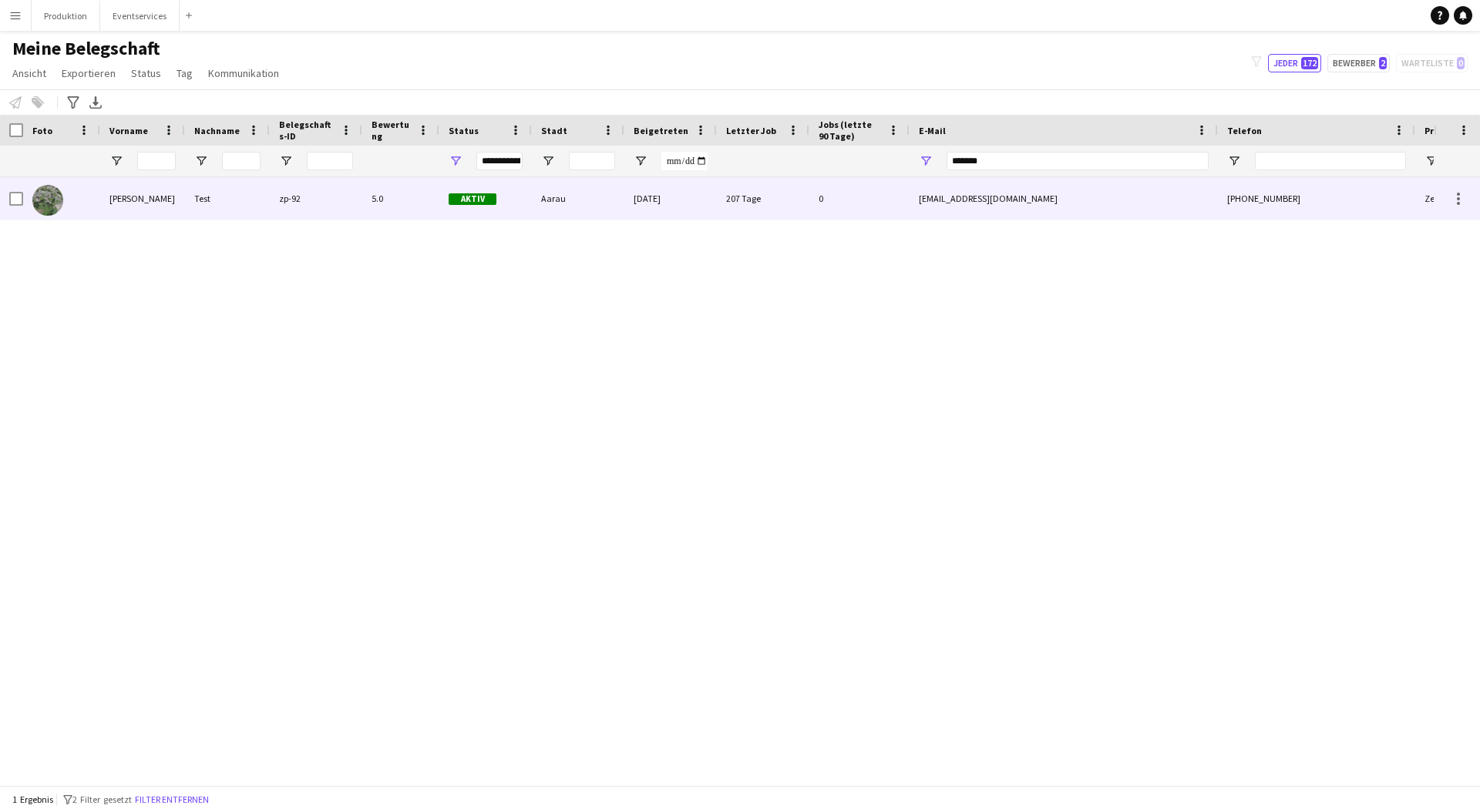
click at [211, 198] on div "Test" at bounding box center [227, 199] width 85 height 43
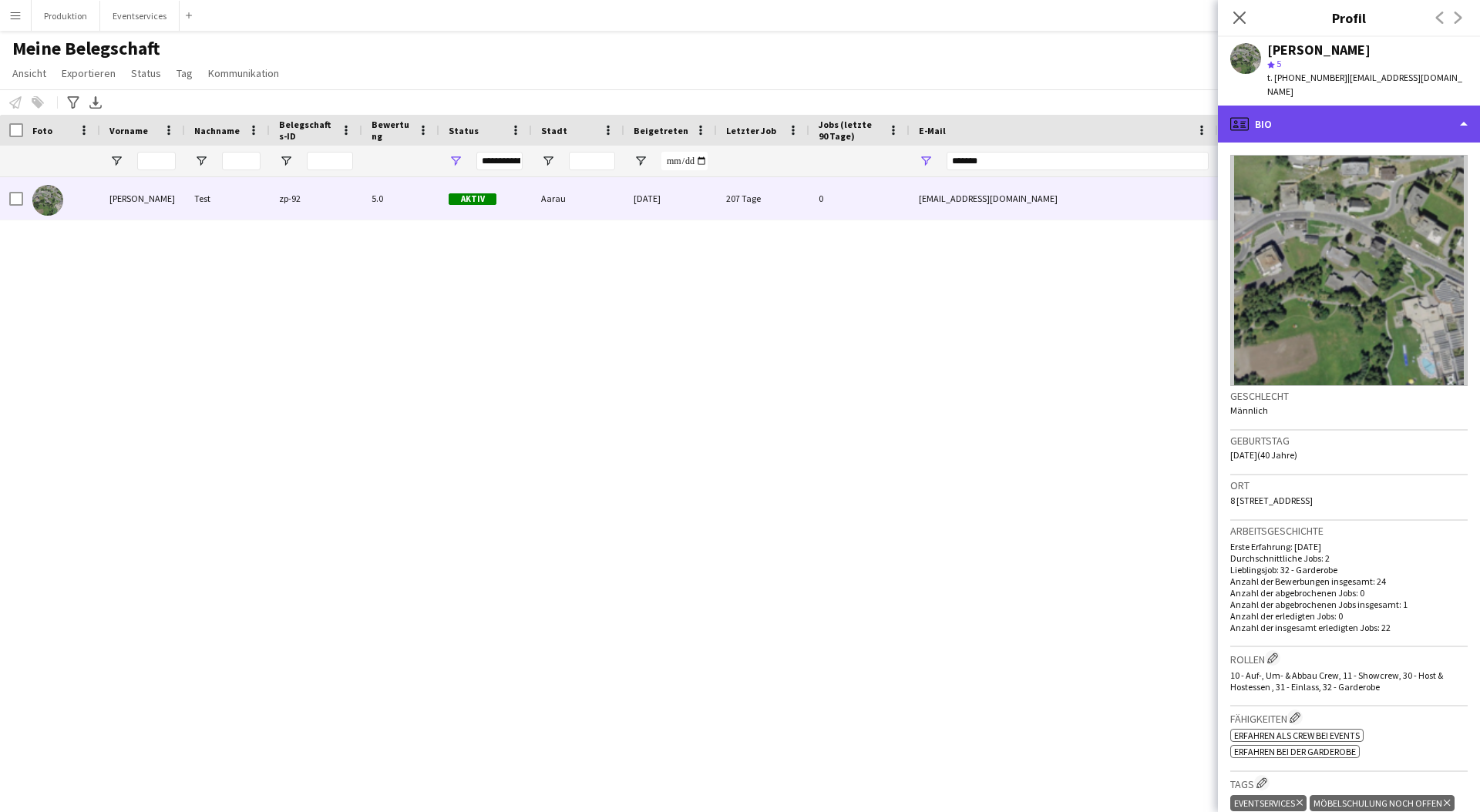
click at [1380, 120] on div "profile Bio" at bounding box center [1349, 123] width 262 height 37
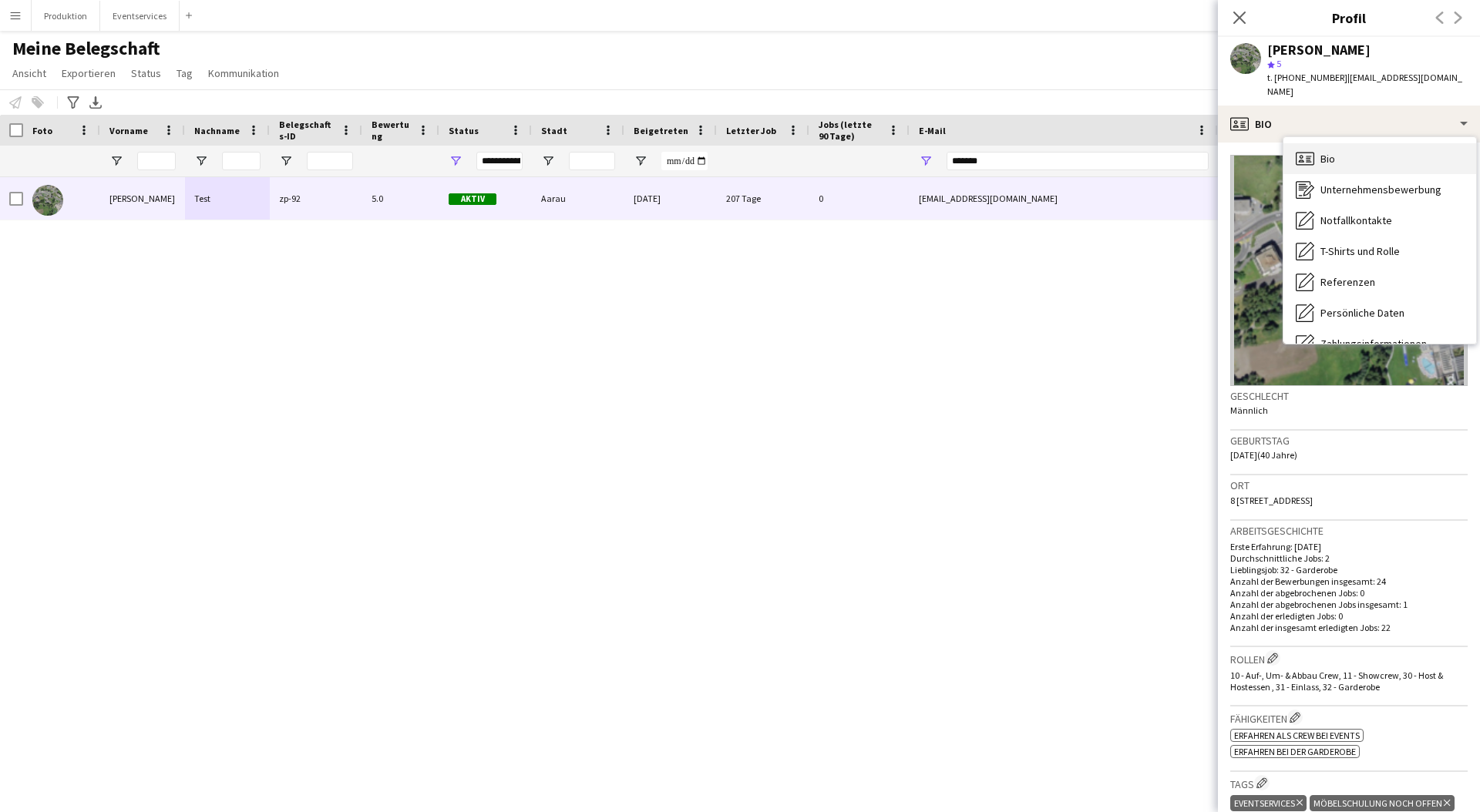
click at [1383, 143] on div "Bio Bio" at bounding box center [1379, 158] width 192 height 31
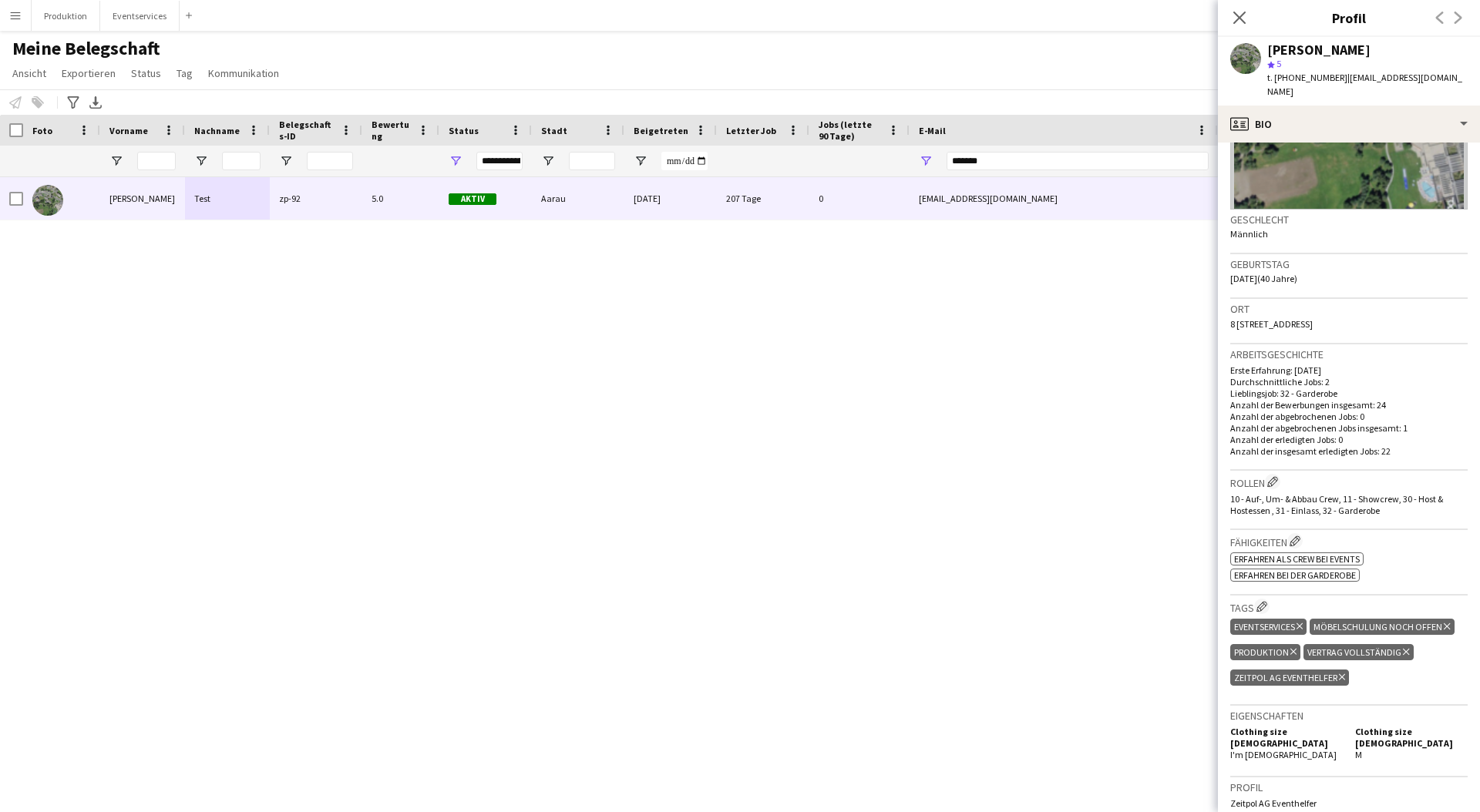
scroll to position [241, 0]
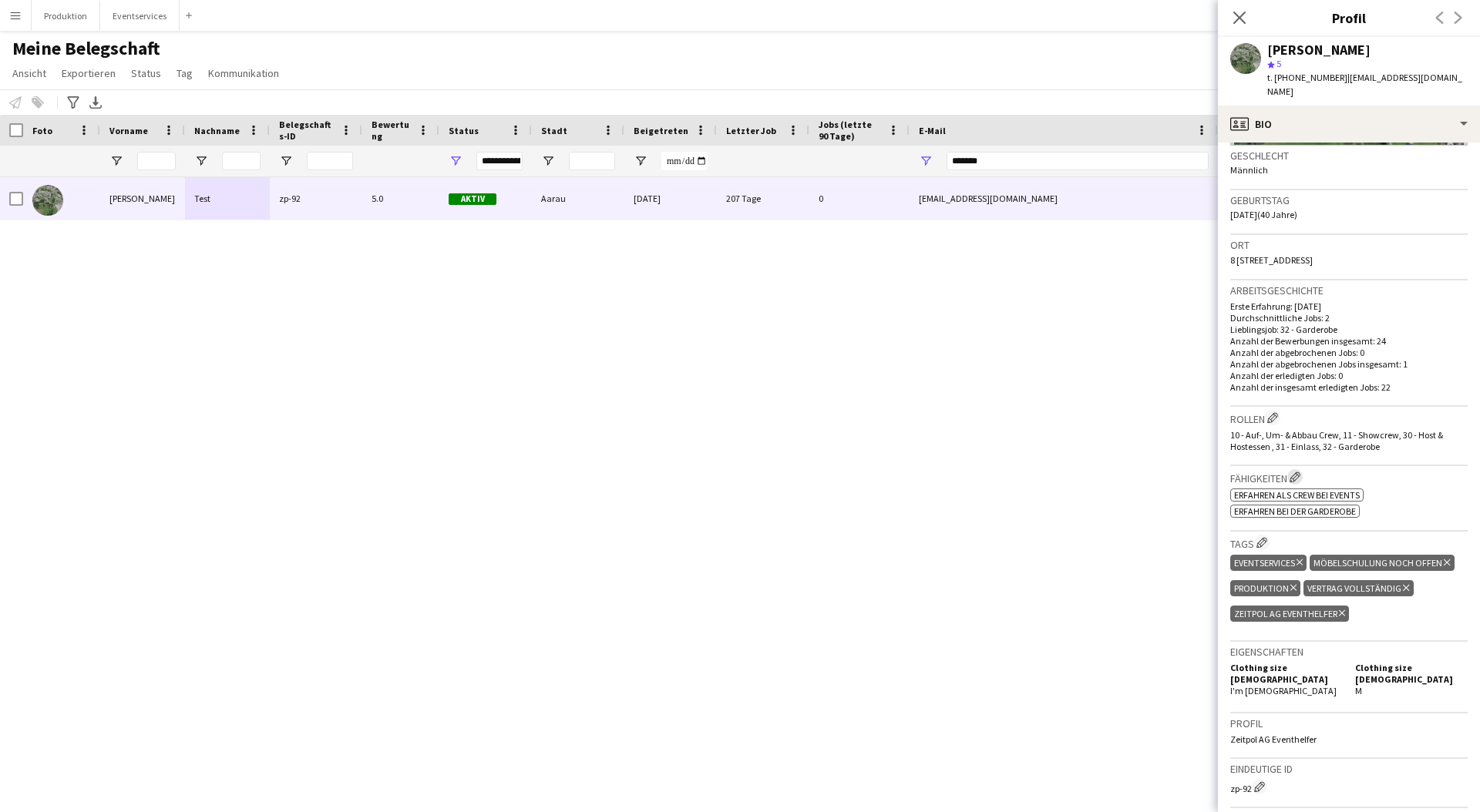
click at [1298, 472] on app-icon "Crew-Unternehmensfähigkeiten bearbeiten" at bounding box center [1295, 477] width 11 height 11
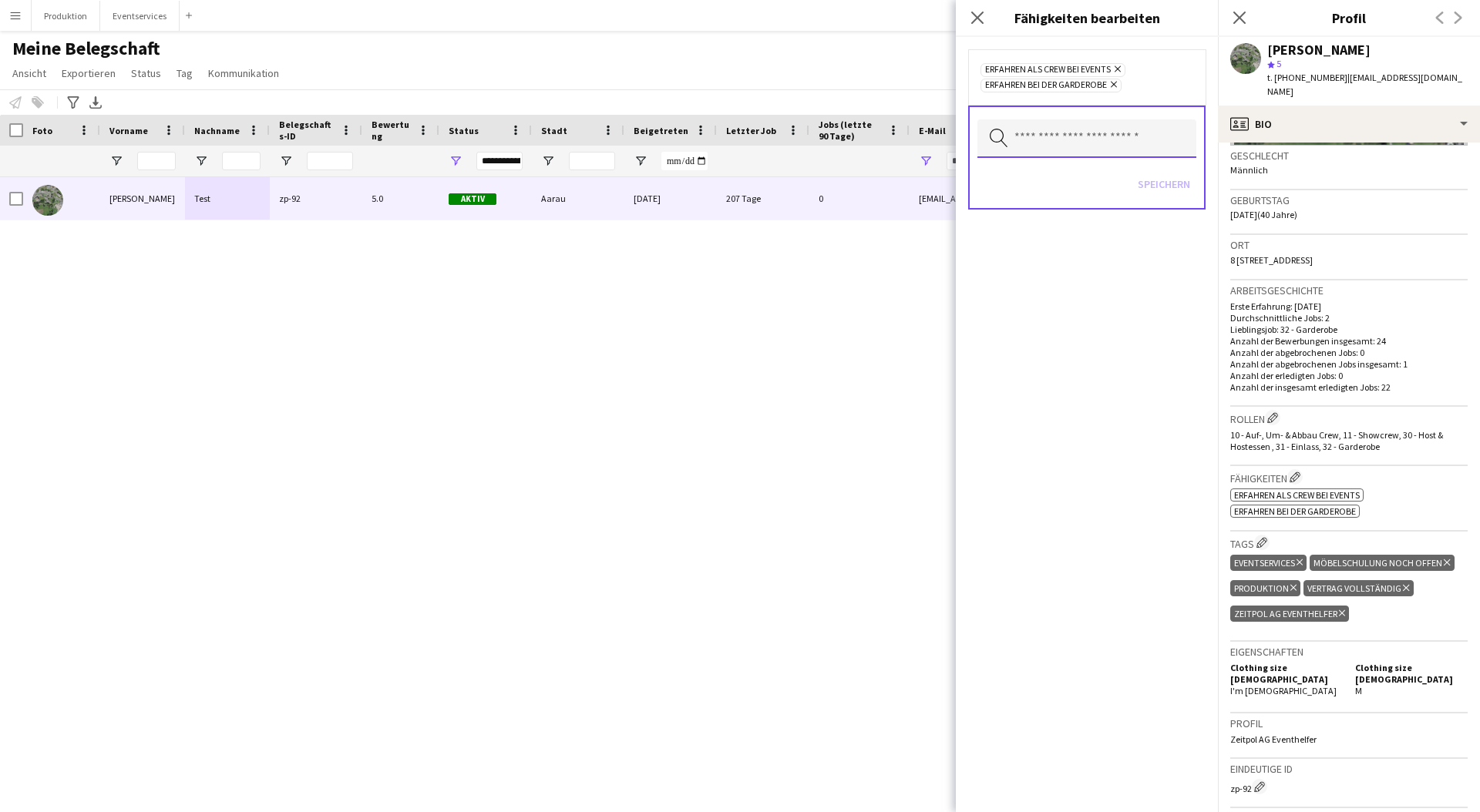
click at [1123, 134] on input "text" at bounding box center [1087, 138] width 219 height 39
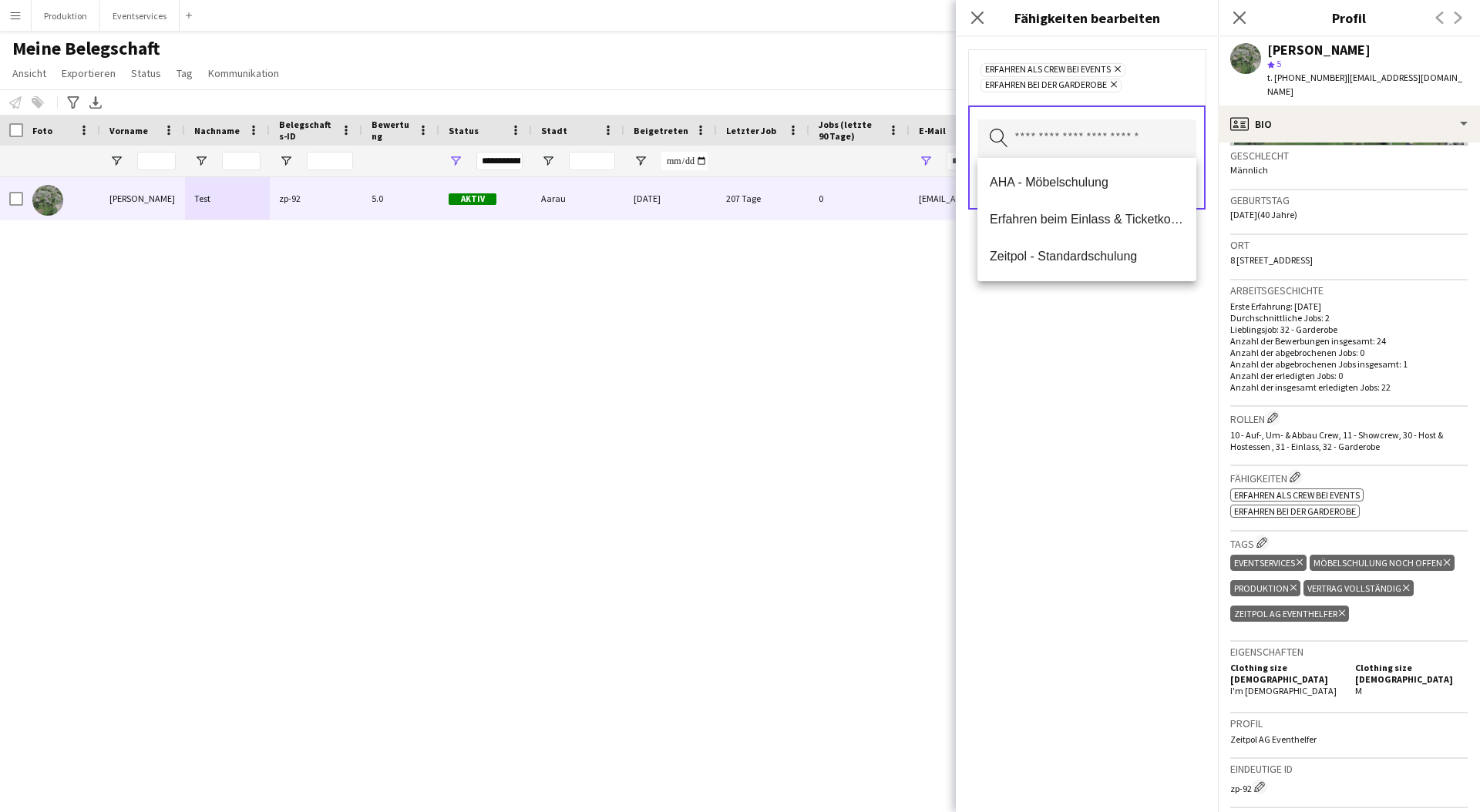
click at [893, 317] on div "[PERSON_NAME] zp-92 5.0 Aktiv Aarau [DATE] 207 Tage 0 [EMAIL_ADDRESS][DOMAIN_NA…" at bounding box center [717, 476] width 1434 height 597
click at [1235, 20] on icon "Pop-in schließen" at bounding box center [1239, 17] width 14 height 14
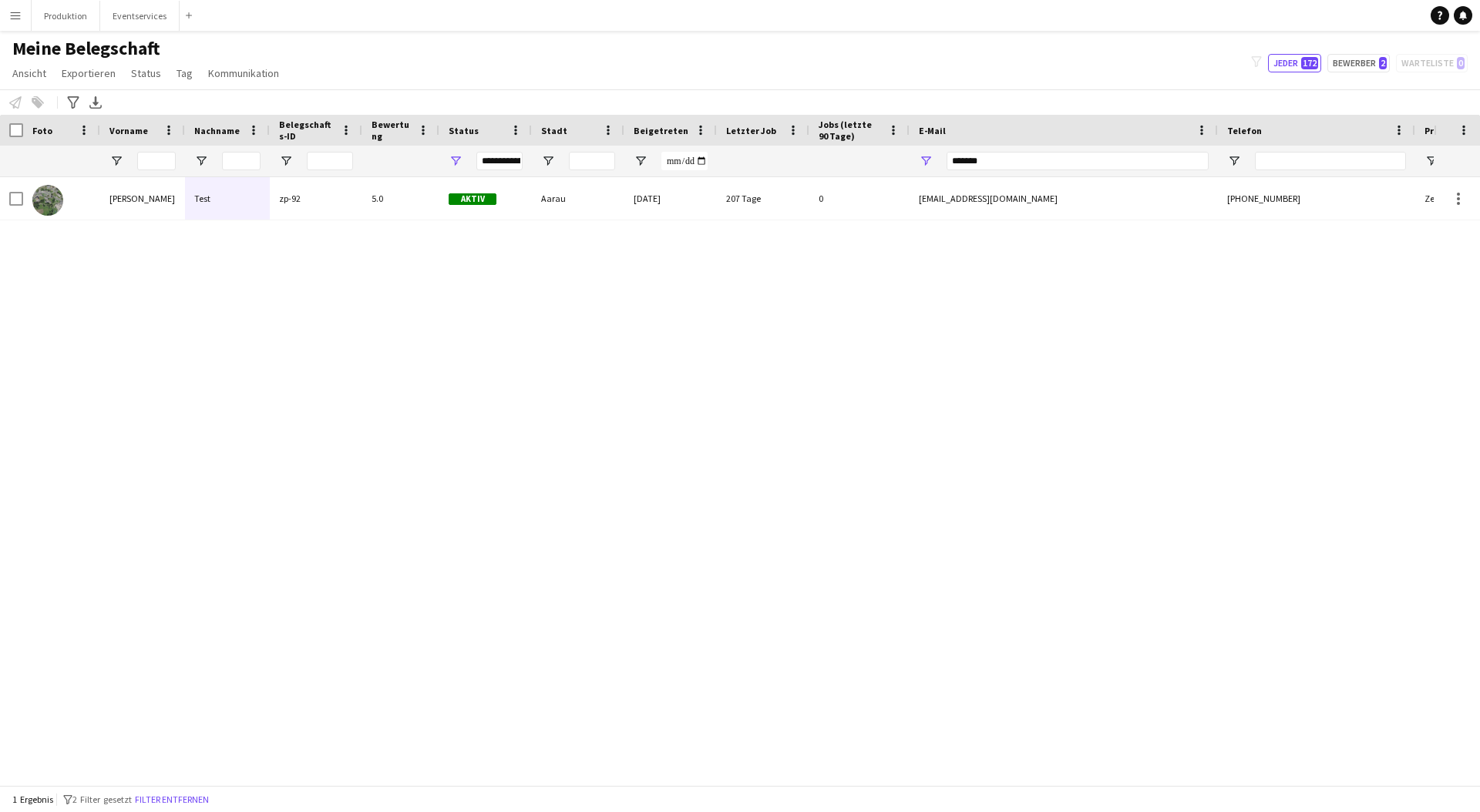
click at [15, 19] on app-icon "Menü" at bounding box center [16, 16] width 13 height 13
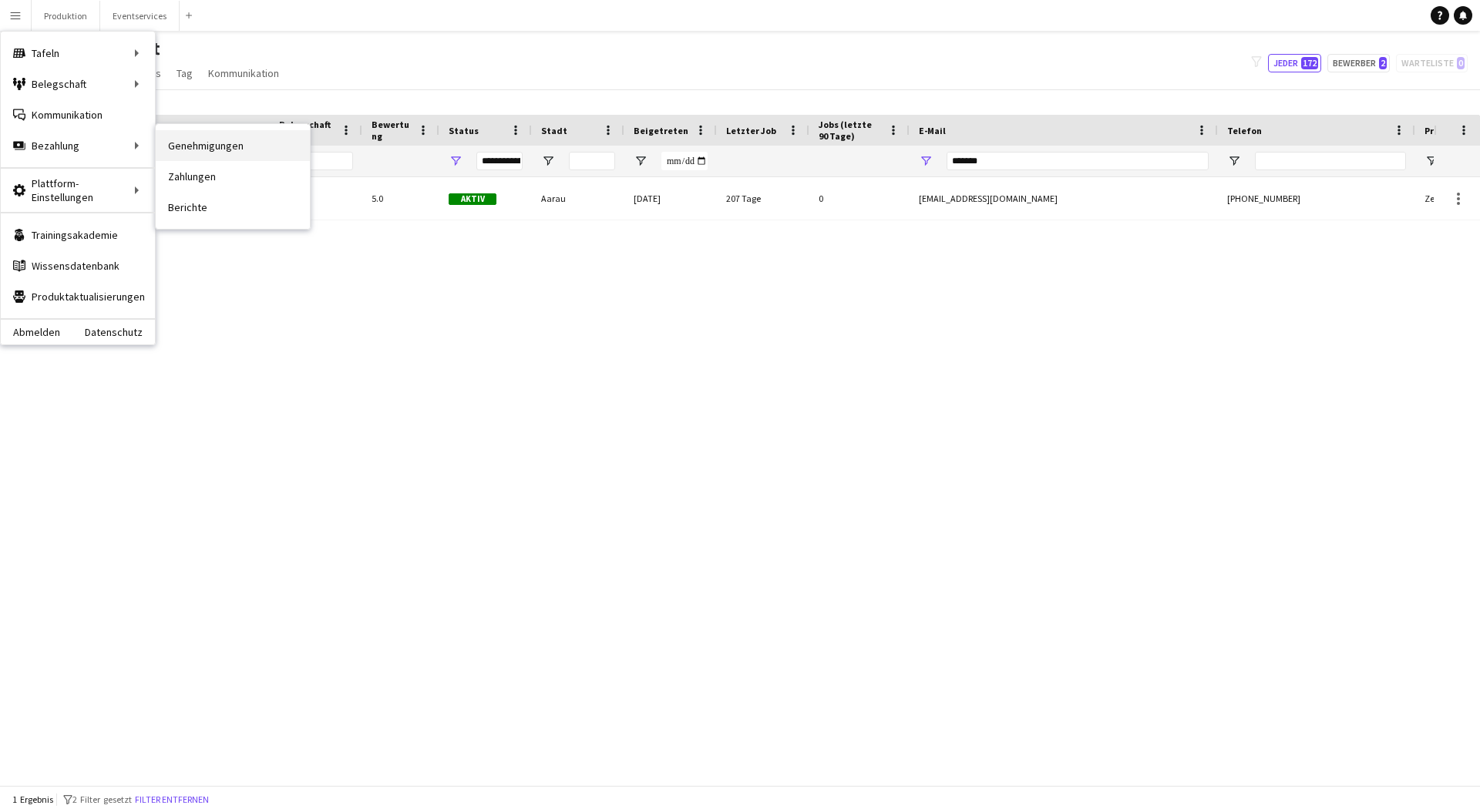
click at [207, 153] on link "Genehmigungen" at bounding box center [233, 146] width 154 height 31
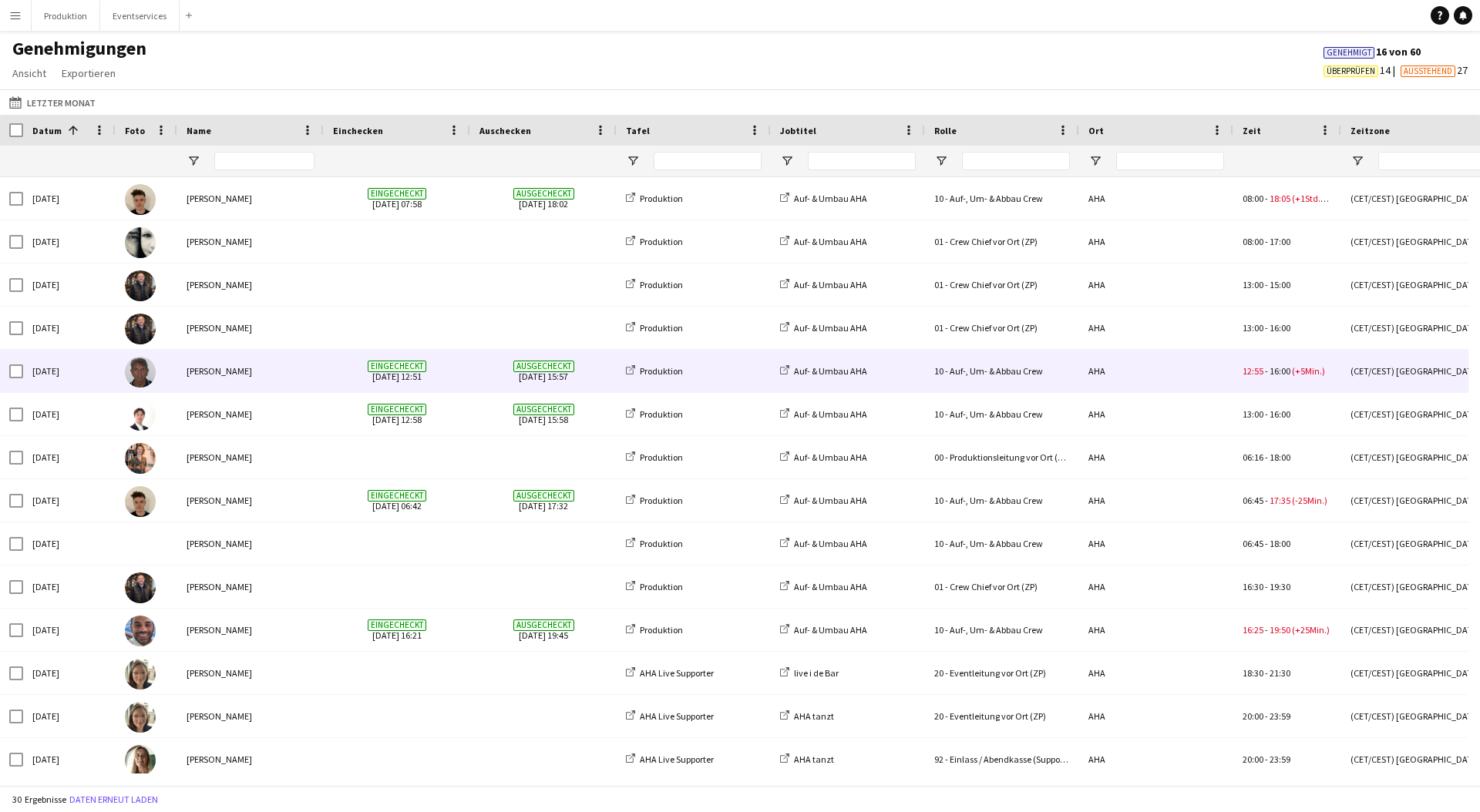
click at [296, 370] on div "[PERSON_NAME]" at bounding box center [250, 371] width 146 height 43
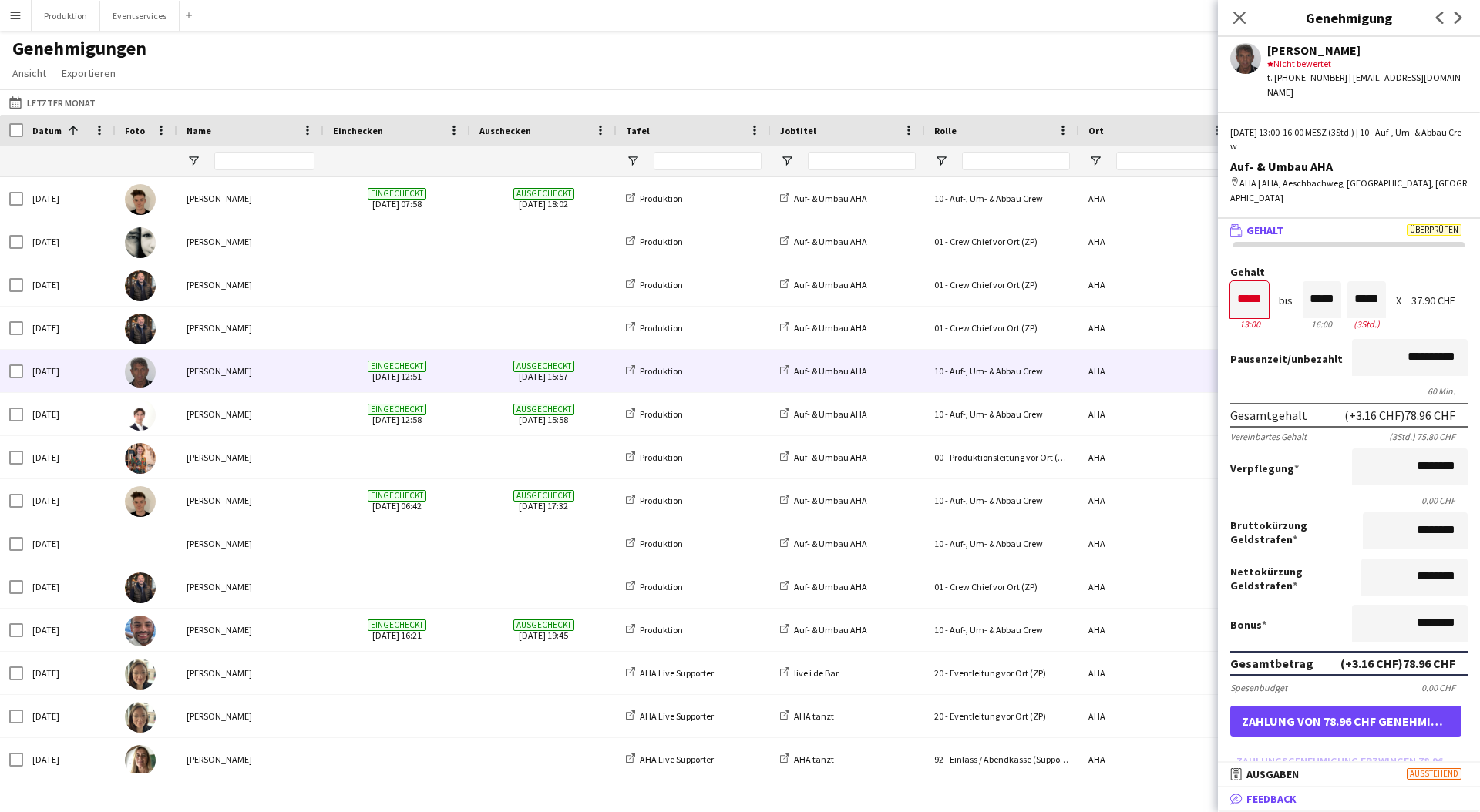
click at [1268, 809] on mat-expansion-panel-header "bubble-pencil Feedback" at bounding box center [1349, 799] width 262 height 23
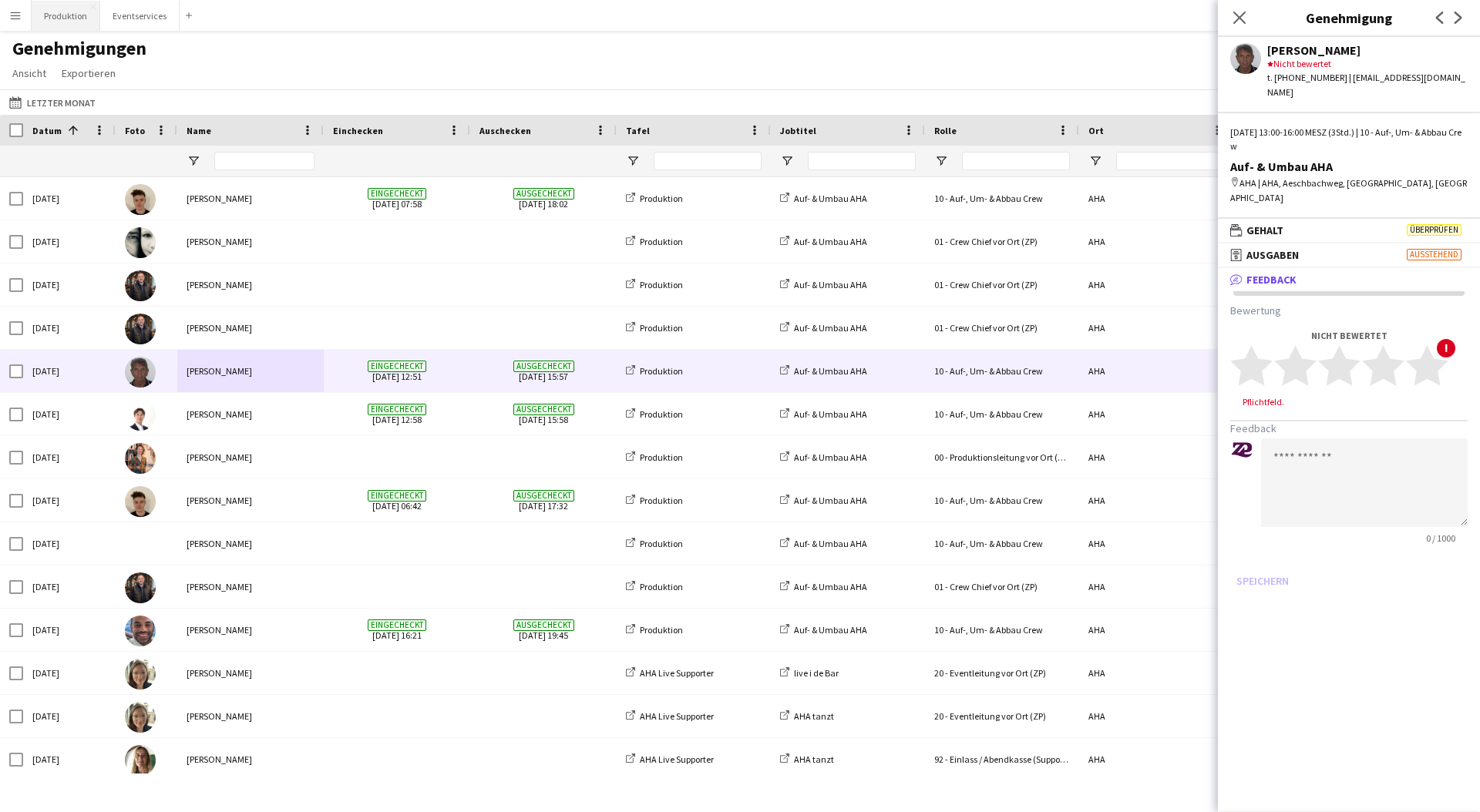
click at [44, 15] on button "Produktion Schließen" at bounding box center [66, 16] width 69 height 30
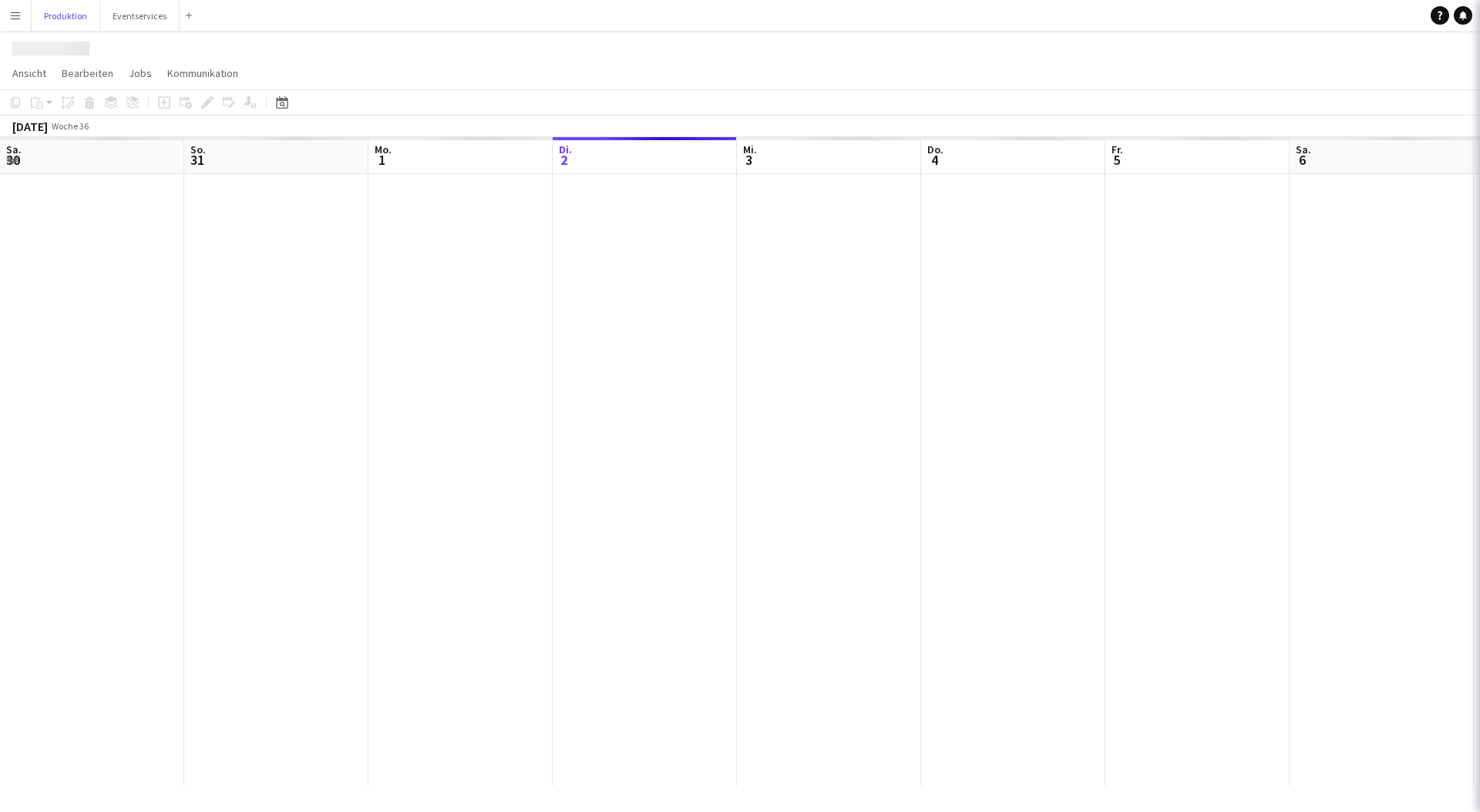
scroll to position [0, 368]
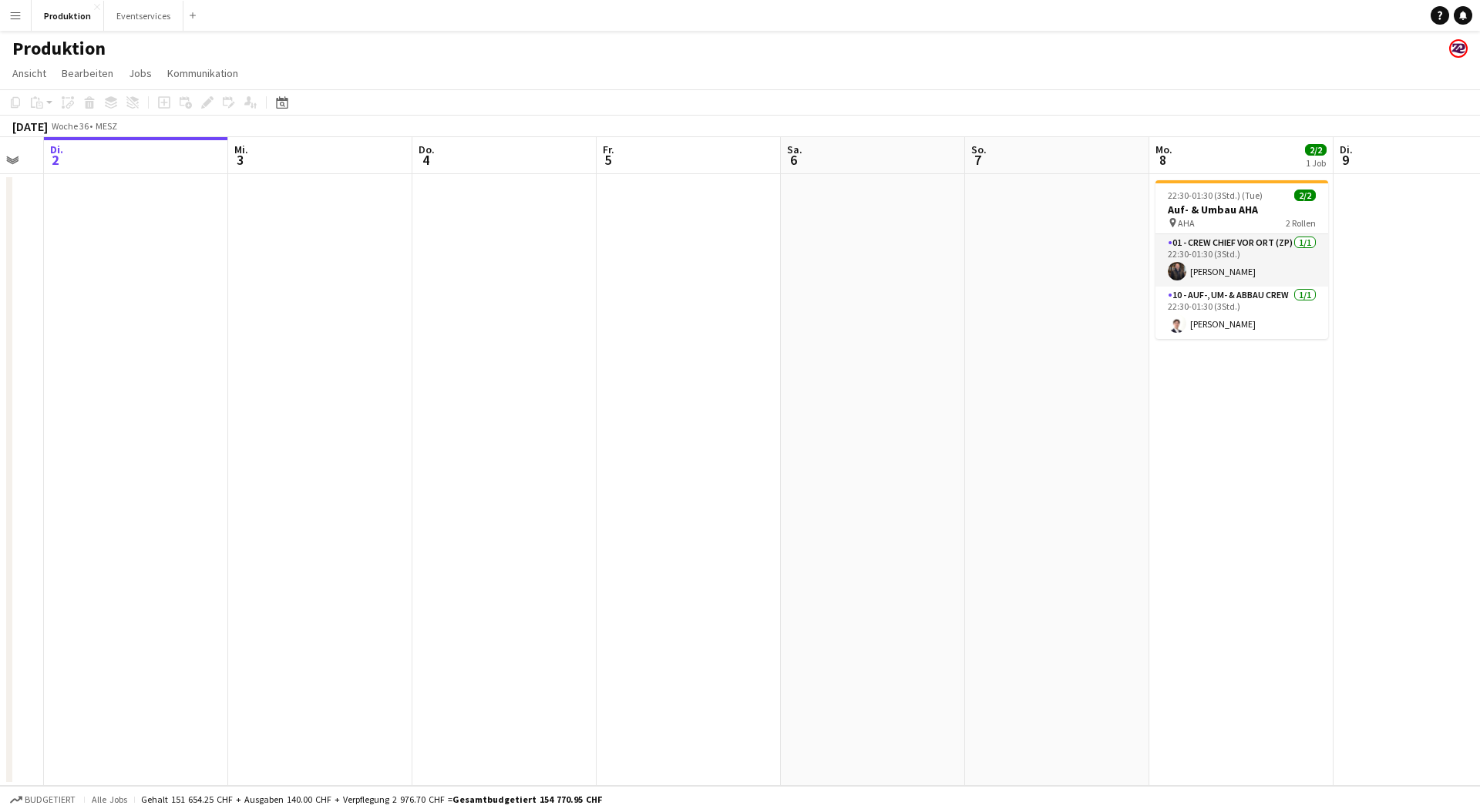
drag, startPoint x: 1215, startPoint y: 330, endPoint x: 628, endPoint y: 364, distance: 588.0
click at [628, 364] on app-calendar-viewport "Sa. 30 3/3 1 Job So. 31 Mo. 1 Di. 2 Mi. 3 Do. 4 Fr. 5 Sa. 6 So. 7 Mo. 8 2/2 1 J…" at bounding box center [740, 461] width 1480 height 649
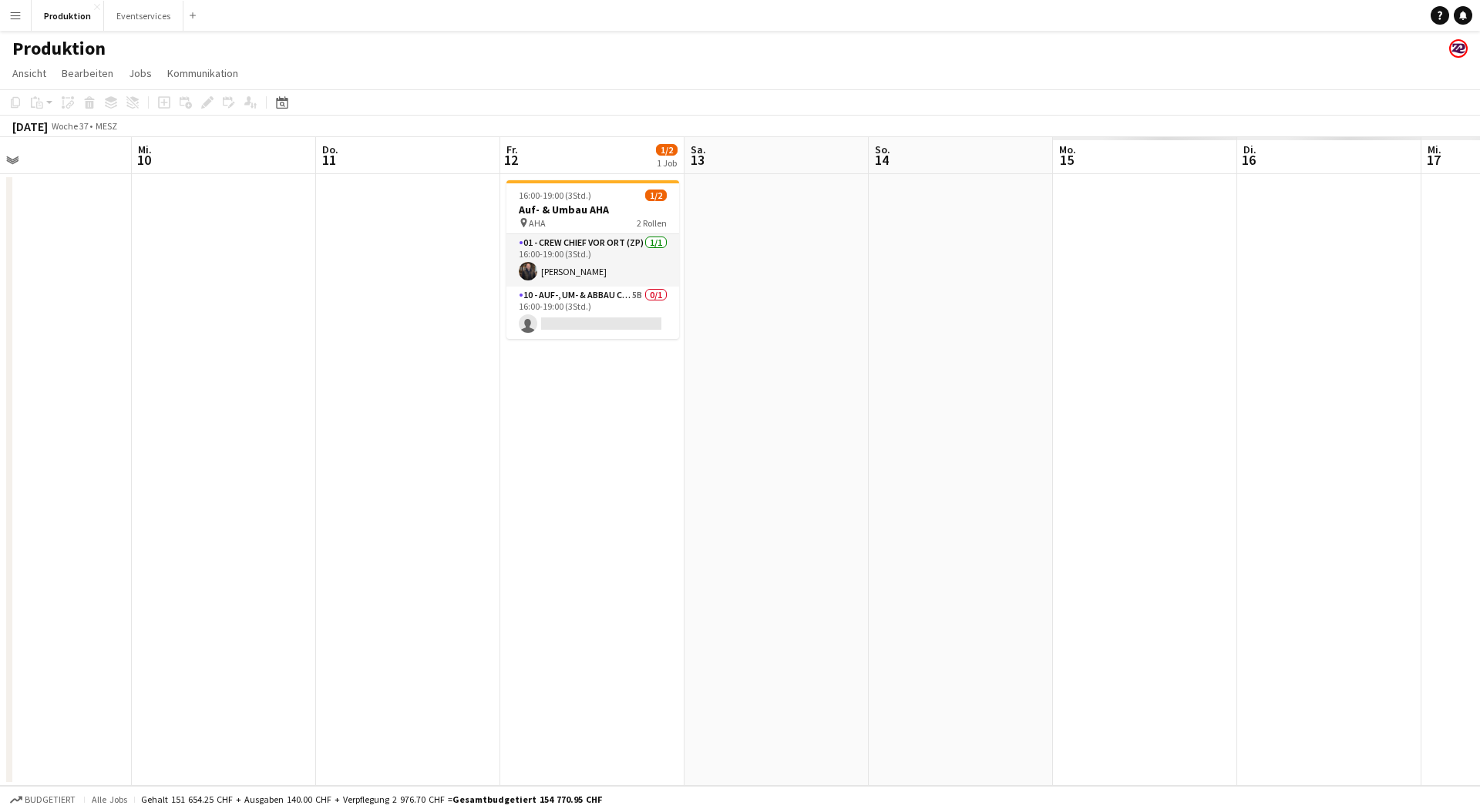
drag, startPoint x: 1049, startPoint y: 327, endPoint x: 325, endPoint y: 472, distance: 738.4
click at [110, 465] on app-calendar-viewport "Sa. 6 So. 7 Mo. 8 2/2 1 Job Di. 9 Mi. 10 Do. 11 Fr. 12 1/2 1 Job Sa. 13 So. 14 …" at bounding box center [740, 461] width 1480 height 649
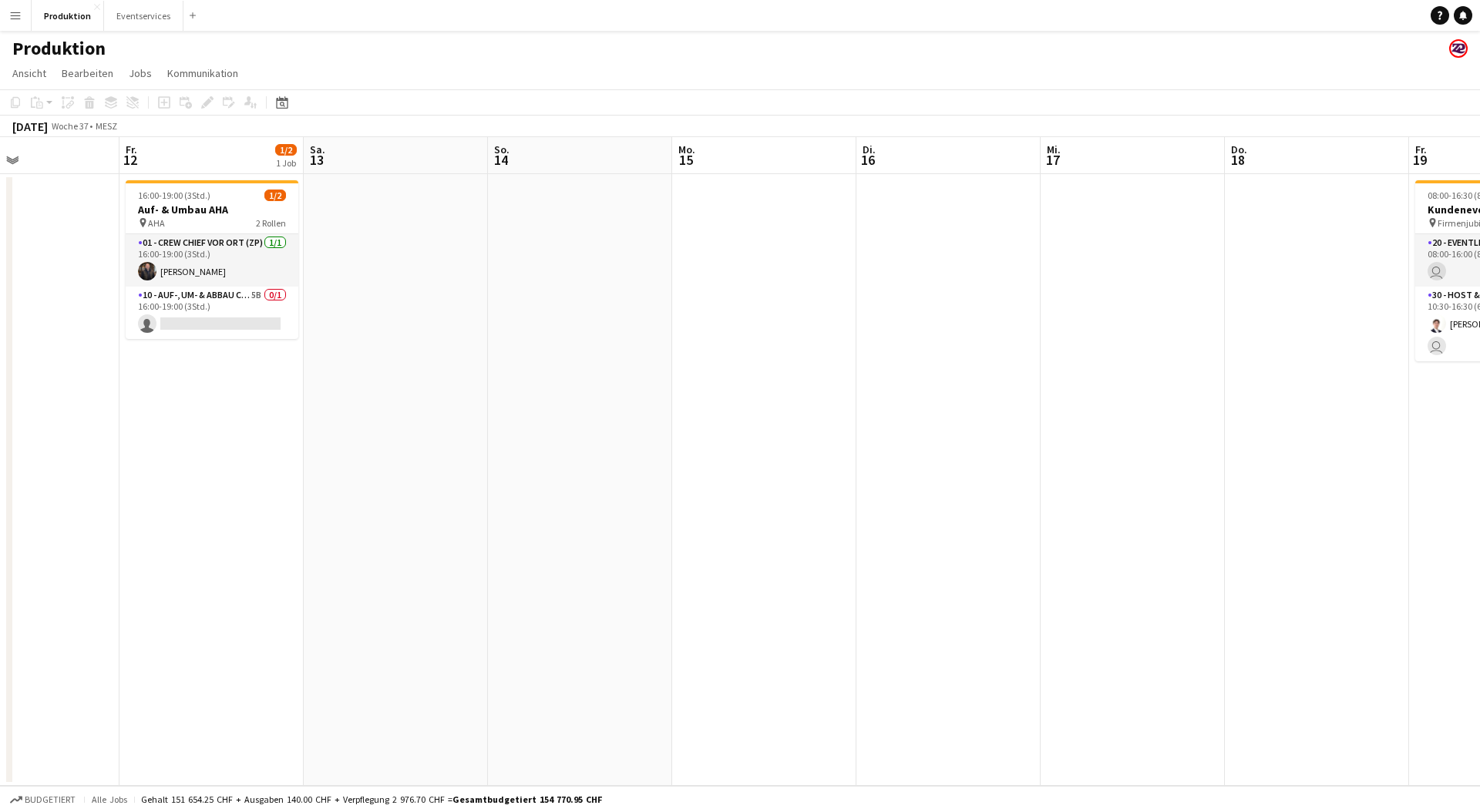
drag, startPoint x: 848, startPoint y: 547, endPoint x: 178, endPoint y: 570, distance: 670.4
click at [181, 570] on app-calendar-viewport "Mo. 8 2/2 1 Job Di. 9 Mi. 10 Do. 11 Fr. 12 1/2 1 Job Sa. 13 So. 14 Mo. 15 Di. 1…" at bounding box center [740, 461] width 1480 height 649
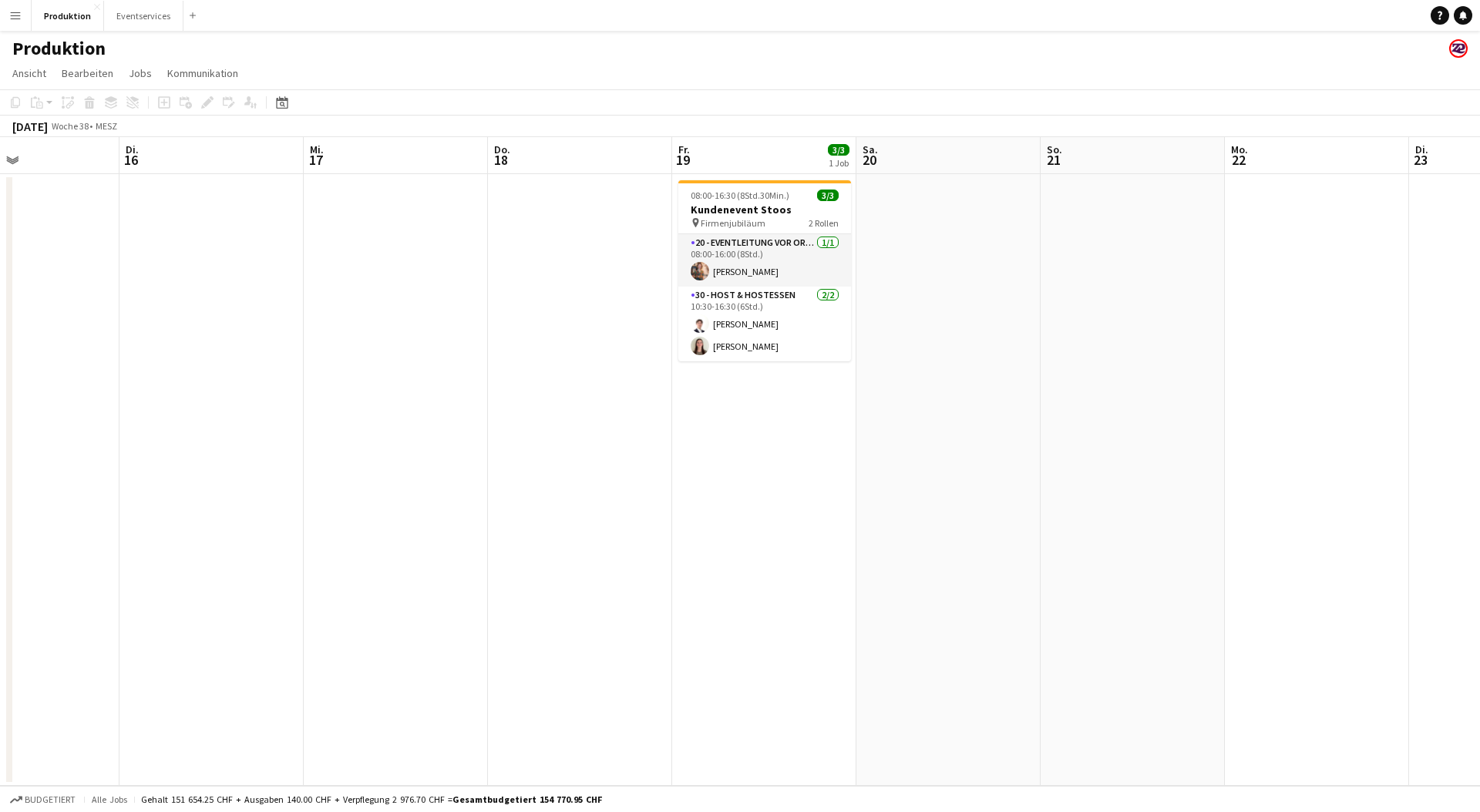
scroll to position [0, 568]
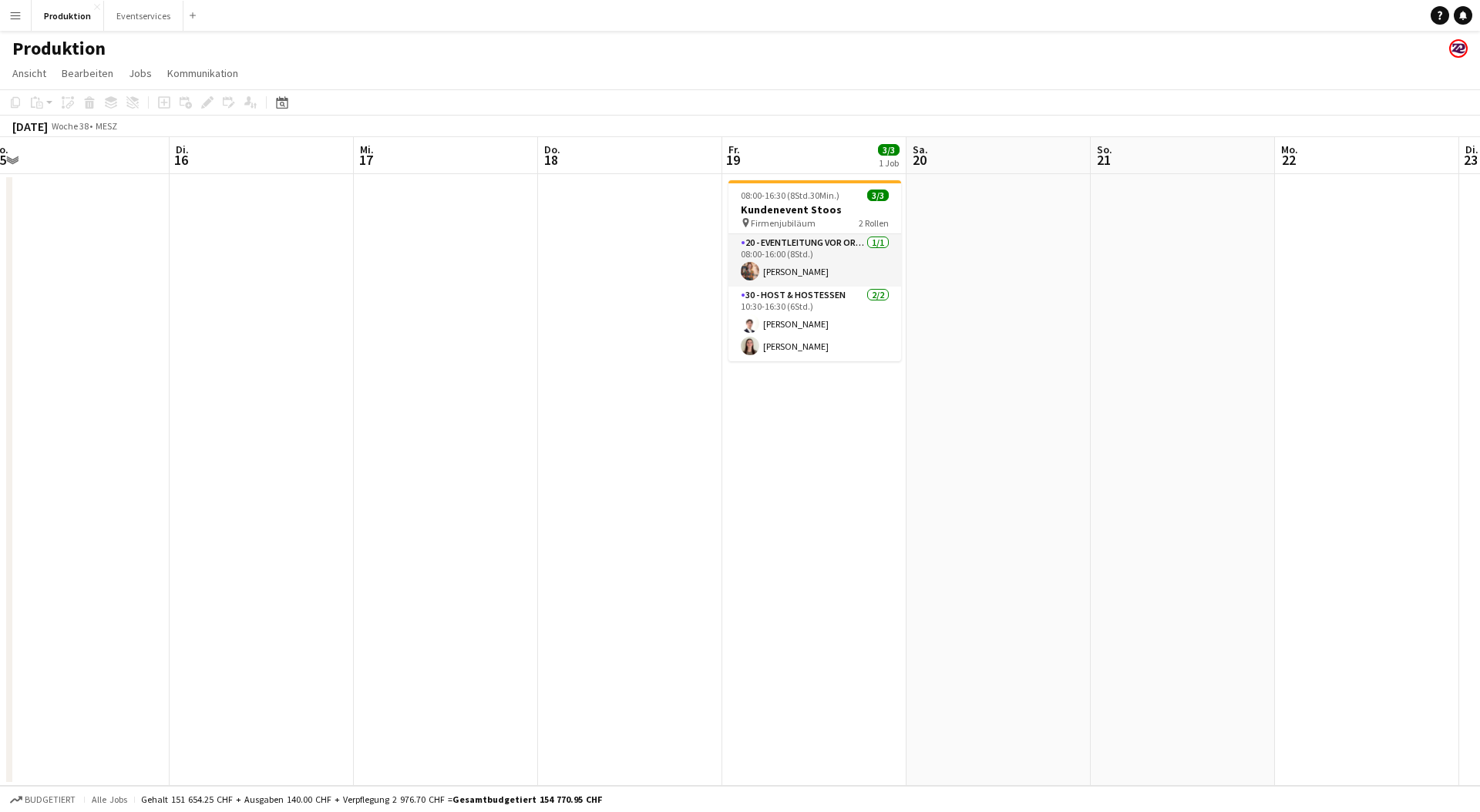
drag, startPoint x: 785, startPoint y: 483, endPoint x: 599, endPoint y: 489, distance: 186.1
click at [599, 489] on app-calendar-viewport "Fr. 12 1/2 1 Job Sa. 13 So. 14 Mo. 15 Di. 16 Mi. 17 Do. 18 Fr. 19 3/3 1 Job Sa.…" at bounding box center [740, 461] width 1480 height 649
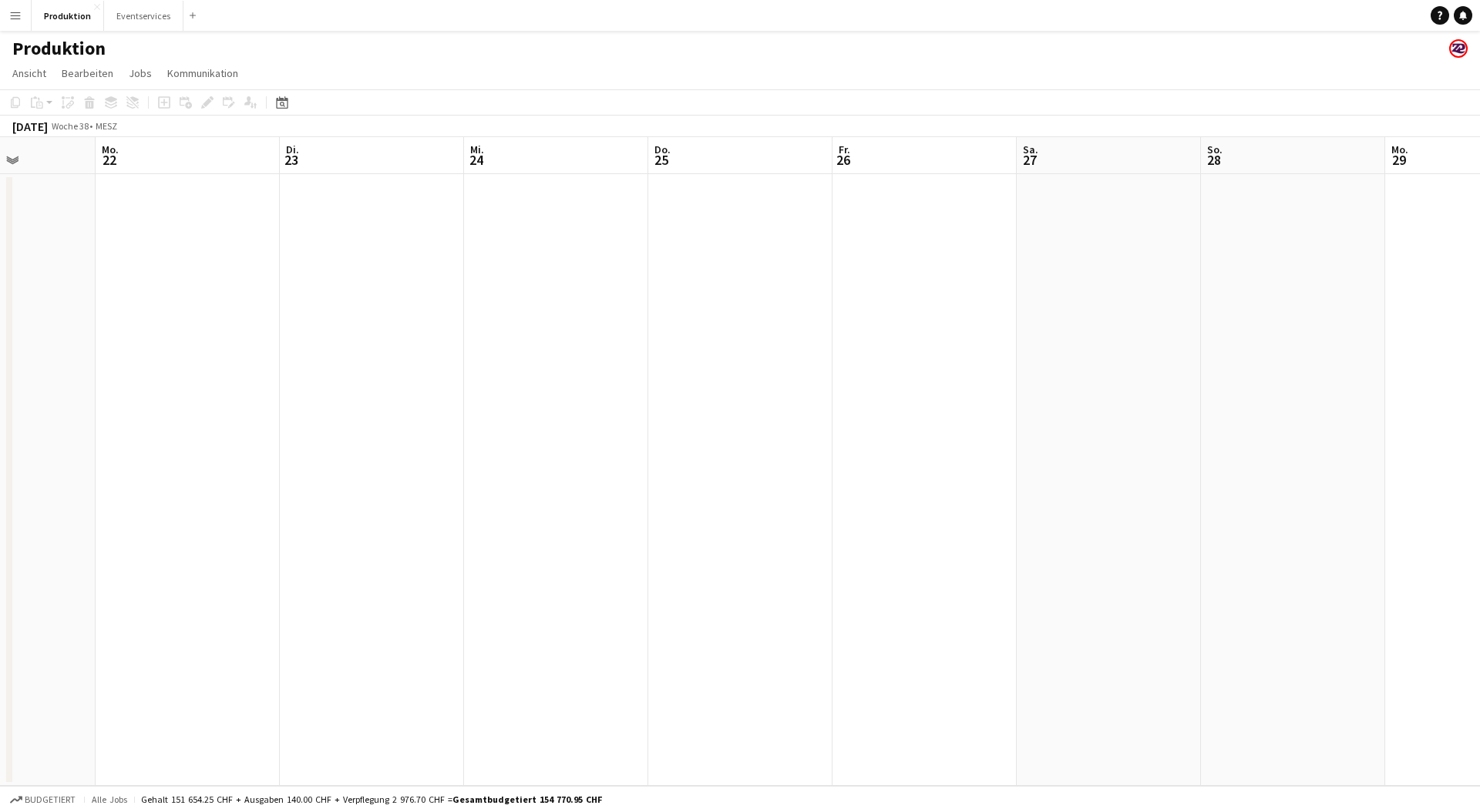
drag, startPoint x: 699, startPoint y: 343, endPoint x: 146, endPoint y: 383, distance: 554.4
click at [146, 383] on app-calendar-viewport "Fr. 19 3/3 1 Job Sa. 20 So. 21 Mo. 22 Di. 23 Mi. 24 Do. 25 Fr. 26 Sa. 27 So. 28…" at bounding box center [740, 461] width 1480 height 649
drag, startPoint x: 1069, startPoint y: 408, endPoint x: 641, endPoint y: 404, distance: 428.0
click at [218, 407] on app-calendar-viewport "Di. 23 Mi. 24 Do. 25 Fr. 26 Sa. 27 So. 28 Mo. 29 Di. 30 Mi. 1 Do. 2 Fr. 3 Sa. 4…" at bounding box center [740, 461] width 1480 height 649
drag, startPoint x: 969, startPoint y: 378, endPoint x: 66, endPoint y: 395, distance: 903.2
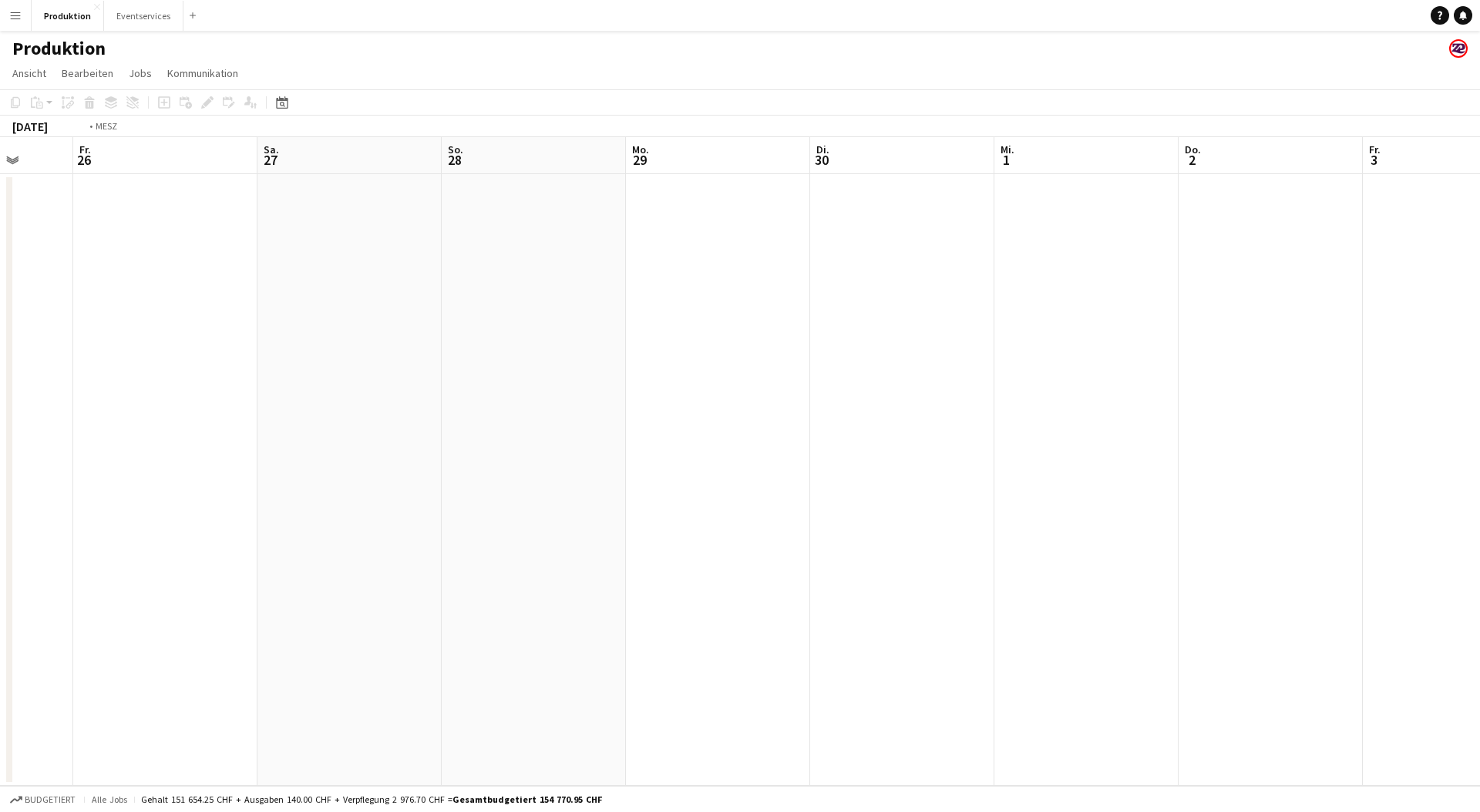
click at [66, 395] on app-calendar-viewport "Di. 23 Mi. 24 Do. 25 Fr. 26 Sa. 27 So. 28 Mo. 29 Di. 30 Mi. 1 Do. 2 Fr. 3 Sa. 4…" at bounding box center [740, 461] width 1480 height 649
drag, startPoint x: 954, startPoint y: 404, endPoint x: 1478, endPoint y: 374, distance: 524.9
click at [1310, 396] on app-calendar-viewport "Mi. 1 Do. 2 Fr. 3 Sa. 4 So. 5 Mo. 6 Di. 7 Mi. 8 Do. 9 Fr. 10 Sa. 11 So. 12 Mo. …" at bounding box center [740, 461] width 1480 height 649
drag, startPoint x: 373, startPoint y: 311, endPoint x: 1129, endPoint y: 330, distance: 756.2
click at [1166, 325] on app-calendar-viewport "So. 28 Mo. 29 Di. 30 Mi. 1 Do. 2 Fr. 3 Sa. 4 So. 5 Mo. 6 Di. 7 Mi. 8 Do. 9 Fr. …" at bounding box center [740, 461] width 1480 height 649
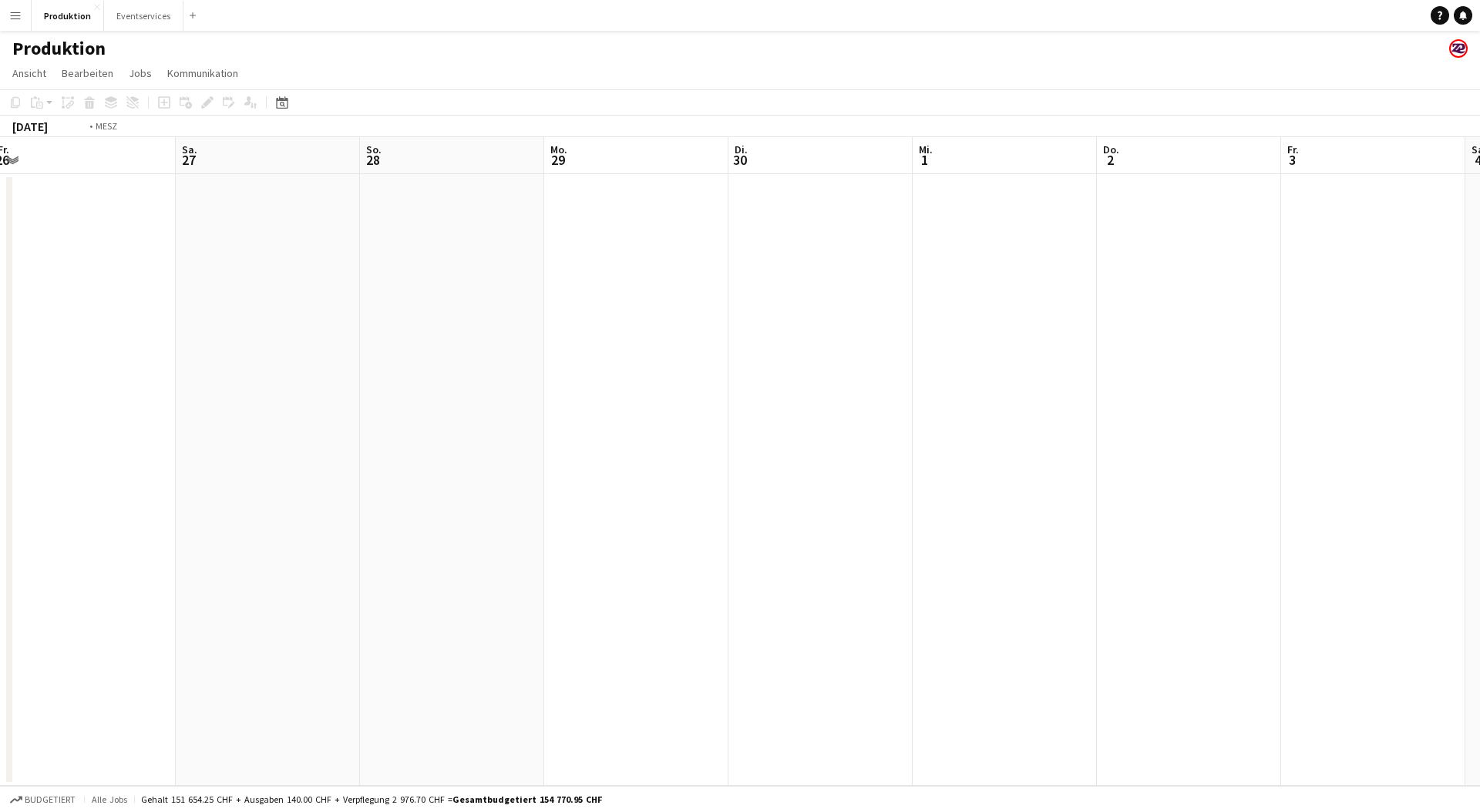
drag, startPoint x: 337, startPoint y: 368, endPoint x: 1139, endPoint y: 305, distance: 804.5
click at [1223, 307] on app-calendar-viewport "Mi. 24 Do. 25 Fr. 26 Sa. 27 So. 28 Mo. 29 Di. 30 Mi. 1 Do. 2 Fr. 3 Sa. 4 So. 5 …" at bounding box center [740, 461] width 1480 height 649
drag, startPoint x: 325, startPoint y: 344, endPoint x: 1216, endPoint y: 289, distance: 892.7
click at [1216, 289] on app-calendar-viewport "Fr. 19 3/3 1 Job Sa. 20 So. 21 Mo. 22 Di. 23 Mi. 24 Do. 25 Fr. 26 Sa. 27 So. 28…" at bounding box center [740, 461] width 1480 height 649
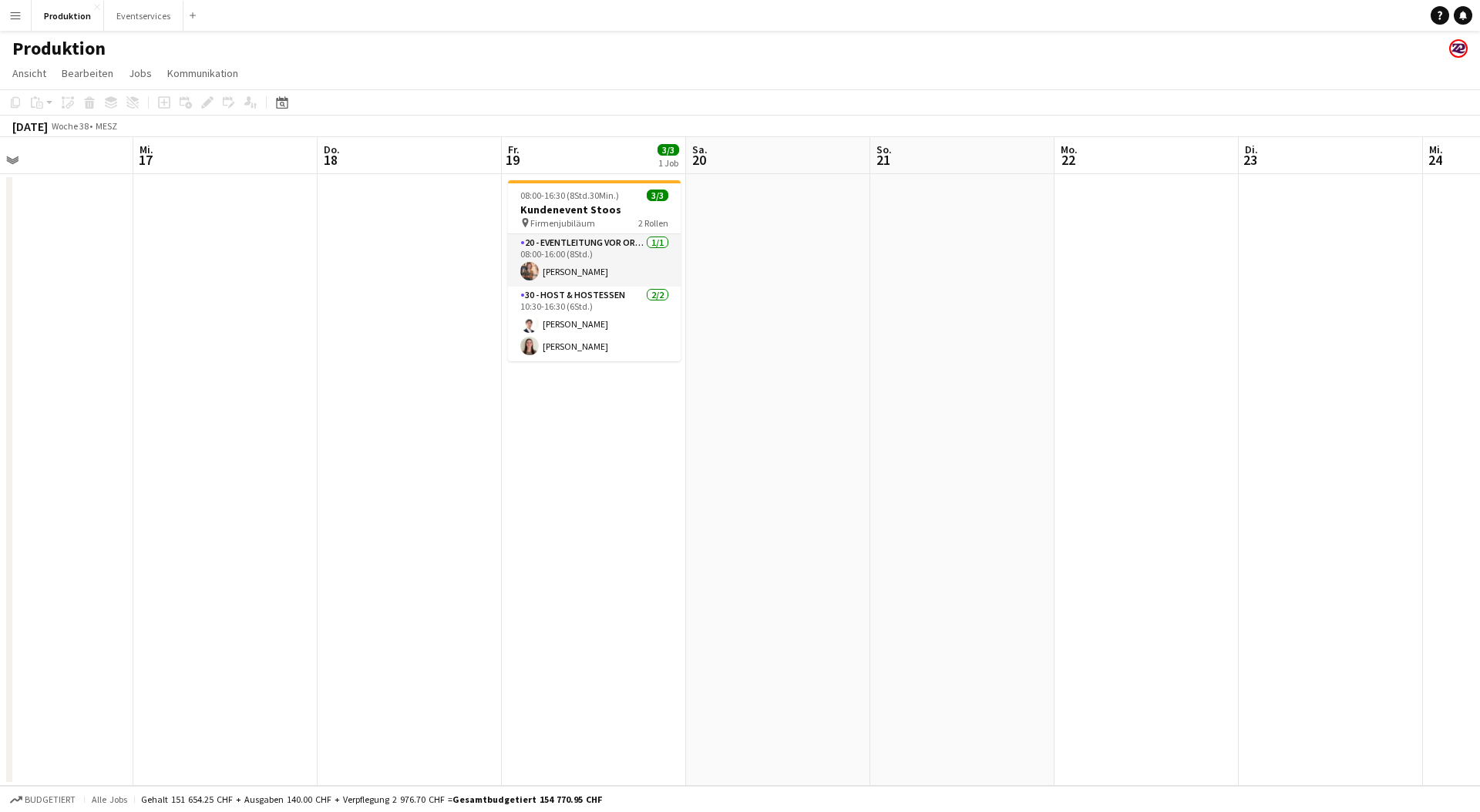
scroll to position [0, 406]
